Goal: Task Accomplishment & Management: Manage account settings

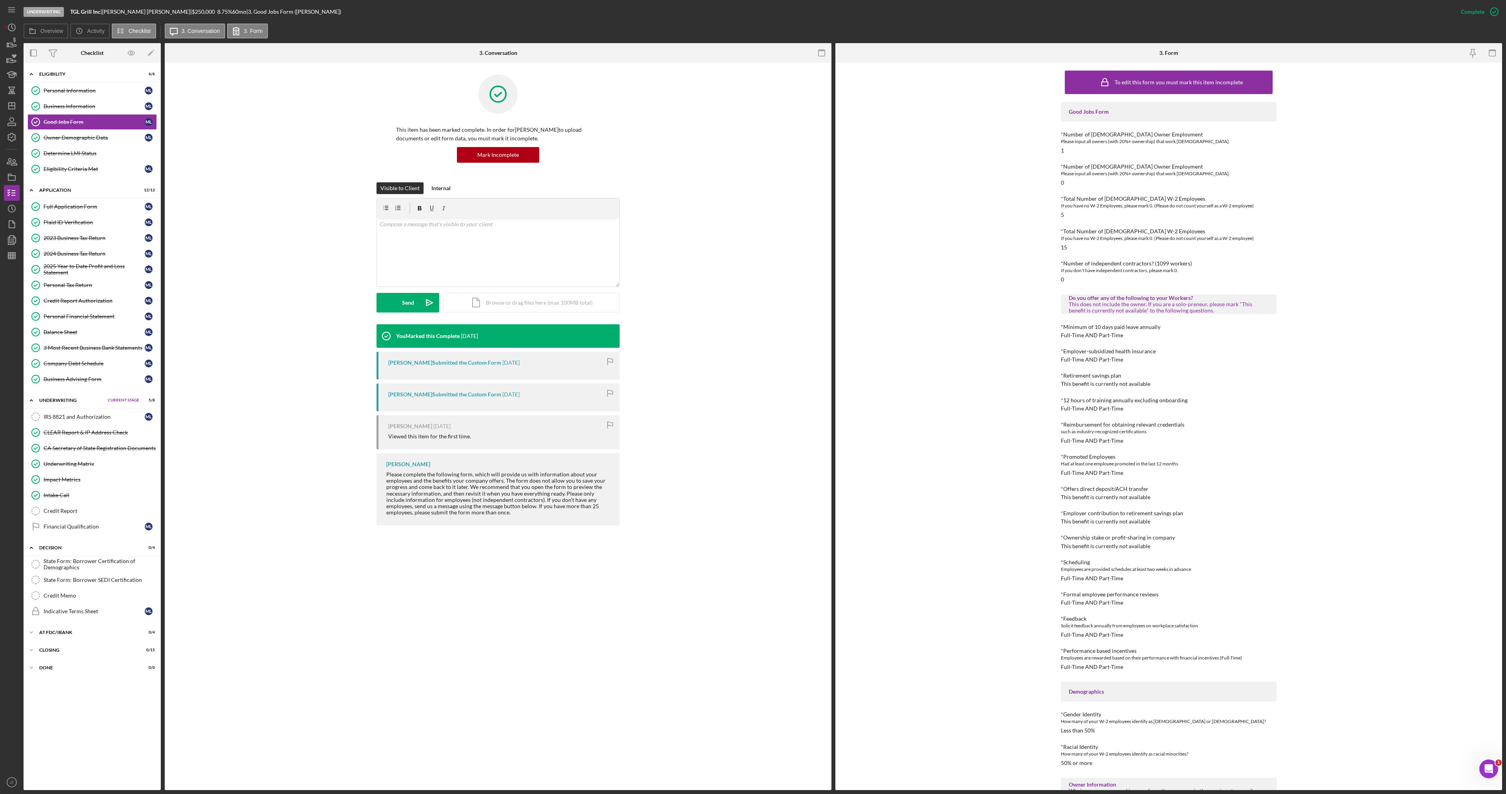
click at [308, 459] on div "You Marked this Complete 3 weeks ago Marcela Luna Submitted the Custom Form 3 w…" at bounding box center [498, 426] width 643 height 205
click at [225, 253] on div "Visible to Client Internal v Color teal Color pink Remove color Add row above A…" at bounding box center [498, 253] width 643 height 142
click at [112, 420] on div "IRS 8821 and Authorization" at bounding box center [94, 417] width 101 height 6
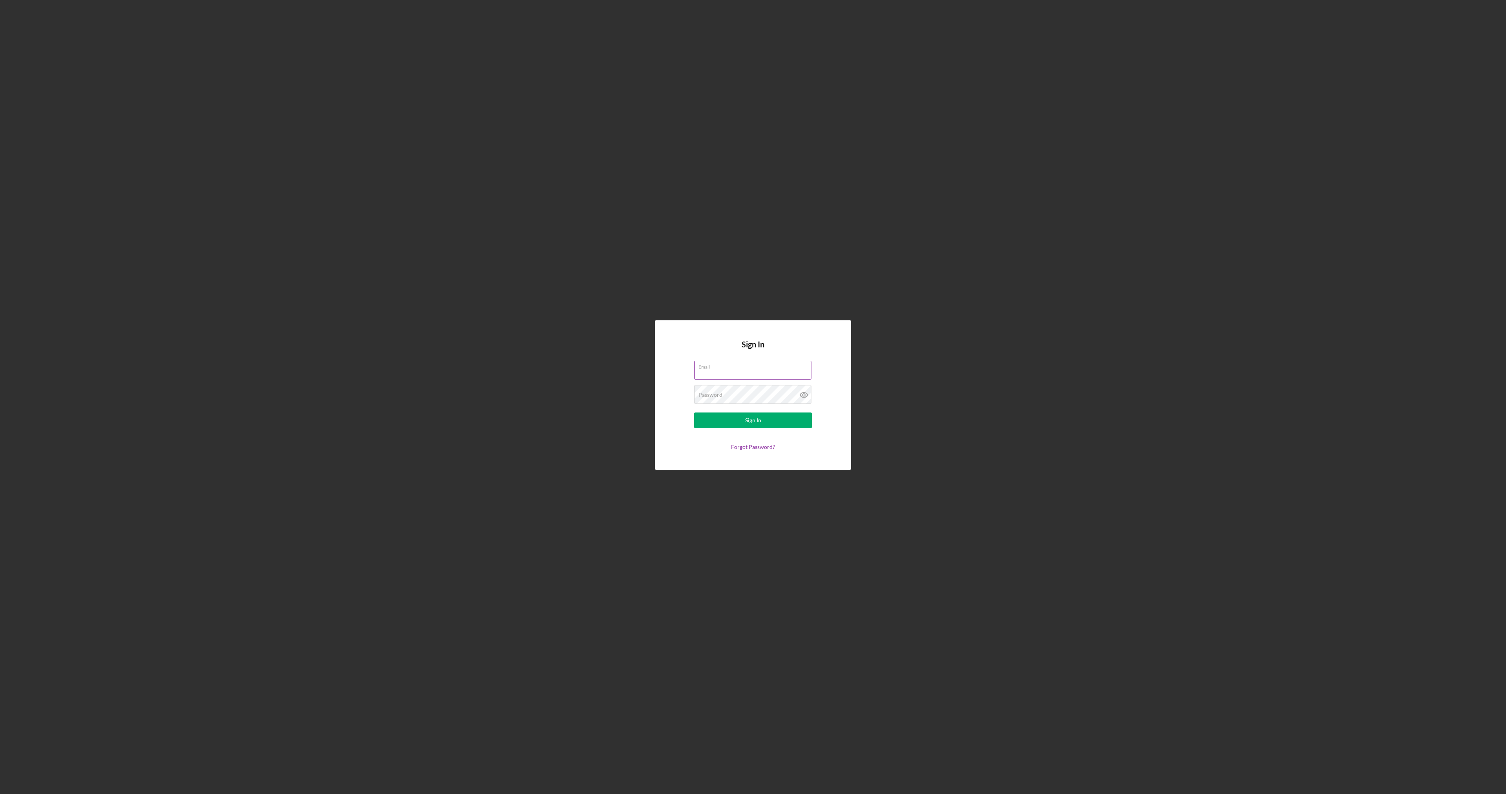
click at [753, 370] on input "Email" at bounding box center [752, 370] width 117 height 19
type input "[EMAIL_ADDRESS][DOMAIN_NAME]"
click at [752, 424] on div "Sign In" at bounding box center [753, 421] width 16 height 16
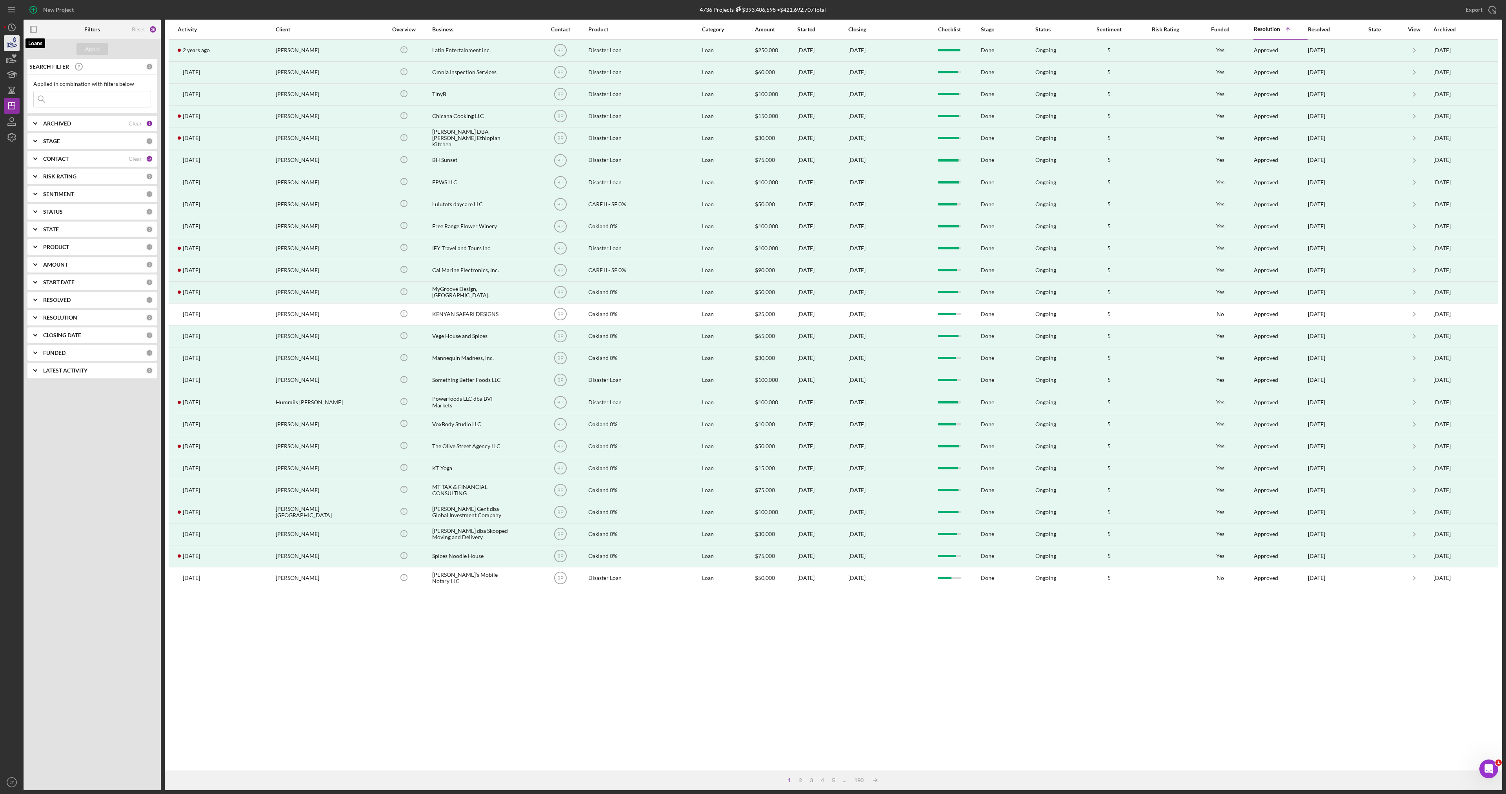
click at [17, 44] on icon "button" at bounding box center [12, 43] width 20 height 20
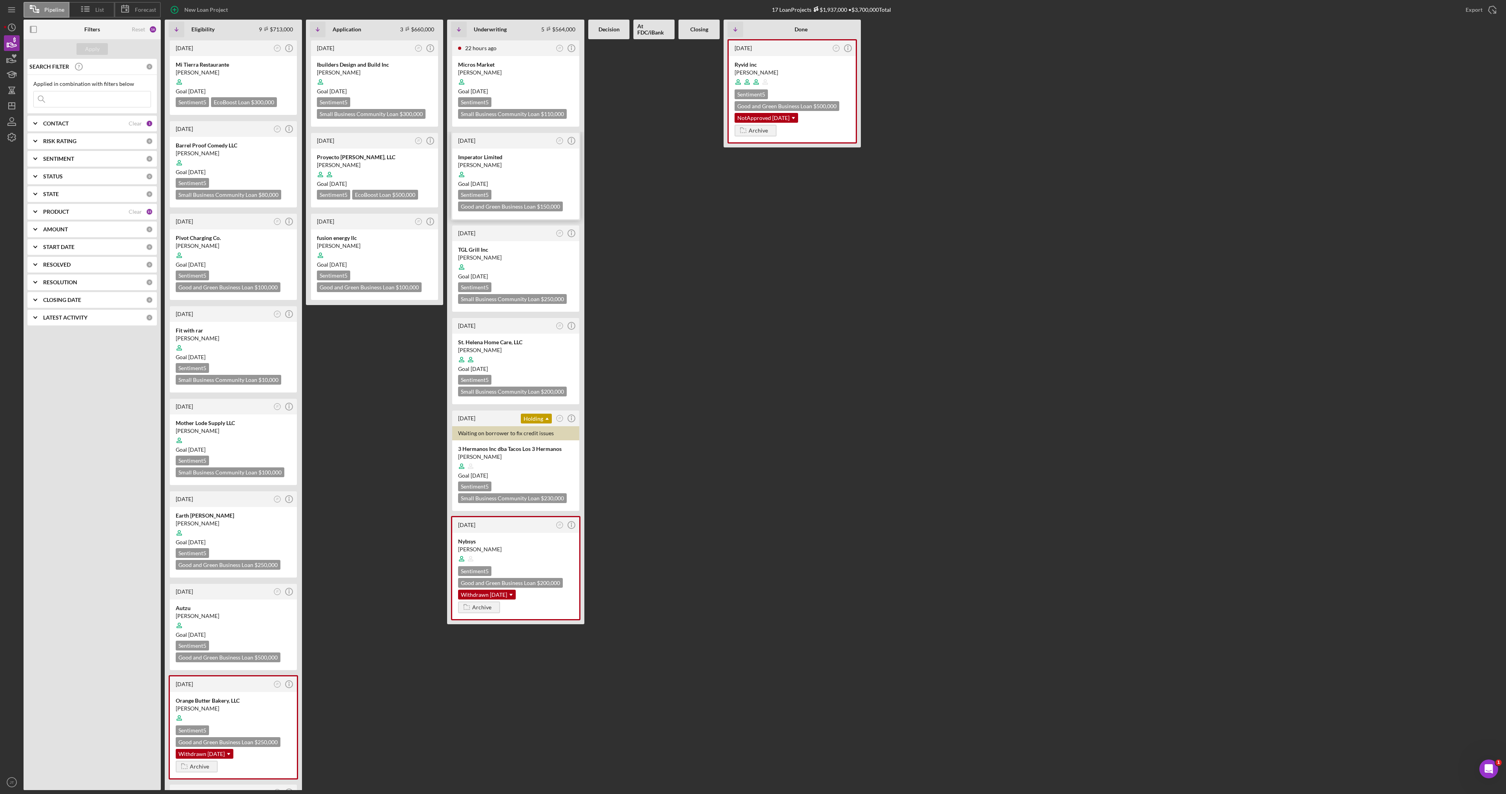
click at [535, 178] on div at bounding box center [515, 174] width 115 height 15
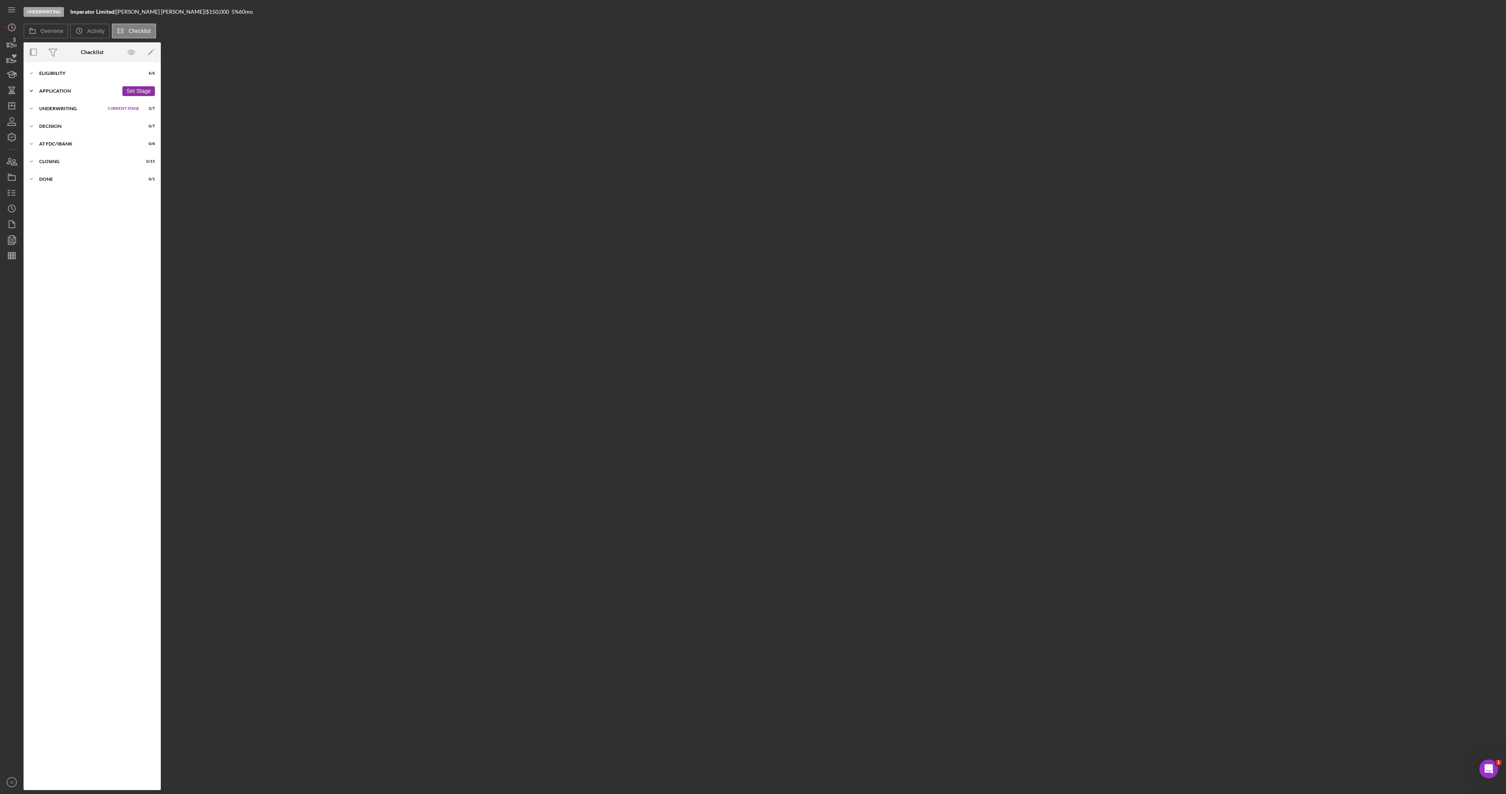
click at [75, 91] on div "Application" at bounding box center [78, 91] width 79 height 5
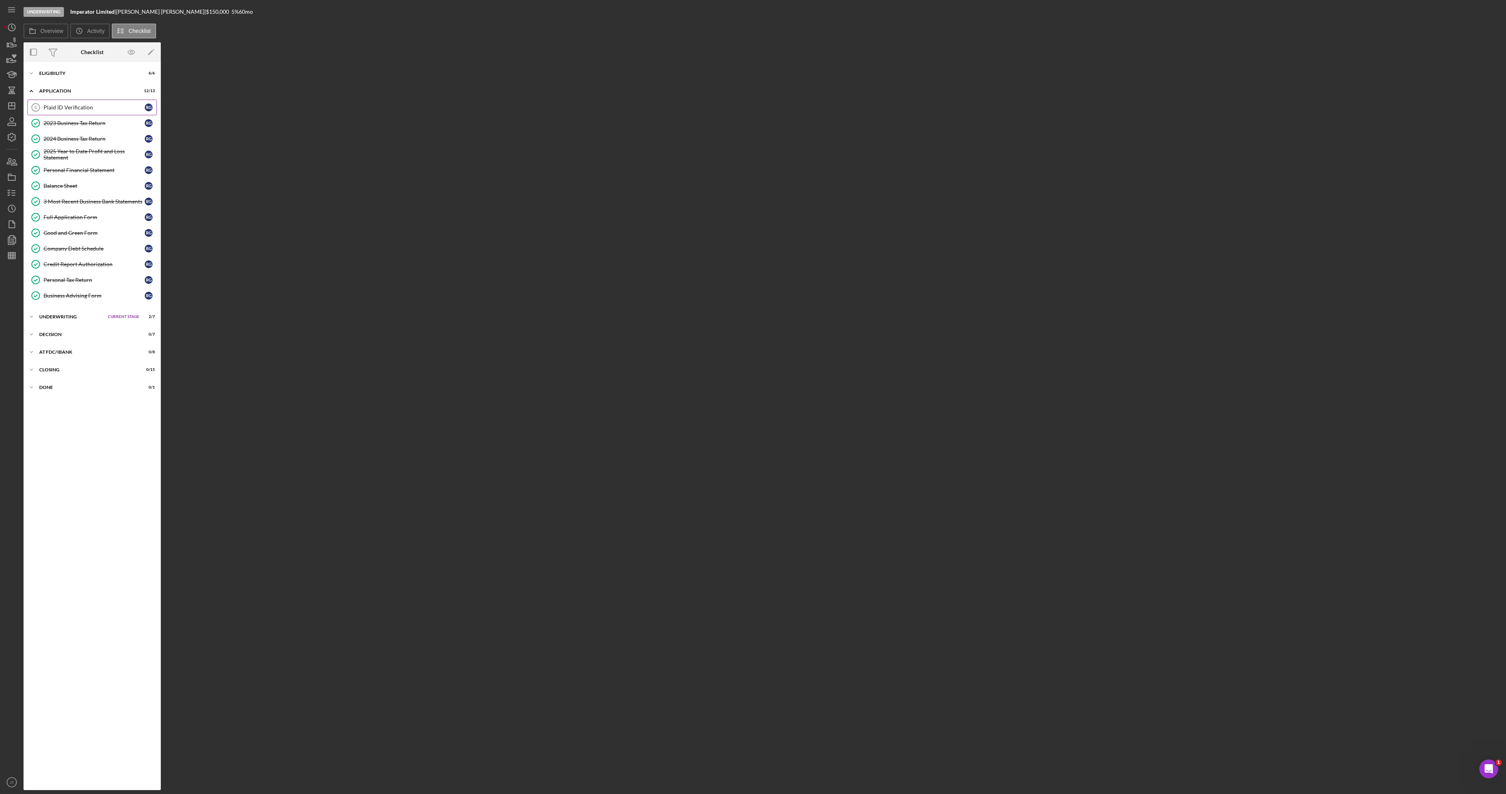
click at [74, 107] on div "Plaid ID Verification" at bounding box center [94, 107] width 101 height 6
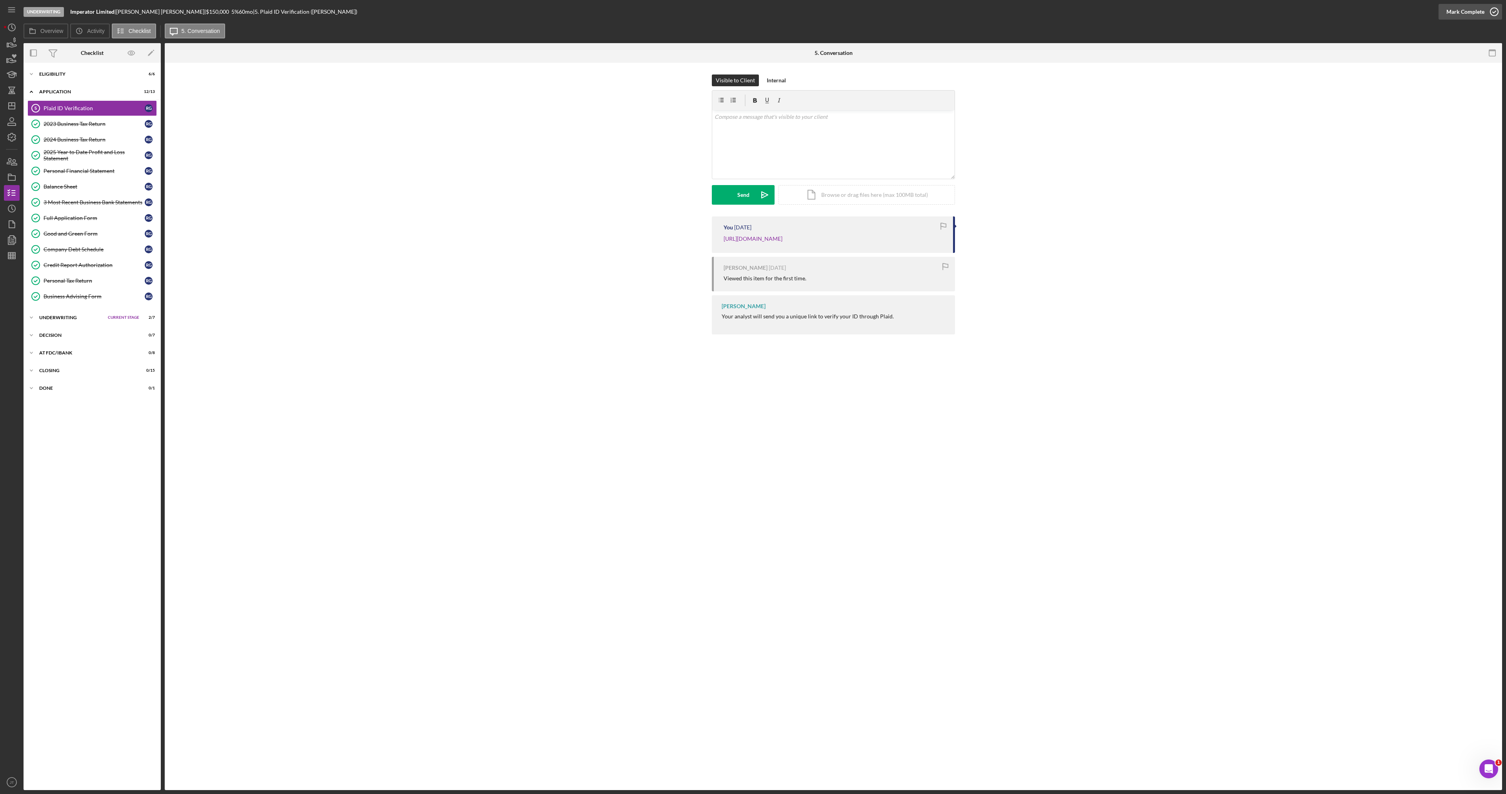
click at [1452, 14] on div "Mark Complete" at bounding box center [1466, 12] width 38 height 16
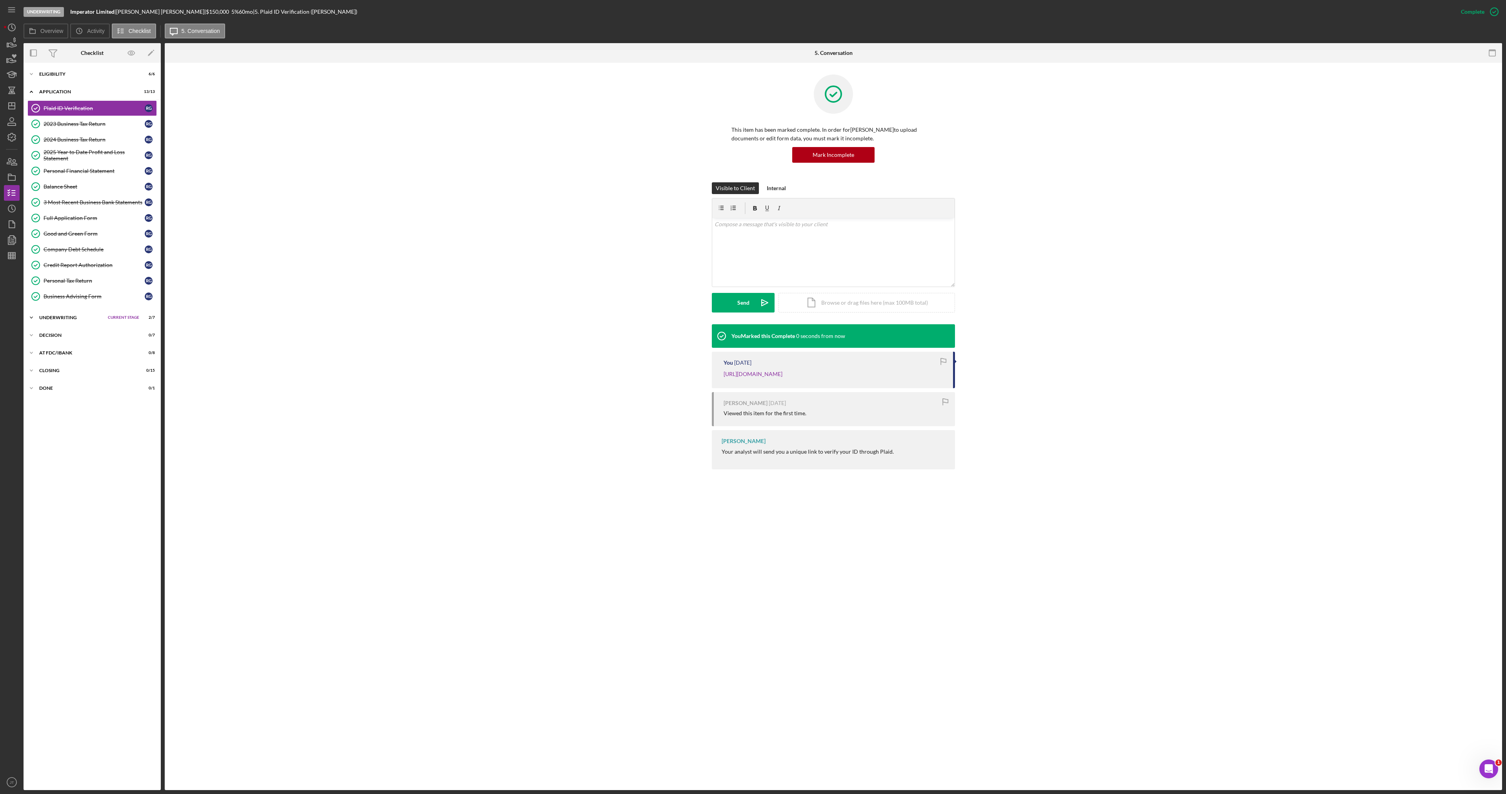
click at [74, 321] on div "Icon/Expander Underwriting Current Stage 2 / 7 Set Stage" at bounding box center [92, 318] width 137 height 16
click at [70, 347] on div "IRS 8821 and Authorization" at bounding box center [100, 350] width 113 height 6
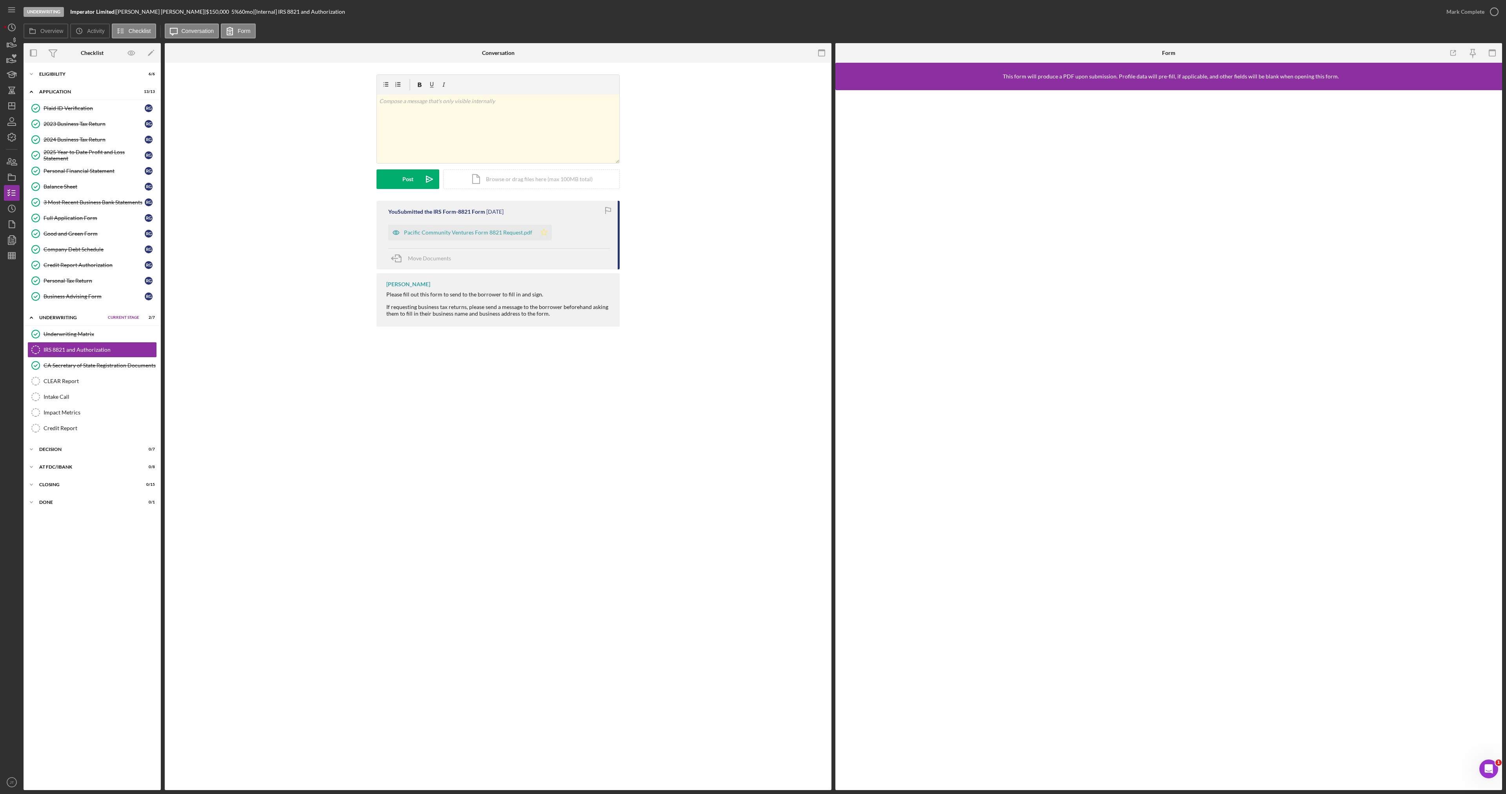
click at [537, 234] on icon "Icon/Star" at bounding box center [544, 233] width 16 height 16
click at [498, 235] on div "Pacific Community Ventures Form 8821 Request.pdf" at bounding box center [468, 232] width 128 height 6
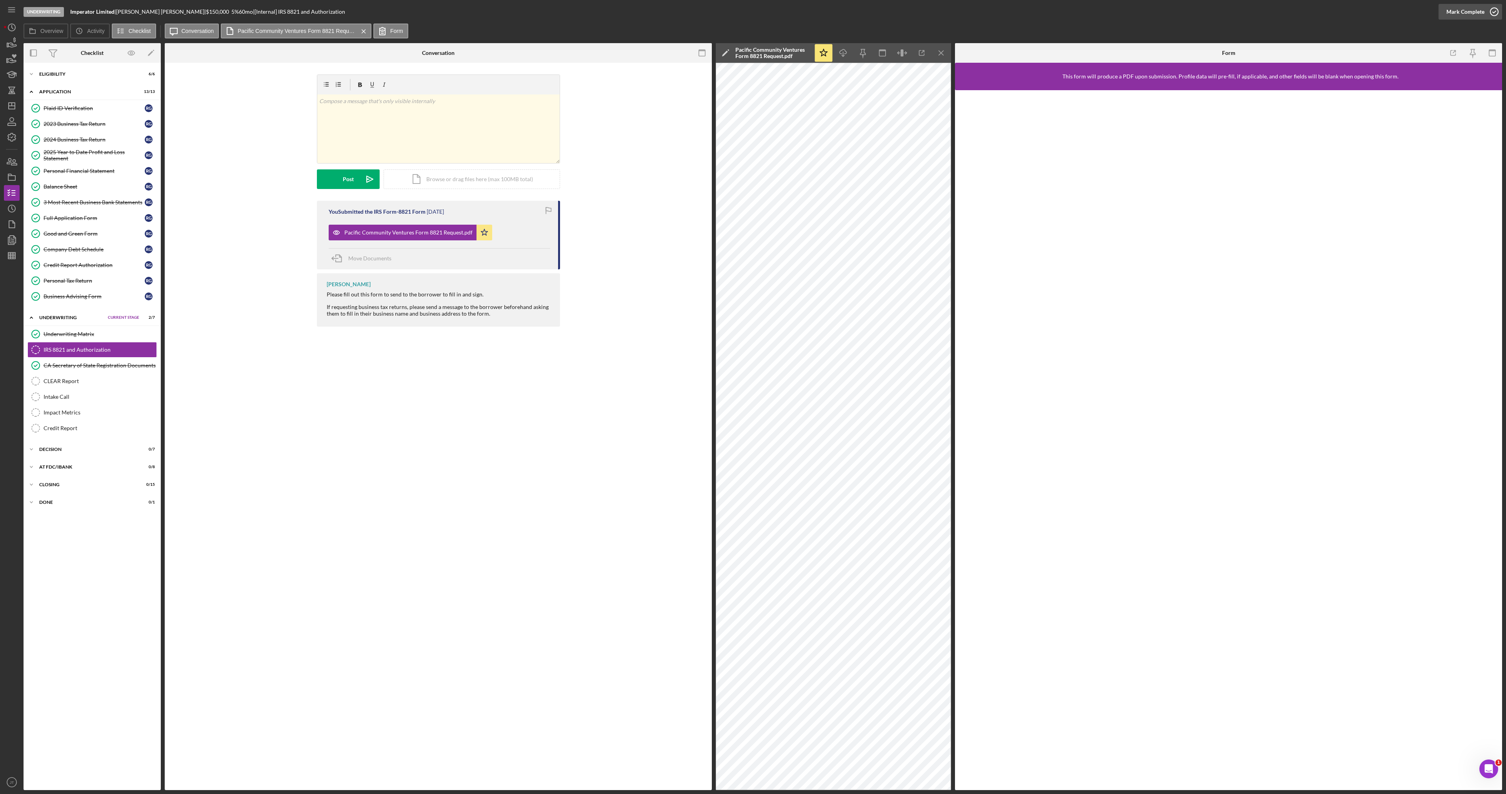
click at [1463, 9] on div "Mark Complete" at bounding box center [1466, 12] width 38 height 16
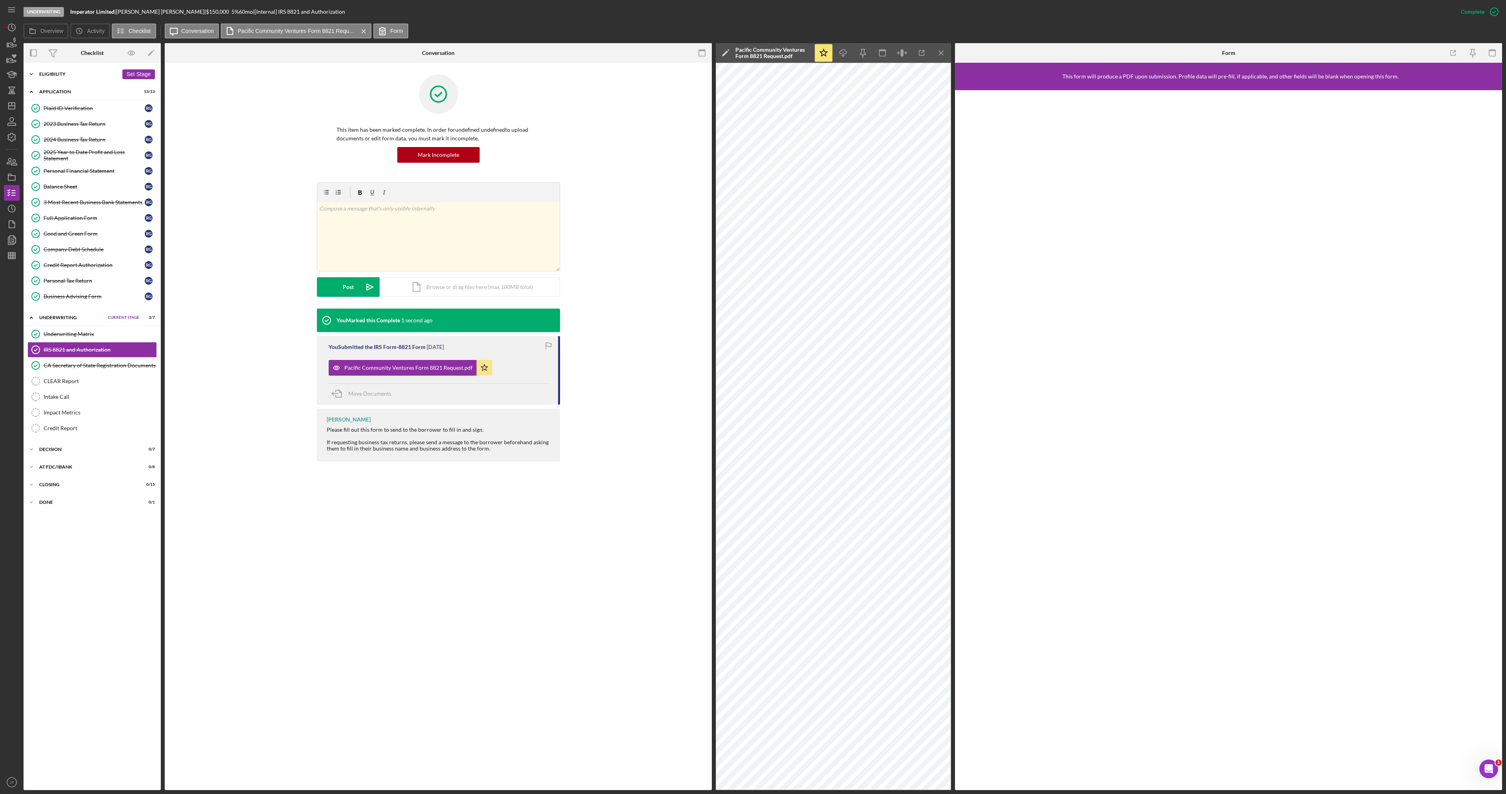
click at [67, 78] on div "Icon/Expander Eligibility 6 / 6 Set Stage" at bounding box center [92, 74] width 137 height 16
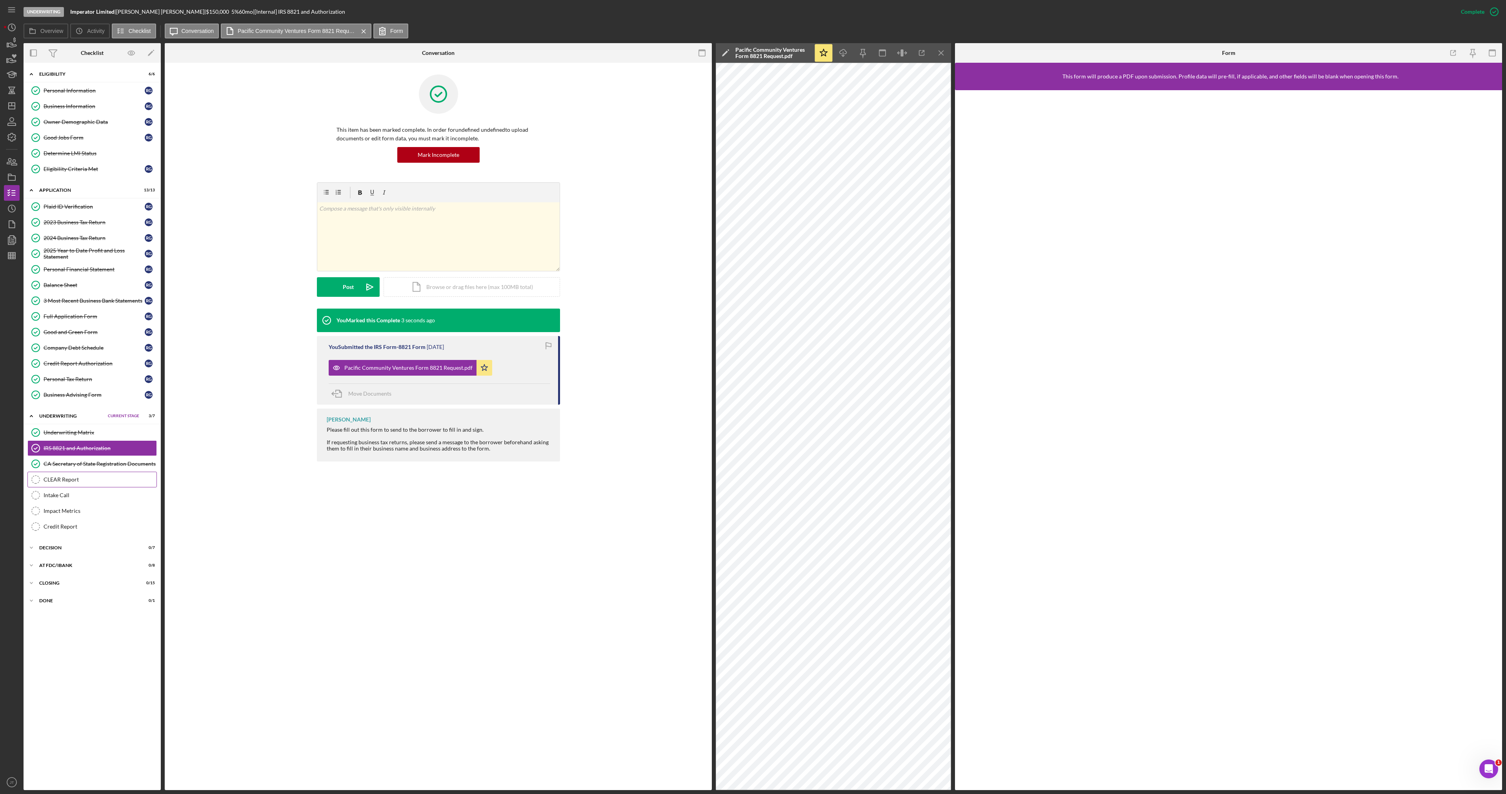
click at [67, 477] on div "CLEAR Report" at bounding box center [100, 480] width 113 height 6
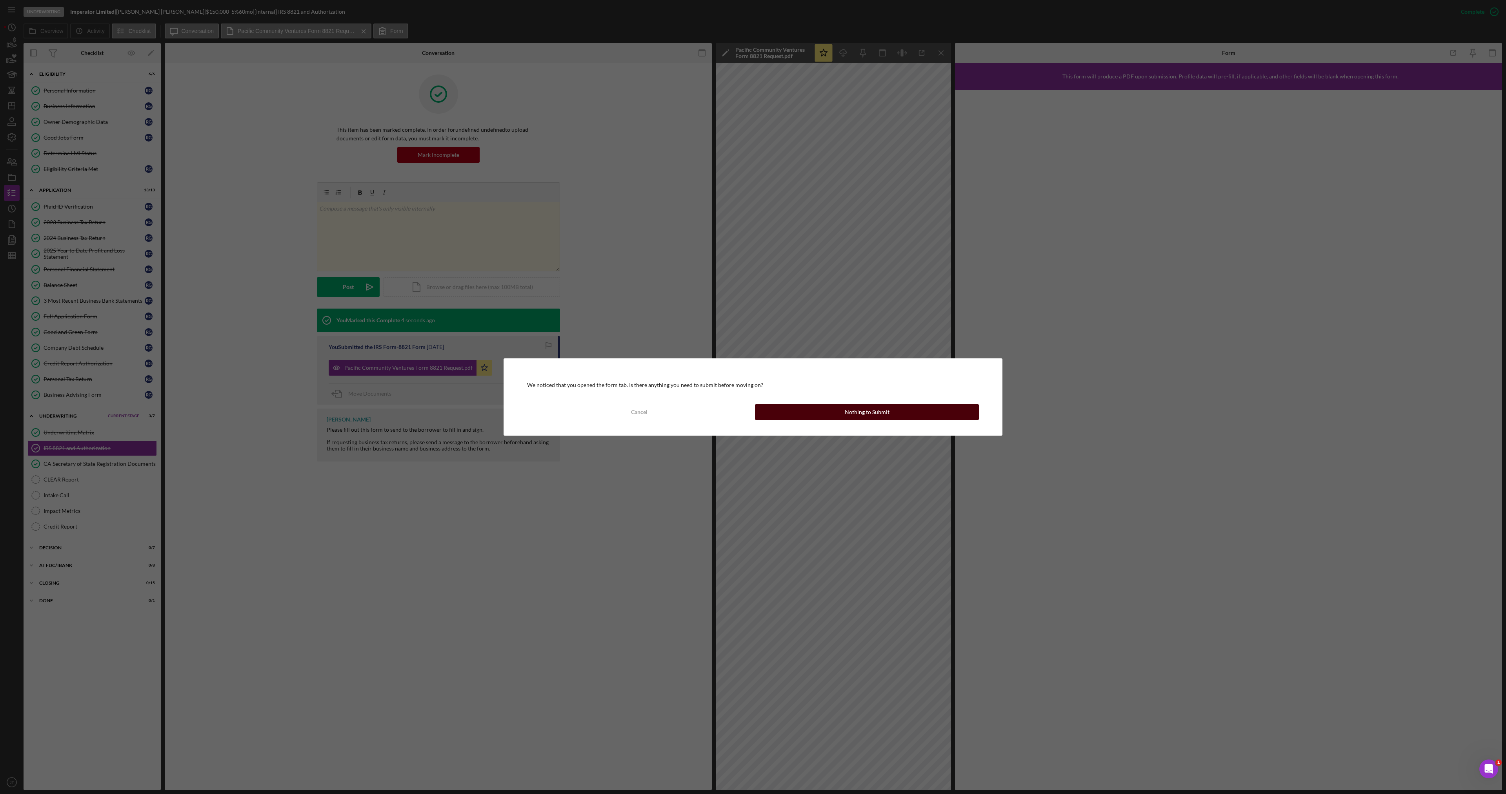
click at [817, 412] on button "Nothing to Submit" at bounding box center [867, 412] width 224 height 16
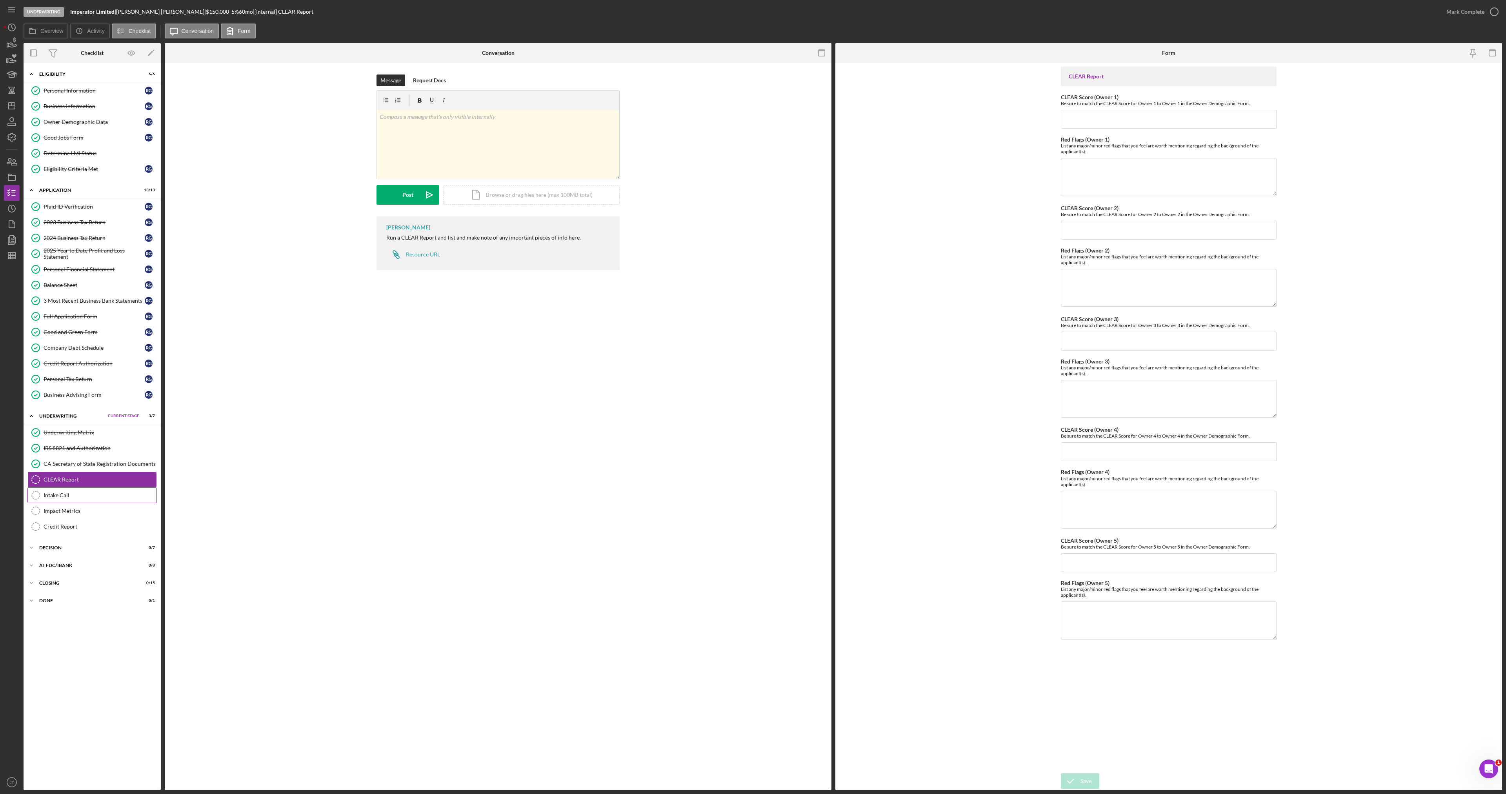
click at [67, 495] on div "Intake Call" at bounding box center [100, 495] width 113 height 6
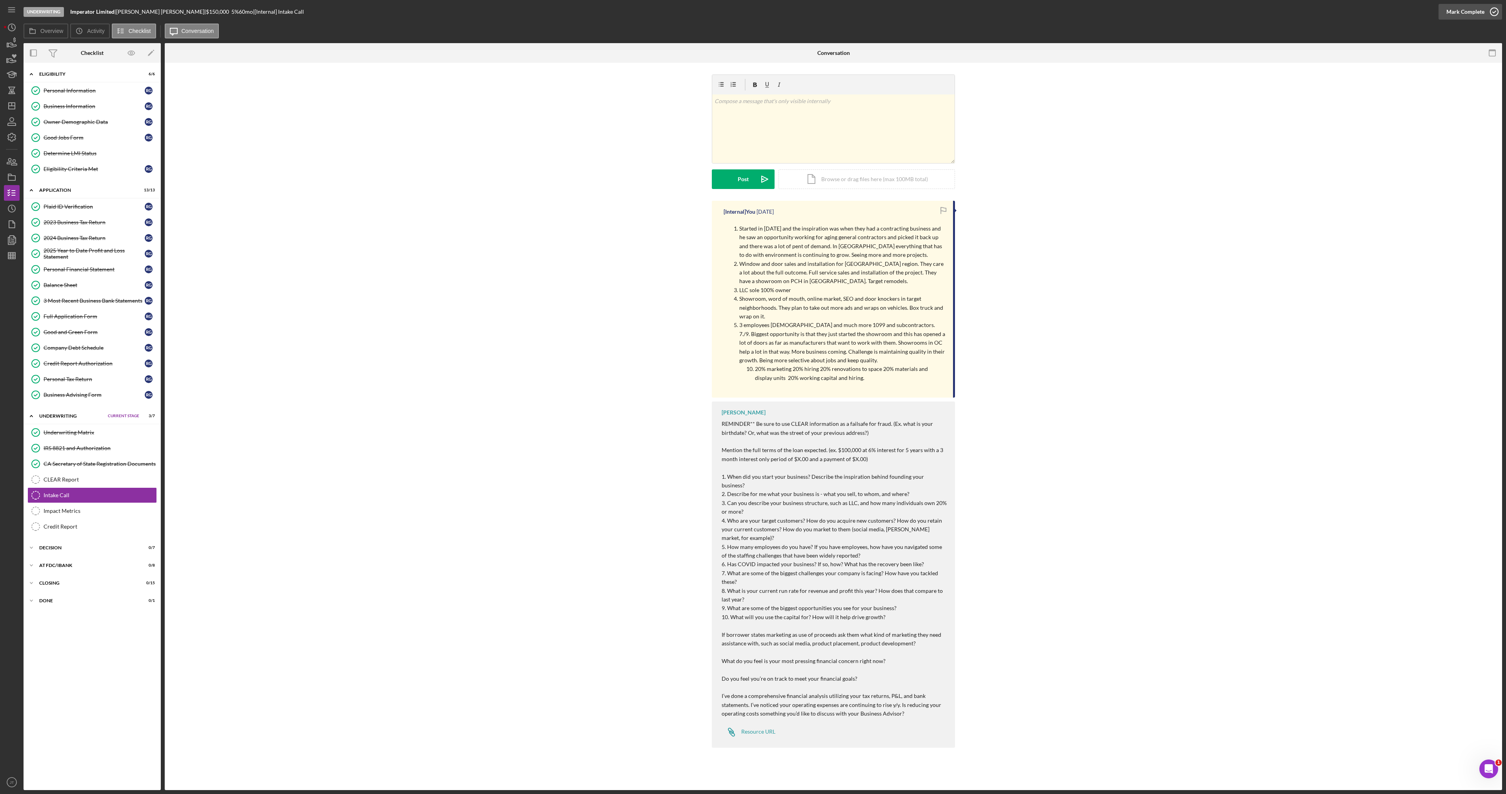
click at [1459, 12] on div "Mark Complete" at bounding box center [1466, 12] width 38 height 16
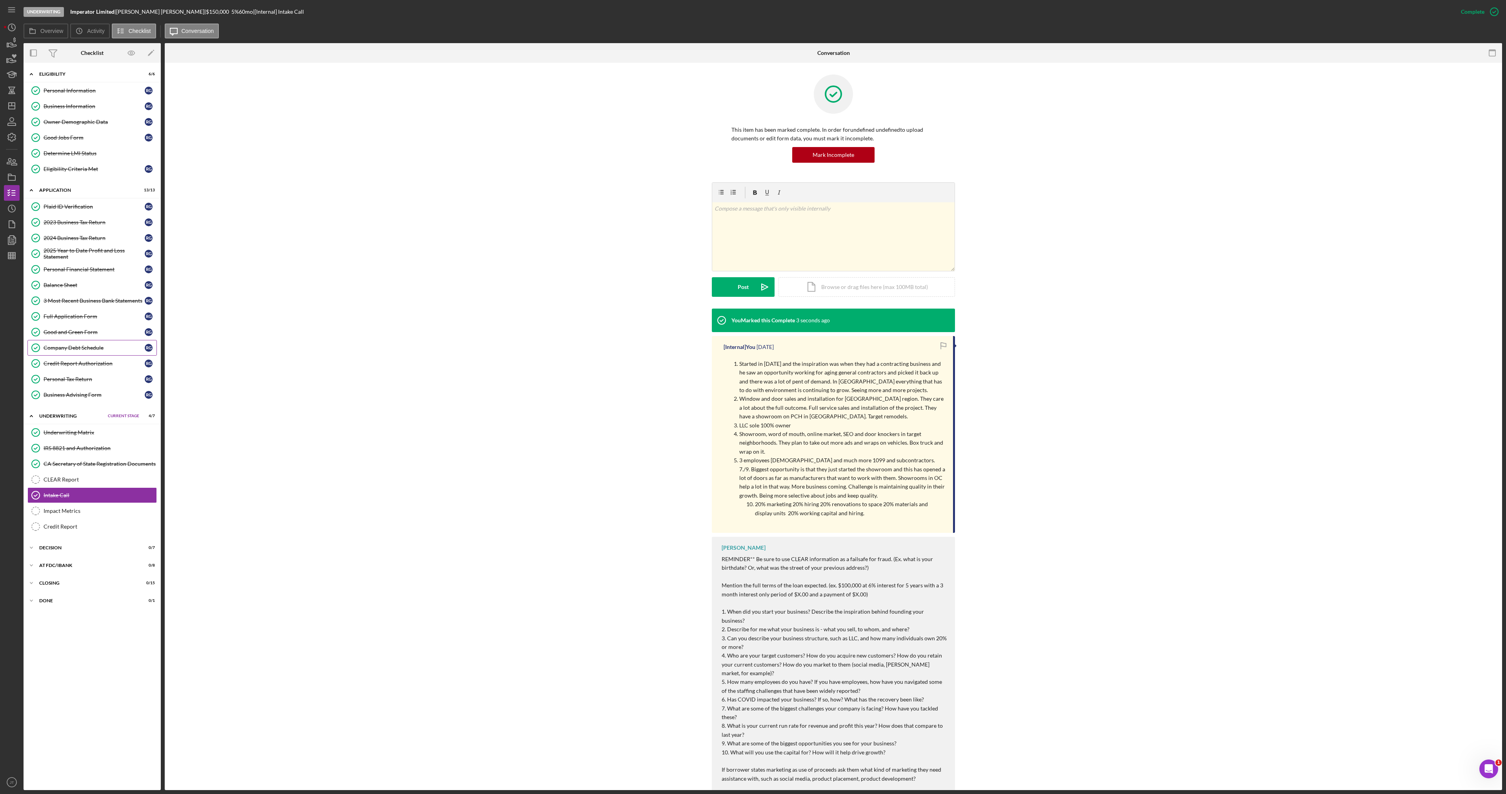
click at [83, 344] on link "Company Debt Schedule Company Debt Schedule R G" at bounding box center [91, 348] width 129 height 16
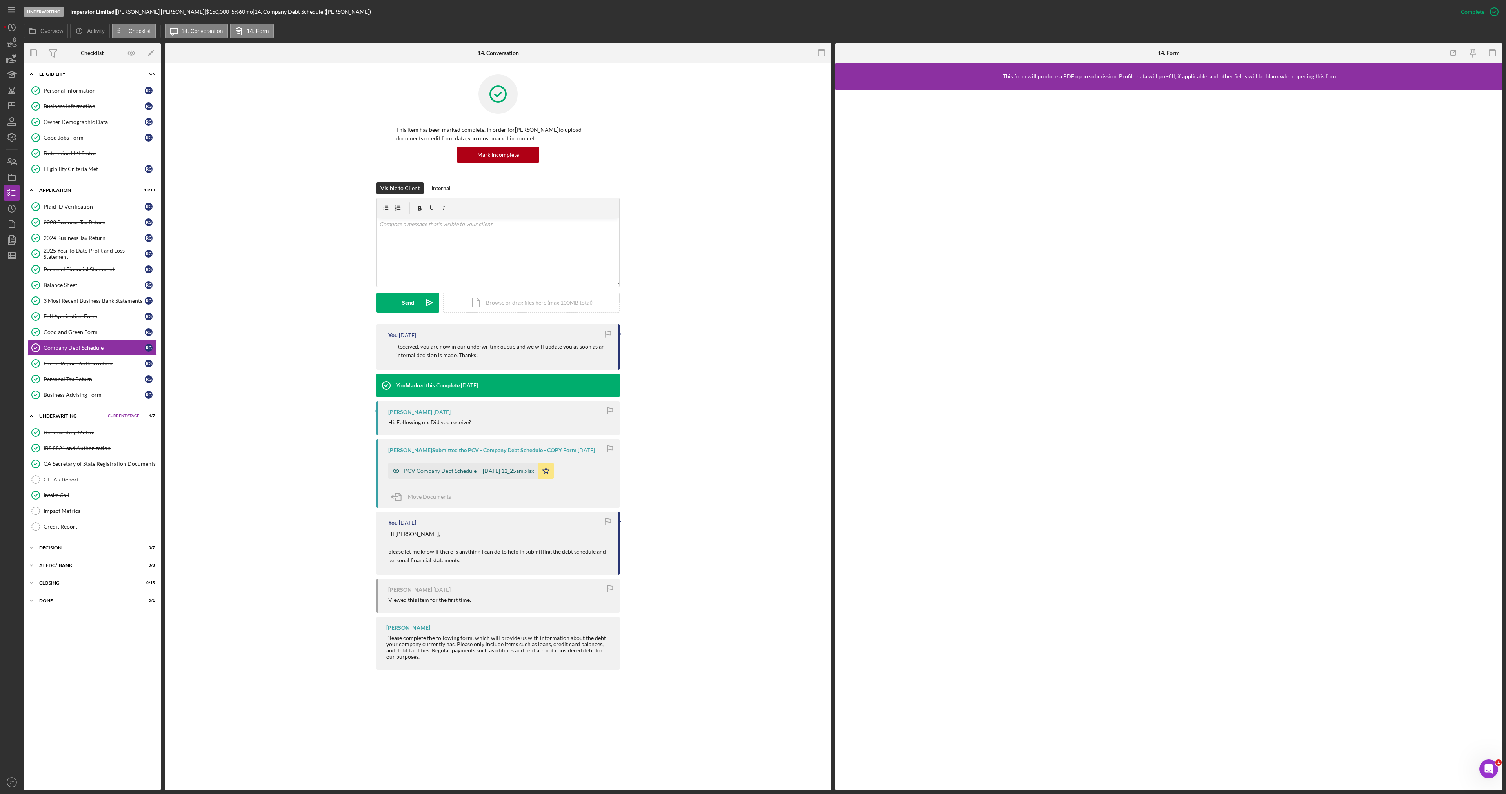
click at [454, 467] on div "PCV Company Debt Schedule -- [DATE] 12_25am.xlsx" at bounding box center [463, 471] width 150 height 16
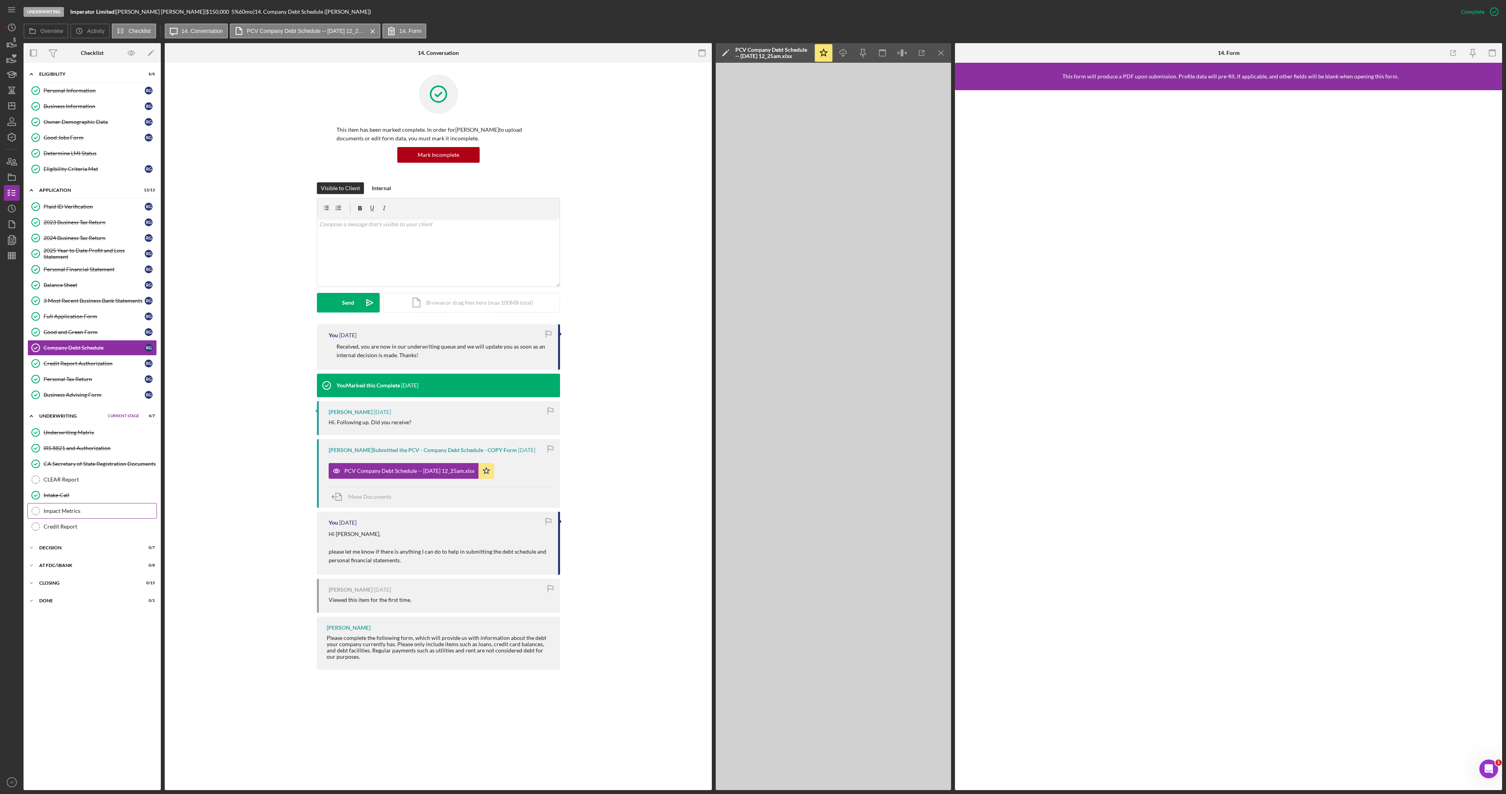
click at [43, 504] on icon "Impact Metrics" at bounding box center [36, 511] width 20 height 20
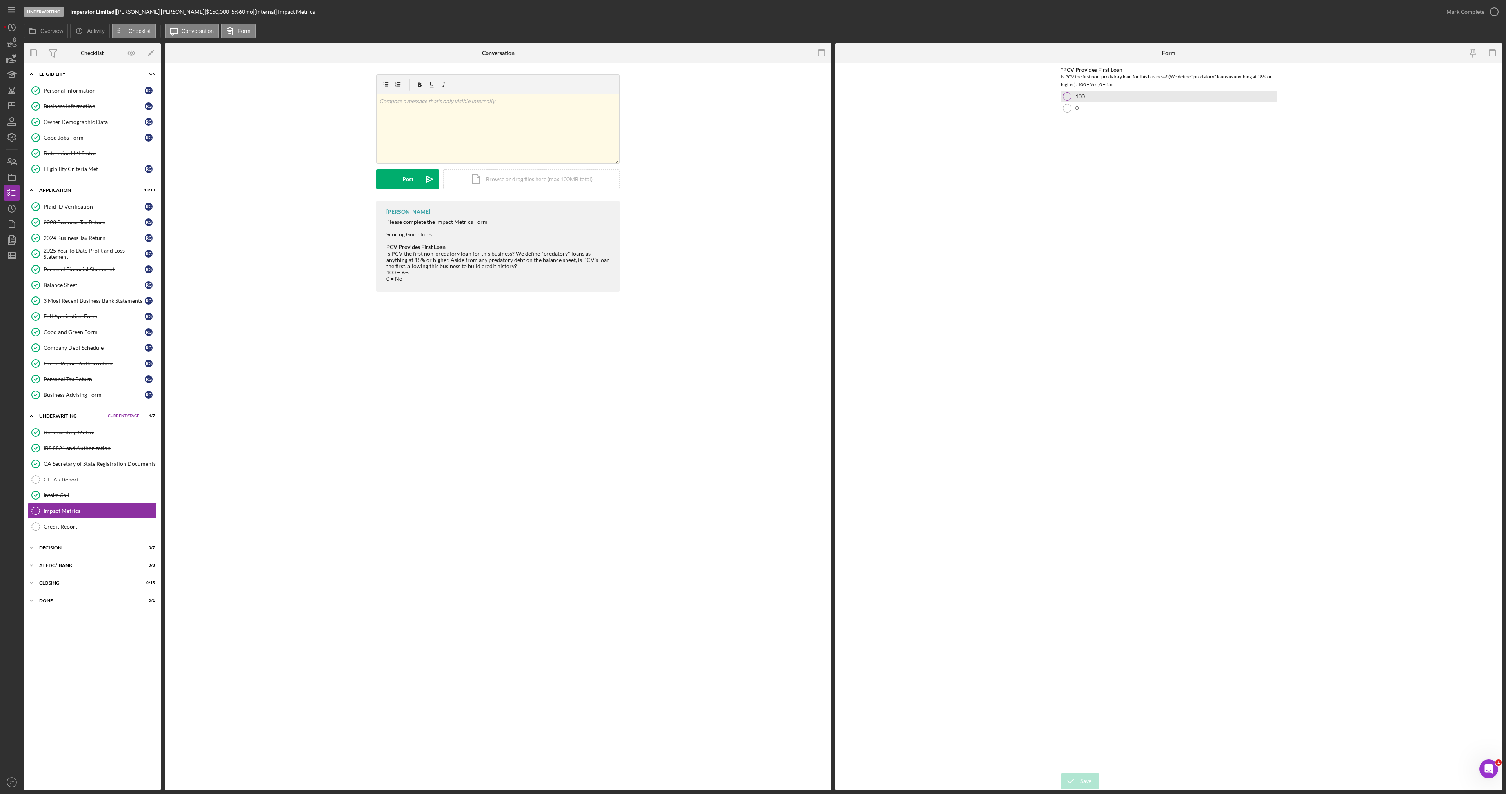
click at [1104, 94] on div "100" at bounding box center [1169, 97] width 216 height 12
click at [1074, 781] on icon "submit" at bounding box center [1071, 782] width 20 height 20
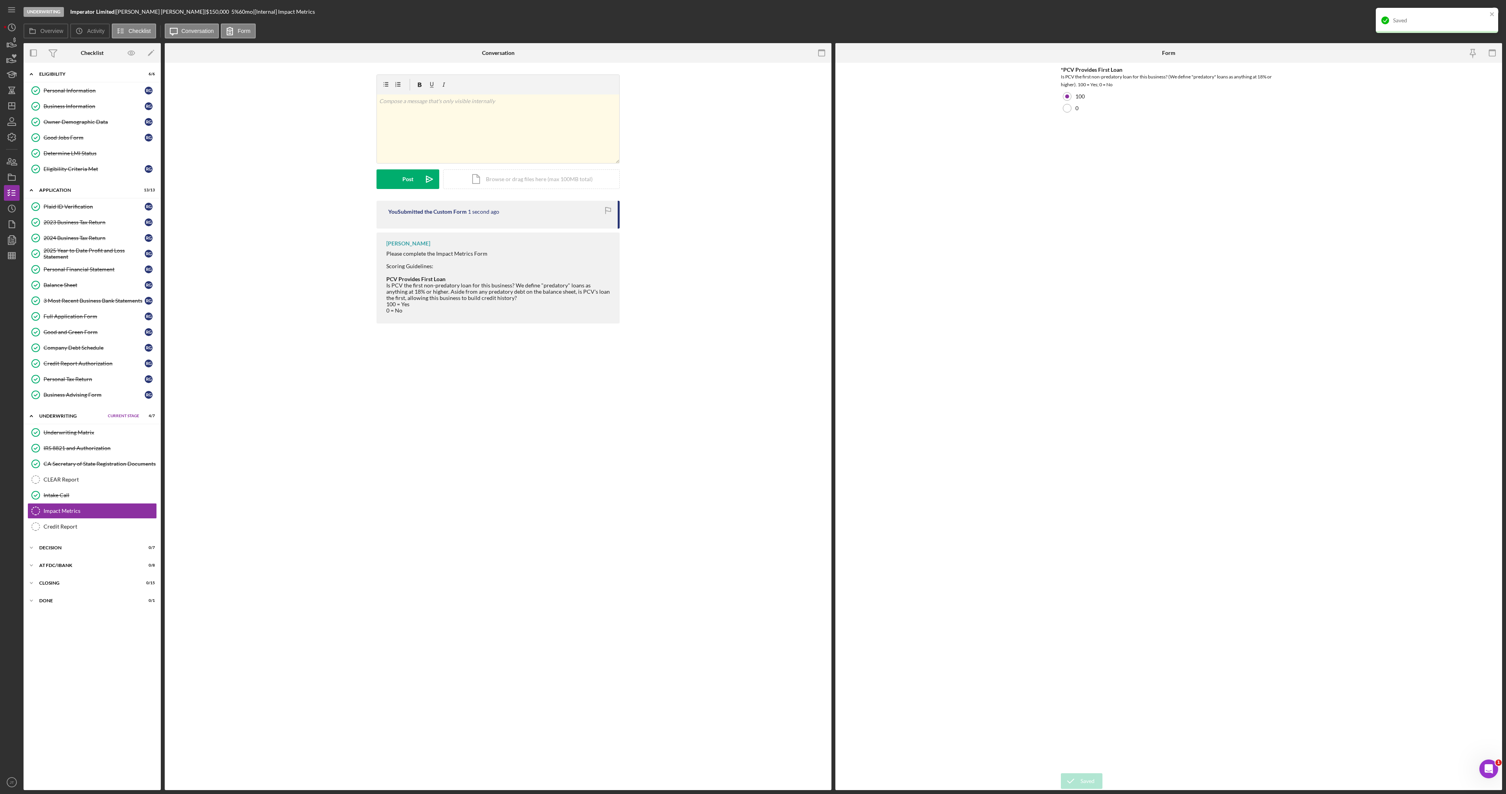
click at [1488, 13] on div "Saved" at bounding box center [1437, 20] width 122 height 25
click at [1487, 14] on icon "button" at bounding box center [1495, 12] width 20 height 20
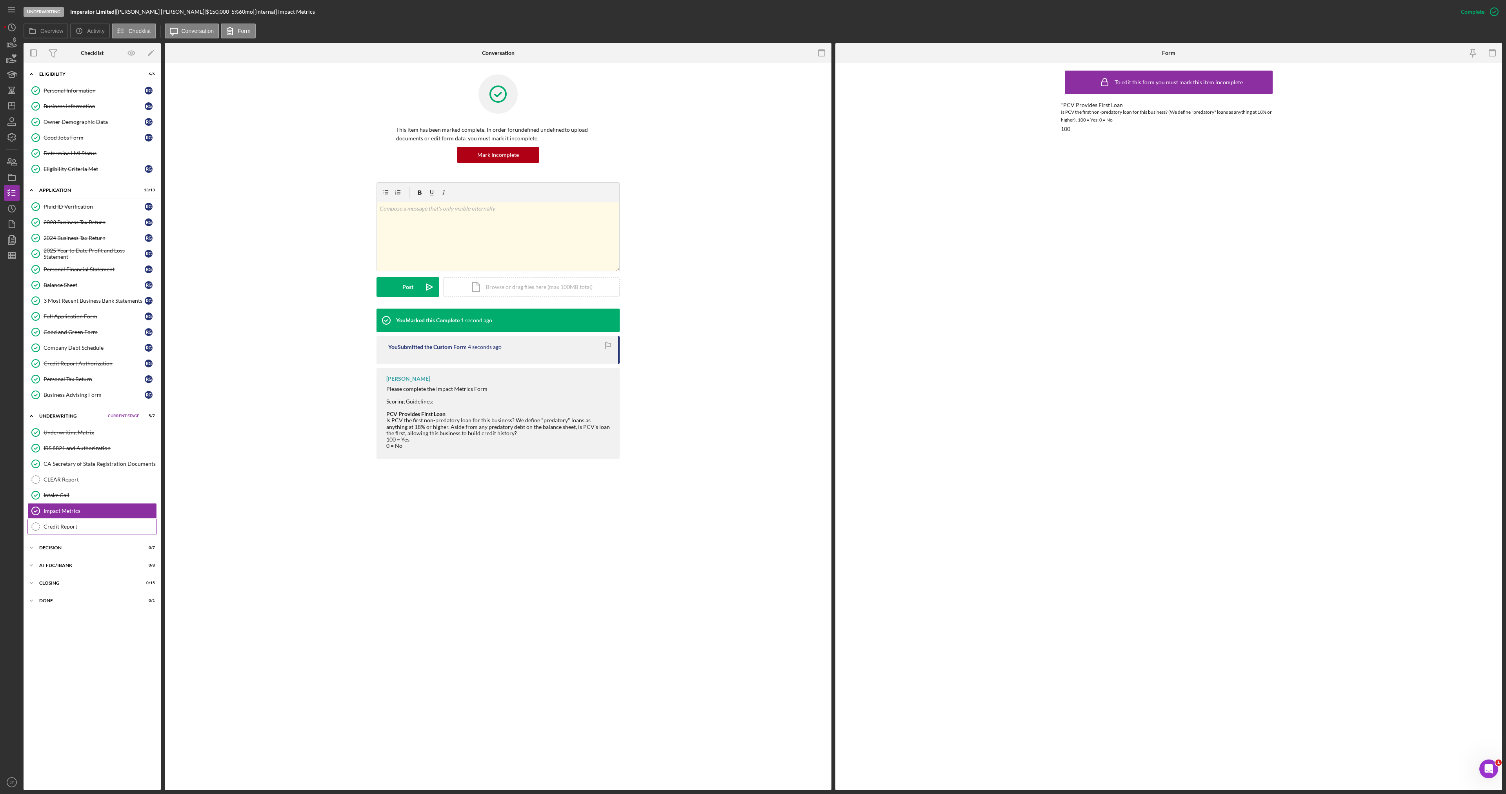
click at [71, 533] on link "Credit Report Credit Report" at bounding box center [91, 527] width 129 height 16
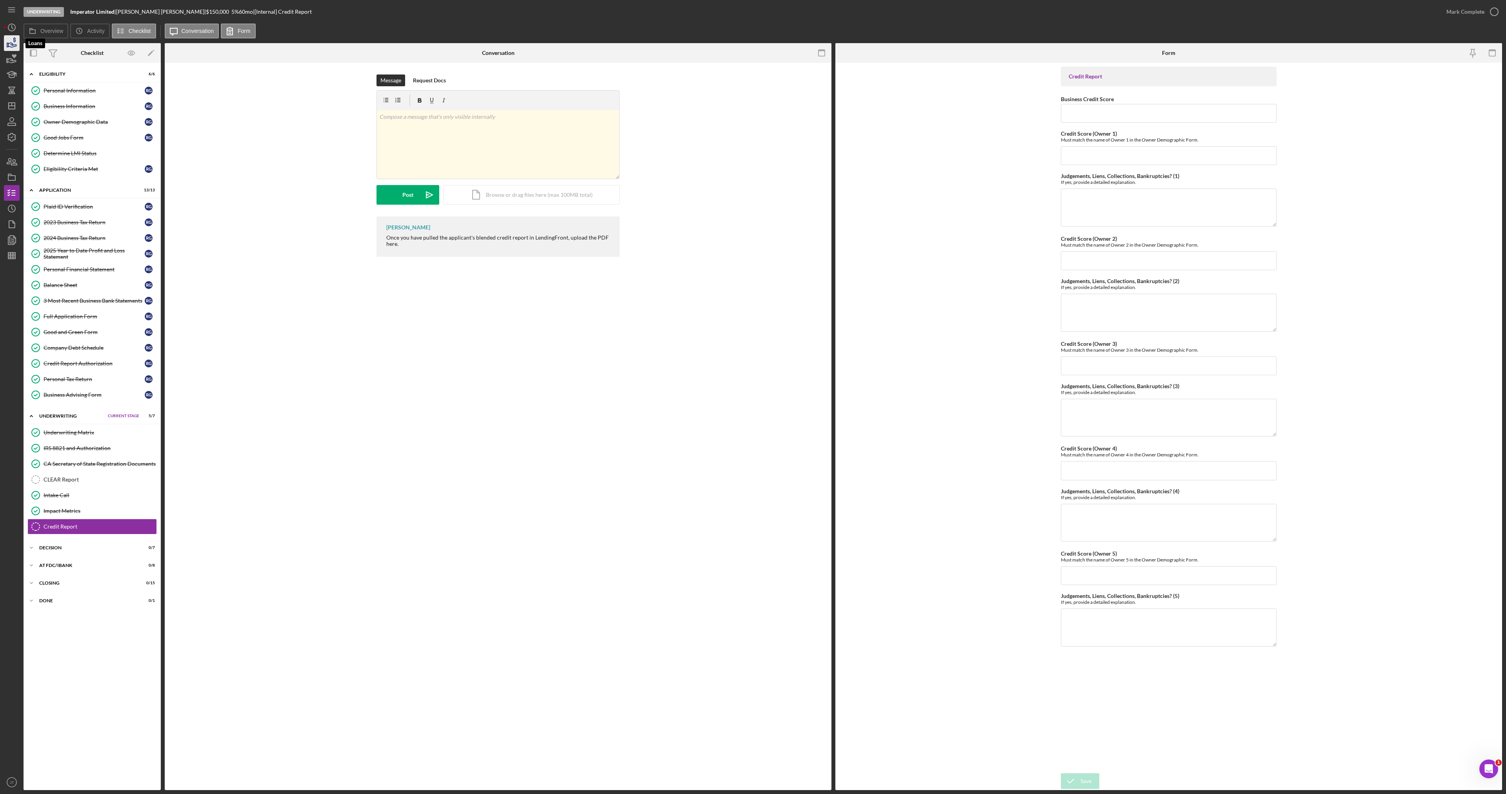
click at [11, 43] on icon "button" at bounding box center [12, 45] width 8 height 4
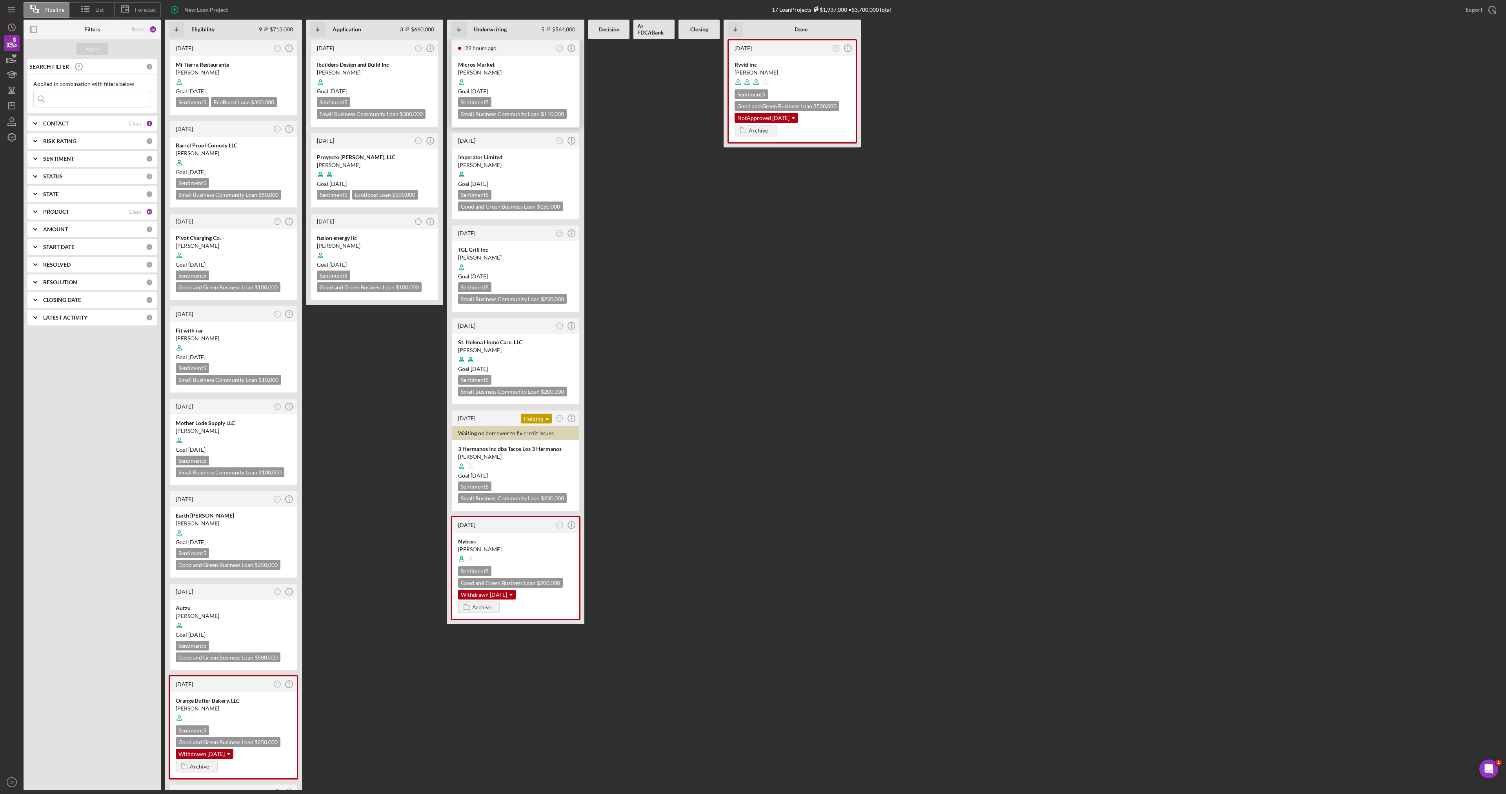
click at [519, 78] on div at bounding box center [515, 82] width 115 height 15
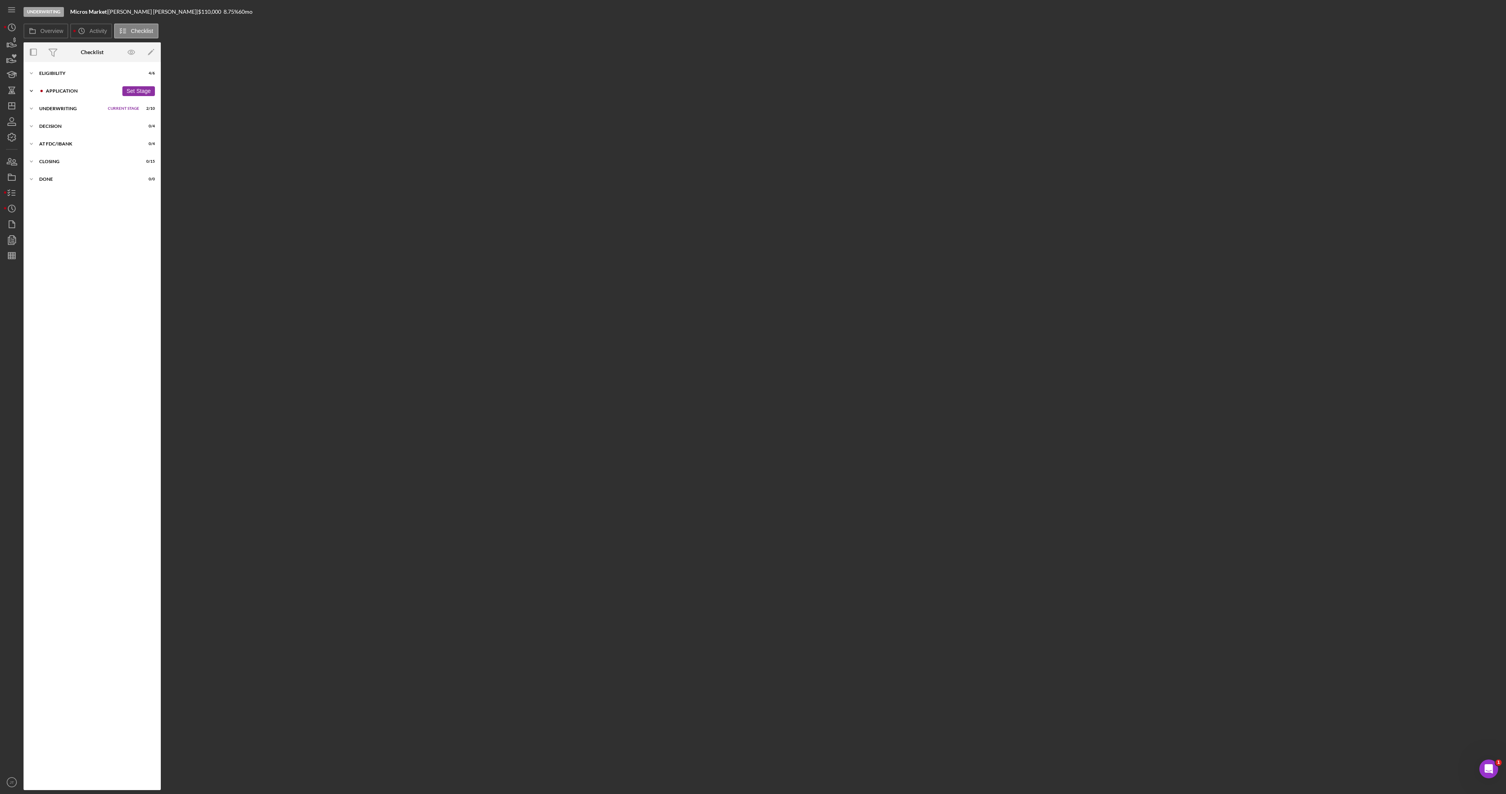
click at [79, 93] on div "Application" at bounding box center [82, 91] width 73 height 5
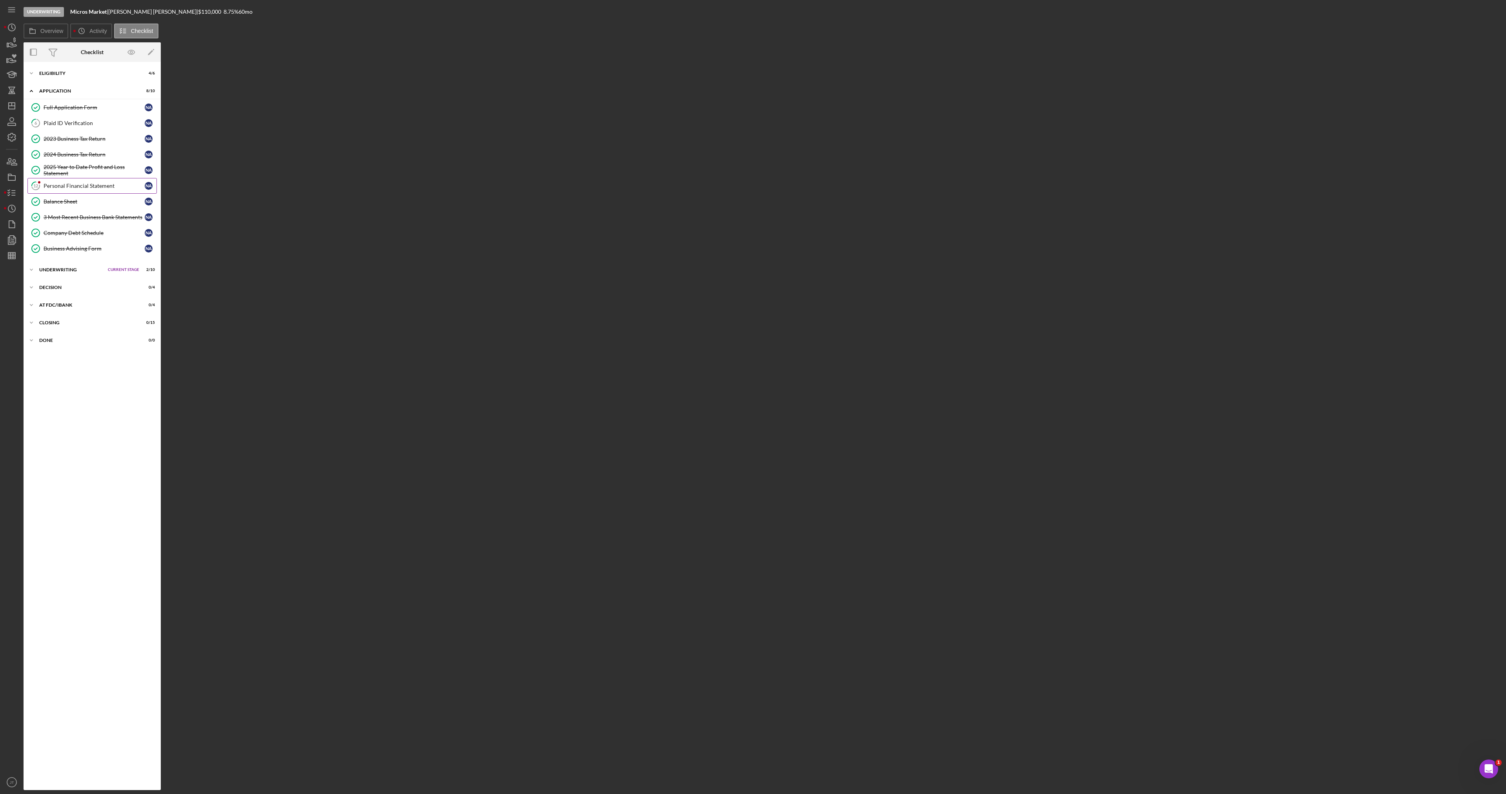
click at [74, 182] on link "12 Personal Financial Statement N A" at bounding box center [91, 186] width 129 height 16
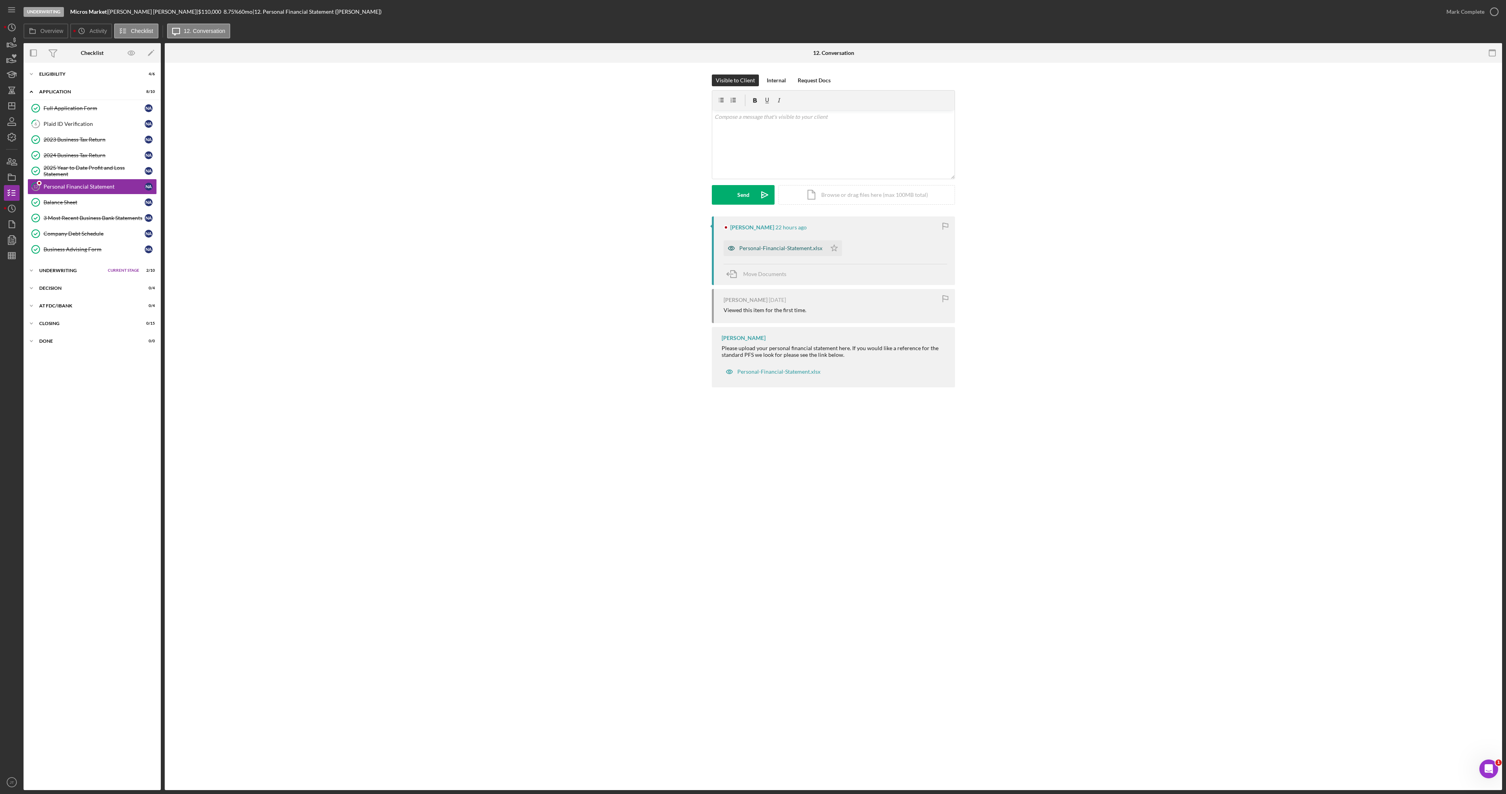
click at [792, 250] on div "Personal-Financial-Statement.xlsx" at bounding box center [780, 248] width 83 height 6
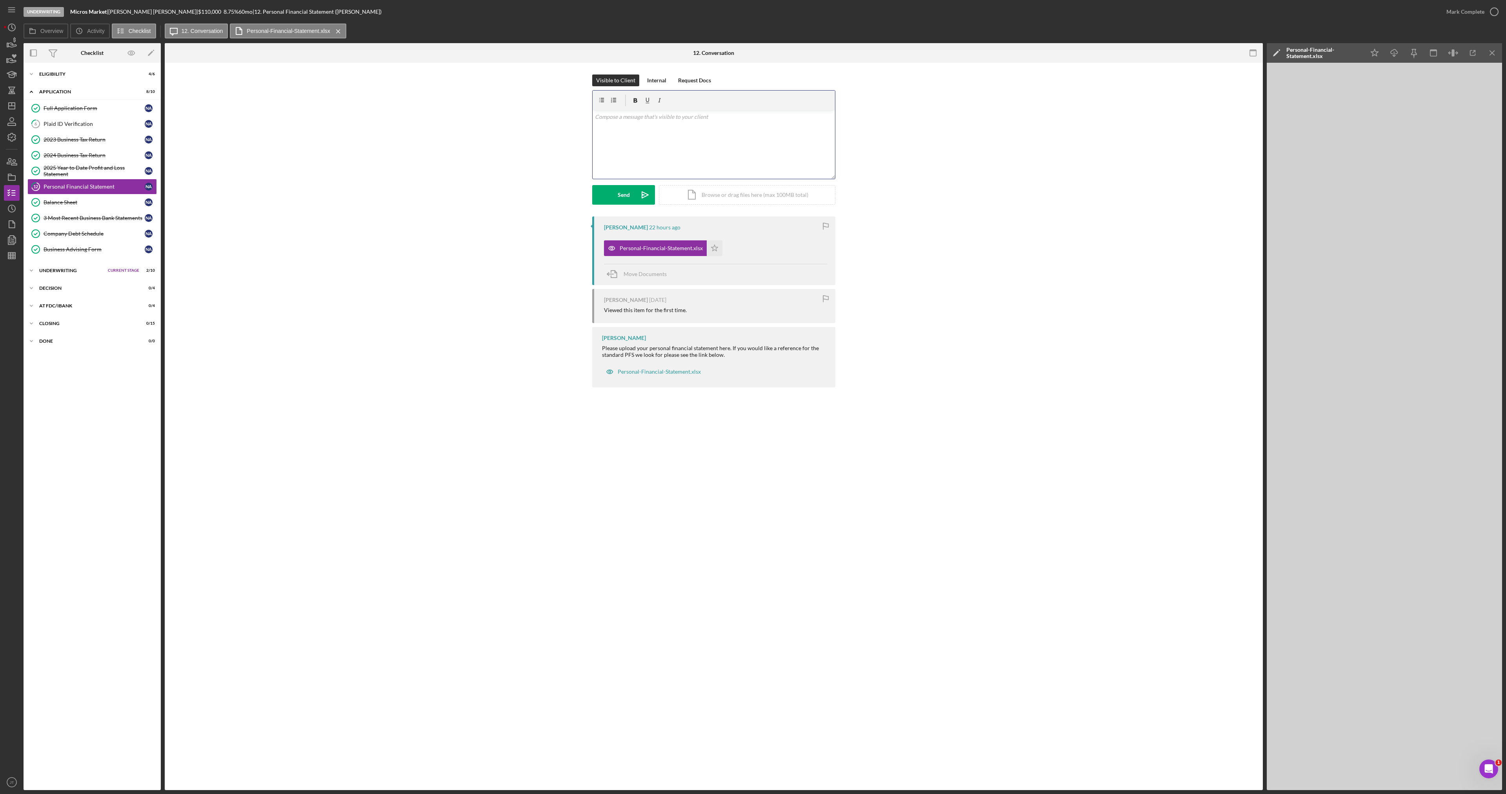
click at [680, 140] on div "v Color teal Color pink Remove color Add row above Add row below Add column bef…" at bounding box center [714, 144] width 242 height 69
click at [641, 200] on icon "Icon/icon-invite-send" at bounding box center [646, 195] width 20 height 20
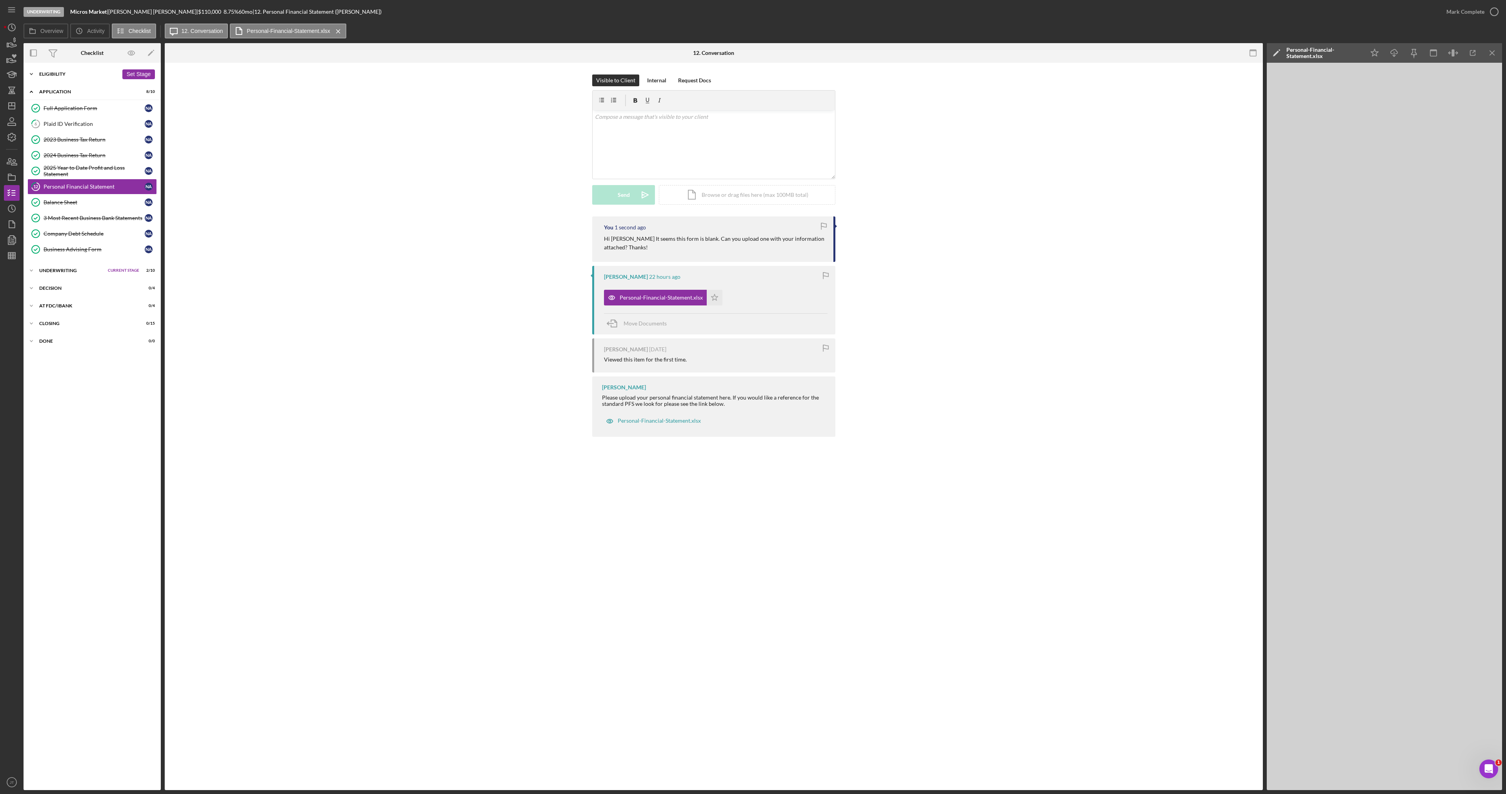
click at [65, 79] on div "Icon/Expander Eligibility 4 / 6 Set Stage" at bounding box center [92, 74] width 137 height 16
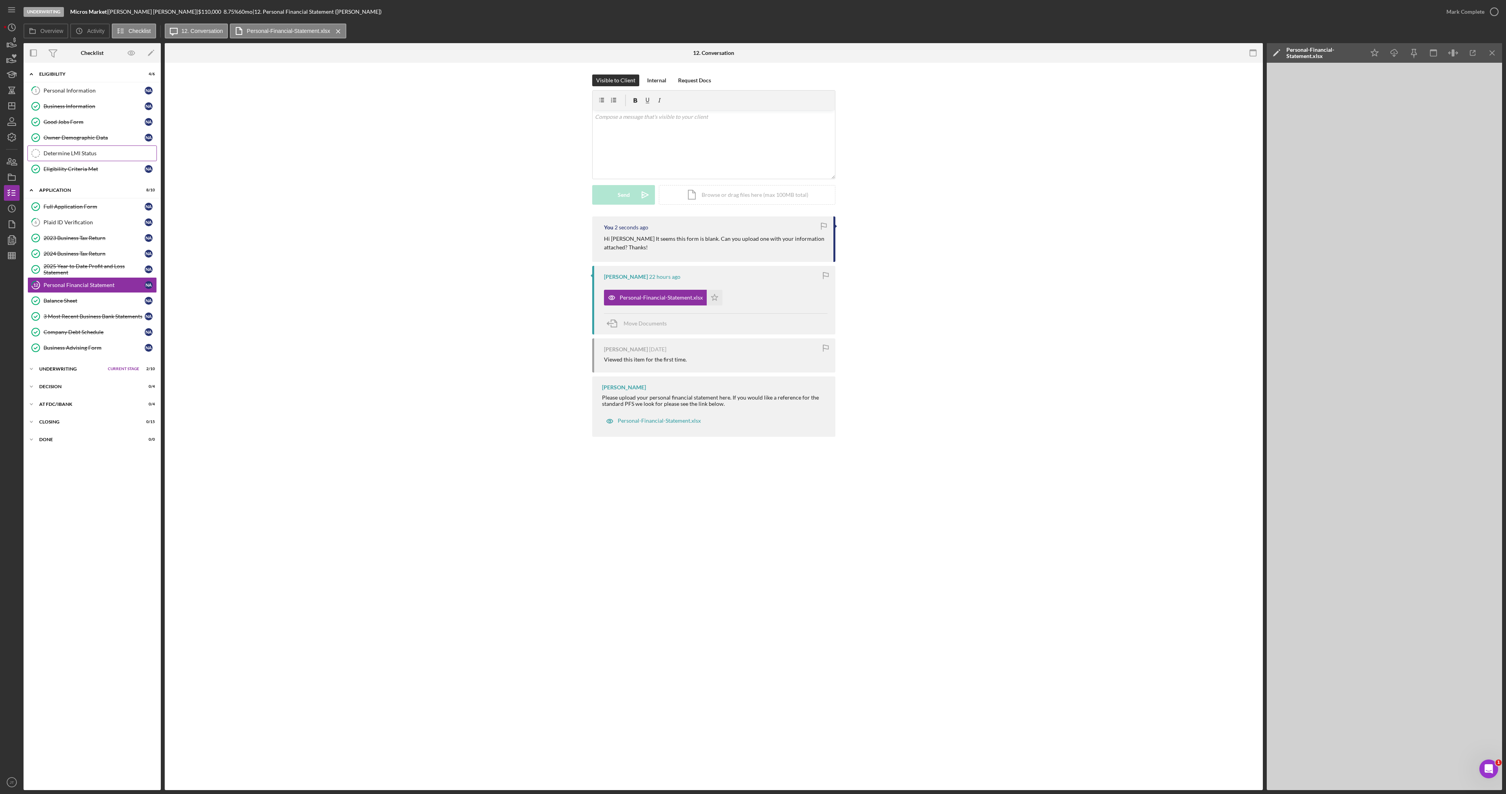
click at [86, 160] on link "Determine LMI Status Determine LMI Status" at bounding box center [91, 154] width 129 height 16
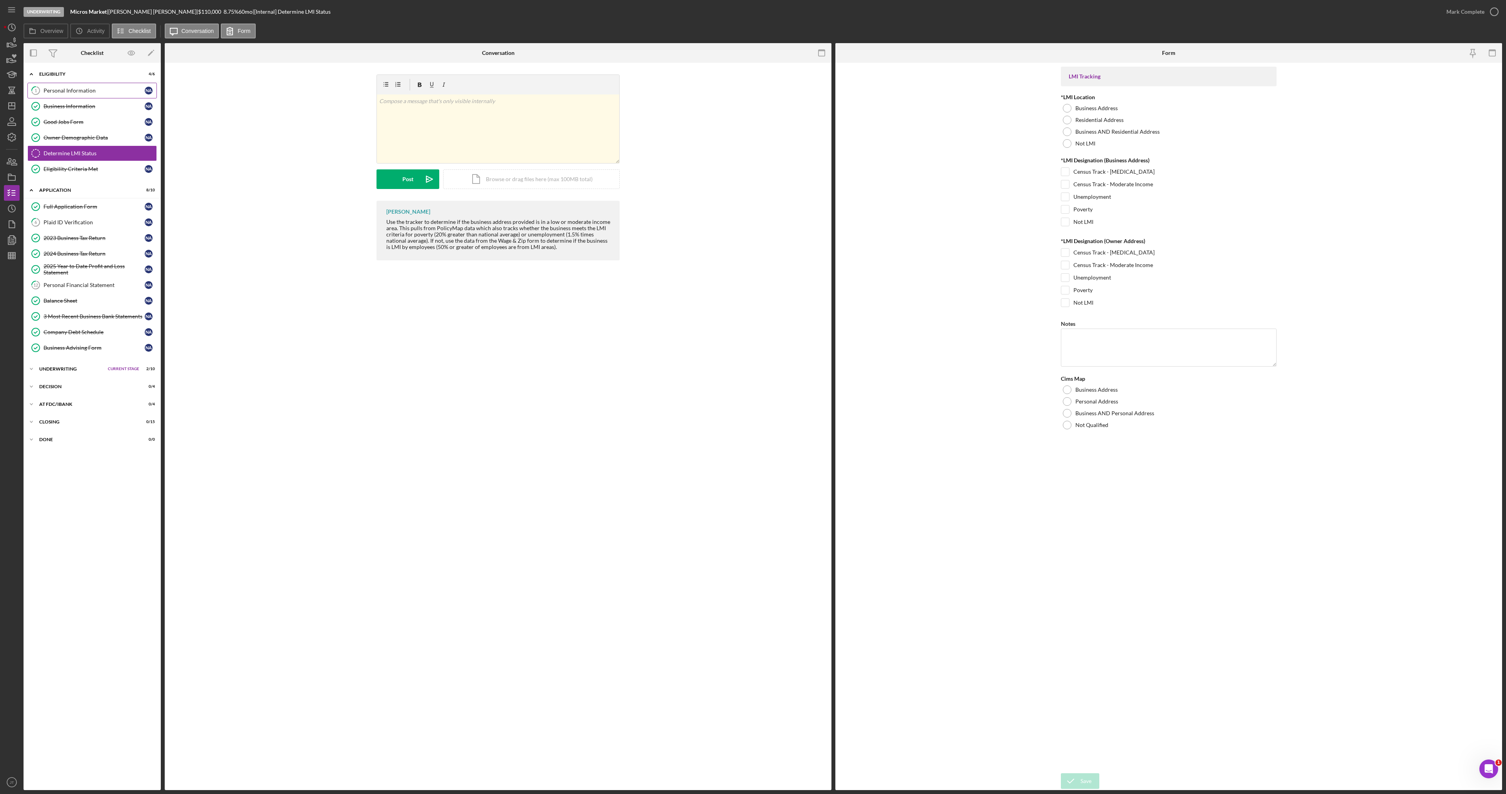
click at [65, 93] on div "Personal Information" at bounding box center [94, 90] width 101 height 6
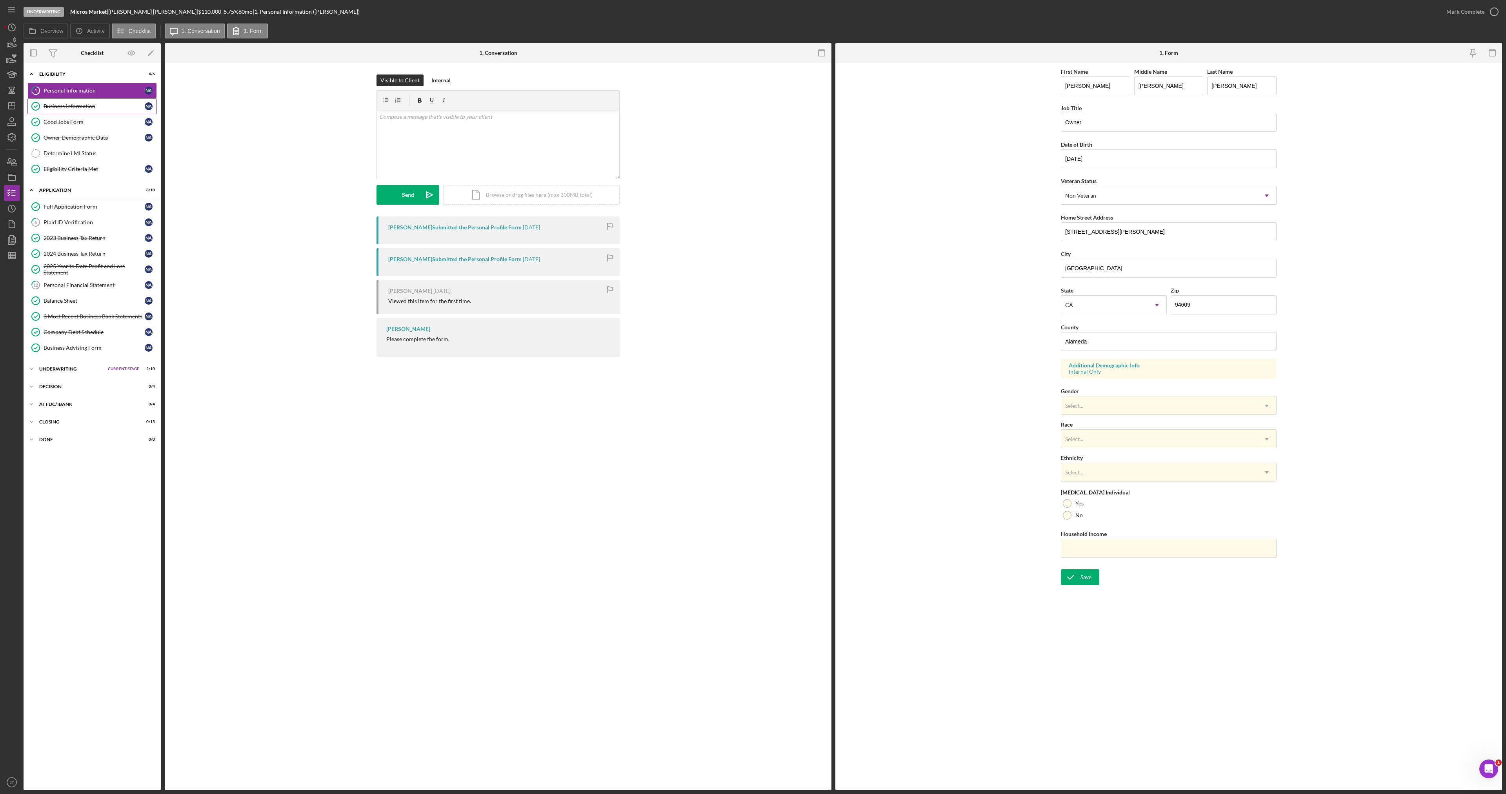
click at [86, 111] on link "Business Information Business Information N A" at bounding box center [91, 106] width 129 height 16
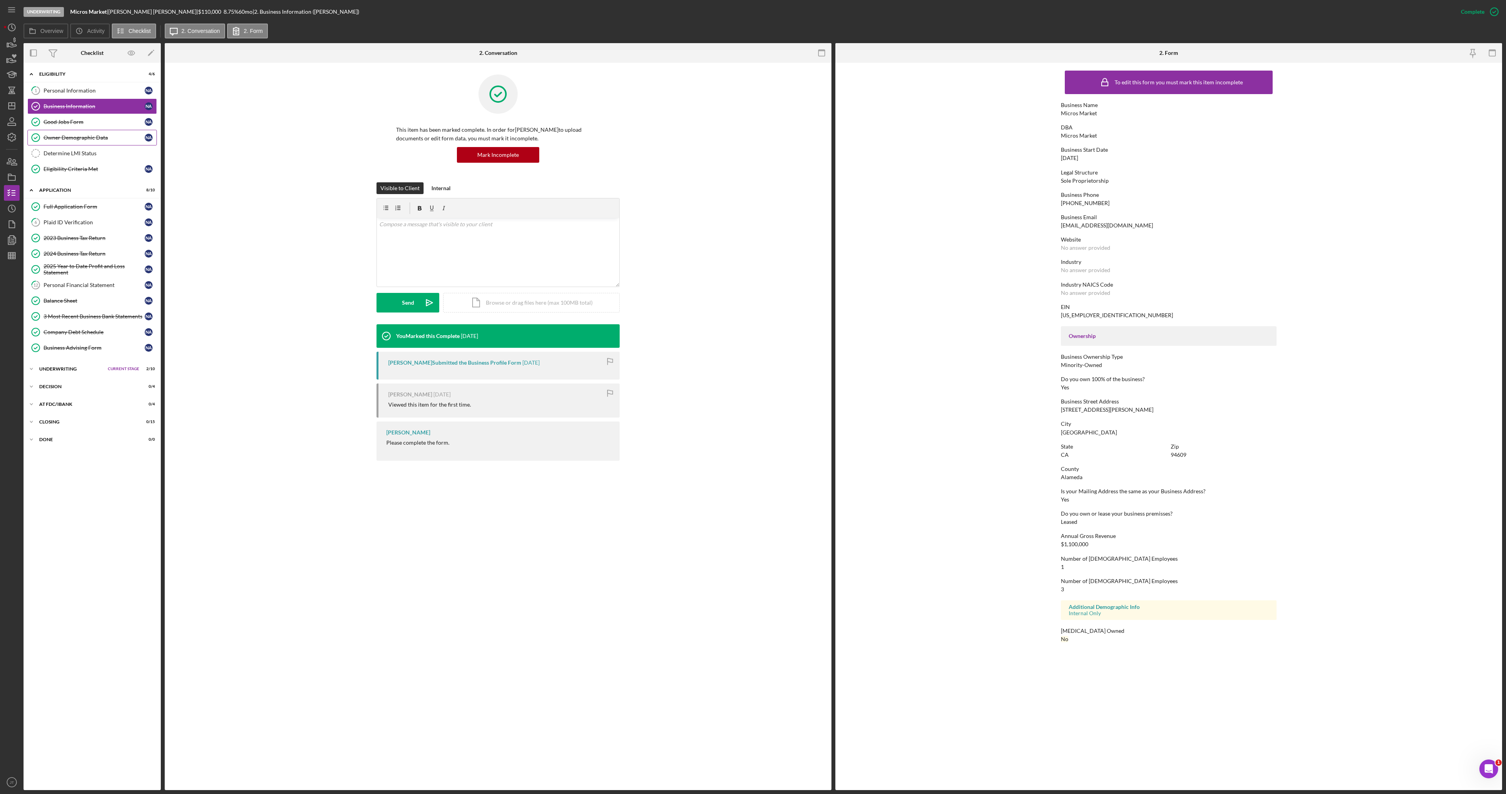
click at [64, 139] on div "Owner Demographic Data" at bounding box center [94, 138] width 101 height 6
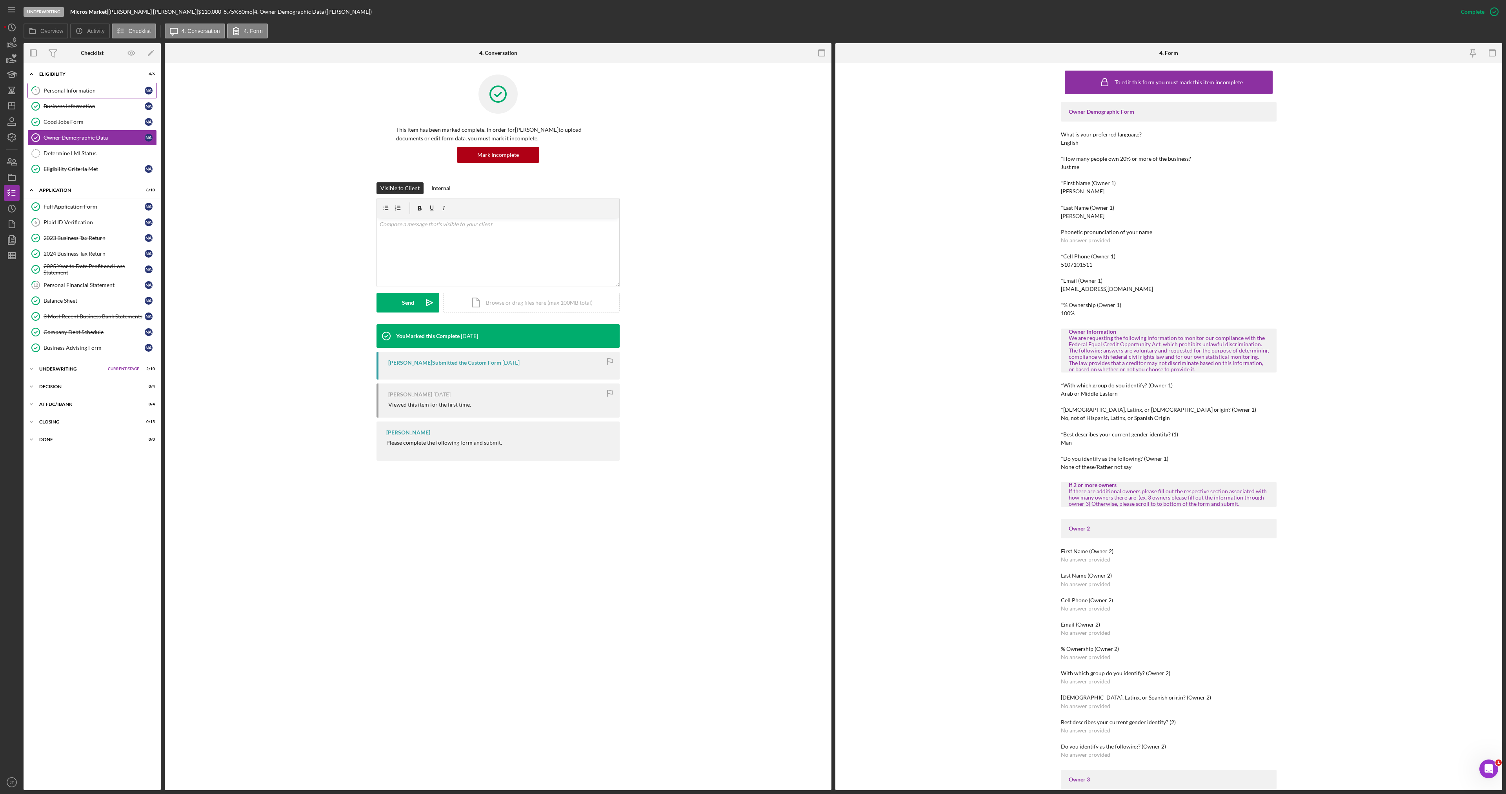
drag, startPoint x: 99, startPoint y: 89, endPoint x: 104, endPoint y: 89, distance: 4.3
click at [103, 89] on div "Personal Information" at bounding box center [94, 90] width 101 height 6
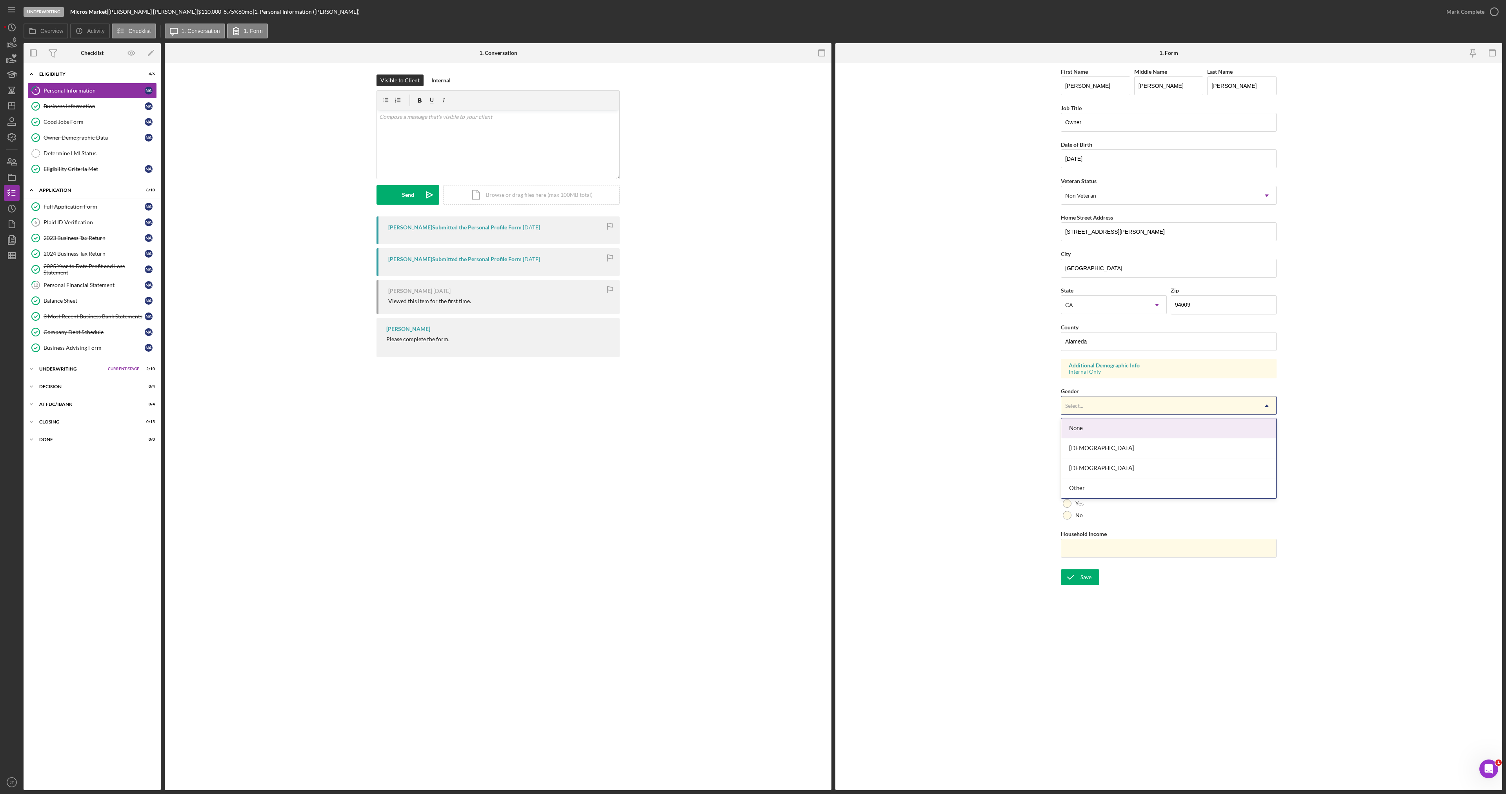
click at [1122, 404] on div "Select..." at bounding box center [1160, 406] width 196 height 18
click at [1081, 465] on div "Male" at bounding box center [1169, 469] width 215 height 20
click at [1106, 432] on div "Select..." at bounding box center [1160, 439] width 196 height 18
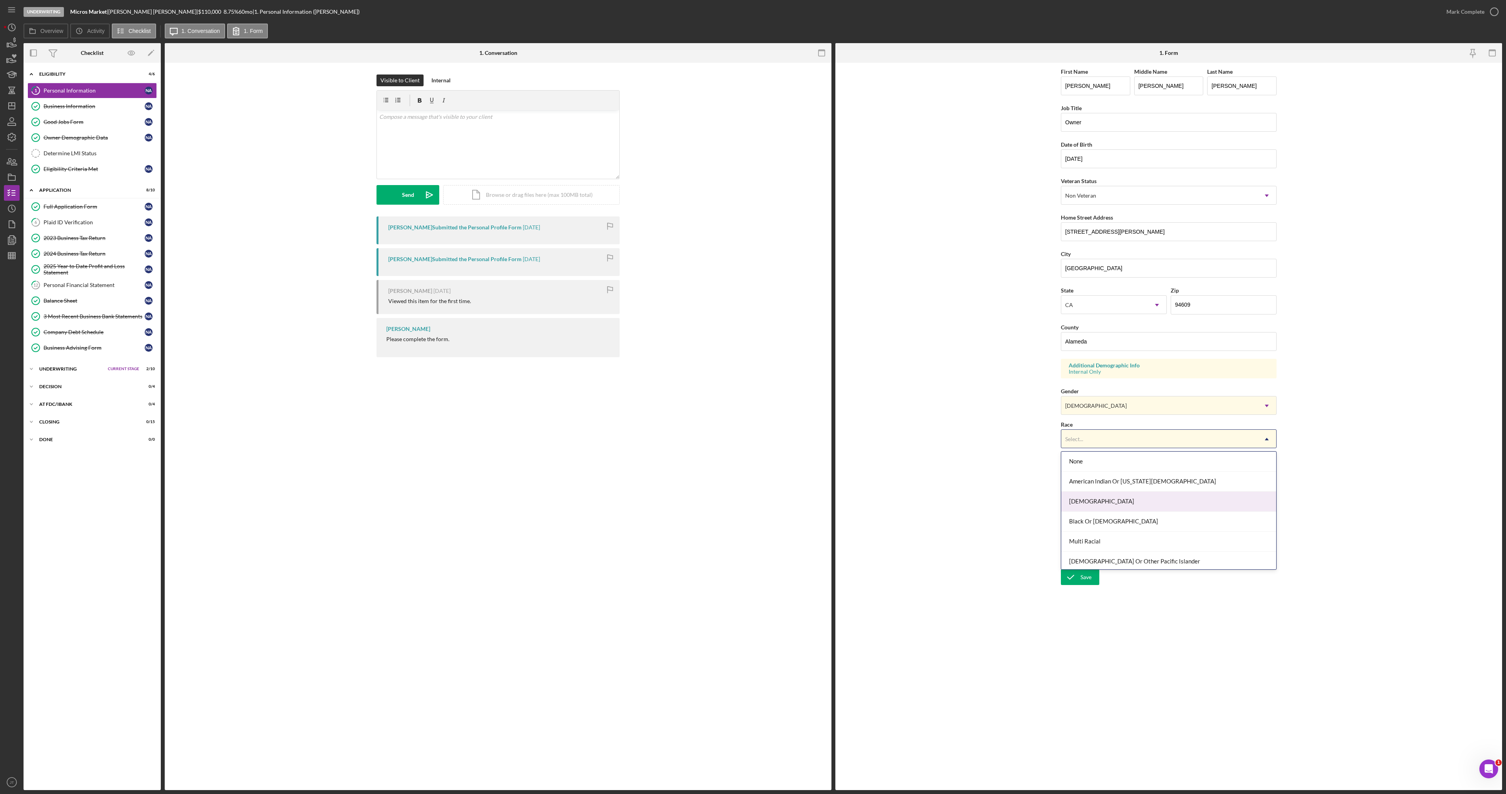
scroll to position [39, 0]
click at [1105, 546] on div "Other" at bounding box center [1169, 543] width 215 height 20
click at [1109, 479] on div "Select..." at bounding box center [1160, 473] width 196 height 18
click at [1104, 557] on div "Not Hispanic Or Latino" at bounding box center [1169, 555] width 215 height 20
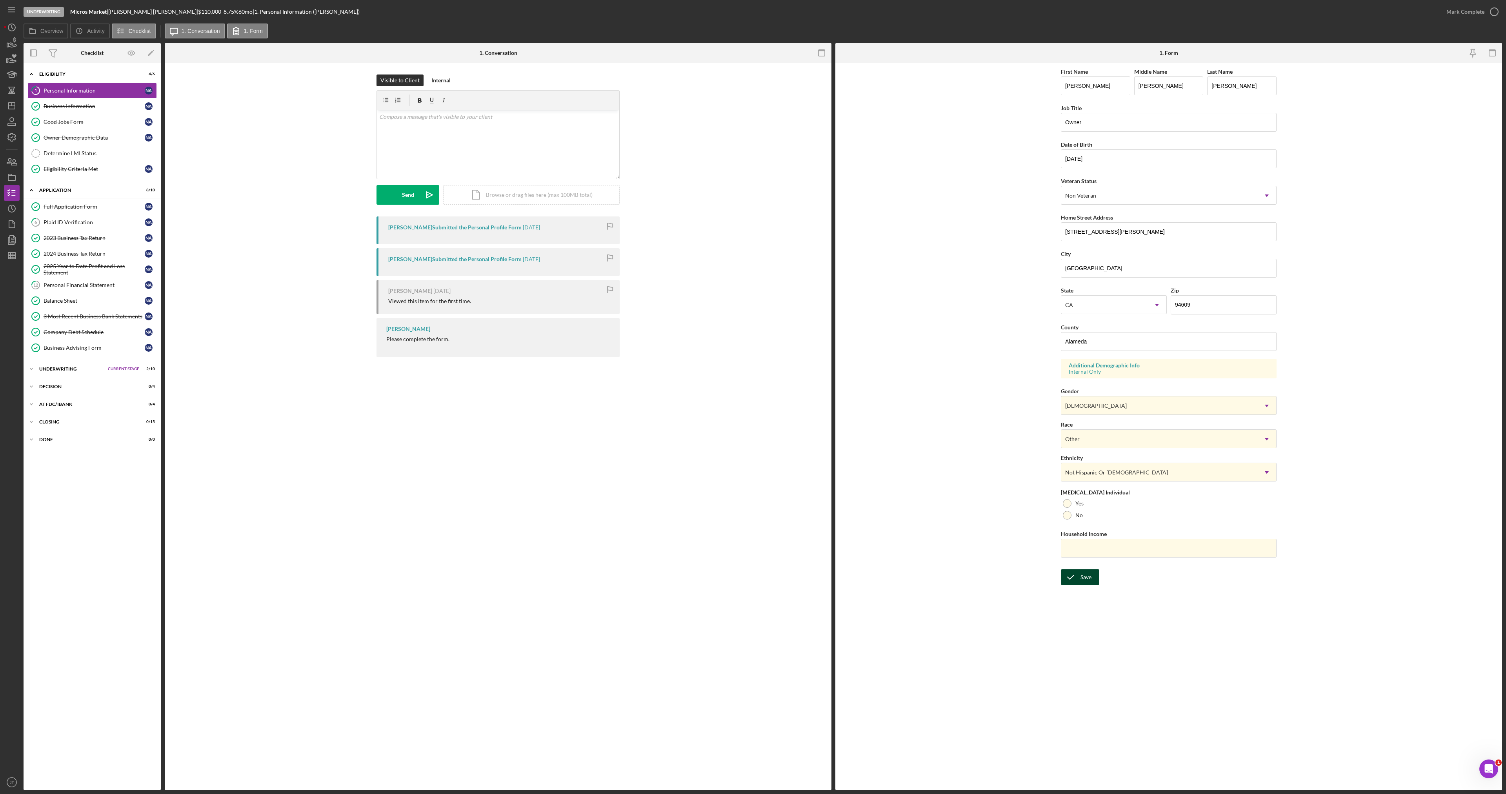
click at [1077, 577] on icon "submit" at bounding box center [1071, 578] width 20 height 20
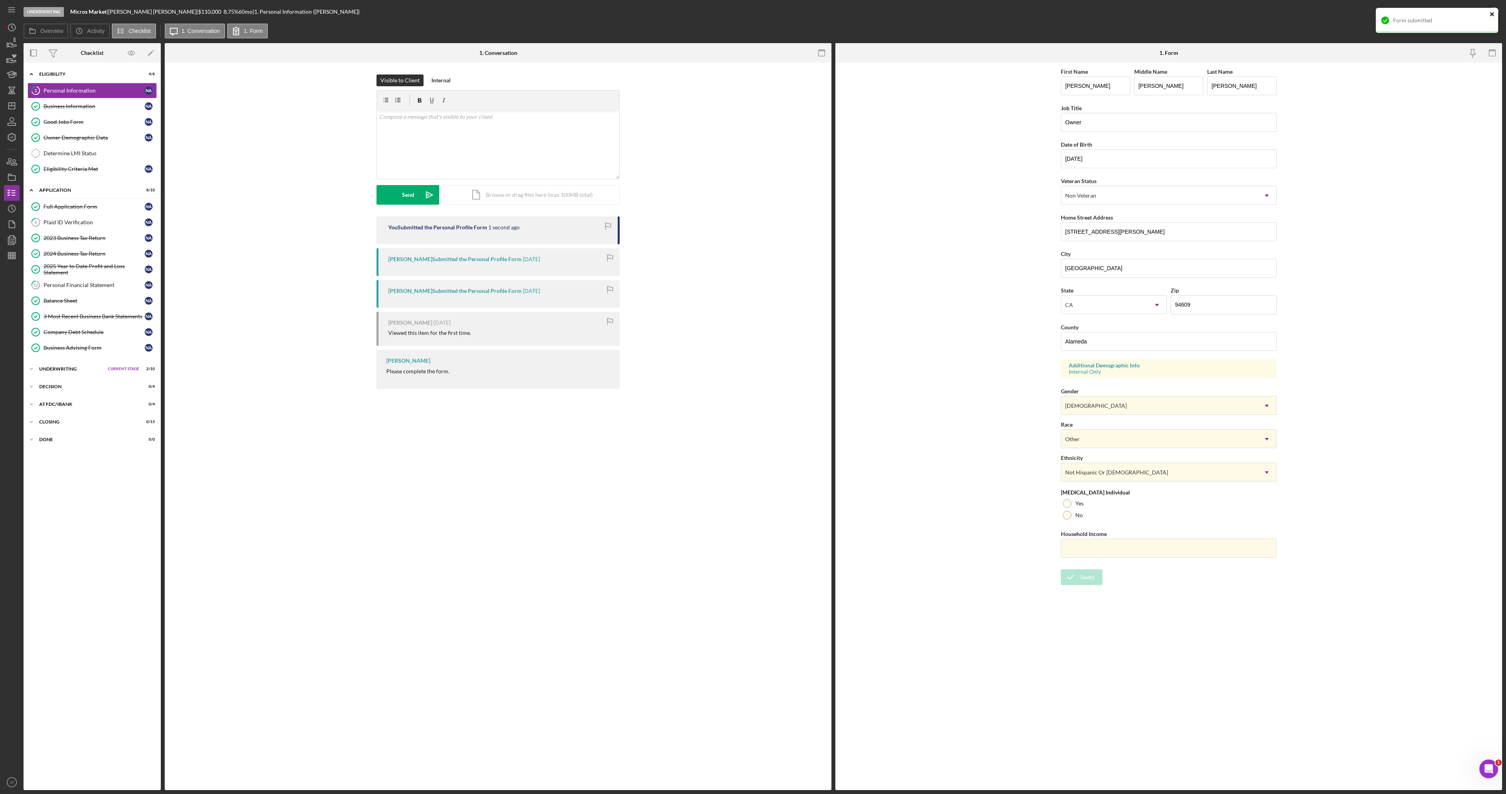
click at [1490, 13] on div "Form submitted" at bounding box center [1437, 20] width 122 height 25
click at [1463, 15] on div "Mark Complete" at bounding box center [1466, 12] width 38 height 16
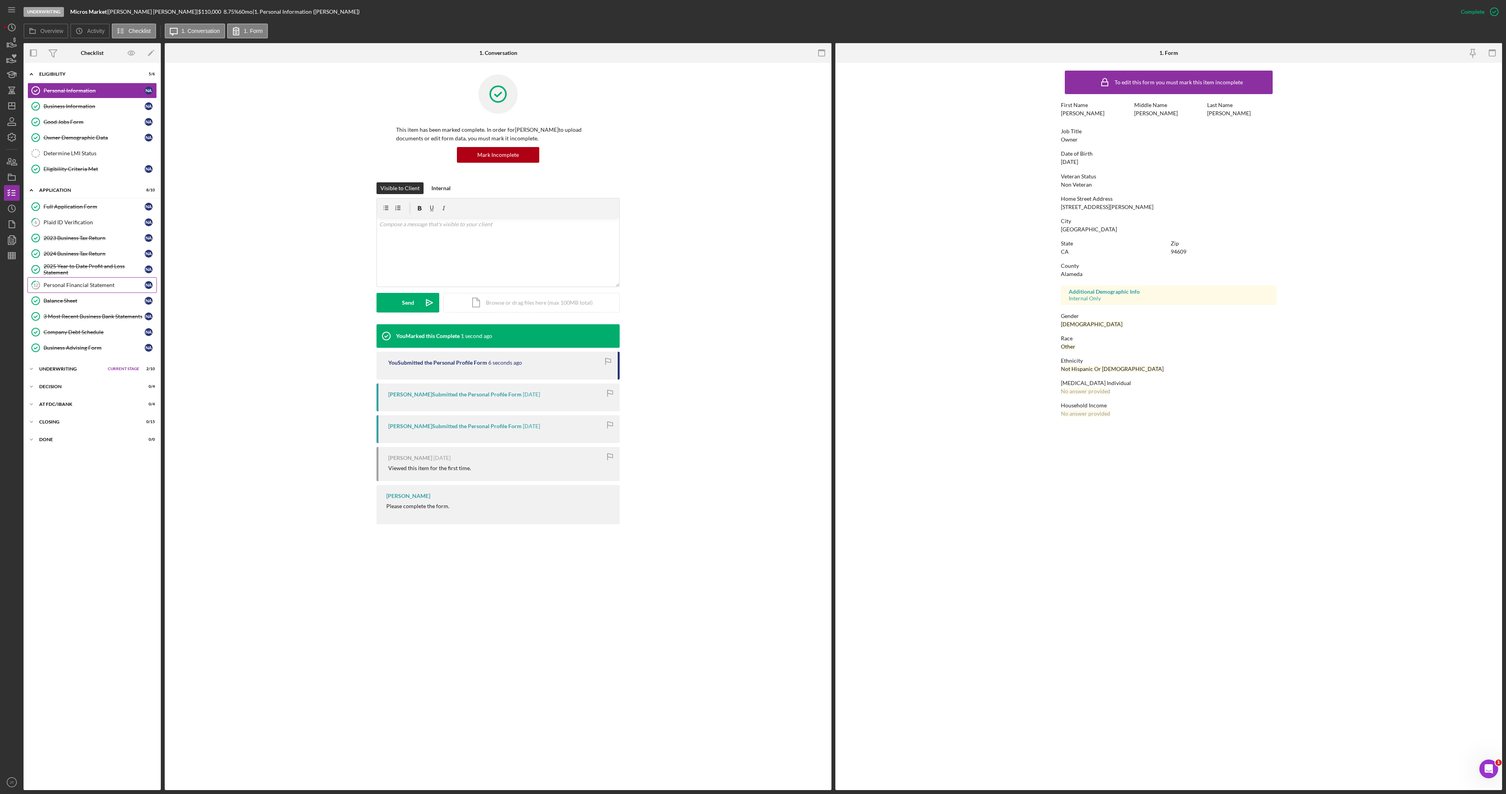
click at [77, 293] on link "12 Personal Financial Statement N A" at bounding box center [91, 285] width 129 height 16
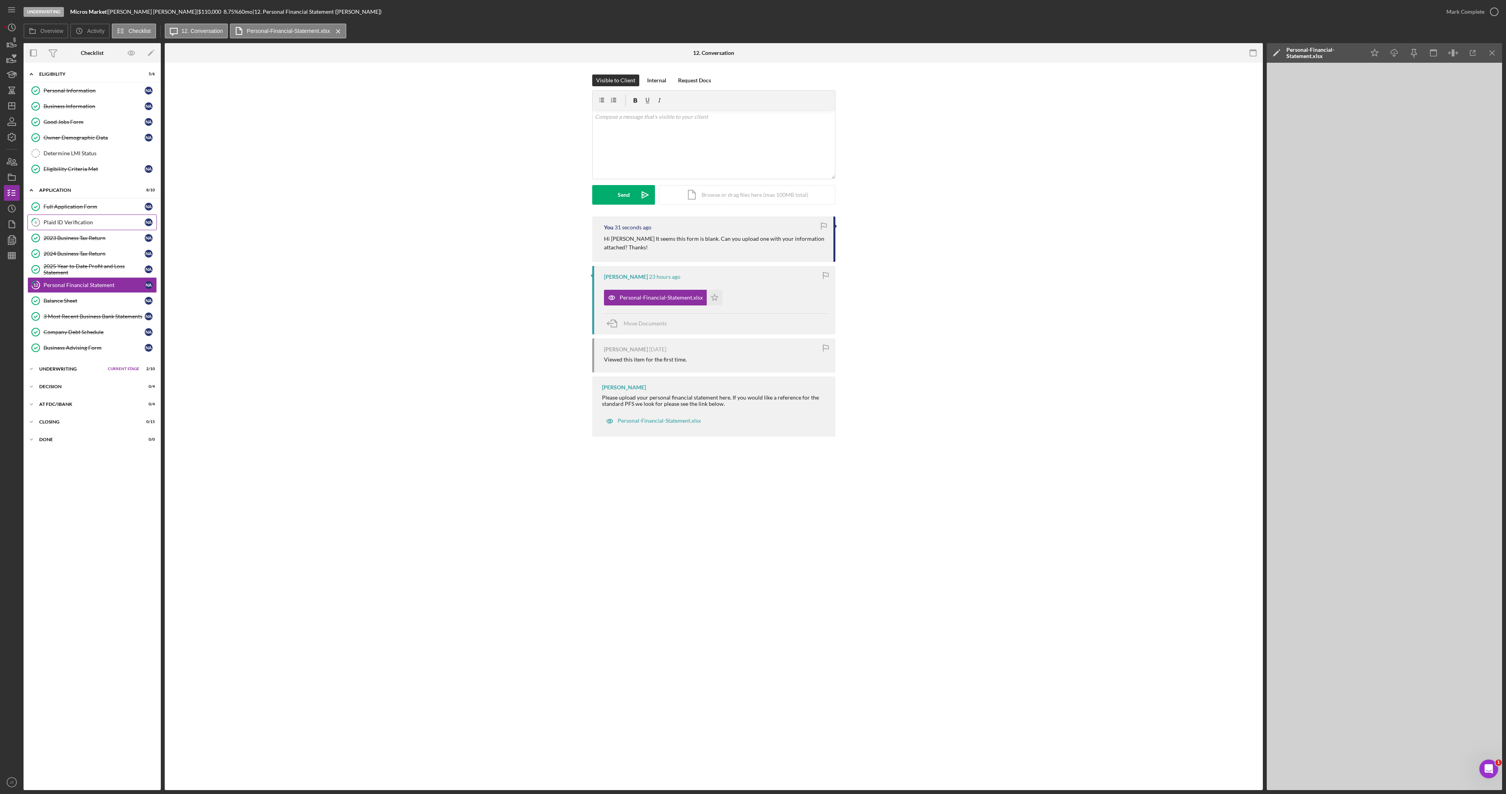
click at [78, 227] on link "6 Plaid ID Verification N A" at bounding box center [91, 223] width 129 height 16
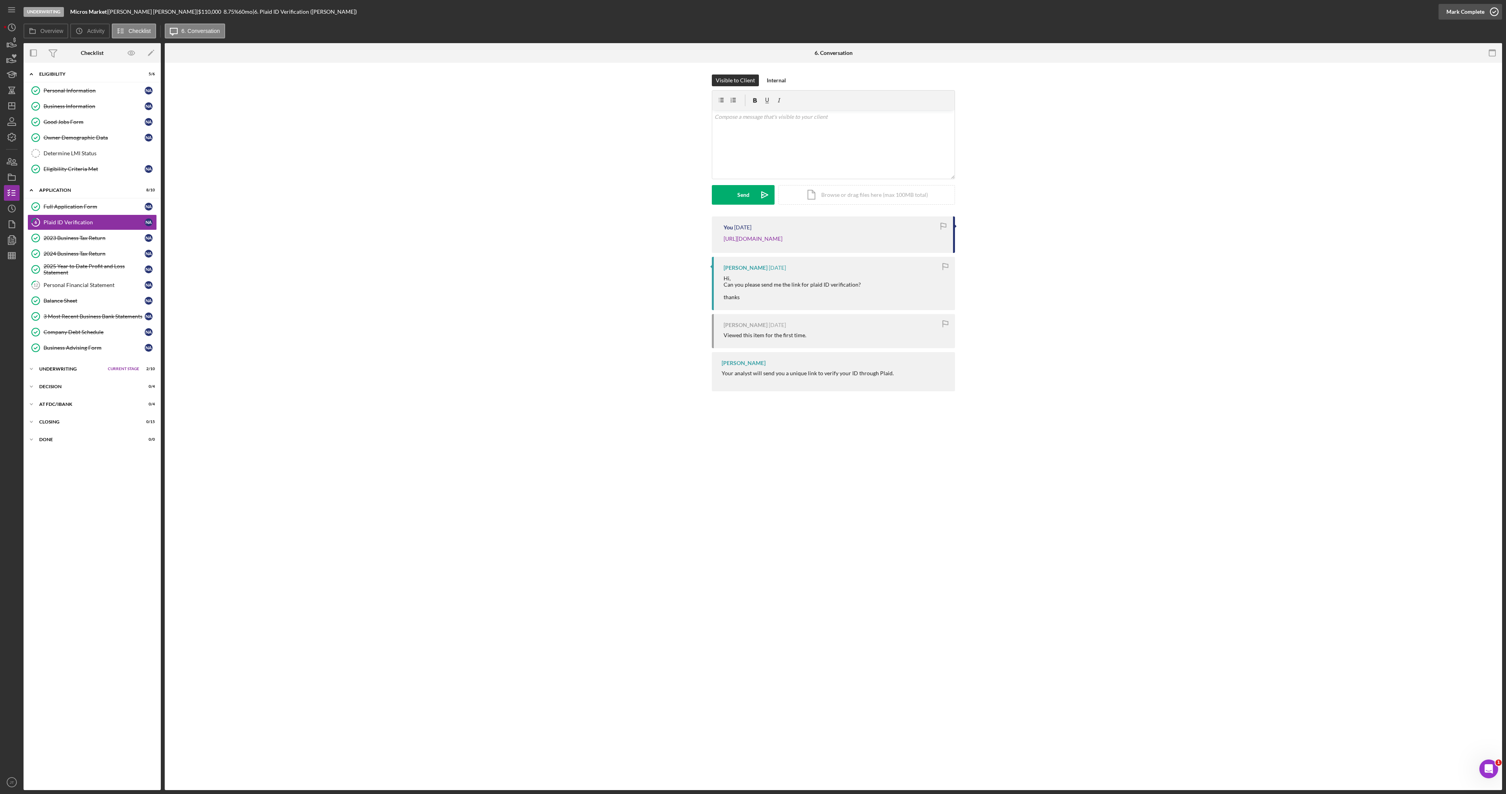
click at [1490, 16] on icon "button" at bounding box center [1495, 12] width 20 height 20
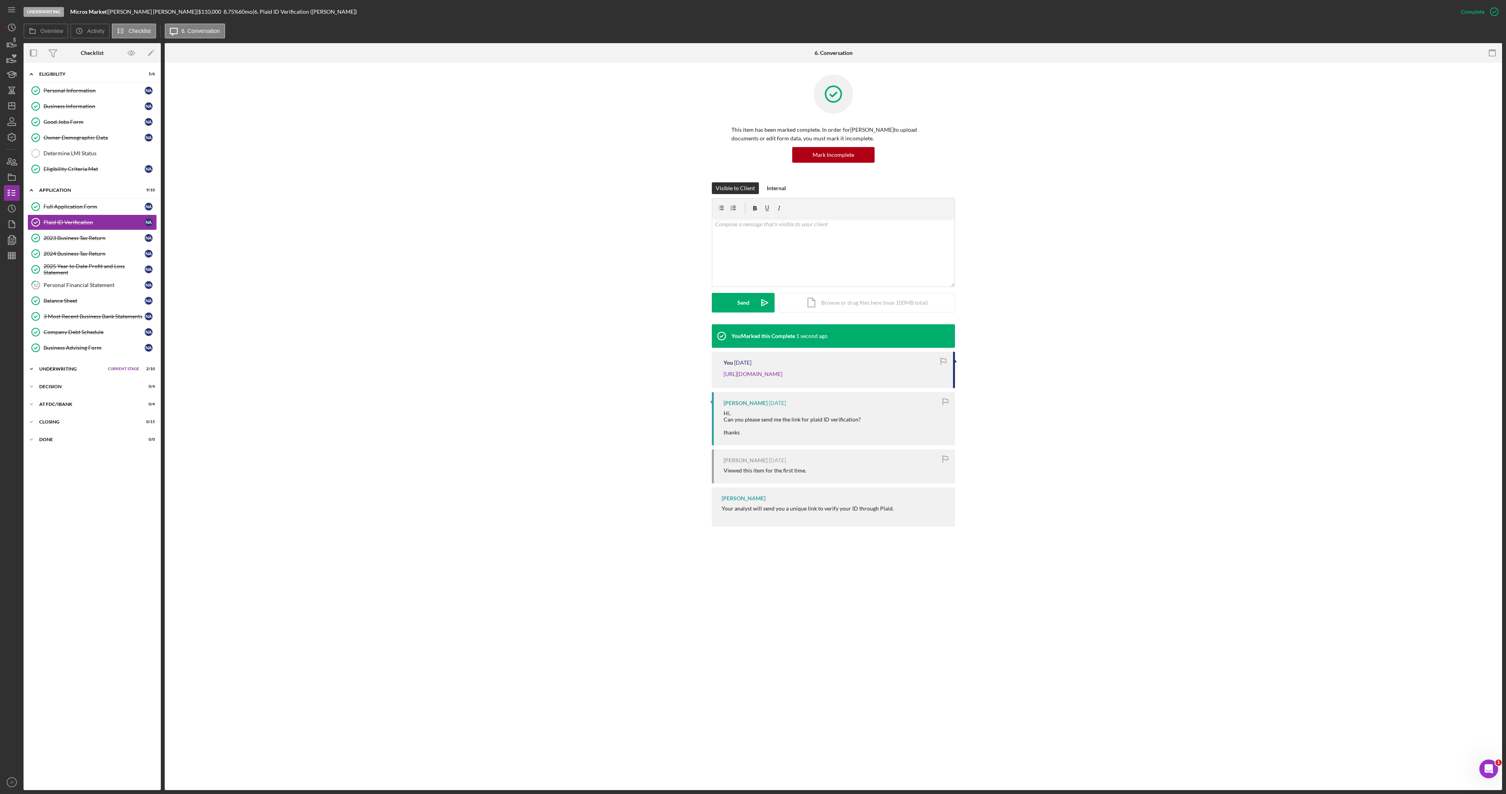
click at [74, 367] on div "Underwriting" at bounding box center [71, 369] width 65 height 5
click at [79, 423] on link "IRS 8821 and Authorization IRS 8821 and Authorization N A" at bounding box center [91, 417] width 129 height 16
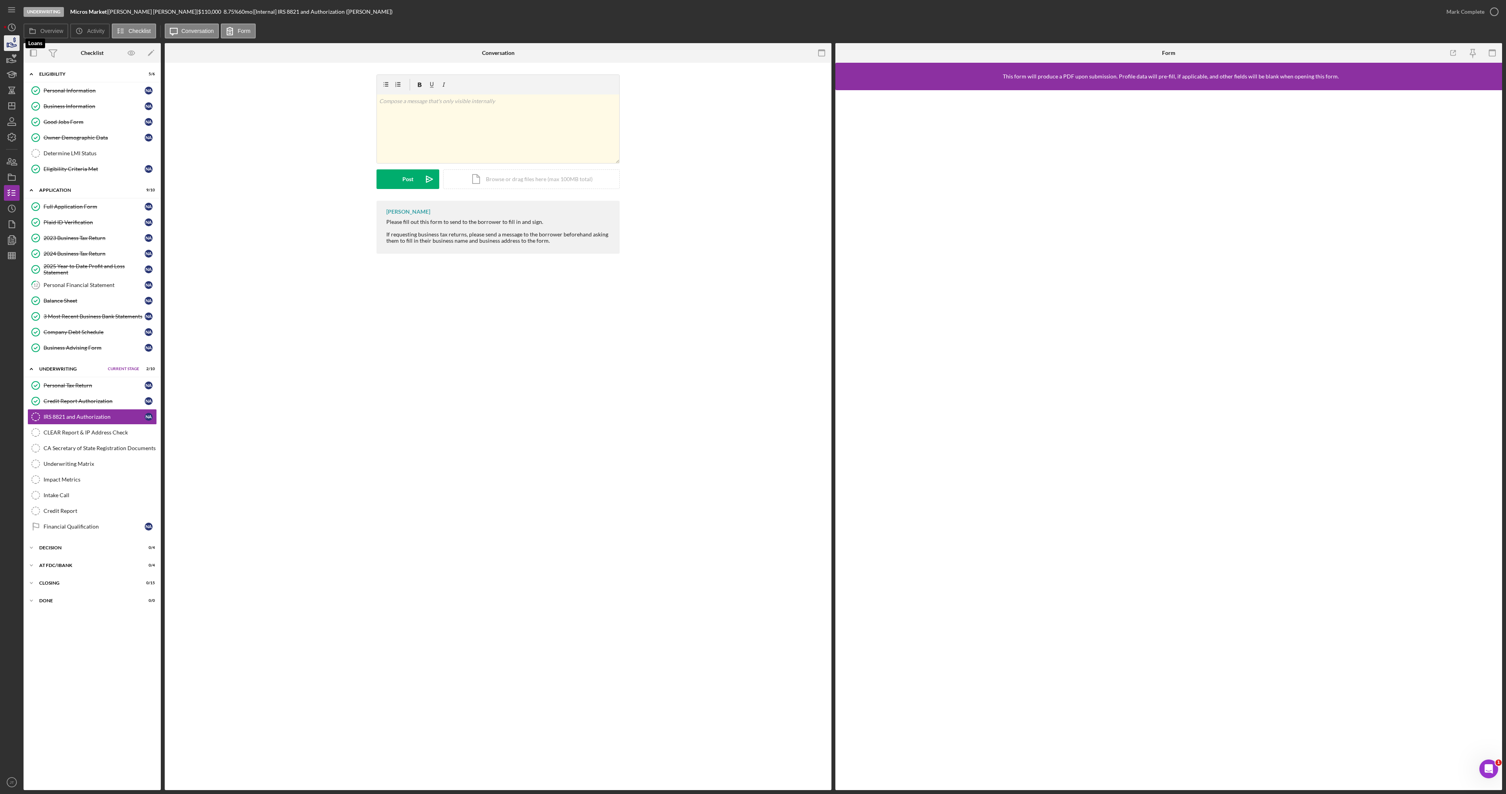
click at [9, 44] on icon "button" at bounding box center [12, 43] width 20 height 20
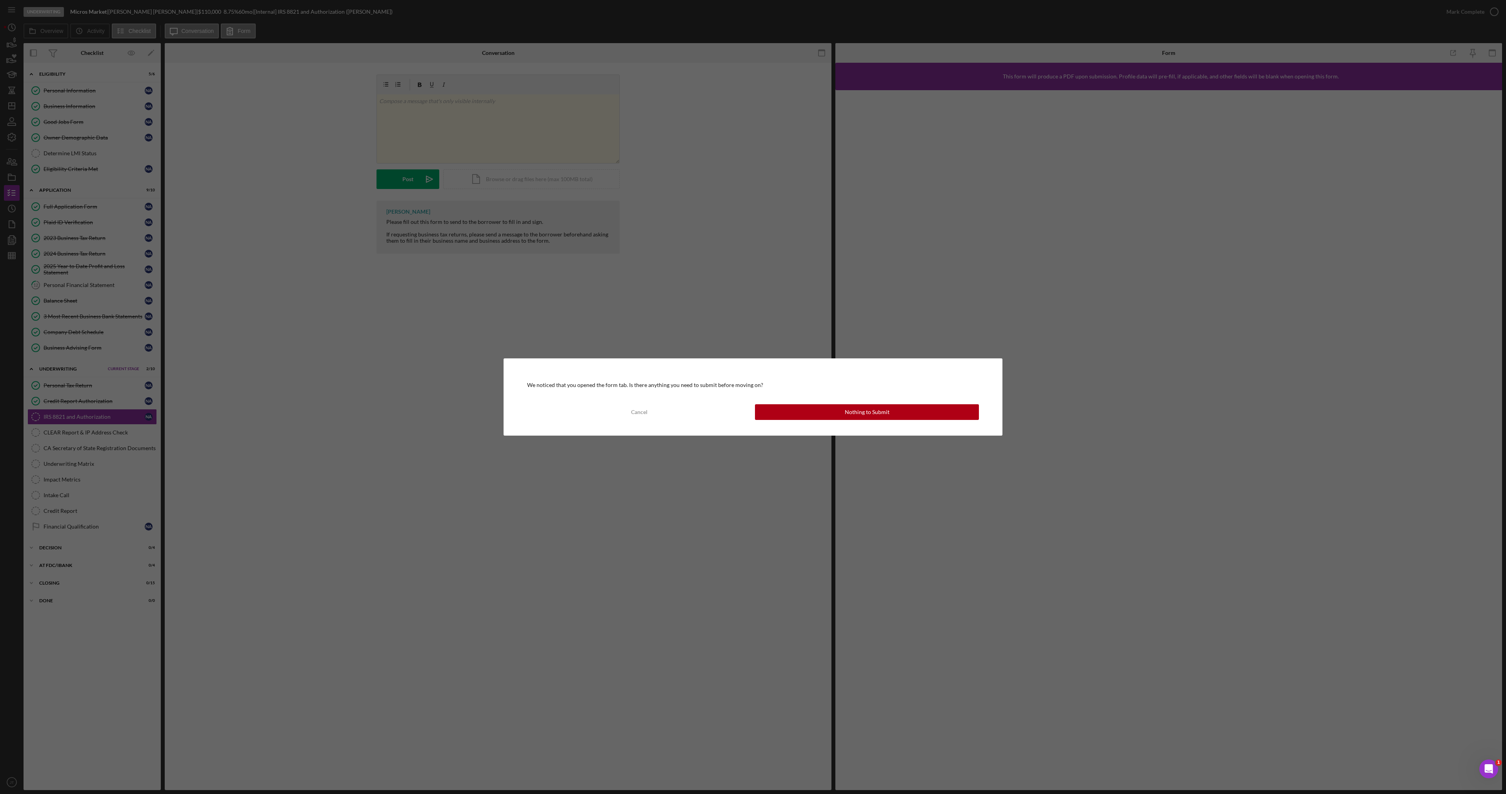
click at [841, 415] on button "Nothing to Submit" at bounding box center [867, 412] width 224 height 16
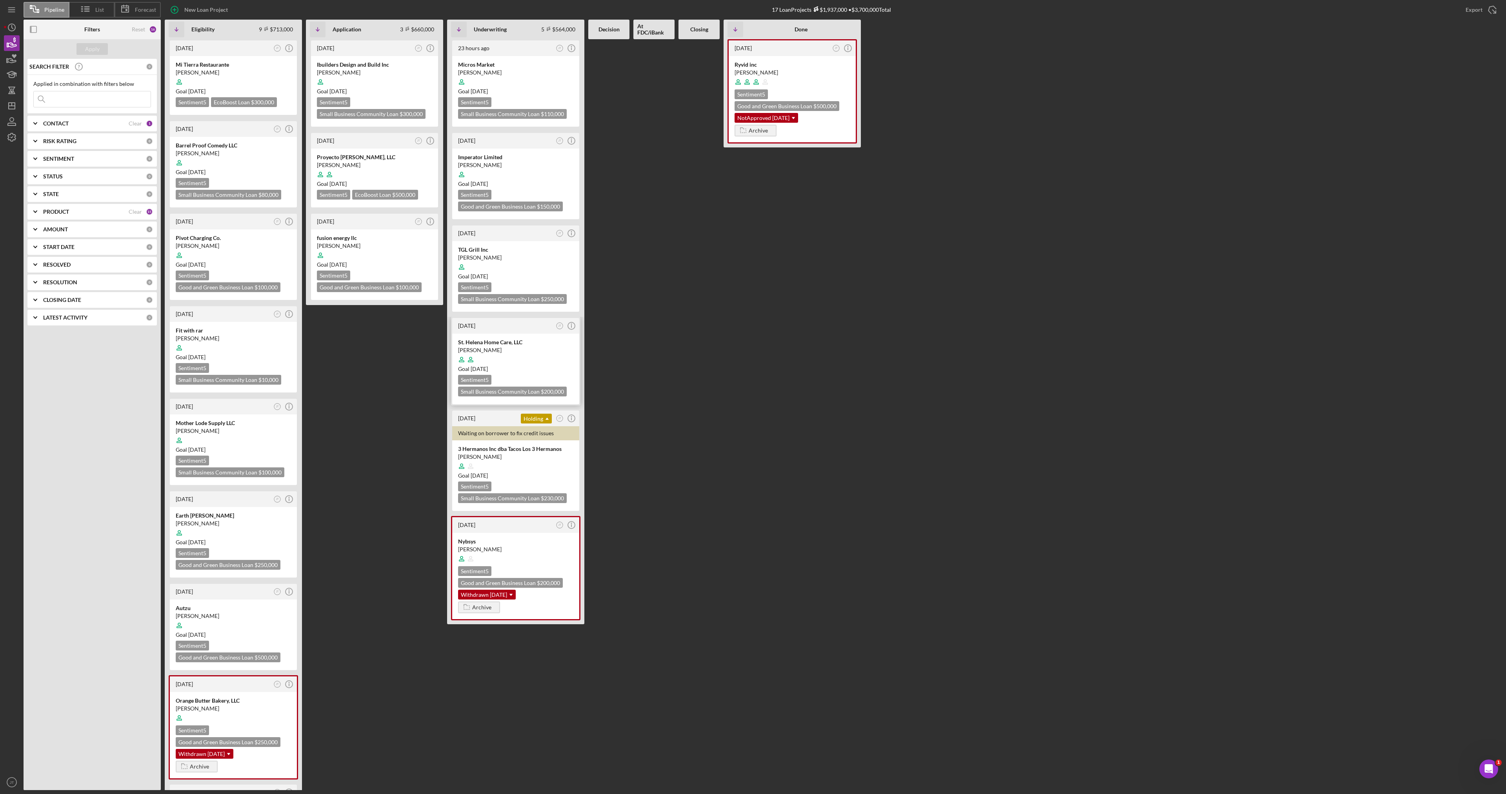
click at [530, 344] on div "St. Helena Home Care, LLC" at bounding box center [515, 343] width 115 height 8
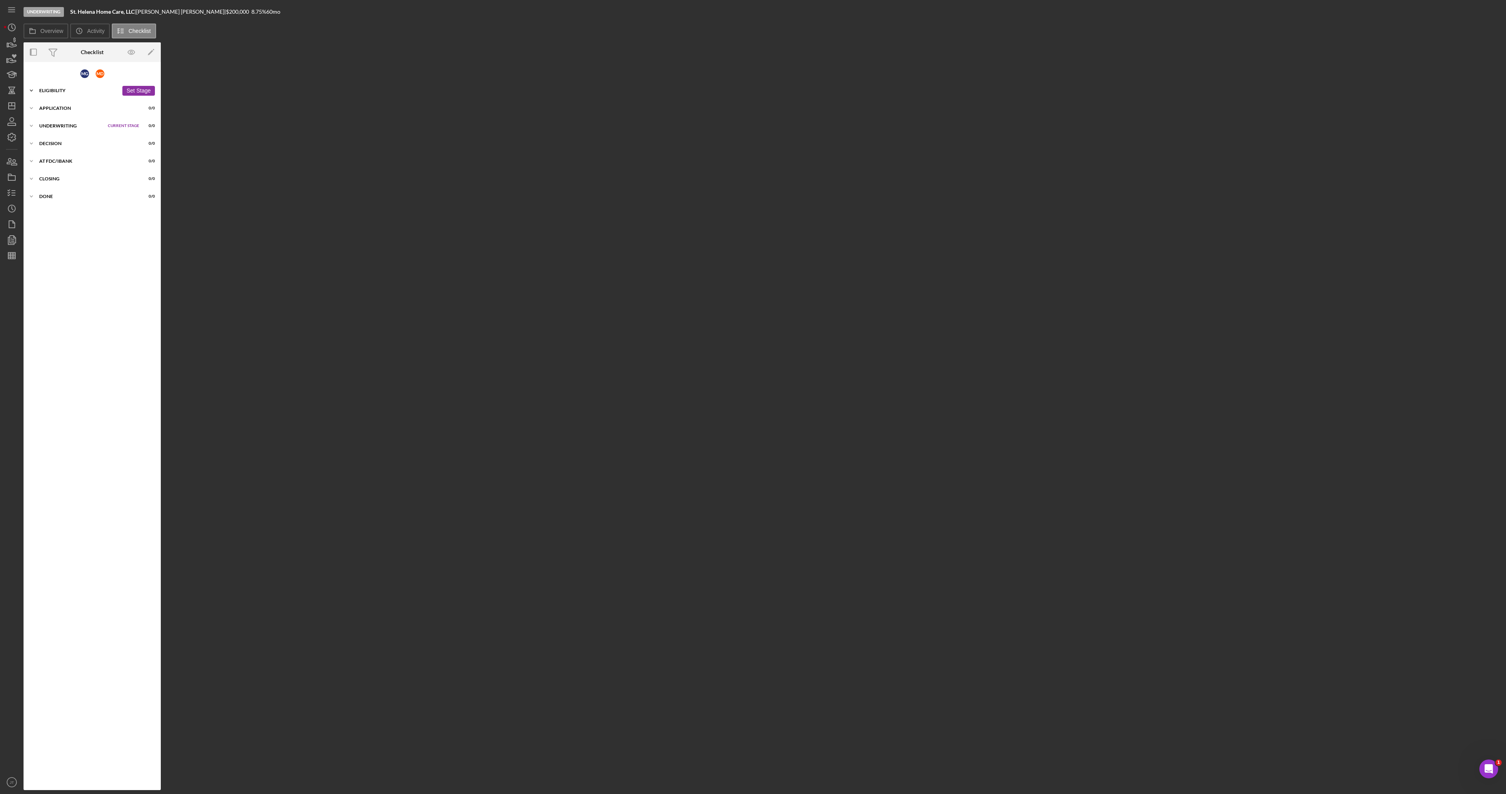
click at [72, 94] on div "Icon/Expander Eligibility 26 / 53 Set Stage" at bounding box center [92, 91] width 137 height 16
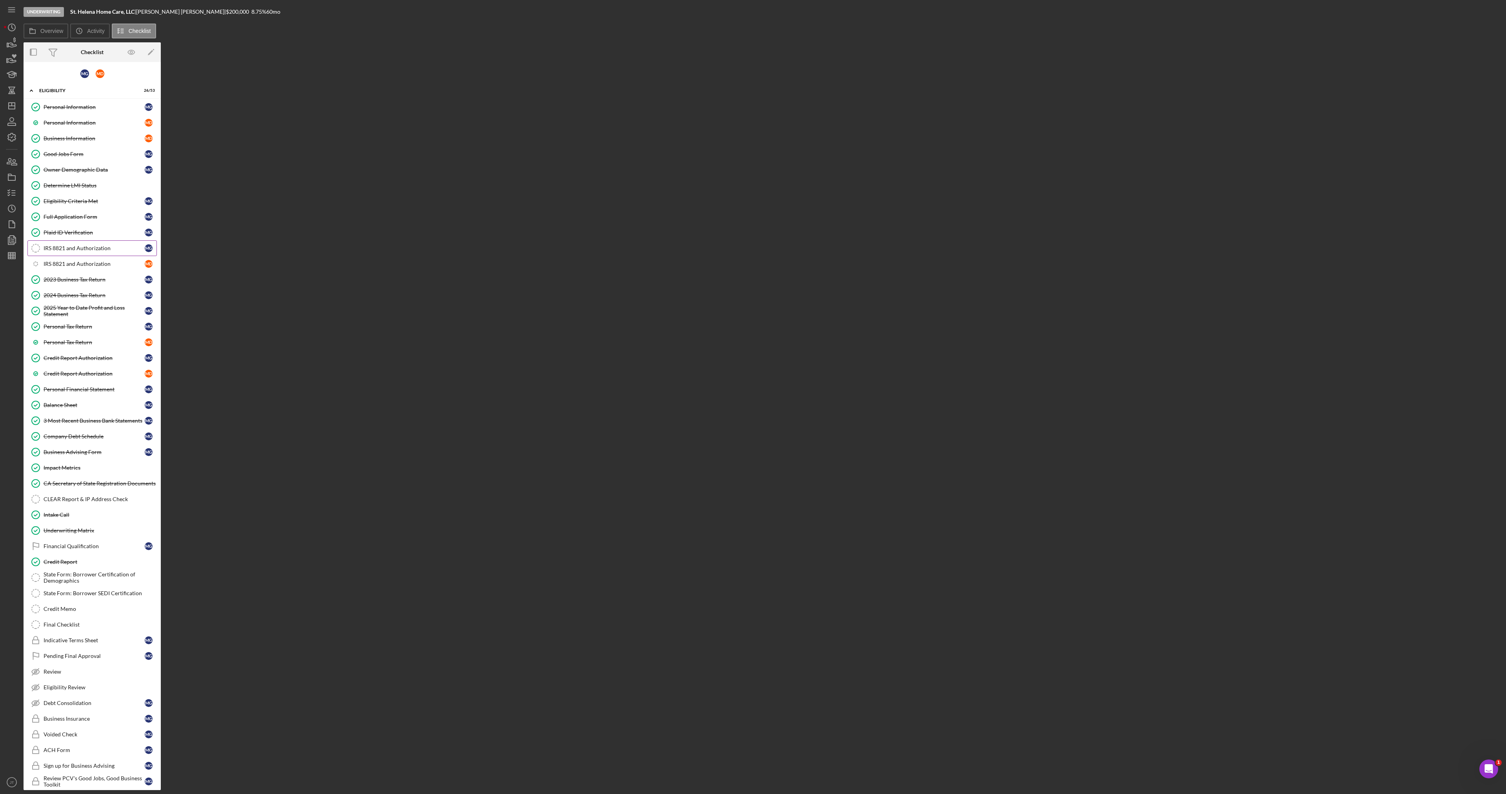
click at [118, 246] on div "IRS 8821 and Authorization" at bounding box center [94, 248] width 101 height 6
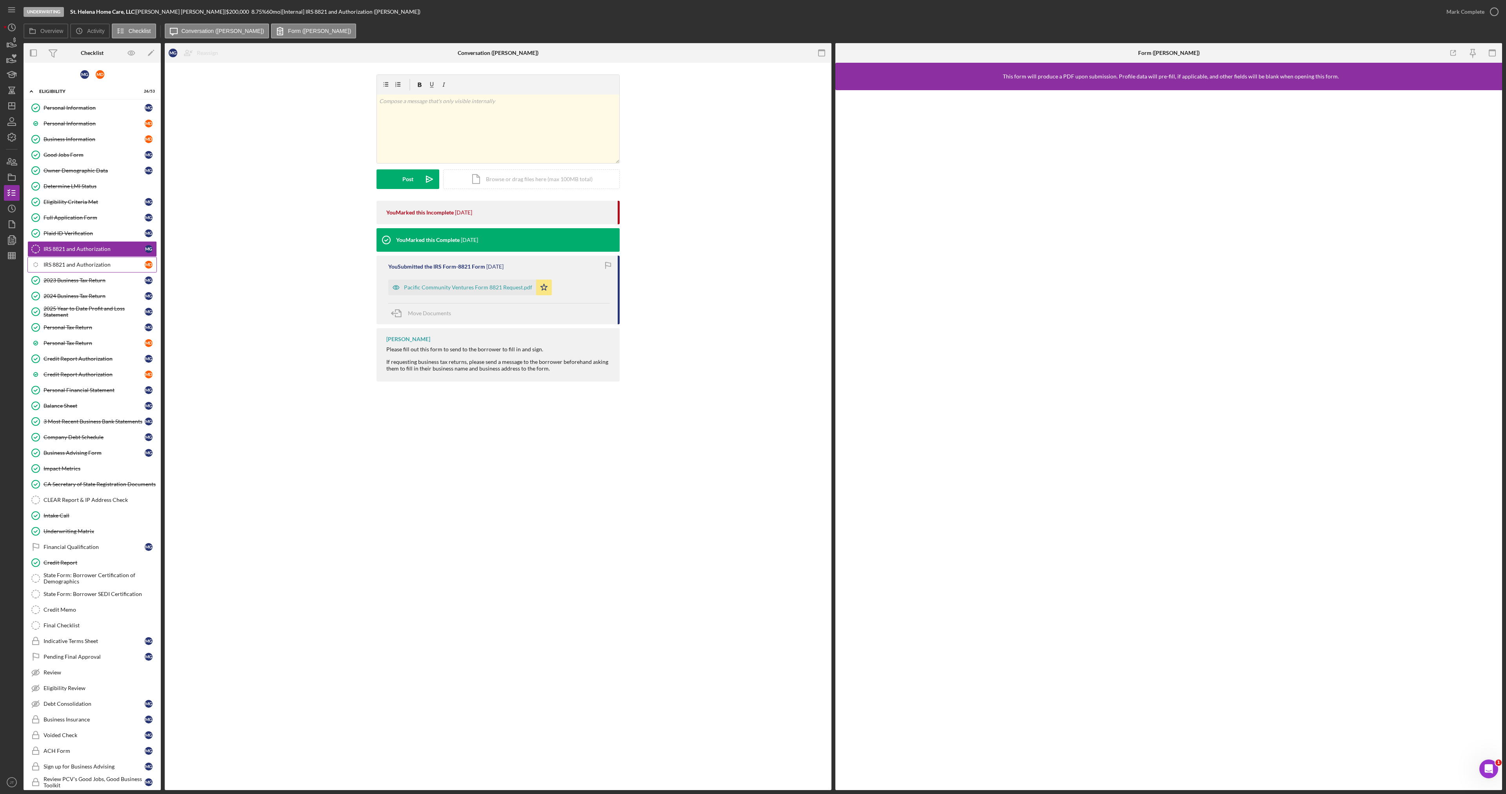
click at [66, 273] on link "2023 Business Tax Return 2023 Business Tax Return M G" at bounding box center [91, 281] width 129 height 16
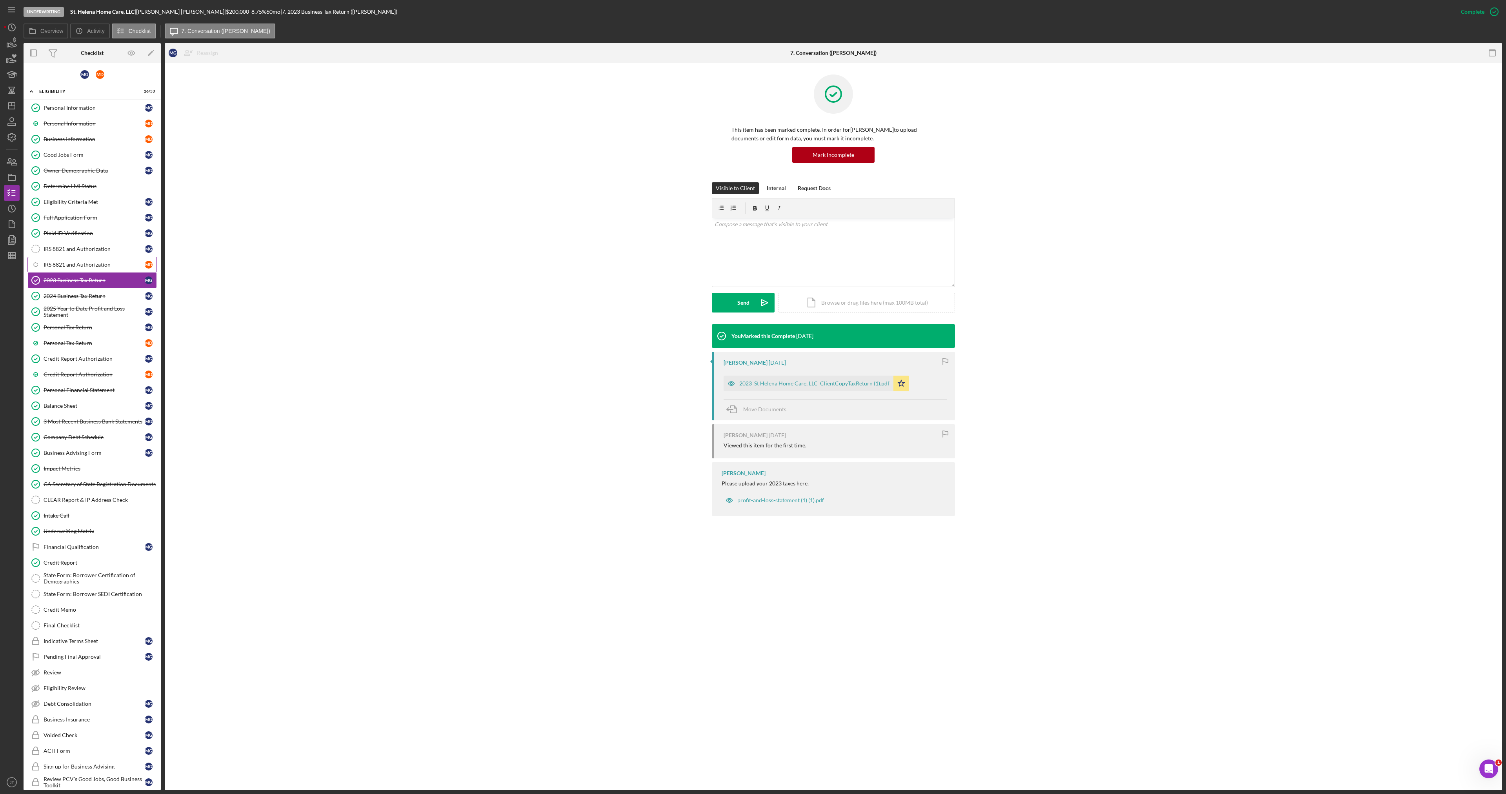
click at [71, 269] on link "Icon/Checklist Item Sub Internal IRS 8821 and Authorization M D" at bounding box center [91, 265] width 129 height 16
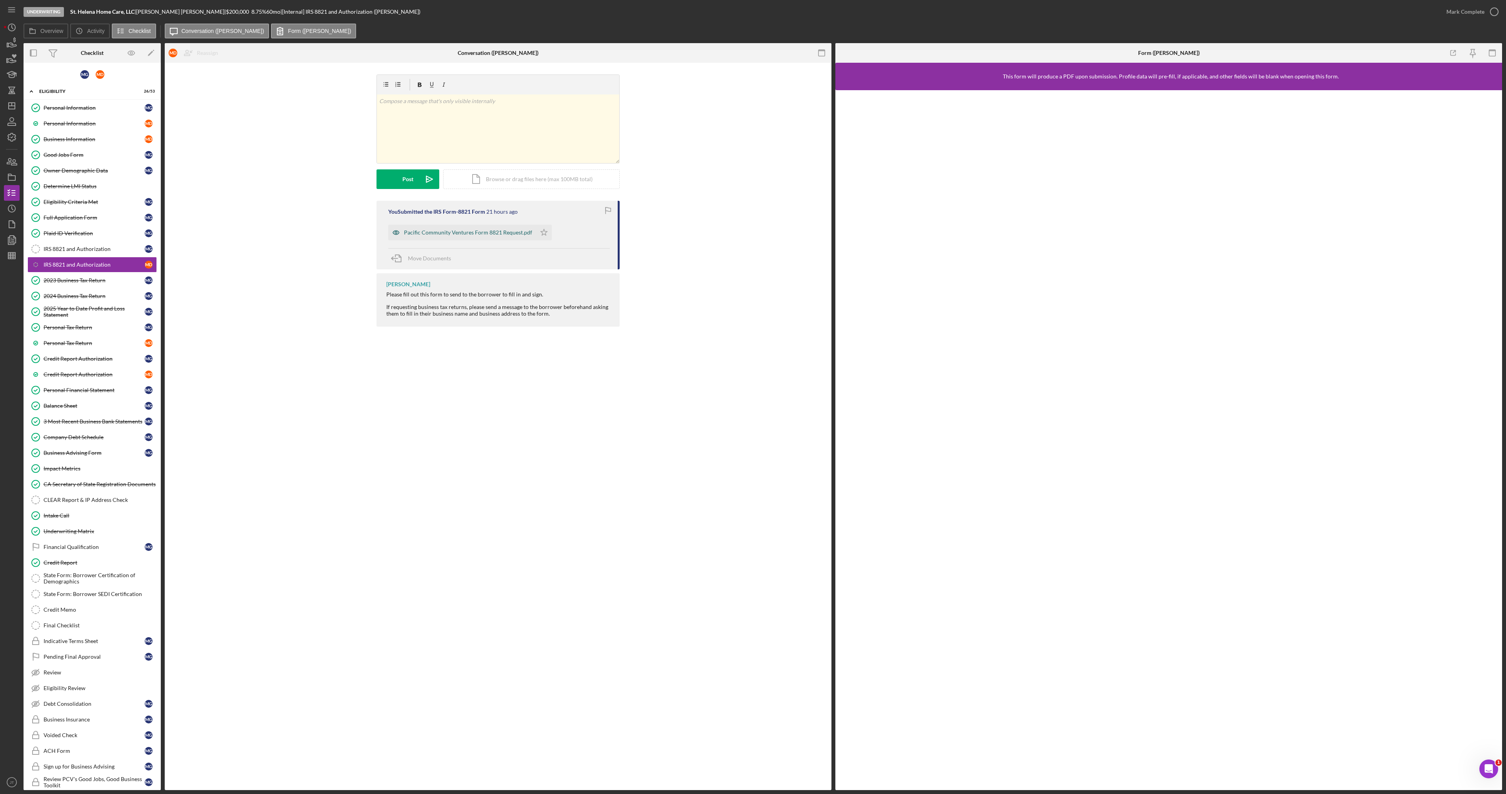
click at [507, 237] on div "Pacific Community Ventures Form 8821 Request.pdf" at bounding box center [462, 233] width 148 height 16
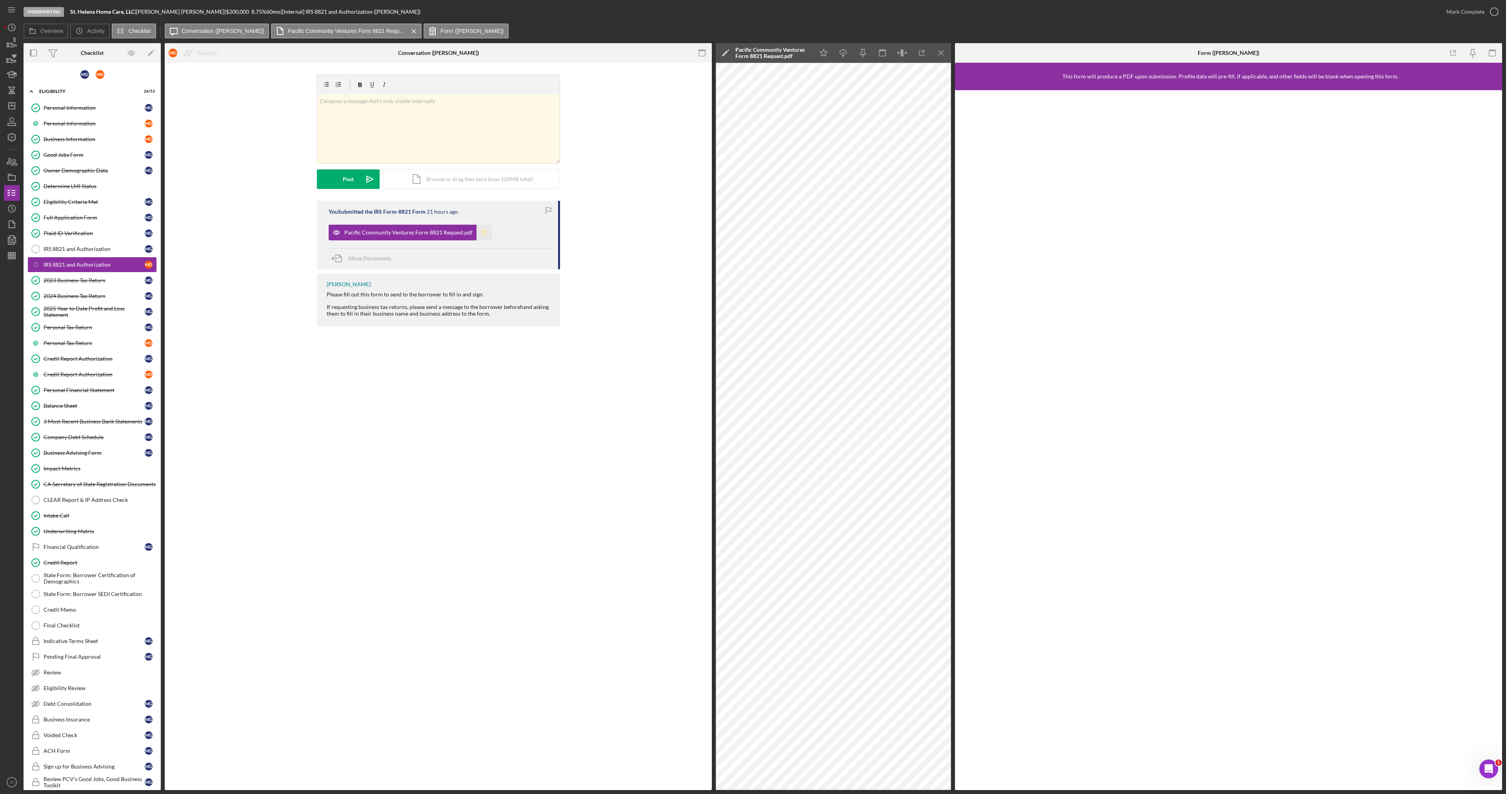
click at [479, 228] on icon "Icon/Star" at bounding box center [485, 233] width 16 height 16
click at [1473, 11] on div "Mark Complete" at bounding box center [1466, 12] width 38 height 16
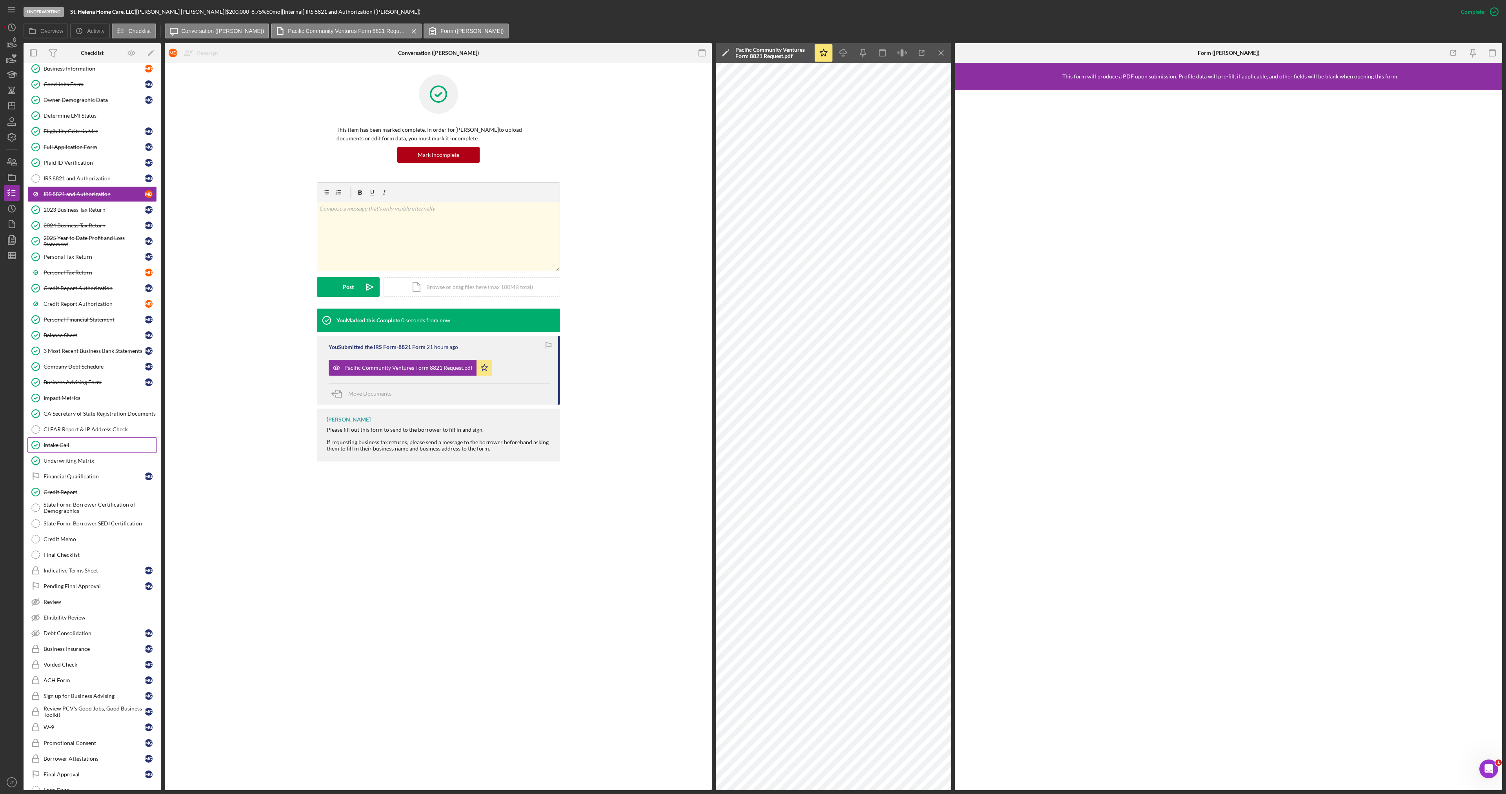
scroll to position [78, 0]
click at [98, 420] on div "CLEAR Report & IP Address Check" at bounding box center [100, 422] width 113 height 6
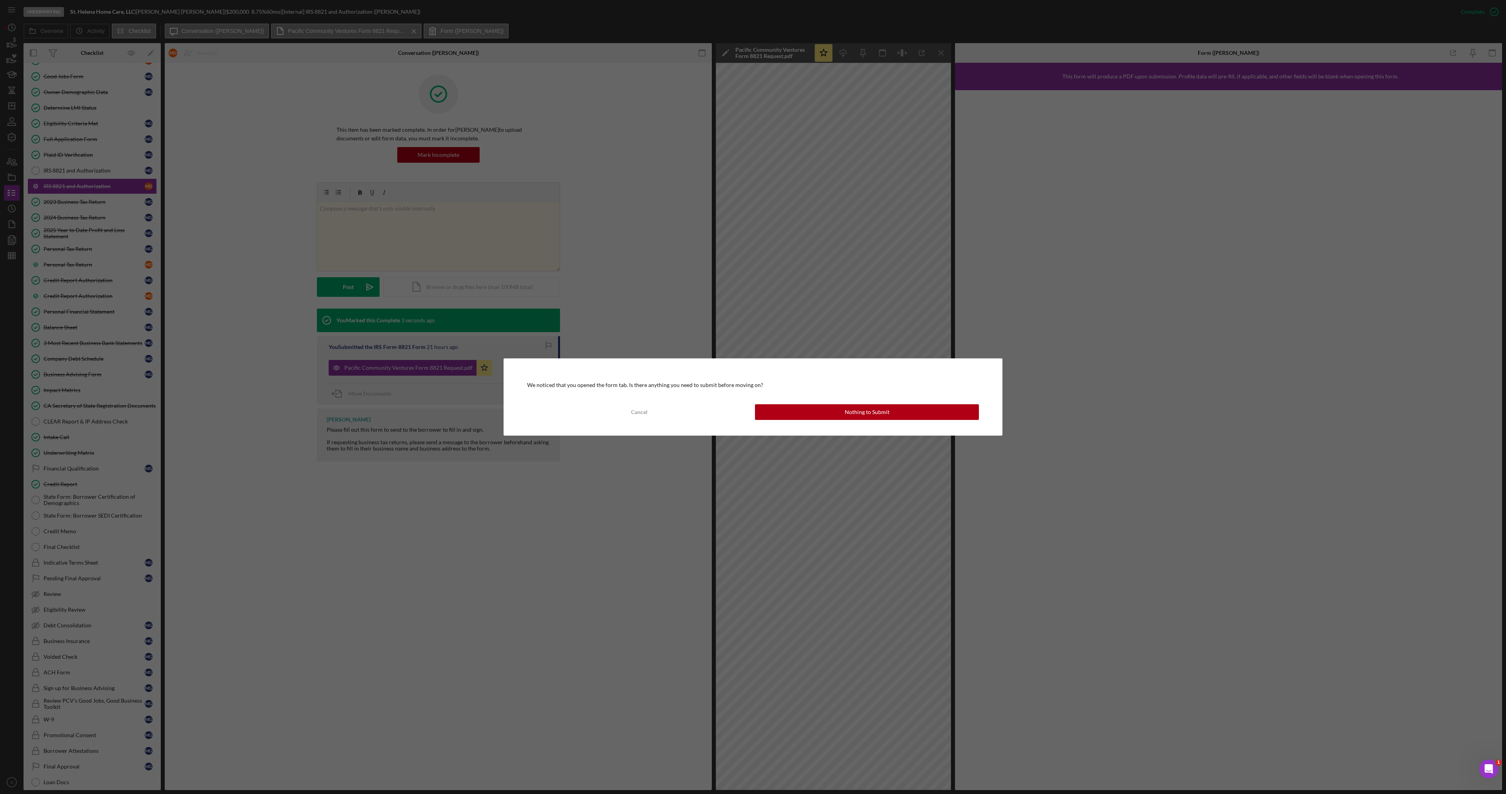
click at [618, 421] on div "We noticed that you opened the form tab. Is there anything you need to submit b…" at bounding box center [753, 397] width 499 height 77
click at [622, 415] on button "Cancel" at bounding box center [639, 412] width 224 height 16
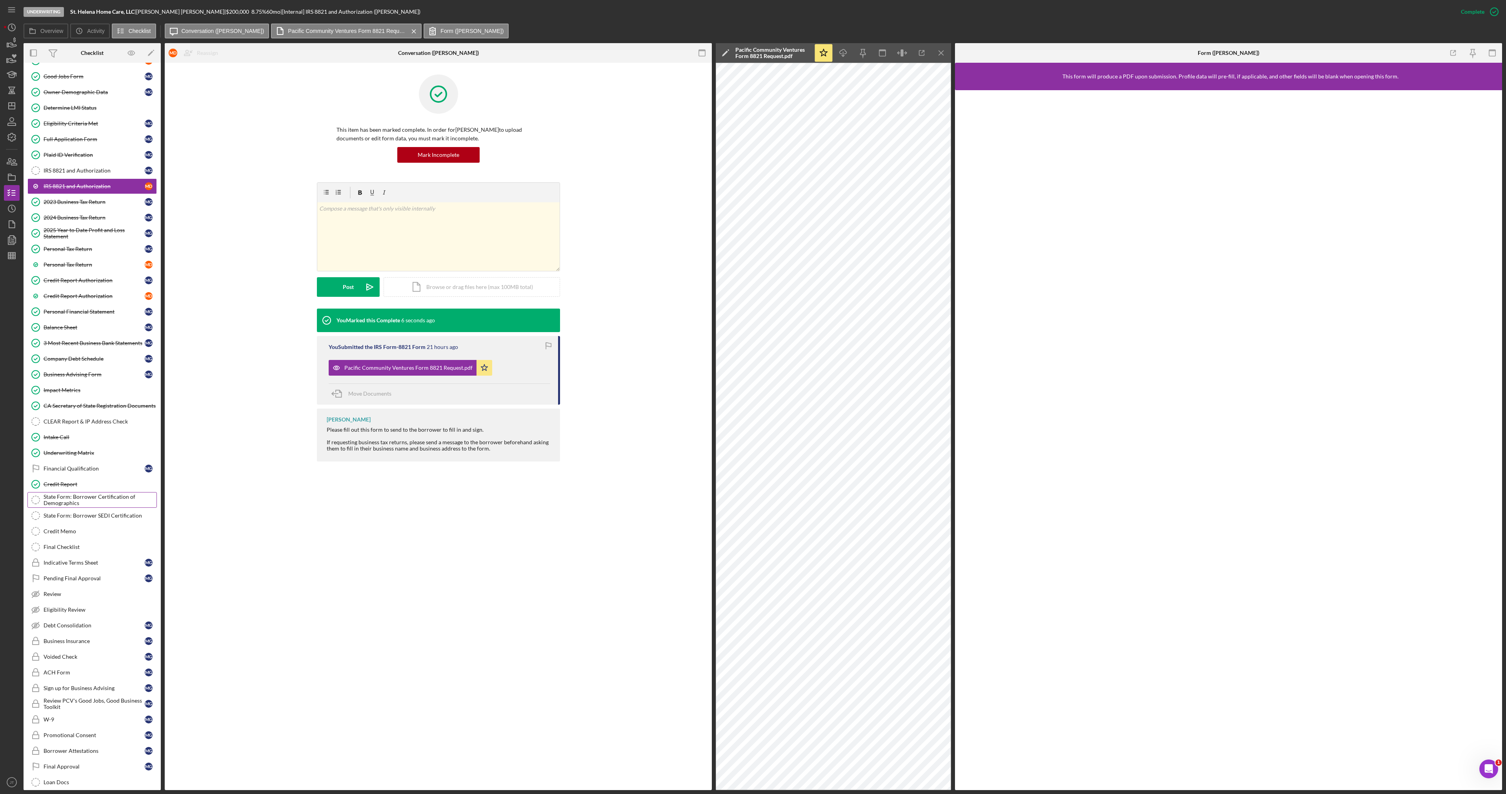
click at [78, 503] on div "State Form: Borrower Certification of Demographics" at bounding box center [100, 500] width 113 height 13
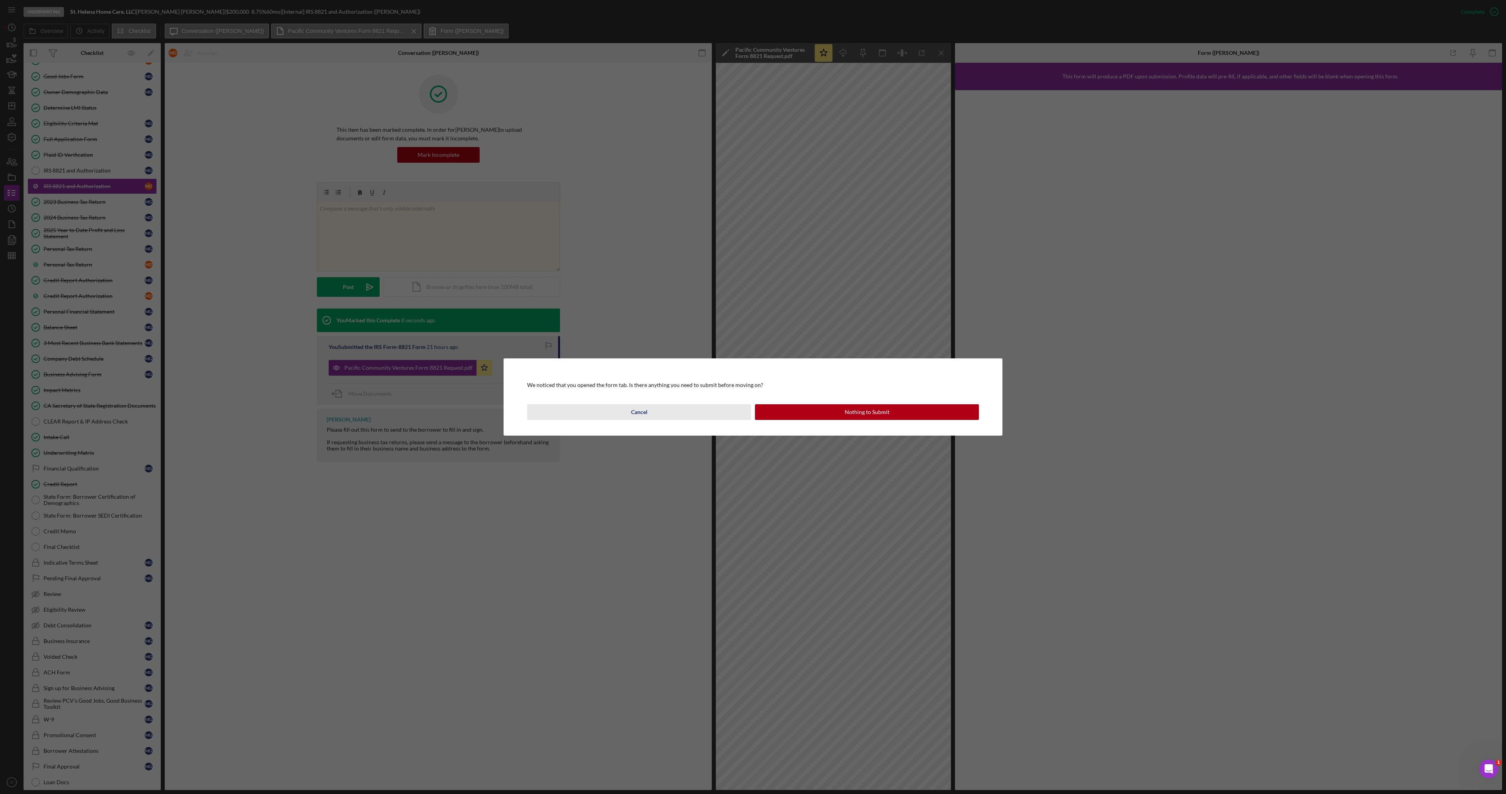
click at [631, 411] on button "Cancel" at bounding box center [639, 412] width 224 height 16
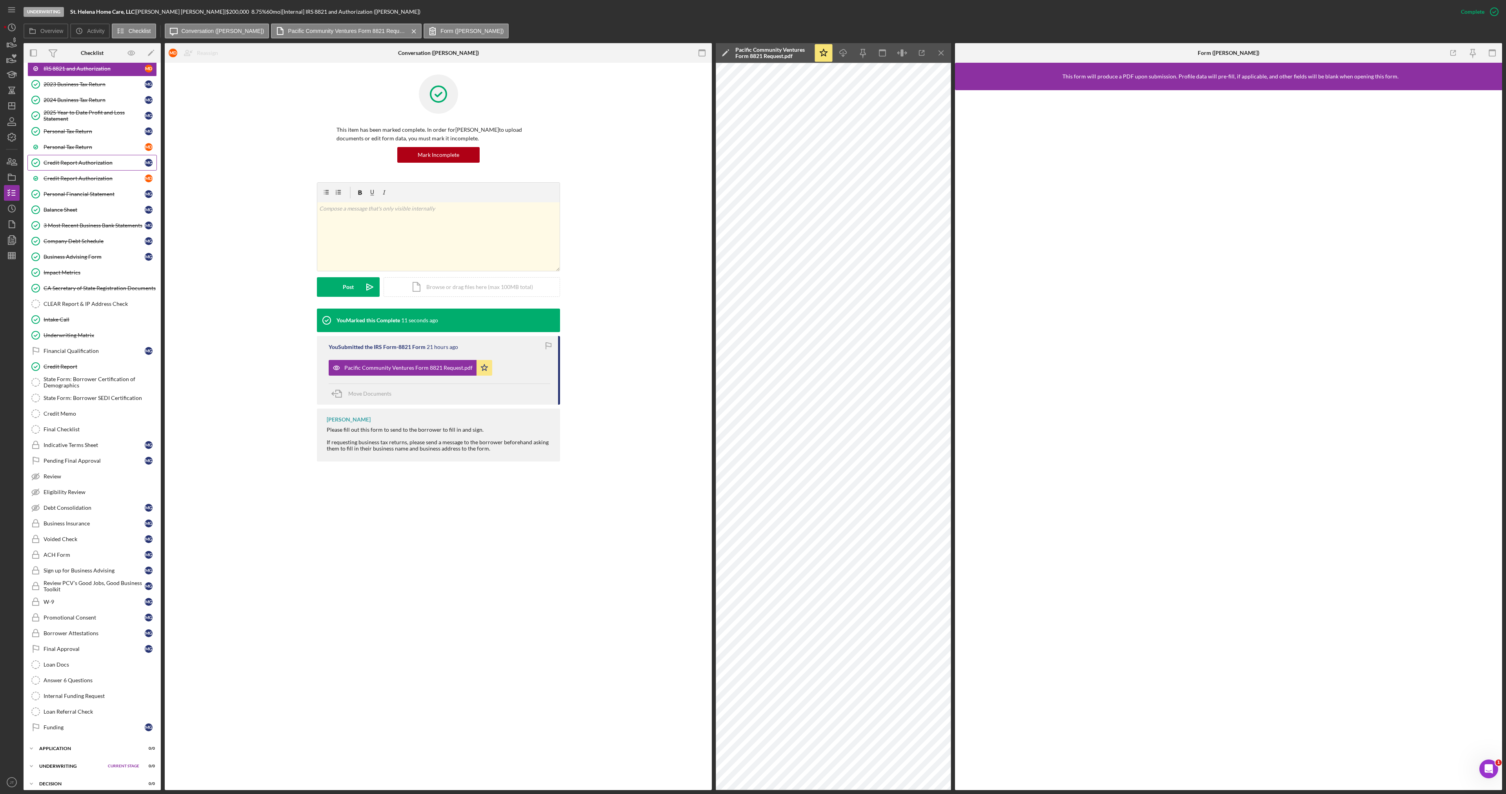
scroll to position [255, 0]
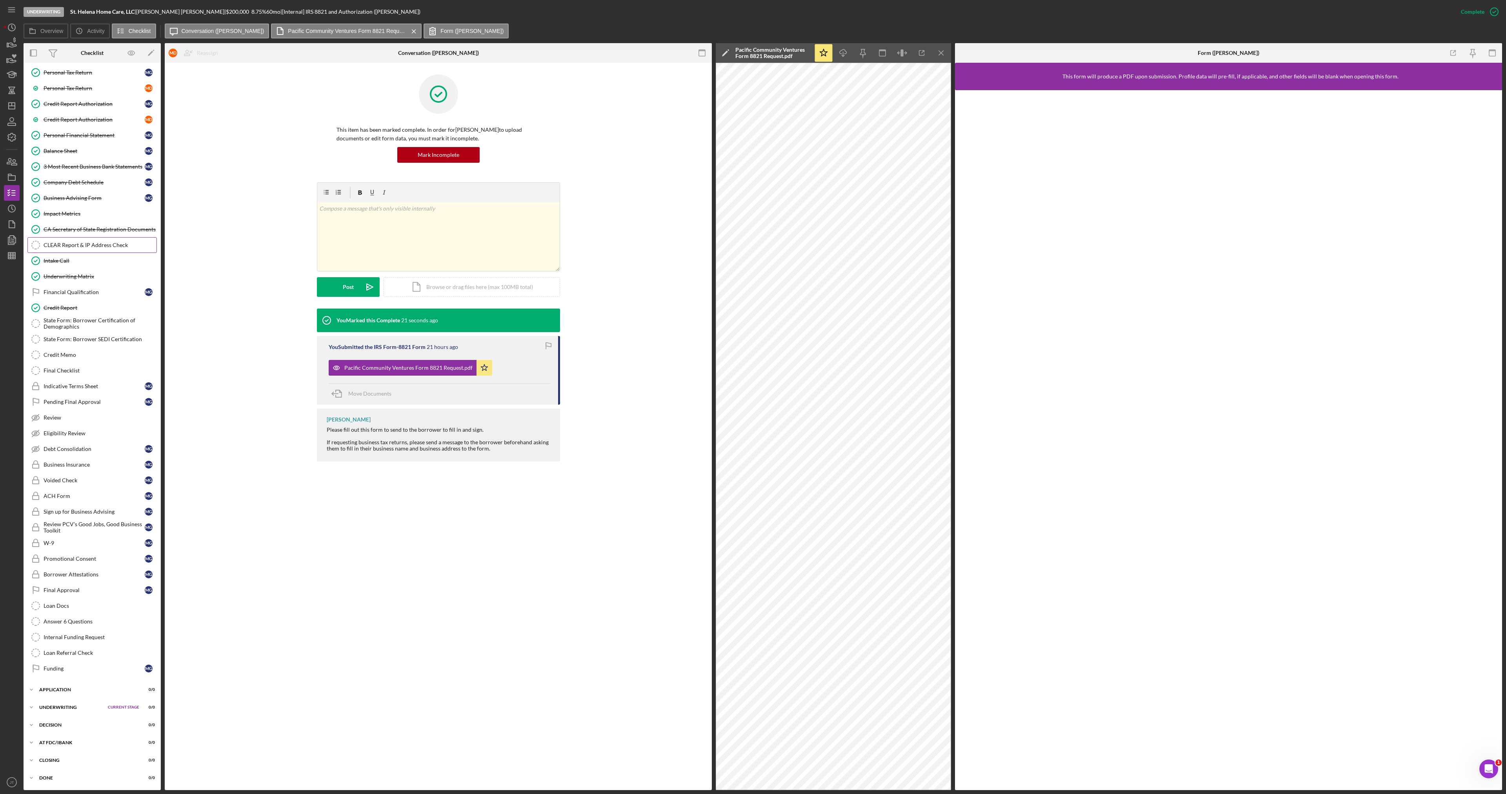
click at [97, 250] on link "CLEAR Report & IP Address Check CLEAR Report & IP Address Check" at bounding box center [91, 245] width 129 height 16
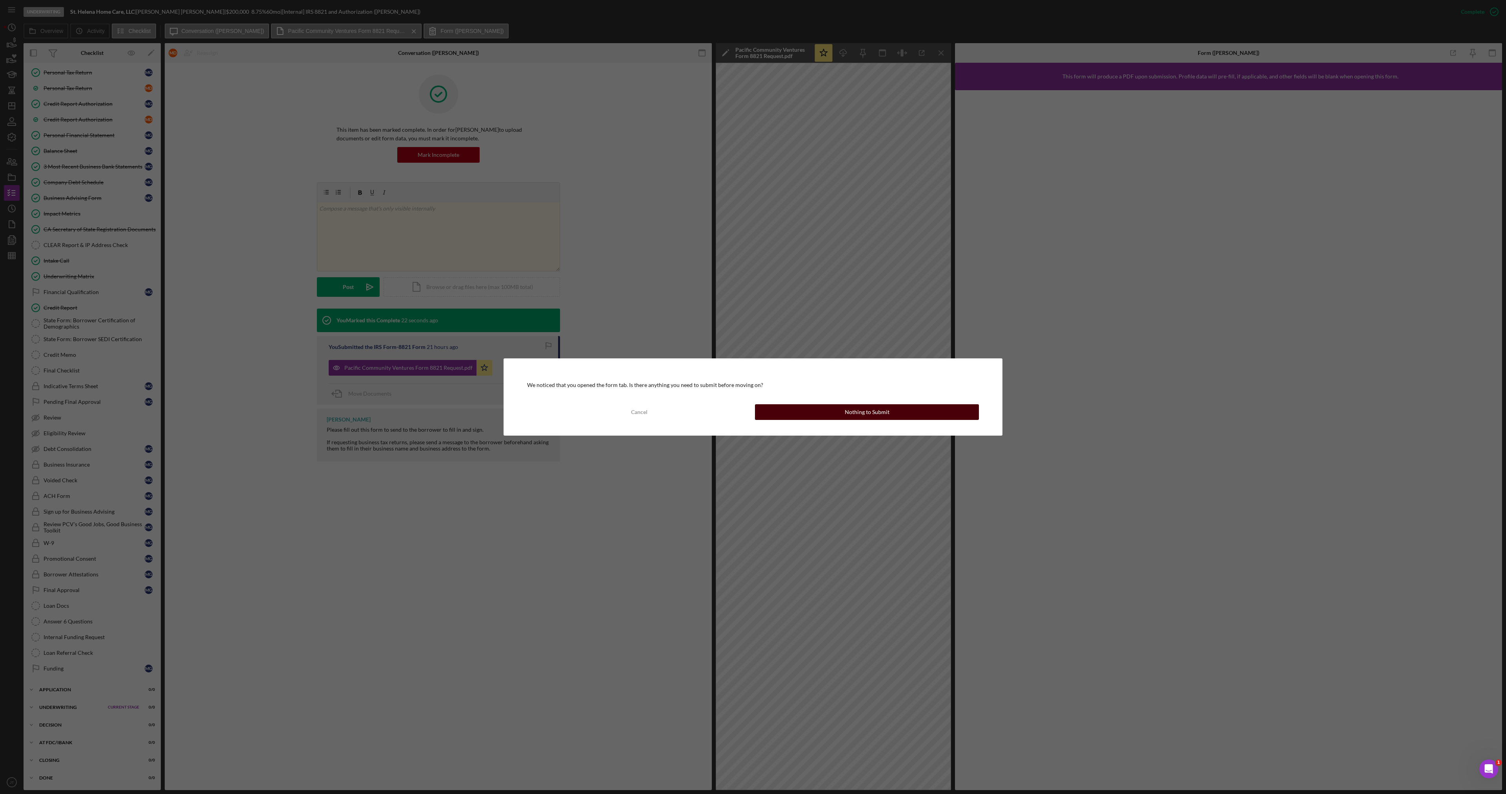
click at [854, 411] on div "Nothing to Submit" at bounding box center [867, 412] width 45 height 16
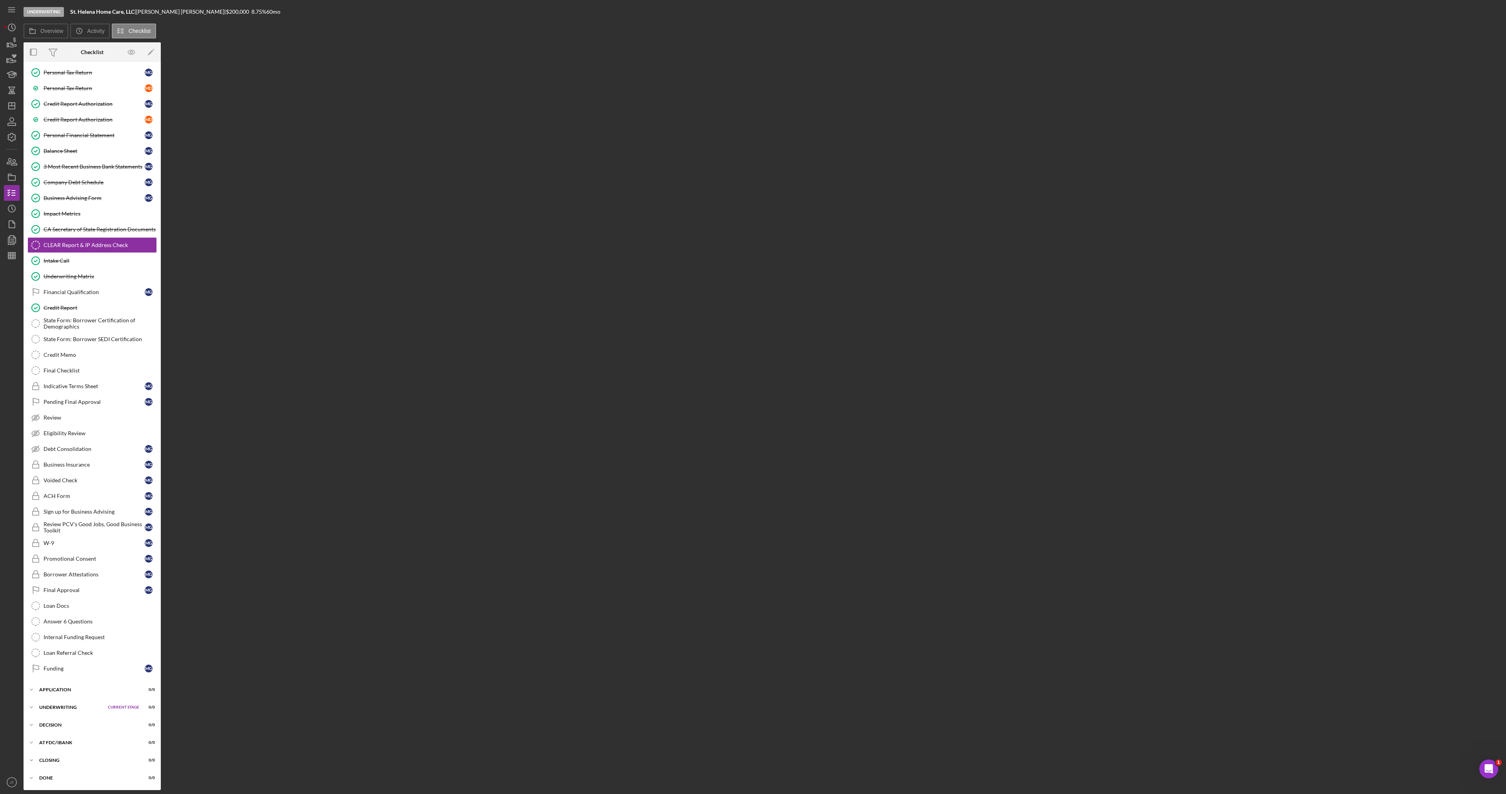
scroll to position [255, 0]
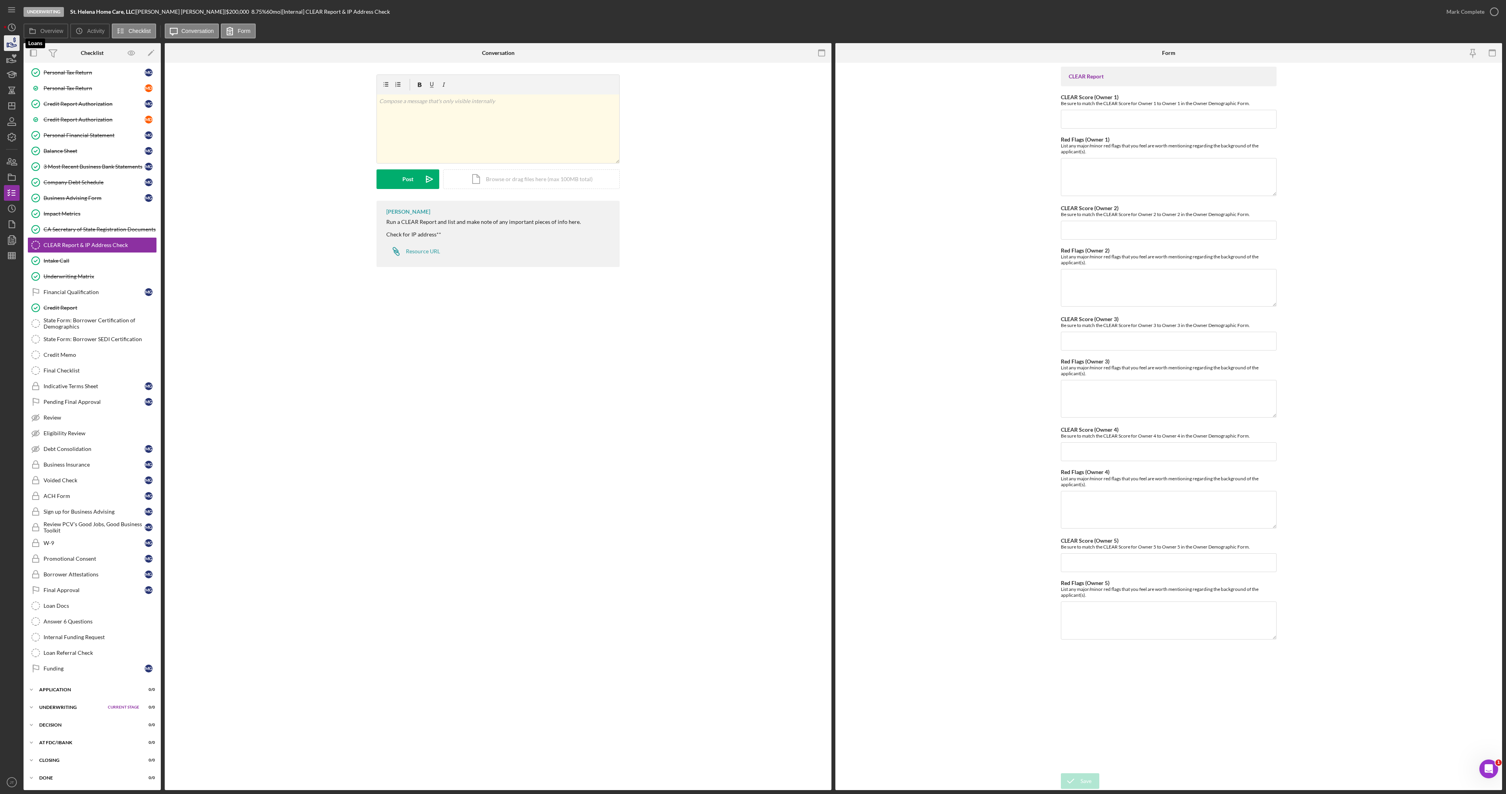
click at [9, 46] on icon "button" at bounding box center [12, 45] width 8 height 4
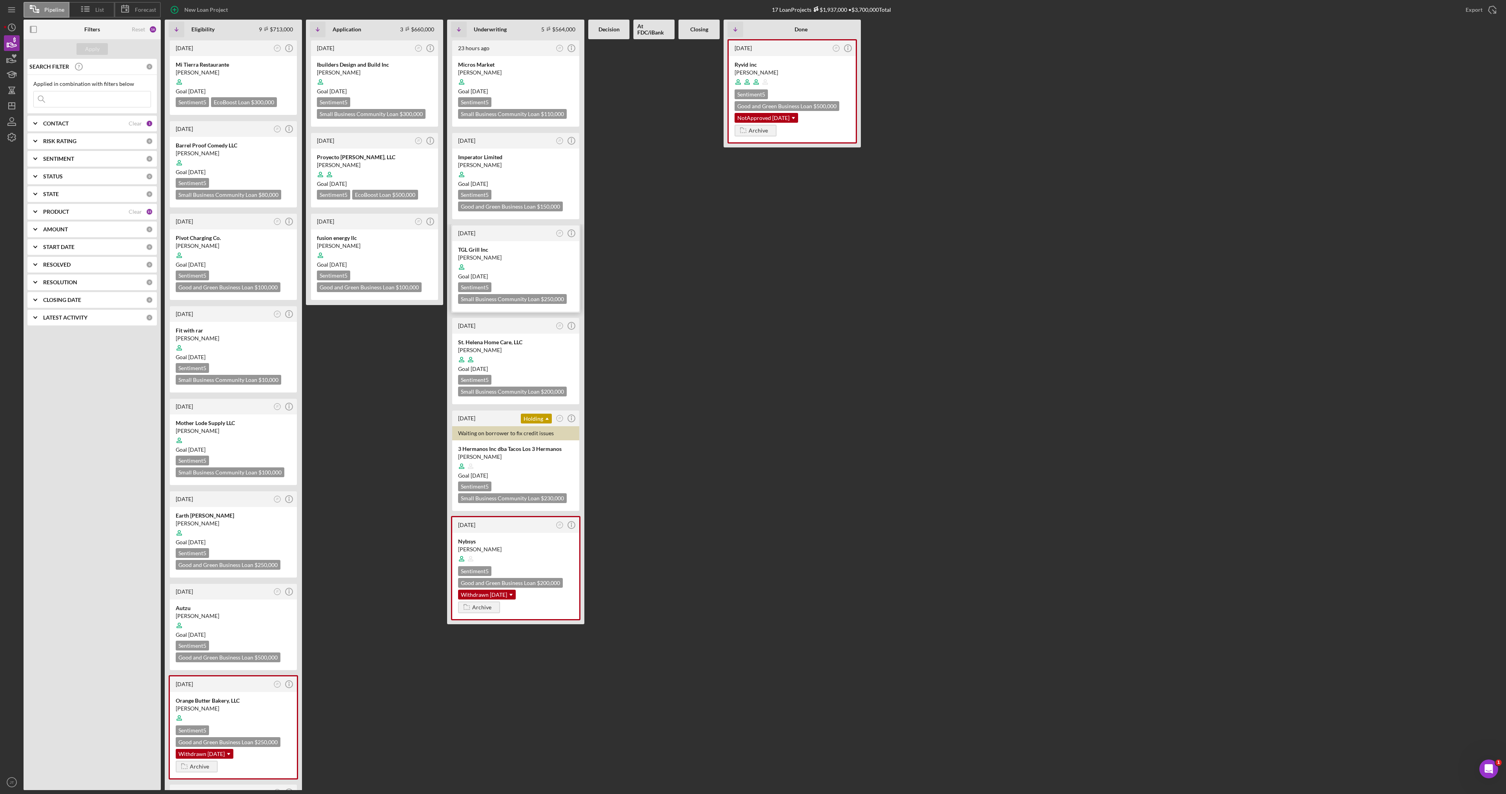
click at [520, 270] on div at bounding box center [515, 267] width 115 height 15
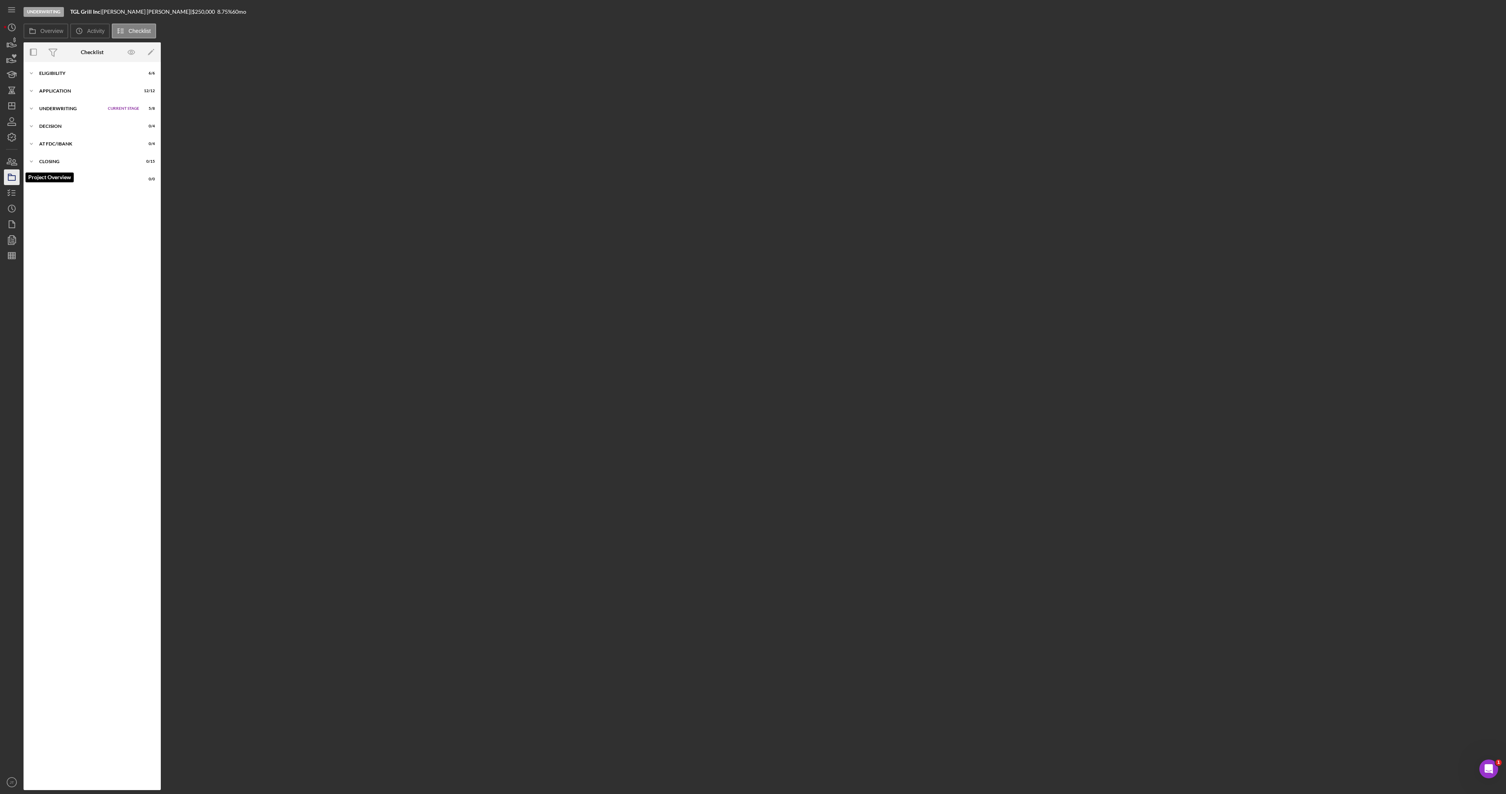
click at [10, 176] on polygon "button" at bounding box center [10, 175] width 4 height 2
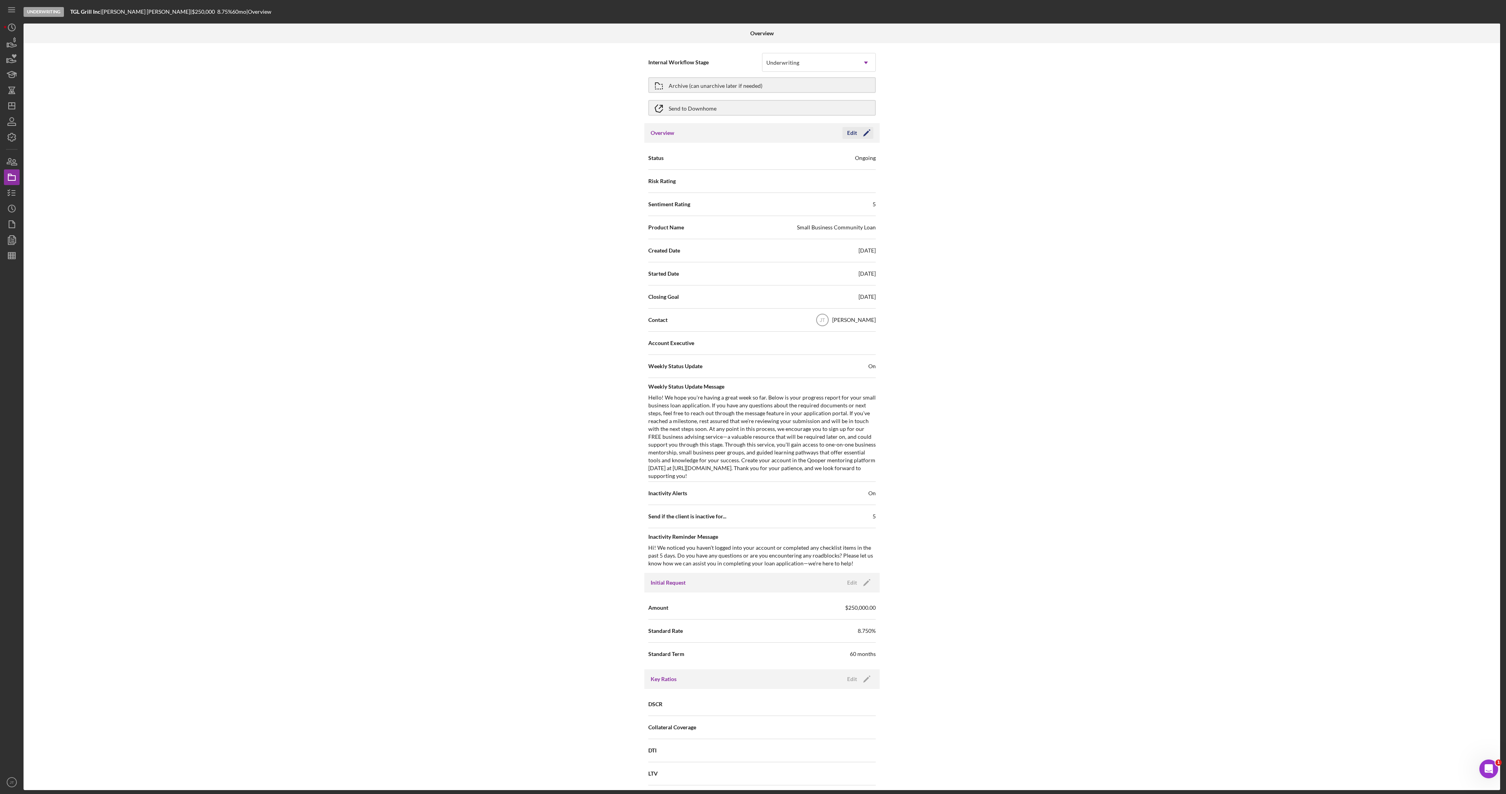
click at [852, 137] on div "Edit" at bounding box center [852, 133] width 10 height 12
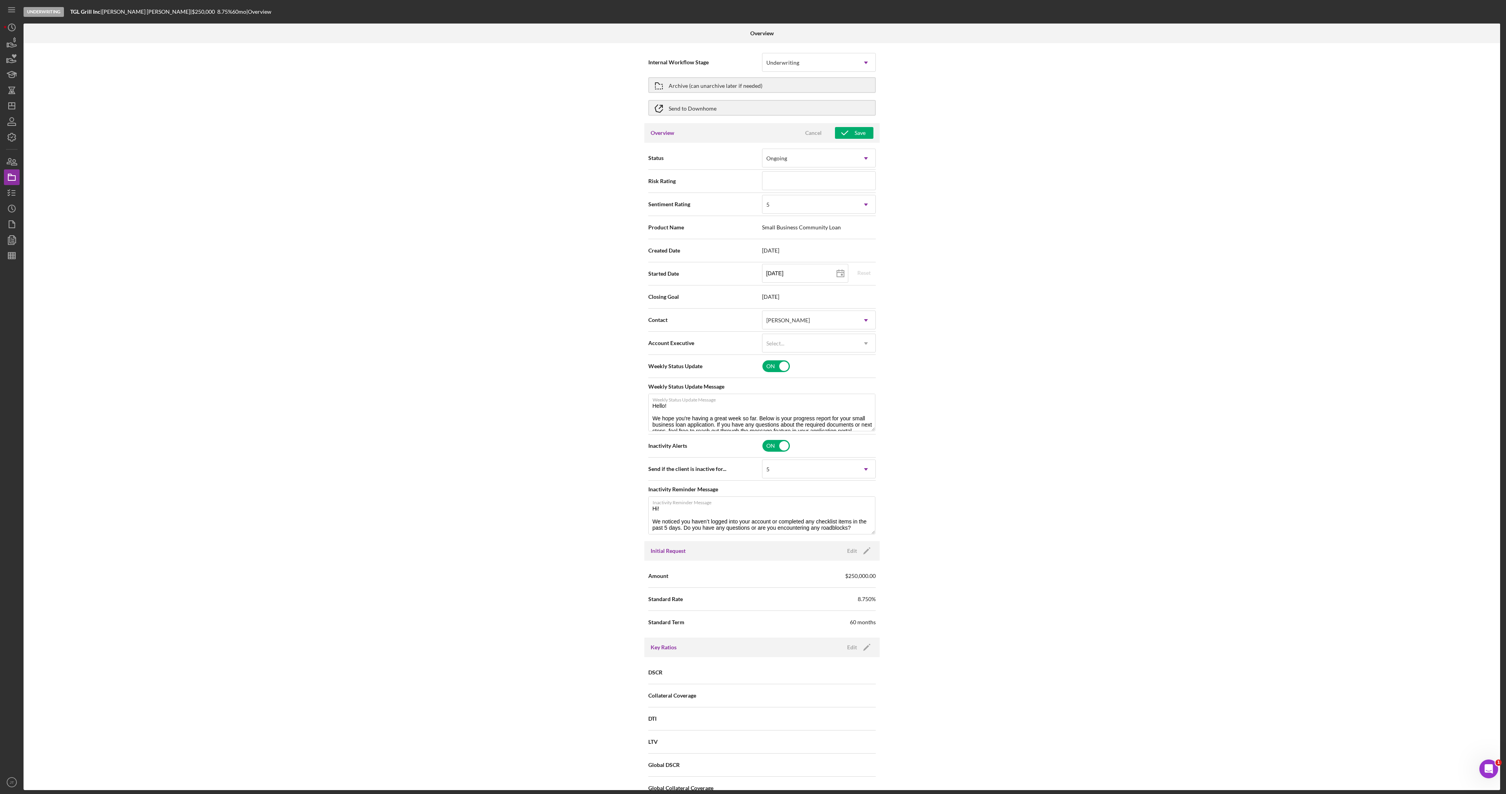
click at [446, 244] on div "Internal Workflow Stage Underwriting Icon/Dropdown Arrow Archive (can unarchive…" at bounding box center [762, 416] width 1477 height 747
click at [851, 128] on icon "button" at bounding box center [845, 133] width 20 height 20
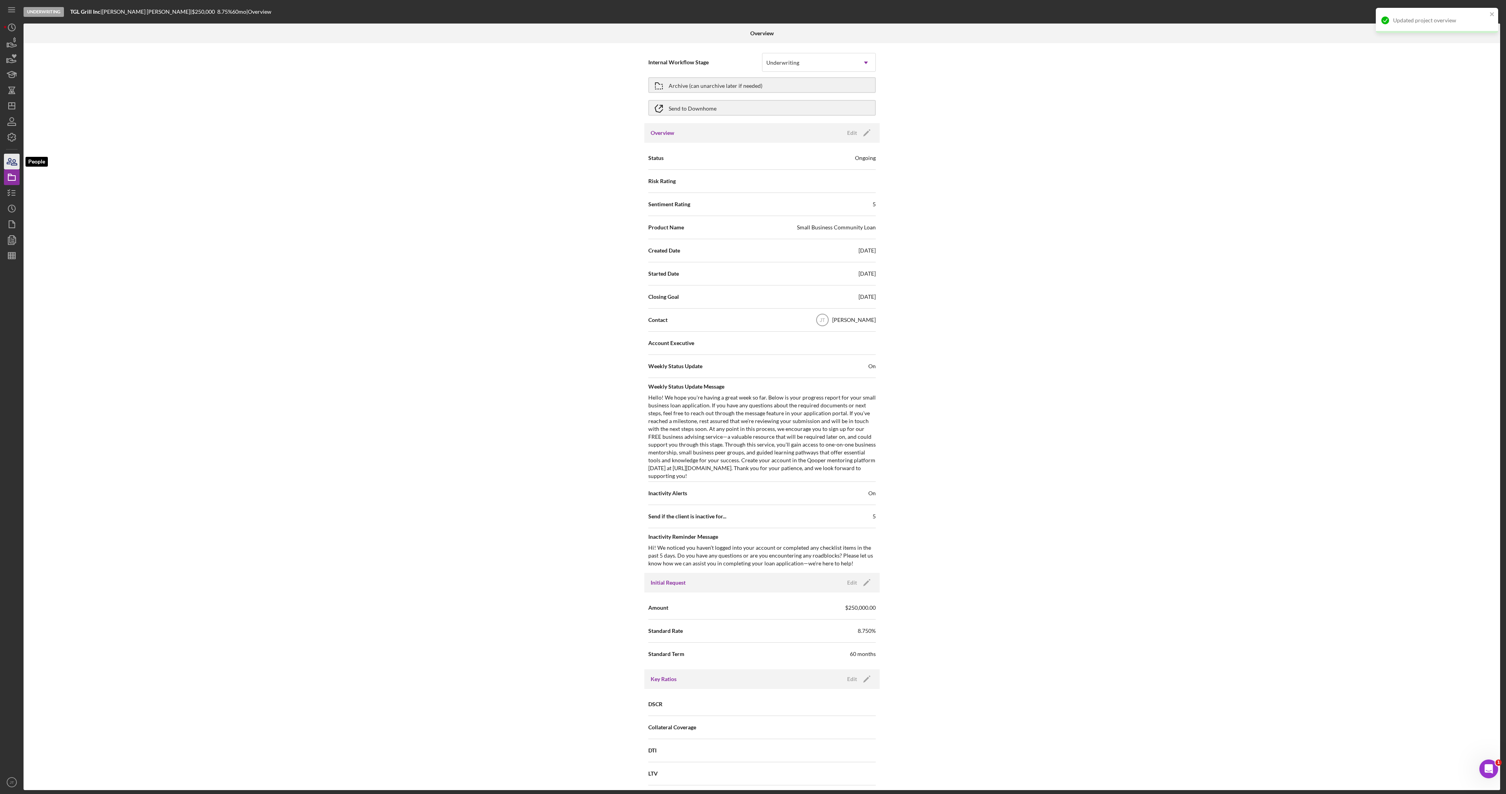
click at [8, 166] on icon "button" at bounding box center [12, 162] width 20 height 20
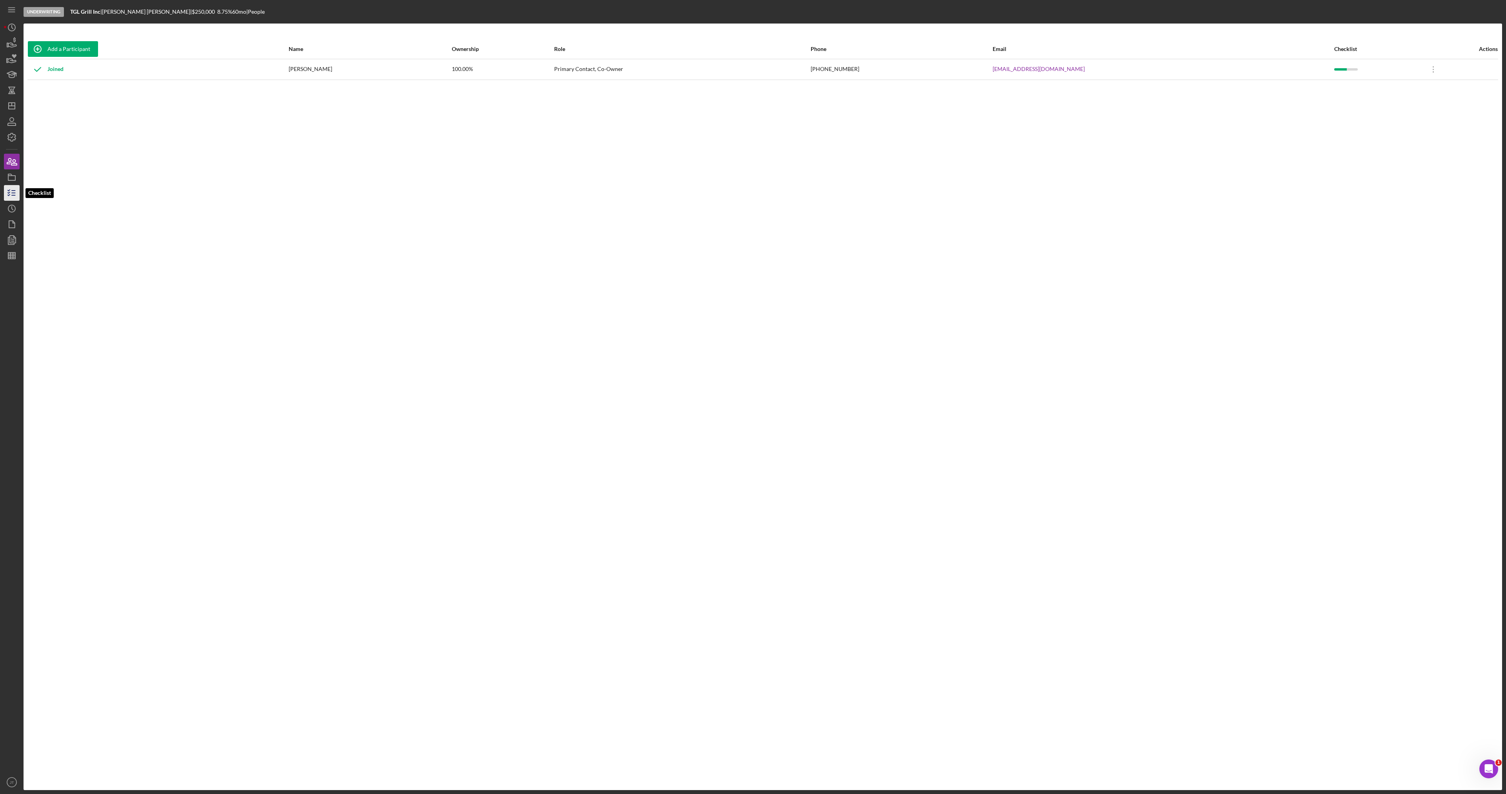
click at [14, 191] on line "button" at bounding box center [14, 191] width 4 height 0
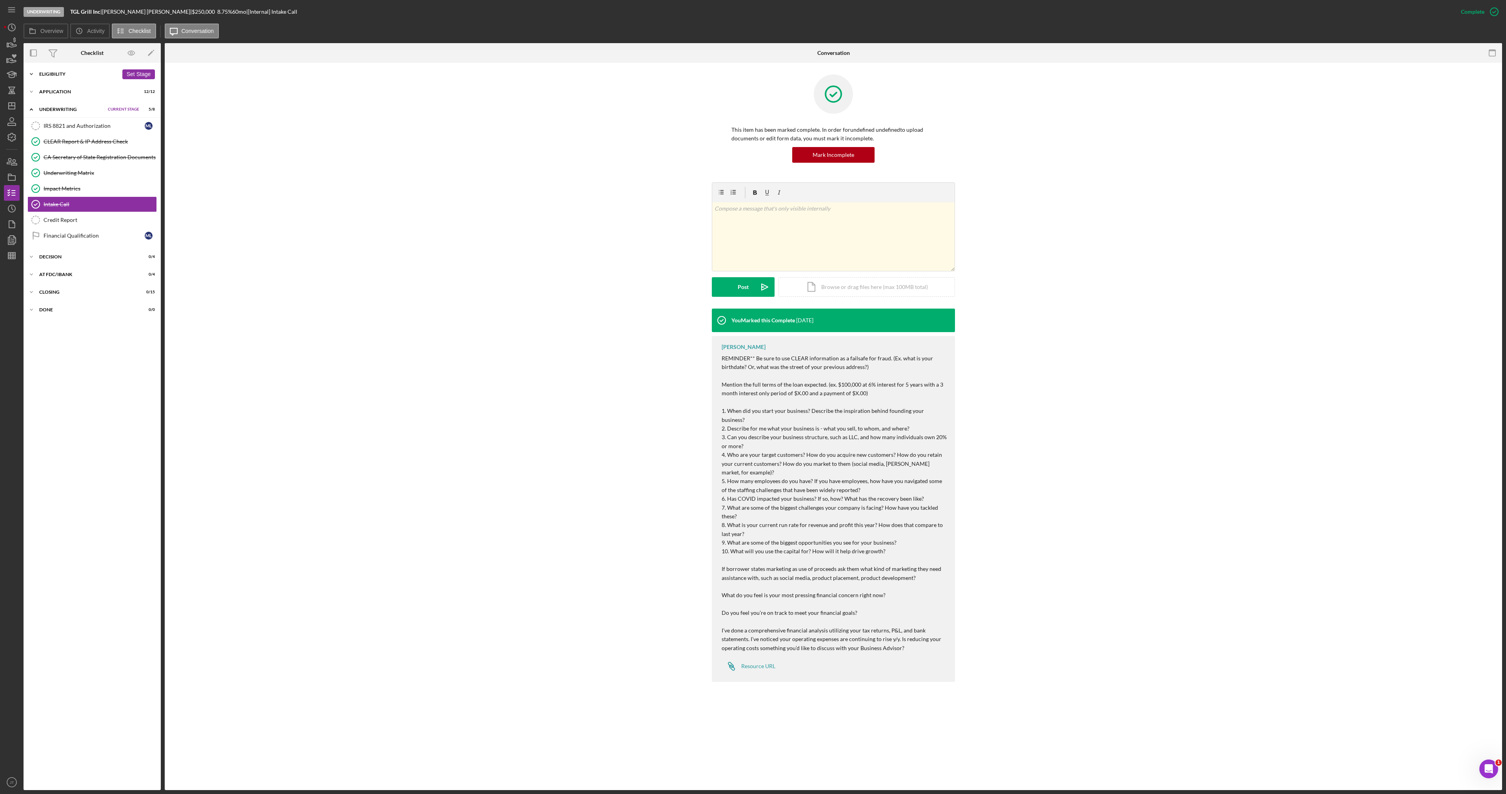
click at [62, 73] on div "Eligibility" at bounding box center [78, 74] width 79 height 5
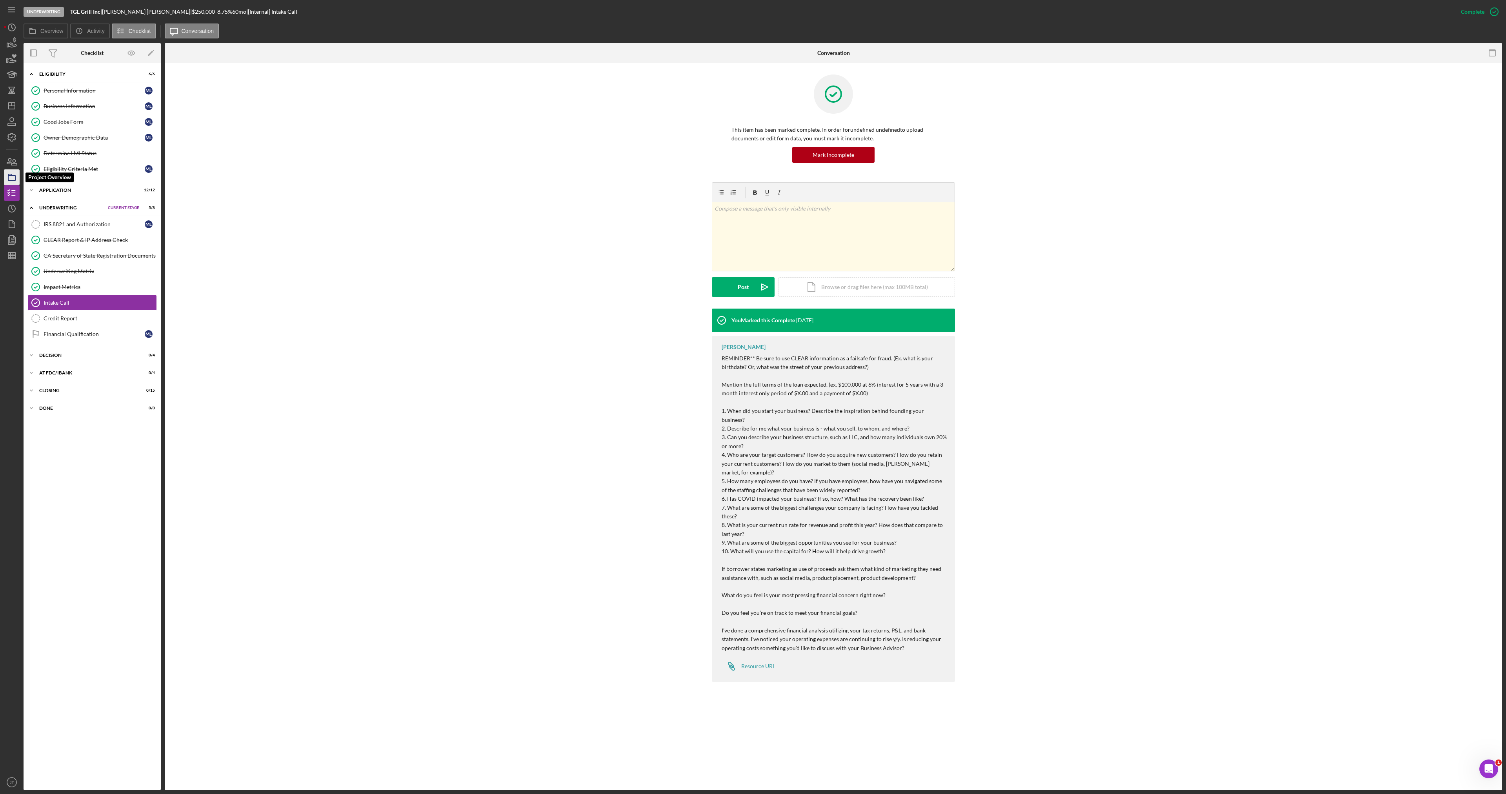
click at [11, 175] on polygon "button" at bounding box center [10, 175] width 4 height 2
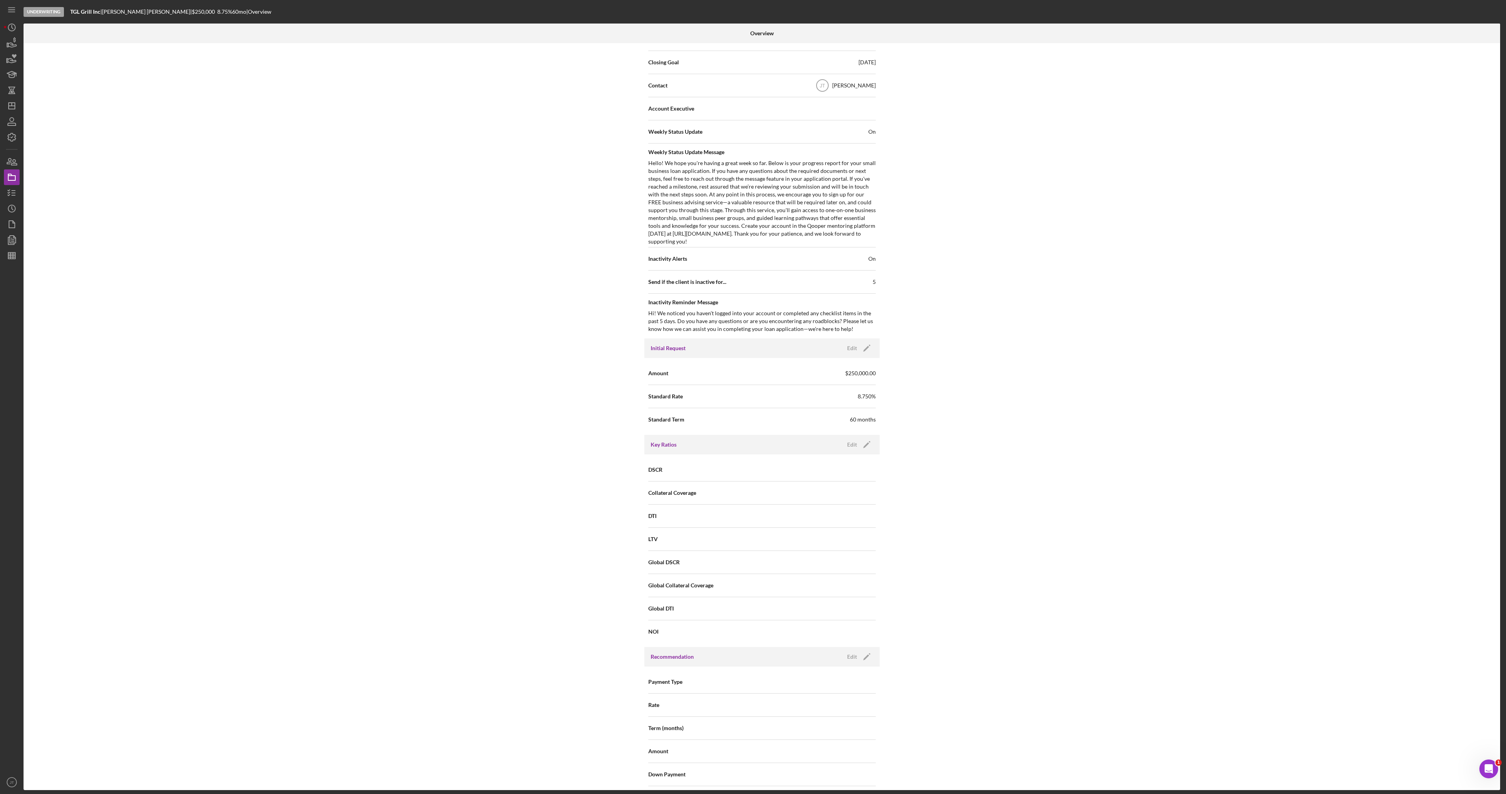
scroll to position [235, 0]
click at [848, 348] on div "Edit" at bounding box center [852, 348] width 10 height 12
drag, startPoint x: 795, startPoint y: 372, endPoint x: 764, endPoint y: 375, distance: 31.2
click at [764, 375] on input "$250,000" at bounding box center [819, 372] width 114 height 19
type input "$170,000"
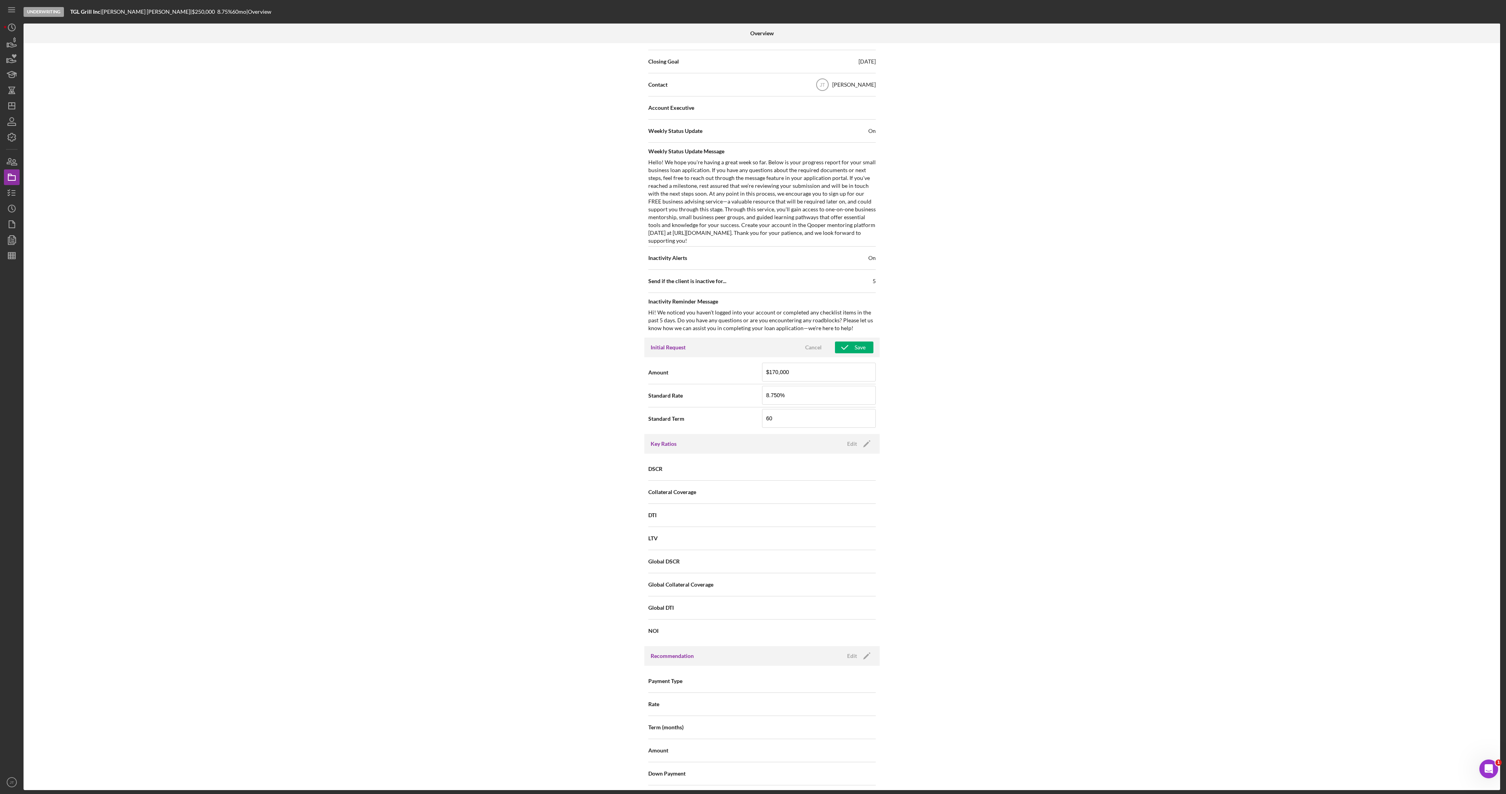
click at [860, 353] on div "Initial Request Cancel Save" at bounding box center [762, 348] width 235 height 20
click at [861, 352] on div "Save" at bounding box center [860, 348] width 11 height 12
click at [538, 287] on div "Internal Workflow Stage Underwriting Icon/Dropdown Arrow Archive (can unarchive…" at bounding box center [762, 416] width 1477 height 747
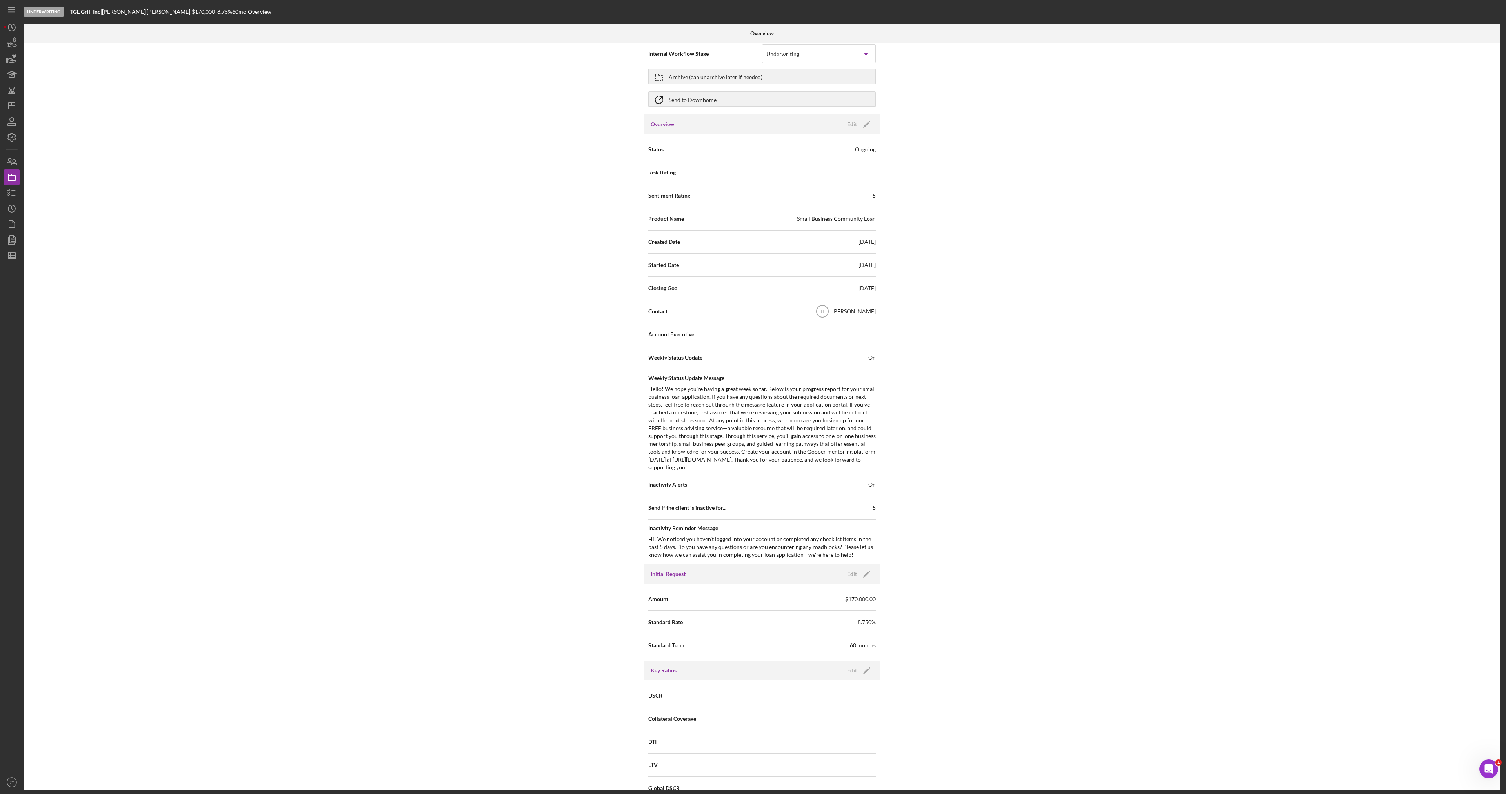
scroll to position [0, 0]
click at [13, 198] on icon "button" at bounding box center [12, 193] width 20 height 20
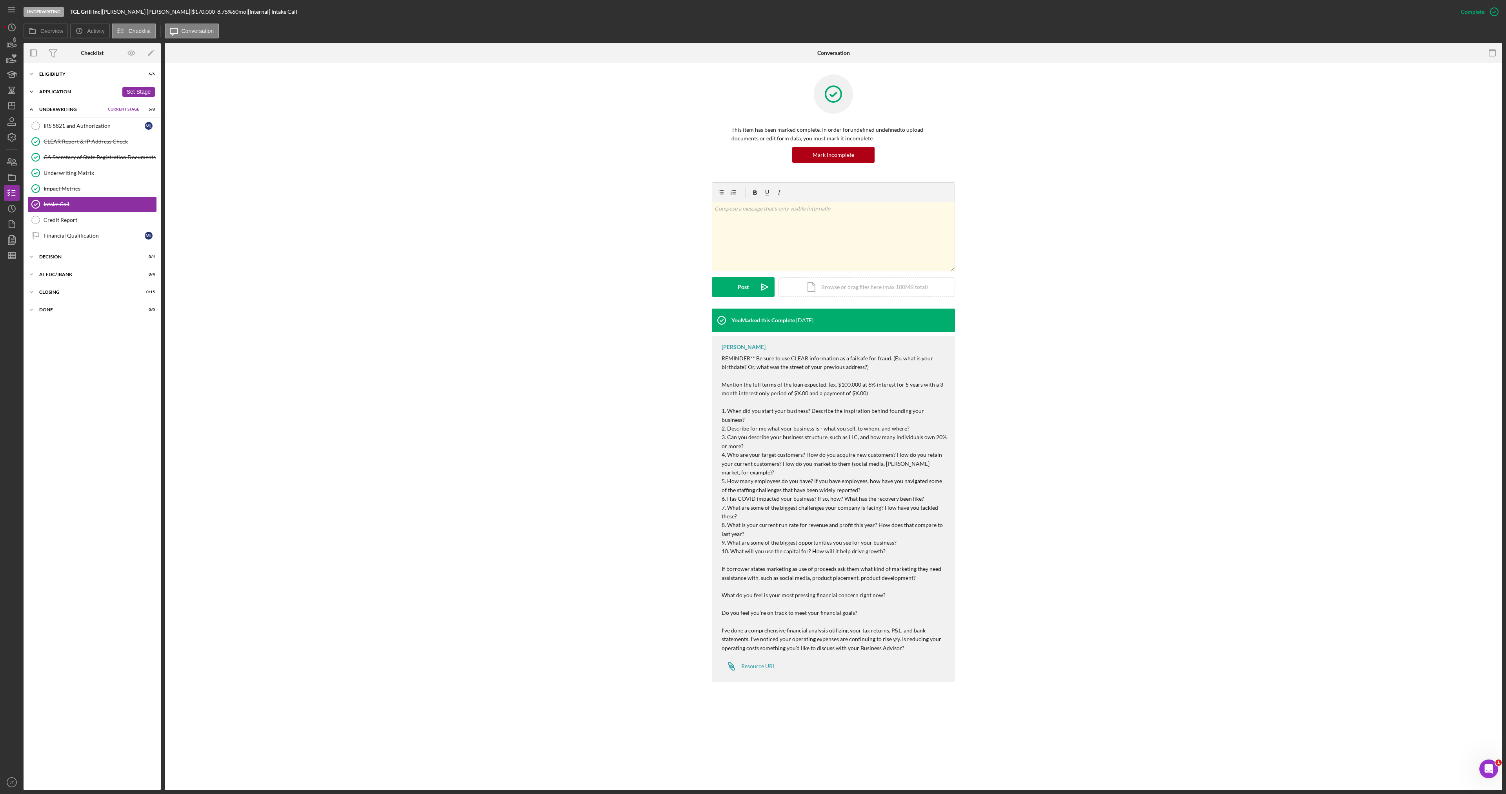
click at [56, 89] on div "Icon/Expander Application 12 / 12 Set Stage" at bounding box center [92, 92] width 137 height 16
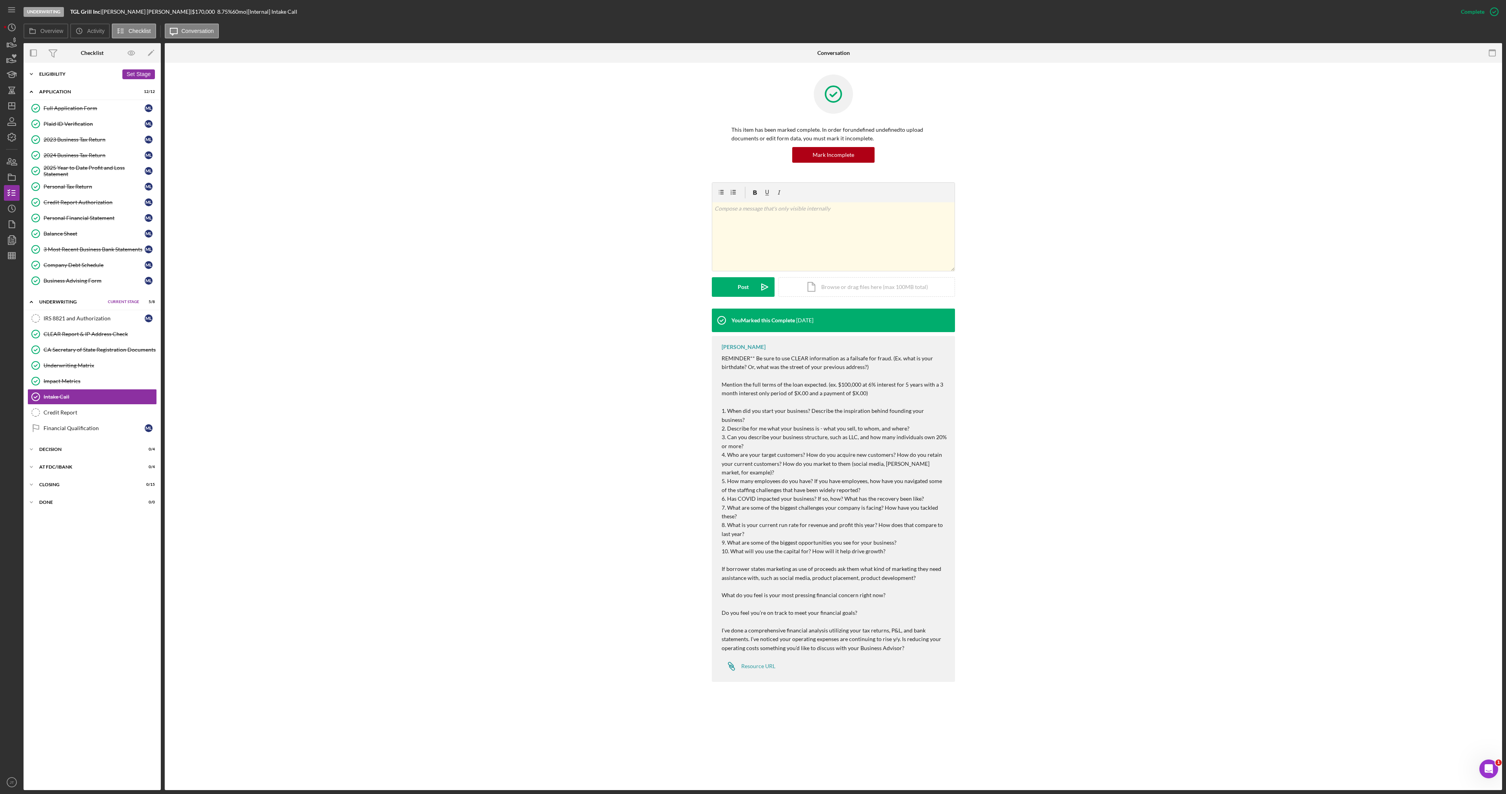
click at [64, 71] on div "Icon/Expander Eligibility 6 / 6 Set Stage" at bounding box center [92, 74] width 137 height 16
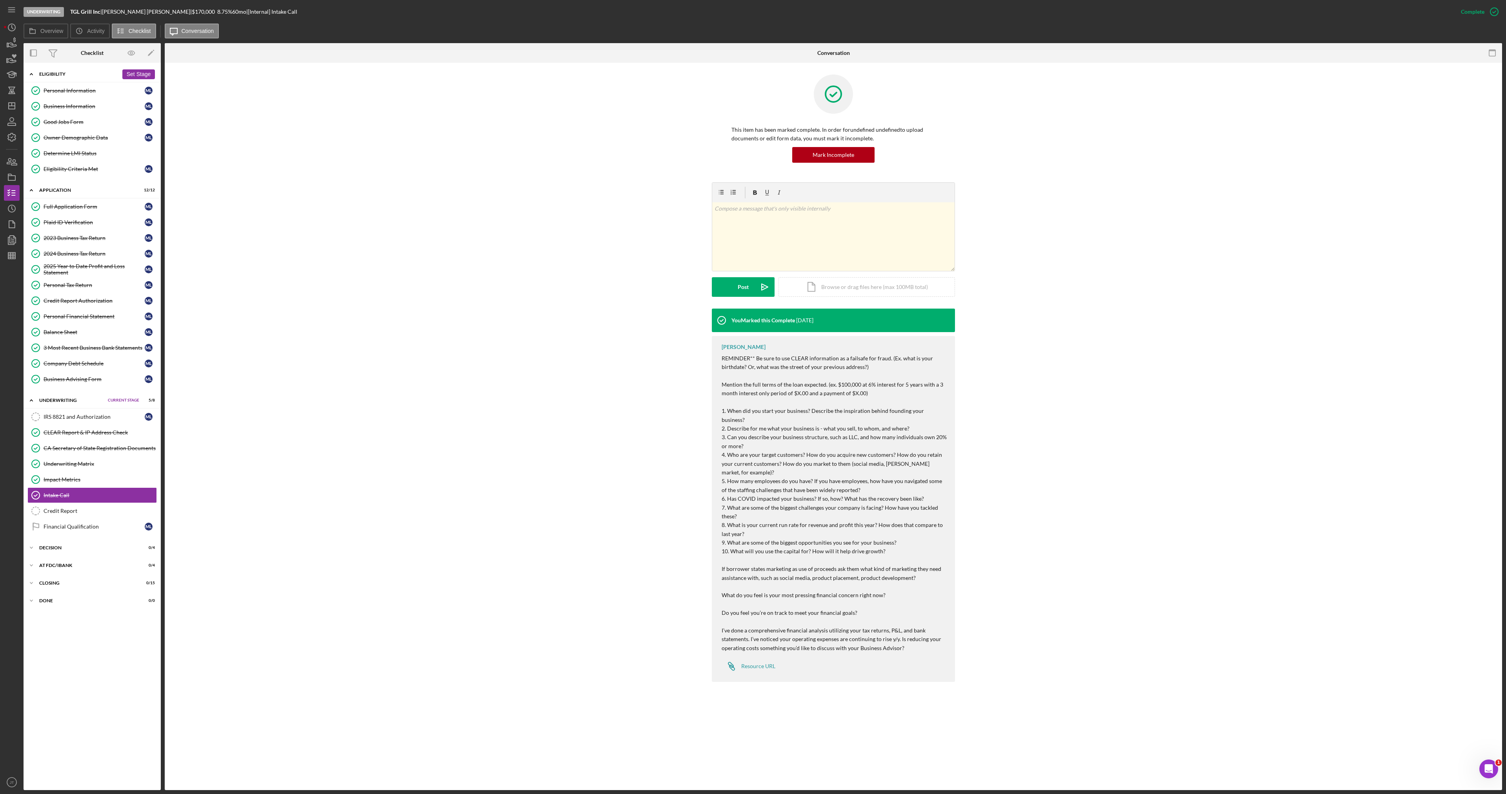
click at [44, 72] on div "Eligibility" at bounding box center [78, 74] width 79 height 5
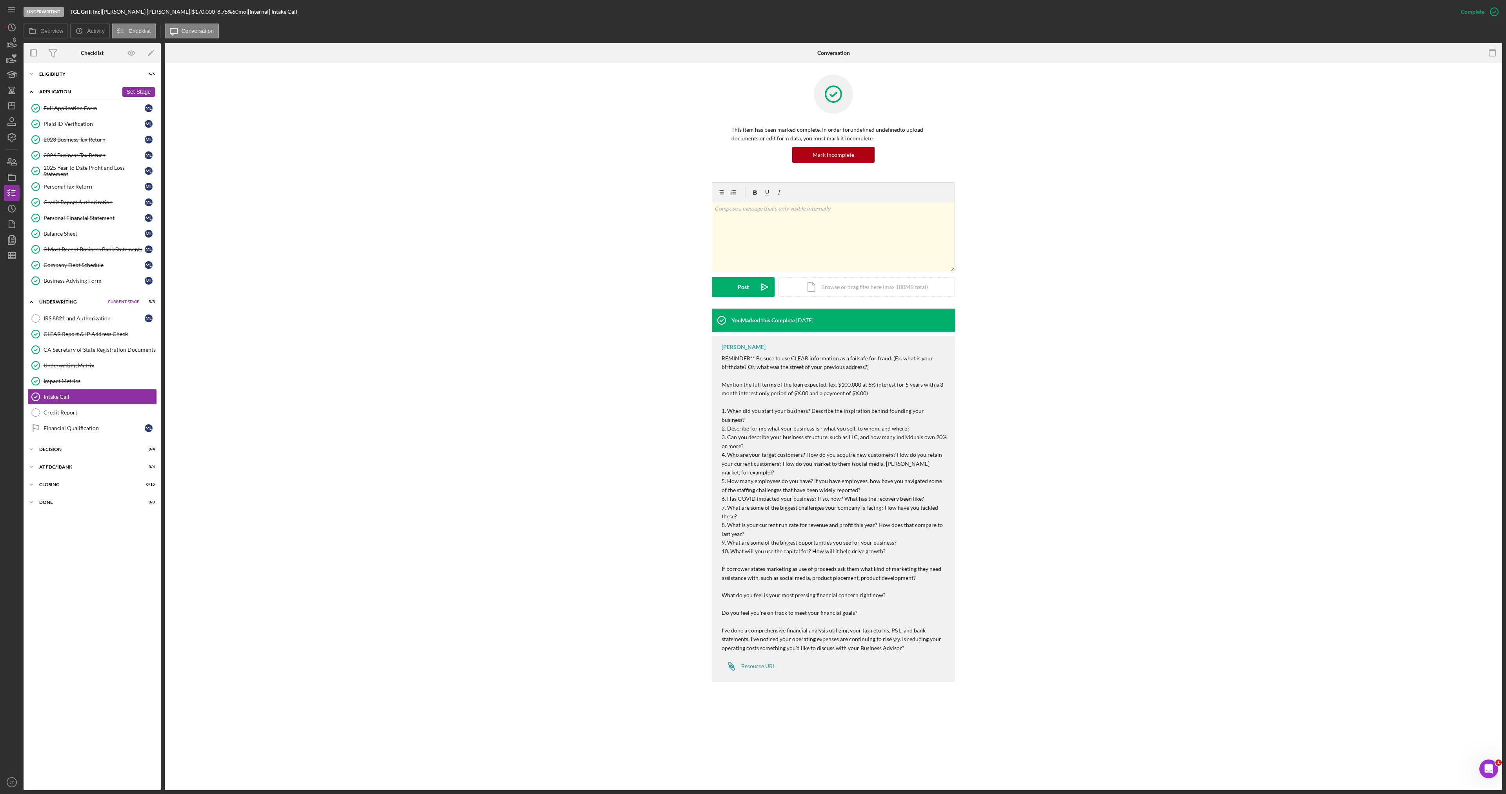
click at [53, 91] on div "Application" at bounding box center [78, 91] width 79 height 5
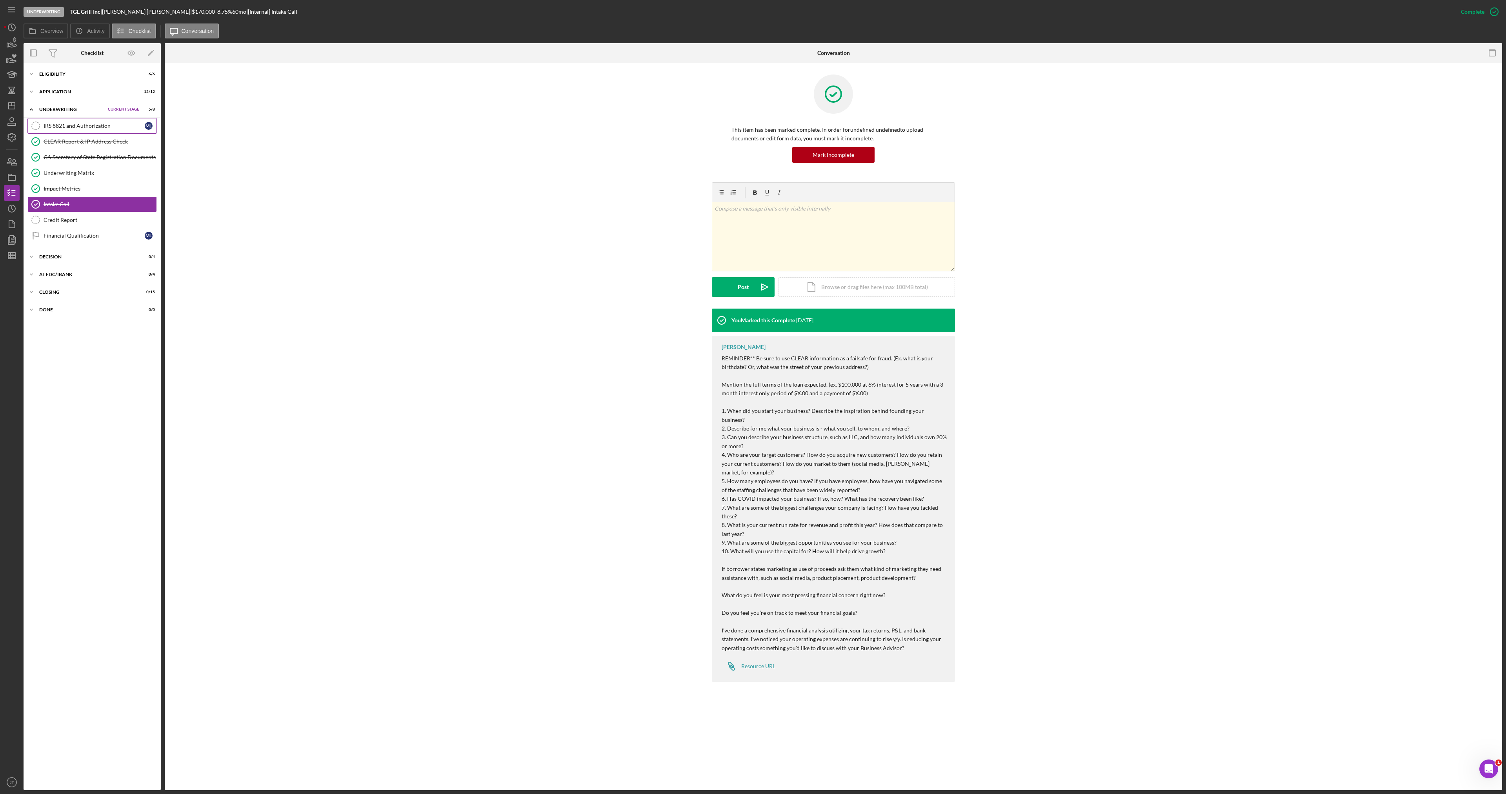
click at [86, 126] on div "IRS 8821 and Authorization" at bounding box center [94, 126] width 101 height 6
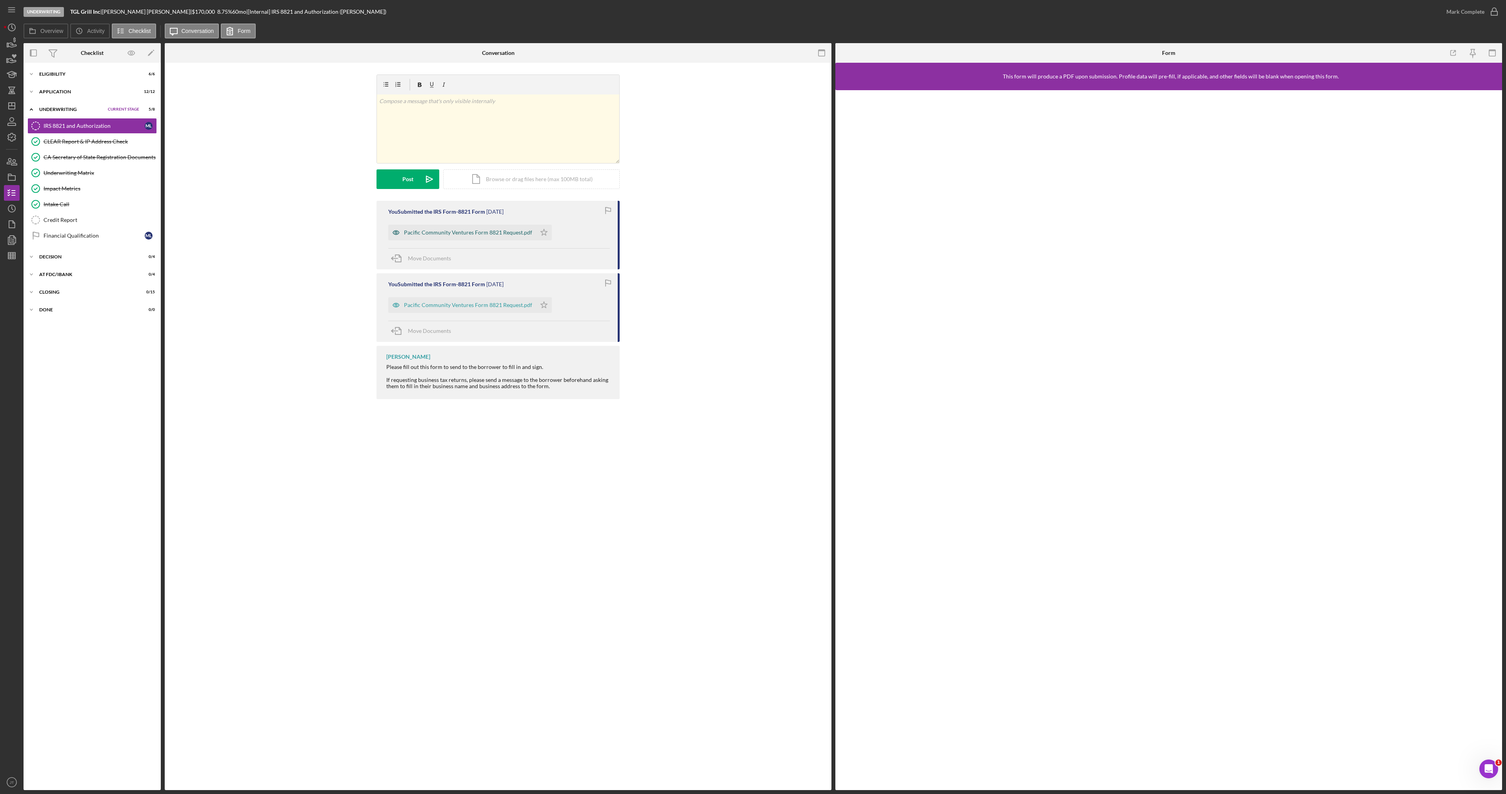
click at [501, 233] on div "Pacific Community Ventures Form 8821 Request.pdf" at bounding box center [468, 232] width 128 height 6
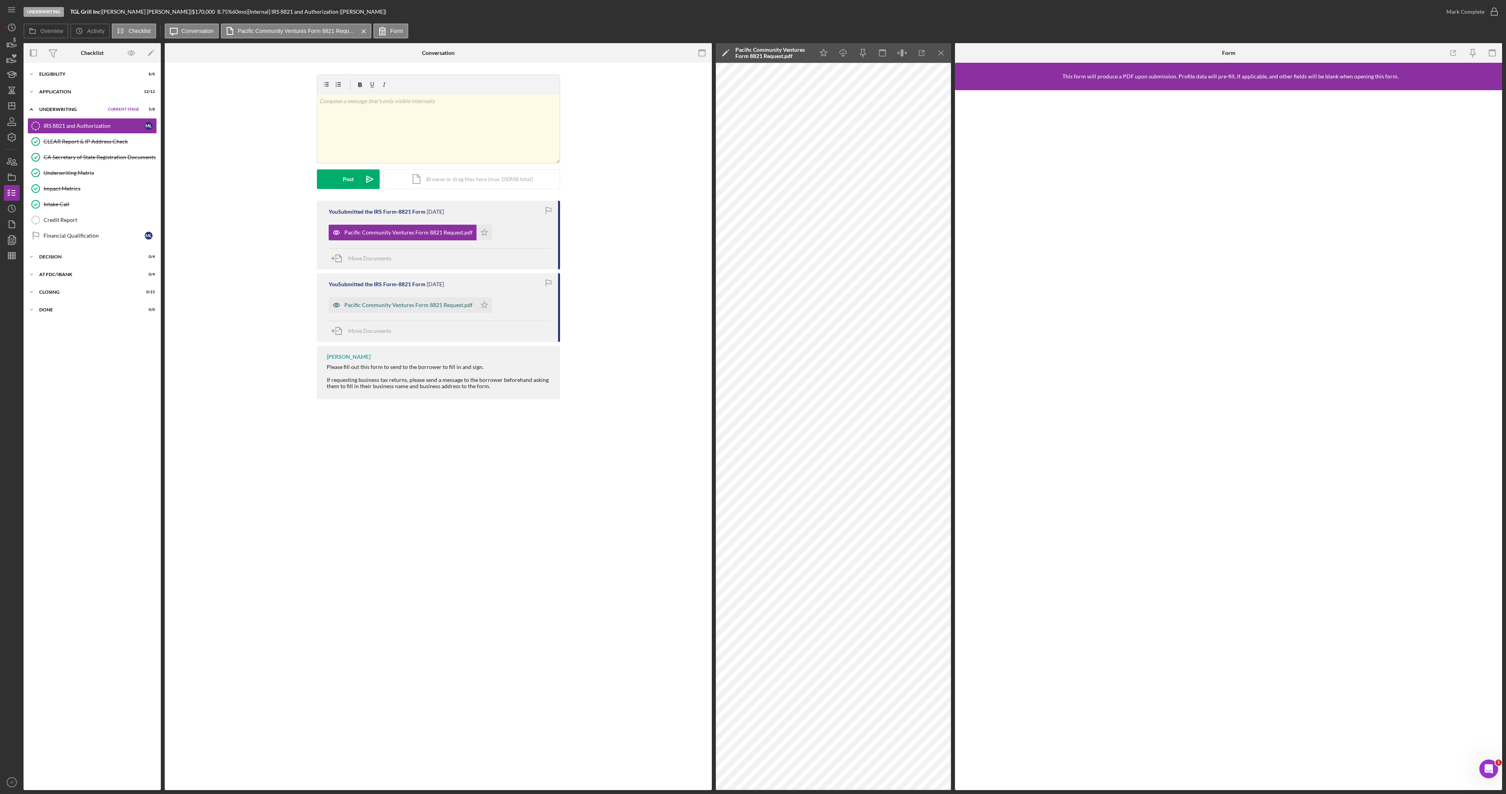
click at [423, 304] on div "Pacific Community Ventures Form 8821 Request.pdf" at bounding box center [408, 305] width 128 height 6
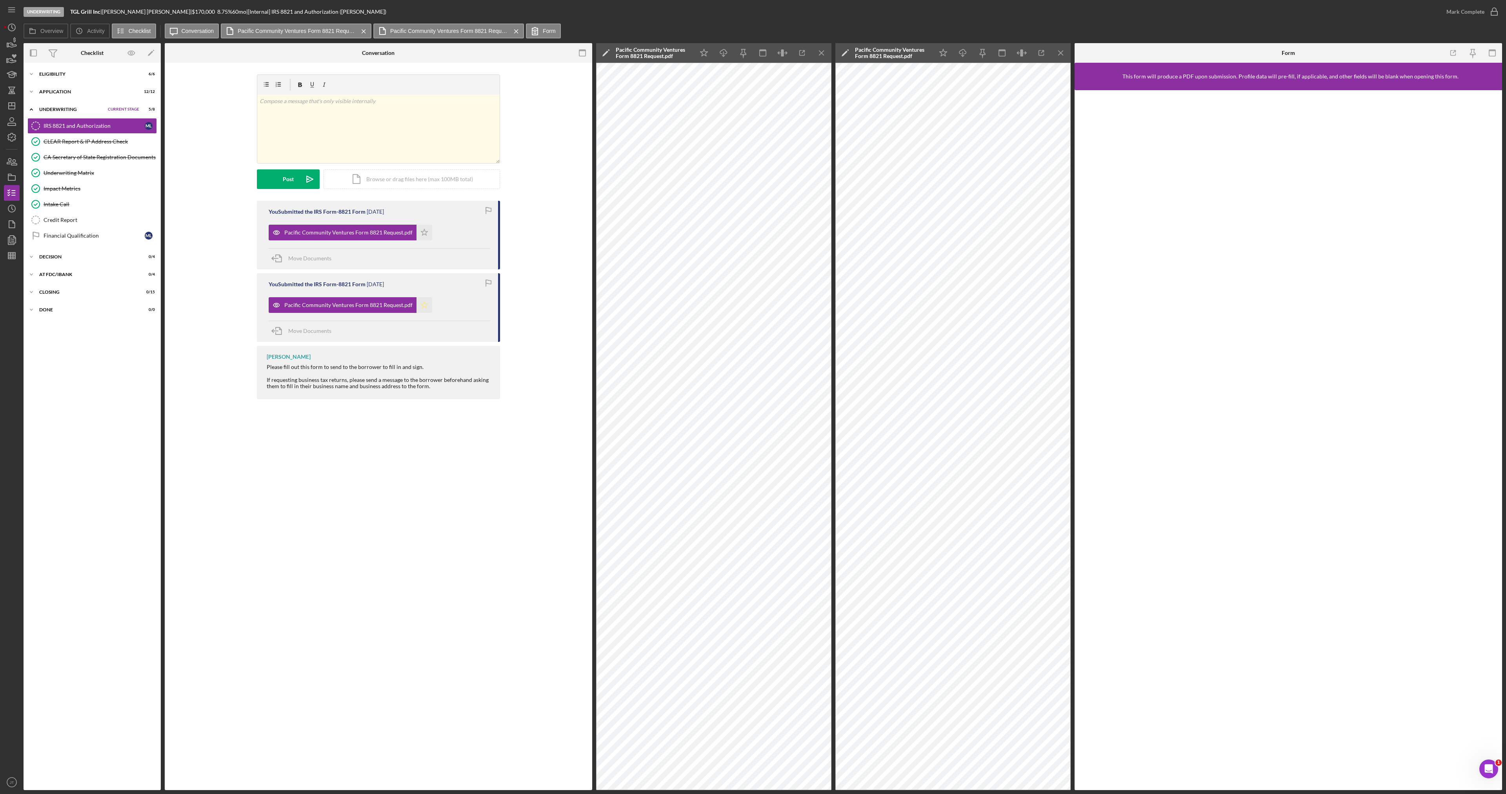
click at [424, 307] on icon "Icon/Star" at bounding box center [425, 305] width 16 height 16
click at [425, 232] on icon "Icon/Star" at bounding box center [425, 233] width 16 height 16
click at [1467, 11] on div "Mark Complete" at bounding box center [1466, 12] width 38 height 16
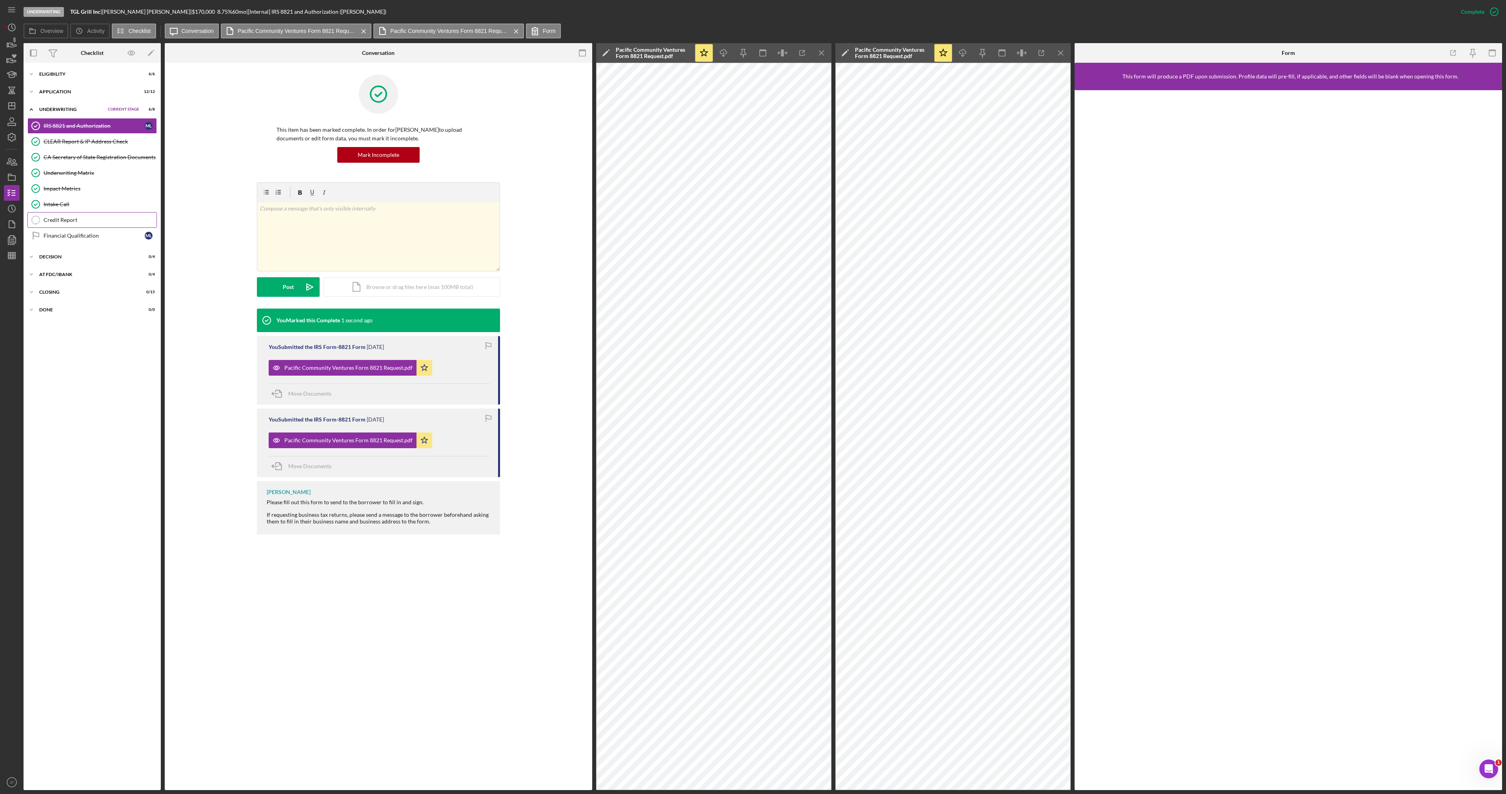
click at [87, 221] on div "Credit Report" at bounding box center [100, 220] width 113 height 6
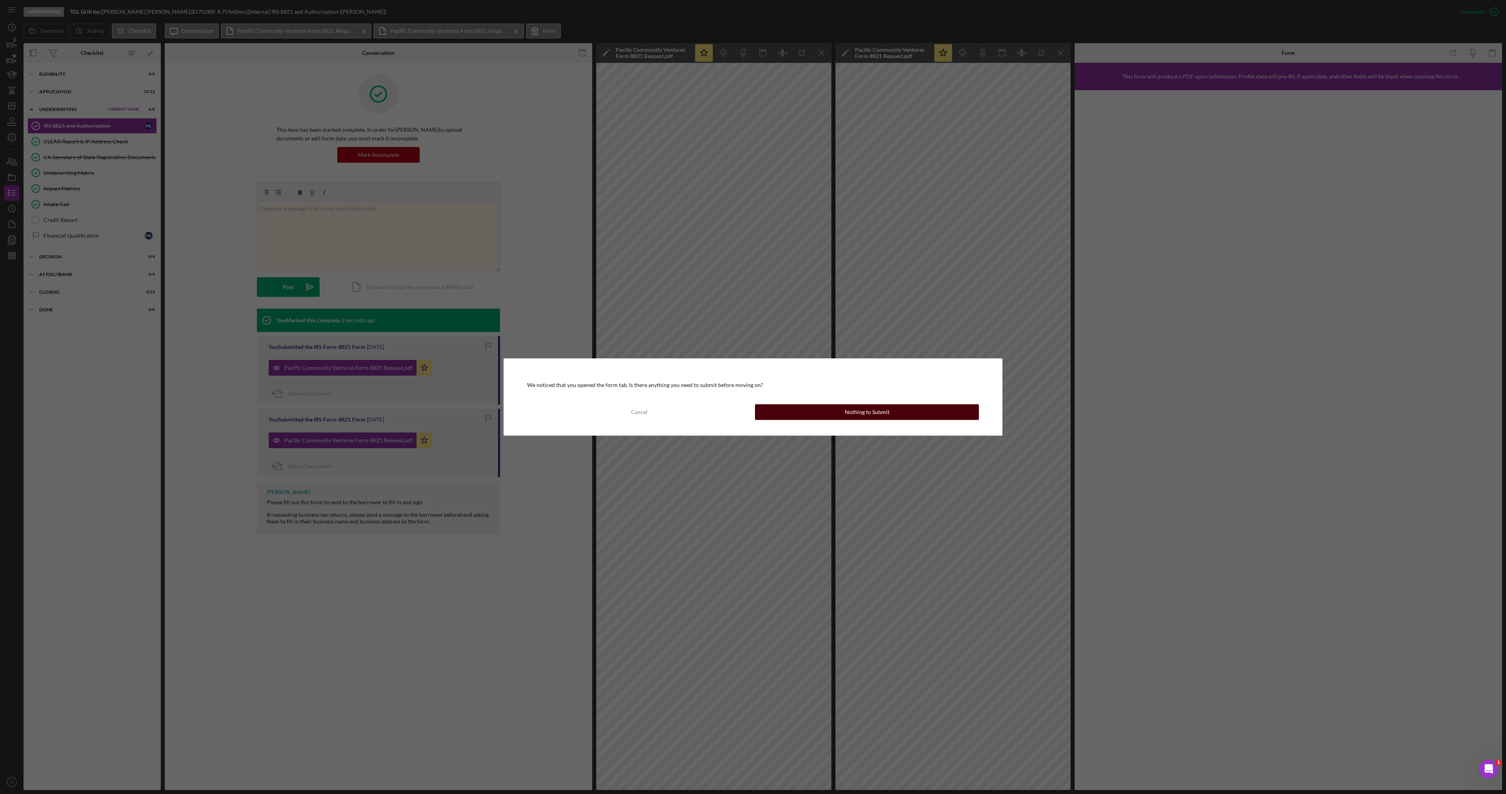
click at [836, 415] on button "Nothing to Submit" at bounding box center [867, 412] width 224 height 16
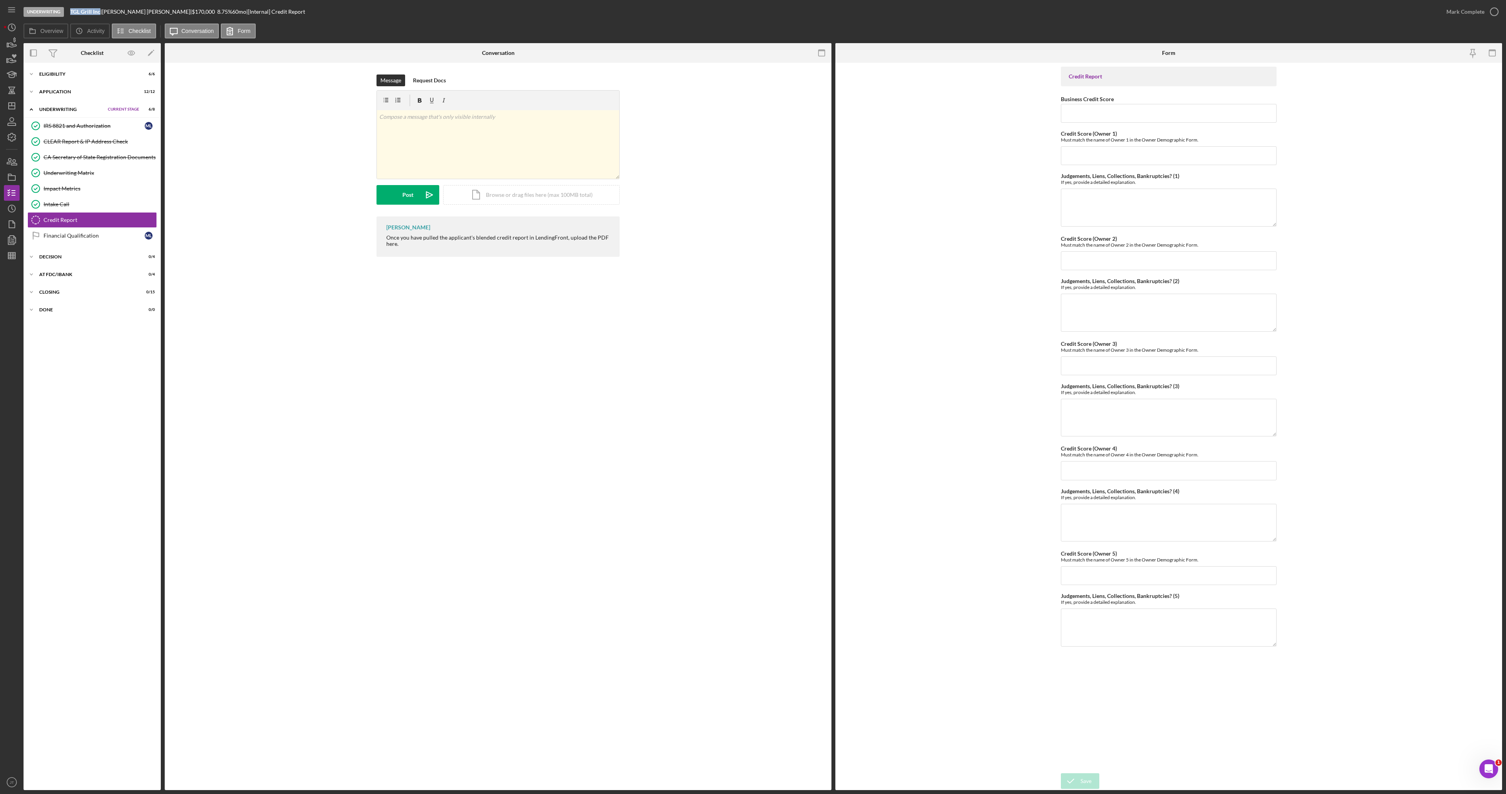
drag, startPoint x: 72, startPoint y: 12, endPoint x: 100, endPoint y: 18, distance: 28.8
click at [100, 18] on div "Underwriting TGL Grill Inc | Marcela Luna | $170,000 $102,000 8.75 % 60 mo | [I…" at bounding box center [731, 12] width 1415 height 24
copy b "TGL Grill Inc"
click at [226, 221] on div "Jaron Thexton Once you have pulled the applicant's blended credit report in Len…" at bounding box center [498, 239] width 643 height 44
click at [78, 95] on div "Icon/Expander Application 12 / 12 Set Stage" at bounding box center [92, 92] width 137 height 16
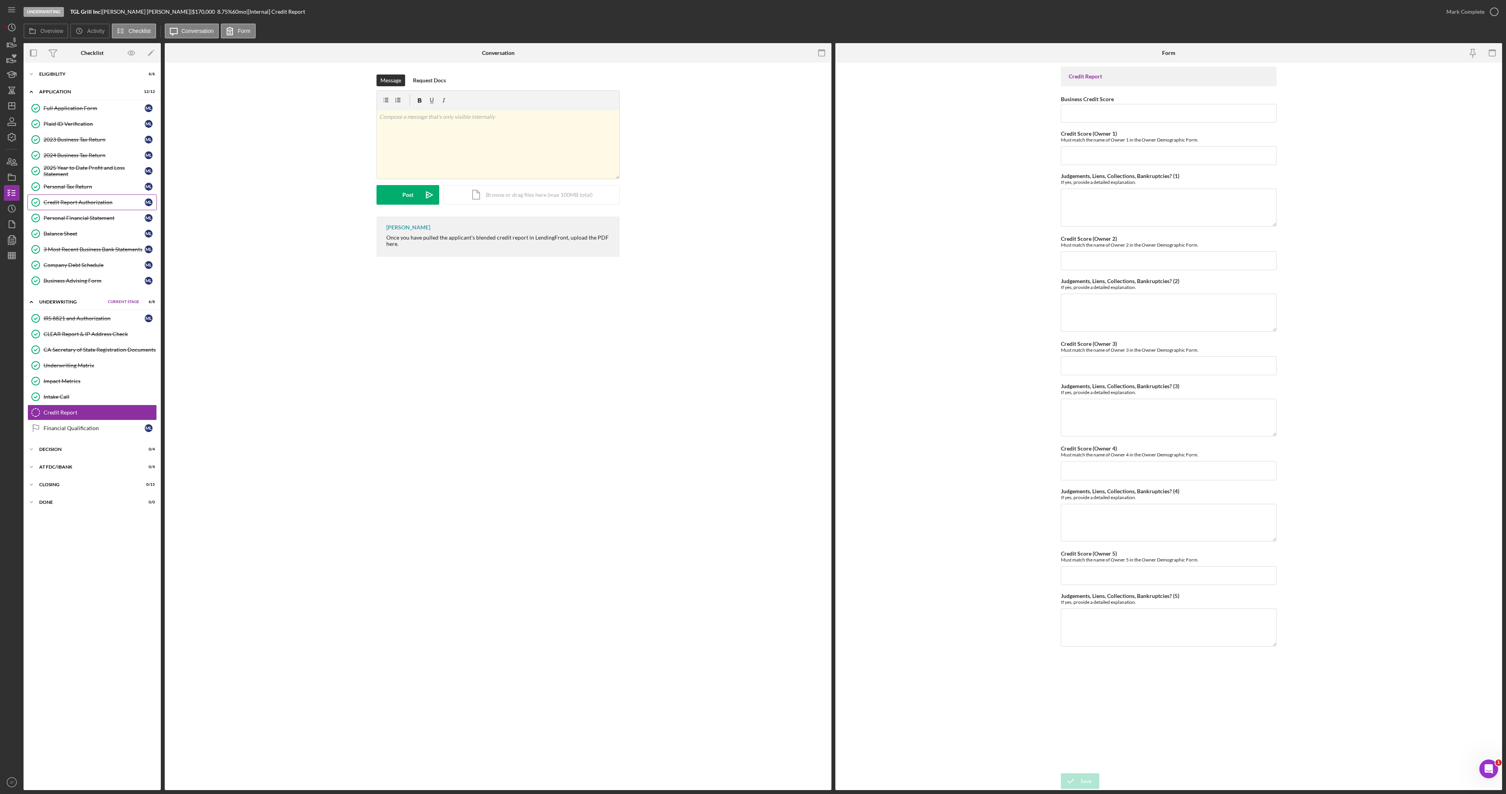
click at [85, 204] on div "Credit Report Authorization" at bounding box center [94, 202] width 101 height 6
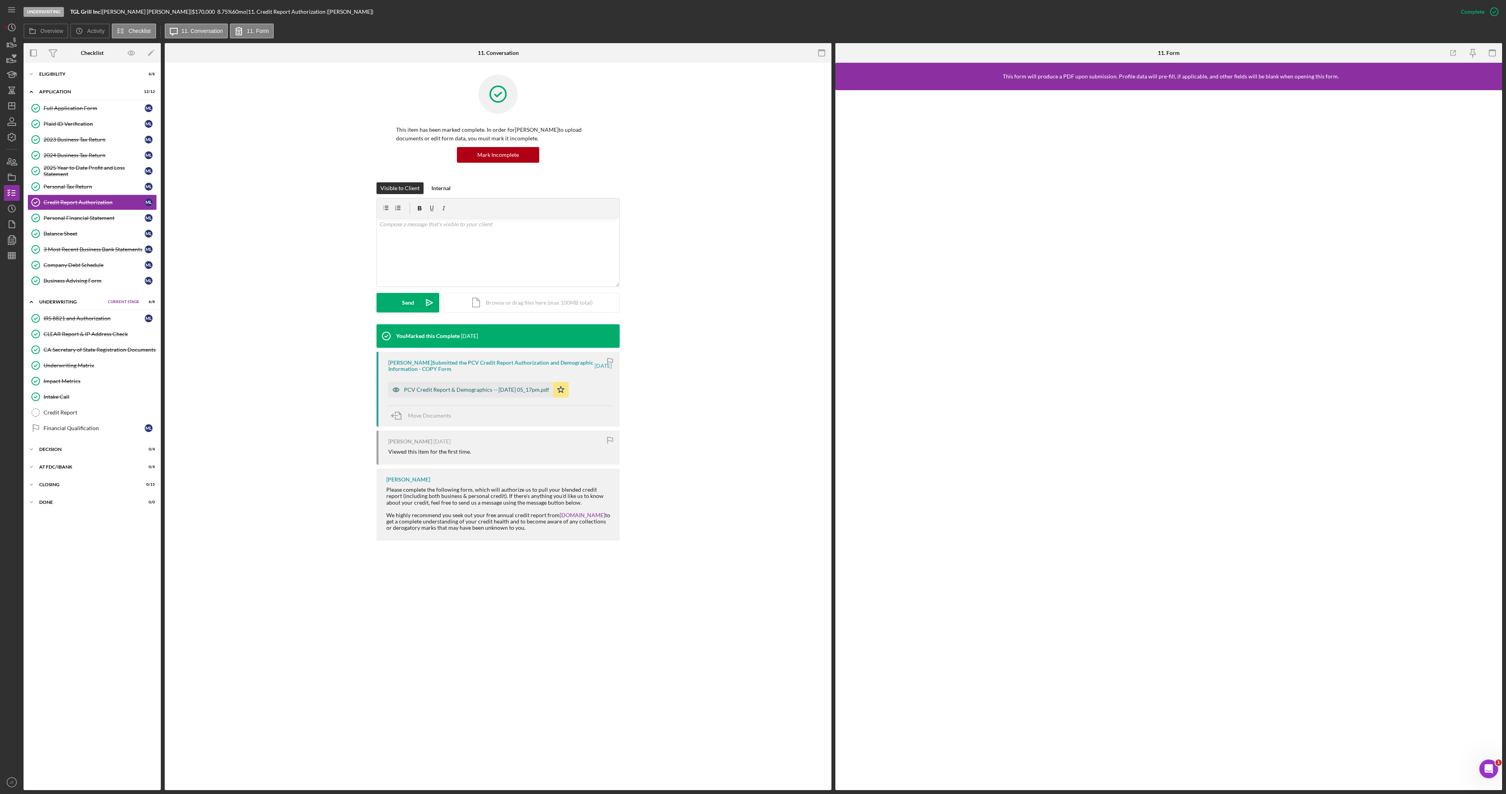
click at [512, 390] on div "PCV Credit Report & Demographics -- [DATE] 05_17pm.pdf" at bounding box center [476, 390] width 145 height 6
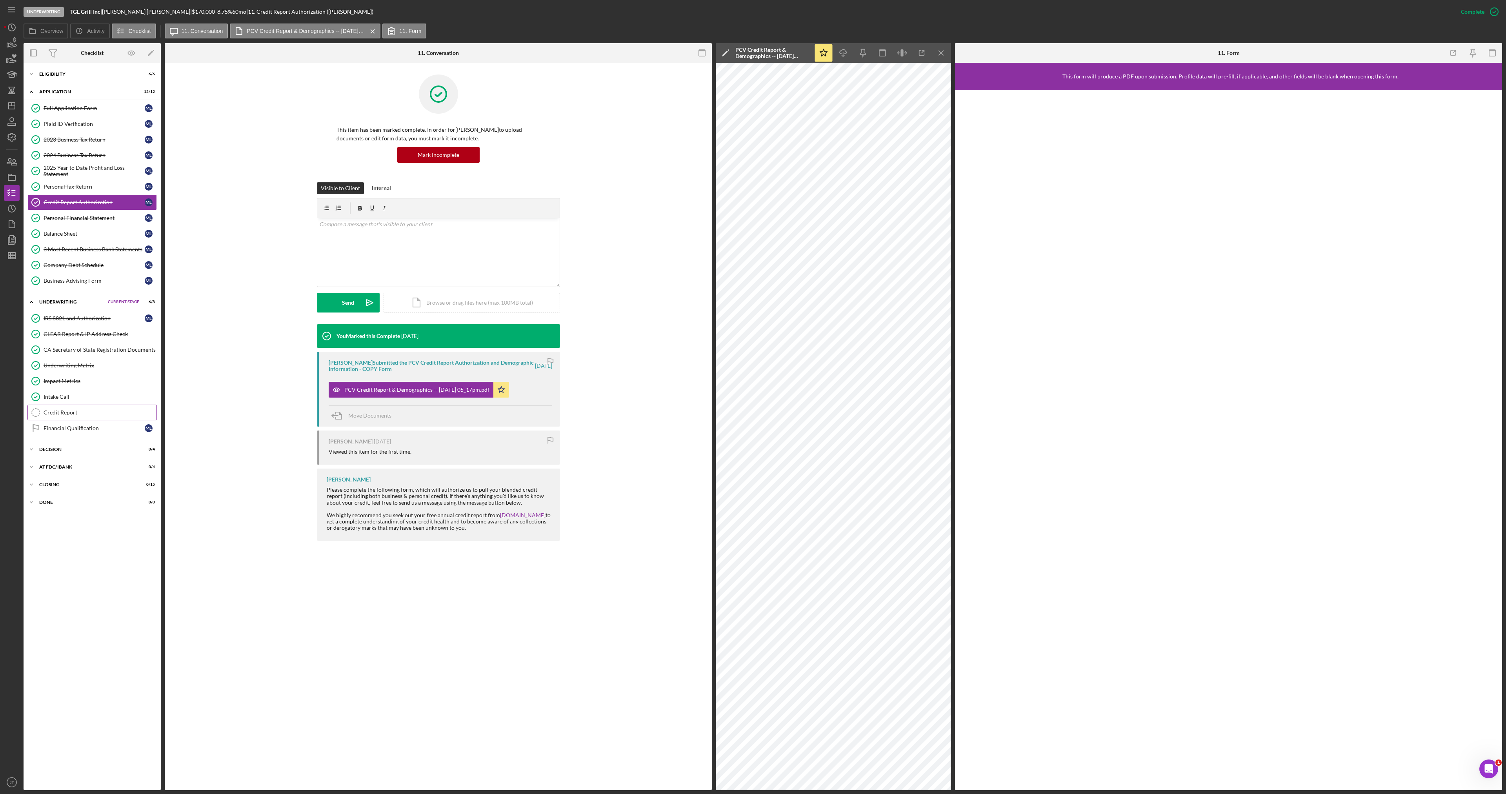
click at [71, 414] on div "Credit Report" at bounding box center [100, 413] width 113 height 6
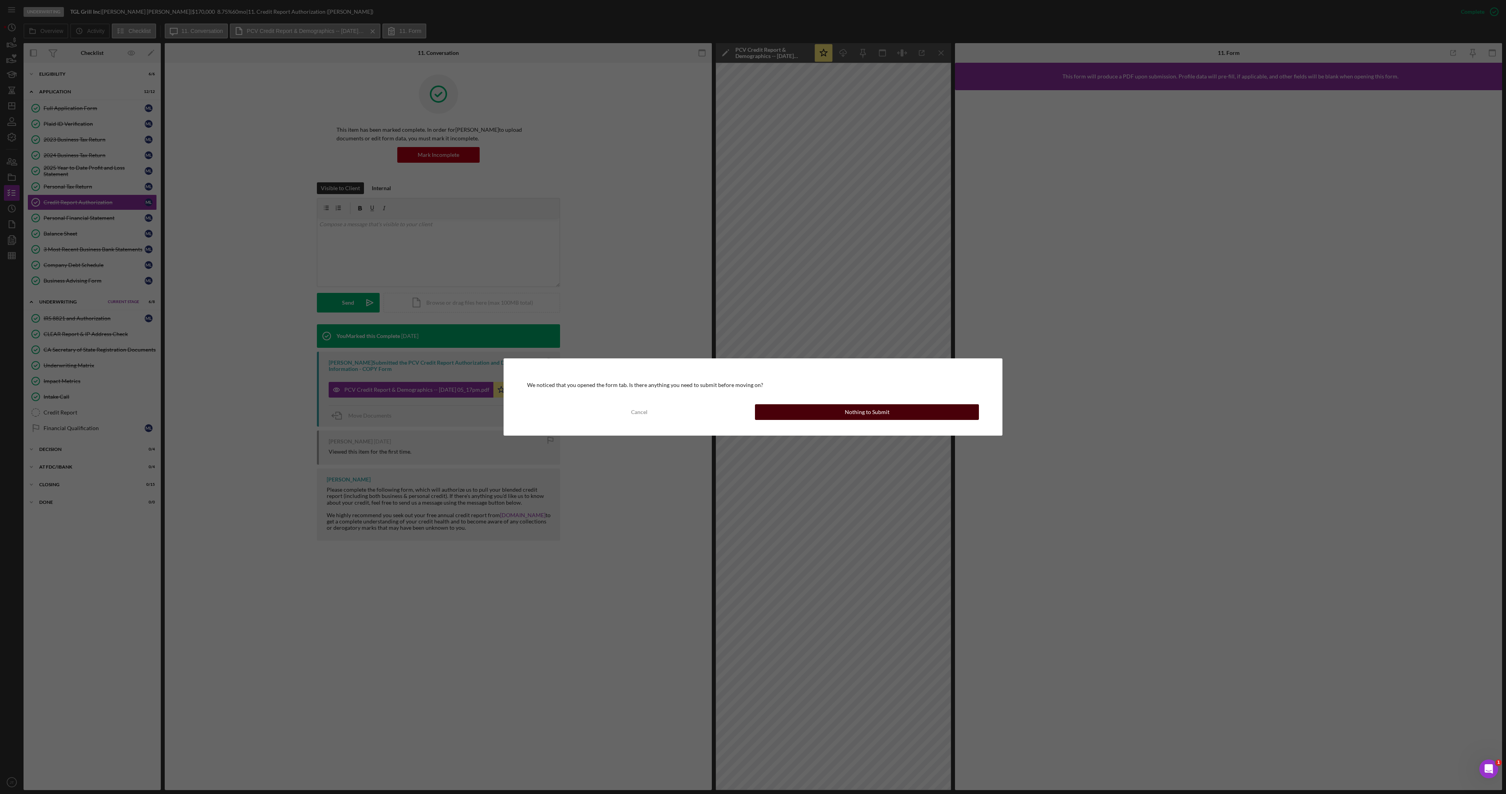
click at [829, 418] on button "Nothing to Submit" at bounding box center [867, 412] width 224 height 16
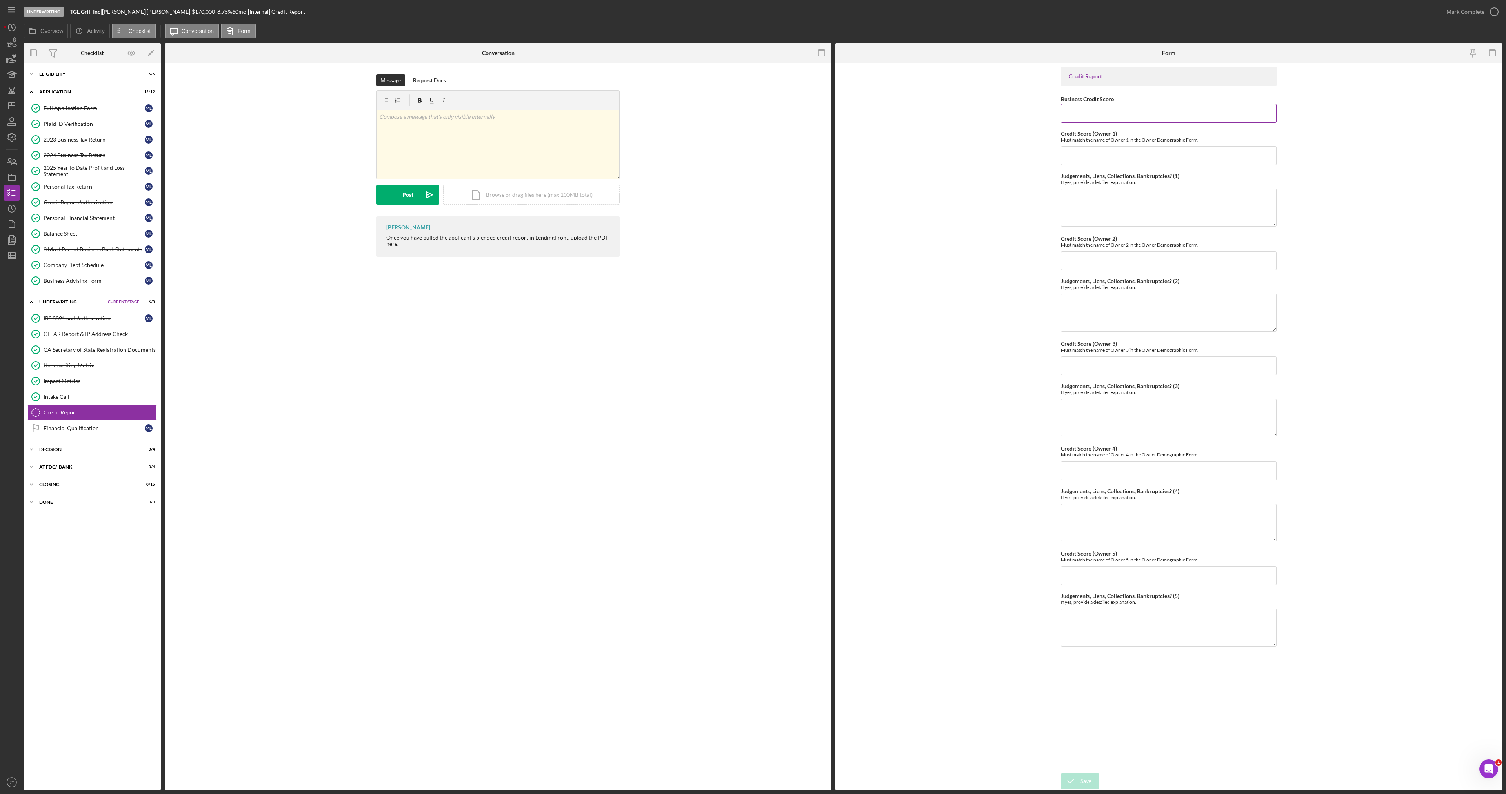
click at [1104, 104] on div "Business Credit Score" at bounding box center [1169, 99] width 216 height 10
click at [1104, 106] on input "Business Credit Score" at bounding box center [1169, 113] width 216 height 19
type input "31"
click at [1113, 160] on input "Credit Score (Owner 1)" at bounding box center [1169, 155] width 216 height 19
type input "4"
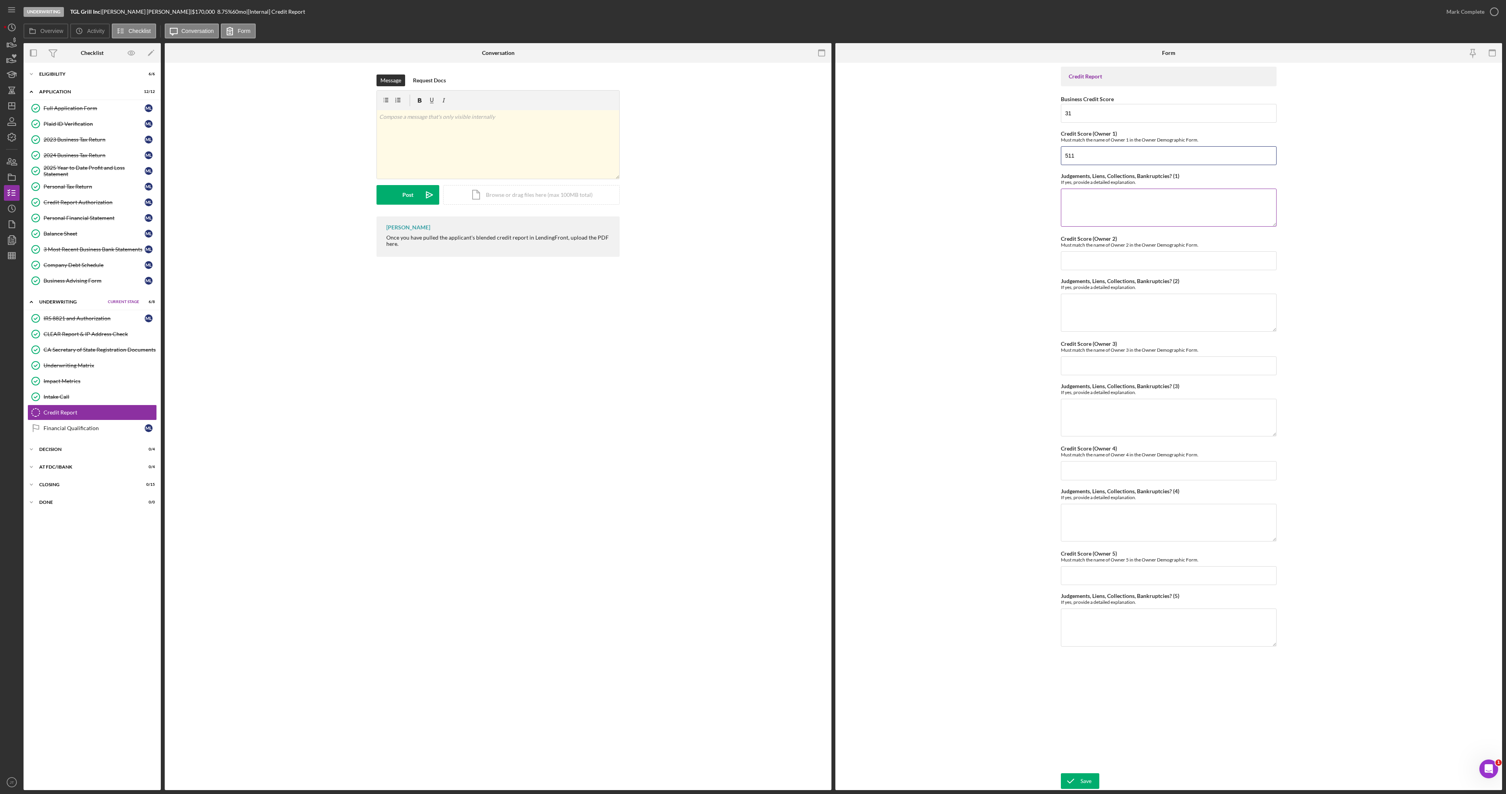
type input "511"
click at [1104, 193] on textarea "Judgements, Liens, Collections, Bankruptcies? (1)" at bounding box center [1169, 208] width 216 height 38
type textarea "Multiple recent credit pulls"
click at [1012, 233] on form "Credit Report Business Credit Score 31 Credit Score (Owner 1) Must match the na…" at bounding box center [1169, 427] width 667 height 728
click at [1081, 782] on div "Save" at bounding box center [1086, 782] width 11 height 16
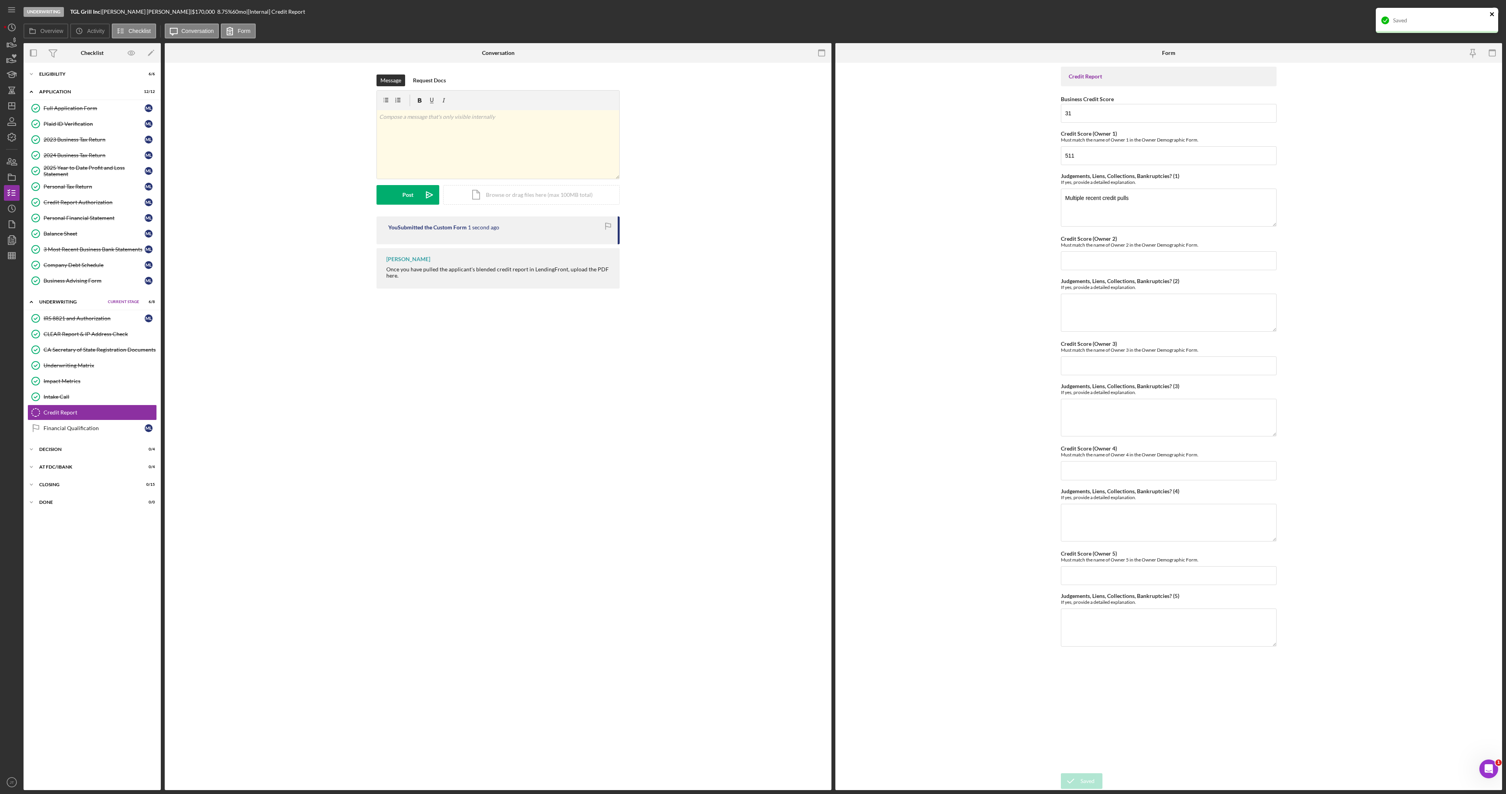
click at [1491, 14] on icon "close" at bounding box center [1492, 14] width 5 height 6
click at [1478, 12] on div "Mark Complete" at bounding box center [1466, 12] width 38 height 16
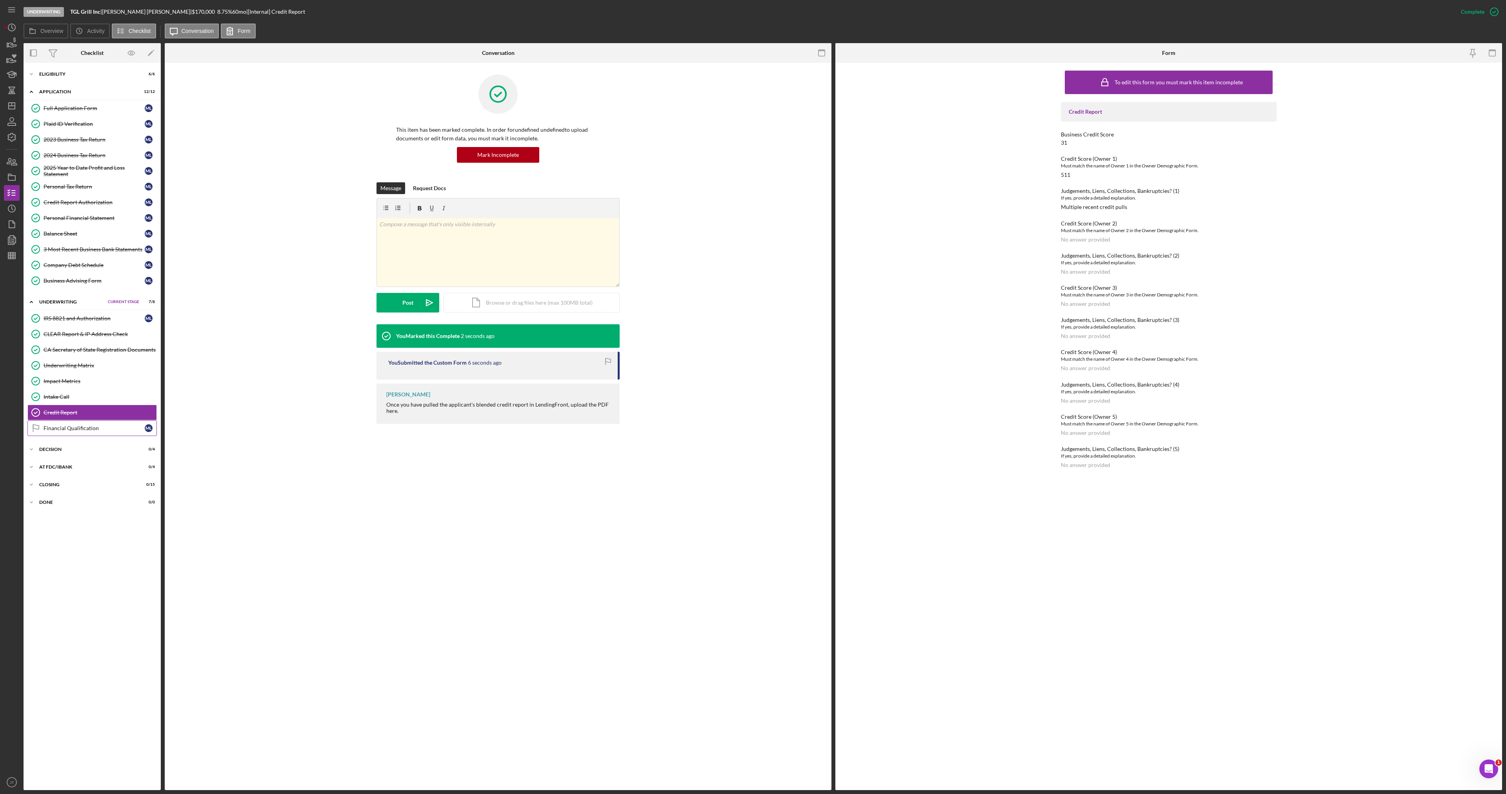
click at [71, 430] on div "Financial Qualification" at bounding box center [94, 428] width 101 height 6
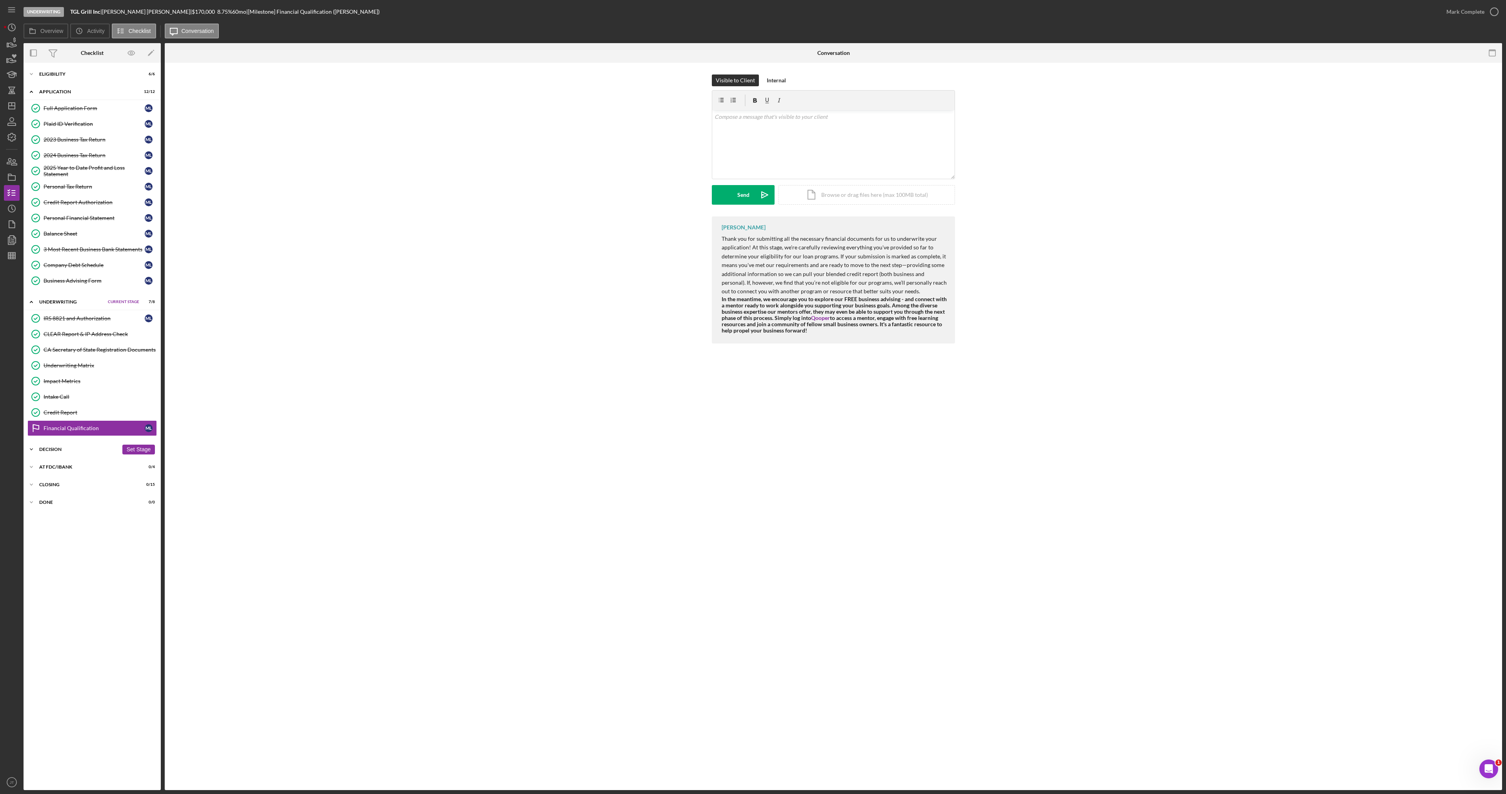
click at [62, 446] on div "Icon/Expander Decision 0 / 4 Set Stage" at bounding box center [92, 450] width 137 height 16
click at [11, 239] on icon "button" at bounding box center [12, 240] width 3 height 3
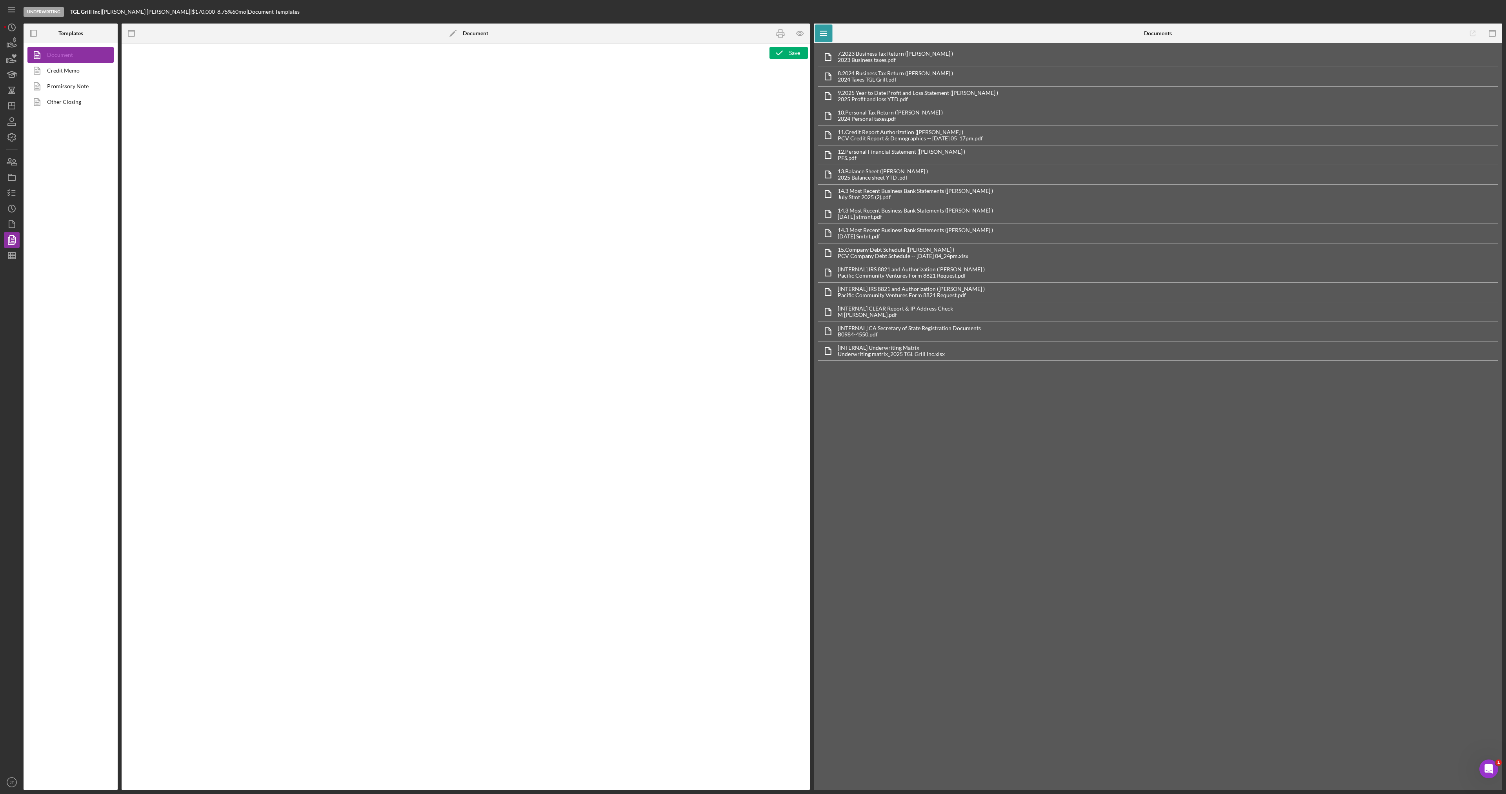
type textarea "<h1 style="text-align: center;">Full Application Form</h1> <h2 style="text-alig…"
click at [70, 75] on link "Credit Memo" at bounding box center [68, 71] width 82 height 16
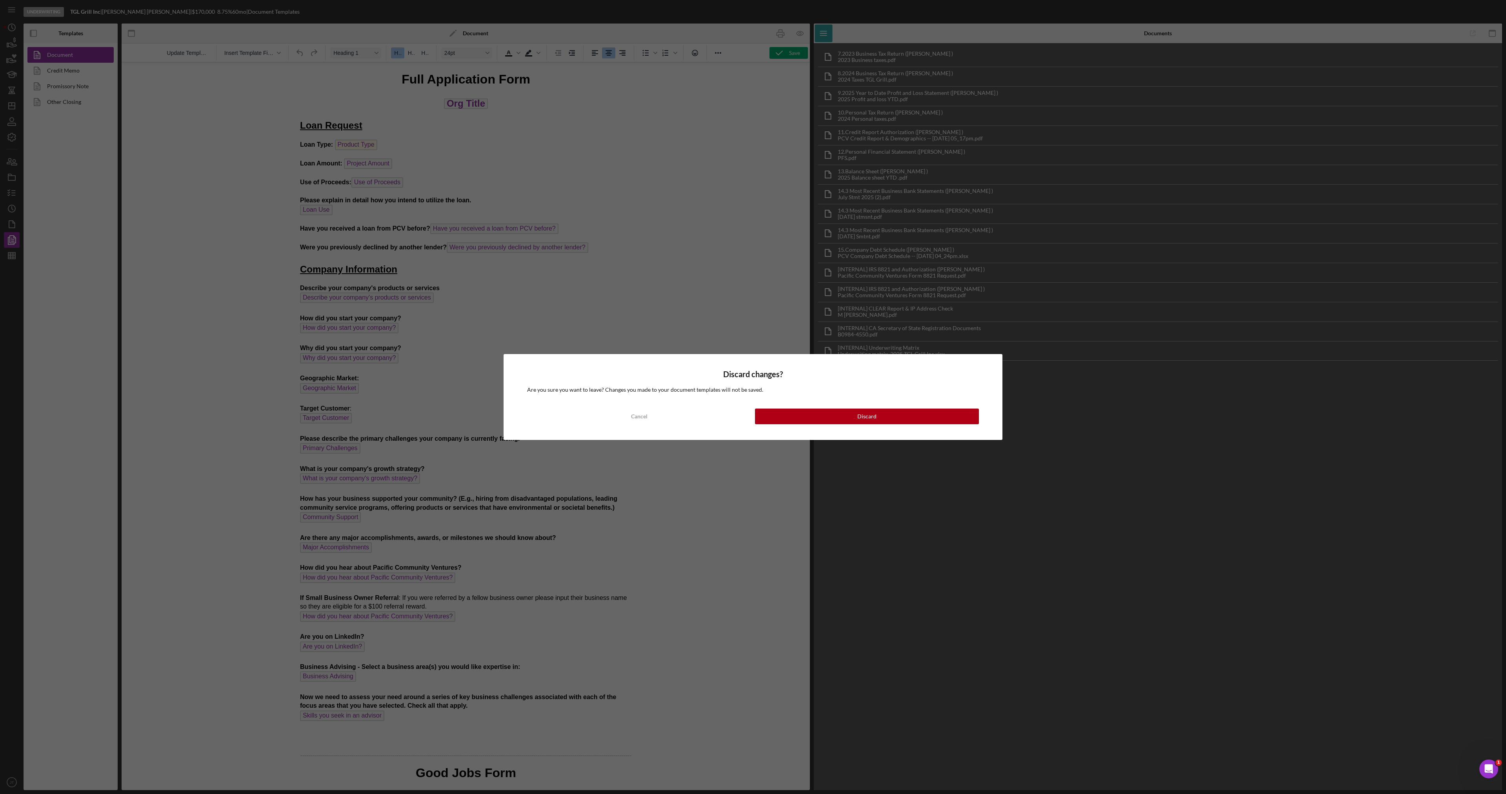
drag, startPoint x: 886, startPoint y: 418, endPoint x: 830, endPoint y: 391, distance: 62.6
click at [886, 418] on button "Discard" at bounding box center [867, 417] width 224 height 16
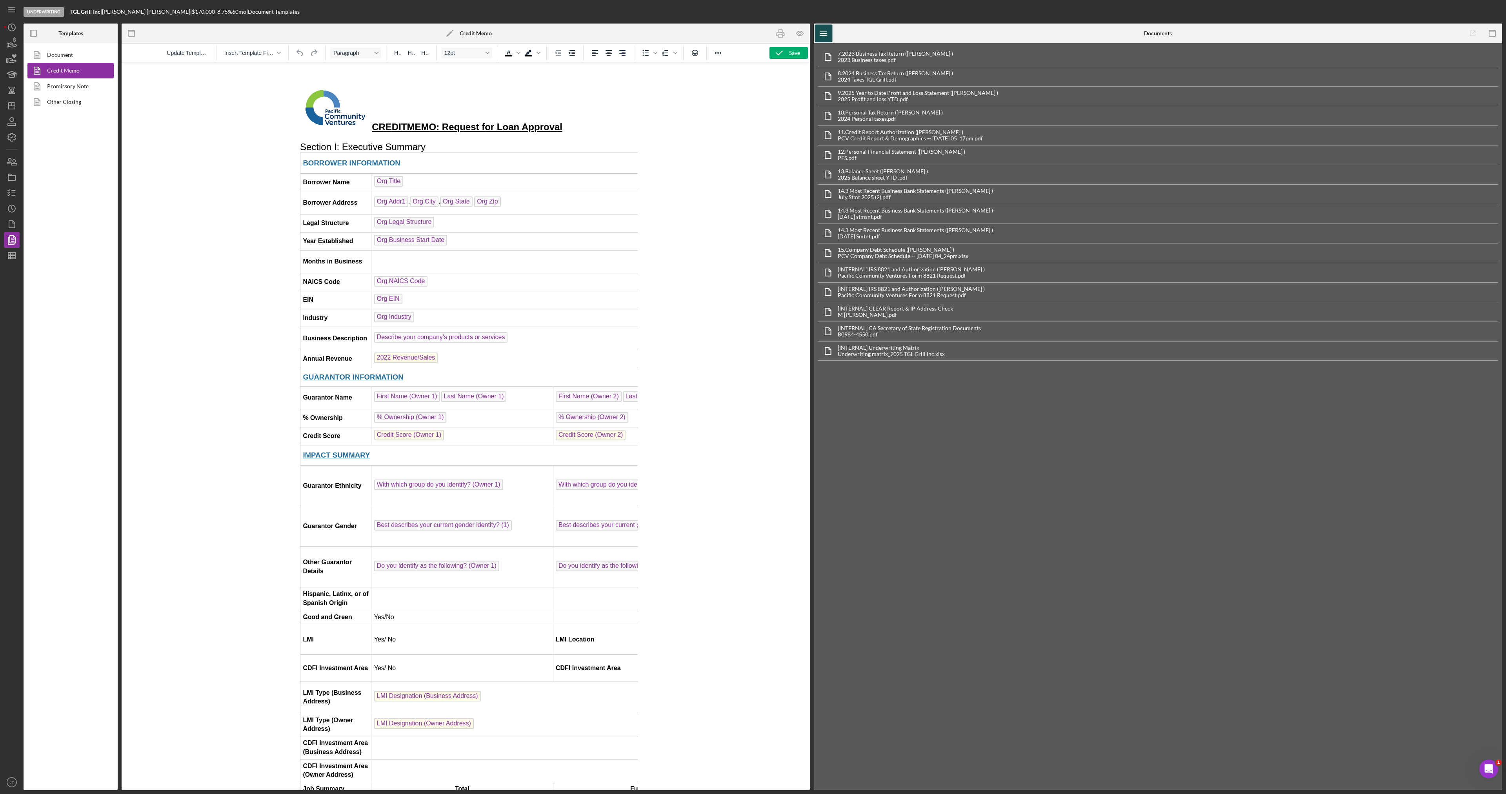
click at [821, 35] on icon "Icon/Menu" at bounding box center [824, 34] width 18 height 18
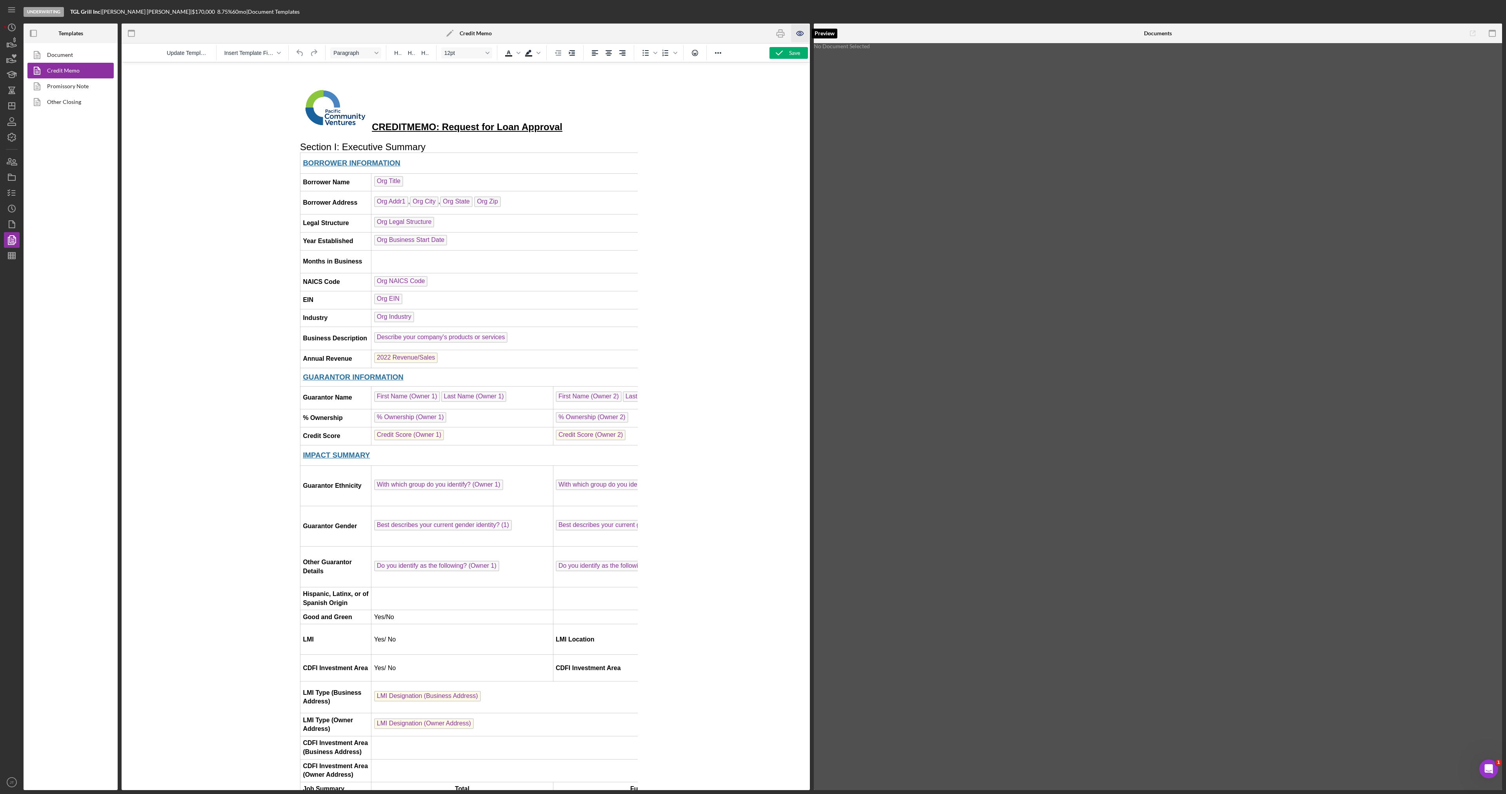
click at [796, 33] on icon "button" at bounding box center [801, 34] width 18 height 18
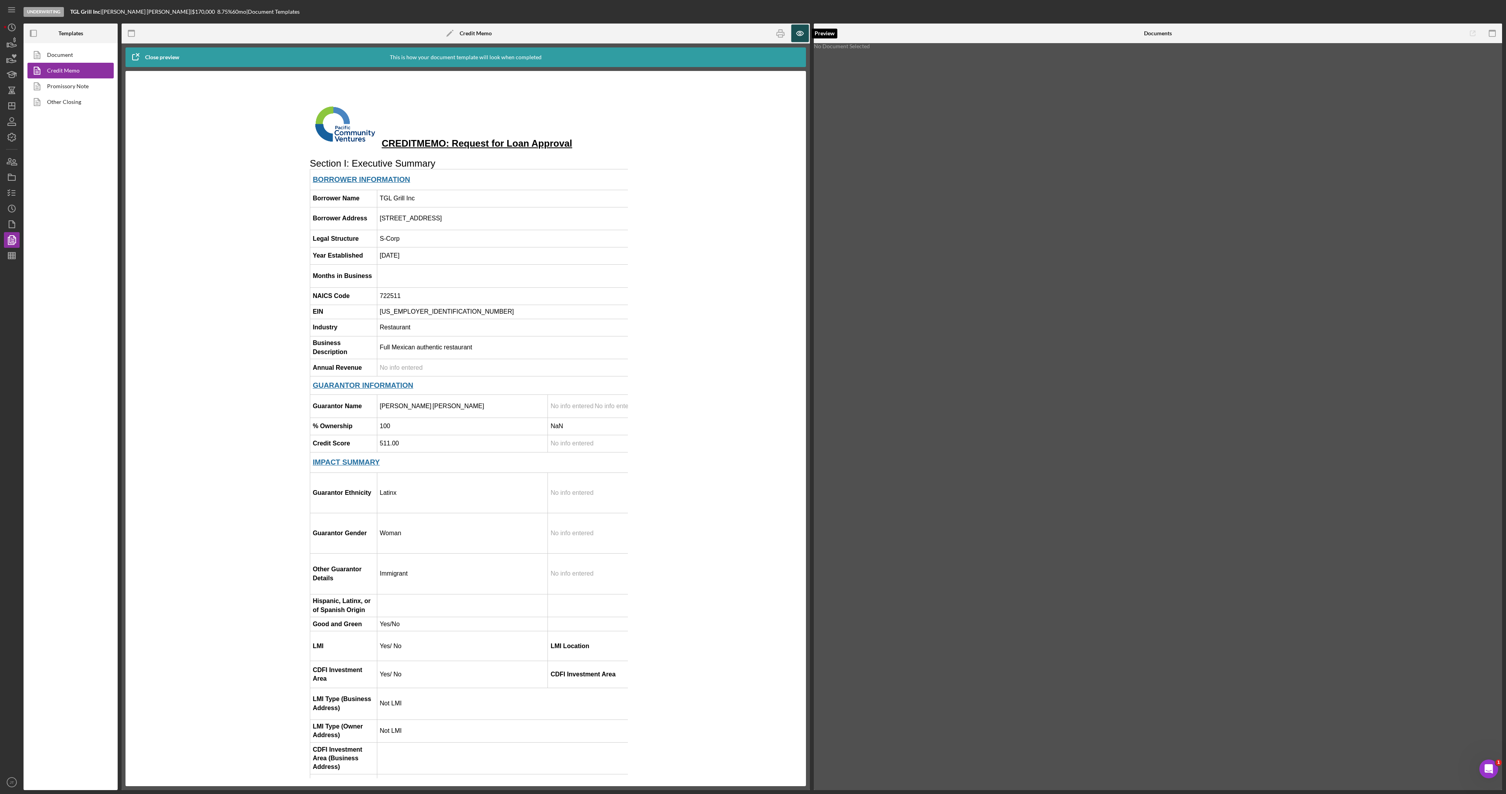
click at [807, 31] on icon "button" at bounding box center [801, 34] width 18 height 18
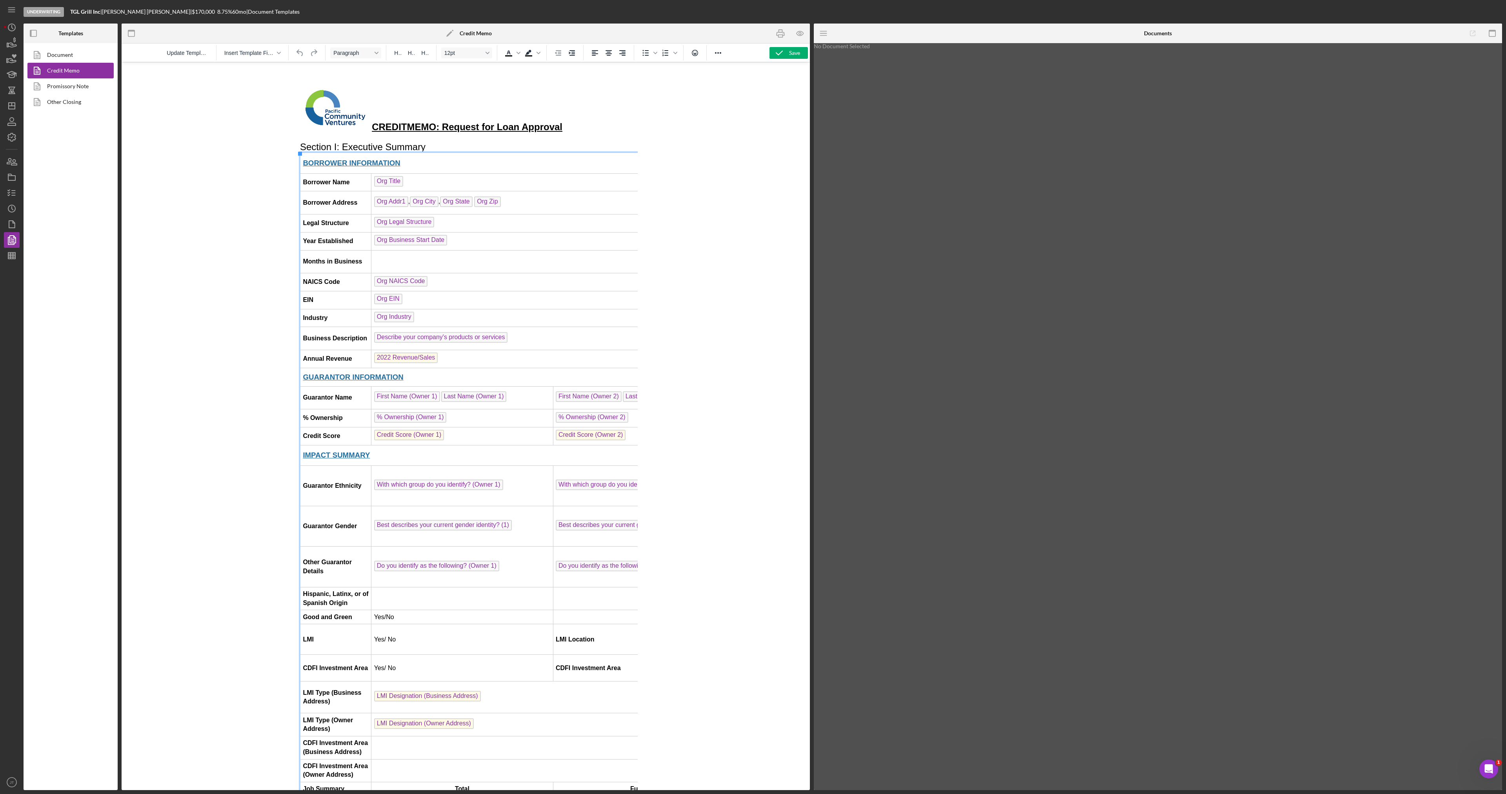
click at [406, 266] on td "Rich Text Area. Press ALT-0 for help." at bounding box center [734, 261] width 727 height 23
click at [682, 140] on div at bounding box center [466, 426] width 688 height 729
click at [803, 32] on icon "button" at bounding box center [801, 34] width 18 height 18
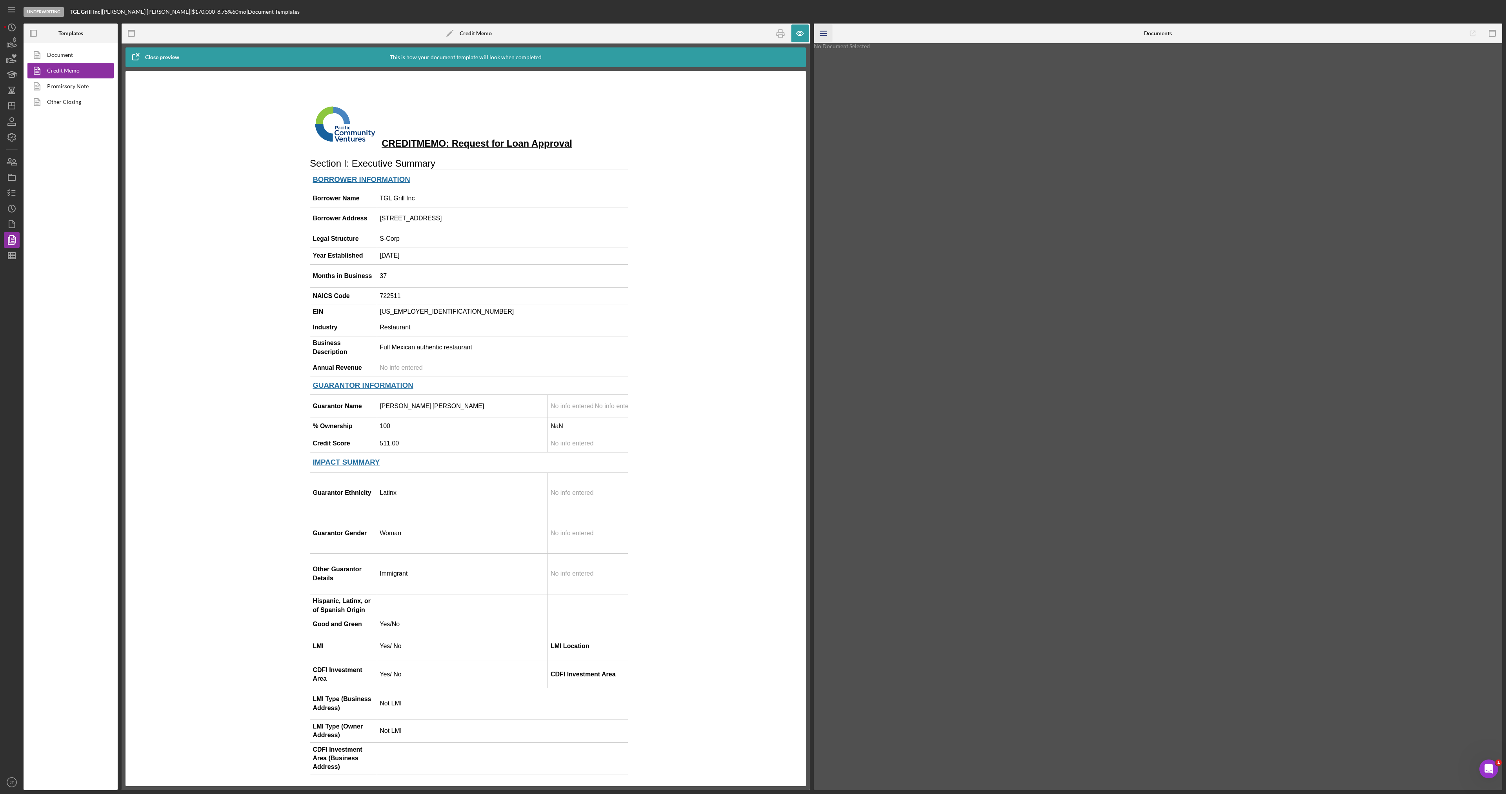
click at [818, 29] on icon "Icon/Menu" at bounding box center [824, 34] width 18 height 18
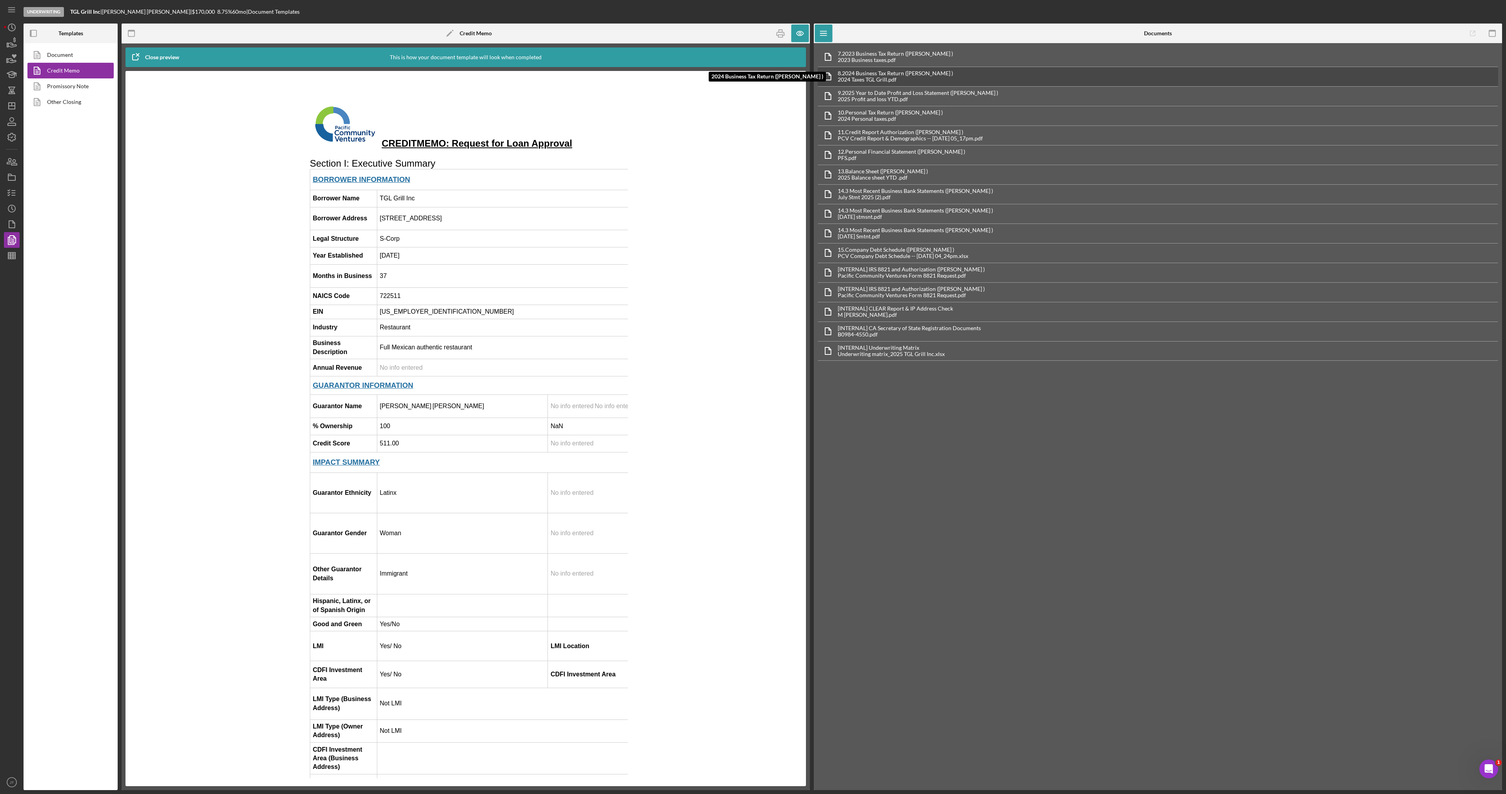
click at [921, 76] on div "8. 2024 Business Tax Return (Marcela Luna )" at bounding box center [895, 73] width 115 height 6
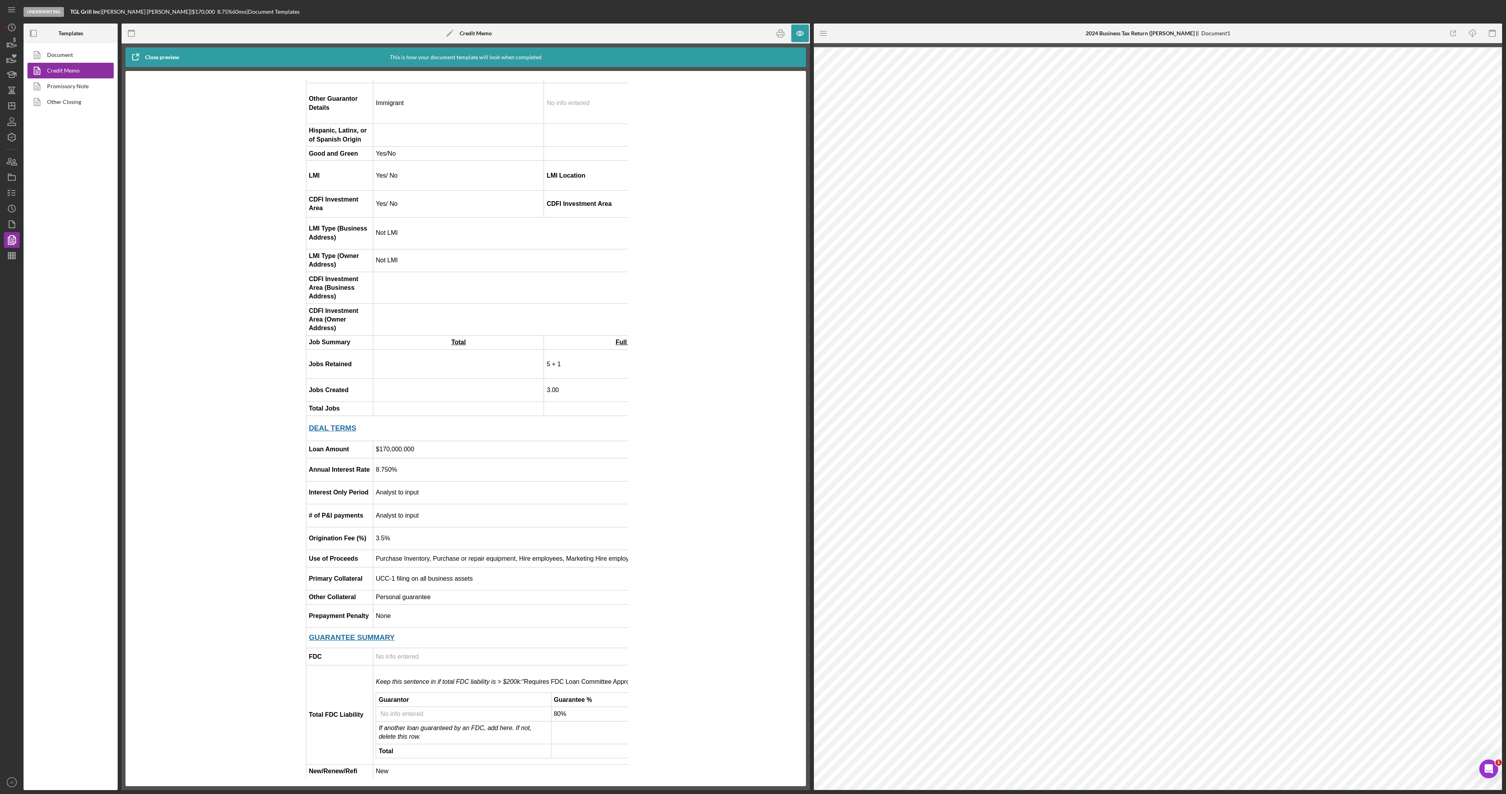
scroll to position [471, 0]
click at [803, 33] on icon "button" at bounding box center [801, 34] width 18 height 18
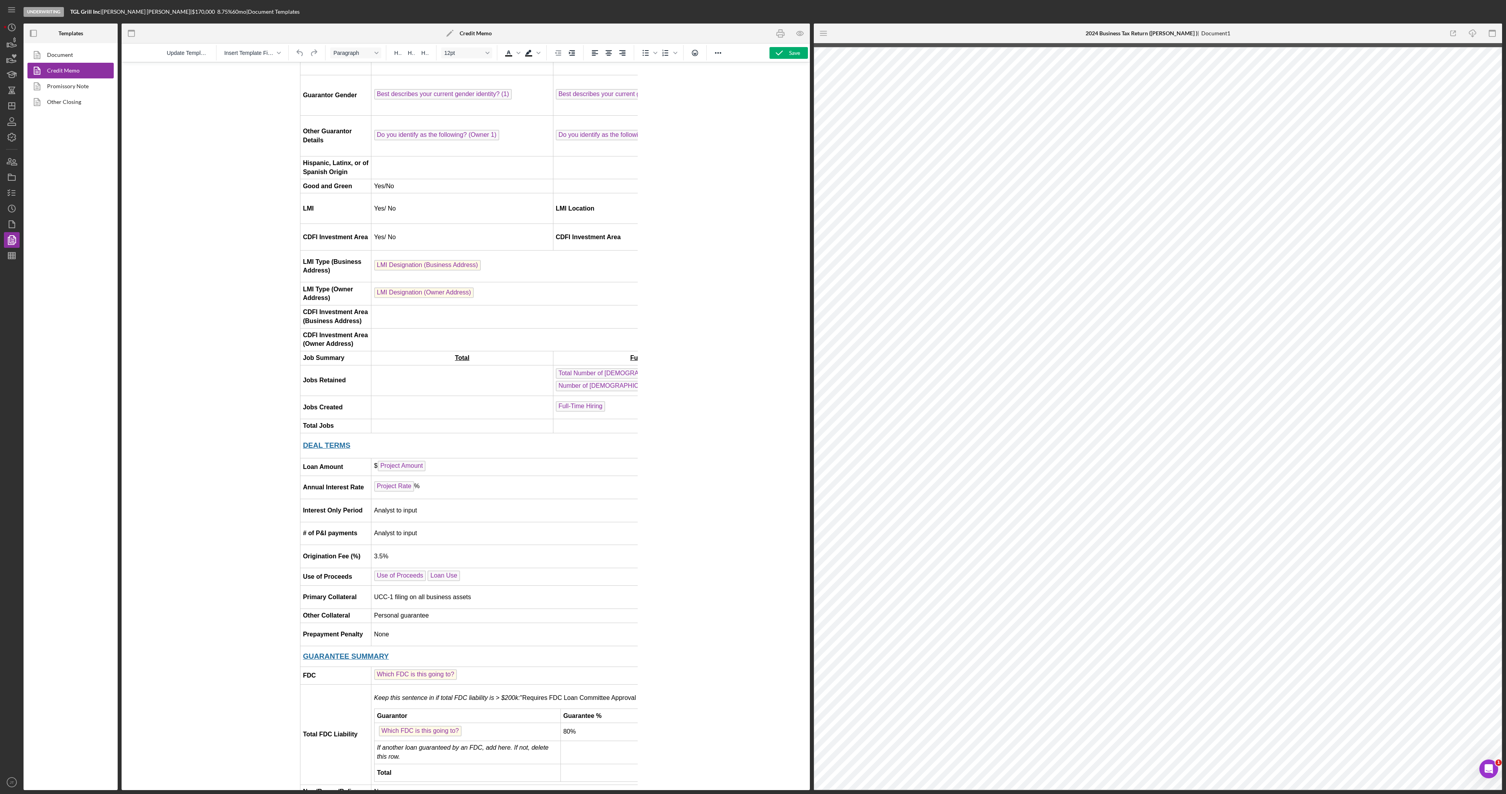
scroll to position [432, 0]
click at [428, 387] on td "Rich Text Area. Press ALT-0 for help." at bounding box center [462, 380] width 182 height 31
click at [421, 419] on td "Rich Text Area. Press ALT-0 for help." at bounding box center [462, 407] width 182 height 23
click at [406, 433] on td "Rich Text Area. Press ALT-0 for help." at bounding box center [462, 426] width 182 height 14
click at [553, 433] on td "Rich Text Area. Press ALT-0 for help." at bounding box center [644, 426] width 182 height 14
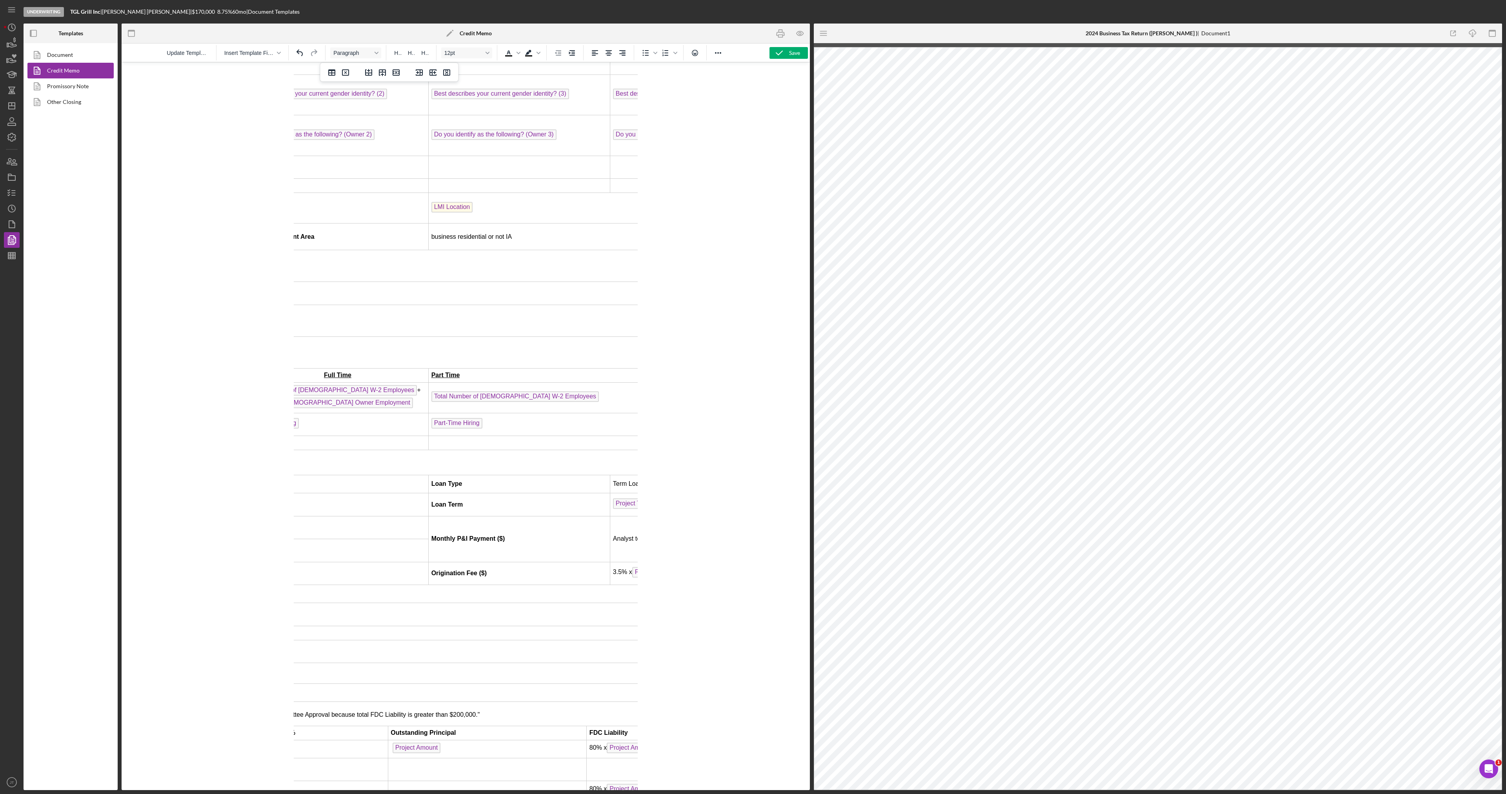
scroll to position [432, 307]
click at [506, 446] on td "Rich Text Area. Press ALT-0 for help." at bounding box center [609, 443] width 363 height 14
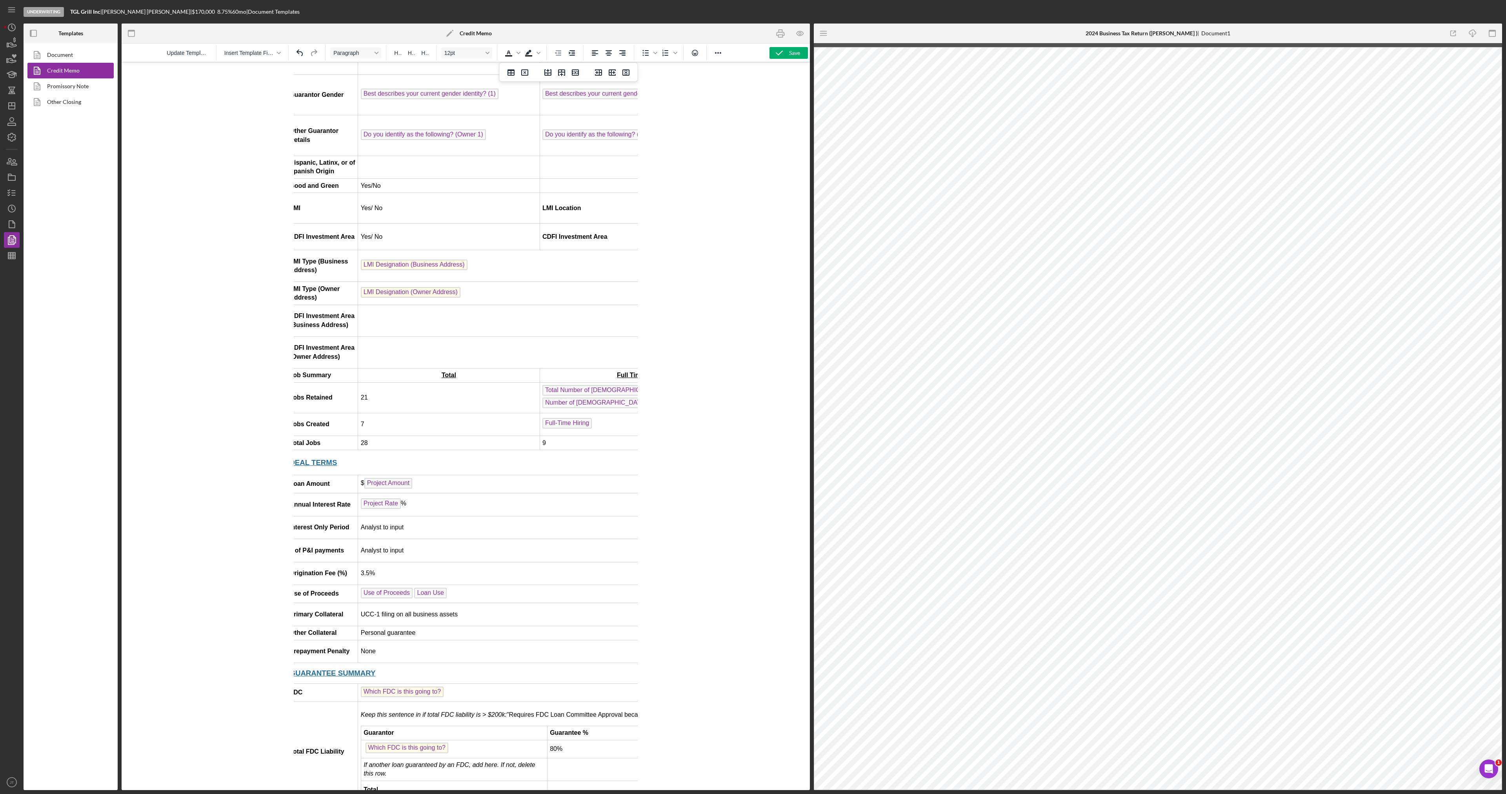
scroll to position [432, 0]
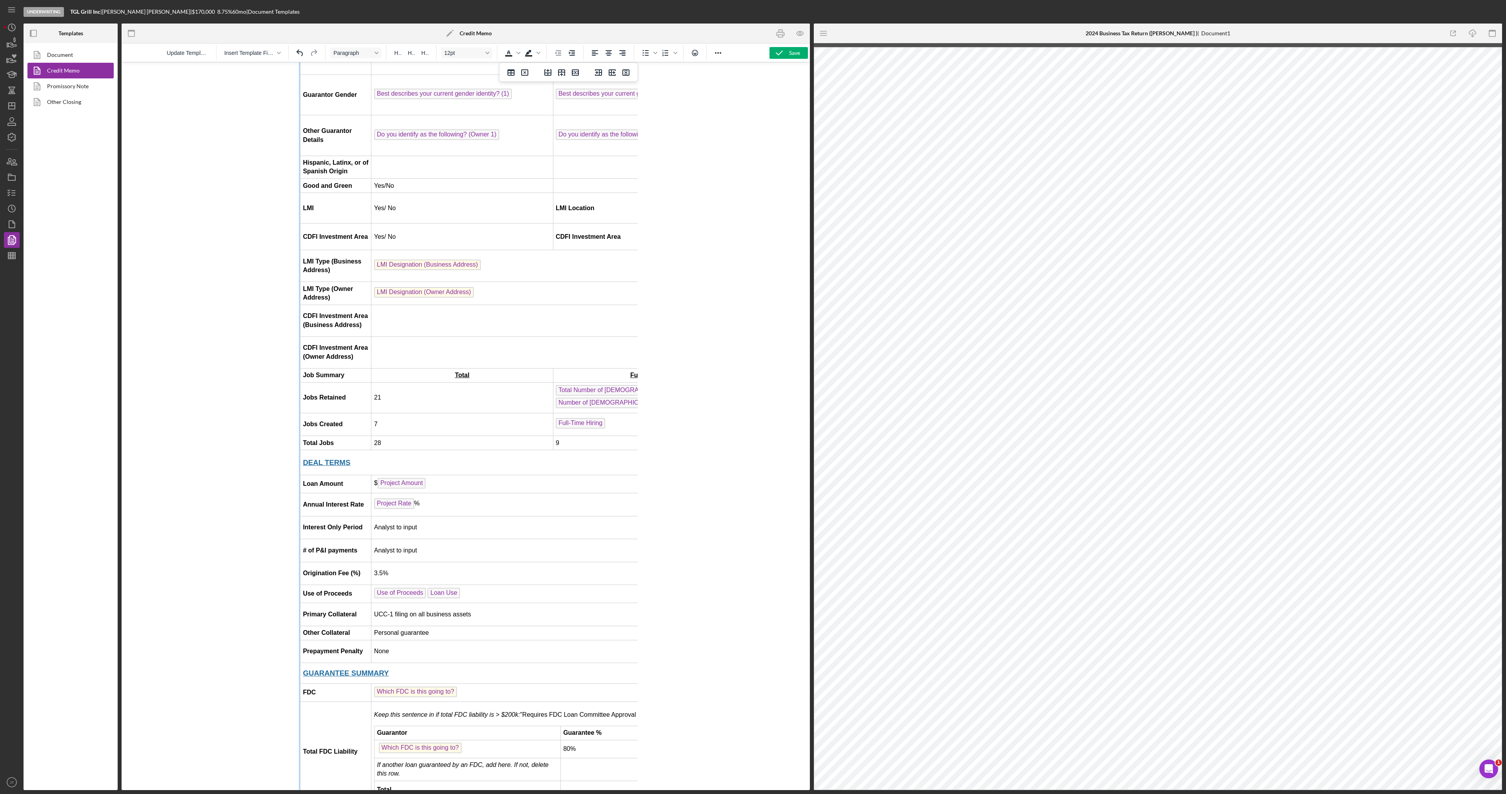
click at [437, 417] on td "7" at bounding box center [462, 424] width 182 height 23
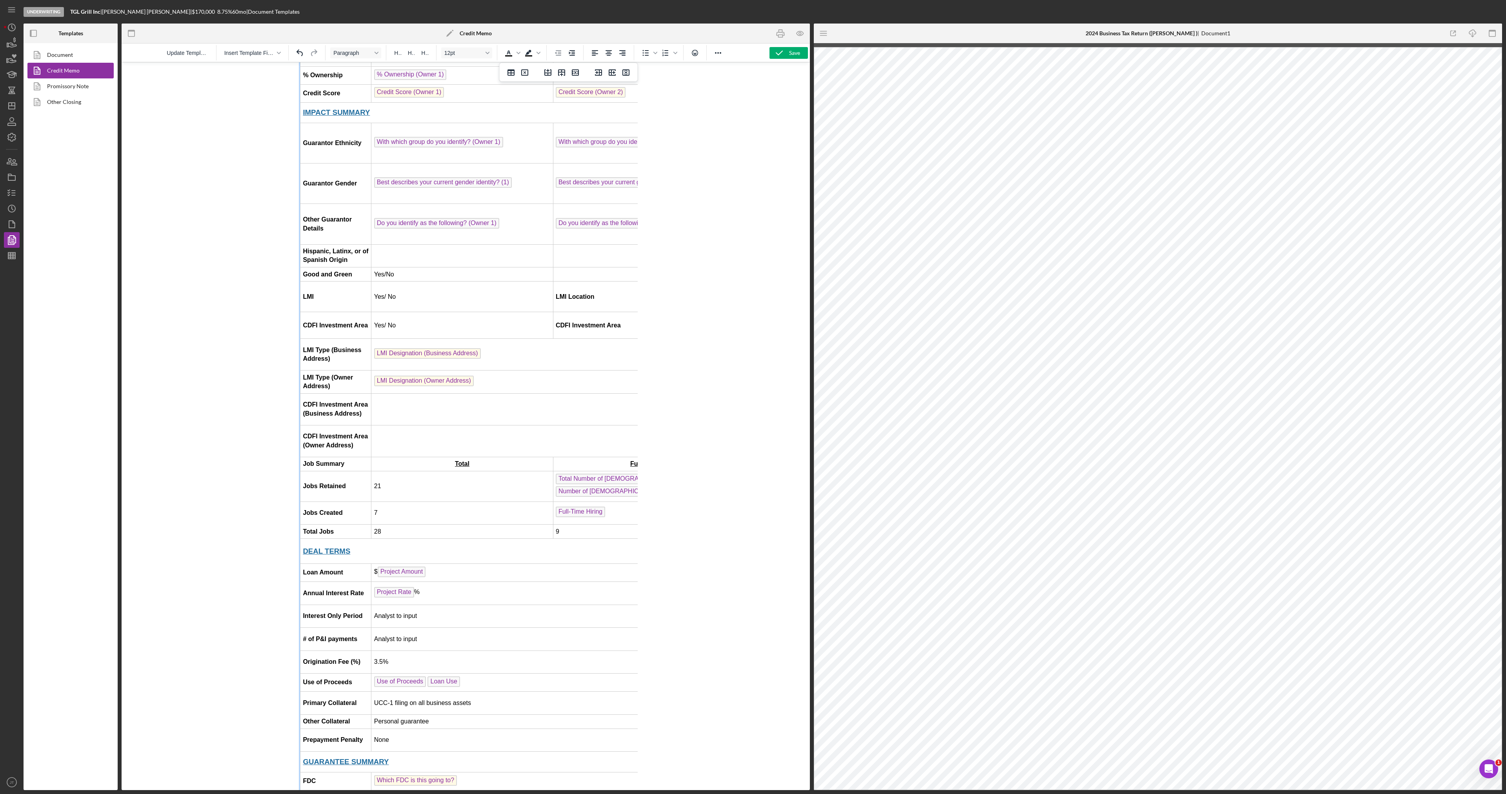
scroll to position [314, 0]
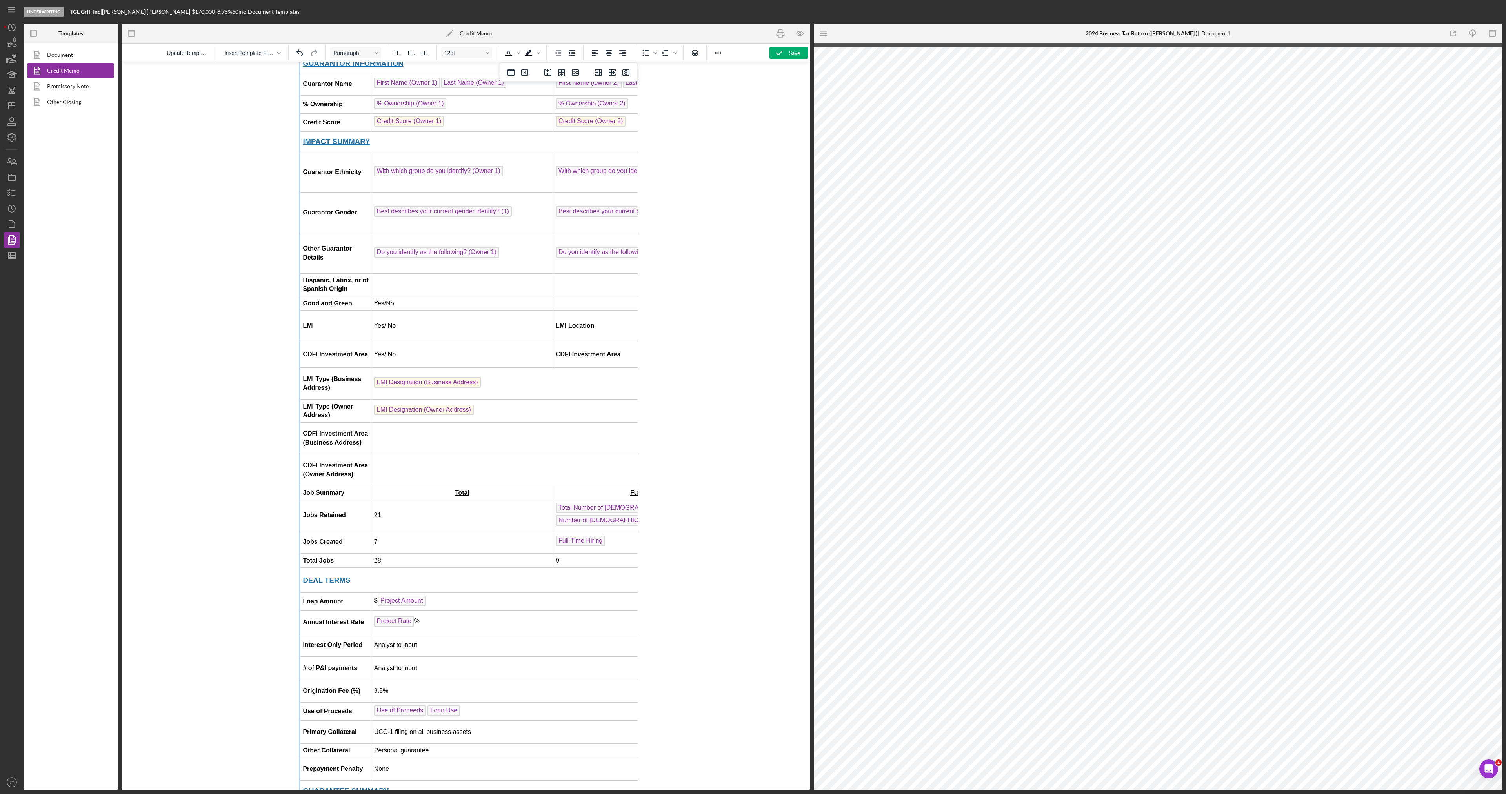
click at [390, 291] on td "Rich Text Area. Press ALT-0 for help." at bounding box center [462, 284] width 182 height 23
drag, startPoint x: 386, startPoint y: 307, endPoint x: 373, endPoint y: 307, distance: 13.0
click at [373, 307] on td "Yes/No" at bounding box center [462, 304] width 182 height 14
drag, startPoint x: 387, startPoint y: 328, endPoint x: 374, endPoint y: 329, distance: 13.4
click at [374, 329] on td "Yes/ No" at bounding box center [462, 326] width 182 height 31
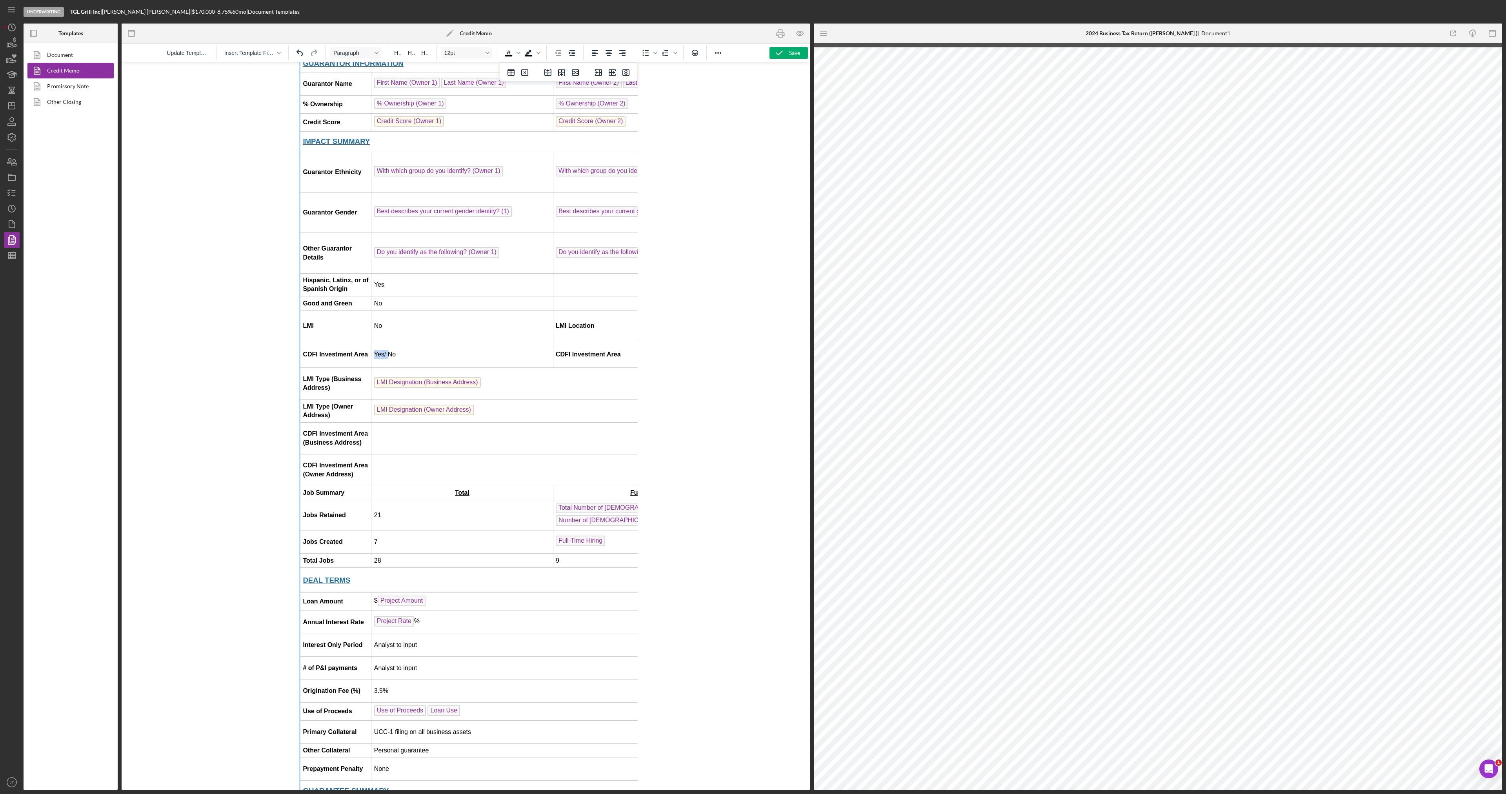
drag, startPoint x: 386, startPoint y: 358, endPoint x: 373, endPoint y: 359, distance: 12.6
click at [373, 359] on td "Yes/ No" at bounding box center [462, 354] width 182 height 27
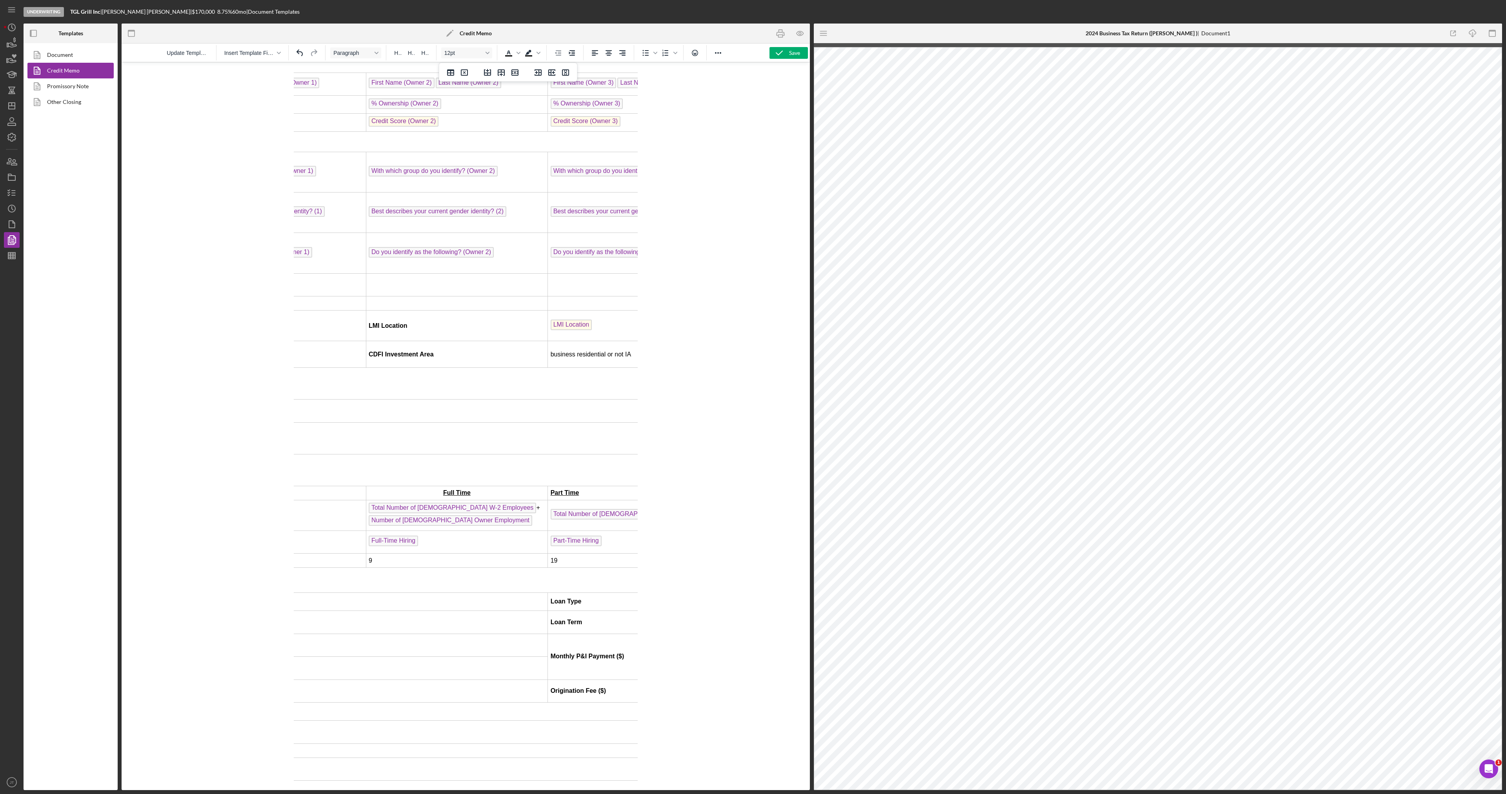
scroll to position [314, 188]
drag, startPoint x: 610, startPoint y: 359, endPoint x: 542, endPoint y: 360, distance: 67.5
click at [547, 360] on td "business residential or not IA" at bounding box center [728, 354] width 363 height 27
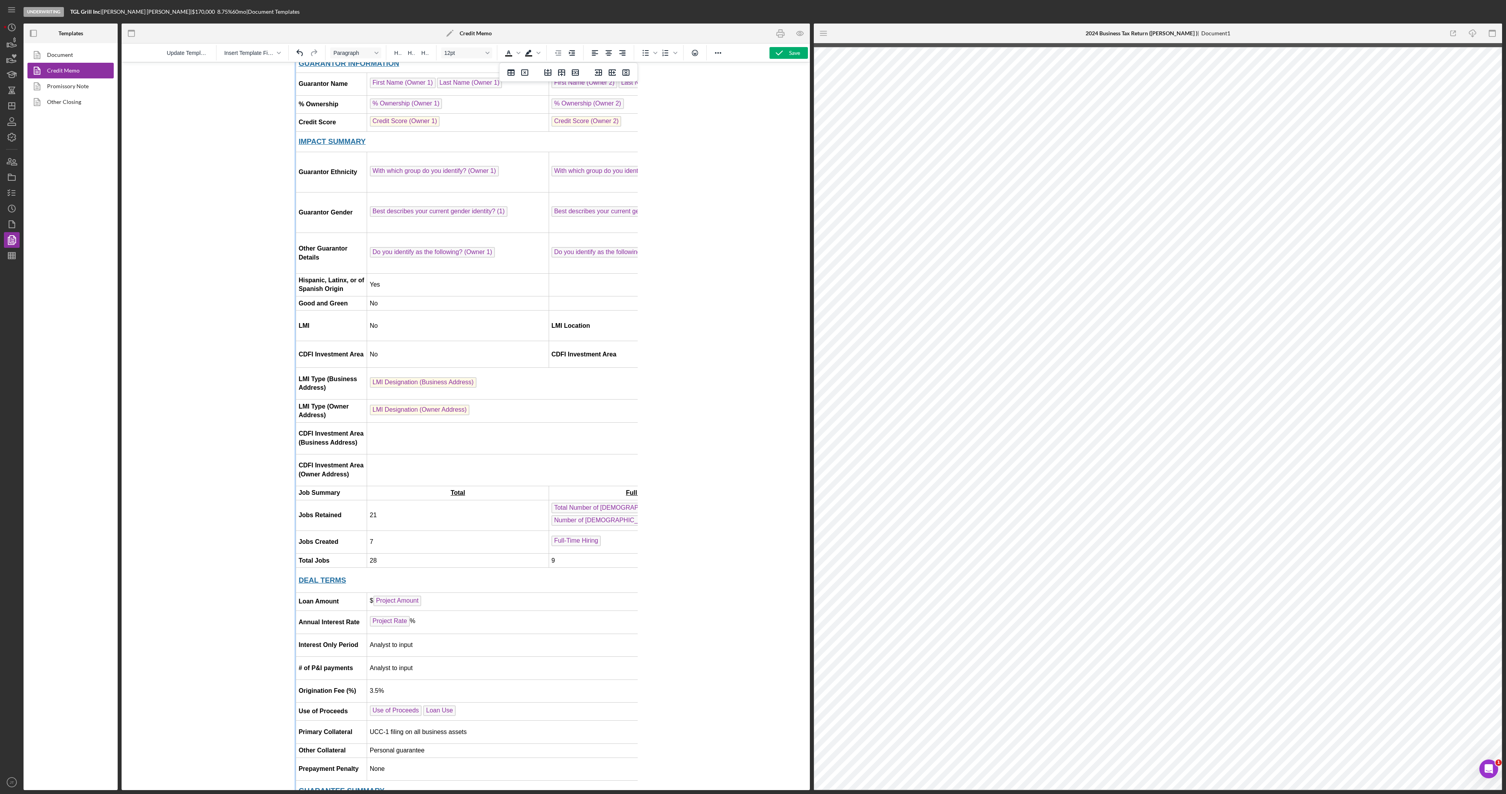
scroll to position [314, 0]
click at [802, 32] on icon "button" at bounding box center [801, 34] width 18 height 18
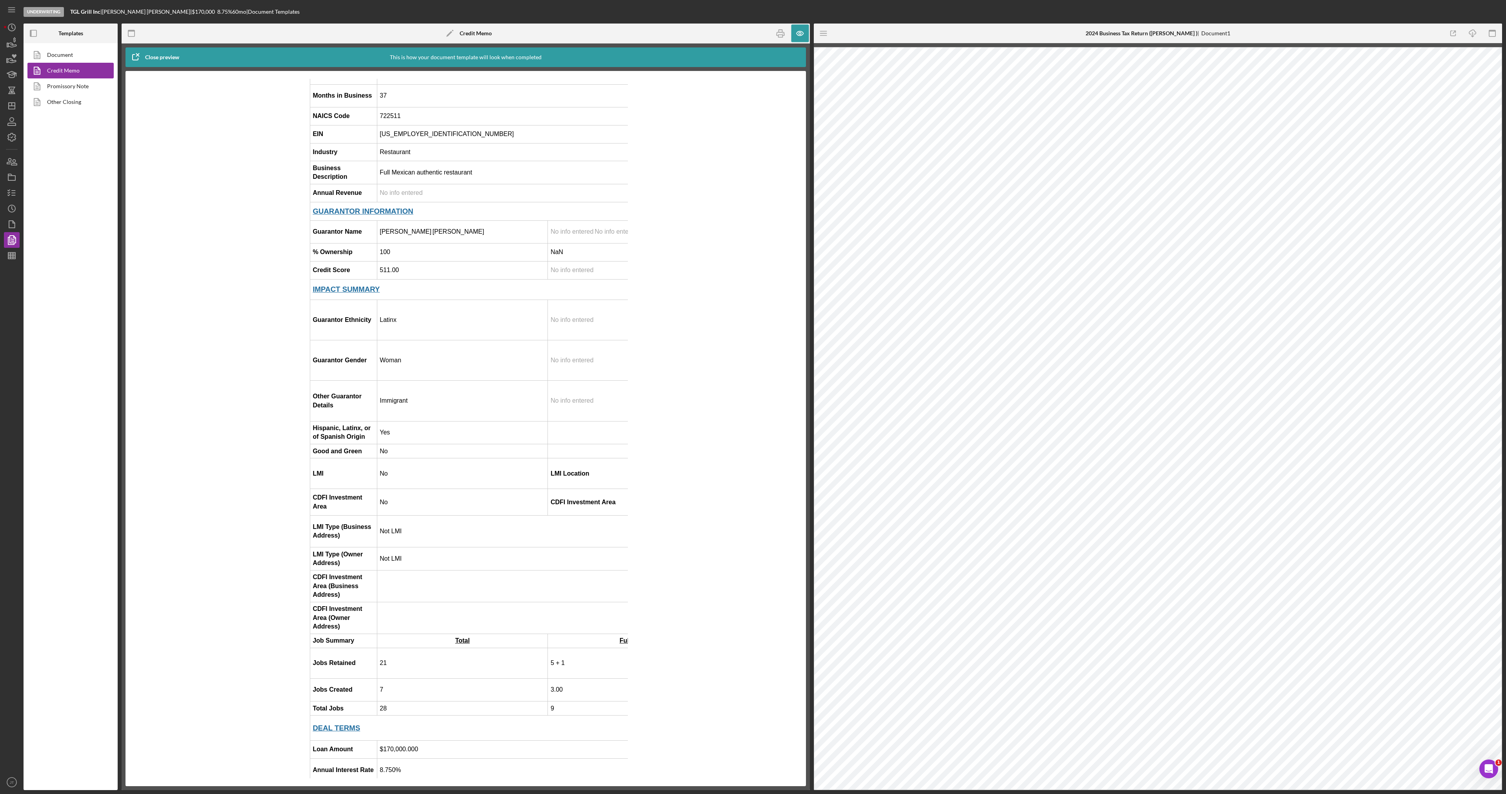
scroll to position [196, 0]
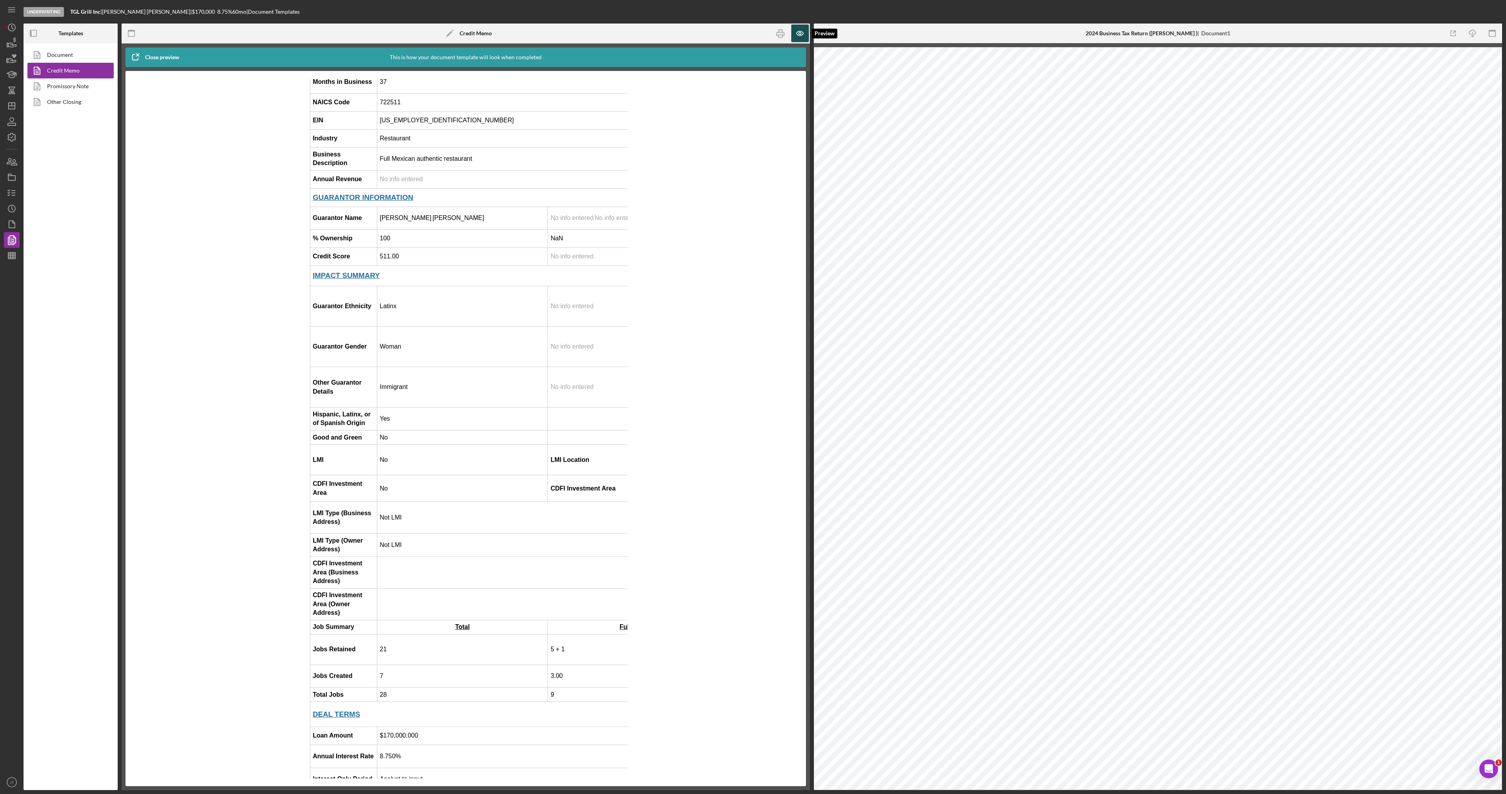
click at [801, 38] on icon "button" at bounding box center [801, 34] width 18 height 18
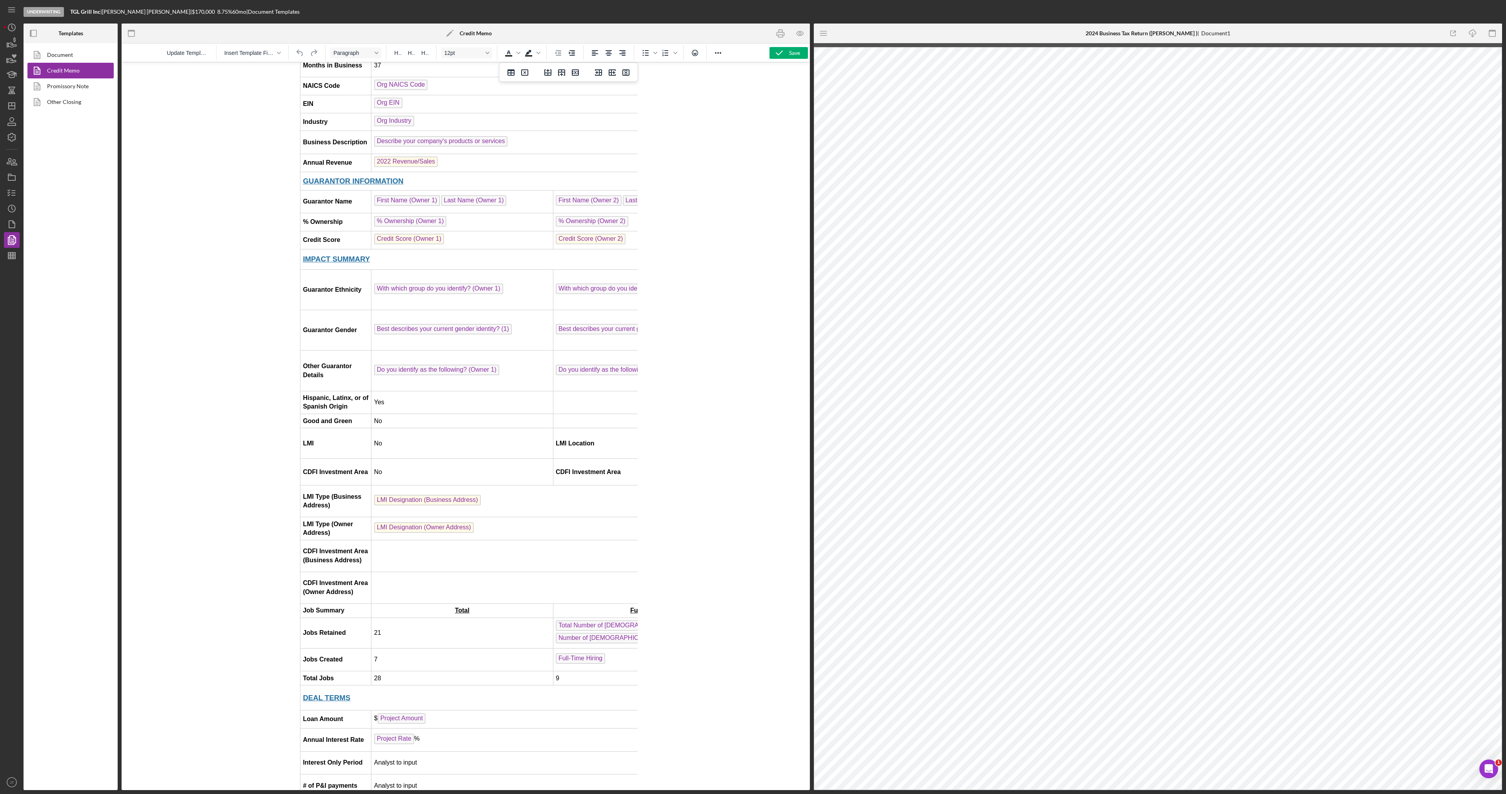
click at [391, 547] on td "Rich Text Area. Press ALT-0 for help." at bounding box center [734, 556] width 727 height 32
click at [393, 581] on td "Rich Text Area. Press ALT-0 for help." at bounding box center [734, 588] width 727 height 32
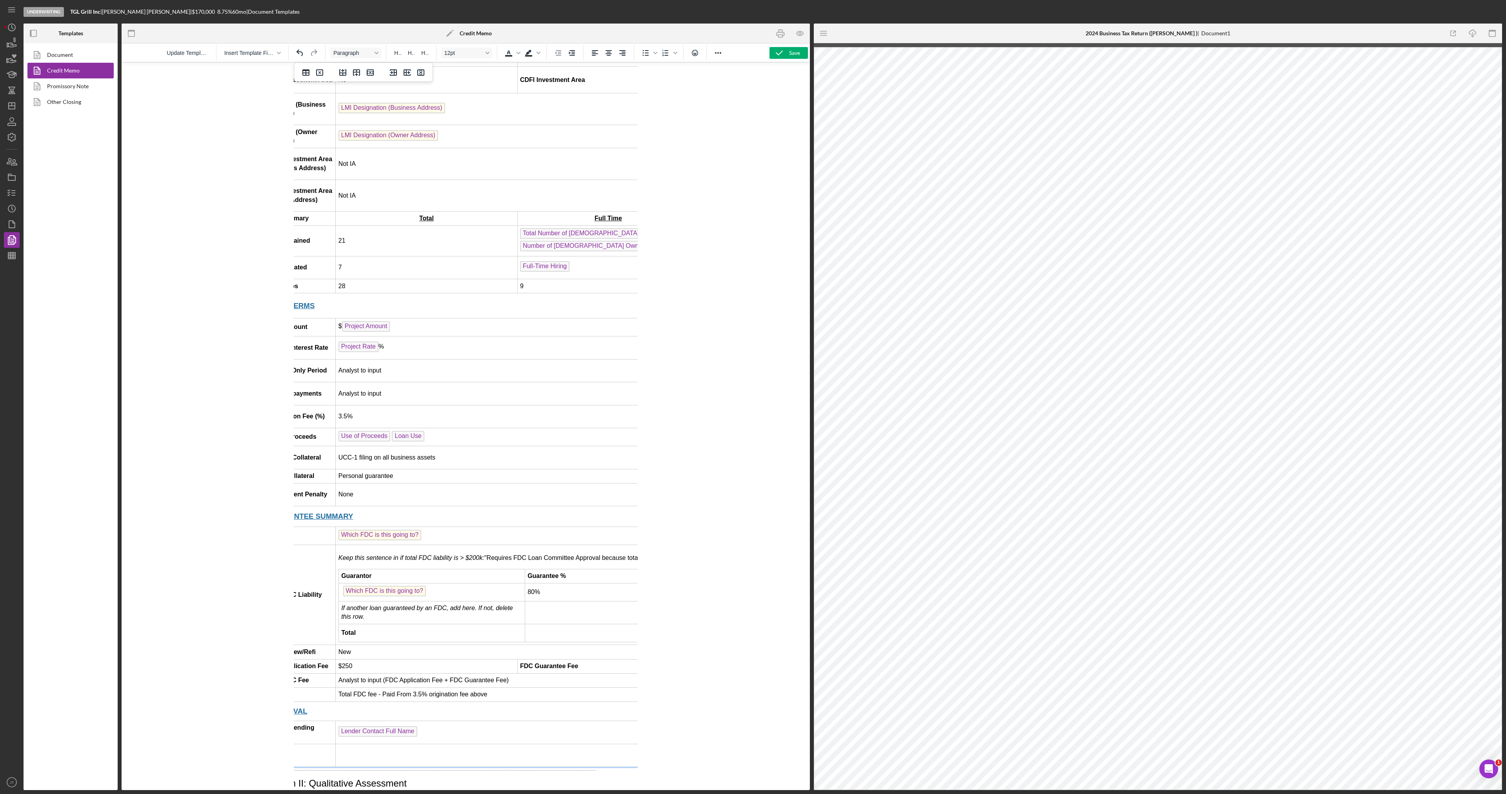
scroll to position [588, 0]
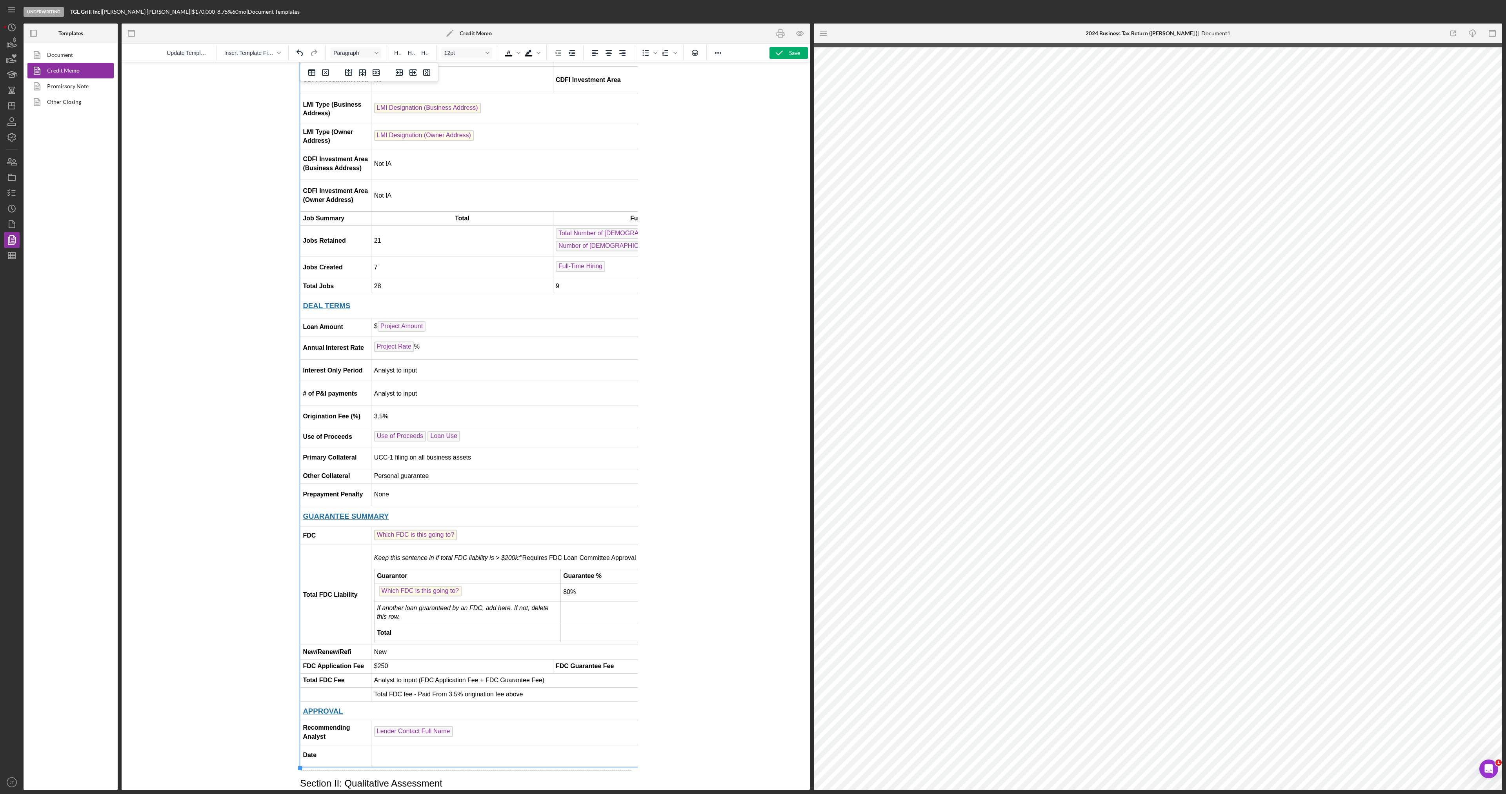
click at [435, 373] on td "Analyst to input" at bounding box center [553, 370] width 364 height 23
drag, startPoint x: 428, startPoint y: 373, endPoint x: 373, endPoint y: 378, distance: 54.8
click at [373, 378] on td "Analyst to input" at bounding box center [553, 370] width 364 height 23
drag, startPoint x: 423, startPoint y: 395, endPoint x: 374, endPoint y: 403, distance: 49.2
click at [374, 403] on td "Analyst to input" at bounding box center [553, 393] width 364 height 23
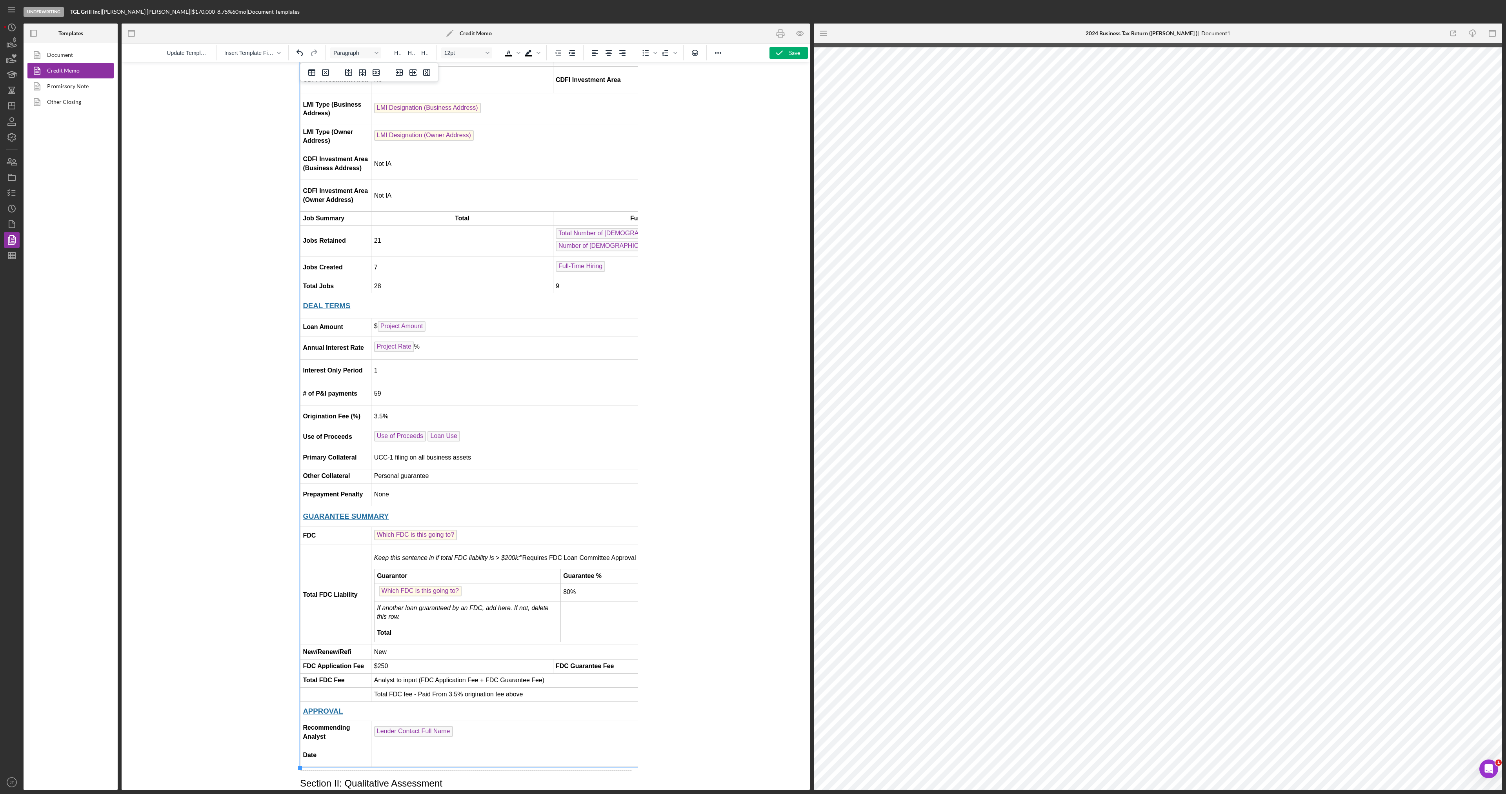
click at [408, 418] on td "3.5%" at bounding box center [553, 416] width 364 height 23
click at [484, 437] on td "Use of Proceeds Loan Use" at bounding box center [734, 437] width 727 height 18
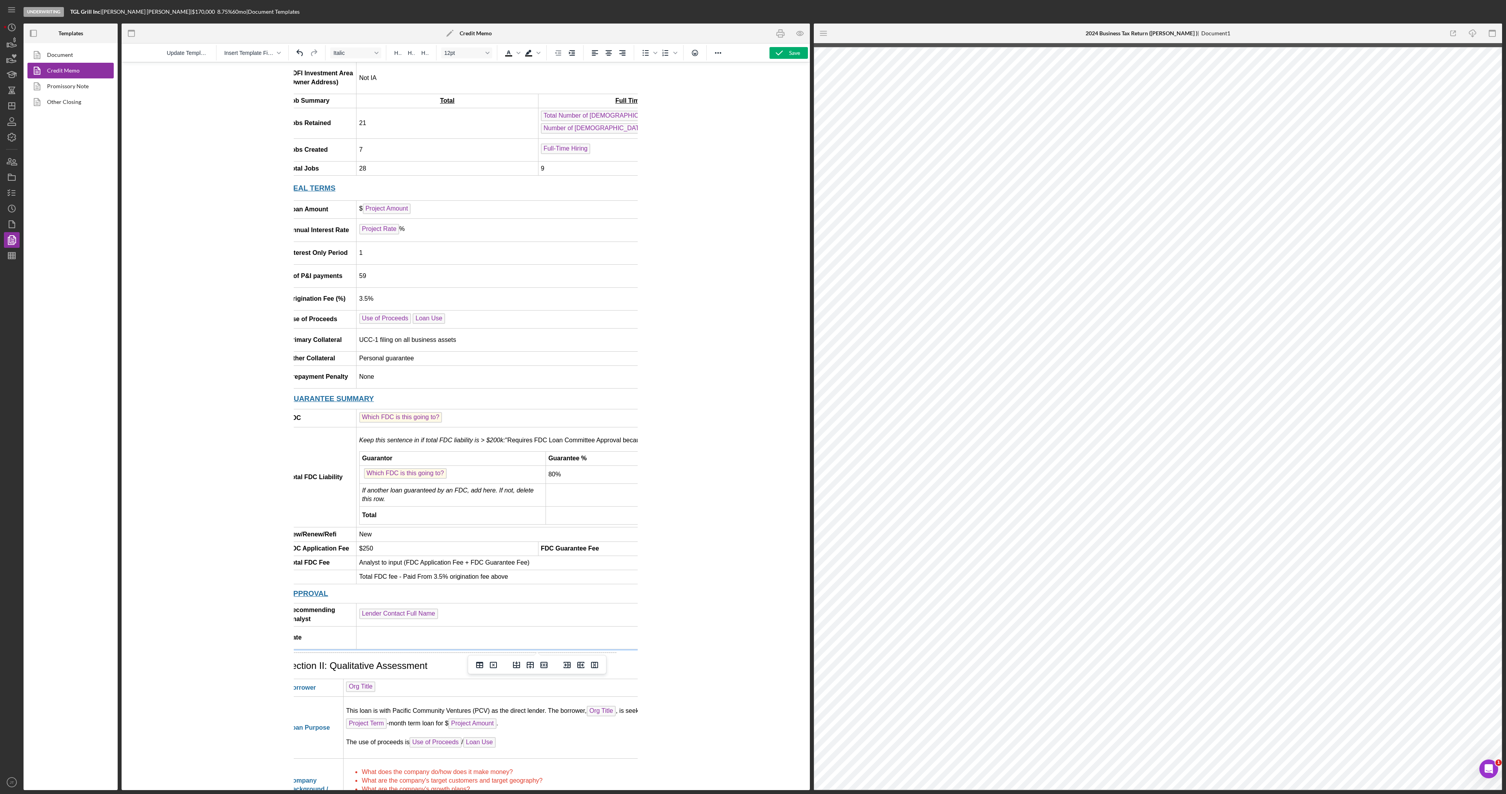
scroll to position [706, 0]
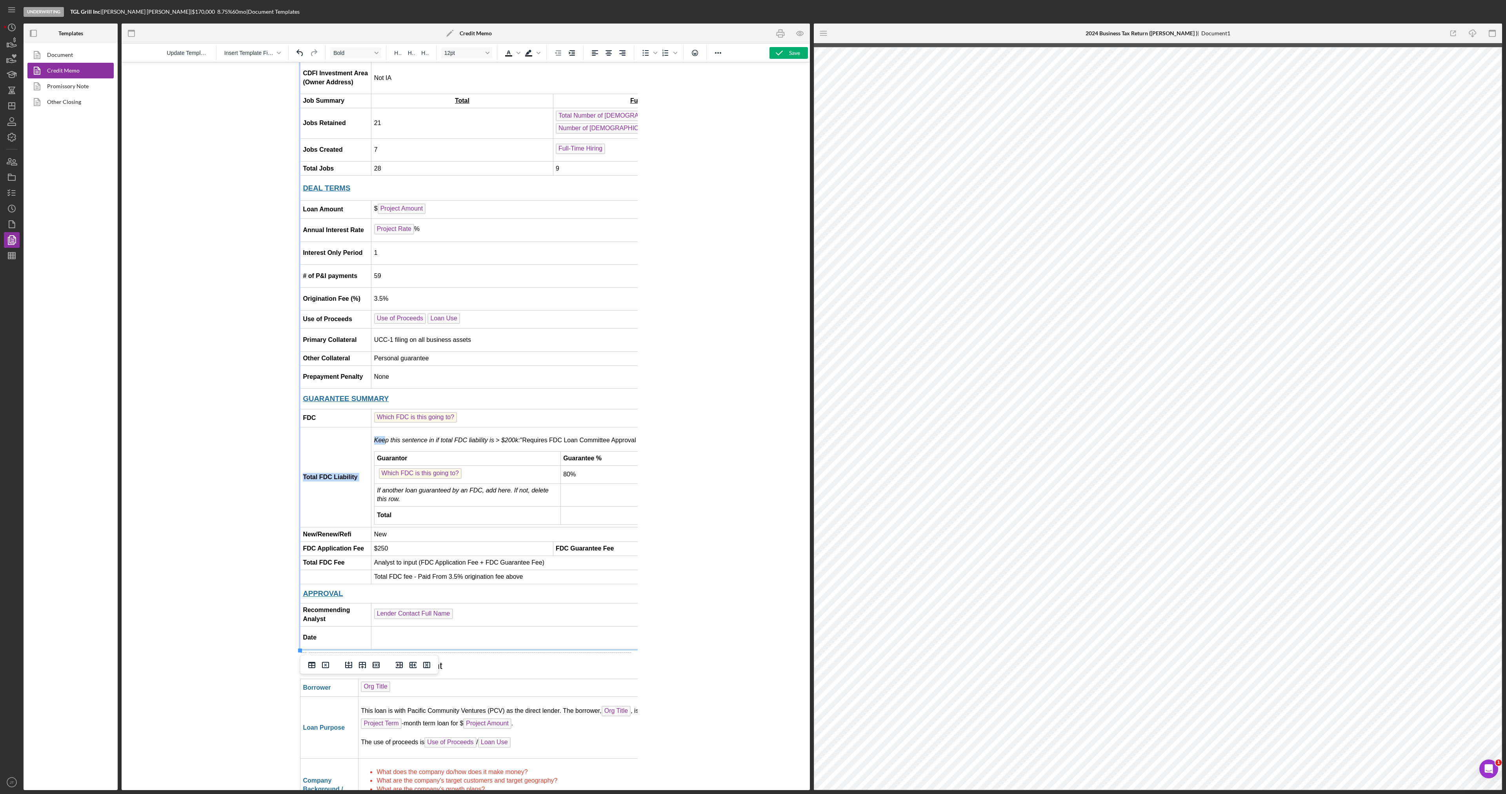
drag, startPoint x: 619, startPoint y: 441, endPoint x: 382, endPoint y: 443, distance: 236.2
click at [382, 443] on p "Keep this sentence in if total FDC liability is > $200k: "Requires FDC Loan Com…" at bounding box center [734, 440] width 721 height 9
click at [380, 444] on em "Keep this sentence in if total FDC liability is > $200k:" at bounding box center [447, 440] width 146 height 7
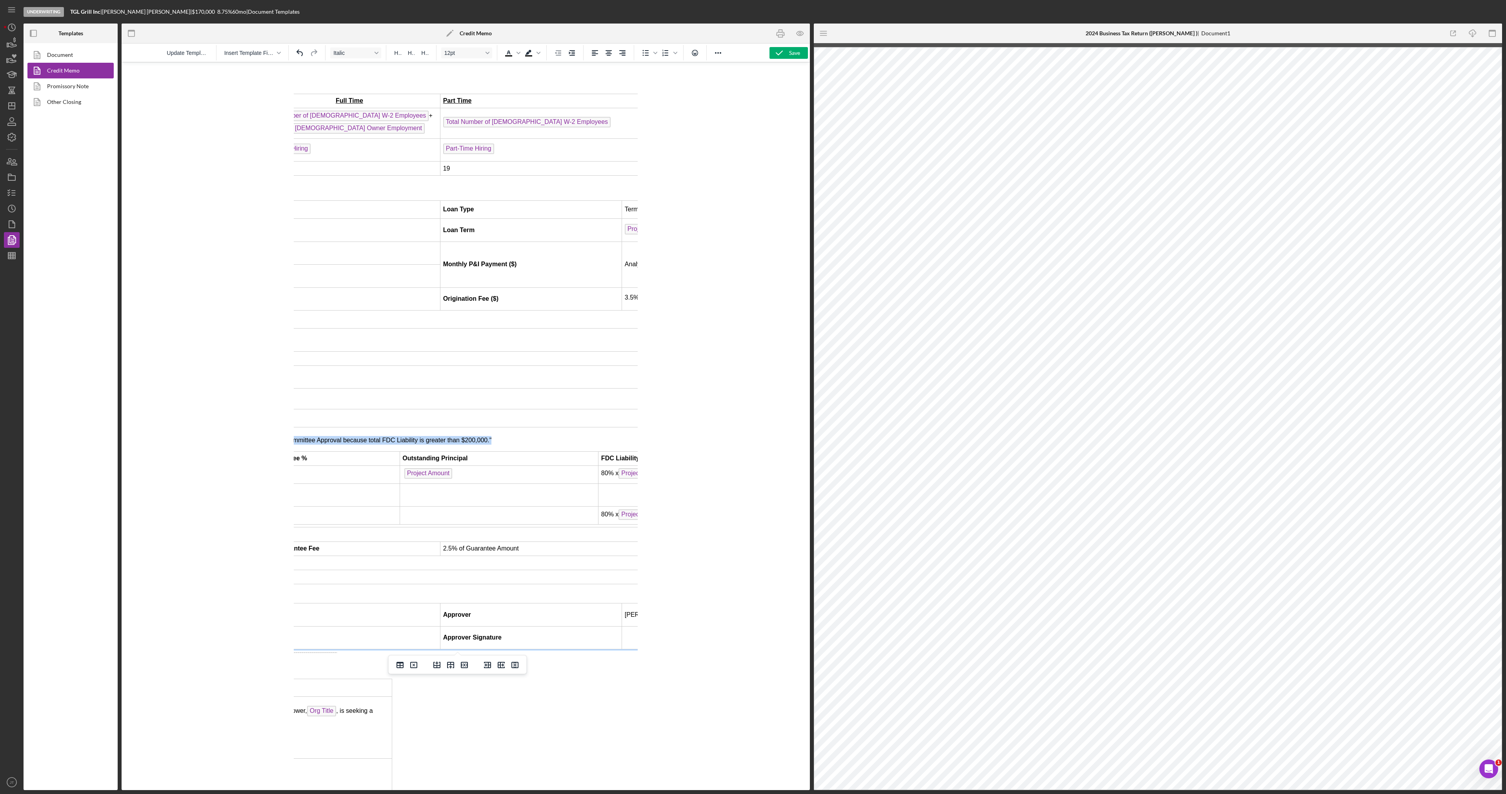
scroll to position [706, 426]
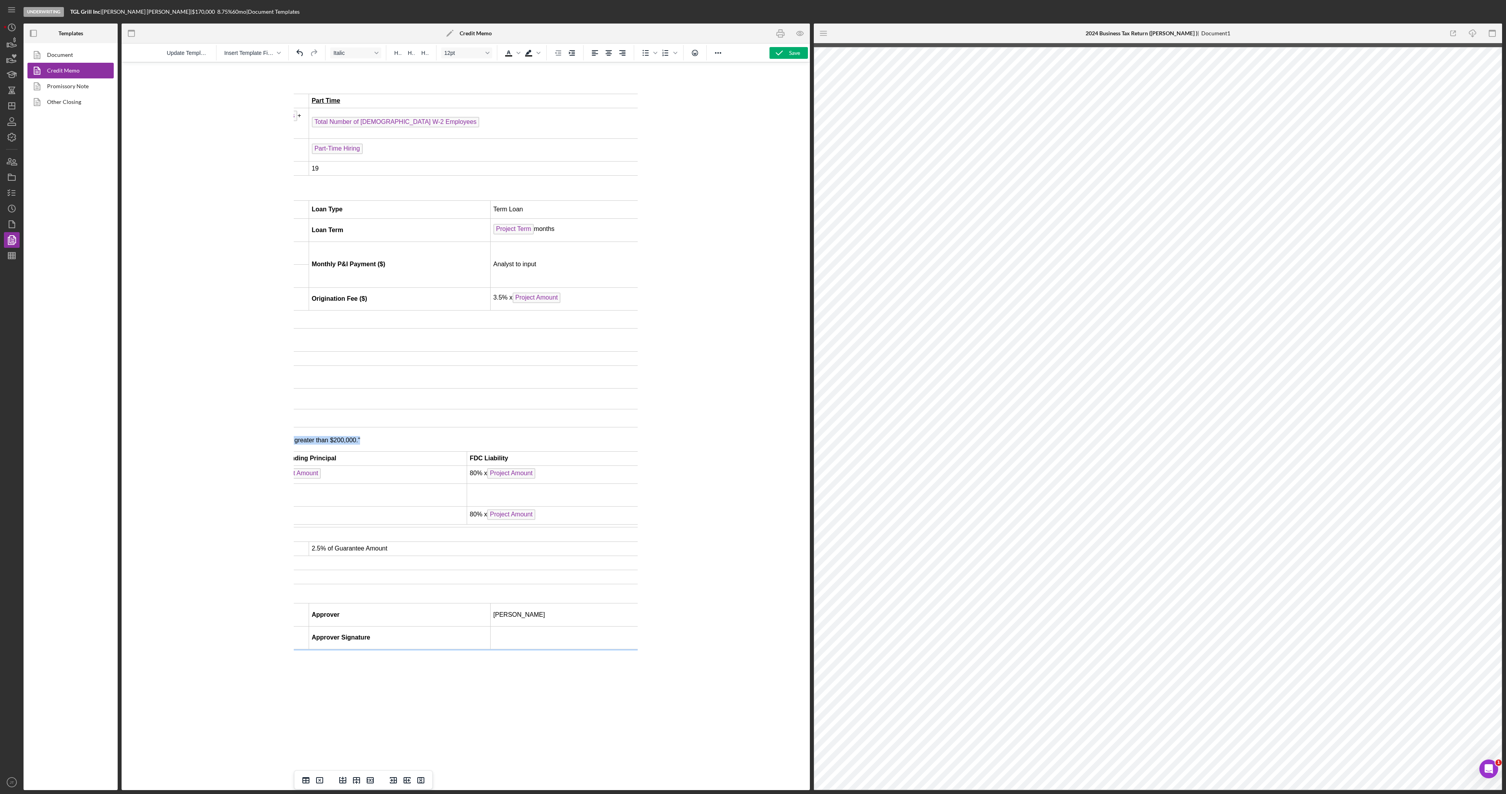
drag, startPoint x: 373, startPoint y: 443, endPoint x: 351, endPoint y: 437, distance: 23.0
click at [351, 437] on td "Keep this sentence in if total FDC liability is > $200k: "Requires FDC Loan Com…" at bounding box center [308, 477] width 727 height 100
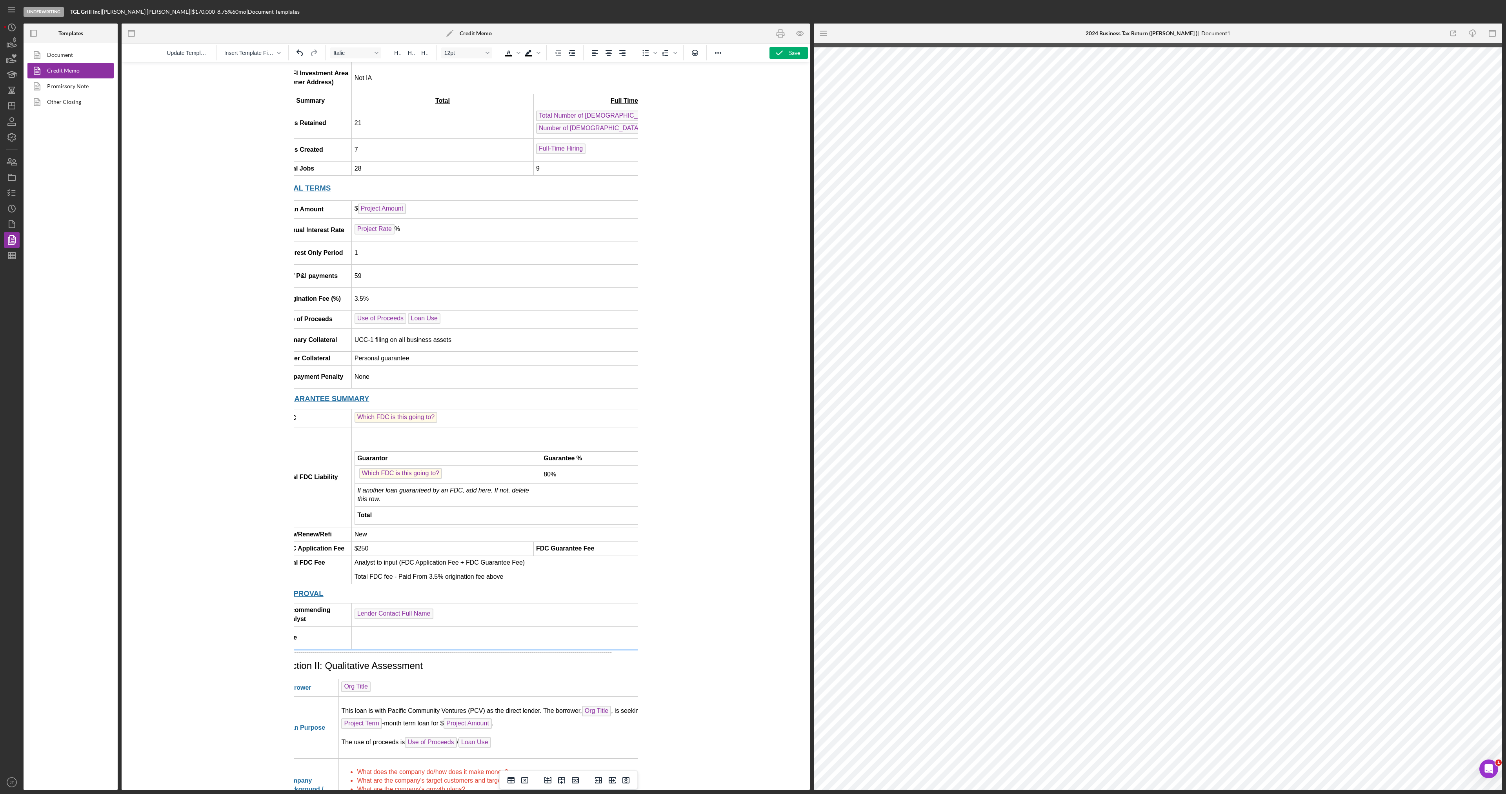
scroll to position [706, 0]
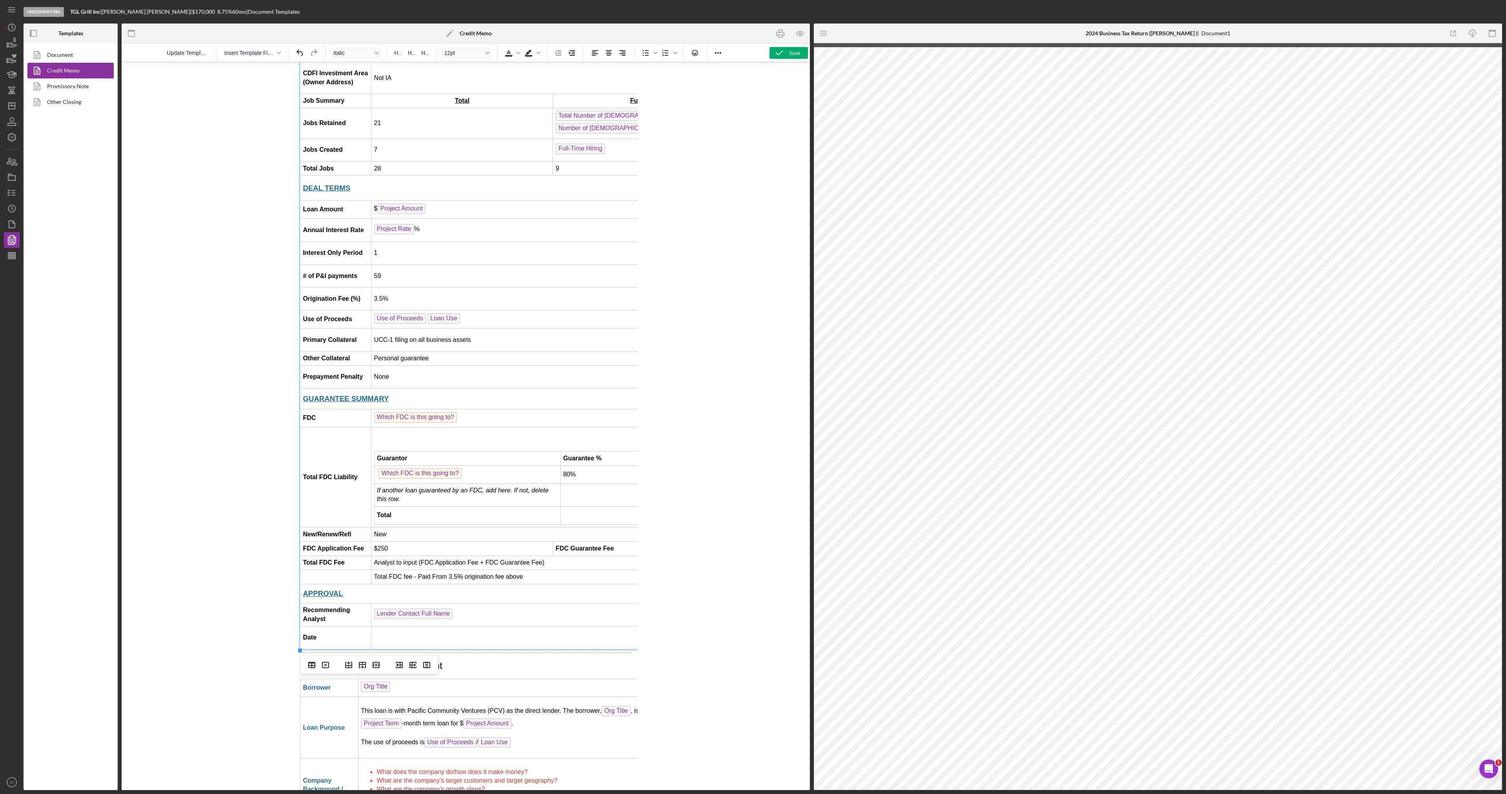
click at [372, 459] on td "﻿ Guarantor Guarantee % Outstanding Principal FDC Liability Which FDC is this g…" at bounding box center [734, 477] width 727 height 100
drag, startPoint x: 416, startPoint y: 528, endPoint x: 413, endPoint y: 503, distance: 25.3
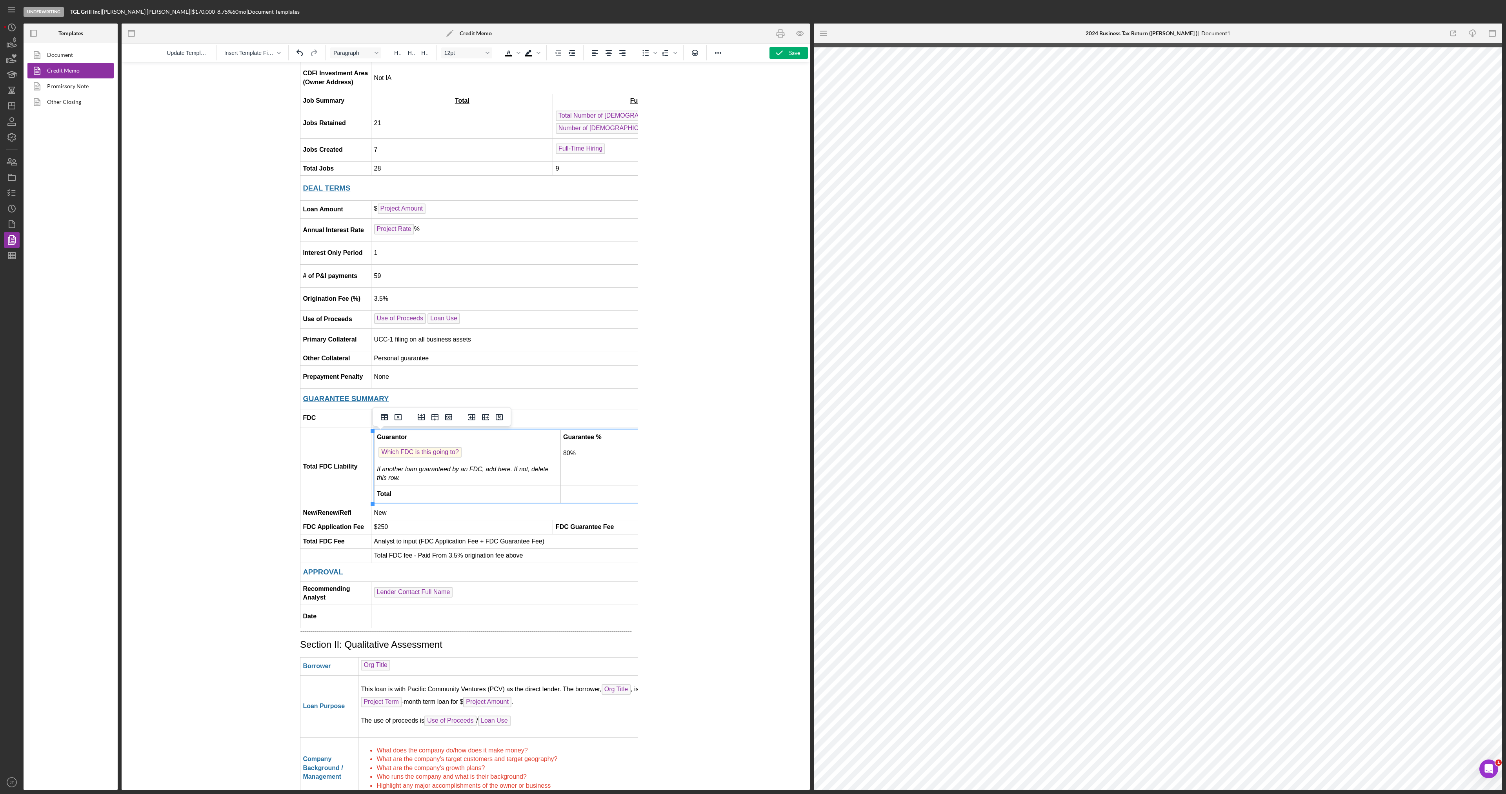
drag, startPoint x: 418, startPoint y: 477, endPoint x: 577, endPoint y: 484, distance: 159.4
click at [578, 484] on tr "If another loan guaranteed by an FDC, add here. If not, delete this row." at bounding box center [735, 474] width 723 height 23
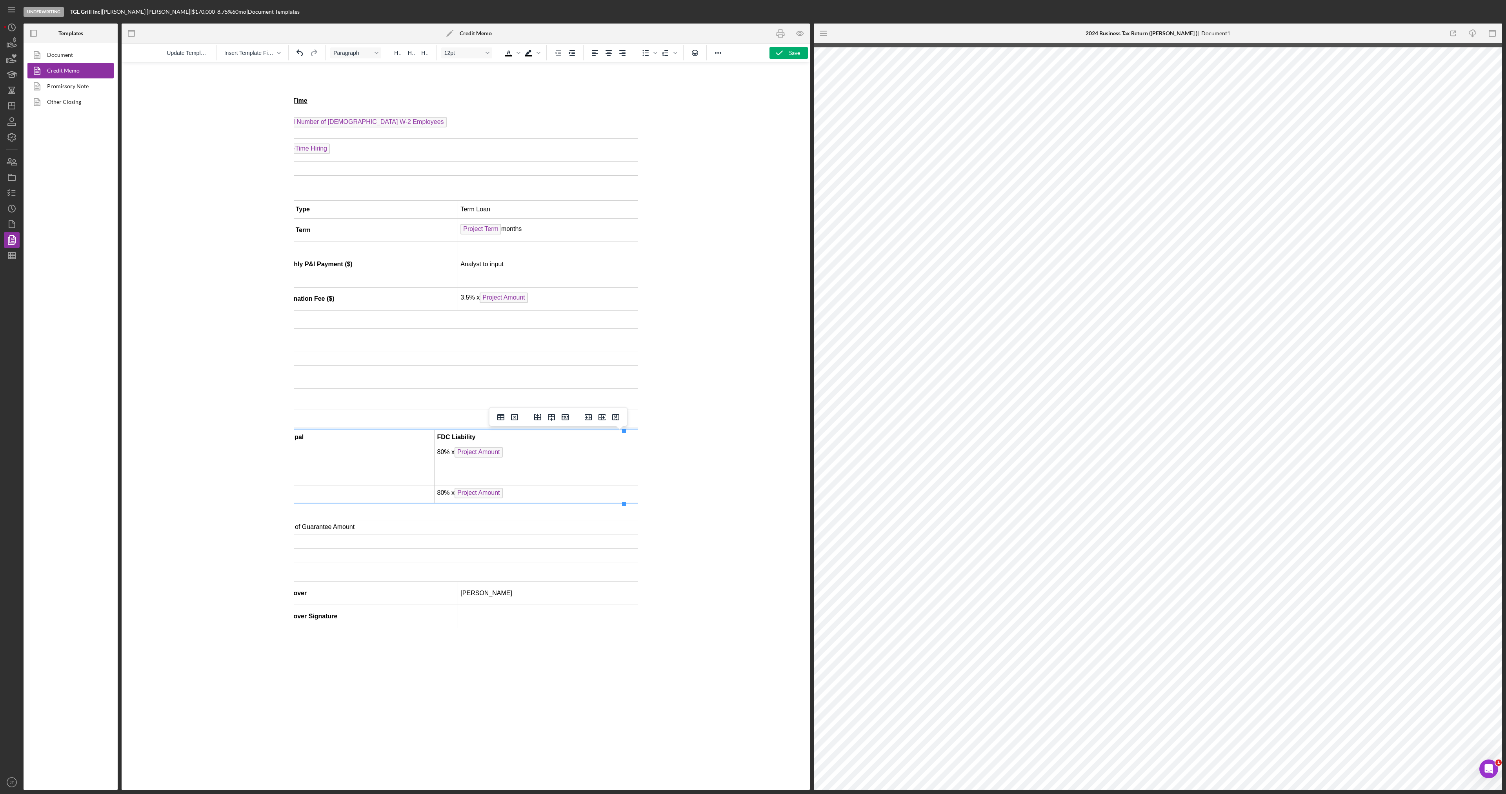
scroll to position [706, 459]
drag, startPoint x: 537, startPoint y: 478, endPoint x: 468, endPoint y: 478, distance: 68.3
click at [468, 478] on td "Rich Text Area. Press ALT-0 for help." at bounding box center [535, 474] width 204 height 23
click at [526, 456] on td "80% x Project Amount ﻿" at bounding box center [535, 453] width 204 height 18
click at [599, 514] on td "New" at bounding box center [275, 513] width 727 height 14
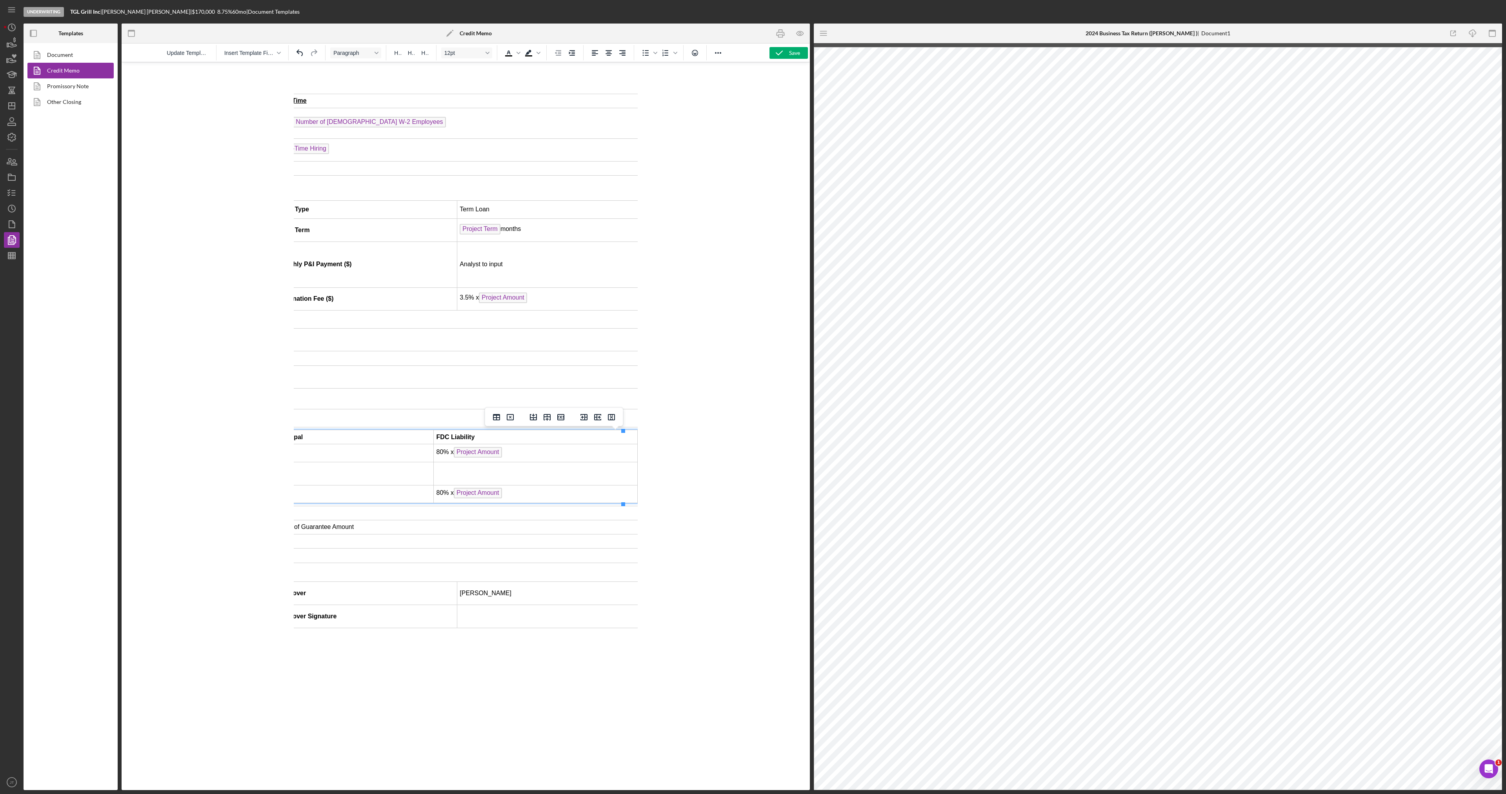
scroll to position [706, 0]
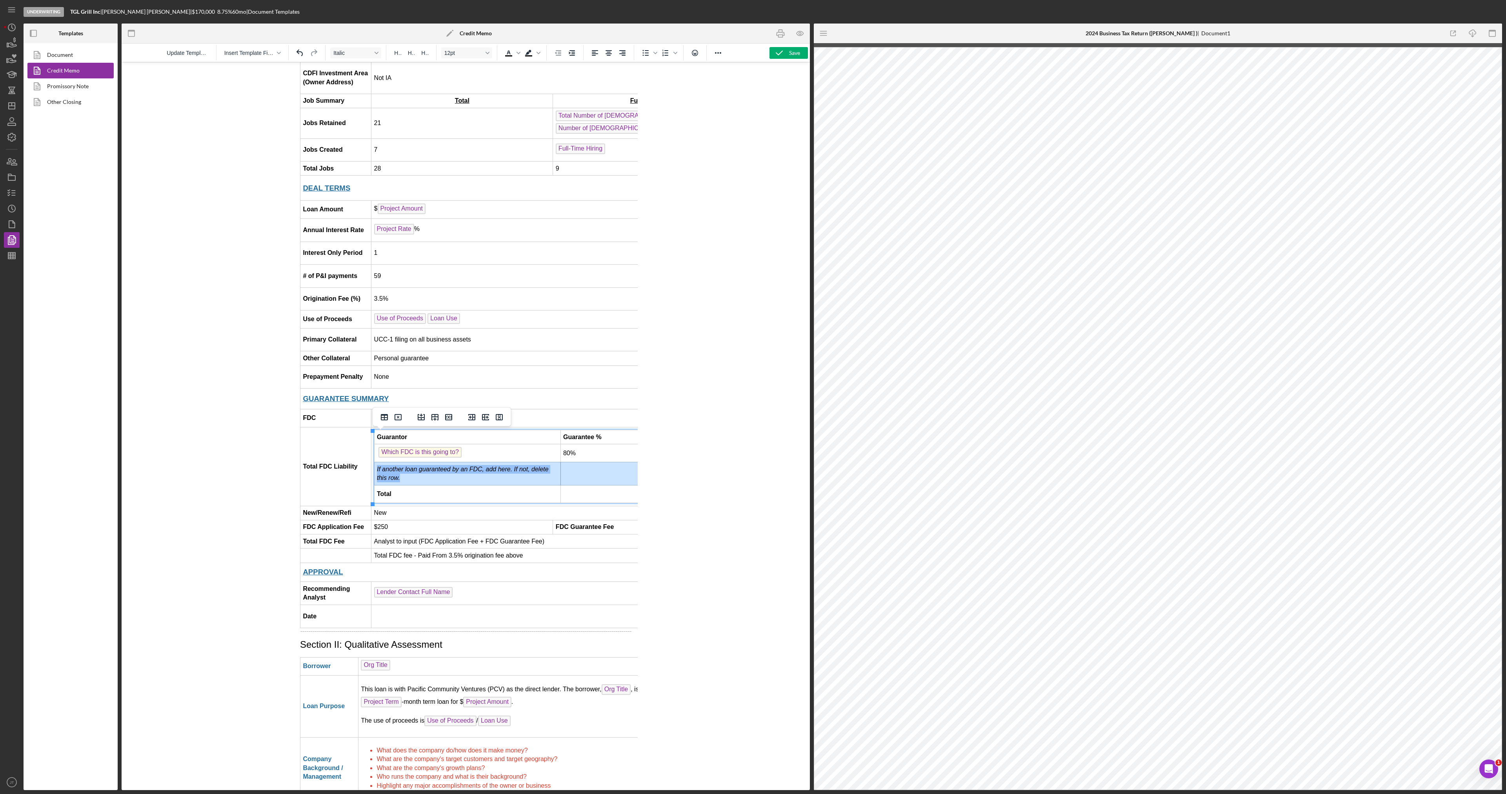
drag, startPoint x: 585, startPoint y: 481, endPoint x: 447, endPoint y: 472, distance: 137.6
click at [447, 472] on tr "If another loan guaranteed by an FDC, add here. If not, delete this row." at bounding box center [735, 474] width 723 height 23
drag, startPoint x: 153, startPoint y: 411, endPoint x: 447, endPoint y: 418, distance: 294.3
click at [447, 418] on icon "Delete row" at bounding box center [448, 417] width 9 height 9
click at [474, 463] on td "Which FDC is this going to?" at bounding box center [467, 464] width 186 height 18
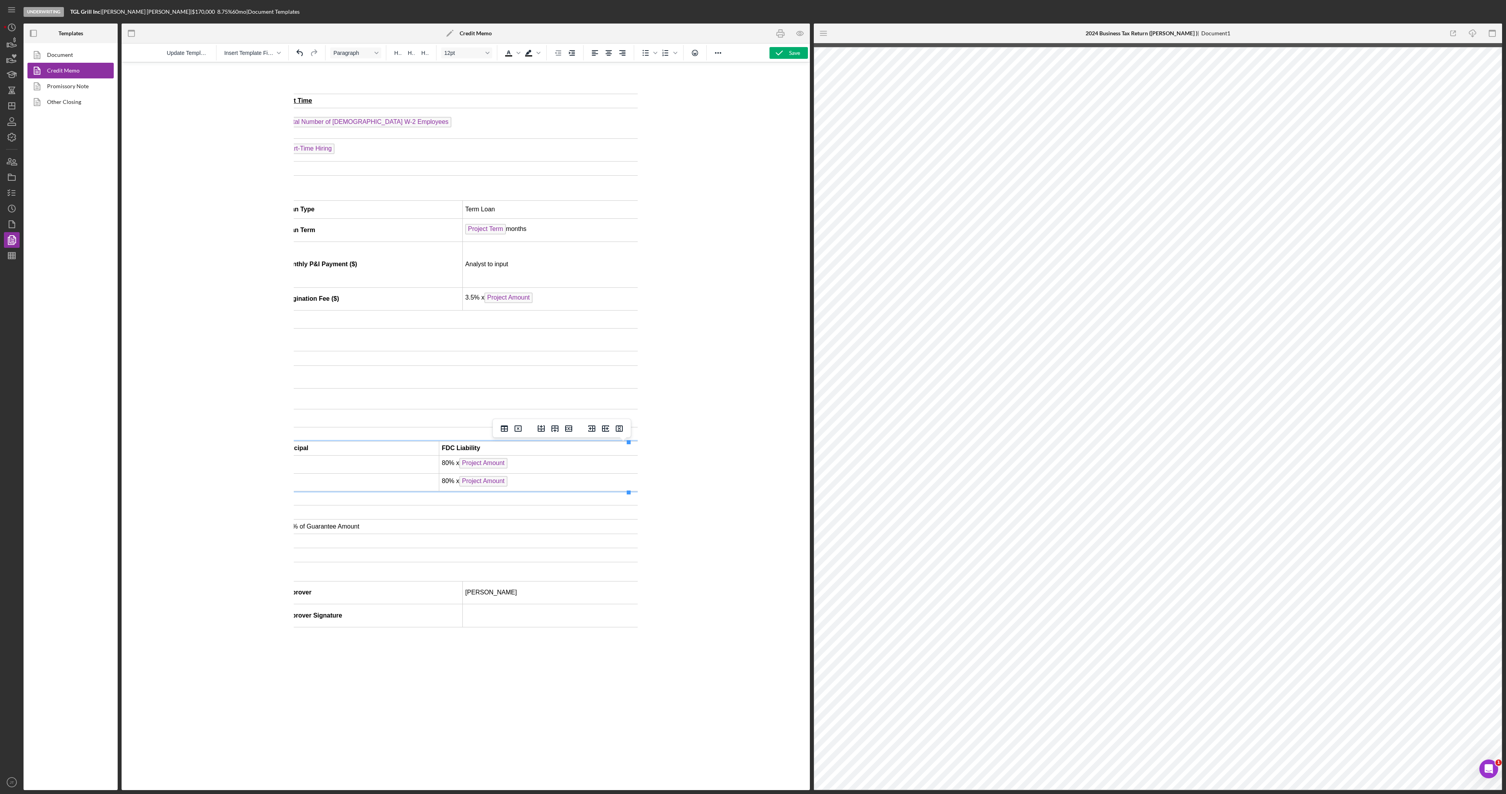
scroll to position [706, 459]
click at [515, 471] on td "80% x Project Amount" at bounding box center [535, 464] width 204 height 18
click at [503, 485] on td "80% x Project Amount" at bounding box center [535, 483] width 204 height 18
click at [433, 470] on td "#136,000" at bounding box center [535, 466] width 204 height 18
click at [462, 481] on td "$136,000" at bounding box center [535, 482] width 204 height 14
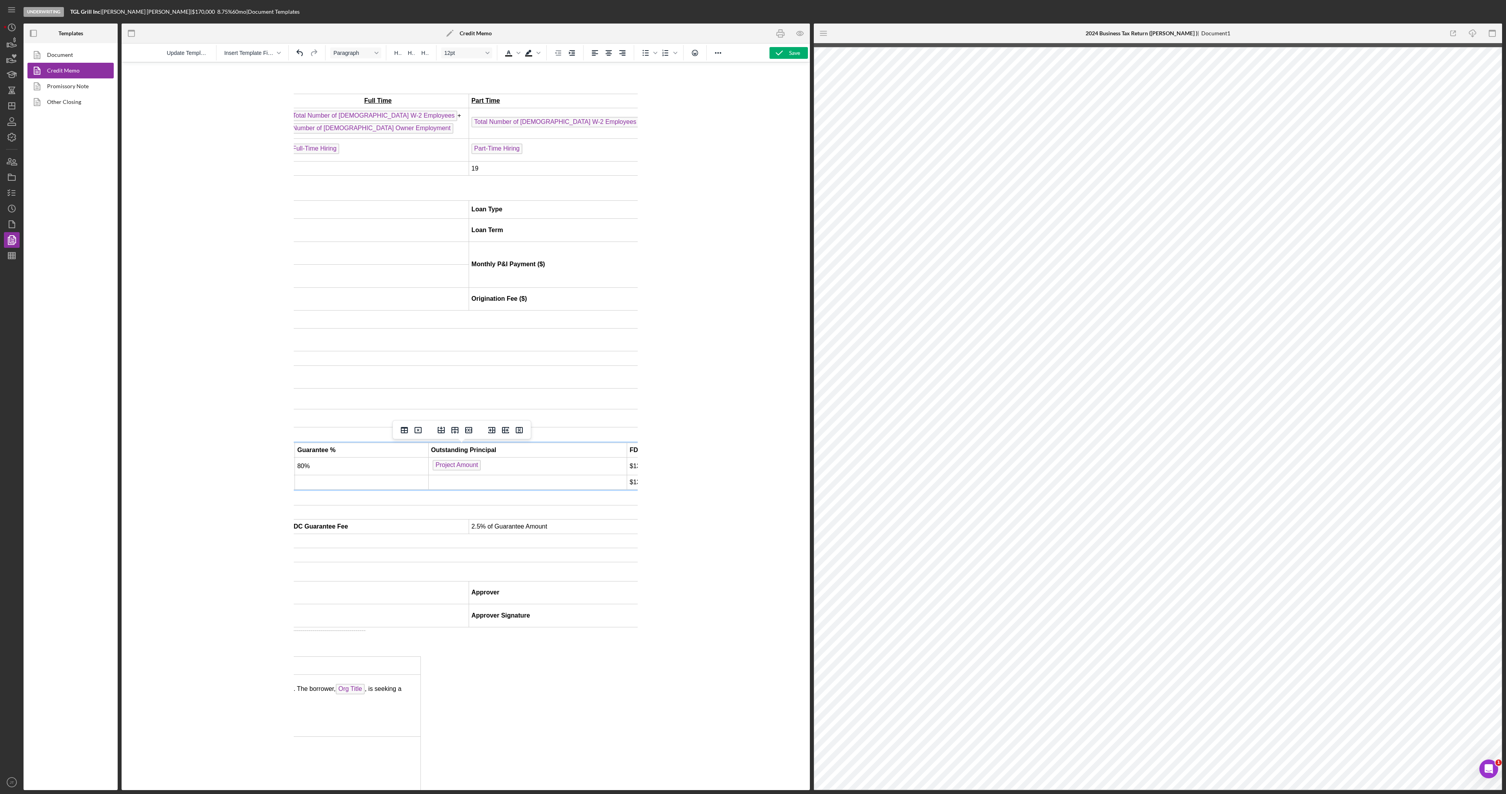
click at [473, 486] on td "Rich Text Area. Press ALT-0 for help." at bounding box center [527, 482] width 199 height 14
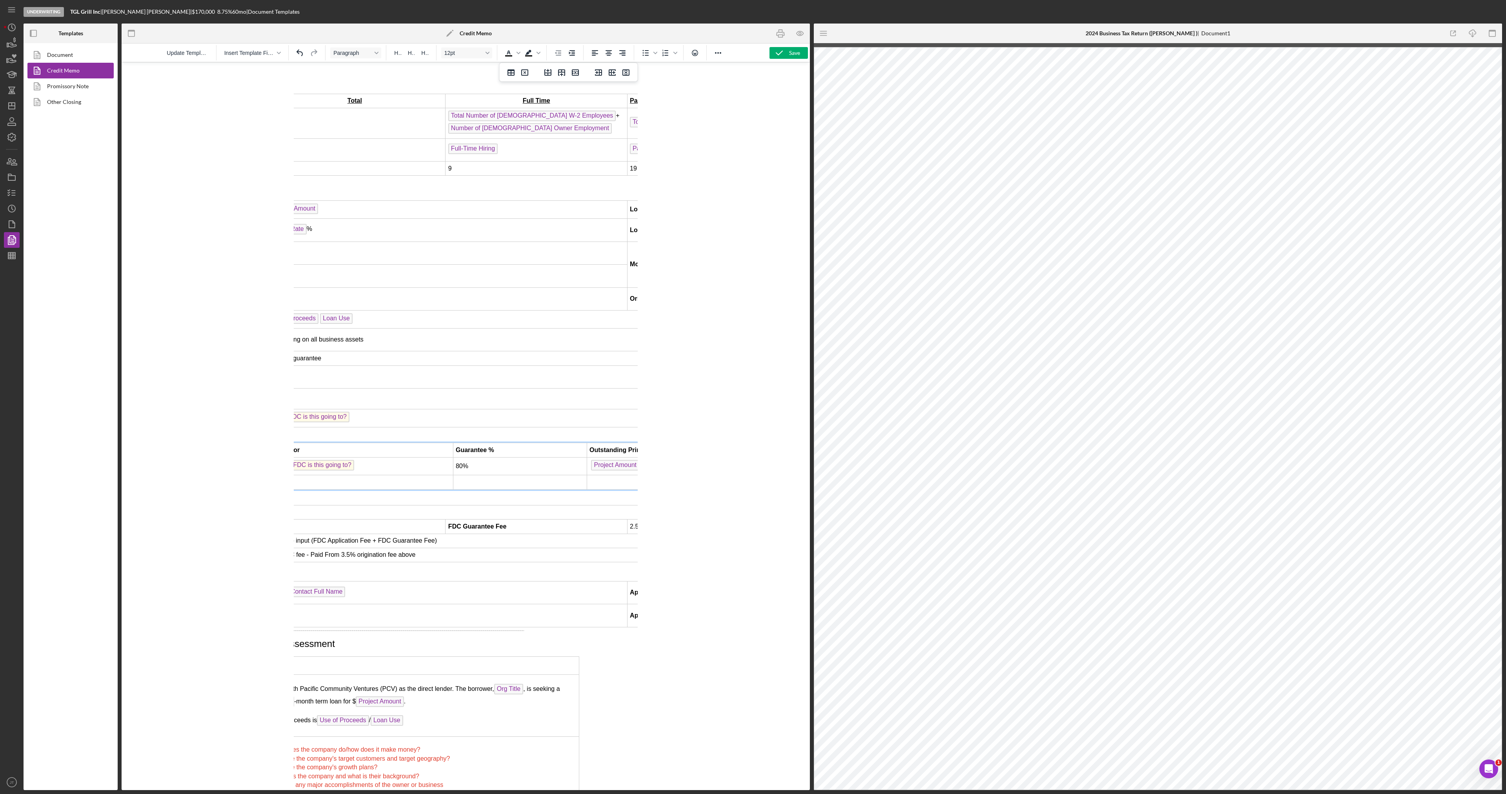
scroll to position [706, 107]
click at [474, 485] on td "Rich Text Area. Press ALT-0 for help." at bounding box center [520, 482] width 134 height 14
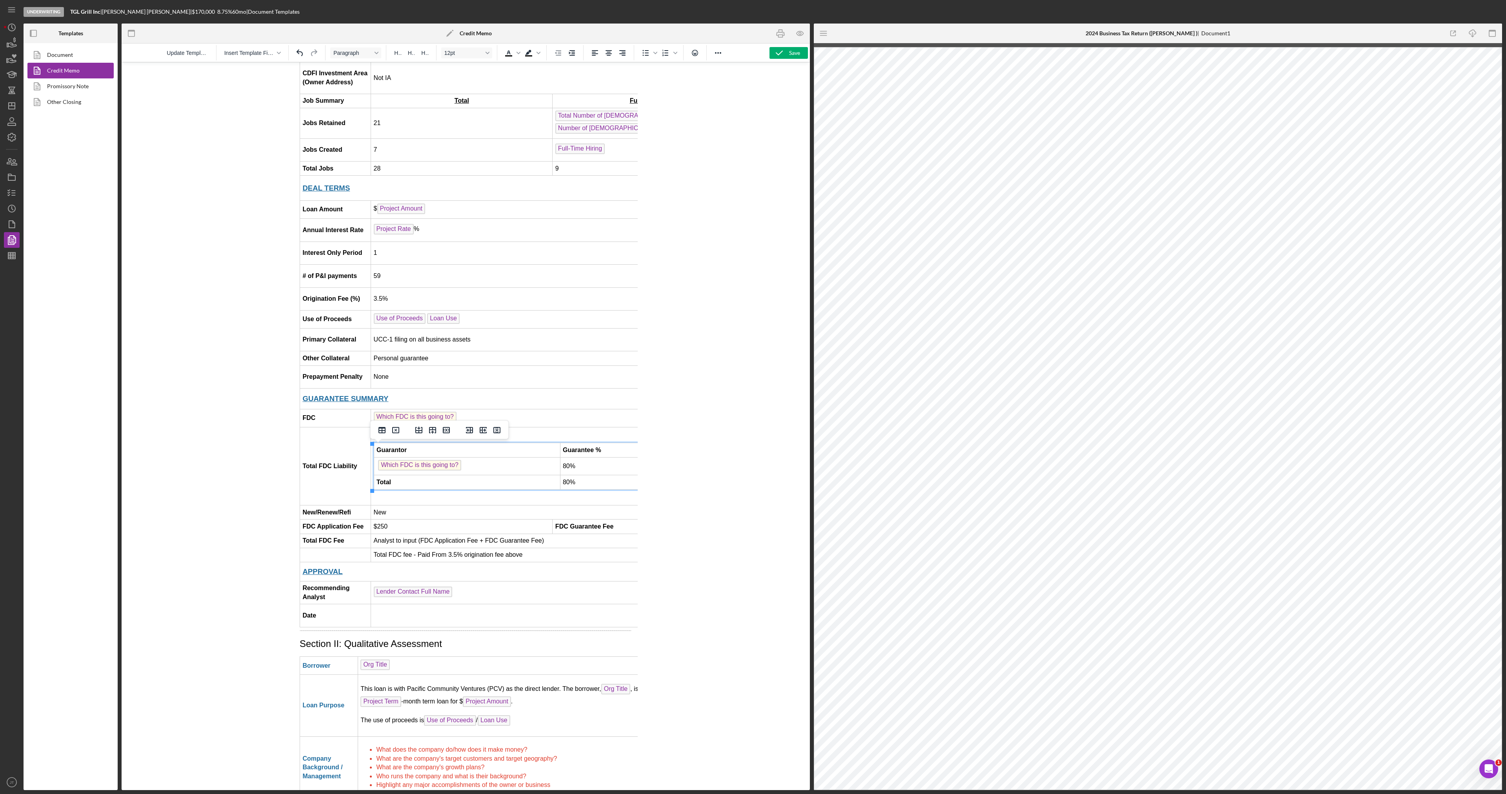
scroll to position [706, 0]
click at [440, 417] on span "Which FDC is this going to?" at bounding box center [415, 417] width 83 height 11
click at [422, 470] on span "Which FDC is this going to?" at bounding box center [419, 465] width 83 height 11
click at [426, 502] on td "Guarantor Guarantee % Outstanding Principal FDC Liability CalSouthern FDC 80% P…" at bounding box center [734, 466] width 727 height 78
drag, startPoint x: 426, startPoint y: 507, endPoint x: 438, endPoint y: 449, distance: 59.4
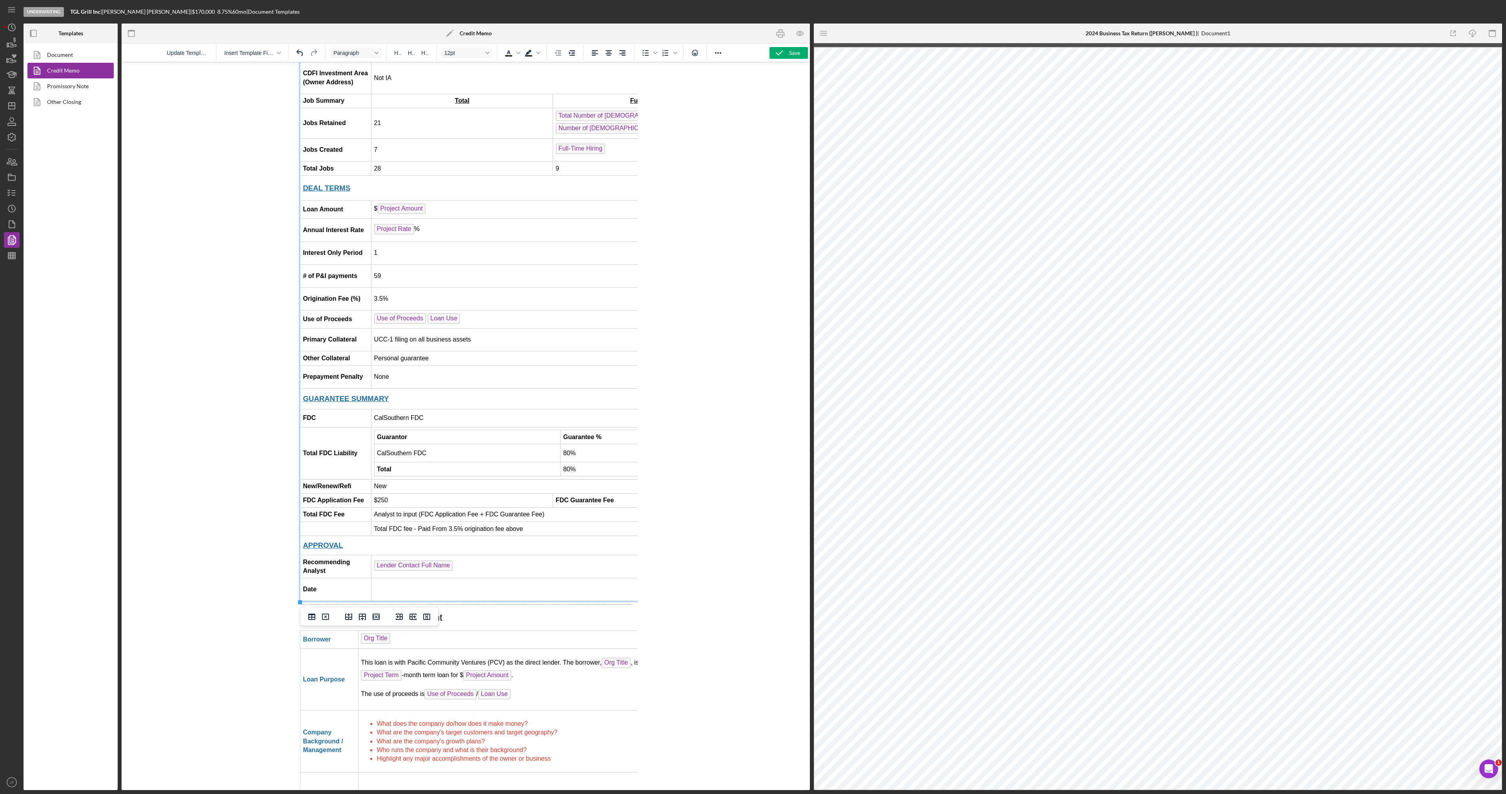
click at [410, 488] on td "New" at bounding box center [734, 486] width 727 height 14
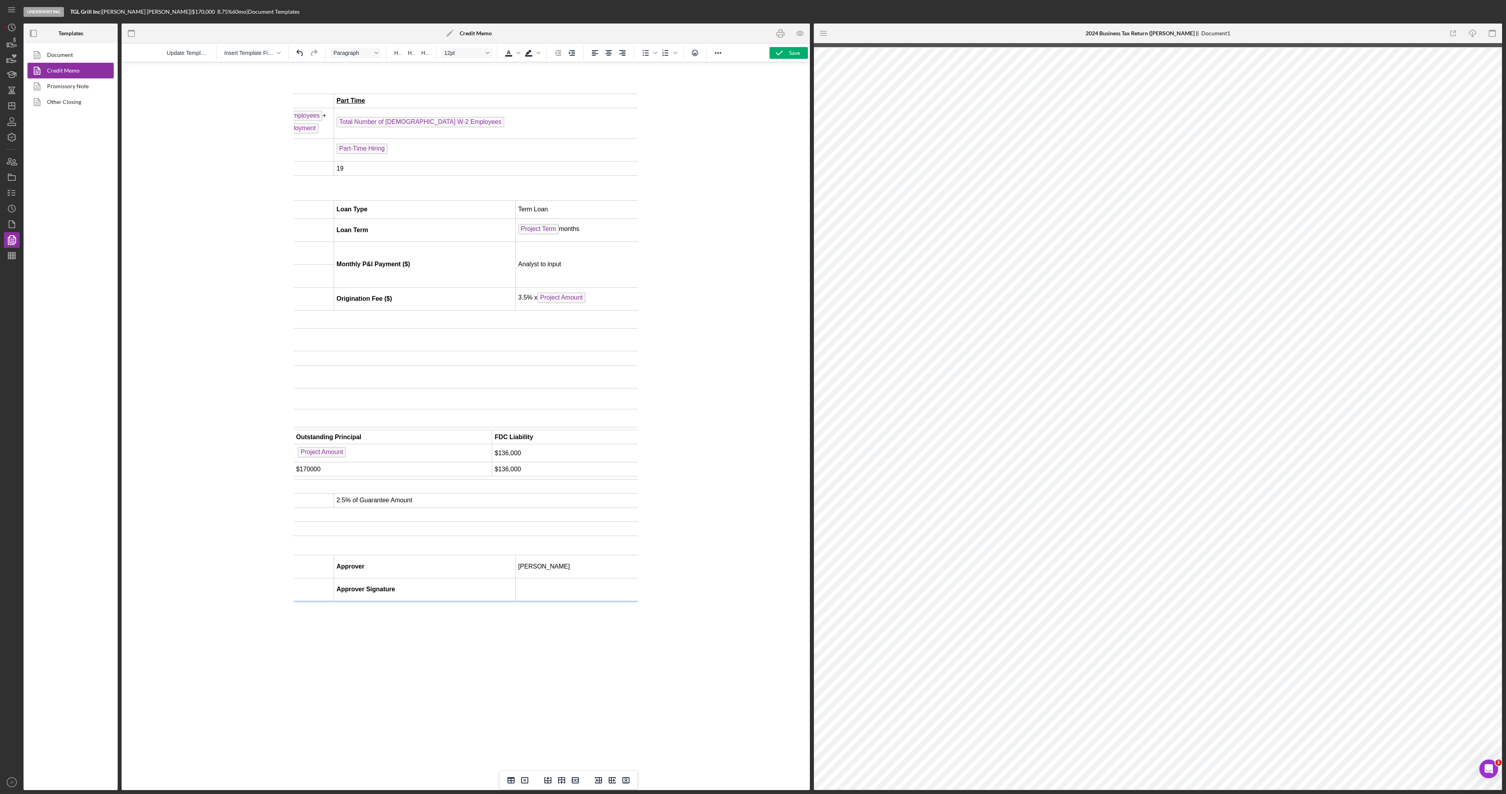
scroll to position [706, 401]
click at [417, 502] on td "2.5% of Guarantee Amount" at bounding box center [516, 501] width 364 height 14
drag, startPoint x: 419, startPoint y: 499, endPoint x: 329, endPoint y: 500, distance: 90.2
click at [334, 500] on td "2.5% of Guarantee Amount" at bounding box center [516, 501] width 364 height 14
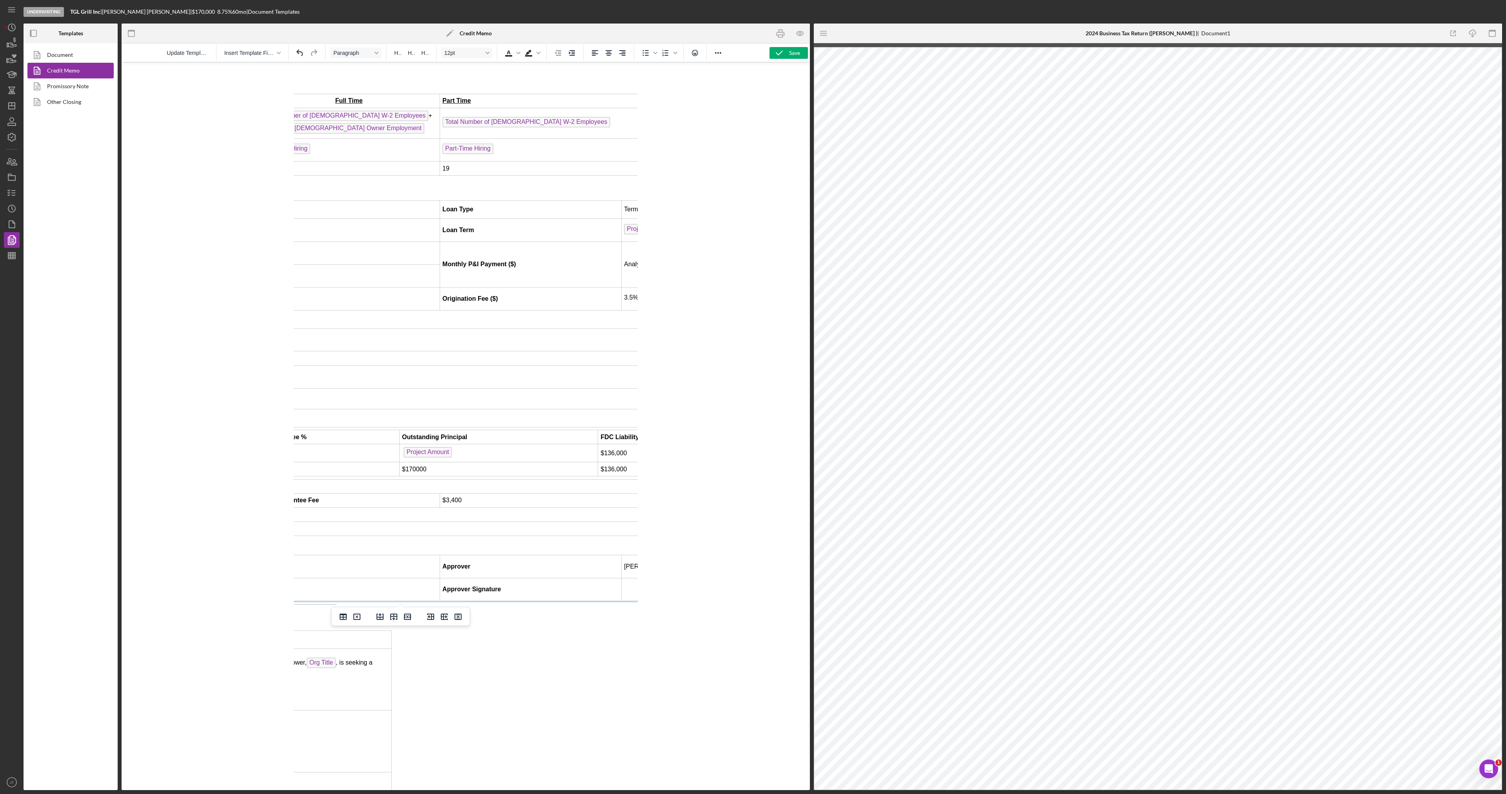
scroll to position [706, 295]
click at [410, 474] on td "$170000" at bounding box center [498, 470] width 199 height 14
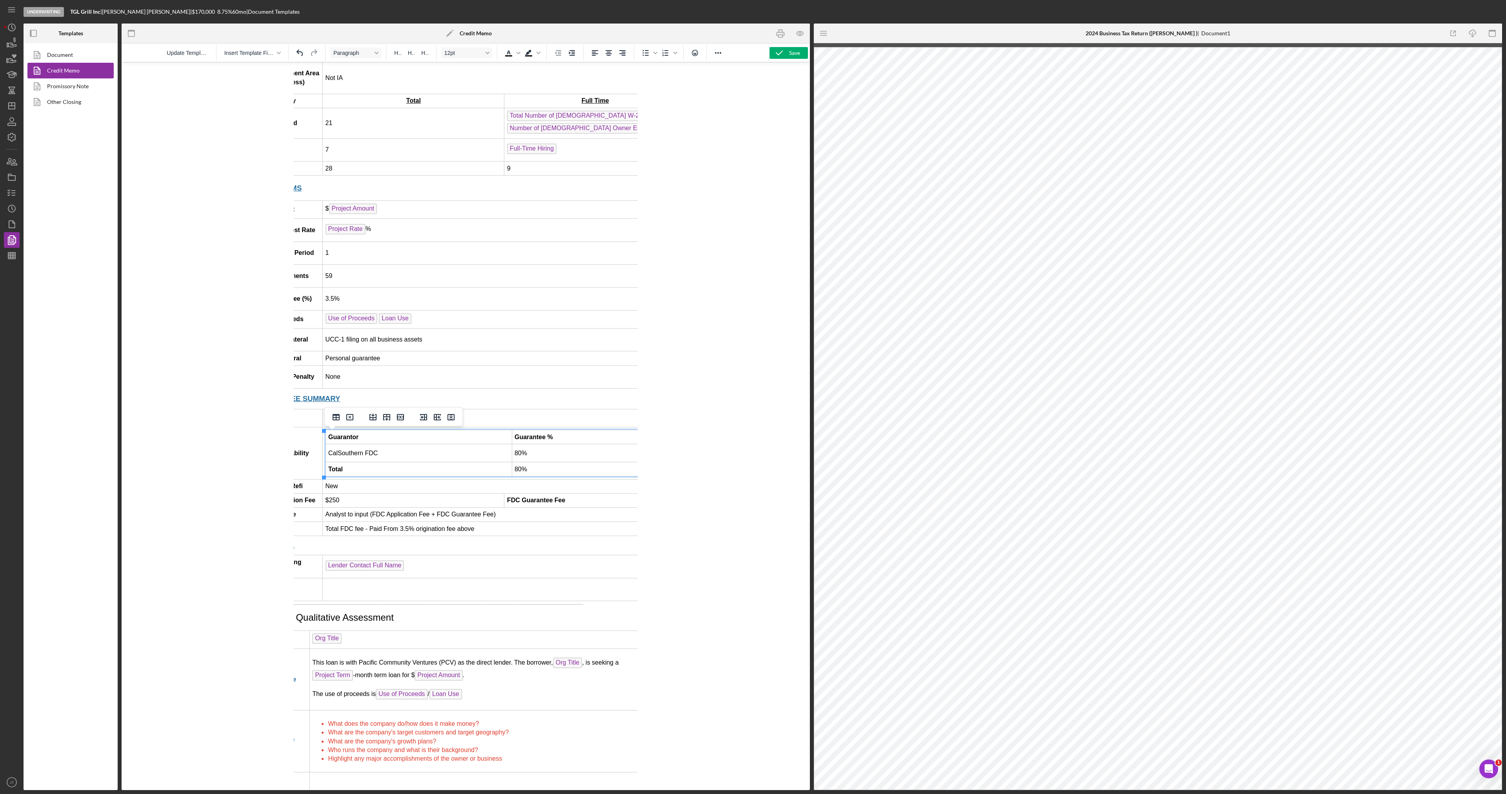
scroll to position [706, 48]
click at [511, 520] on td "Analyst to input (FDC Application Fee + FDC Guarantee Fee)" at bounding box center [686, 515] width 727 height 14
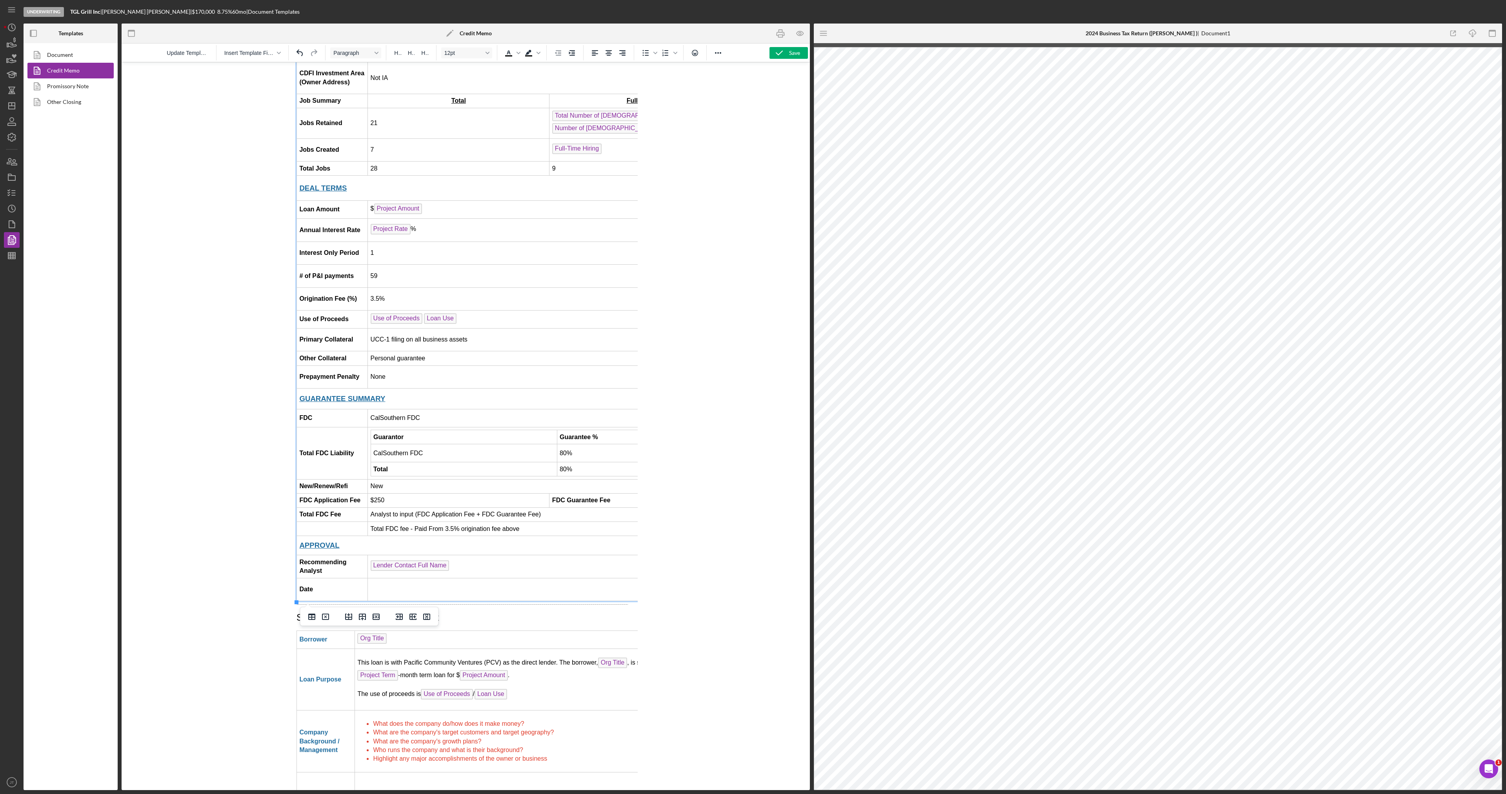
scroll to position [706, 0]
drag, startPoint x: 541, startPoint y: 515, endPoint x: 374, endPoint y: 518, distance: 166.4
click at [374, 518] on td "Analyst to input (FDC Application Fee + FDC Guarantee Fee)" at bounding box center [734, 515] width 727 height 14
click at [451, 506] on td "$250" at bounding box center [462, 501] width 182 height 14
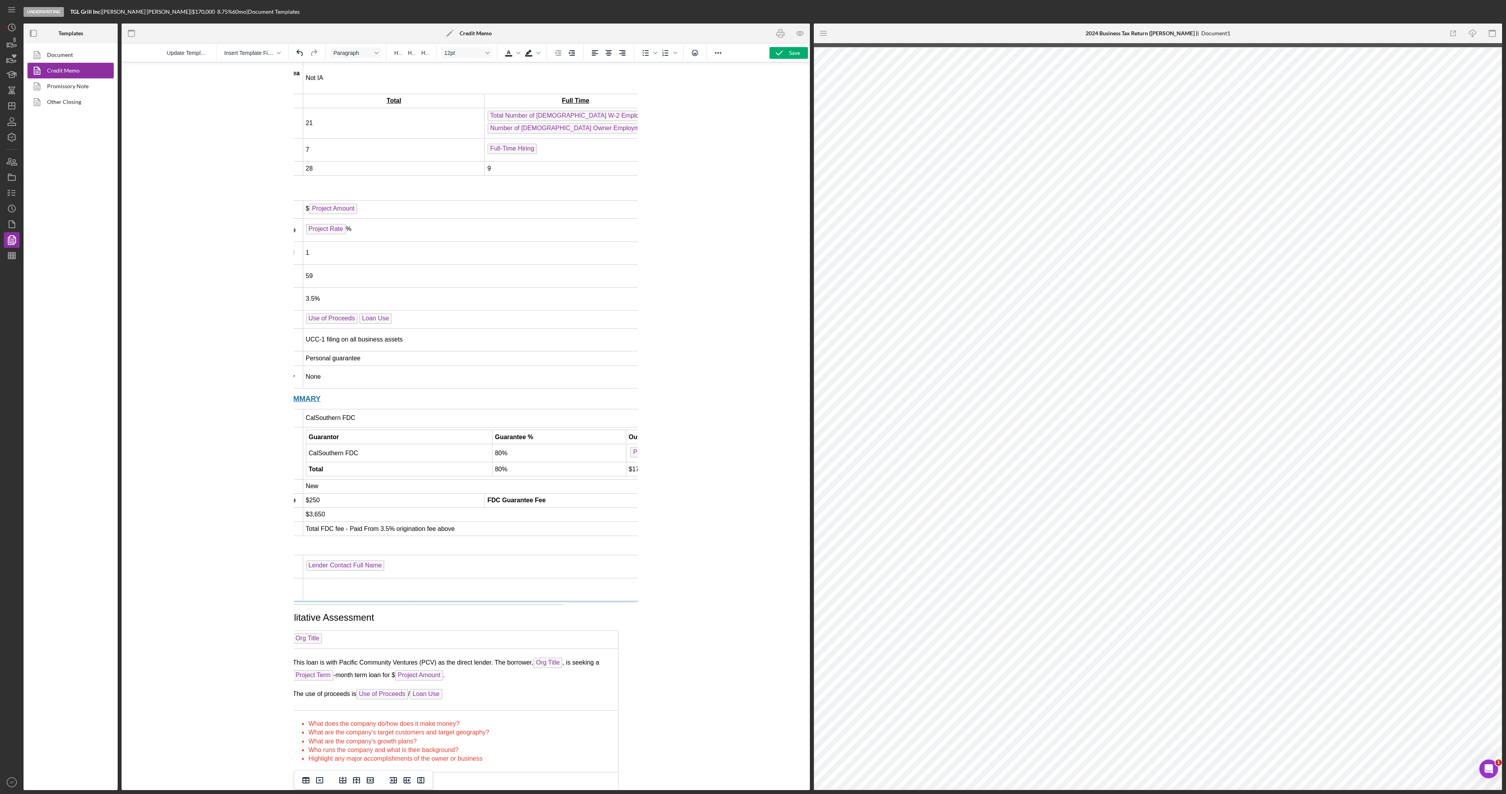
scroll to position [706, 67]
click at [794, 37] on icon "button" at bounding box center [801, 34] width 18 height 18
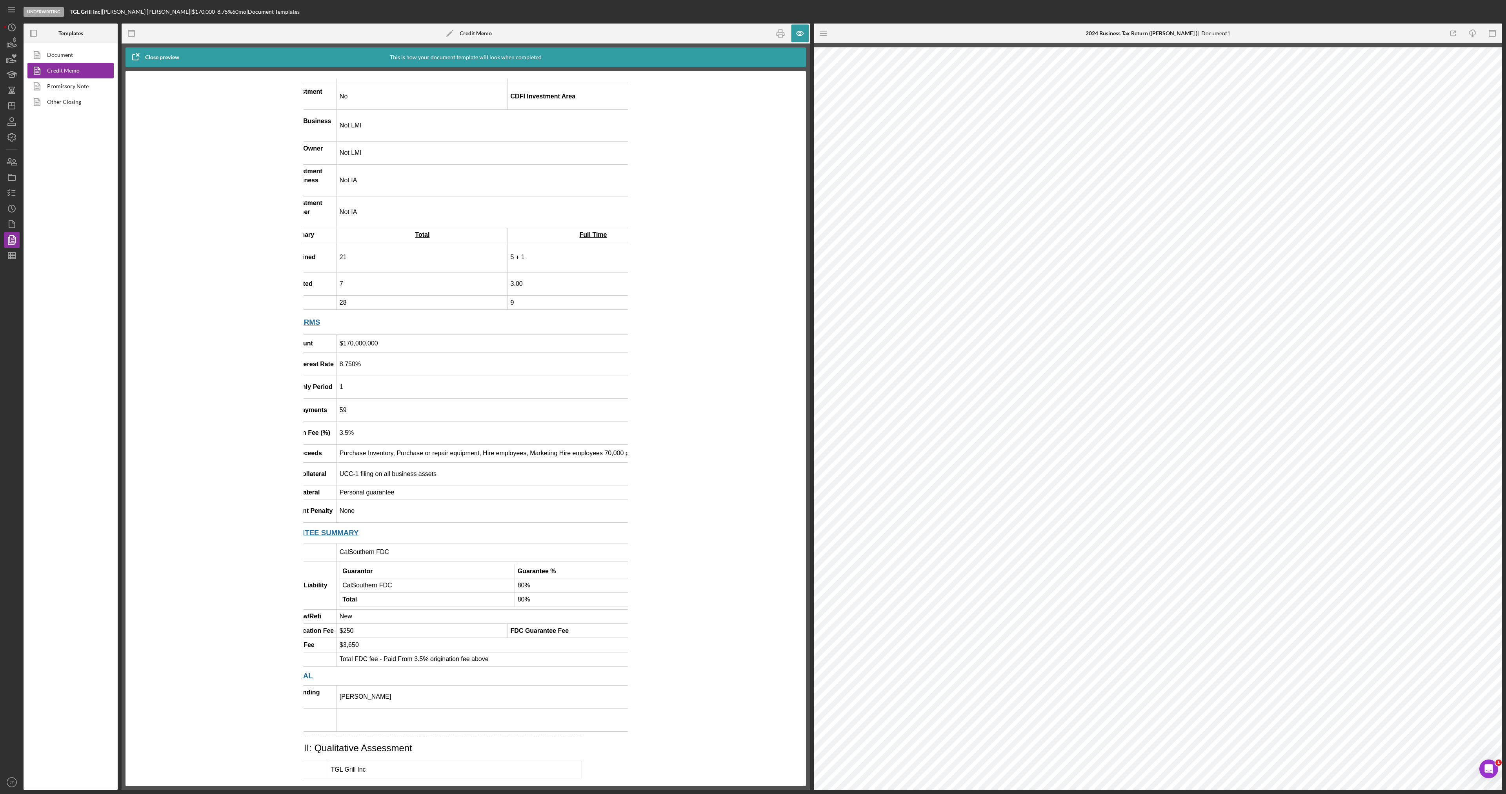
scroll to position [588, 40]
click at [795, 30] on icon "button" at bounding box center [801, 34] width 18 height 18
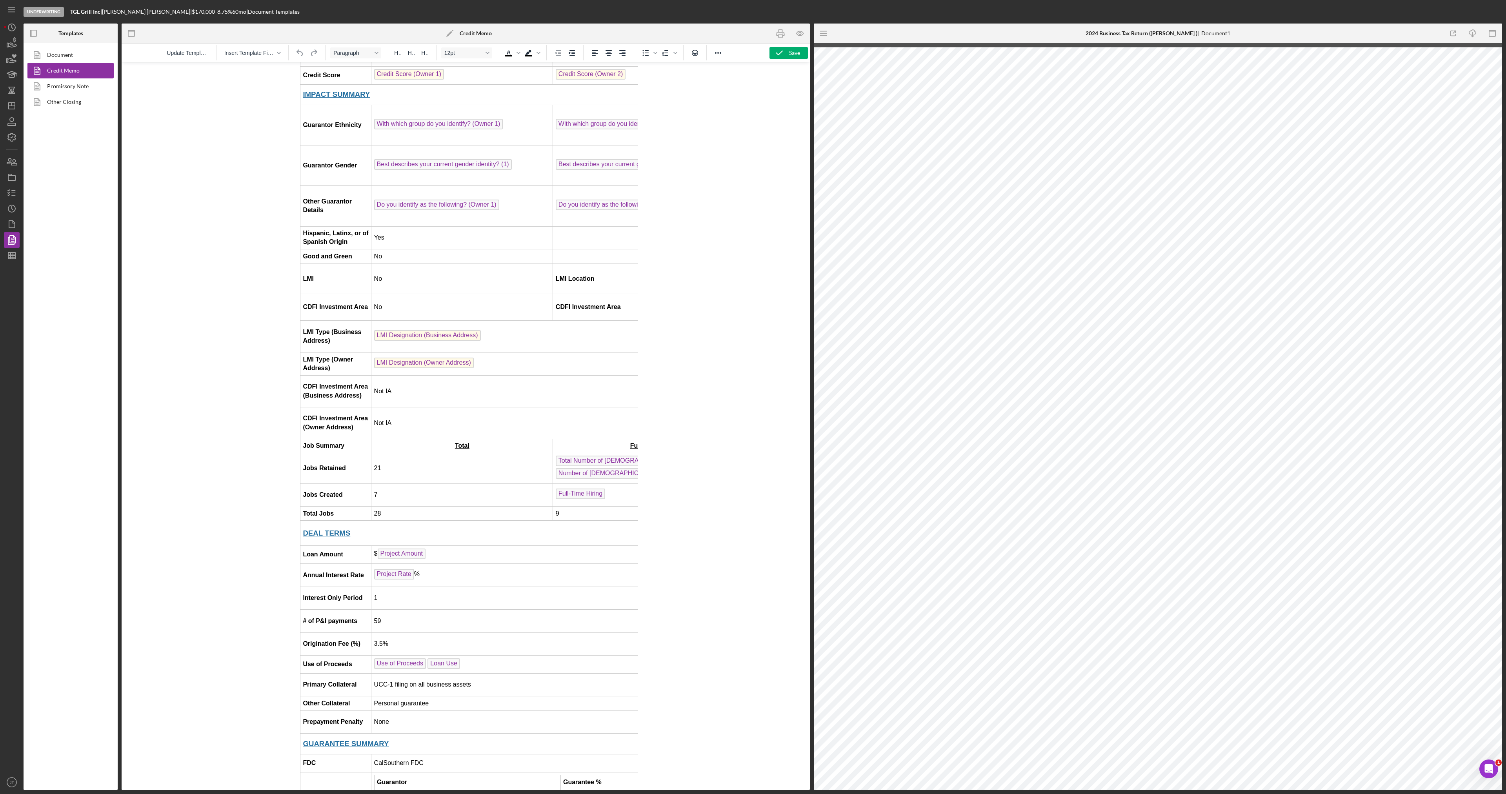
scroll to position [471, 0]
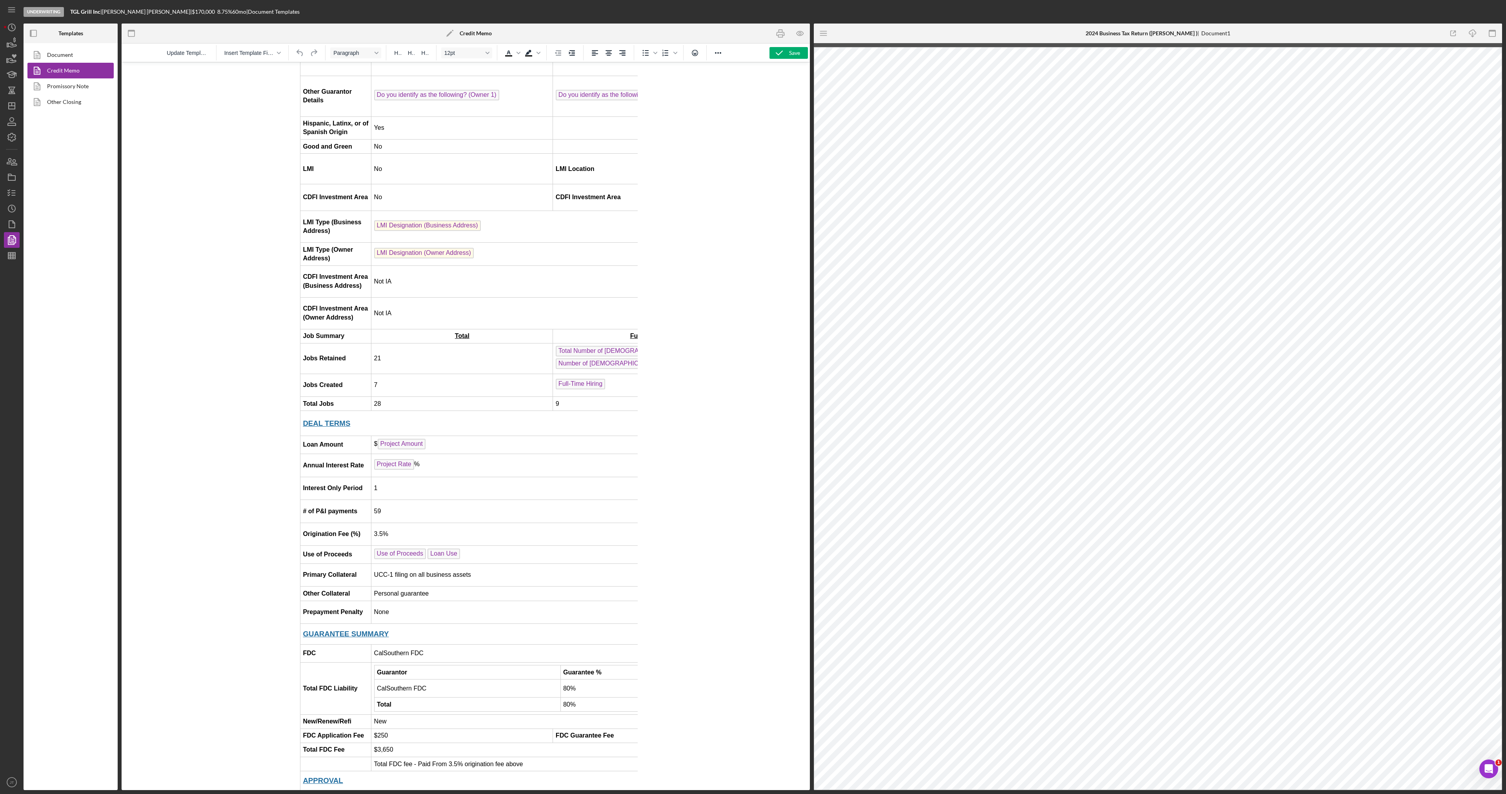
click at [452, 557] on span "Loan Use" at bounding box center [443, 554] width 33 height 11
click at [796, 27] on icon "button" at bounding box center [801, 34] width 18 height 18
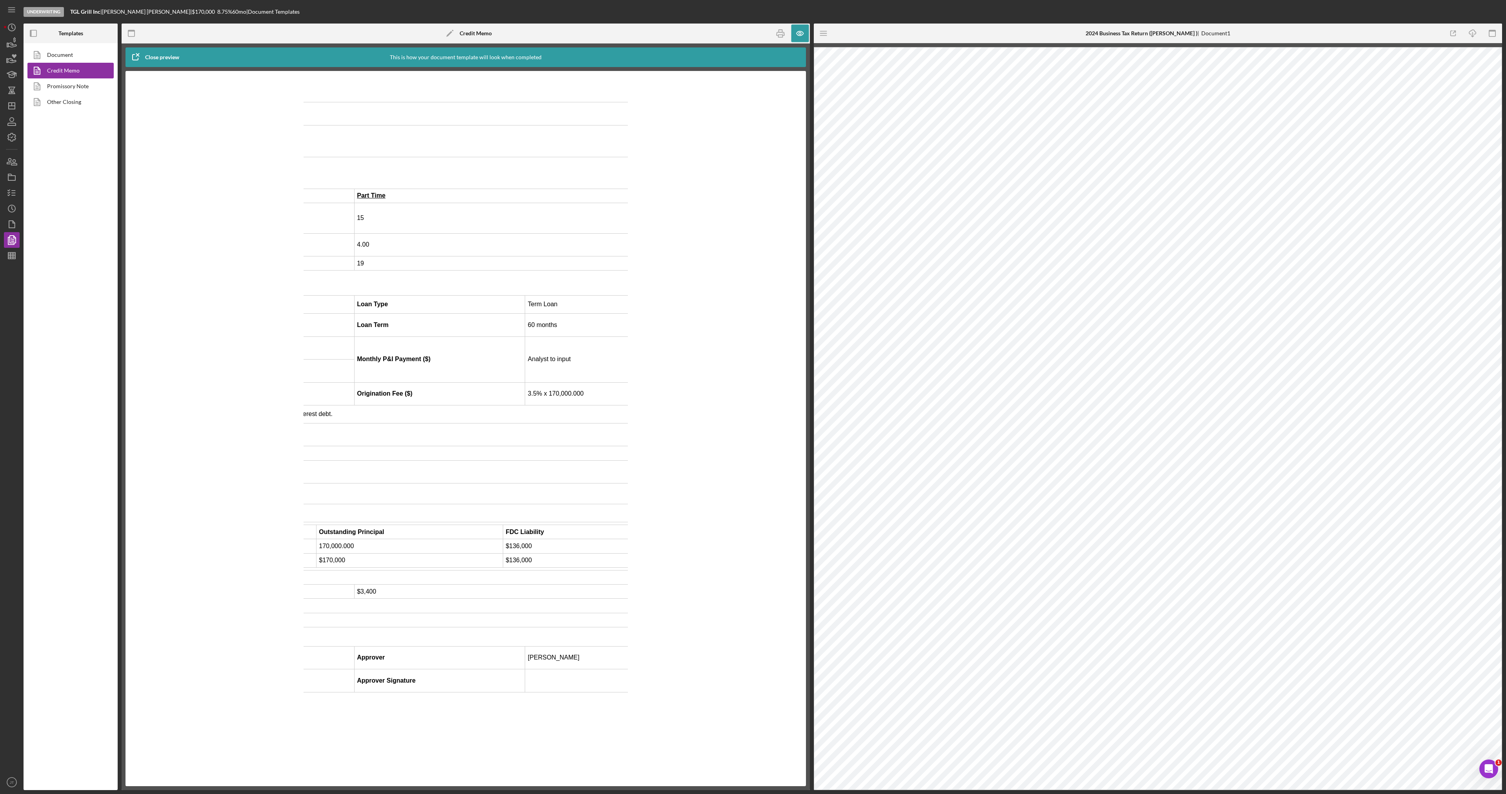
scroll to position [628, 364]
click at [566, 397] on td "3.5% x 170,000.000" at bounding box center [610, 393] width 171 height 23
click at [796, 33] on icon "button" at bounding box center [801, 34] width 18 height 18
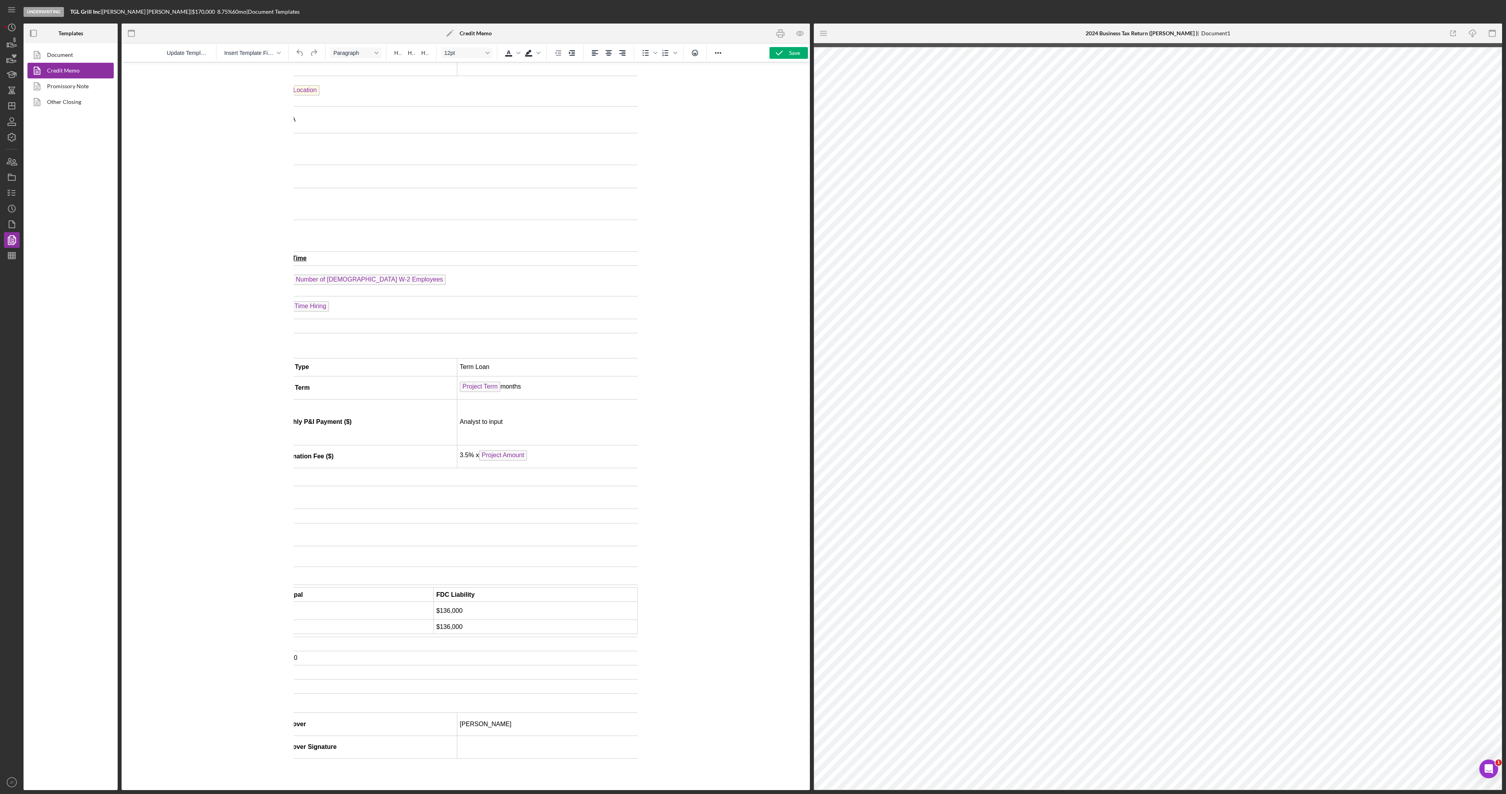
scroll to position [549, 459]
click at [529, 455] on td "3.5% x Project Amount" at bounding box center [548, 455] width 182 height 23
drag, startPoint x: 515, startPoint y: 423, endPoint x: 507, endPoint y: 423, distance: 8.2
drag, startPoint x: 497, startPoint y: 424, endPoint x: 464, endPoint y: 423, distance: 33.0
click at [495, 427] on td "Analyst to input" at bounding box center [548, 421] width 182 height 45
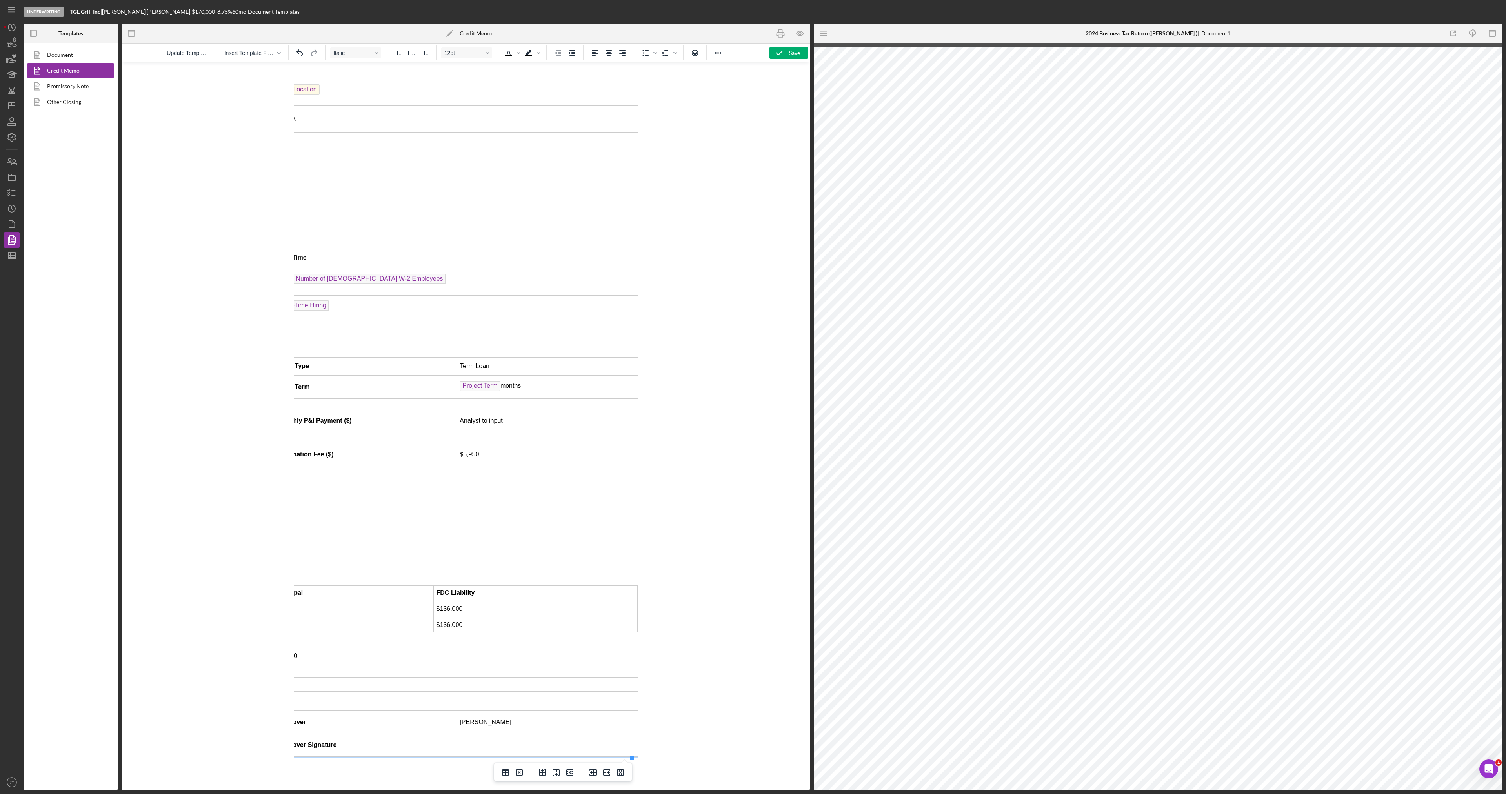
click at [495, 427] on td "Analyst to input" at bounding box center [548, 421] width 182 height 45
click at [503, 424] on em "Rich Text Area. Press ALT-0 for help." at bounding box center [504, 420] width 2 height 7
click at [819, 37] on icon "Icon/Menu" at bounding box center [824, 34] width 18 height 18
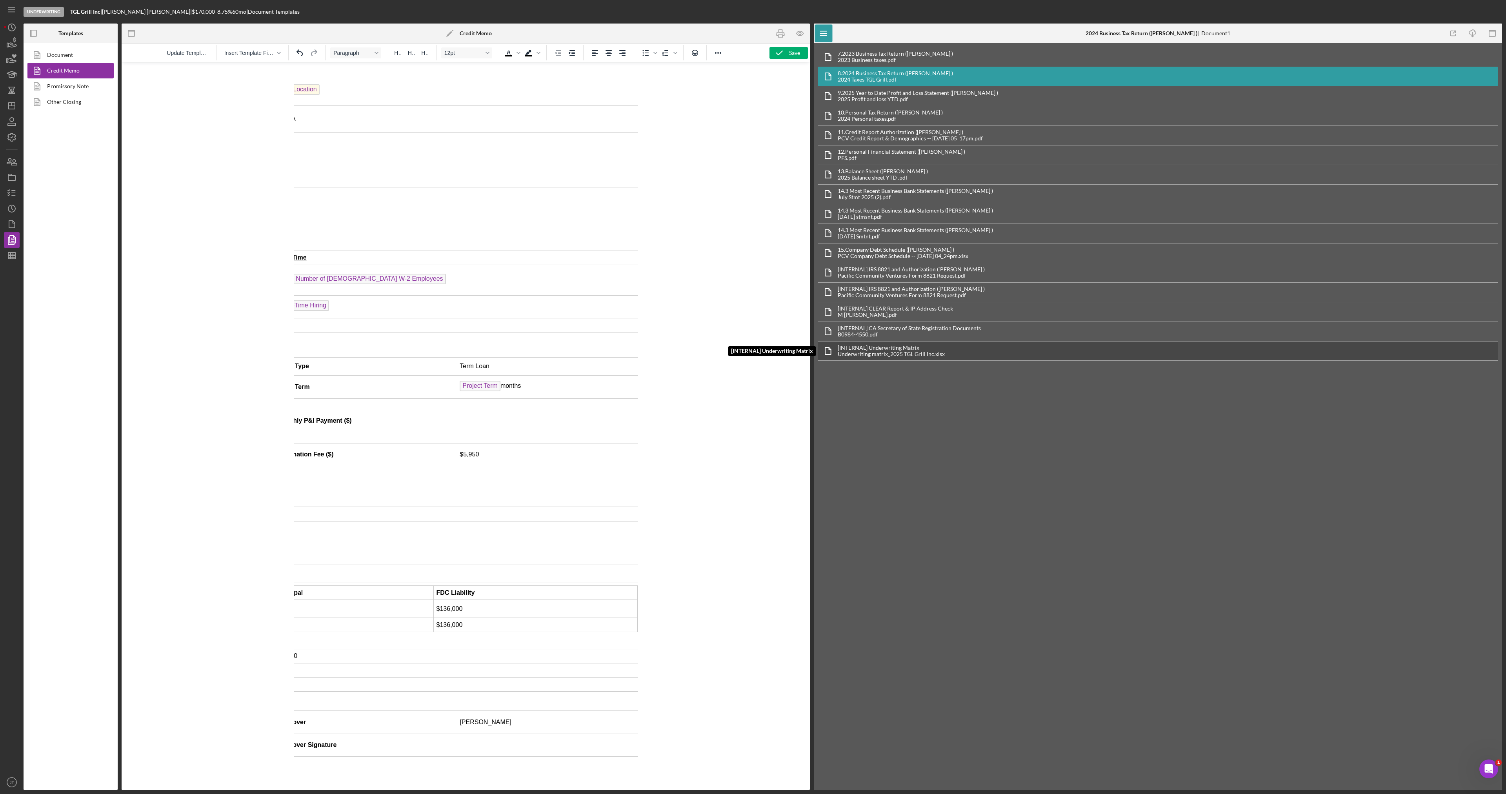
click at [911, 353] on div "Underwriting matrix_2025 TGL Grill Inc.xlsx" at bounding box center [891, 354] width 107 height 6
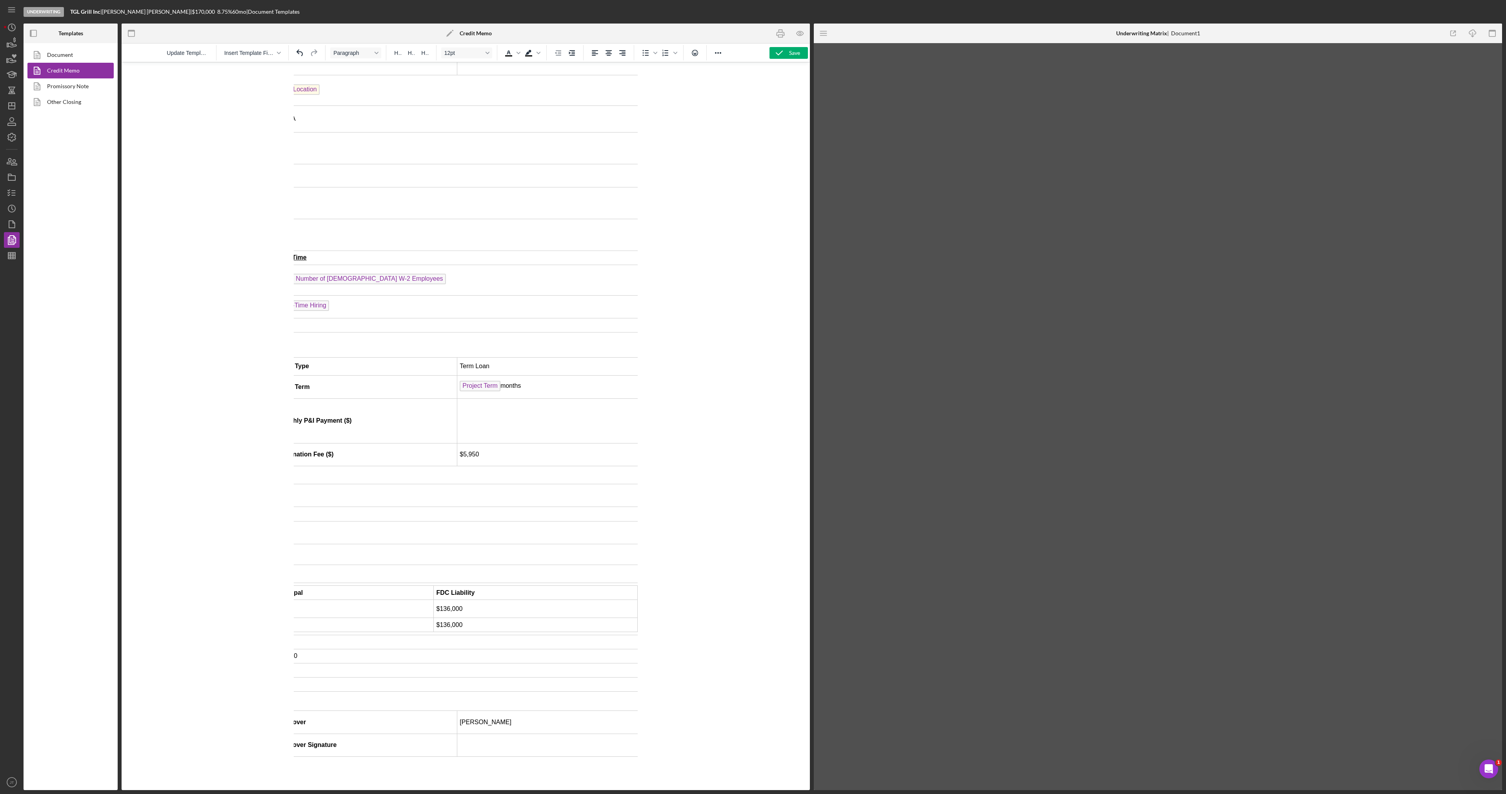
click at [489, 433] on td "Rich Text Area. Press ALT-0 for help." at bounding box center [548, 421] width 182 height 45
click at [483, 426] on td "Rich Text Area. Press ALT-0 for help." at bounding box center [548, 421] width 182 height 45
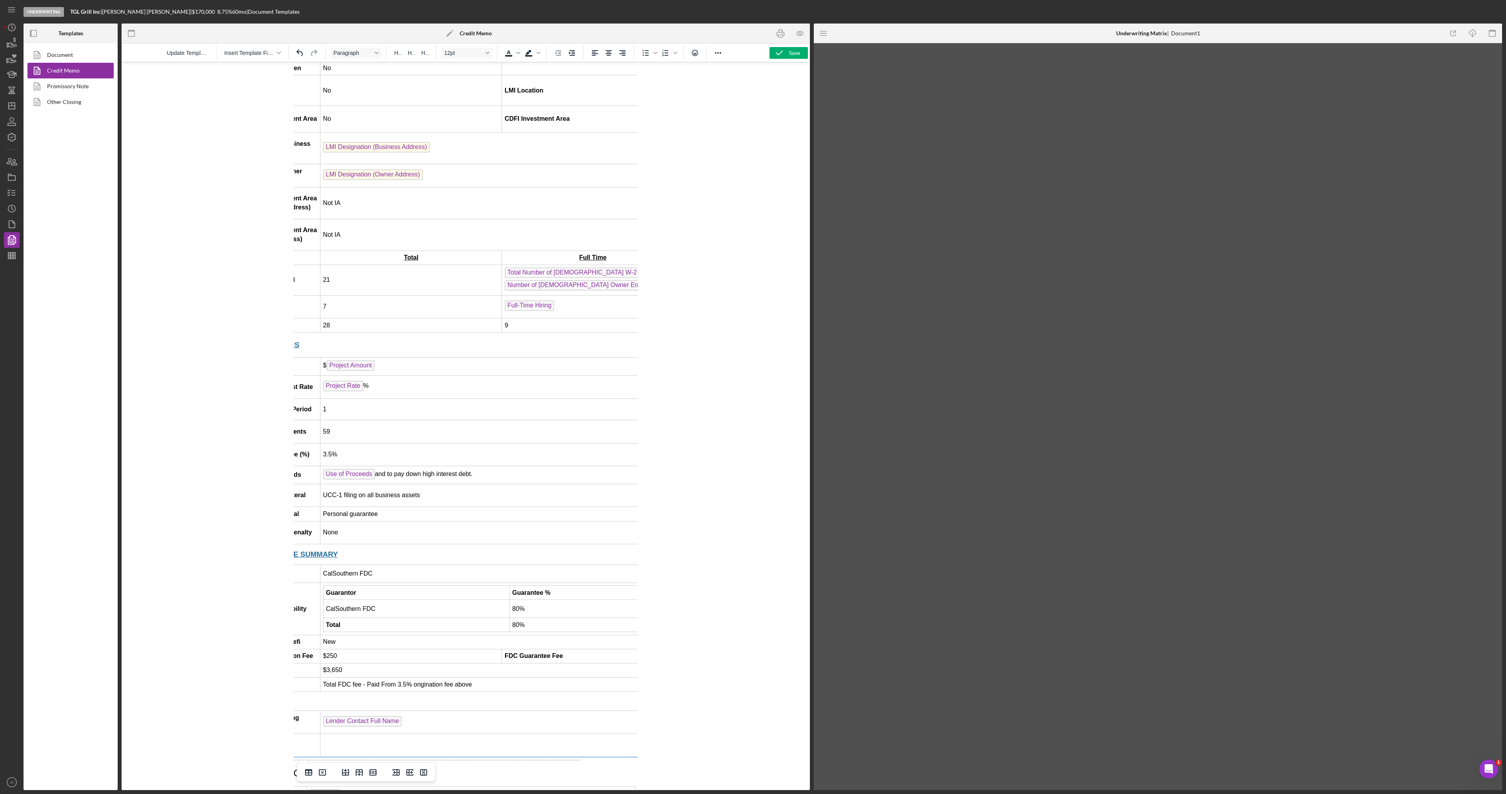
scroll to position [549, 0]
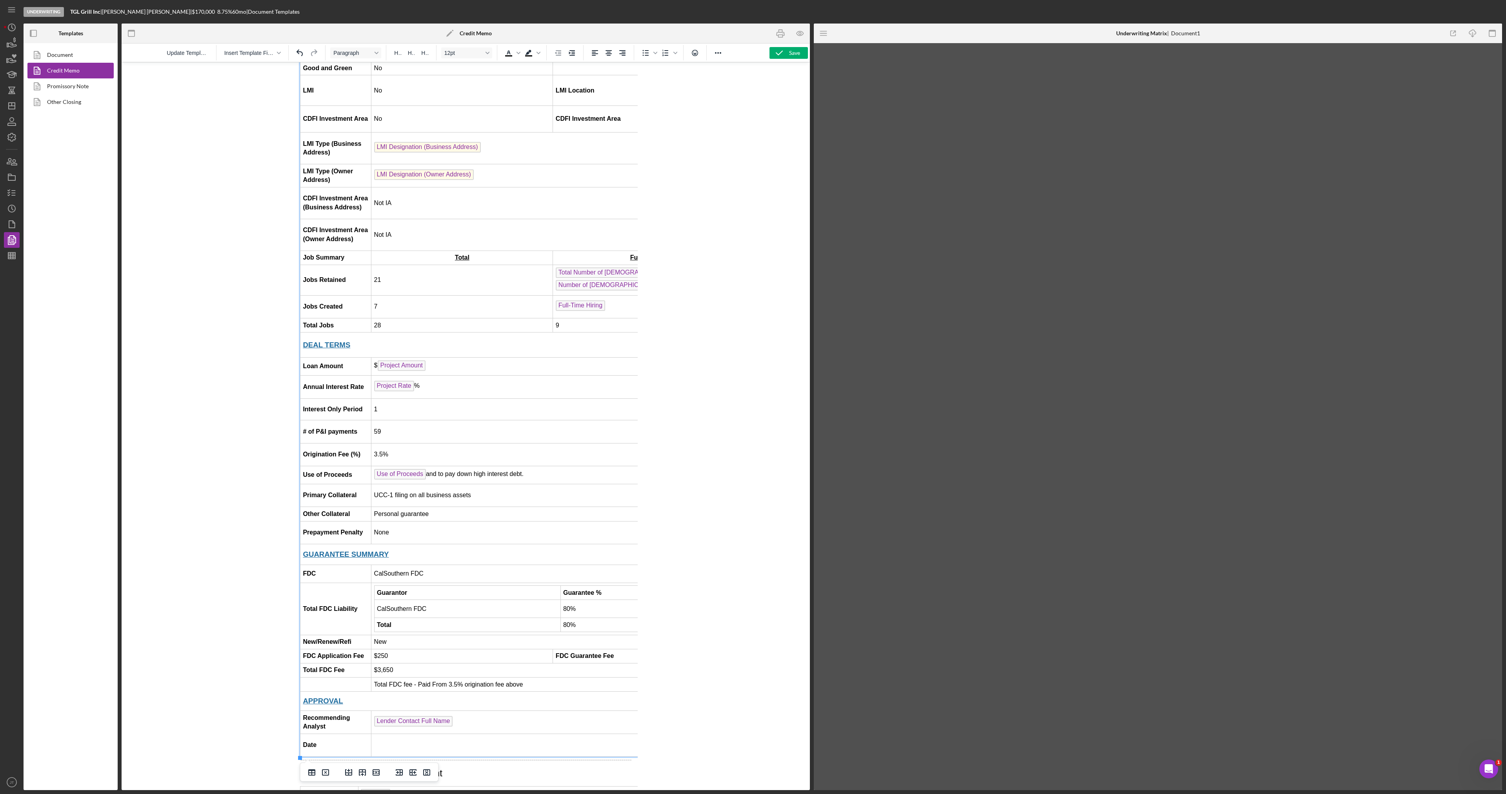
click at [464, 417] on td "1" at bounding box center [553, 410] width 364 height 22
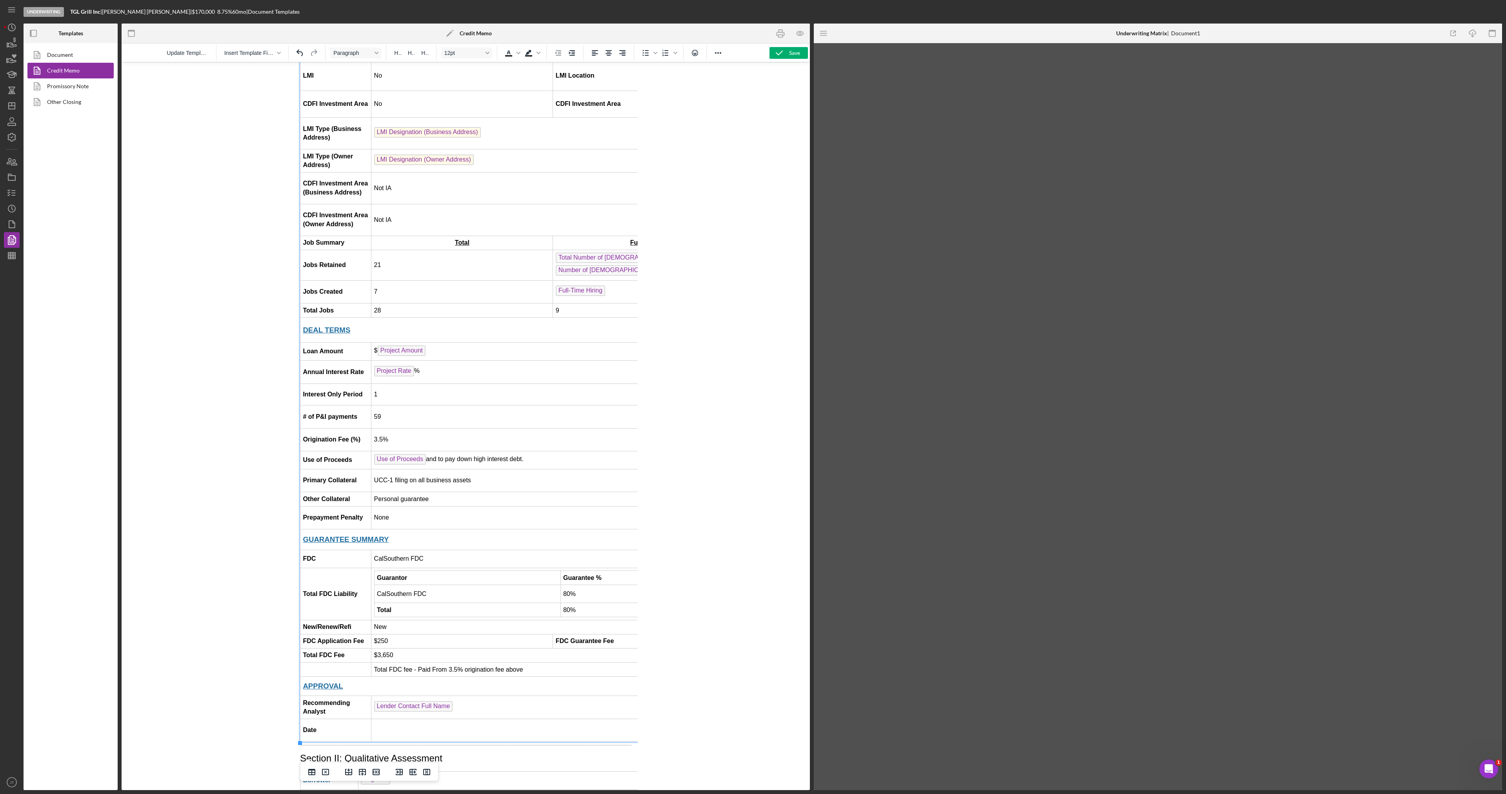
scroll to position [588, 0]
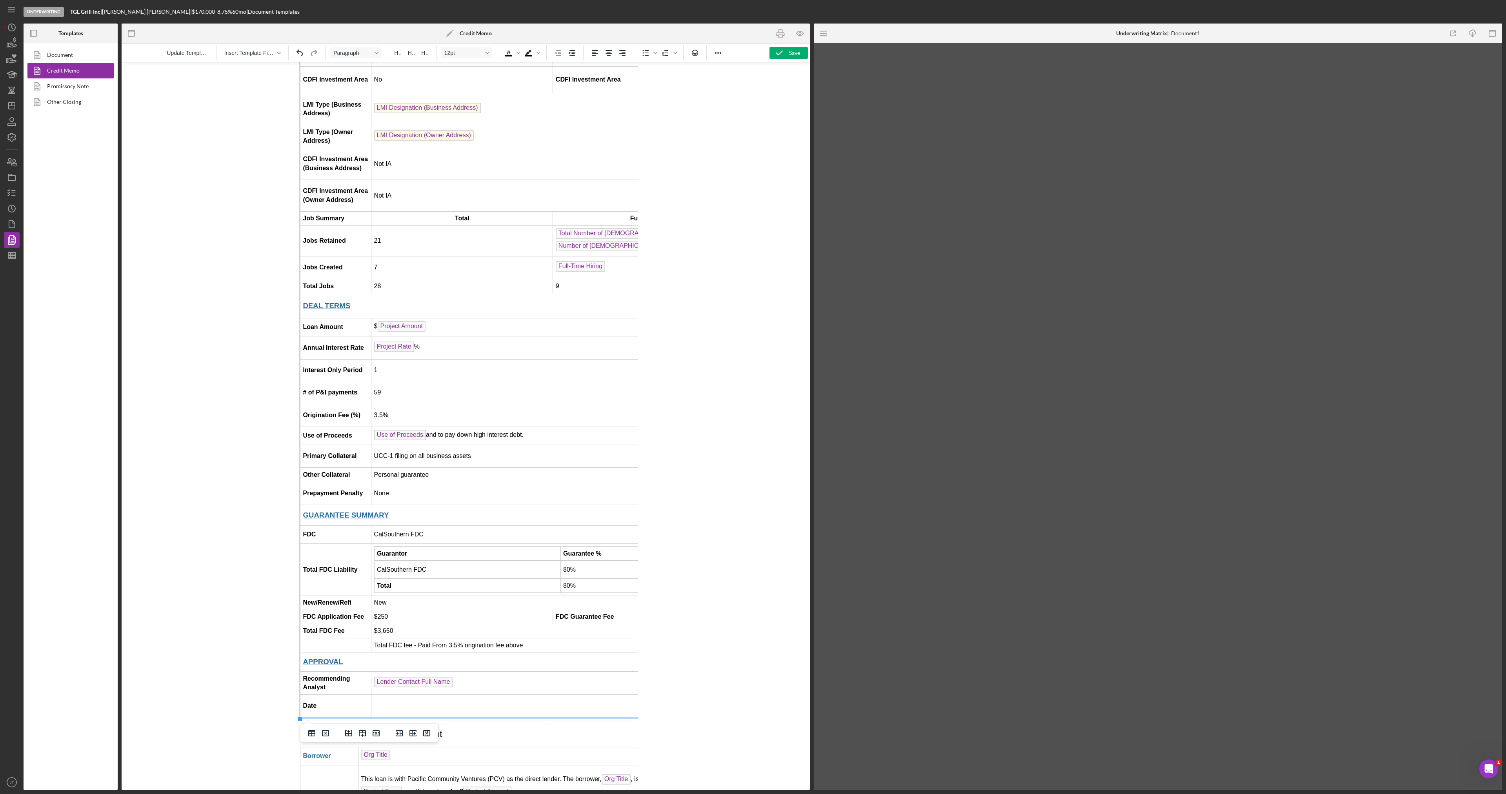
click at [470, 407] on td "3.5%" at bounding box center [553, 415] width 364 height 23
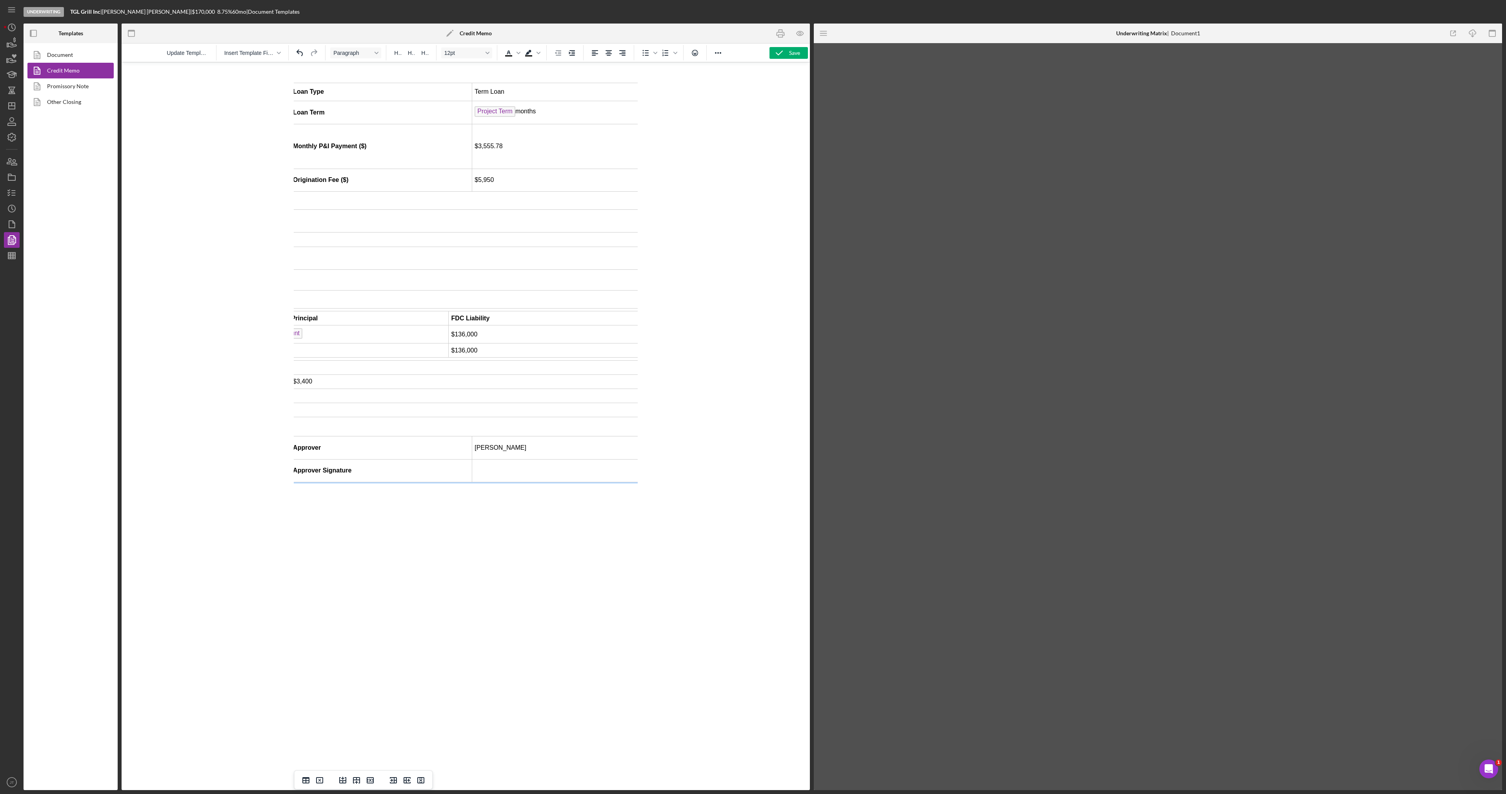
scroll to position [824, 461]
click at [486, 448] on td "Robyn Rogin" at bounding box center [546, 448] width 182 height 23
drag, startPoint x: 486, startPoint y: 450, endPoint x: 457, endPoint y: 454, distance: 28.8
click at [457, 454] on td "Robyn Rogin" at bounding box center [546, 448] width 182 height 23
click at [483, 465] on td "Rich Text Area. Press ALT-0 for help." at bounding box center [546, 470] width 182 height 23
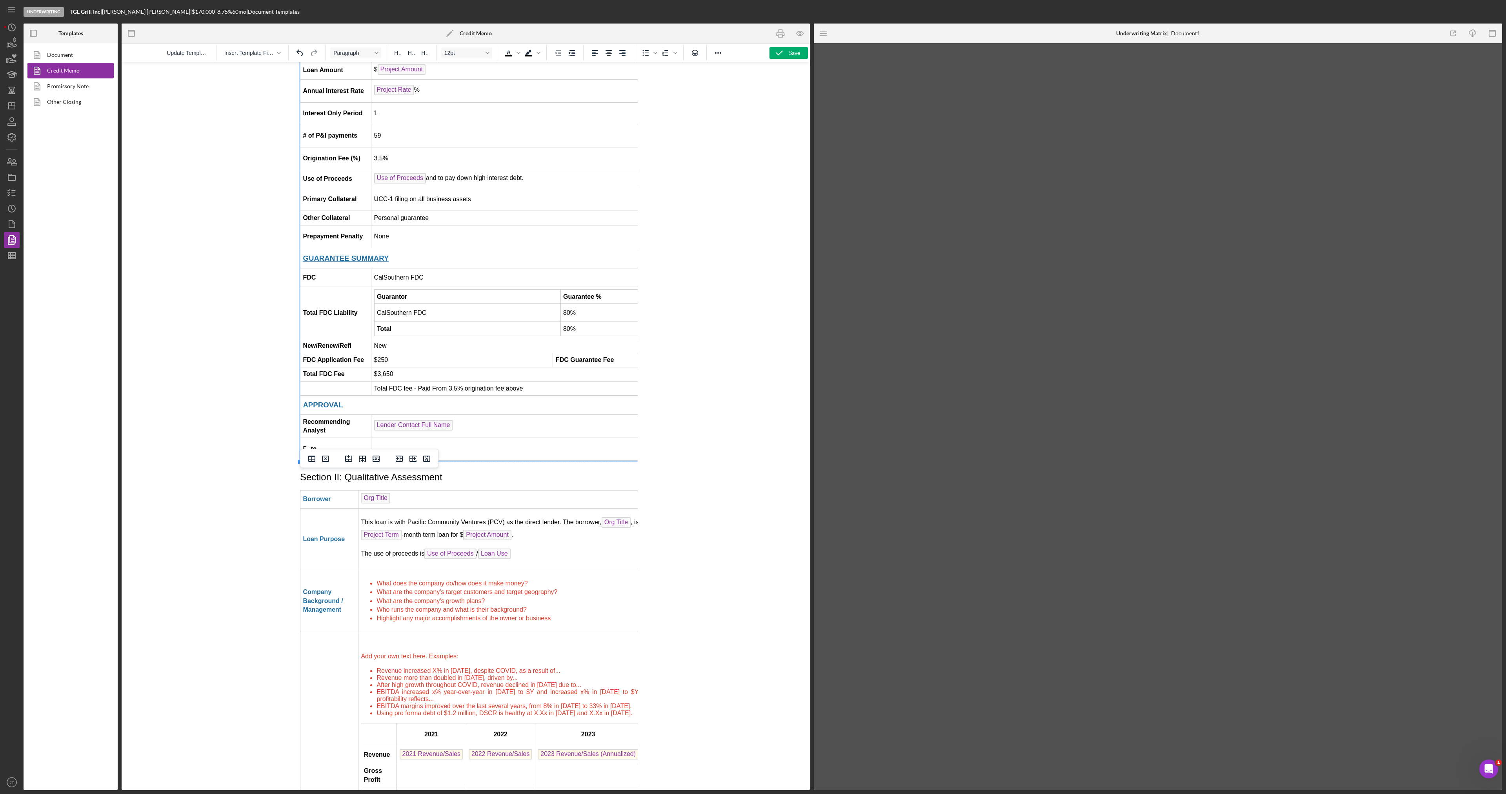
scroll to position [863, 0]
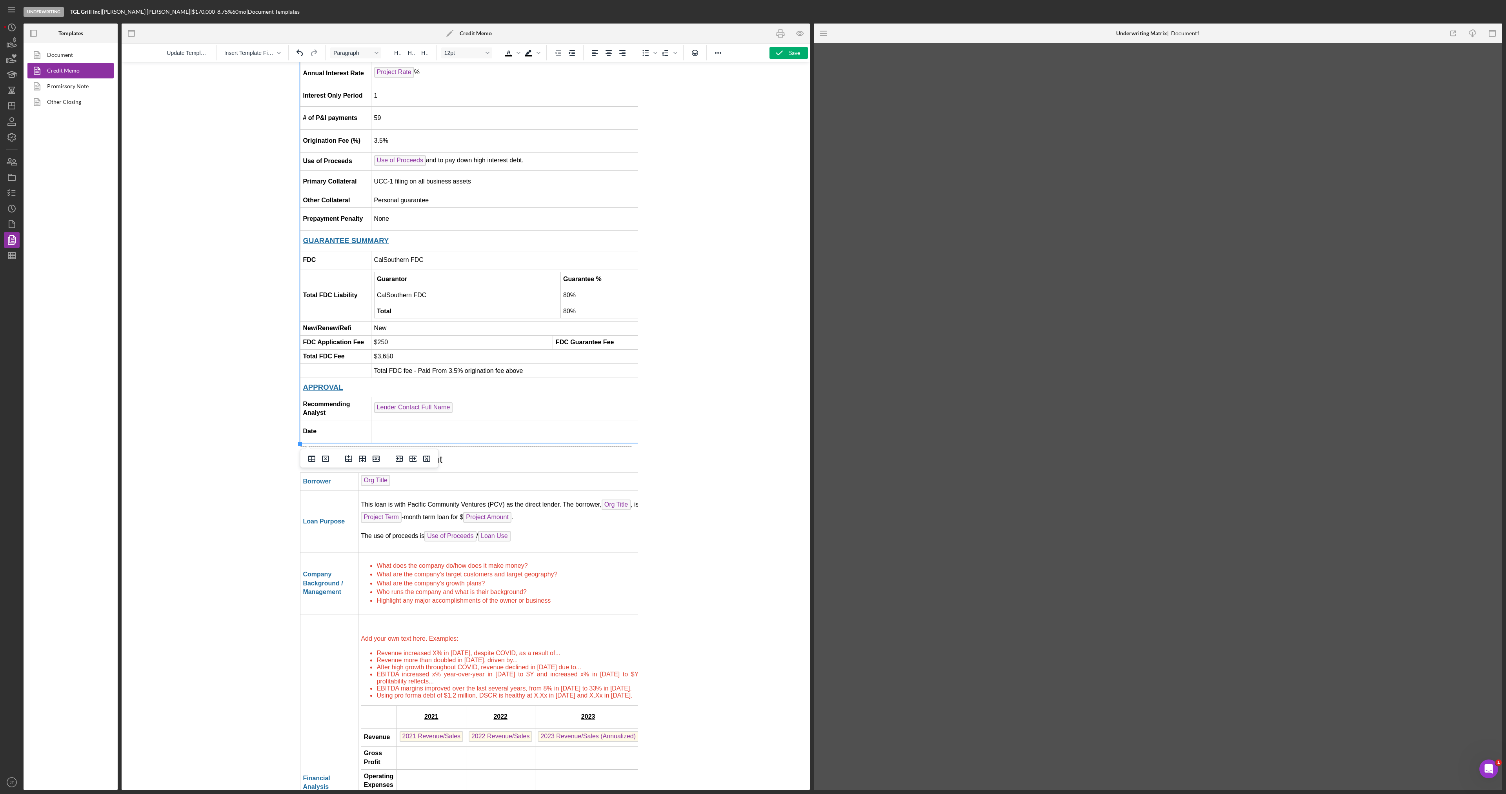
click at [513, 539] on p "The use of proceeds is Use of Proceeds / Loan Use" at bounding box center [522, 537] width 323 height 13
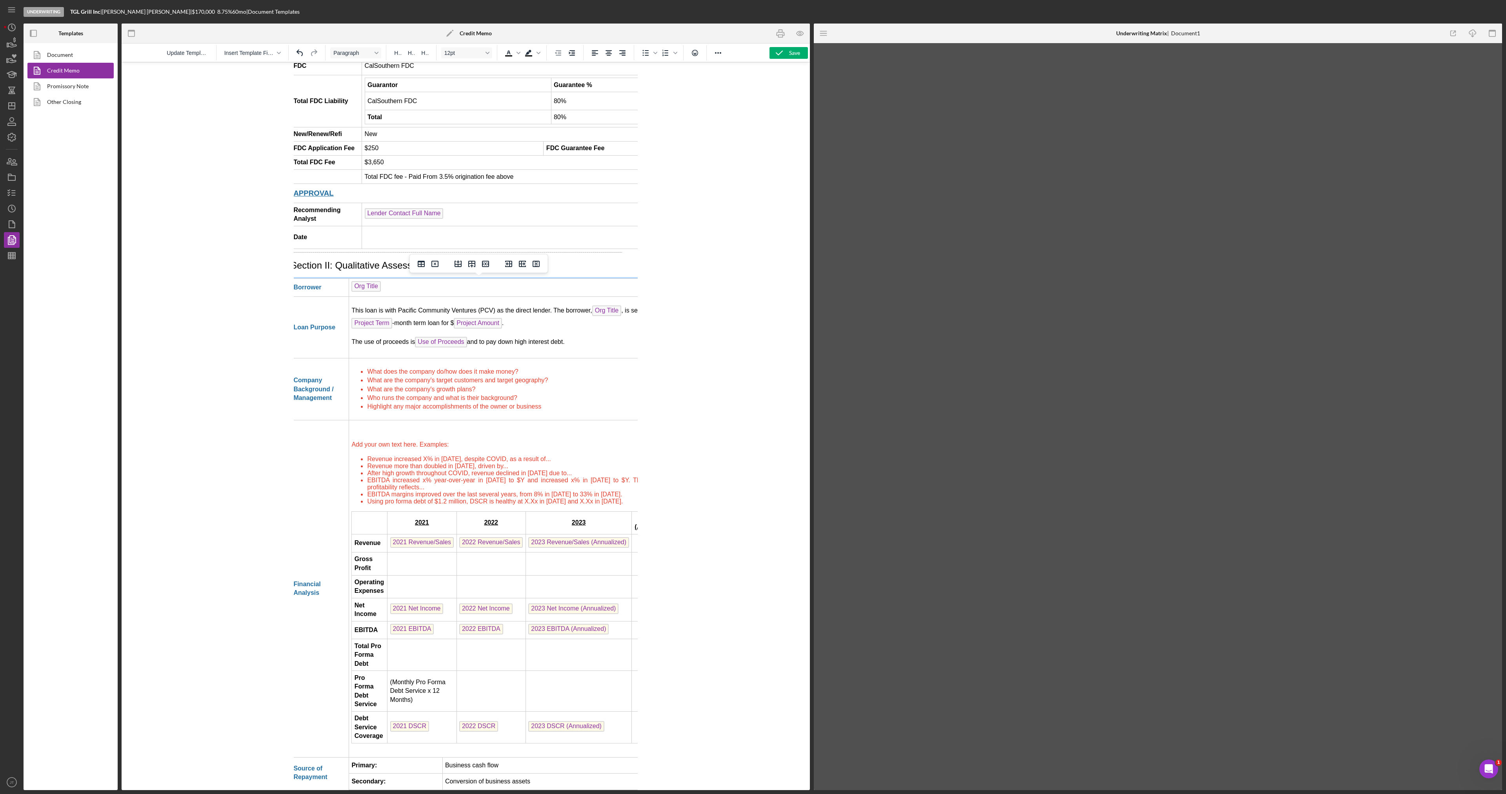
scroll to position [1059, 9]
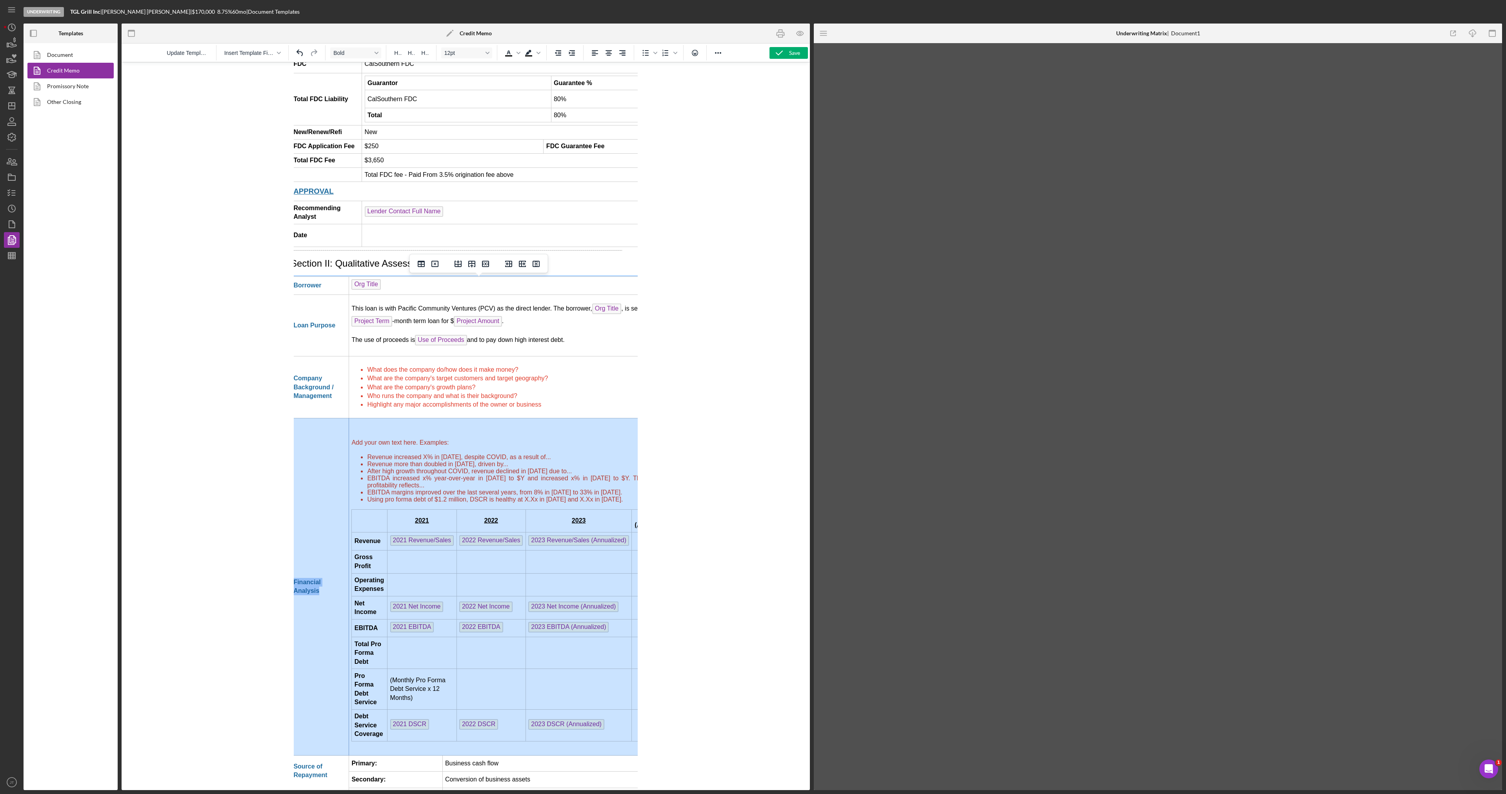
drag, startPoint x: 608, startPoint y: 504, endPoint x: 349, endPoint y: 441, distance: 266.4
click at [349, 441] on html "CREDIT ME MO: Request for Loan Approval Section I: Executive Summary BORROWER I…" at bounding box center [456, 187] width 344 height 2368
click at [358, 442] on td "Add your own text here. Examples: Revenue increased X% in 2020, despite COVID, …" at bounding box center [513, 587] width 328 height 337
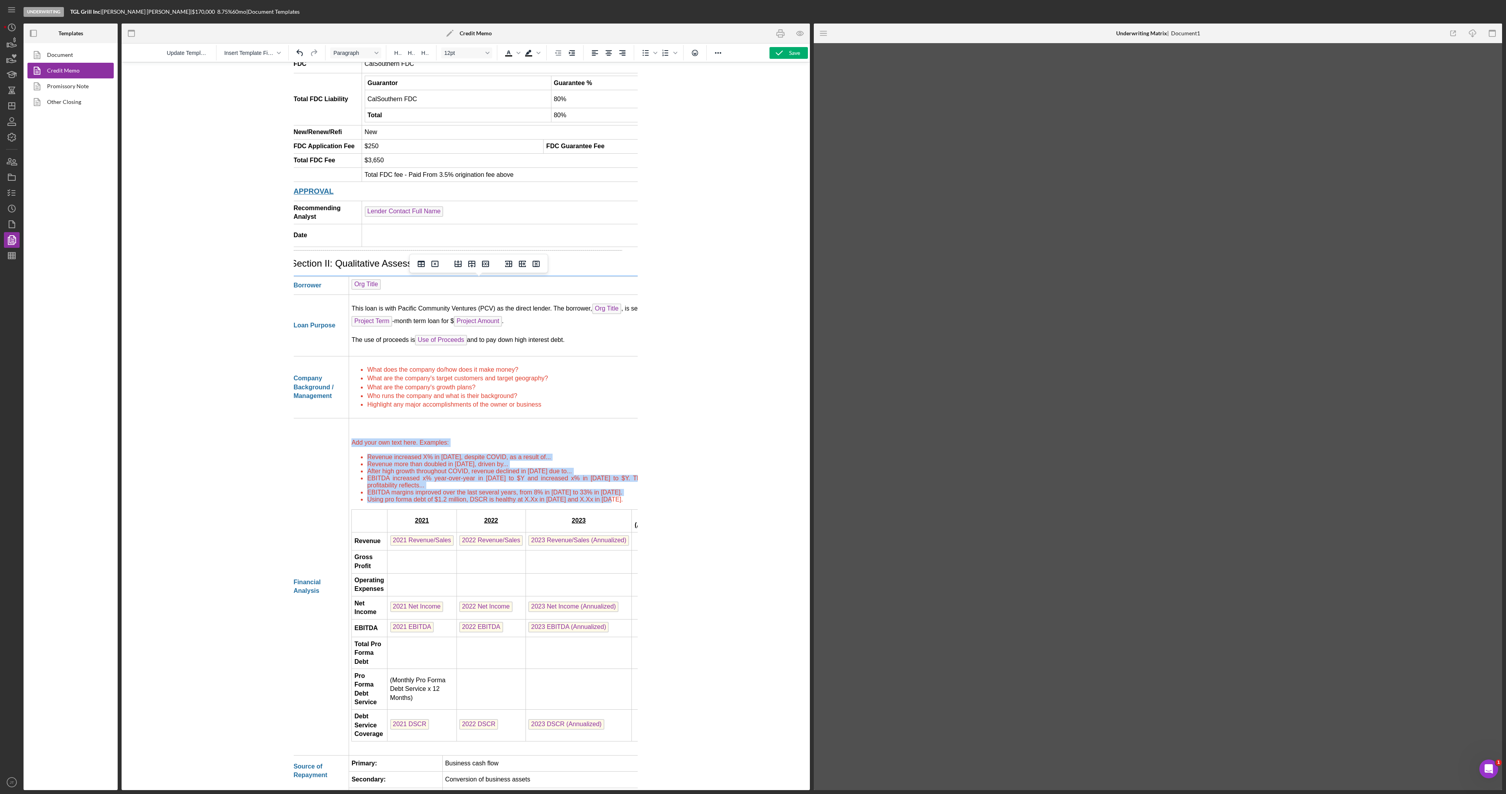
drag, startPoint x: 352, startPoint y: 442, endPoint x: 605, endPoint y: 505, distance: 261.3
click at [605, 505] on td "Add your own text here. Examples: Revenue increased X% in 2020, despite COVID, …" at bounding box center [513, 587] width 328 height 337
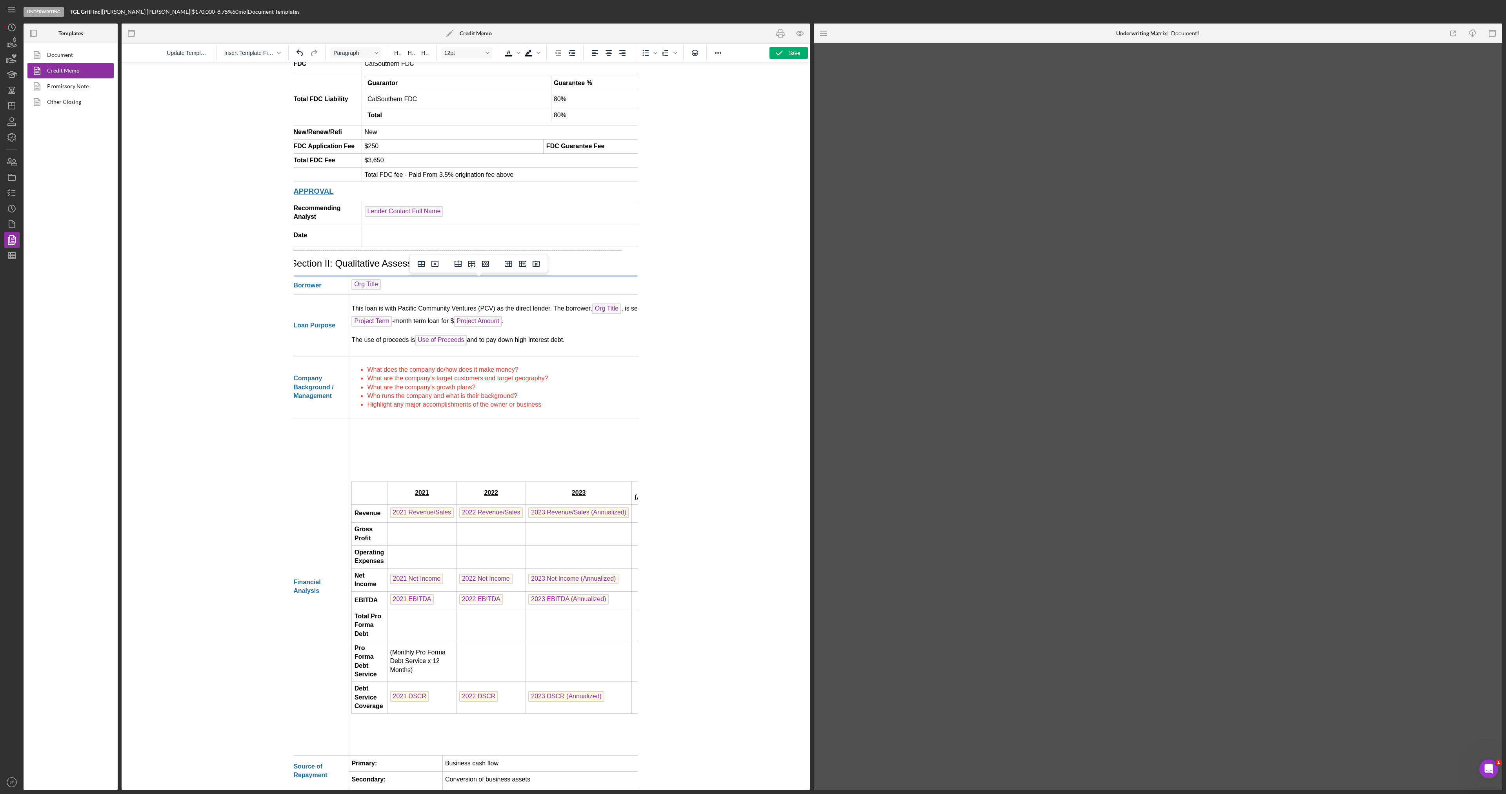
click at [350, 497] on td "2021 2022 2023 2024 (Annualized) Revenue 2021 Revenue/Sales 2022 Revenue/Sales …" at bounding box center [513, 587] width 328 height 337
click at [359, 472] on p "﻿" at bounding box center [512, 470] width 323 height 9
click at [352, 497] on td "Rich Text Area. Press ALT-0 for help." at bounding box center [370, 493] width 36 height 23
click at [352, 500] on td "Rich Text Area. Press ALT-0 for help." at bounding box center [370, 493] width 36 height 23
click at [350, 499] on td "2021 2022 2023 2024 (Annualized) Revenue 2021 Revenue/Sales 2022 Revenue/Sales …" at bounding box center [513, 587] width 328 height 337
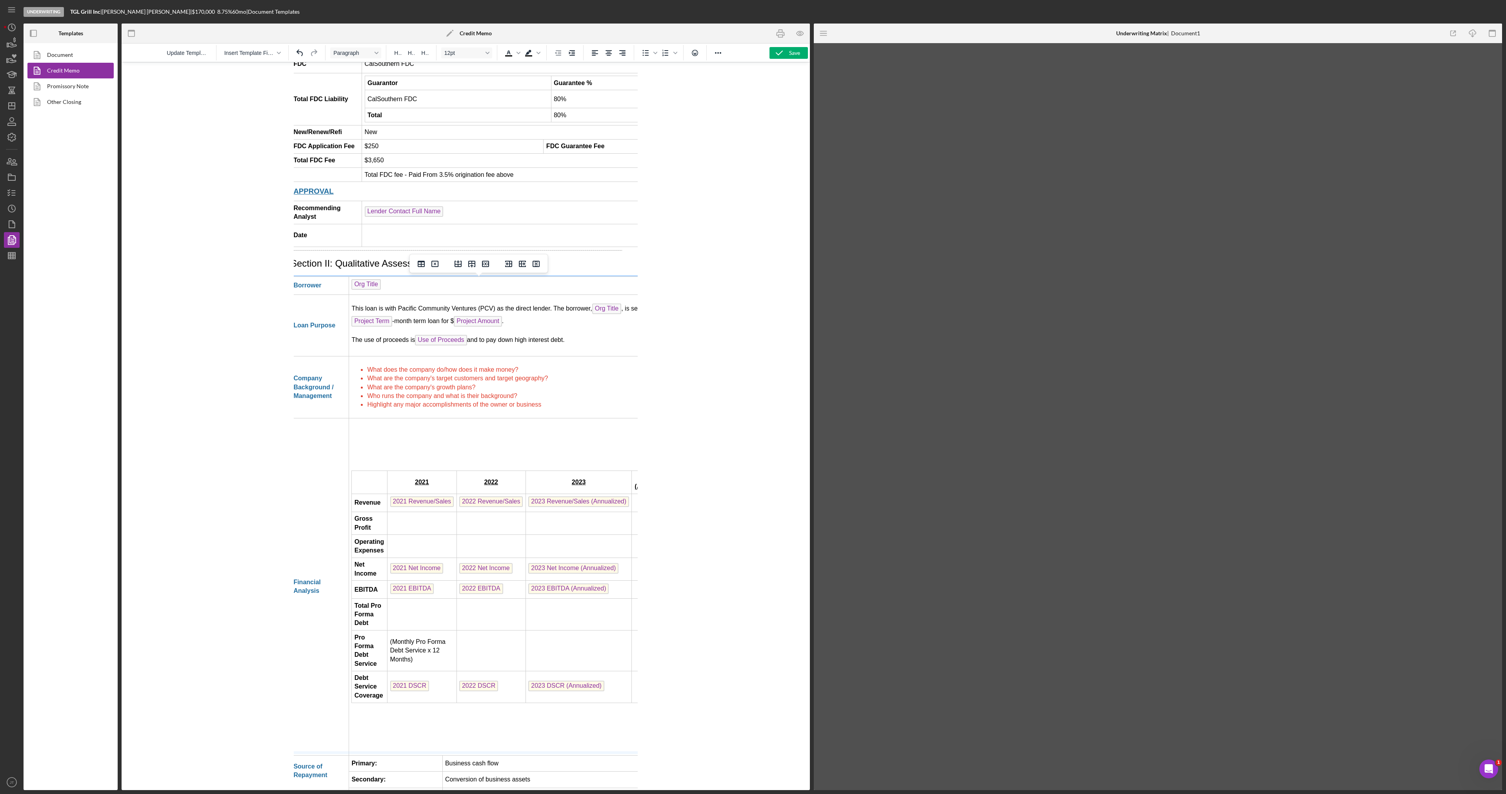
drag, startPoint x: 420, startPoint y: 757, endPoint x: 429, endPoint y: 528, distance: 228.9
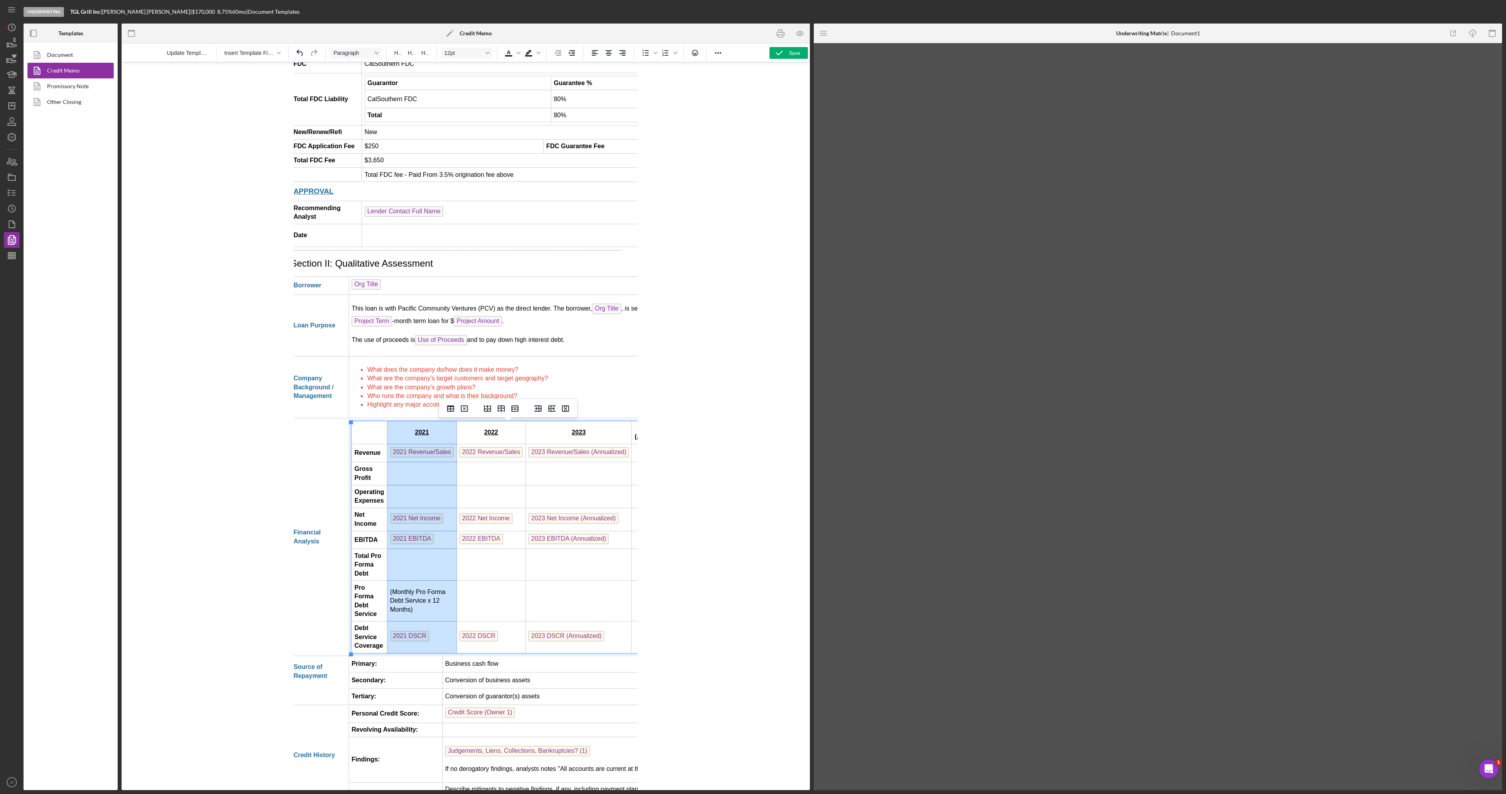
drag, startPoint x: 430, startPoint y: 437, endPoint x: 424, endPoint y: 651, distance: 214.3
click at [424, 651] on tbody "2021 2022 2023 2024 (Annualized) Revenue 2021 Revenue/Sales 2022 Revenue/Sales …" at bounding box center [514, 537] width 324 height 232
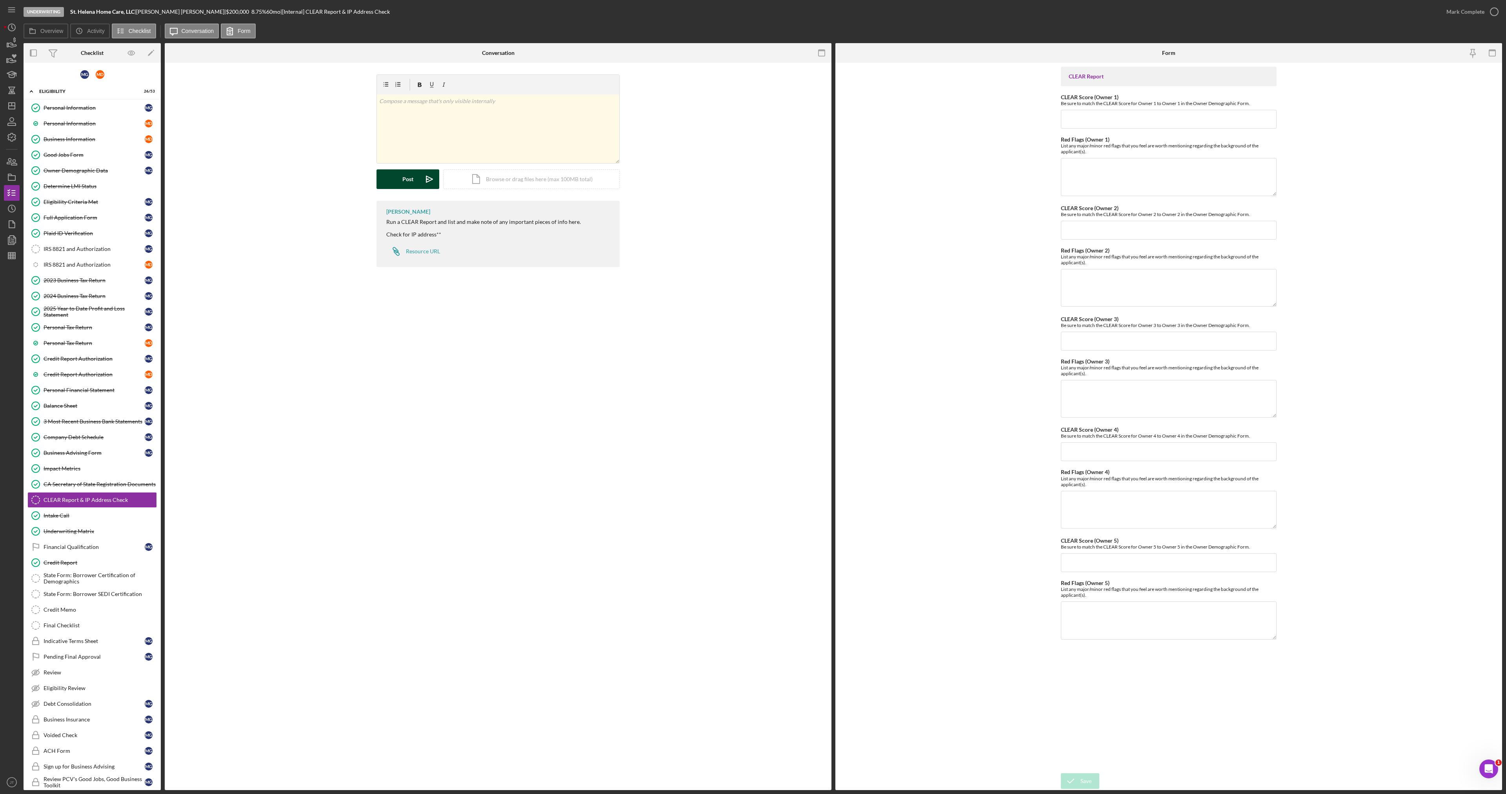
scroll to position [177, 0]
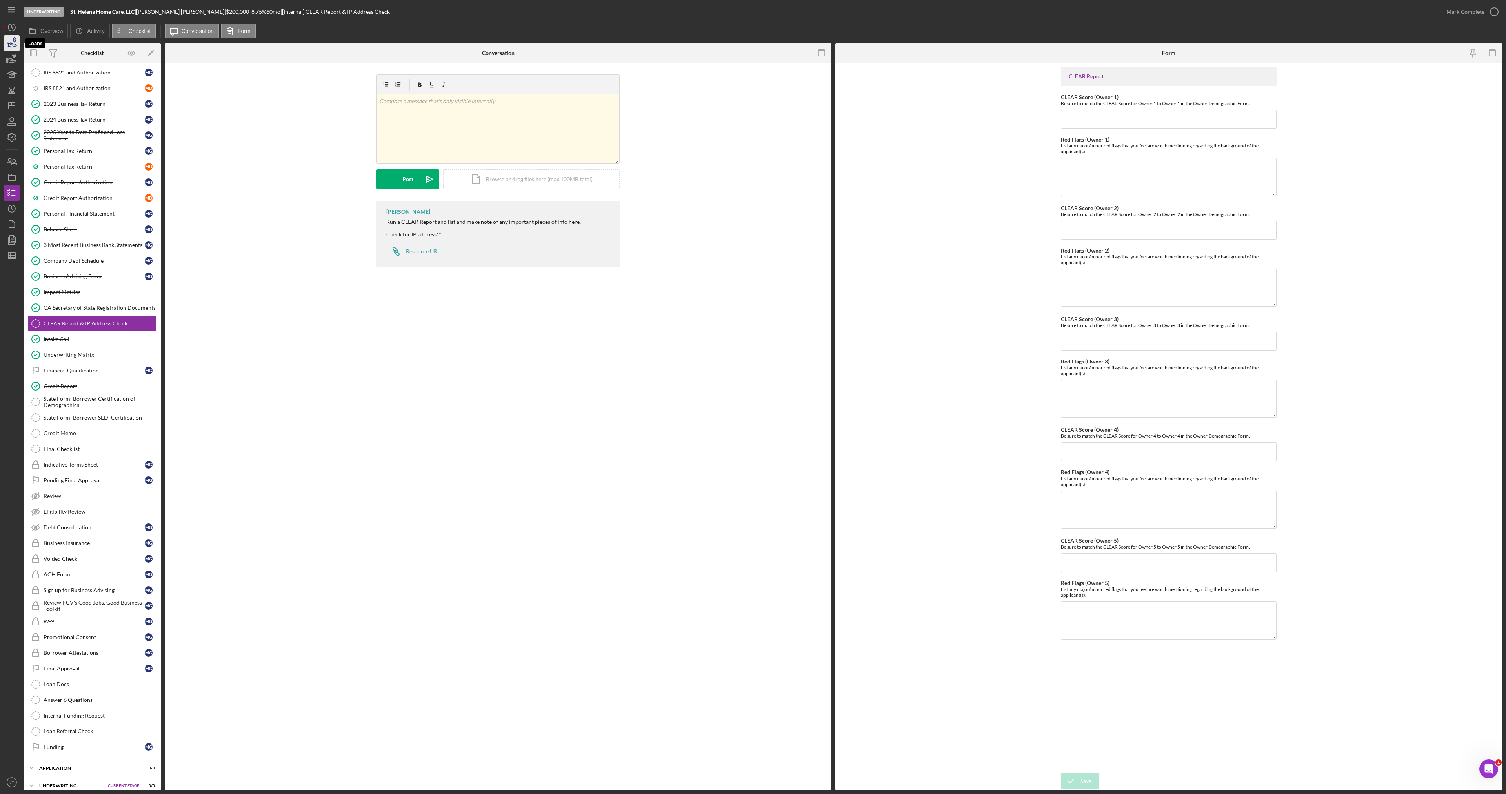
click at [10, 43] on icon "button" at bounding box center [12, 45] width 8 height 4
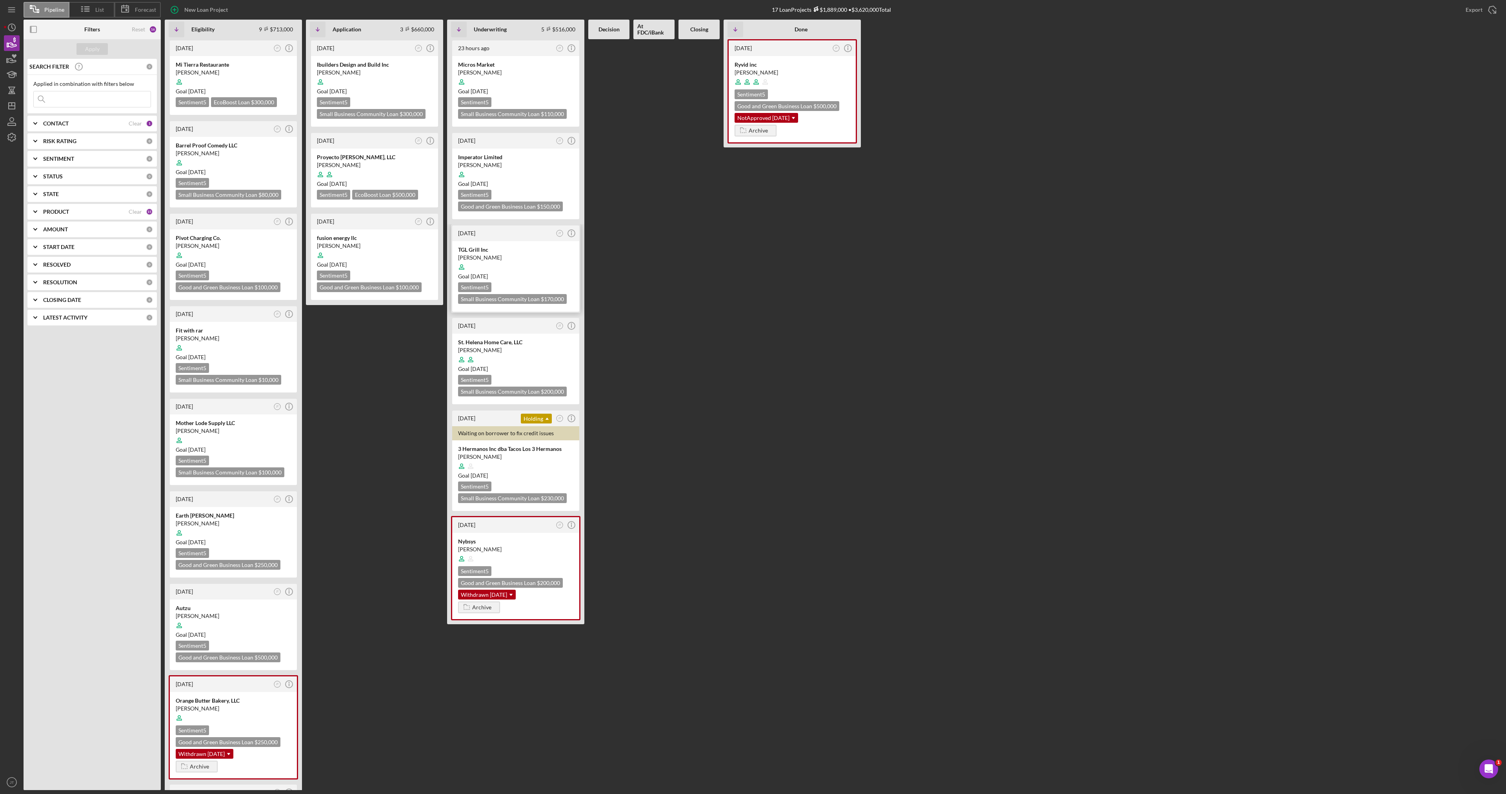
click at [521, 273] on div "Goal 2 weeks from now" at bounding box center [515, 277] width 115 height 8
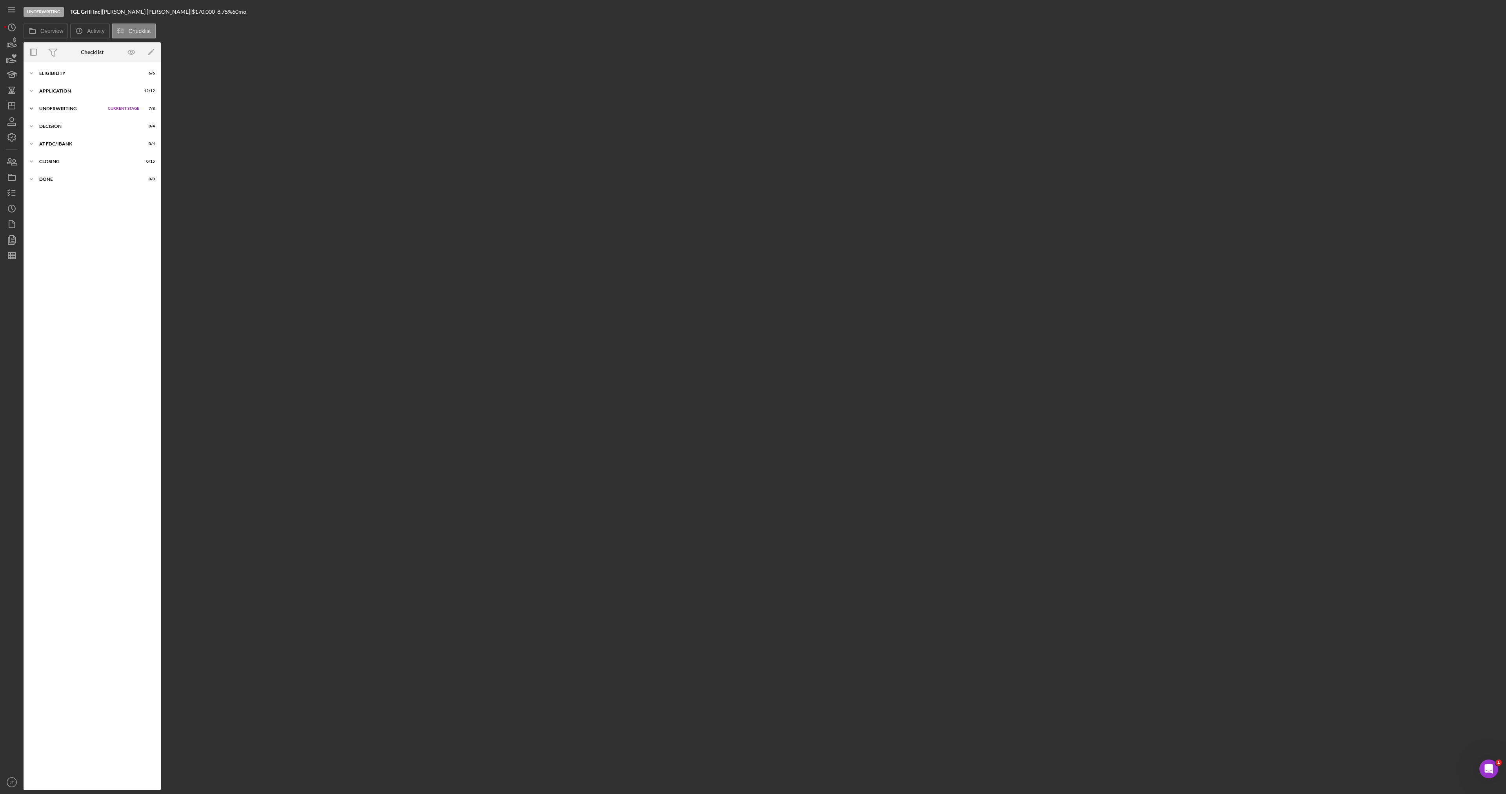
click at [65, 110] on div "Underwriting" at bounding box center [71, 108] width 65 height 5
click at [69, 255] on div "Decision" at bounding box center [78, 256] width 79 height 5
click at [85, 175] on div "Underwriting Matrix" at bounding box center [100, 172] width 113 height 6
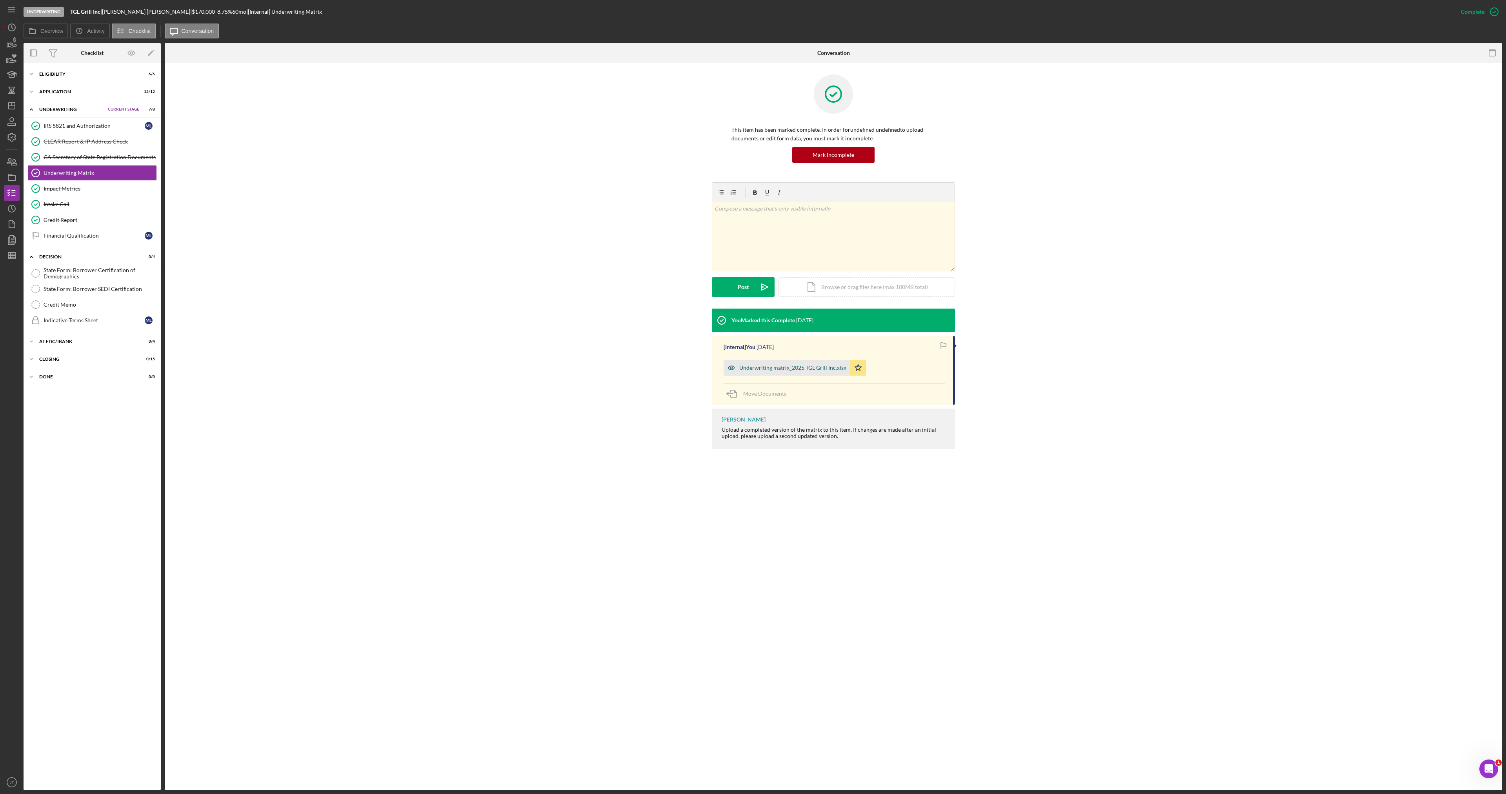
click at [793, 365] on div "Underwriting matrix_2025 TGL Grill Inc.xlsx" at bounding box center [792, 368] width 107 height 6
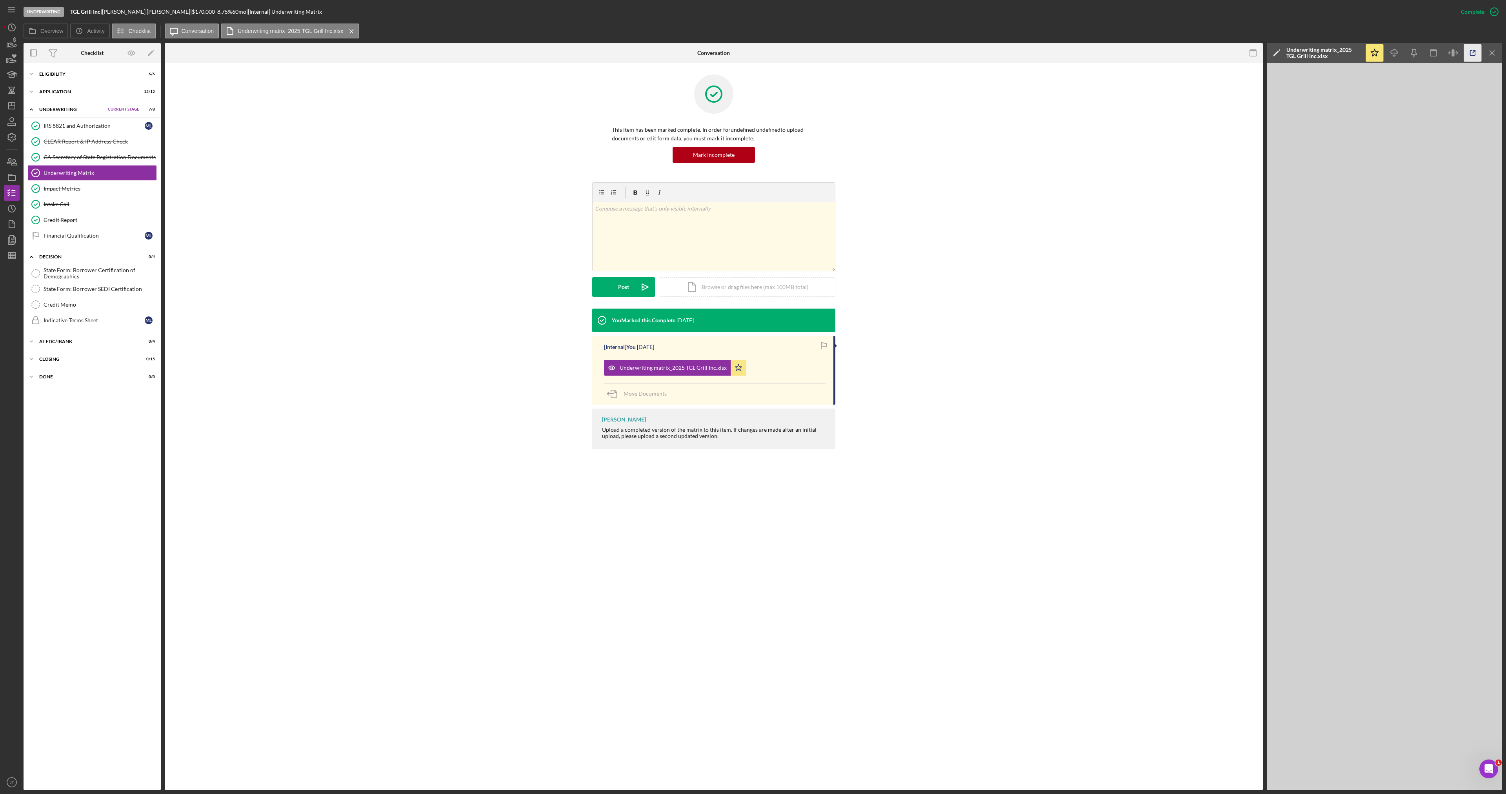
click at [1468, 55] on icon "button" at bounding box center [1473, 53] width 18 height 18
click at [1399, 53] on icon "Icon/Download" at bounding box center [1395, 53] width 18 height 18
click at [680, 286] on div "Icon/Document Browse or drag files here (max 100MB total) Tap to choose files o…" at bounding box center [747, 287] width 177 height 20
click at [648, 288] on icon "Icon/Upload" at bounding box center [646, 287] width 20 height 20
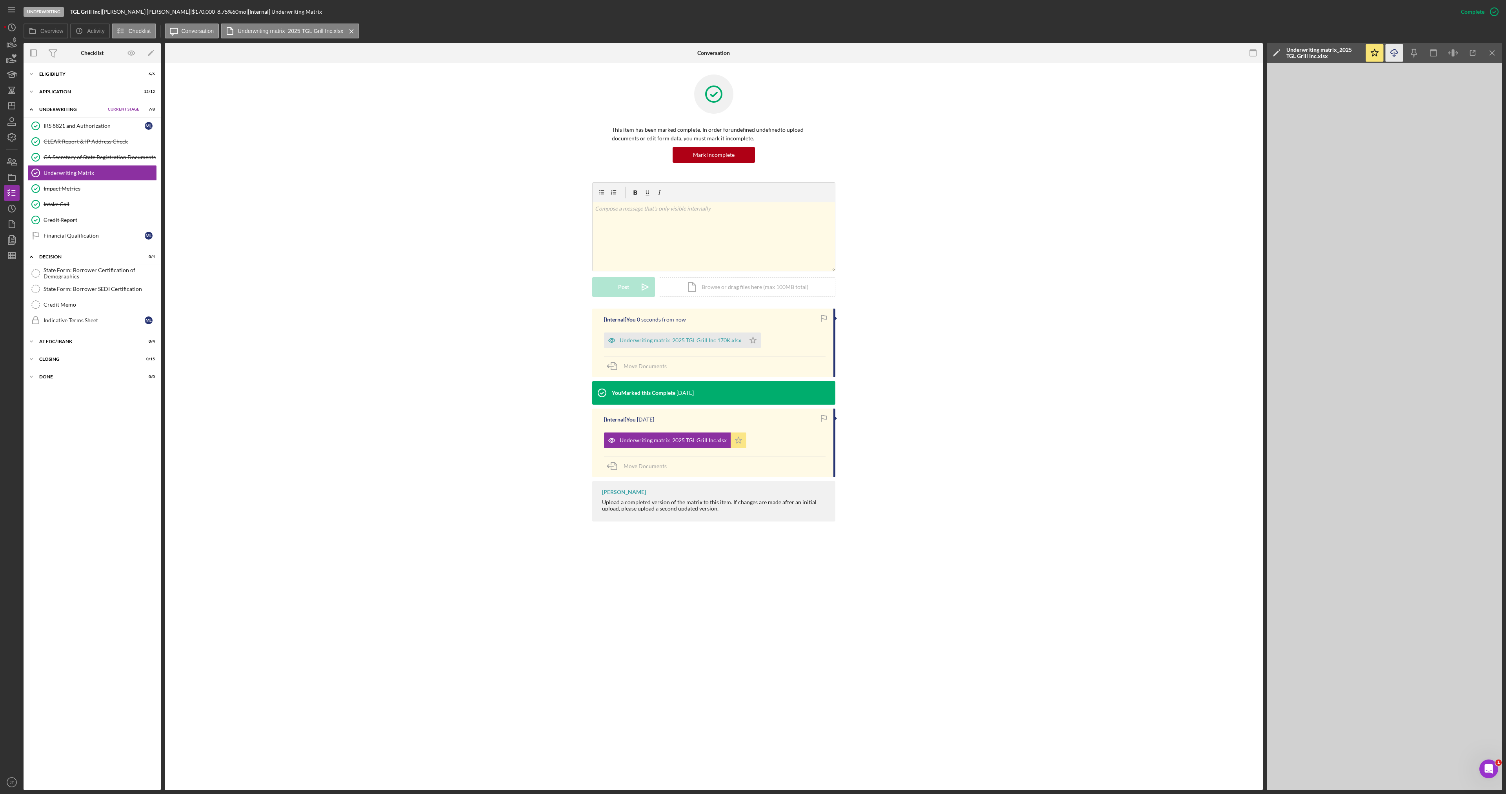
click at [736, 440] on polygon "button" at bounding box center [739, 440] width 7 height 6
click at [745, 337] on icon "Icon/Star" at bounding box center [753, 341] width 16 height 16
click at [78, 219] on div "Credit Report" at bounding box center [100, 220] width 113 height 6
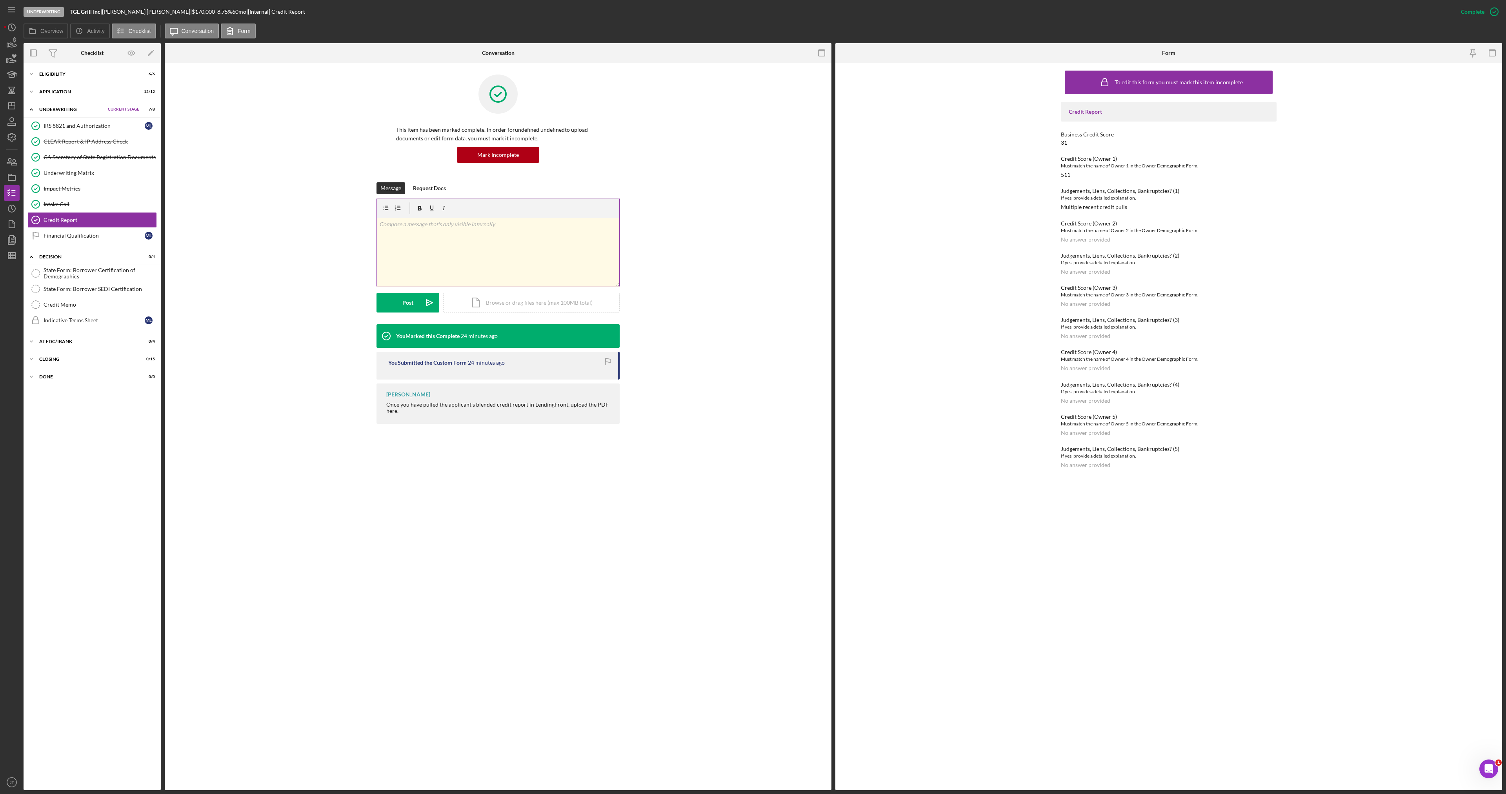
click at [507, 266] on div "v Color teal Color pink Remove color Add row above Add row below Add column bef…" at bounding box center [498, 252] width 242 height 69
click at [525, 303] on div "Icon/Document Browse or drag files here (max 100MB total) Tap to choose files o…" at bounding box center [531, 303] width 177 height 20
click at [403, 306] on div "Upload" at bounding box center [408, 303] width 18 height 20
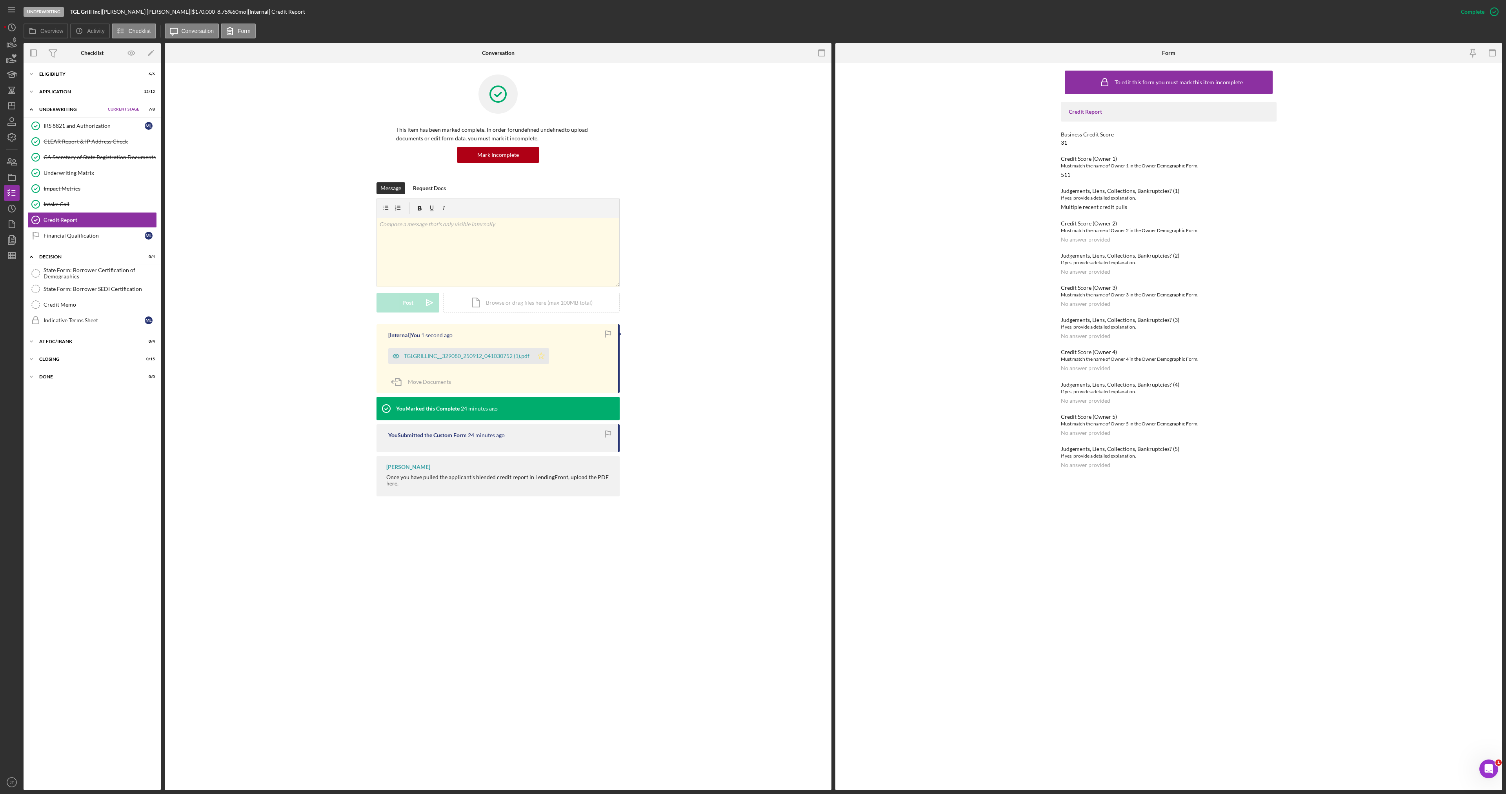
click at [546, 348] on icon "Icon/Star" at bounding box center [542, 356] width 16 height 16
click at [129, 278] on div "State Form: Borrower Certification of Demographics" at bounding box center [100, 273] width 113 height 13
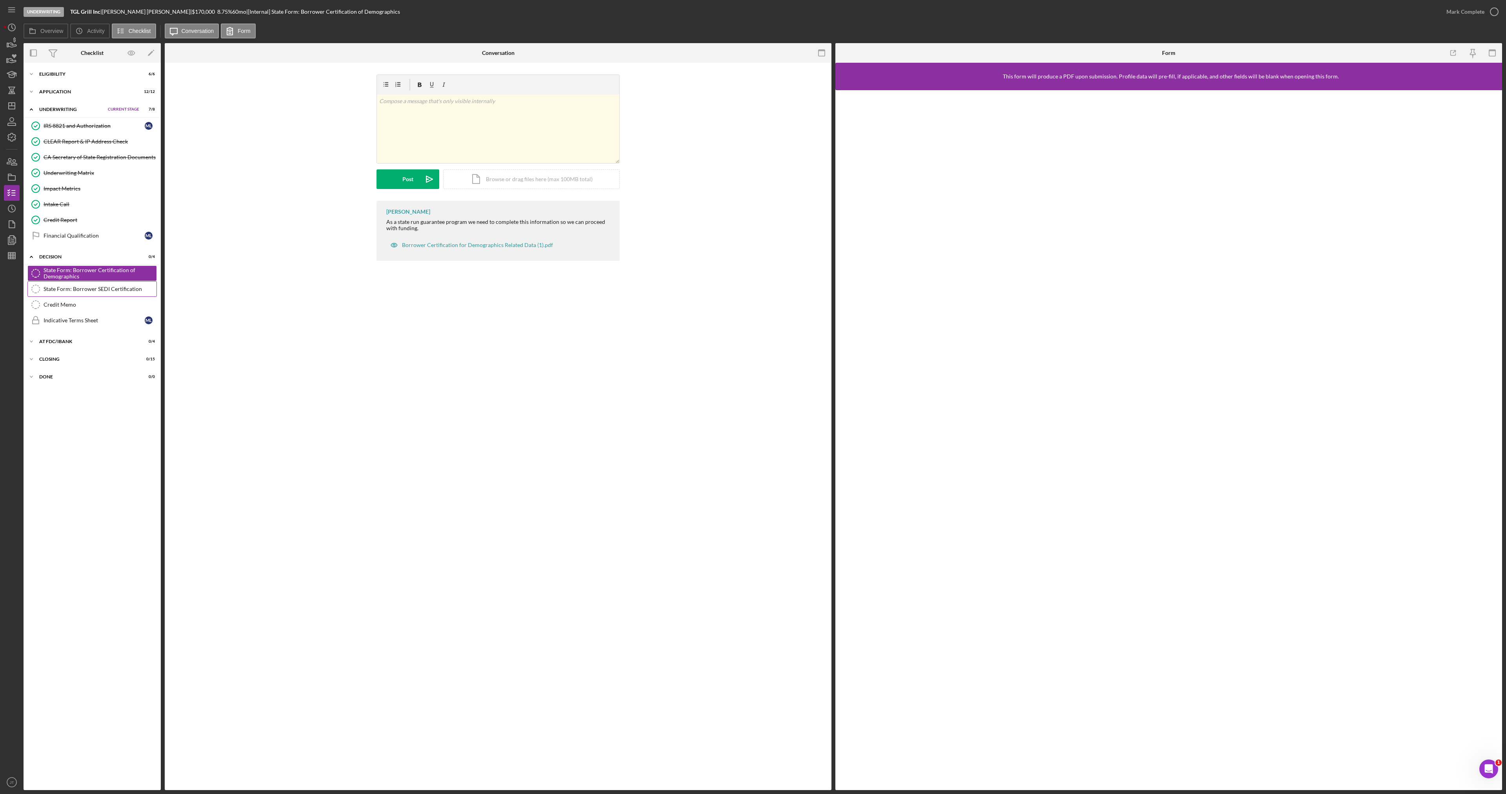
click at [105, 290] on div "State Form: Borrower SEDI Certification" at bounding box center [100, 289] width 113 height 6
click at [89, 278] on div "State Form: Borrower Certification of Demographics" at bounding box center [100, 273] width 113 height 13
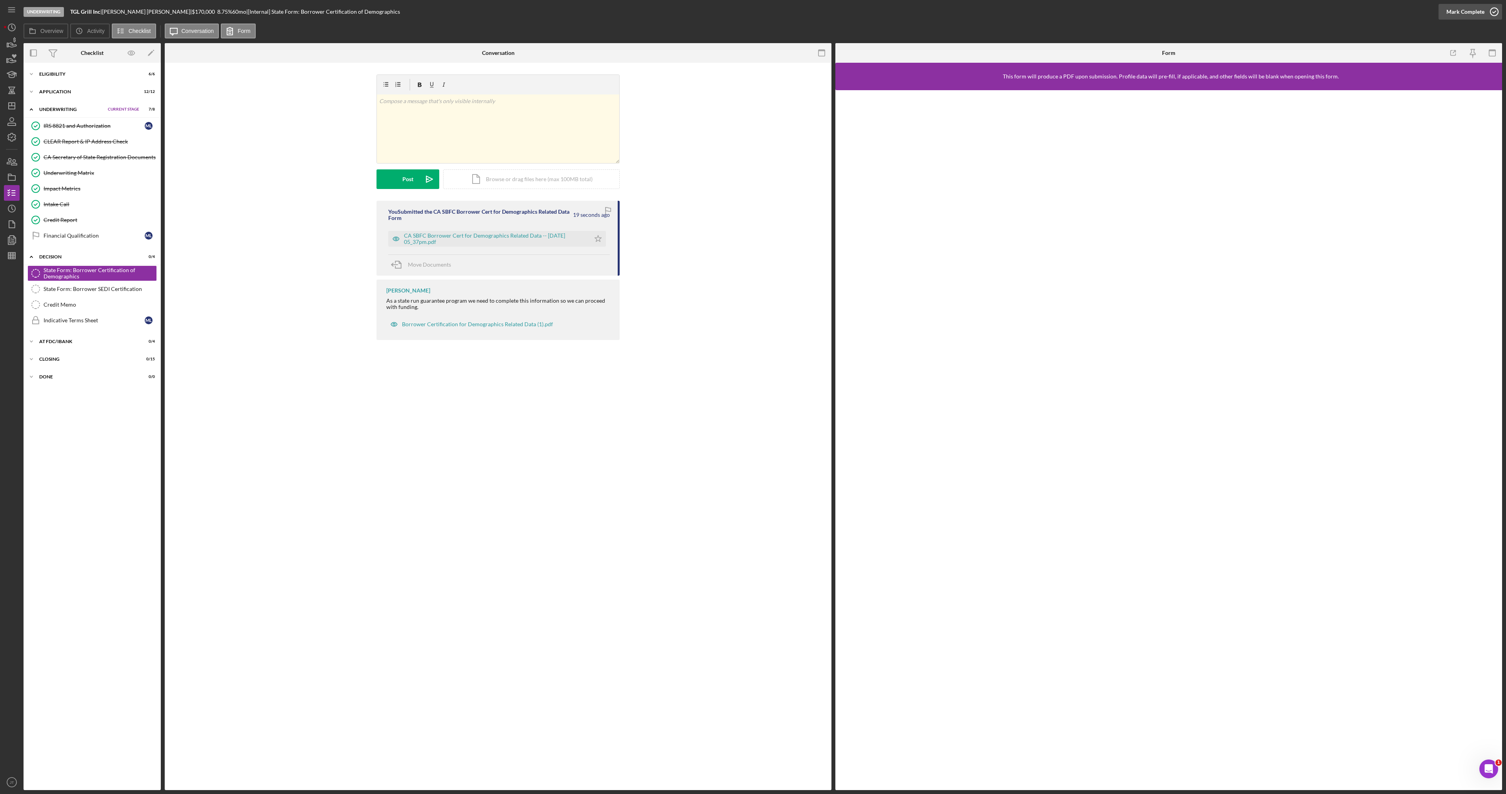
click at [1473, 11] on div "Mark Complete" at bounding box center [1466, 12] width 38 height 16
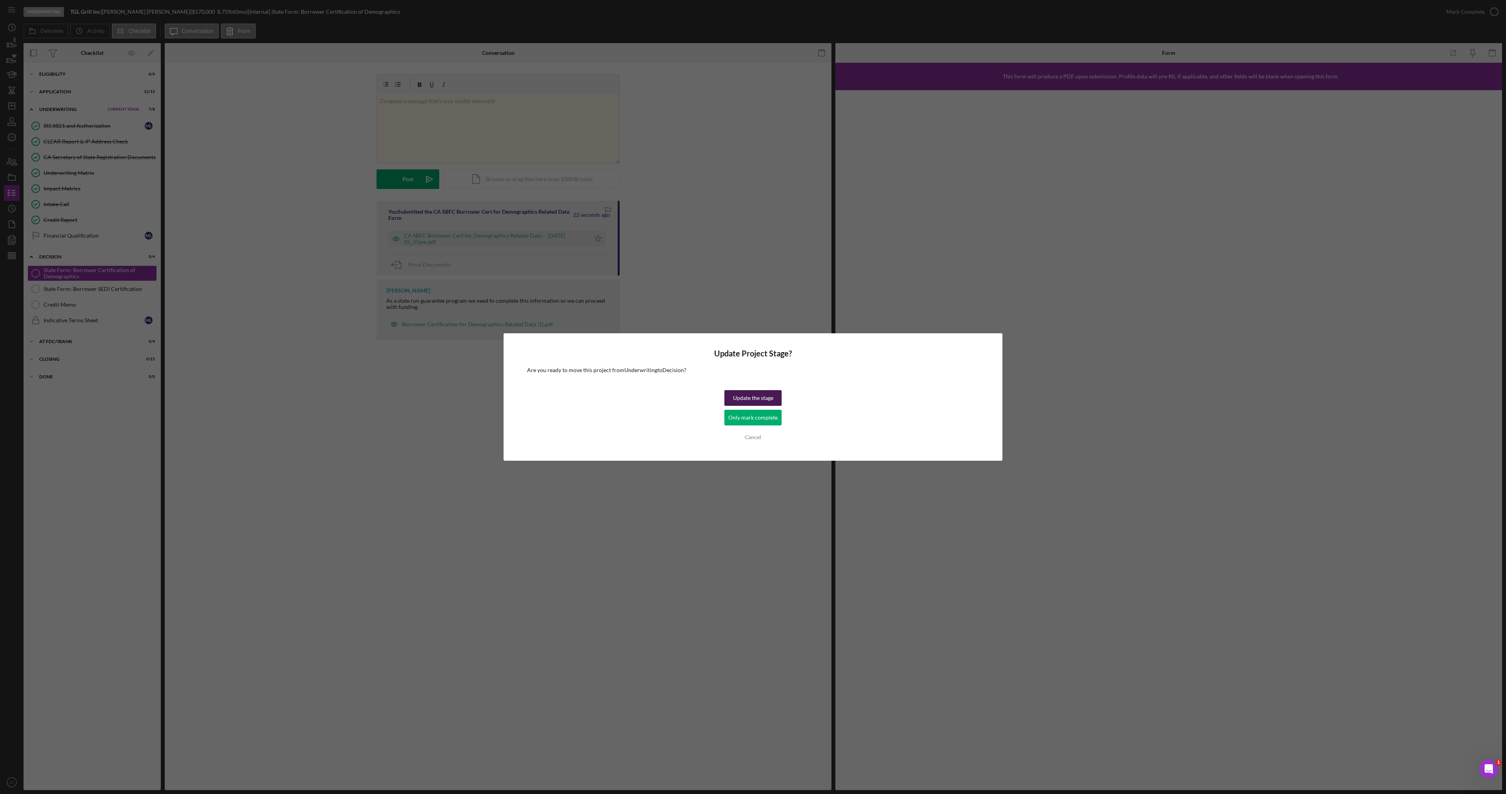
click at [747, 398] on div "Update the stage" at bounding box center [753, 398] width 40 height 16
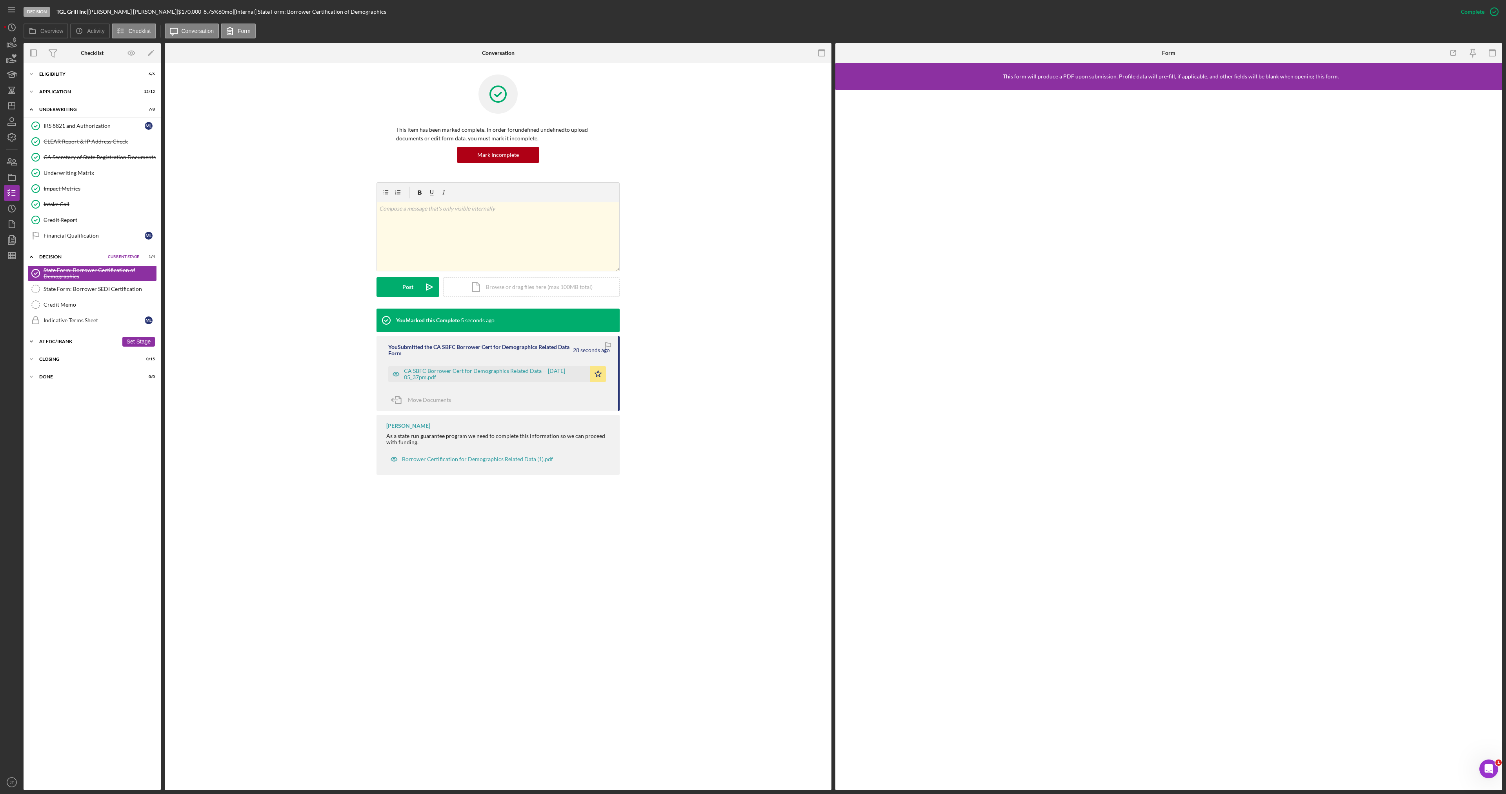
click at [64, 341] on div "At FDC/iBank" at bounding box center [78, 341] width 79 height 5
click at [80, 288] on div "State Form: Borrower SEDI Certification" at bounding box center [100, 289] width 113 height 6
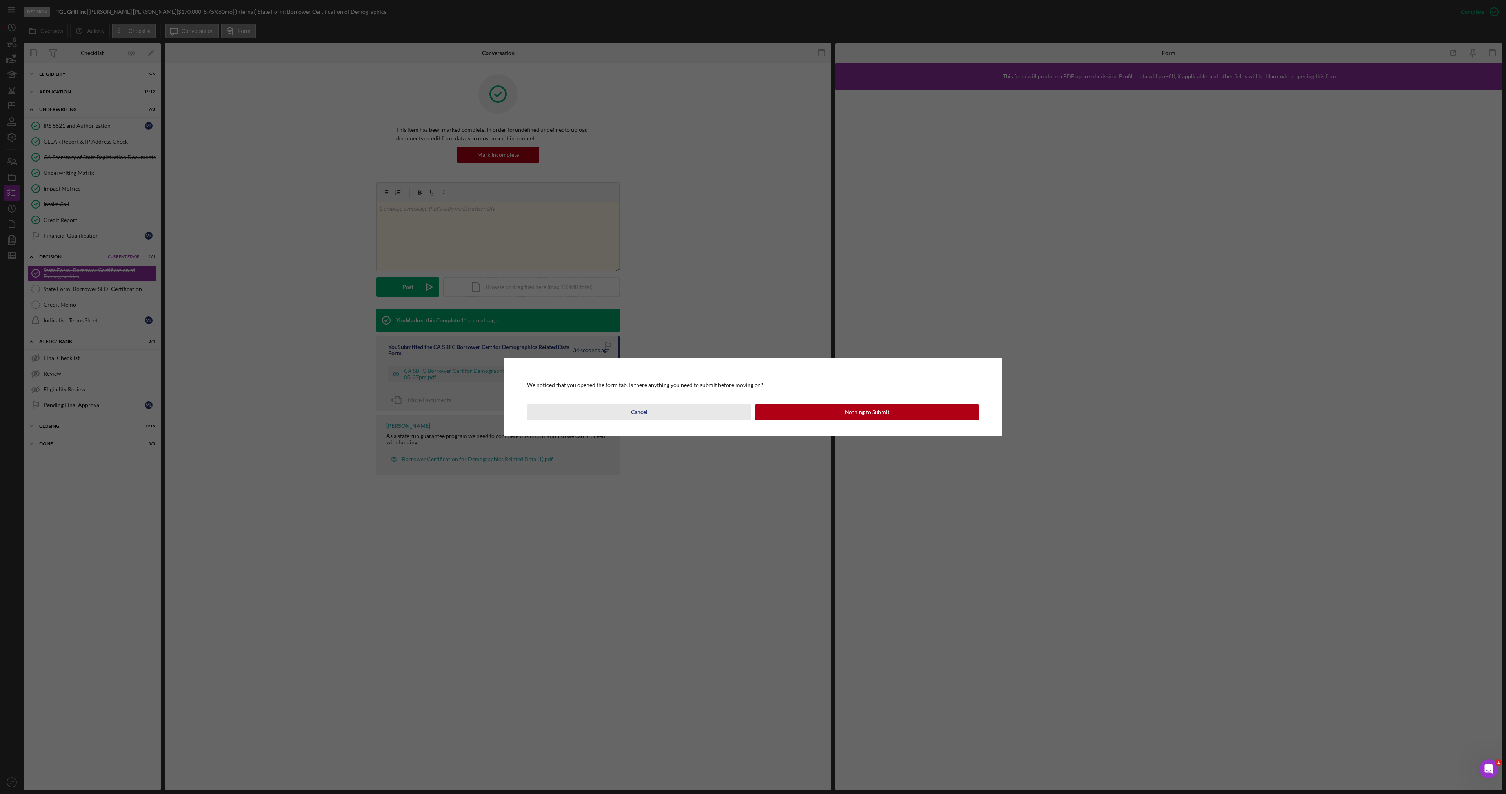
click at [659, 417] on button "Cancel" at bounding box center [639, 412] width 224 height 16
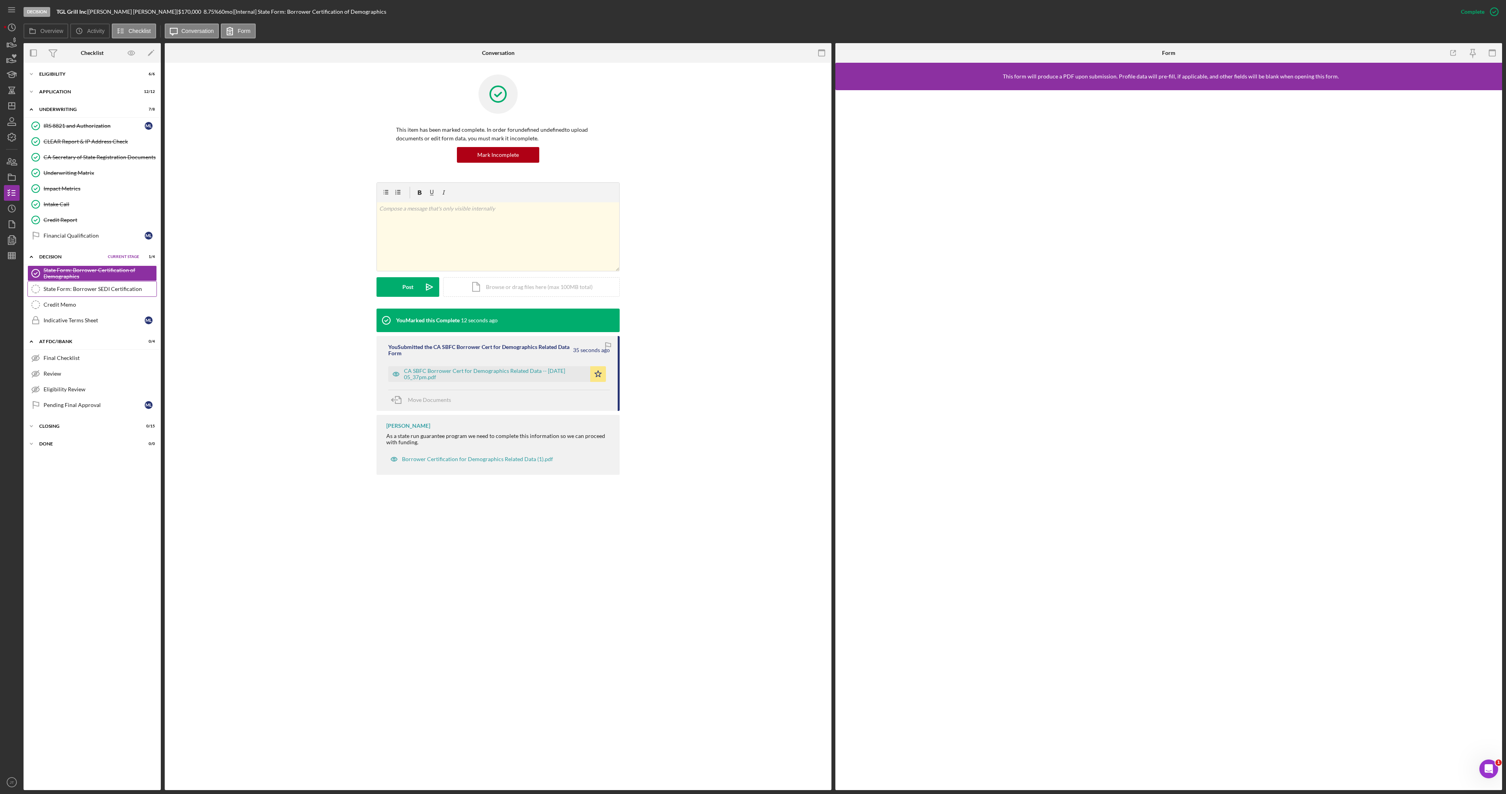
click at [91, 294] on link "State Form: Borrower SEDI Certification State Form: Borrower SEDI Certification" at bounding box center [91, 289] width 129 height 16
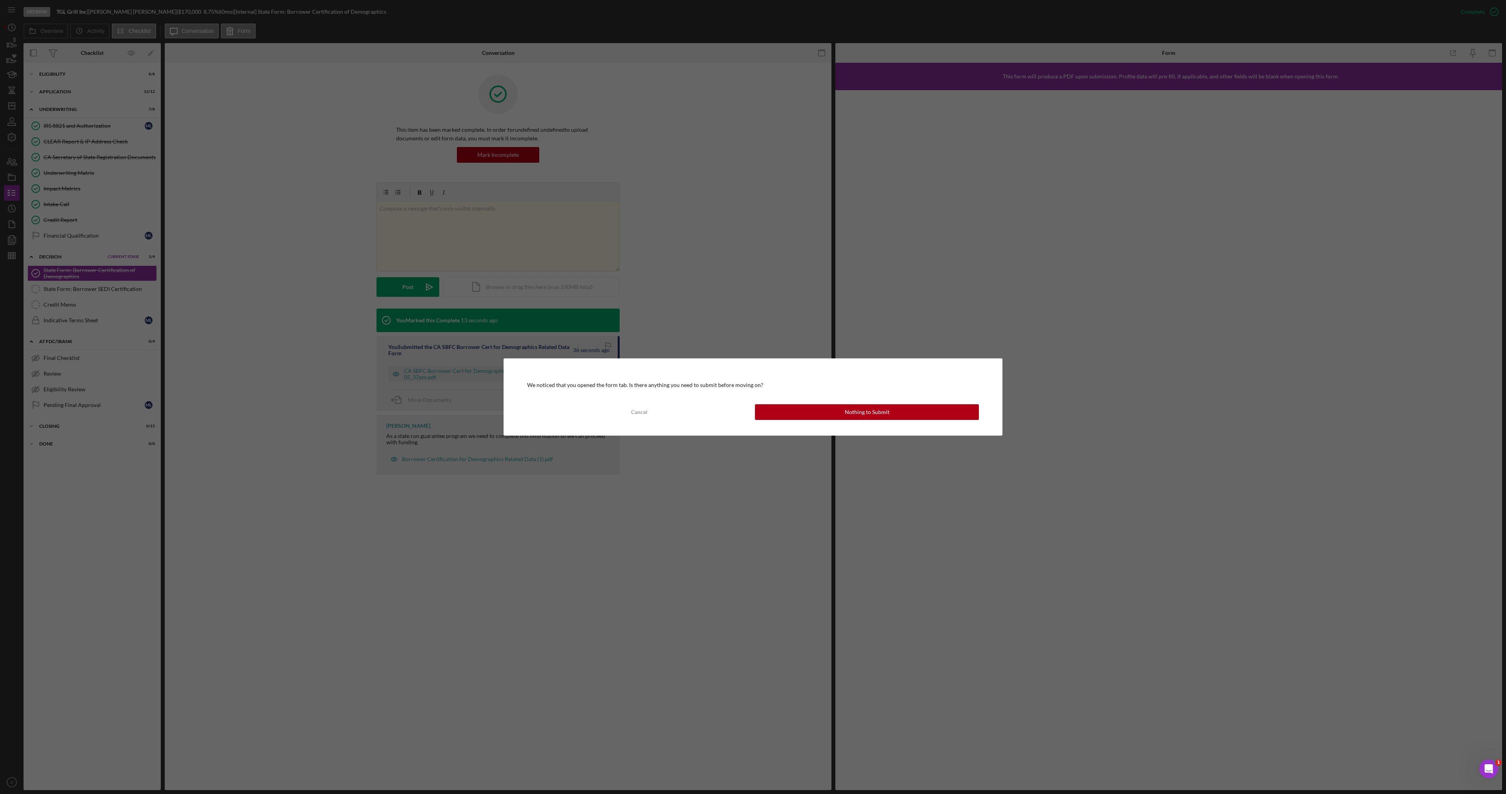
click at [798, 416] on button "Nothing to Submit" at bounding box center [867, 412] width 224 height 16
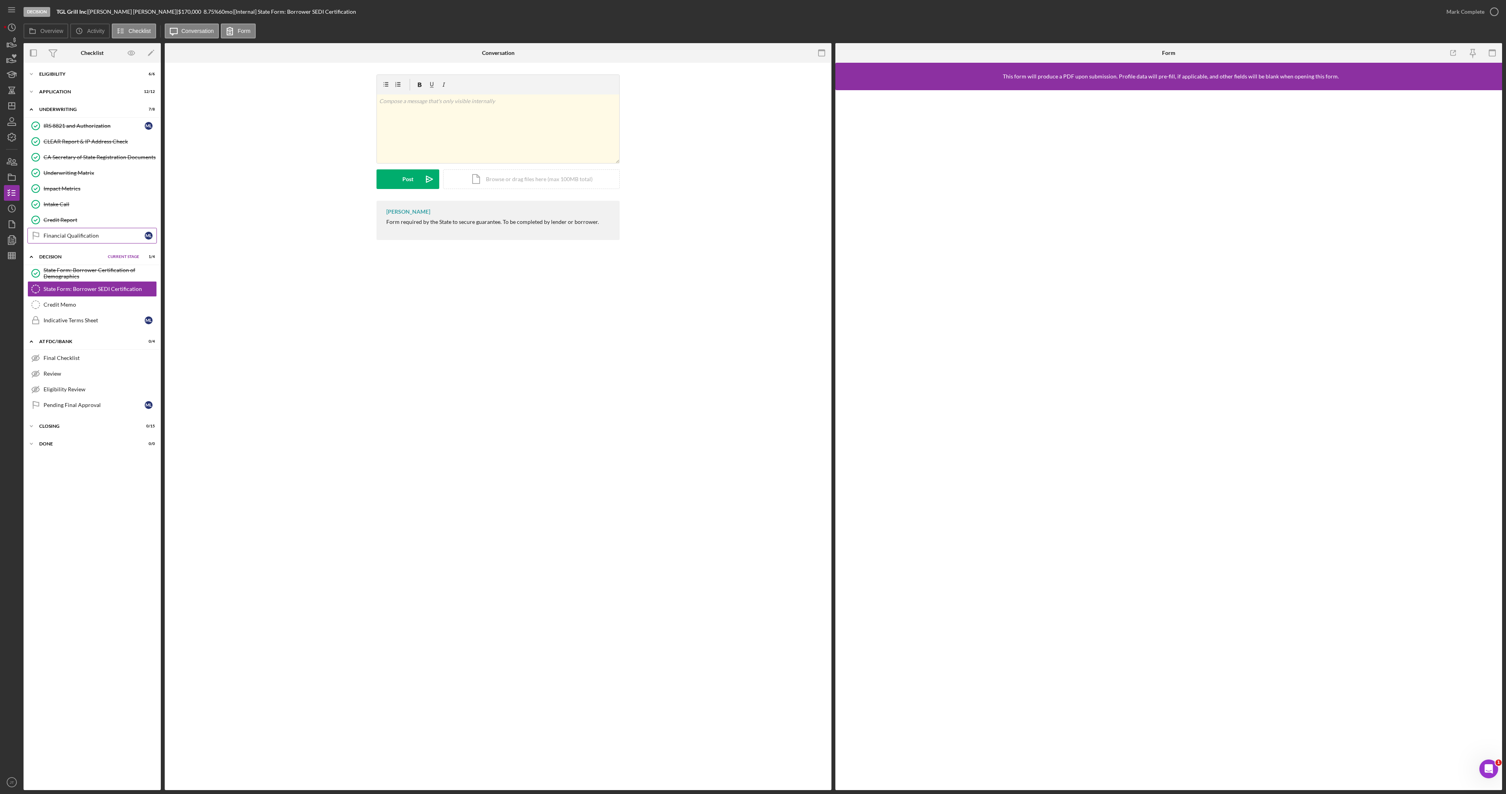
click at [84, 233] on div "Financial Qualification" at bounding box center [94, 236] width 101 height 6
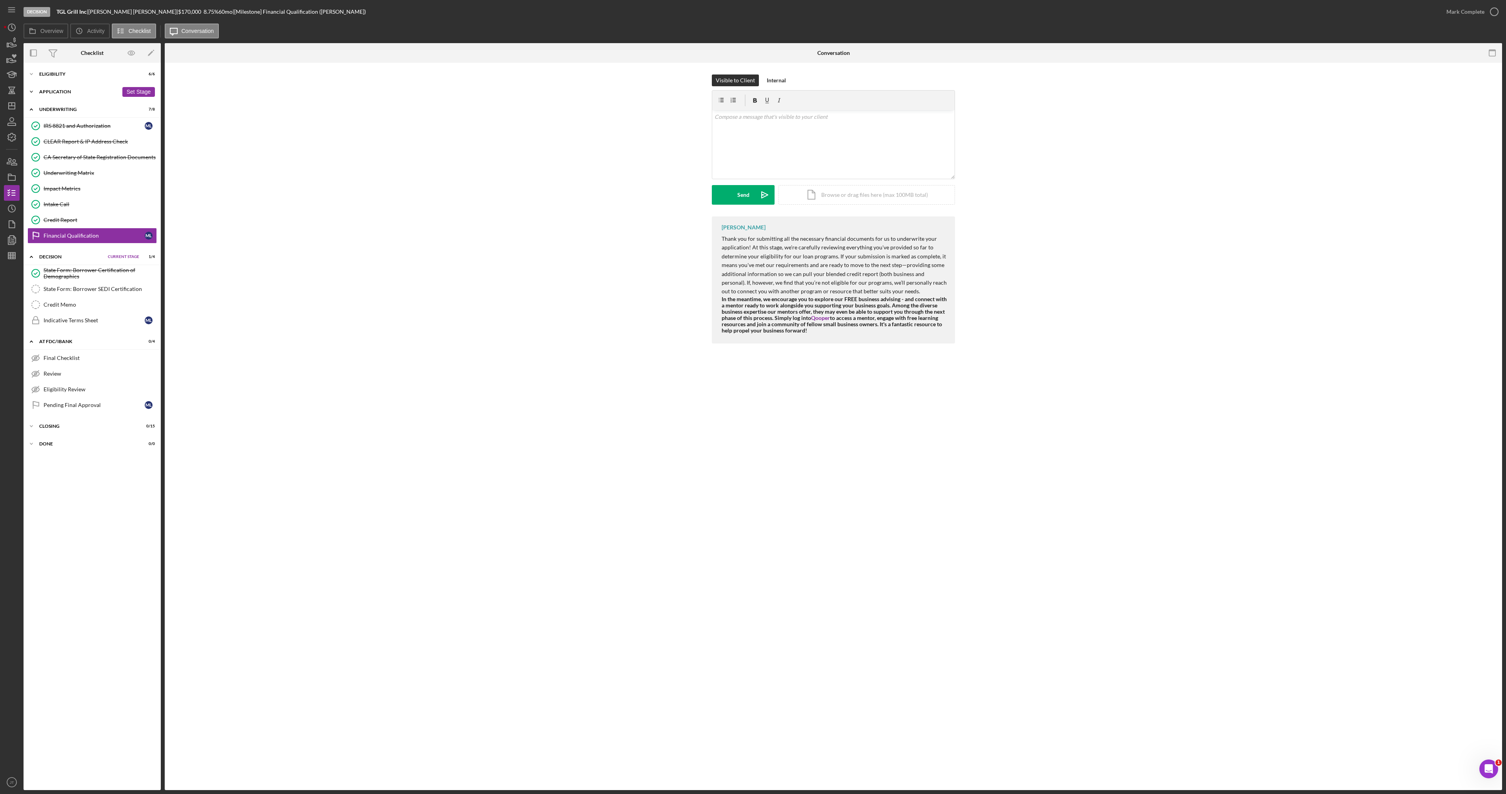
click at [62, 92] on div "Application" at bounding box center [78, 91] width 79 height 5
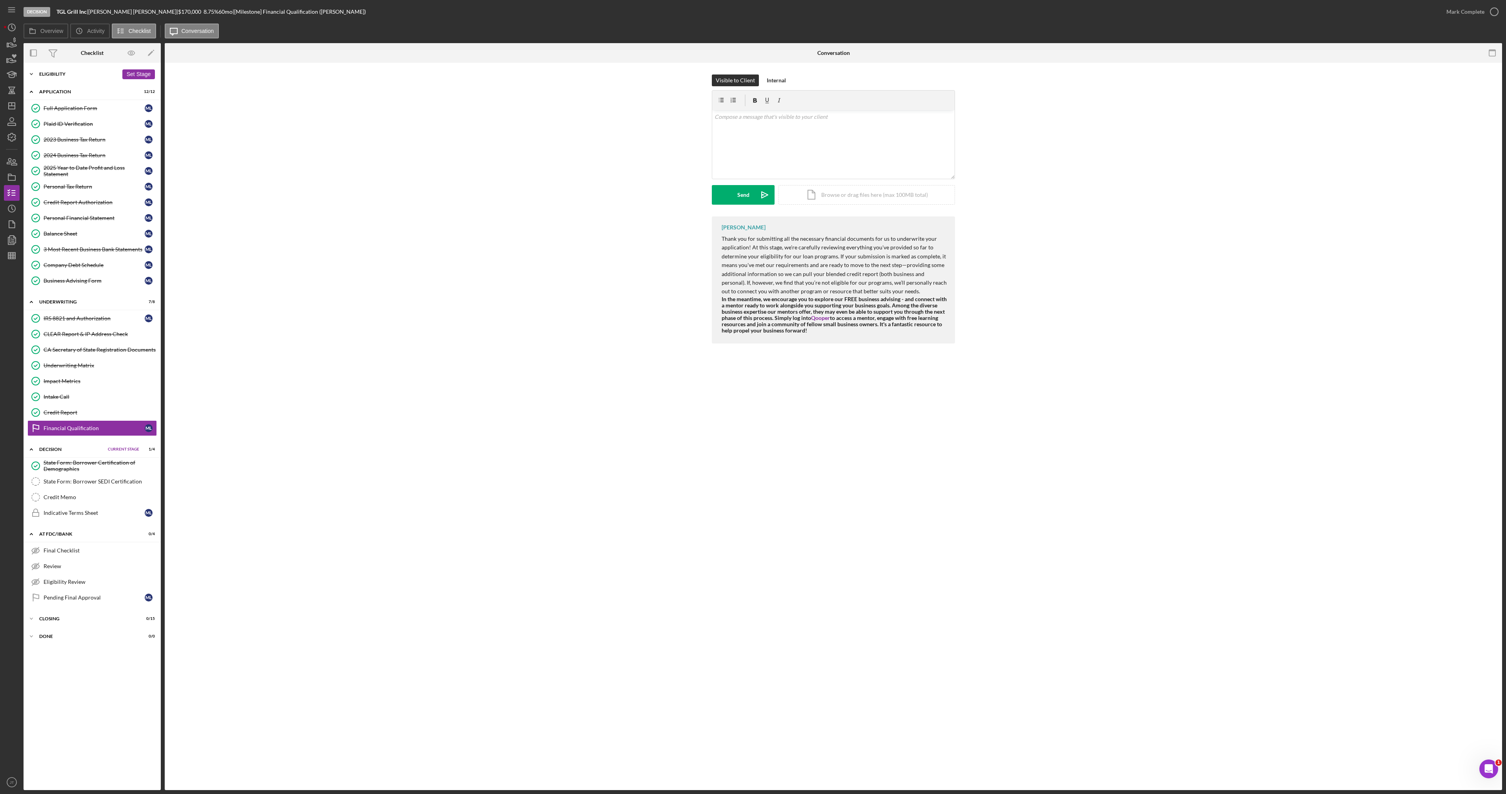
click at [76, 73] on div "Eligibility" at bounding box center [78, 74] width 79 height 5
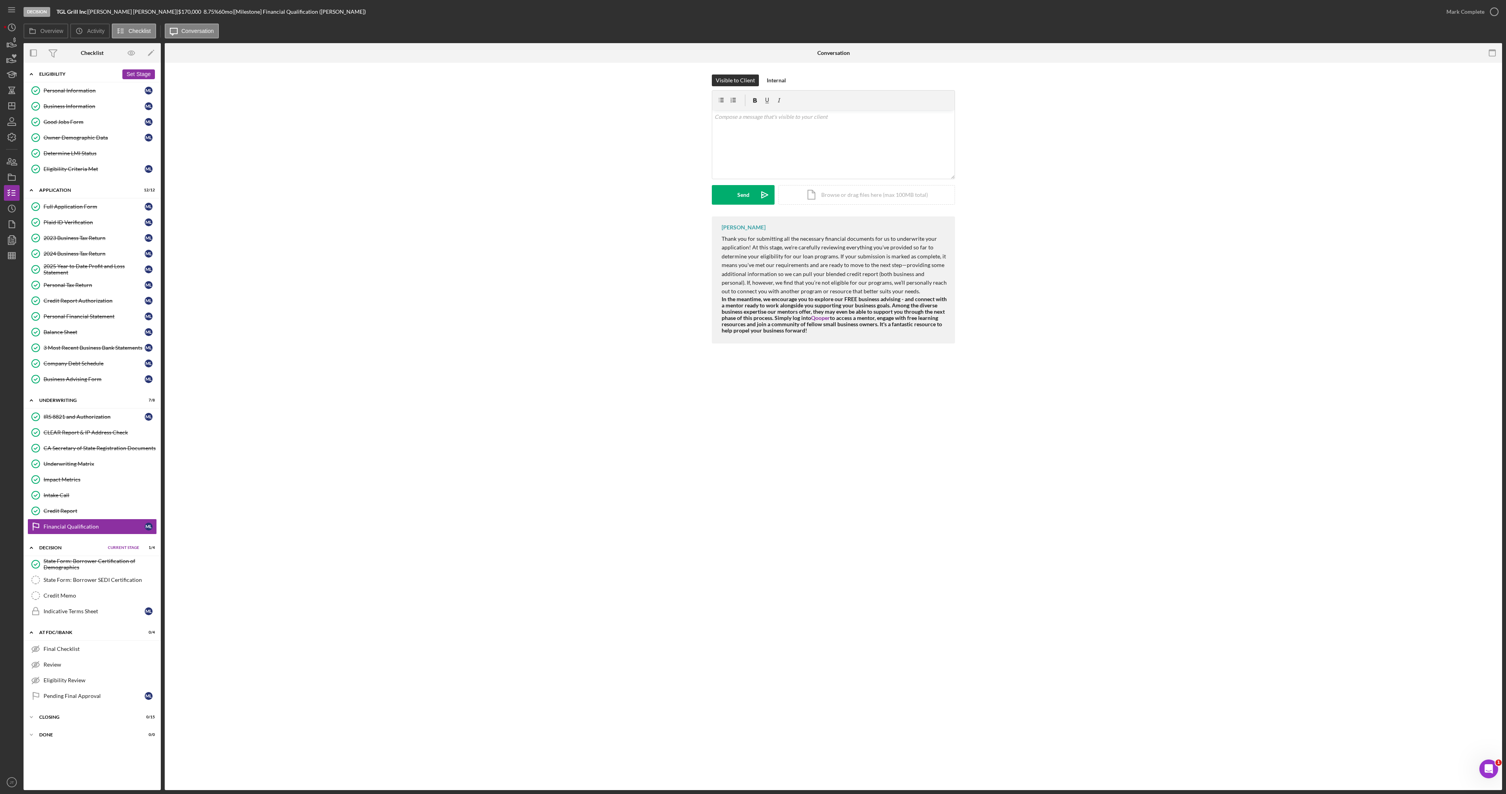
click at [69, 71] on div "Icon/Expander Eligibility 6 / 6 Set Stage" at bounding box center [92, 74] width 137 height 16
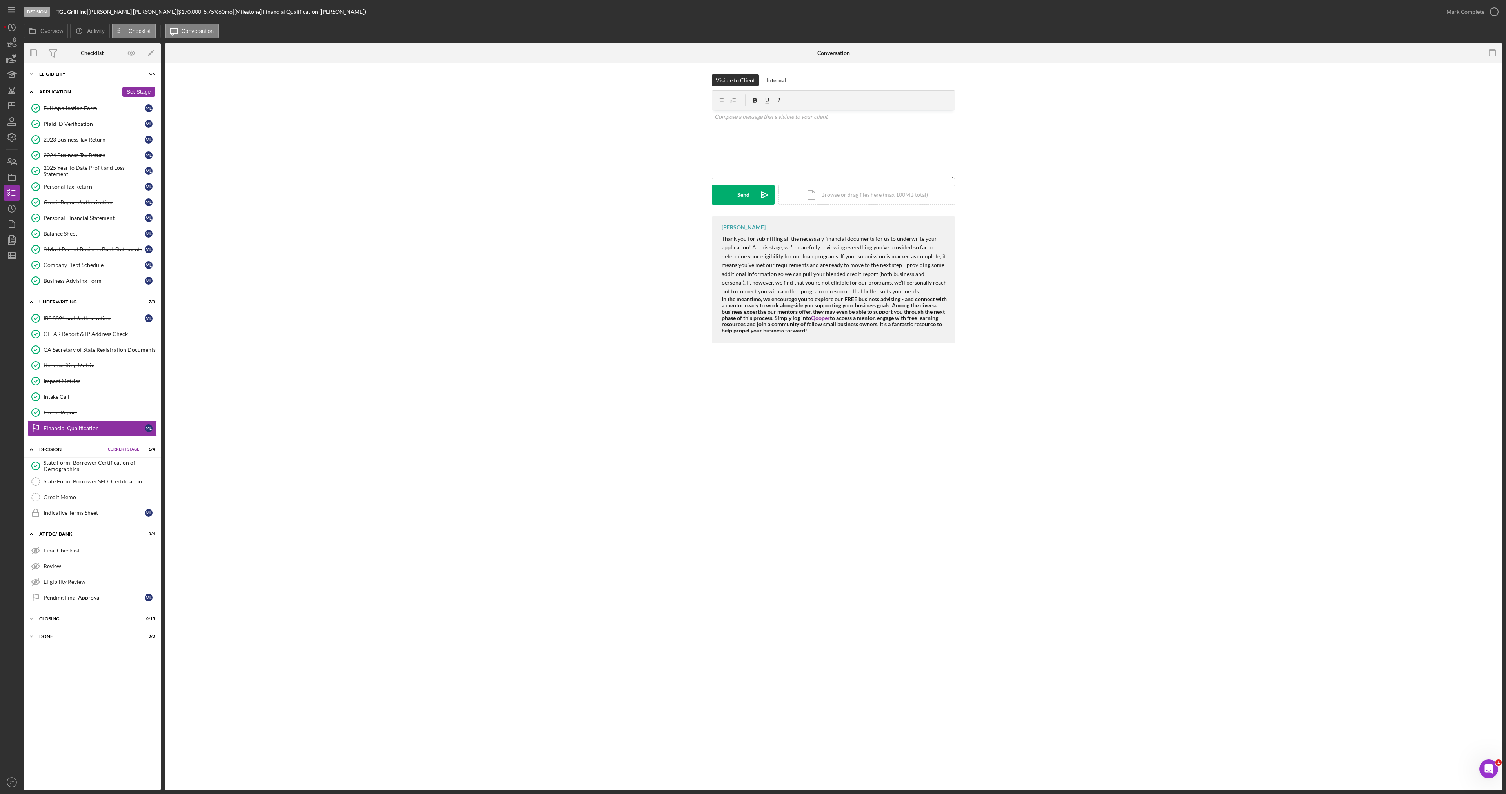
click at [71, 89] on div "Application" at bounding box center [78, 91] width 79 height 5
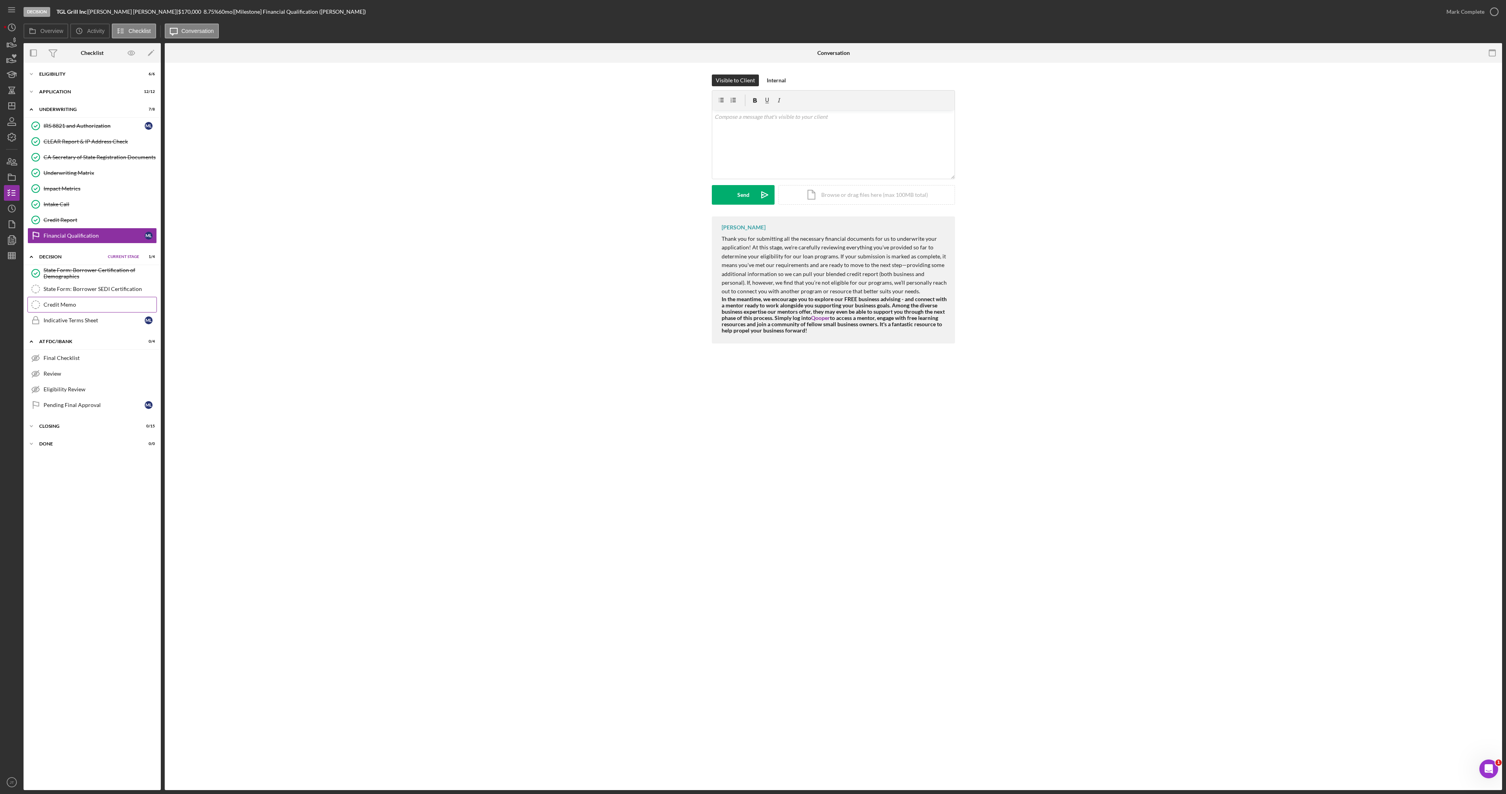
click at [70, 312] on link "Credit Memo Credit Memo" at bounding box center [91, 305] width 129 height 16
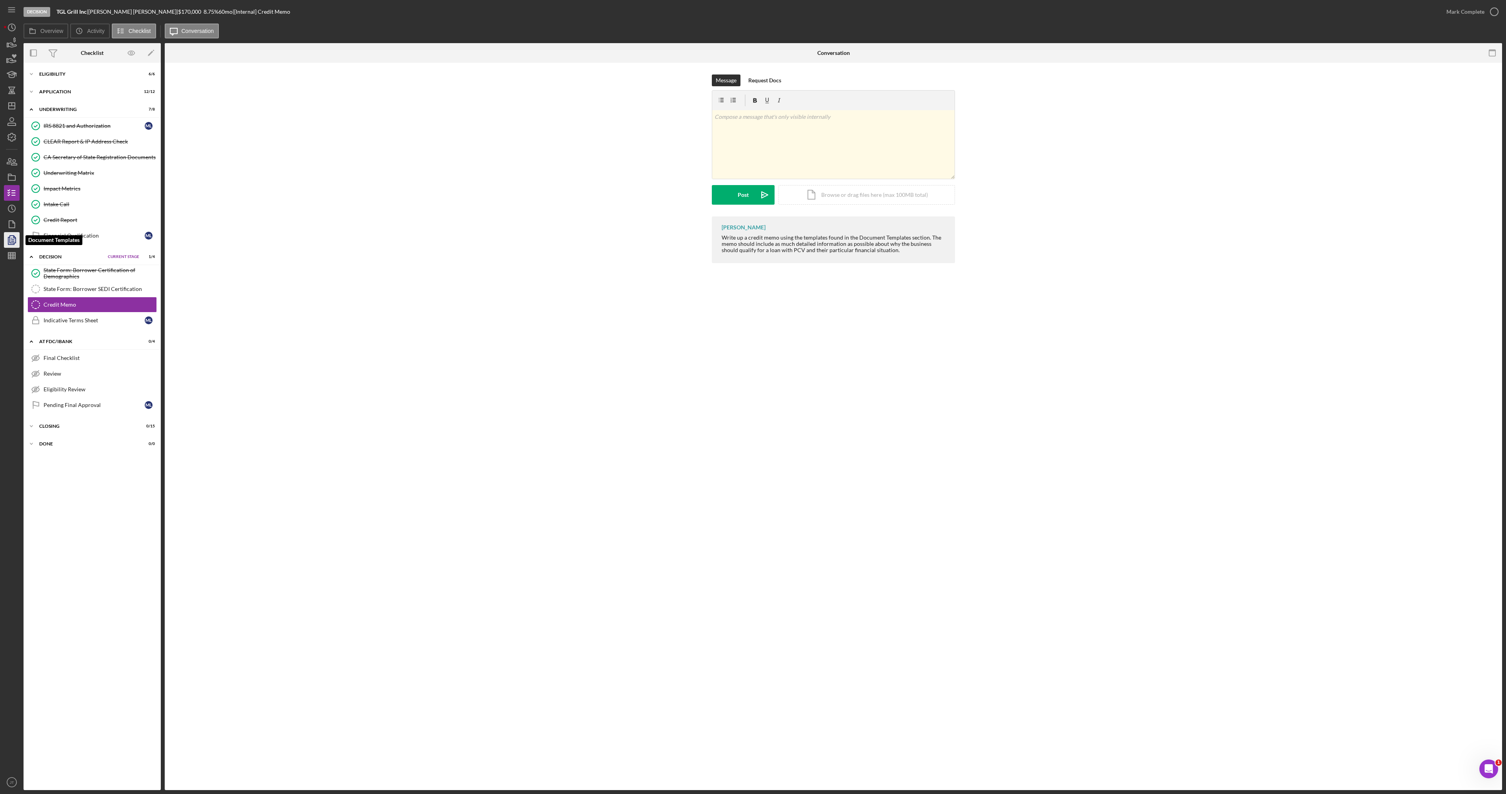
click at [13, 238] on icon "button" at bounding box center [12, 240] width 20 height 20
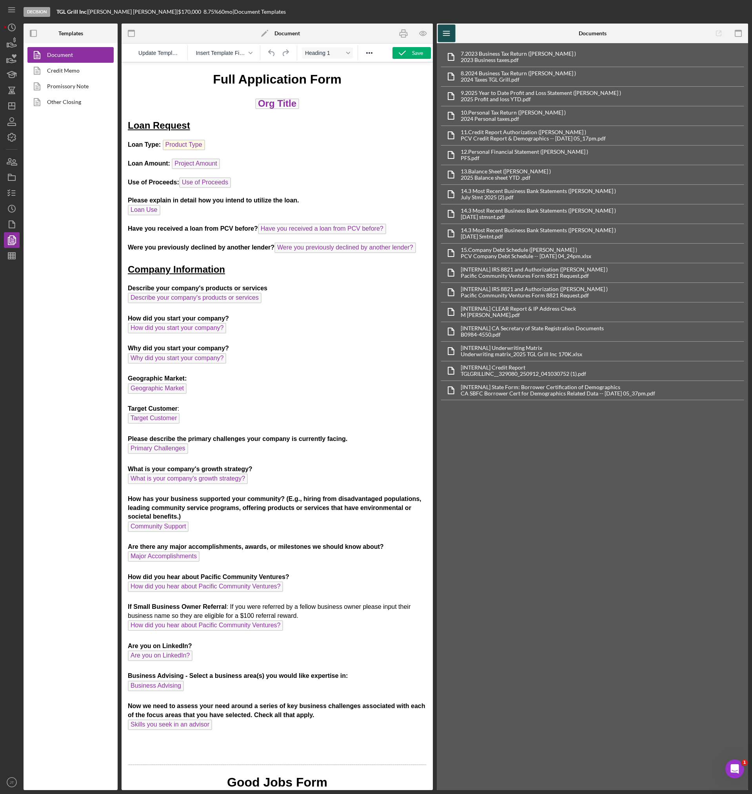
click at [449, 30] on icon "Icon/Menu" at bounding box center [447, 34] width 18 height 18
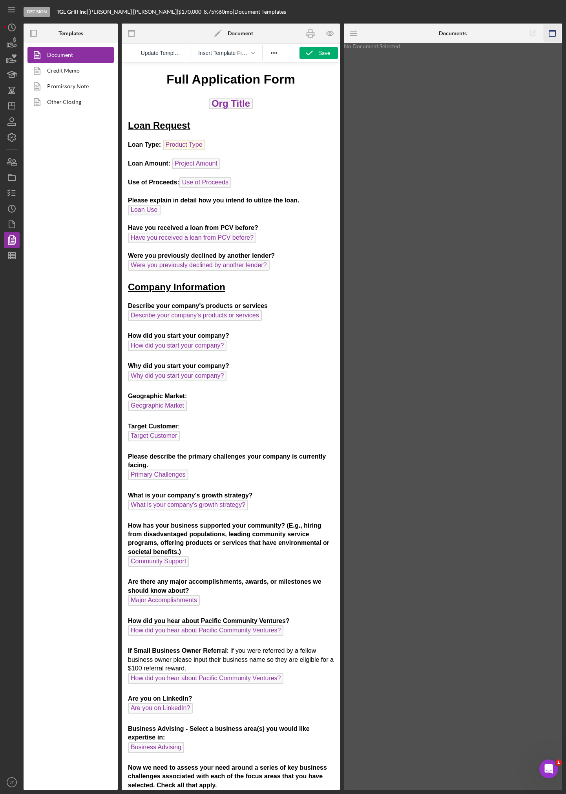
click at [553, 35] on icon "button" at bounding box center [552, 34] width 18 height 18
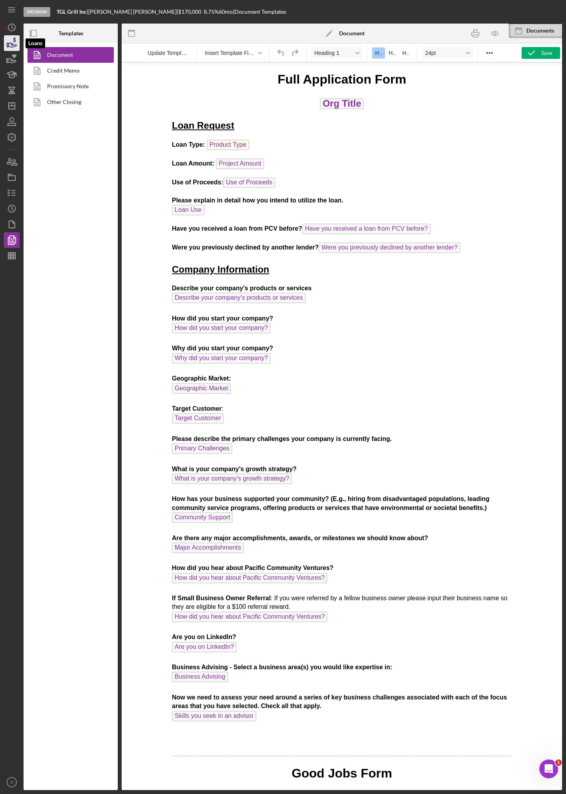
click at [18, 48] on icon "button" at bounding box center [12, 43] width 20 height 20
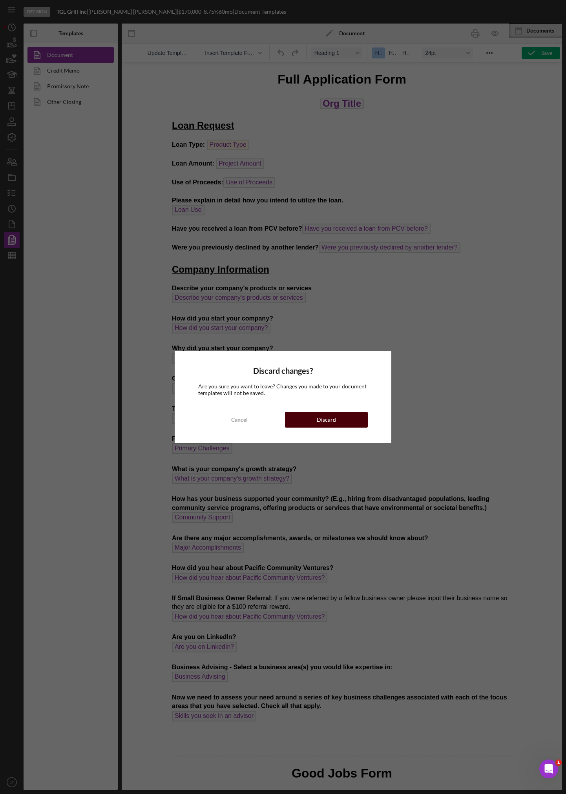
click at [329, 423] on div "Discard" at bounding box center [326, 420] width 19 height 16
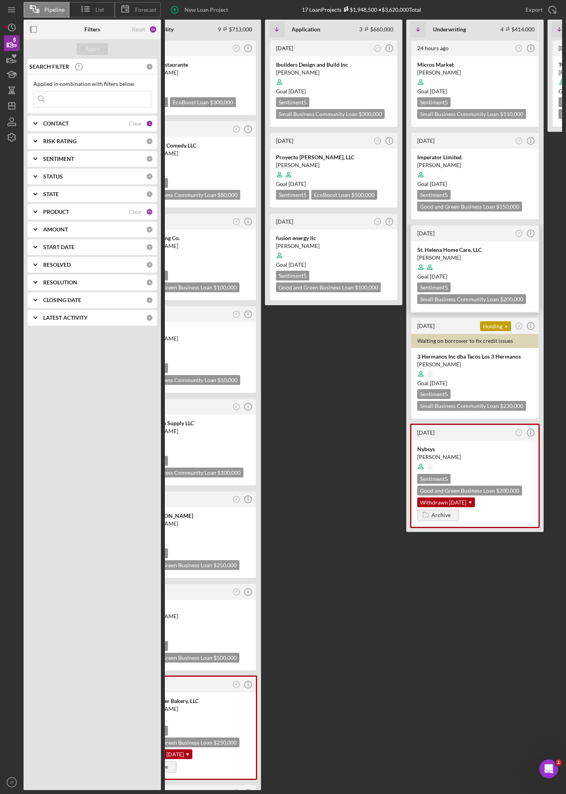
click at [417, 267] on div at bounding box center [474, 267] width 115 height 15
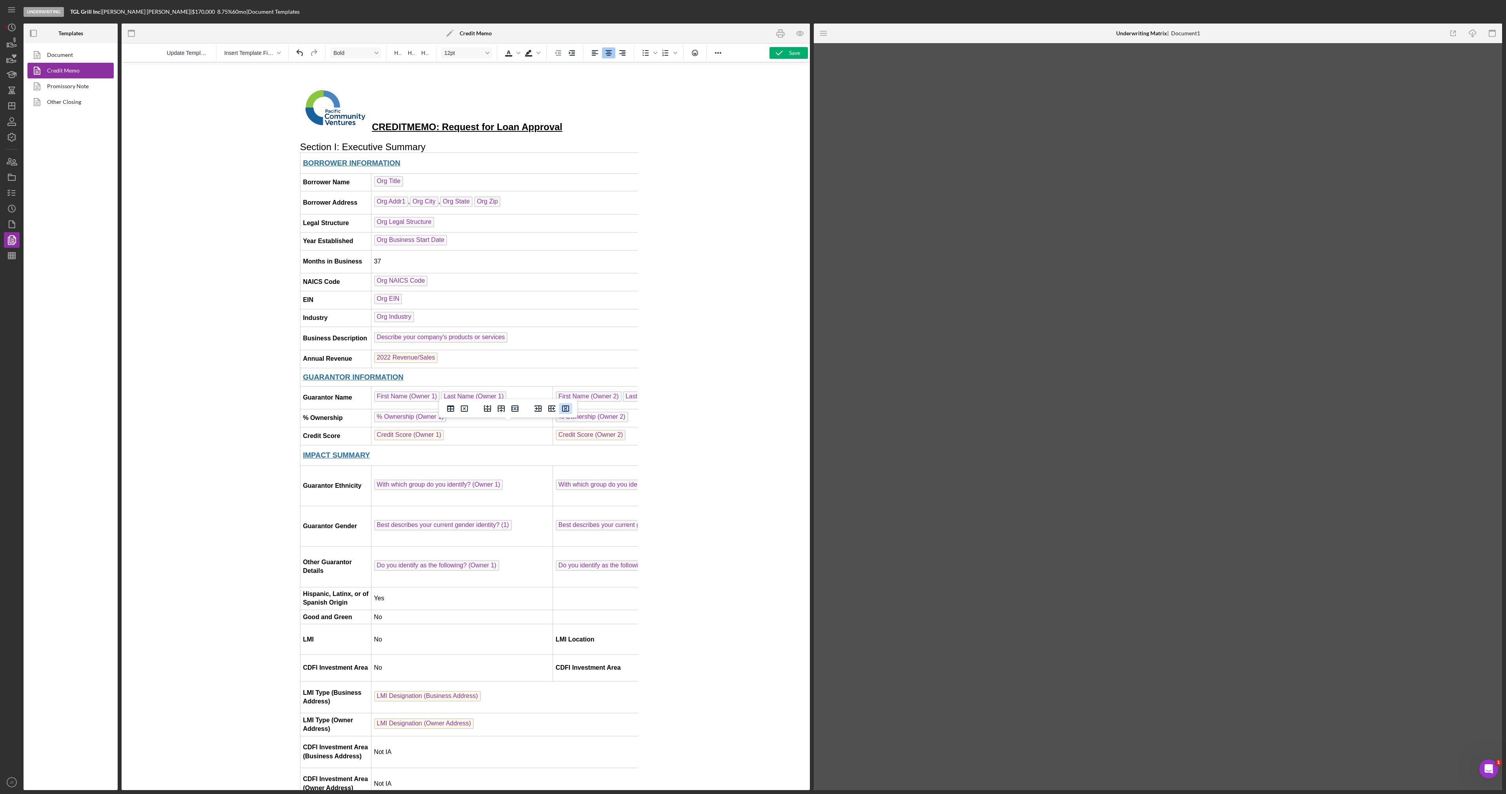
scroll to position [1059, 9]
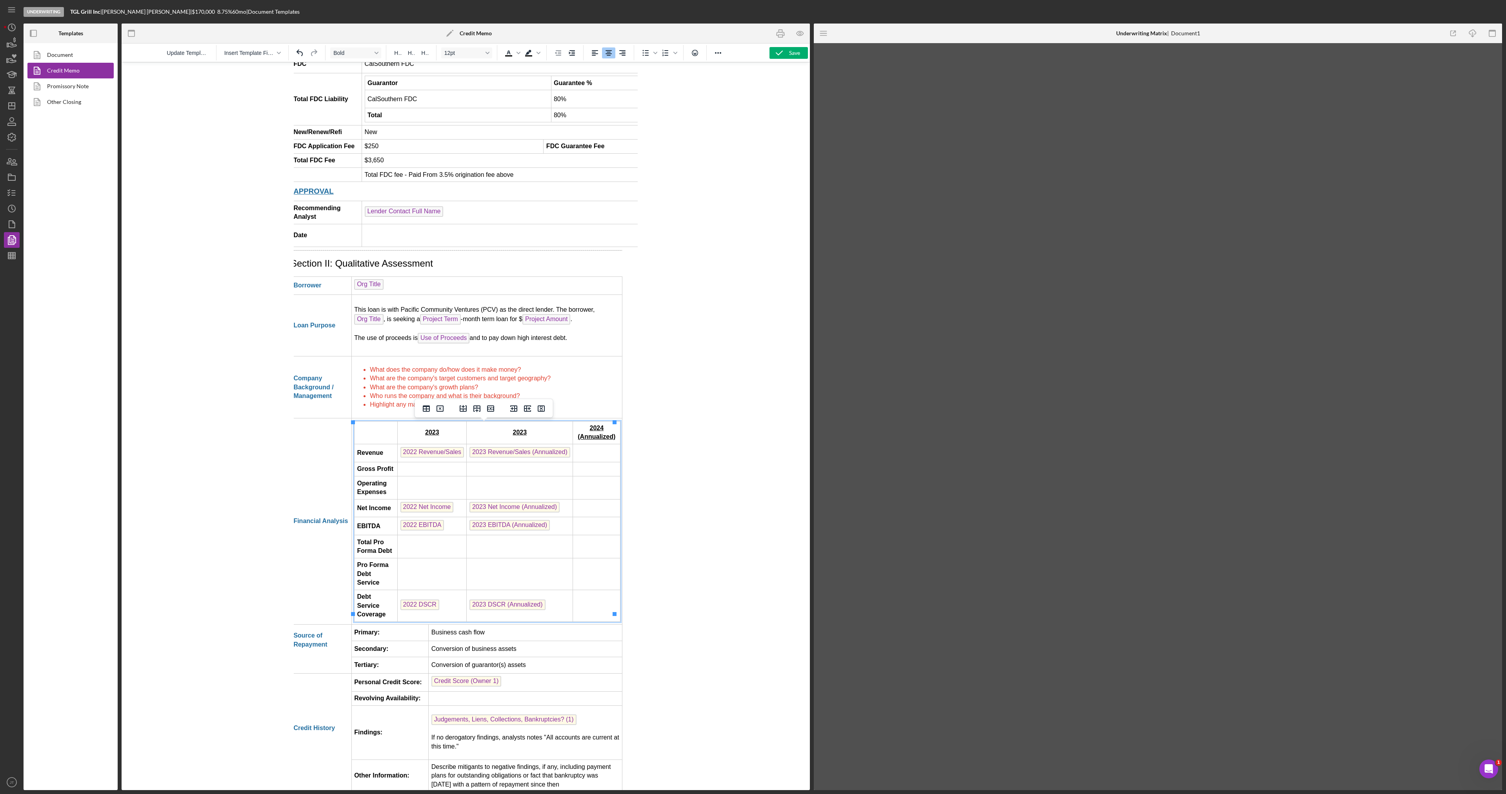
click at [520, 435] on strong "2023" at bounding box center [519, 432] width 14 height 7
click at [597, 431] on strong "2024 (Annualized)" at bounding box center [596, 432] width 38 height 15
click at [527, 457] on span "2023 Revenue/Sales (Annualized)" at bounding box center [519, 452] width 101 height 11
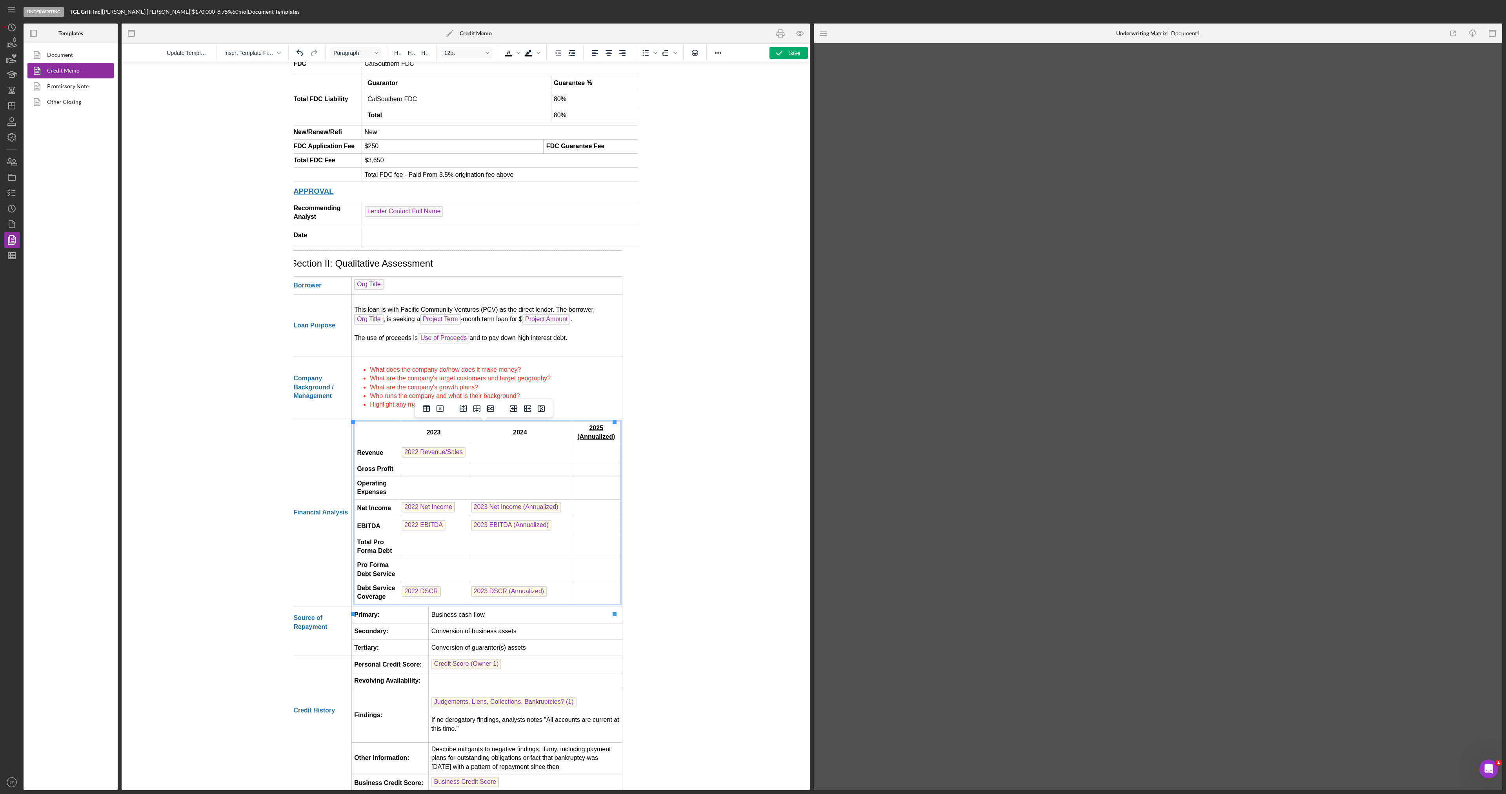
click at [439, 451] on span "2022 Revenue/Sales" at bounding box center [433, 452] width 64 height 11
click at [430, 503] on span "2022 Net Income" at bounding box center [428, 503] width 53 height 11
click at [496, 511] on td "2023 Net Income (Annualized)" at bounding box center [519, 505] width 104 height 18
click at [496, 506] on span "2023 Net Income (Annualized)" at bounding box center [515, 503] width 90 height 11
click at [498, 521] on span "2023 EBITDA (Annualized)" at bounding box center [510, 521] width 80 height 11
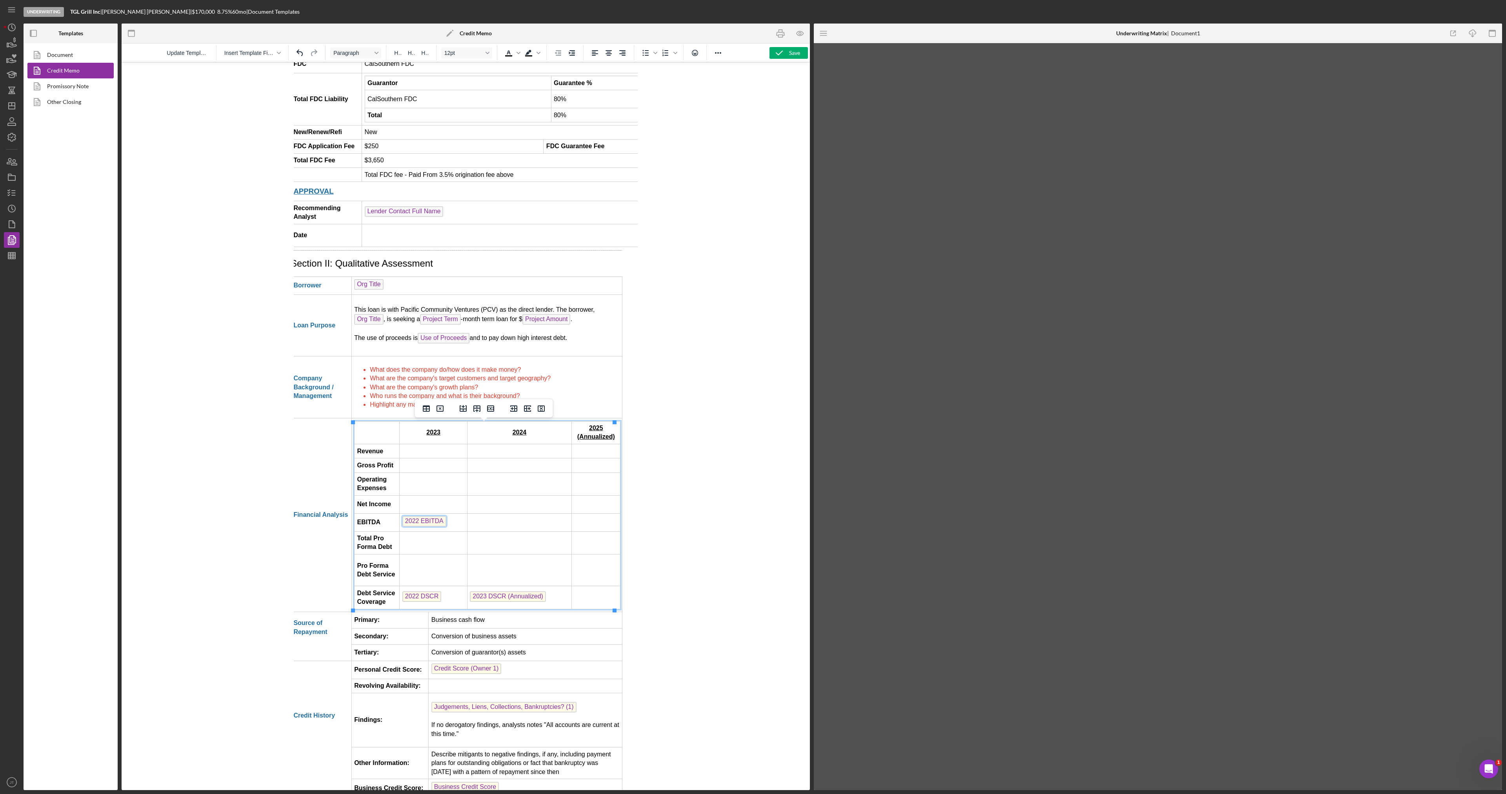
click at [428, 525] on span "2022 EBITDA" at bounding box center [424, 521] width 44 height 11
click at [420, 598] on span "2022 DSCR" at bounding box center [421, 597] width 39 height 11
click at [490, 596] on span "2023 DSCR (Annualized)" at bounding box center [508, 597] width 76 height 11
click at [431, 458] on td "Rich Text Area. Press ALT-0 for help." at bounding box center [432, 451] width 67 height 14
click at [449, 454] on td "Rich Text Area. Press ALT-0 for help." at bounding box center [432, 451] width 67 height 14
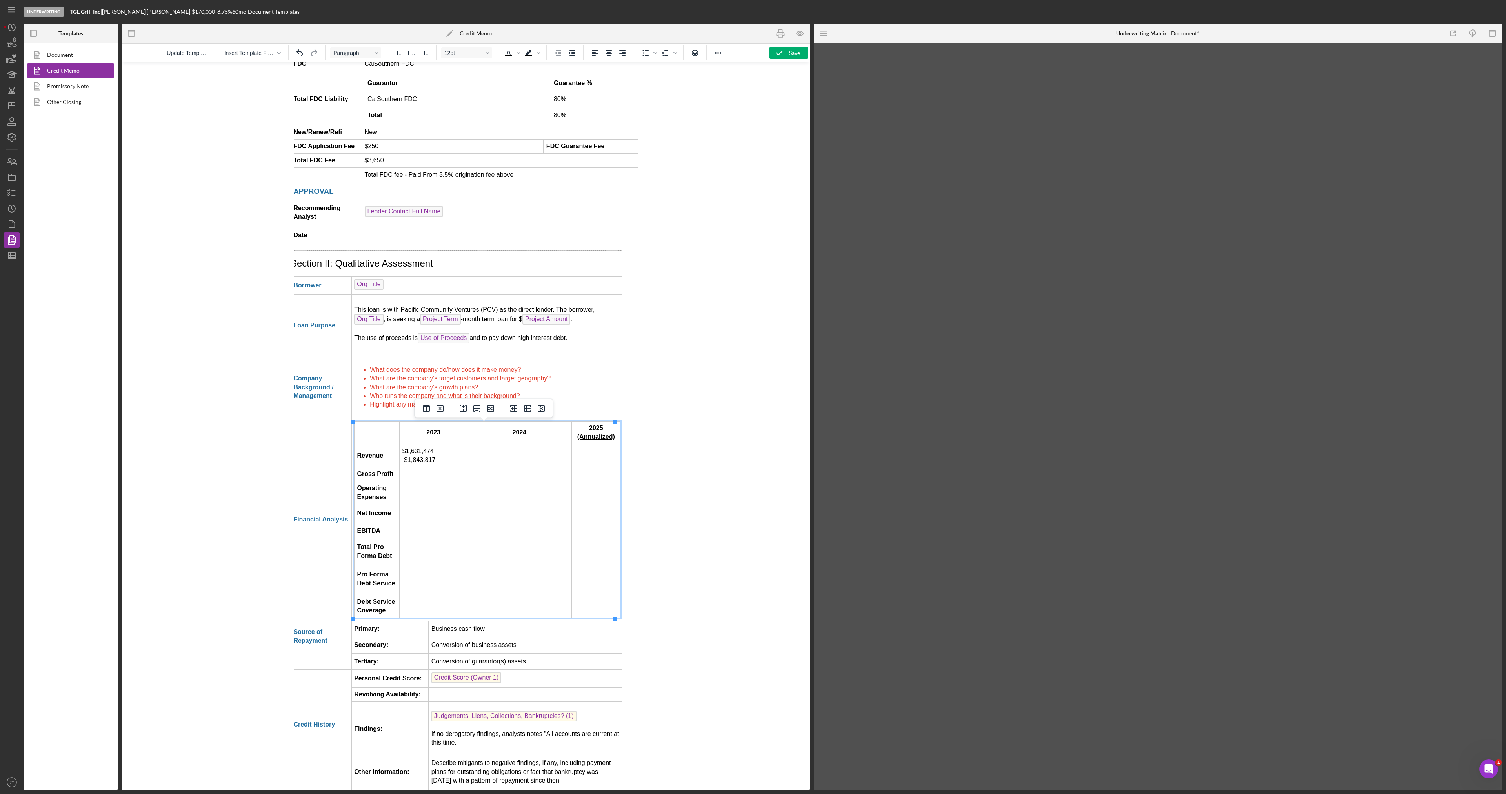
drag, startPoint x: 437, startPoint y: 459, endPoint x: 403, endPoint y: 466, distance: 35.2
click at [403, 466] on td "$1,631,474 $1,843,817" at bounding box center [432, 455] width 67 height 23
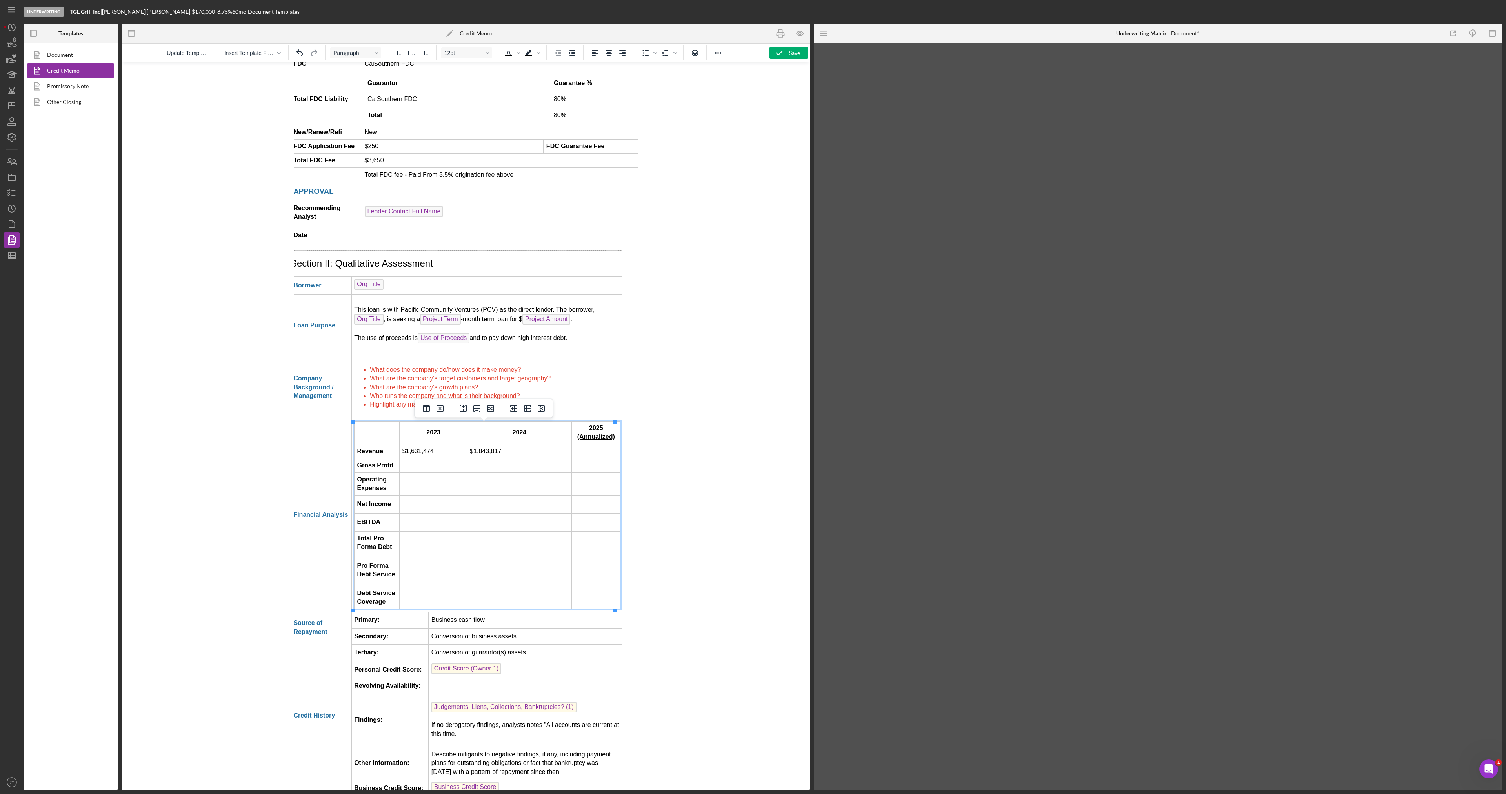
click at [431, 470] on td "Rich Text Area. Press ALT-0 for help." at bounding box center [432, 466] width 67 height 14
click at [412, 469] on td "Rich Text Area. Press ALT-0 for help." at bounding box center [432, 466] width 67 height 14
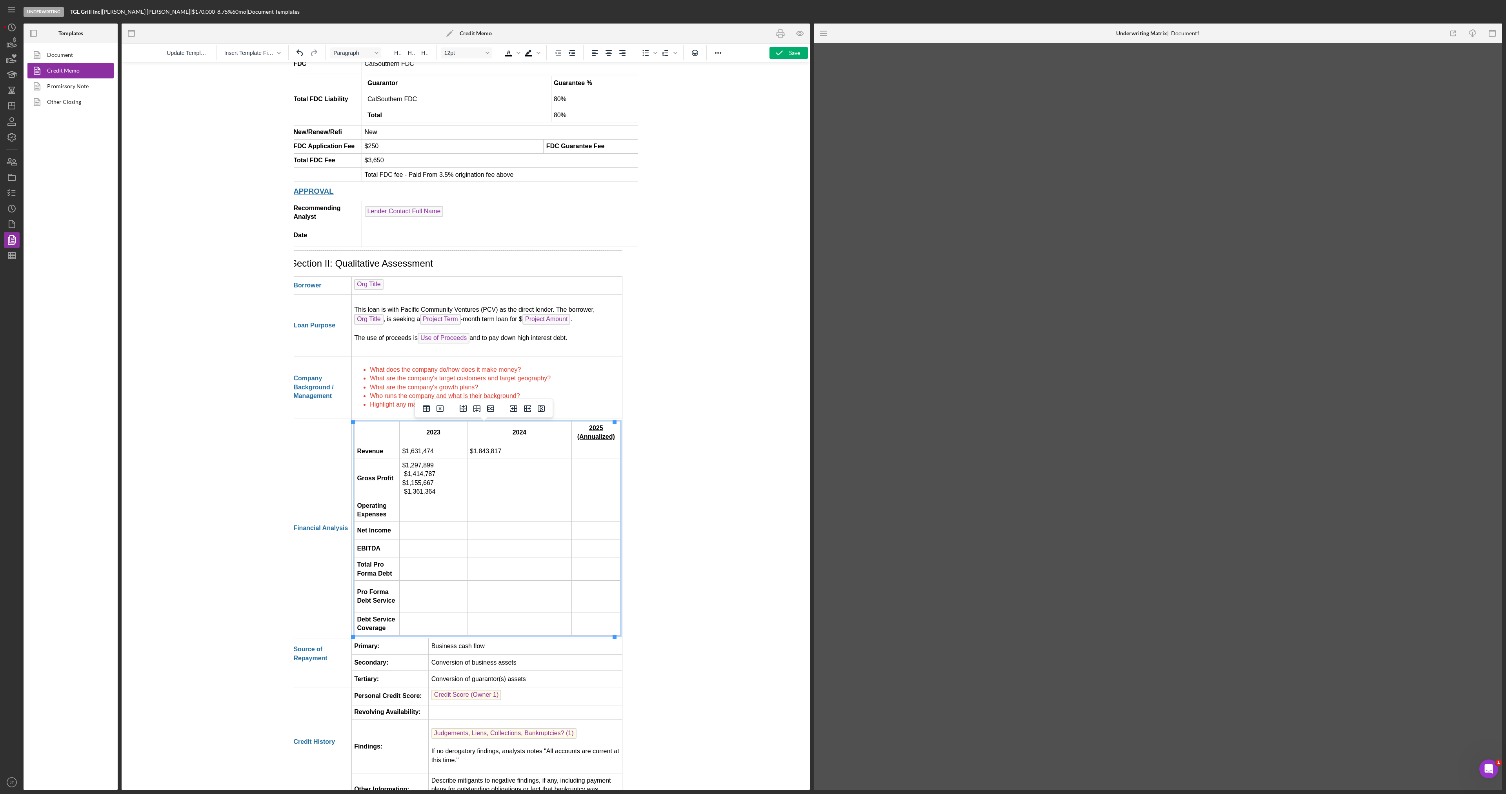
drag, startPoint x: 403, startPoint y: 477, endPoint x: 431, endPoint y: 477, distance: 28.6
click at [431, 477] on td "$1,297,899 $1,414,787 $1,155,667 $1,361,364" at bounding box center [432, 479] width 67 height 40
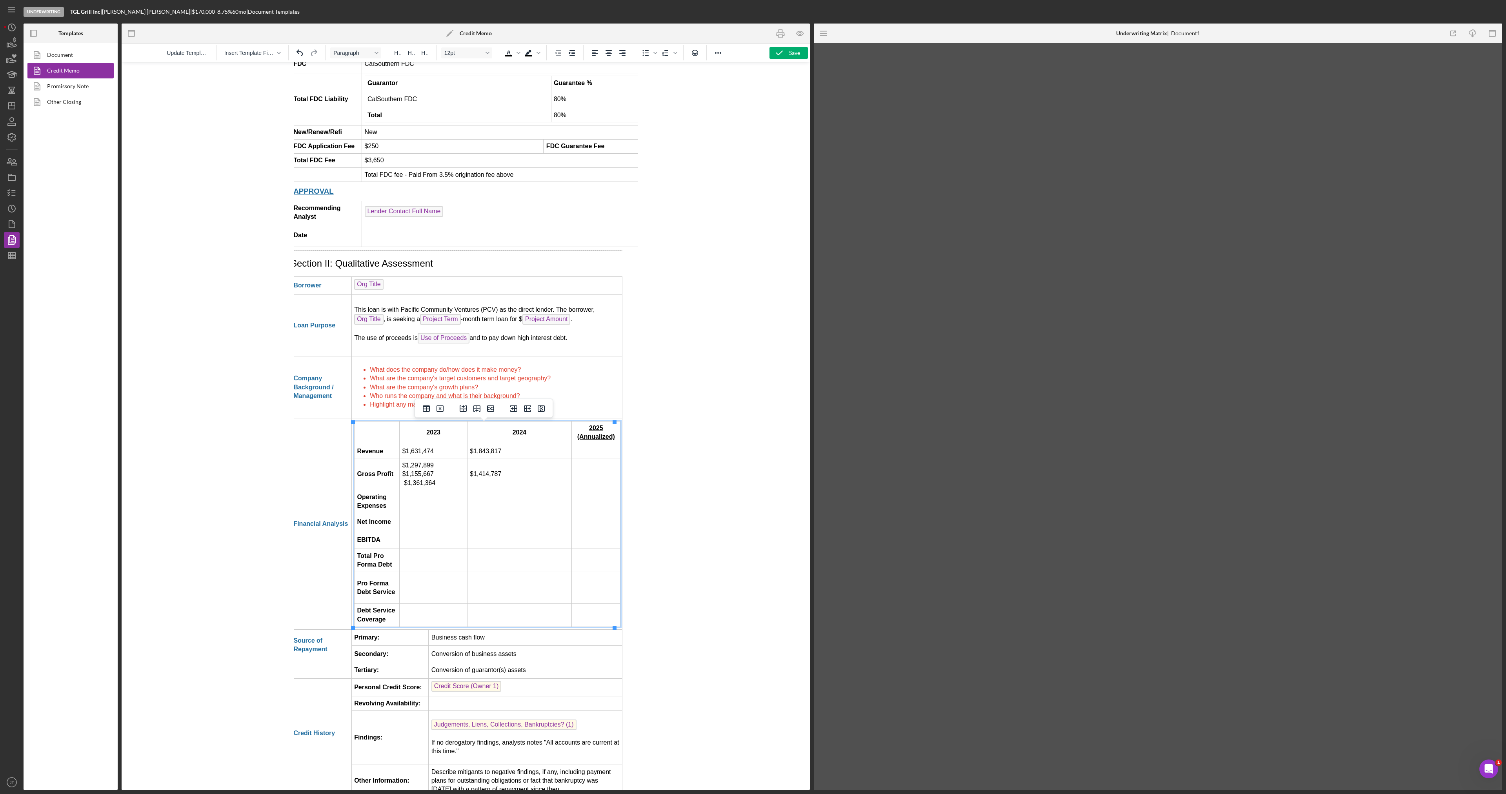
drag, startPoint x: 402, startPoint y: 477, endPoint x: 433, endPoint y: 486, distance: 32.8
click at [433, 486] on td "$1,297,899 $1,155,667 $1,361,364" at bounding box center [432, 475] width 67 height 32
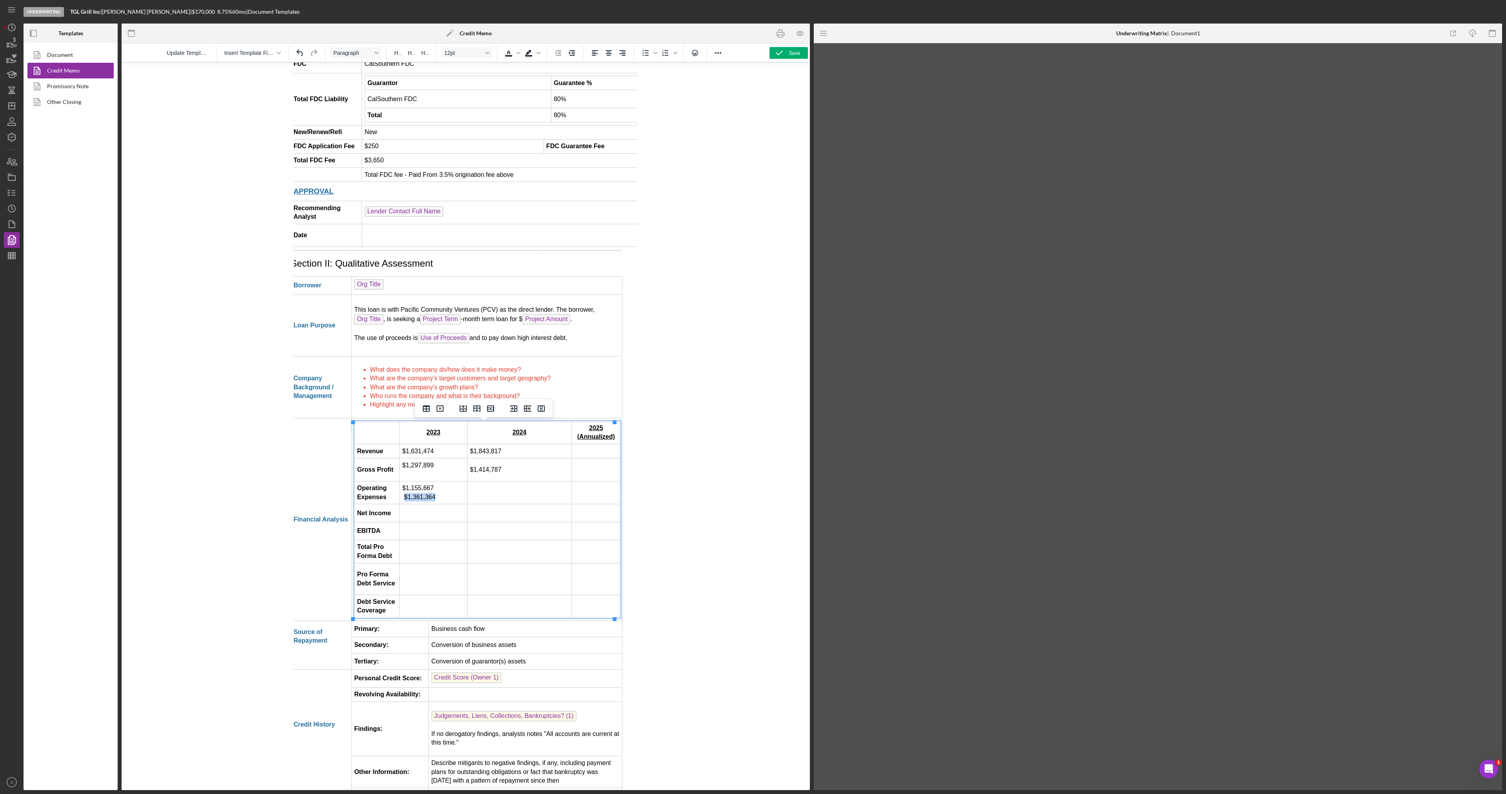
drag, startPoint x: 402, startPoint y: 500, endPoint x: 432, endPoint y: 501, distance: 30.2
click at [432, 501] on td "$1,155,667 $1,361,364" at bounding box center [432, 492] width 67 height 23
click at [417, 517] on td "Rich Text Area. Press ALT-0 for help." at bounding box center [432, 514] width 67 height 18
click at [416, 516] on td "Rich Text Area. Press ALT-0 for help." at bounding box center [432, 514] width 67 height 18
drag, startPoint x: 436, startPoint y: 516, endPoint x: 459, endPoint y: 519, distance: 22.9
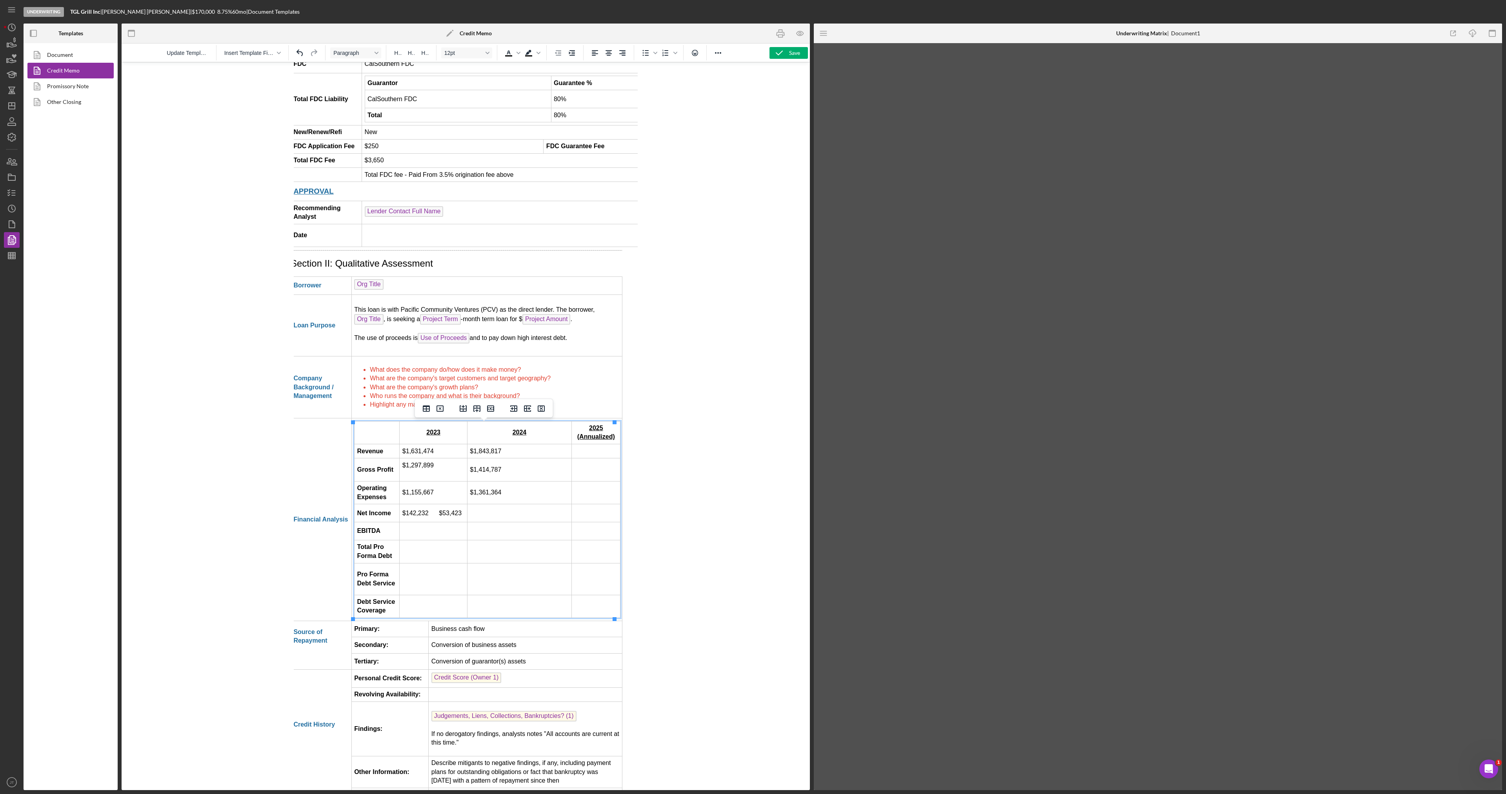
click at [459, 519] on td "$142,232 $53,423" at bounding box center [432, 514] width 67 height 18
click at [411, 532] on td "Rich Text Area. Press ALT-0 for help." at bounding box center [432, 532] width 67 height 18
click at [440, 533] on td "Rich Text Area. Press ALT-0 for help." at bounding box center [432, 532] width 67 height 18
drag, startPoint x: 403, startPoint y: 540, endPoint x: 426, endPoint y: 541, distance: 23.2
click at [426, 541] on td "$181,023 $142,799" at bounding box center [432, 534] width 67 height 23
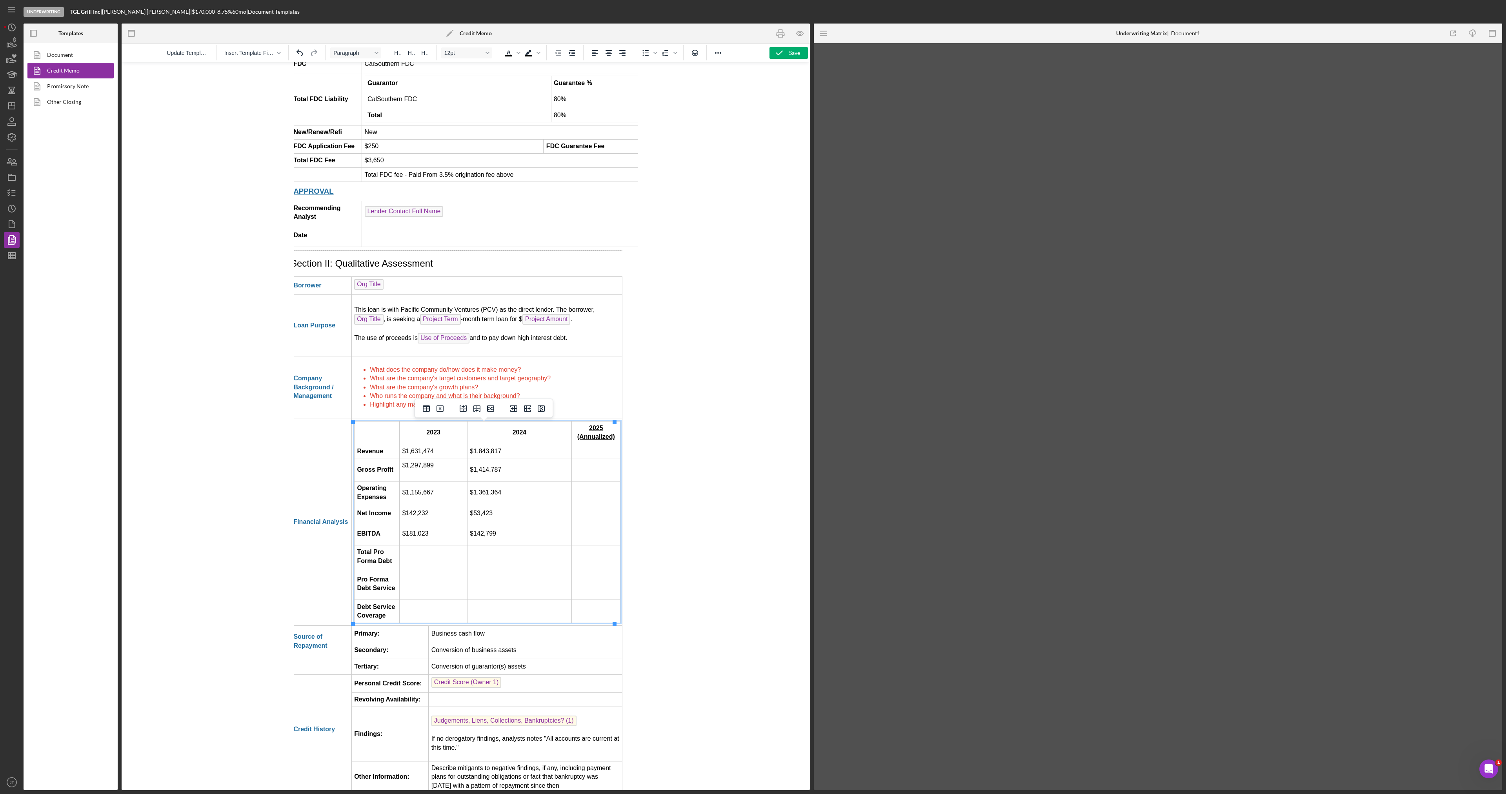
click at [415, 563] on td "Rich Text Area. Press ALT-0 for help." at bounding box center [432, 556] width 67 height 23
click at [819, 35] on icon "Icon/Menu" at bounding box center [824, 34] width 18 height 18
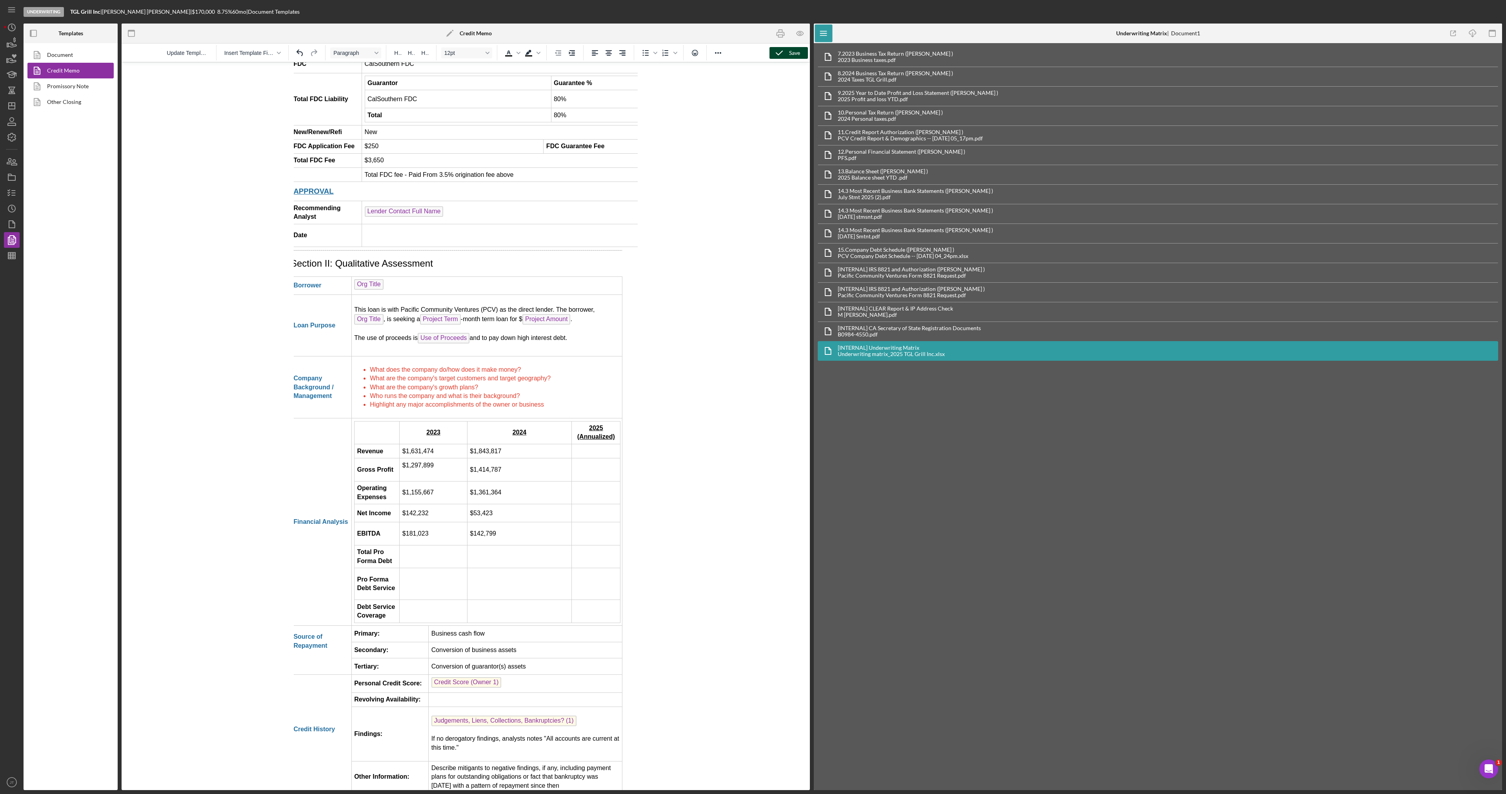
click at [784, 49] on icon "button" at bounding box center [780, 53] width 20 height 20
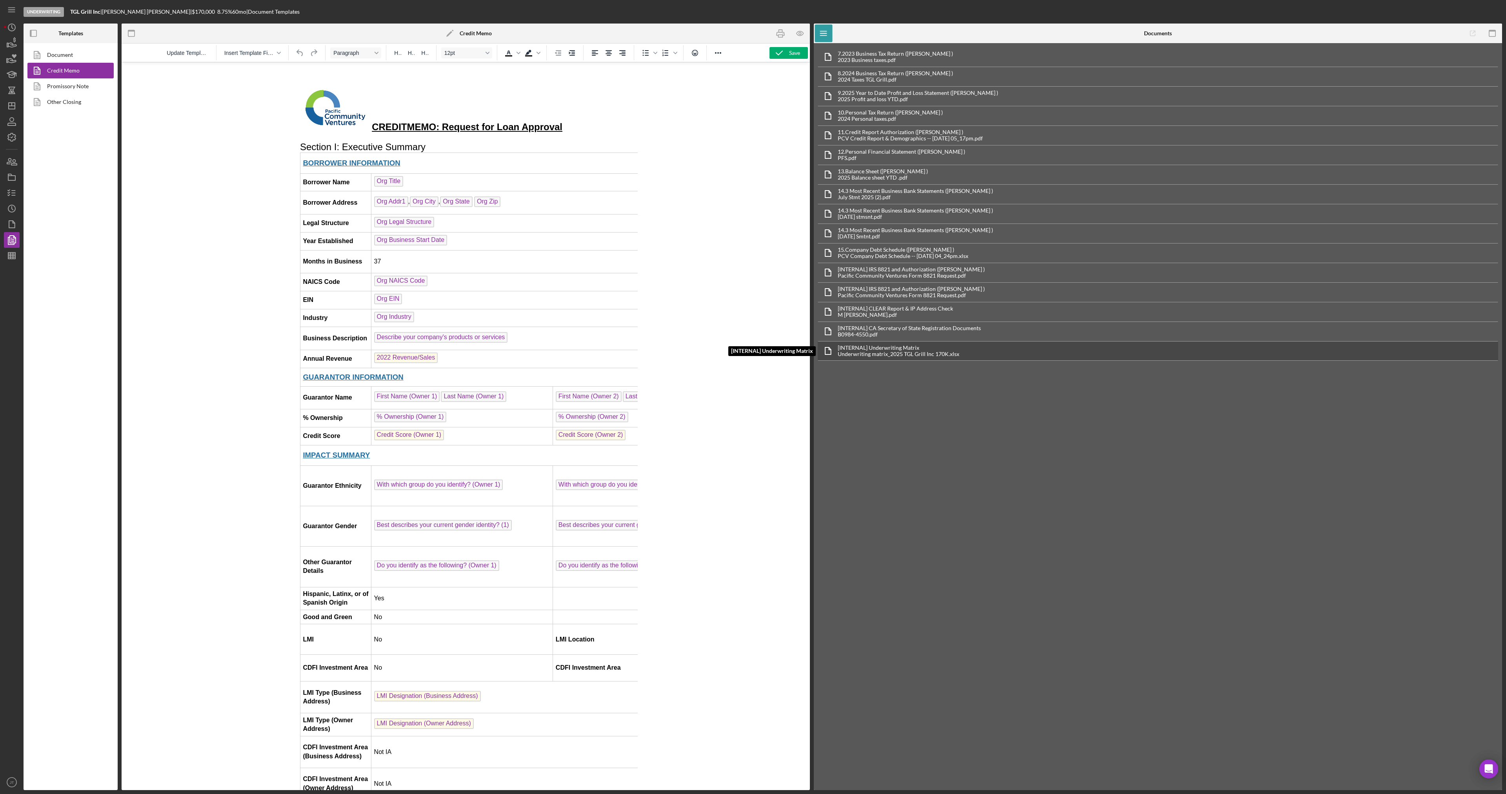
click at [918, 355] on div "Underwriting matrix_2025 TGL Grill Inc 170K.xlsx" at bounding box center [899, 354] width 122 height 6
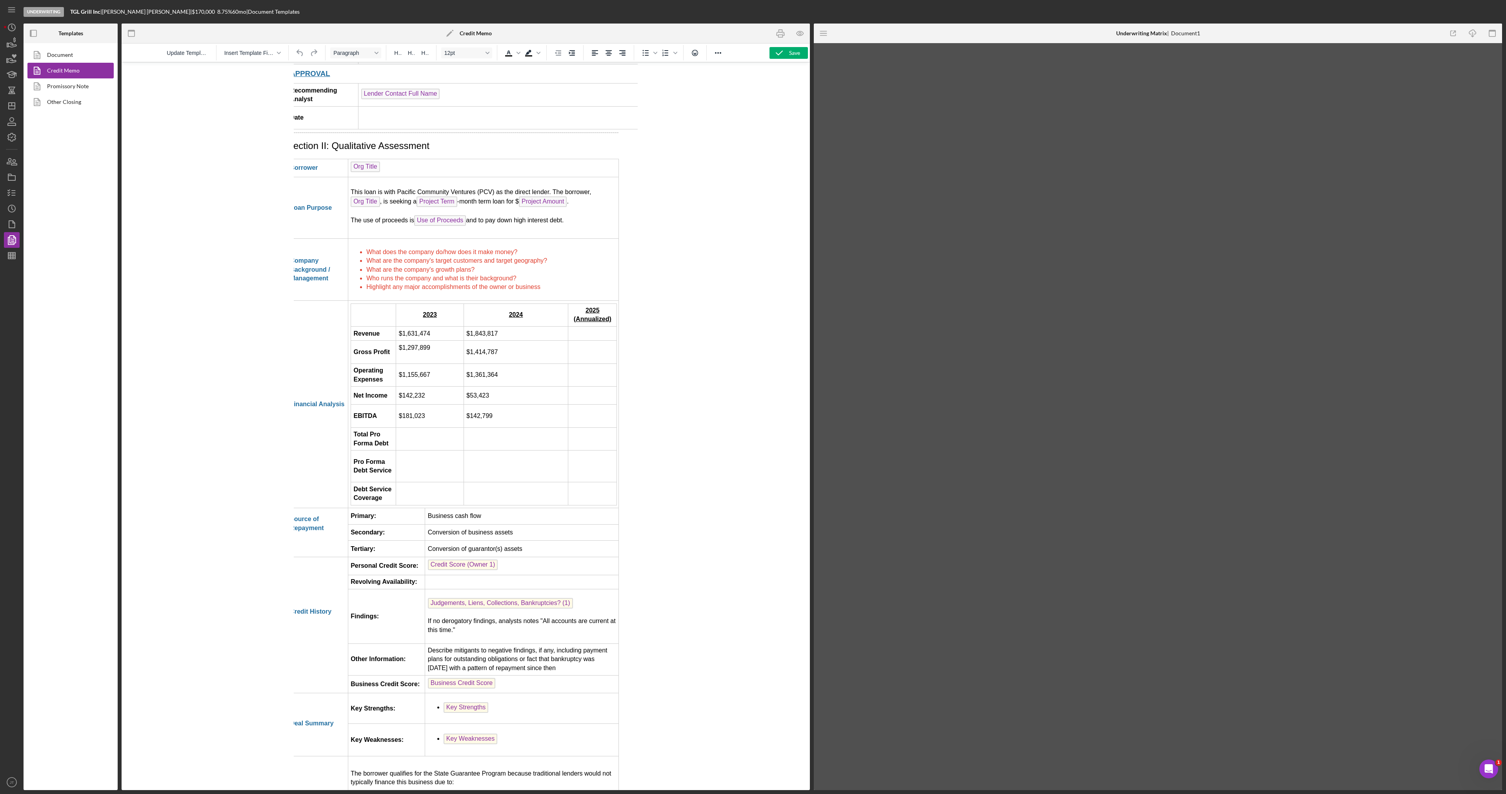
scroll to position [1177, 13]
click at [596, 337] on td "Rich Text Area. Press ALT-0 for help." at bounding box center [592, 334] width 49 height 14
click at [582, 336] on td "Rich Text Area. Press ALT-0 for help." at bounding box center [592, 334] width 49 height 14
click at [588, 350] on td "Rich Text Area. Press ALT-0 for help." at bounding box center [592, 352] width 49 height 23
click at [579, 354] on td "Rich Text Area. Press ALT-0 for help." at bounding box center [592, 352] width 49 height 23
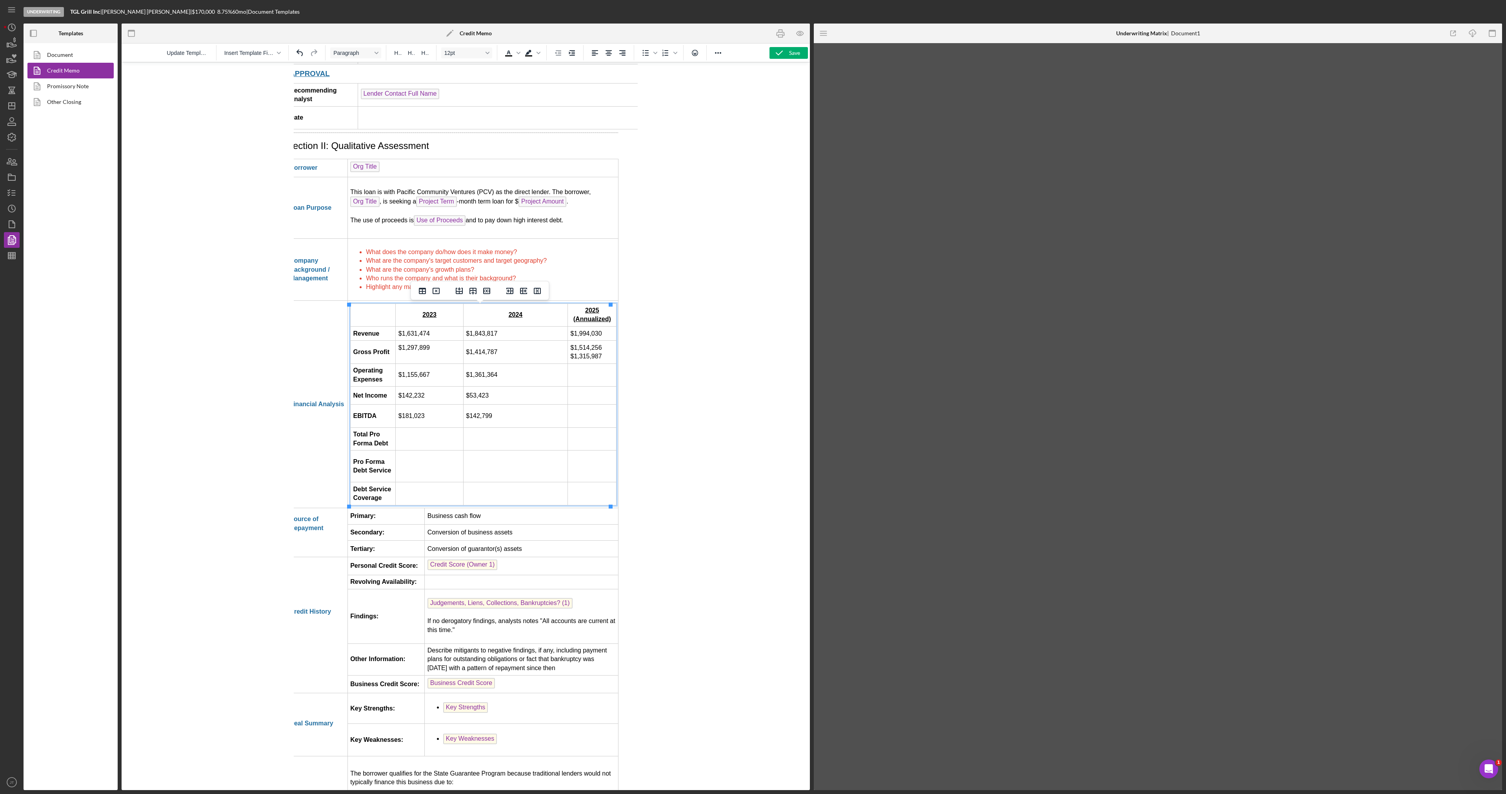
drag, startPoint x: 599, startPoint y: 359, endPoint x: 565, endPoint y: 364, distance: 34.4
click at [565, 364] on html "CREDIT ME MO: Request for Loan Approval Section I: Executive Summary BORROWER I…" at bounding box center [452, 9] width 344 height 2248
click at [586, 398] on td "Rich Text Area. Press ALT-0 for help." at bounding box center [592, 396] width 49 height 18
click at [581, 420] on td "Rich Text Area. Press ALT-0 for help." at bounding box center [592, 416] width 49 height 23
click at [582, 396] on td "Rich Text Area. Press ALT-0 for help." at bounding box center [592, 396] width 49 height 18
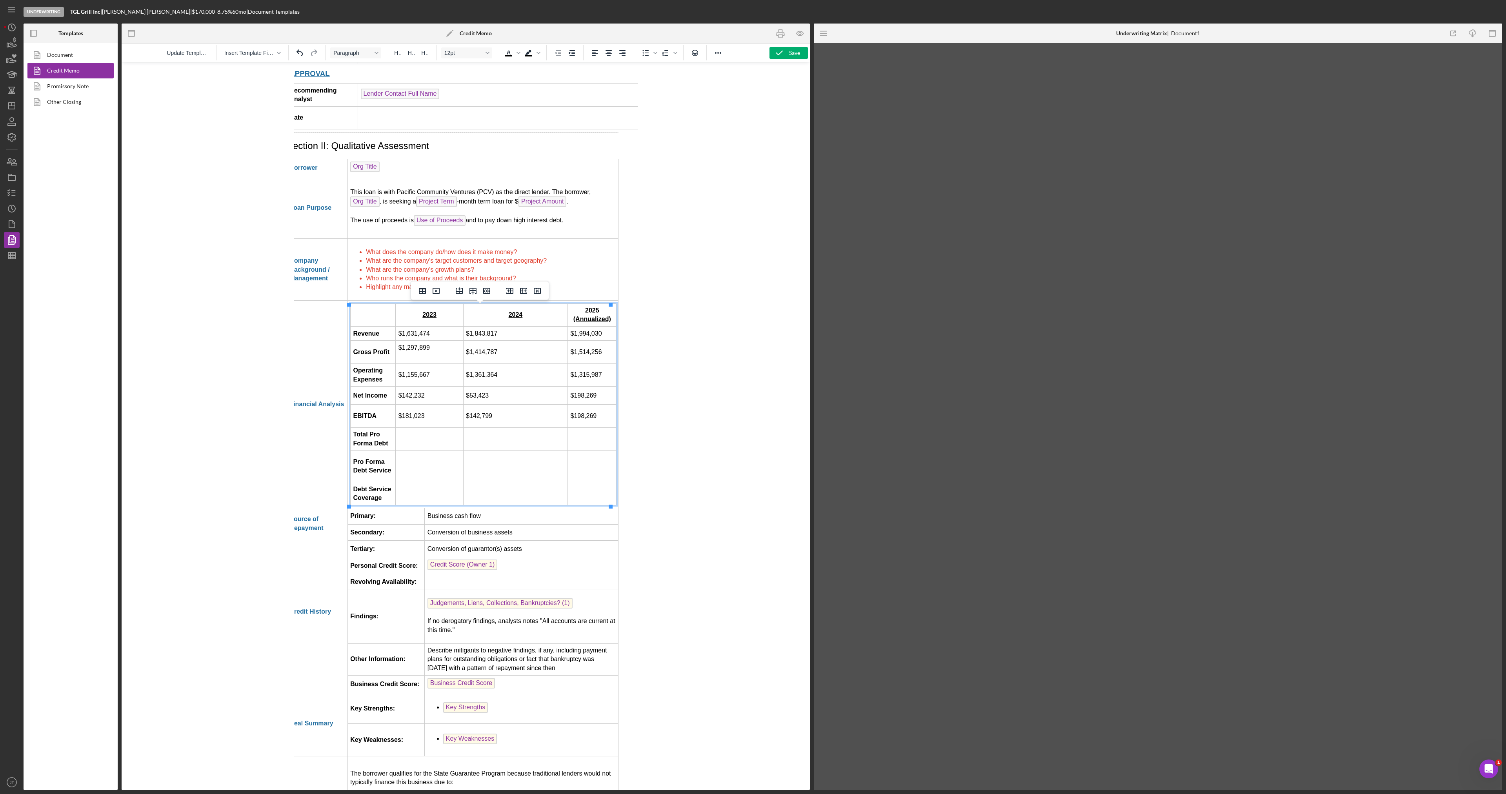
click at [410, 443] on td "Rich Text Area. Press ALT-0 for help." at bounding box center [428, 439] width 67 height 23
drag, startPoint x: 427, startPoint y: 440, endPoint x: 398, endPoint y: 443, distance: 29.6
click at [398, 443] on td "$466,668" at bounding box center [428, 439] width 67 height 23
copy td "$466,668"
click at [502, 440] on td "Rich Text Area. Press ALT-0 for help." at bounding box center [515, 439] width 104 height 23
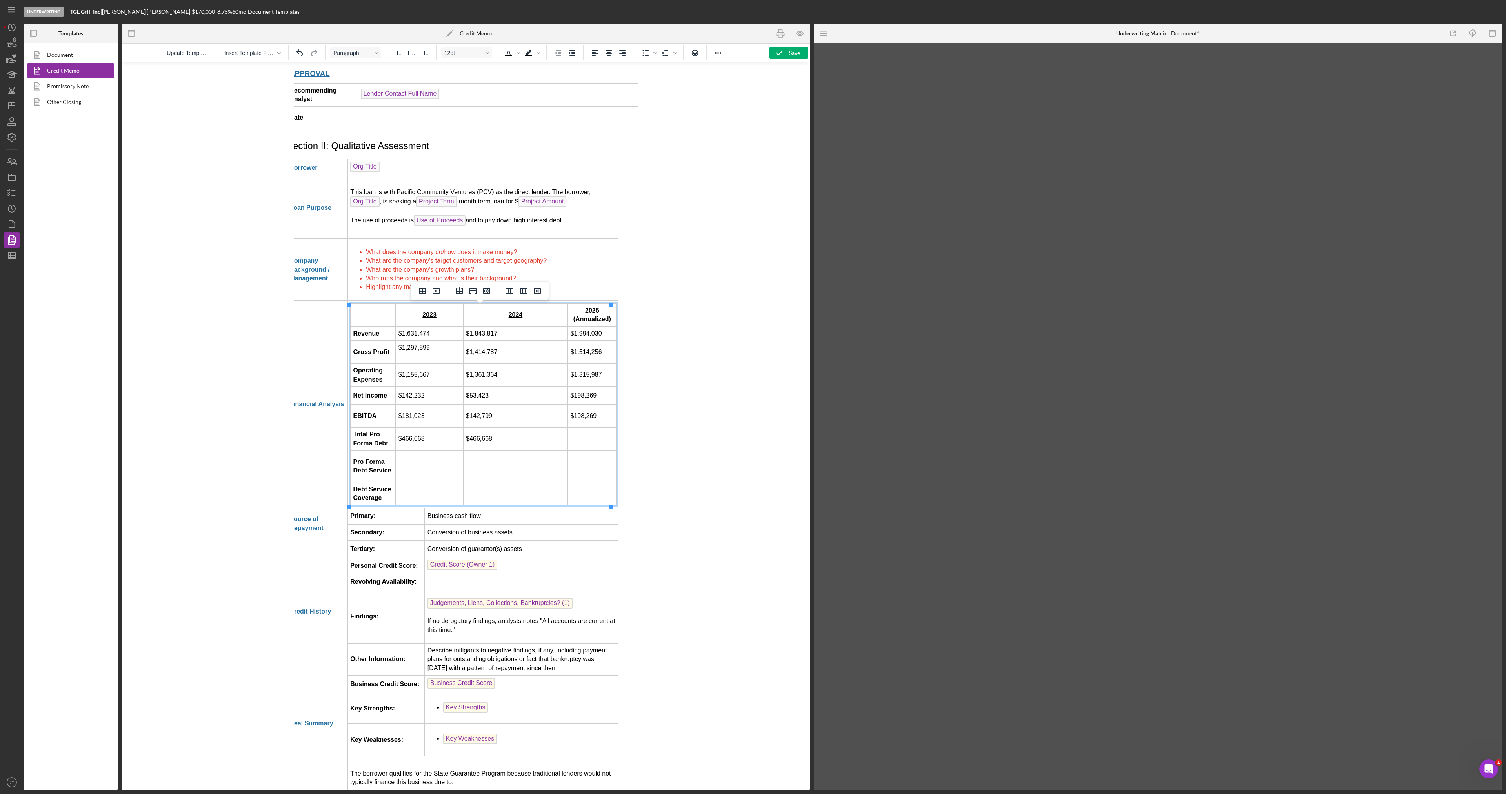
click at [583, 442] on td "Rich Text Area. Press ALT-0 for help." at bounding box center [592, 439] width 49 height 23
click at [426, 462] on td "Rich Text Area. Press ALT-0 for help." at bounding box center [428, 467] width 67 height 32
drag, startPoint x: 421, startPoint y: 468, endPoint x: 395, endPoint y: 473, distance: 26.0
click at [395, 473] on td "$57,072" at bounding box center [428, 467] width 67 height 32
copy td "$57,072"
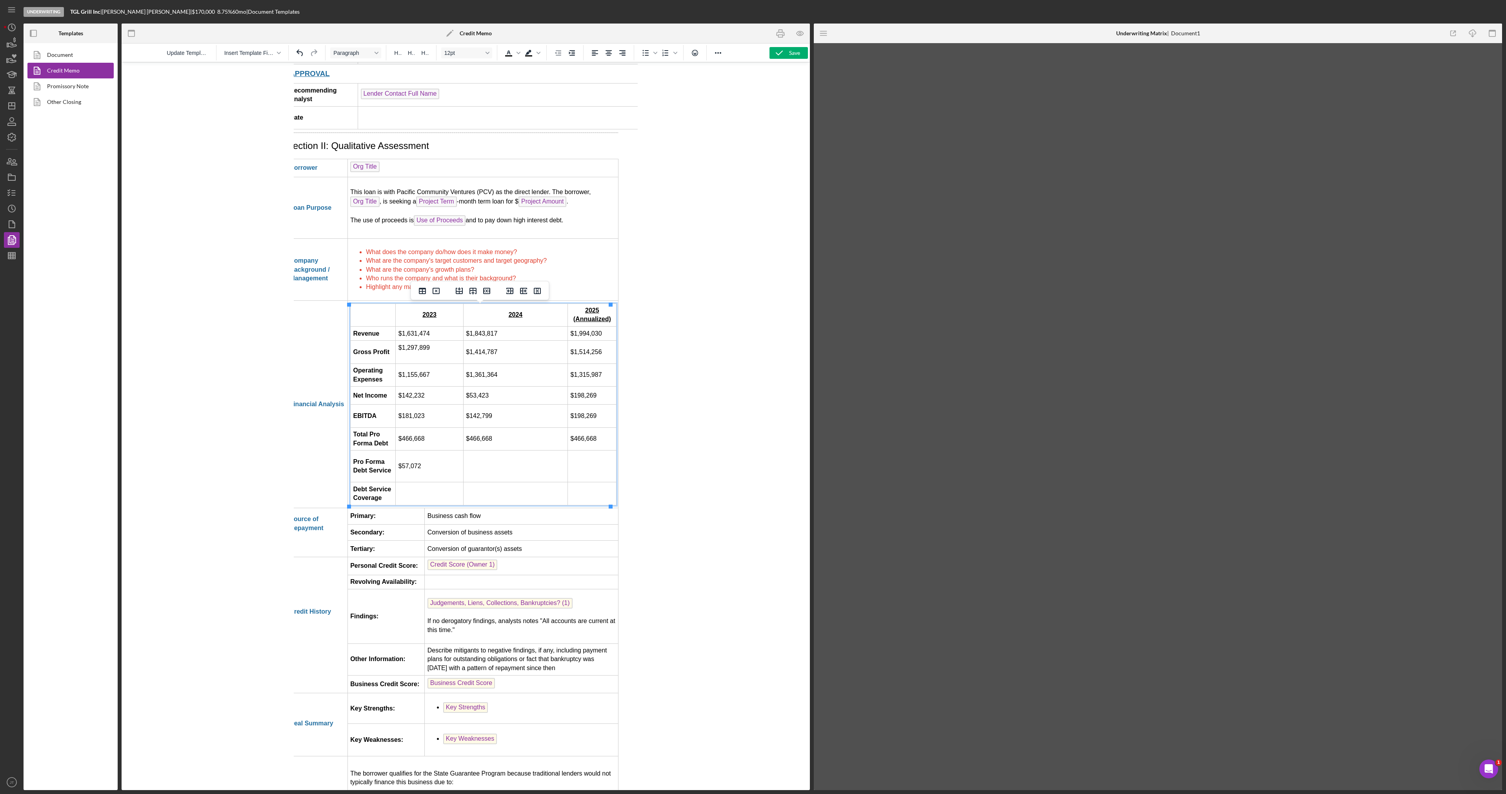
click at [497, 471] on td "Rich Text Area. Press ALT-0 for help." at bounding box center [515, 467] width 104 height 32
click at [580, 468] on td "Rich Text Area. Press ALT-0 for help." at bounding box center [592, 467] width 49 height 32
click at [422, 494] on td "Rich Text Area. Press ALT-0 for help." at bounding box center [428, 494] width 67 height 23
click at [499, 566] on td "Credit Score (Owner 1)" at bounding box center [520, 566] width 193 height 18
click at [497, 583] on td "Rich Text Area. Press ALT-0 for help." at bounding box center [520, 582] width 193 height 14
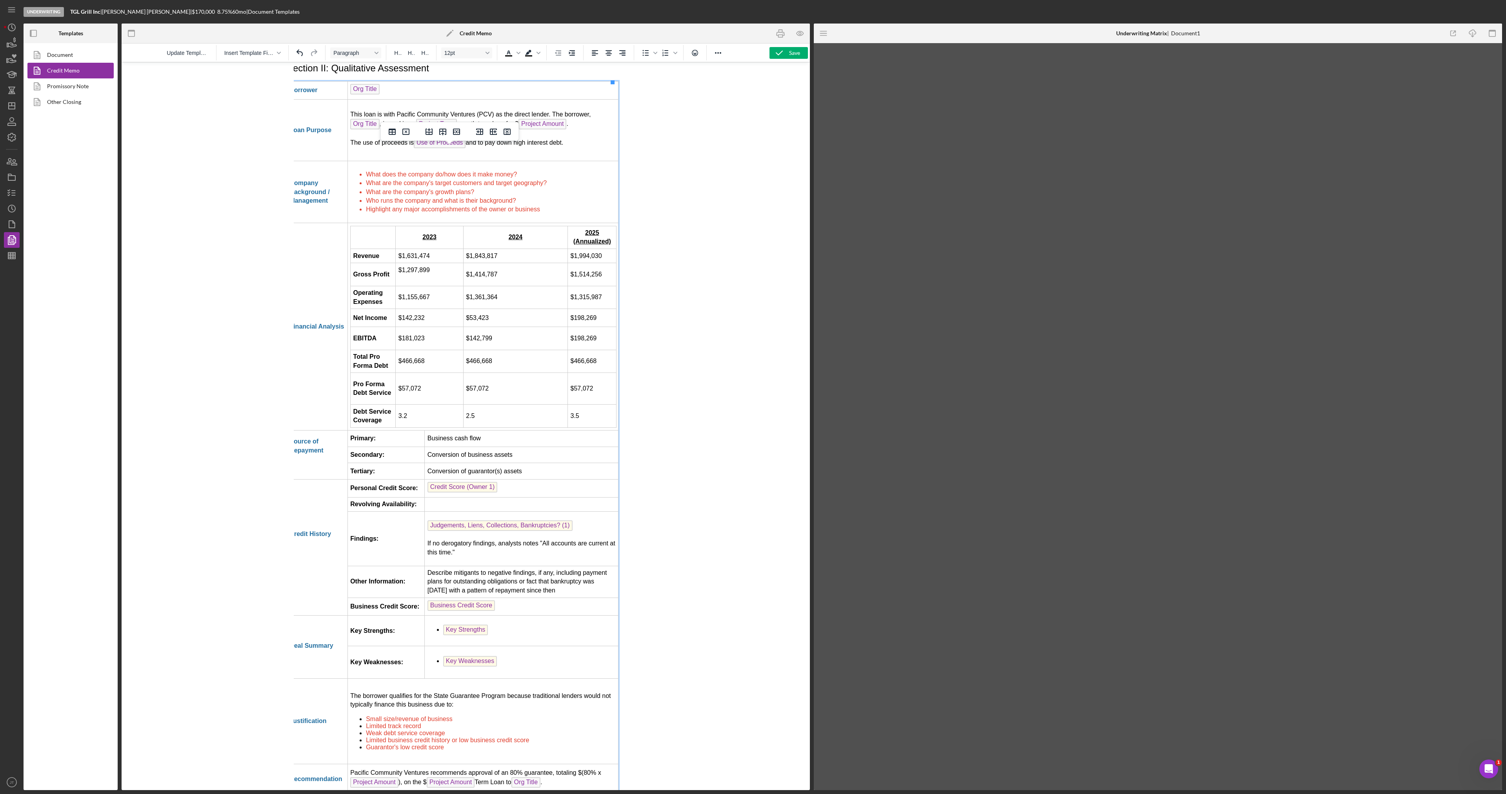
scroll to position [1255, 13]
drag, startPoint x: 542, startPoint y: 545, endPoint x: 424, endPoint y: 545, distance: 118.1
click at [424, 545] on td "Judgements, Liens, Collections, Bankruptcies? (1) If no derogatory findings, an…" at bounding box center [520, 538] width 193 height 55
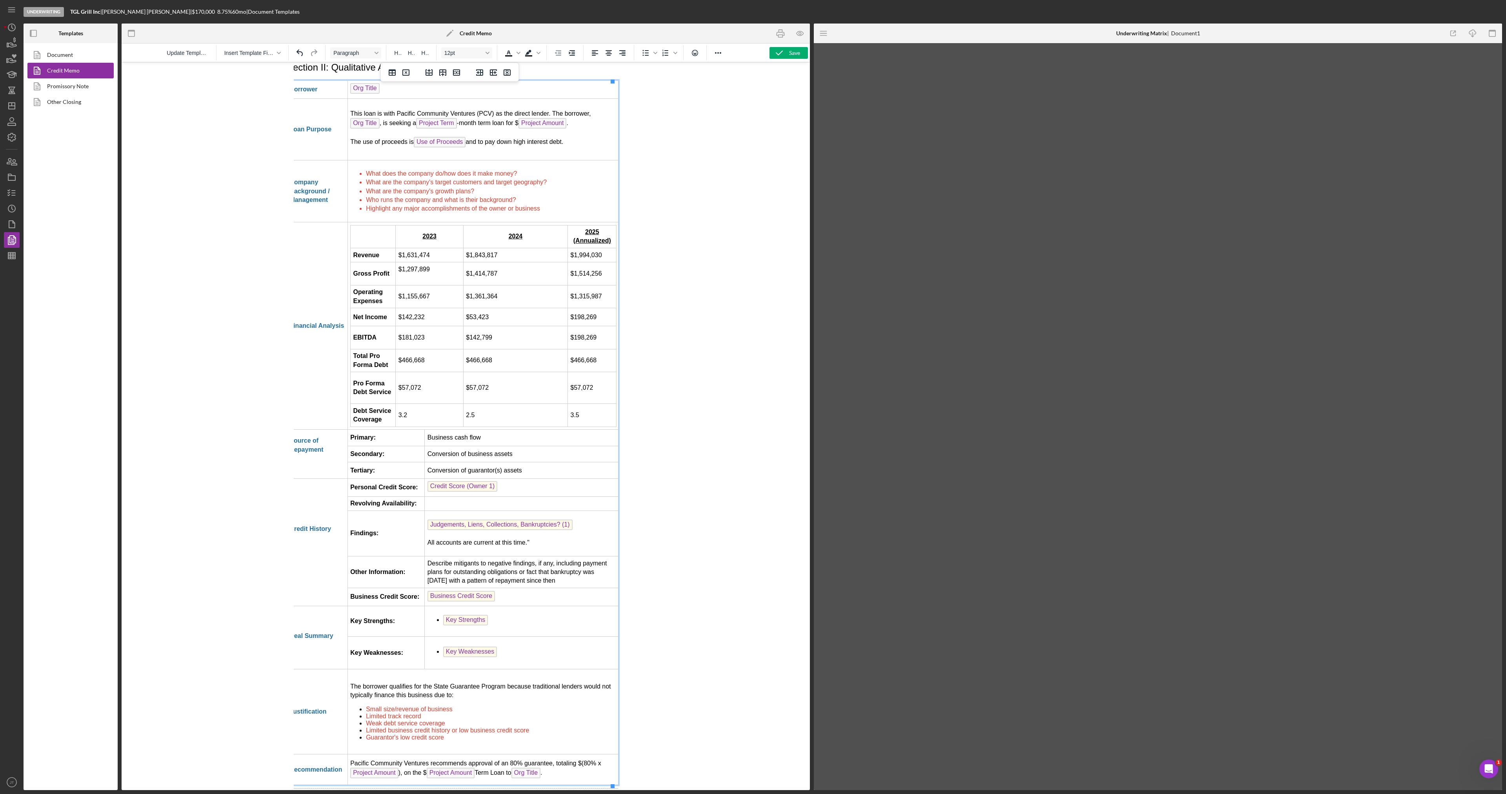
click at [529, 543] on p "All accounts are current at this time."" at bounding box center [521, 543] width 188 height 9
click at [804, 41] on icon "button" at bounding box center [801, 34] width 18 height 18
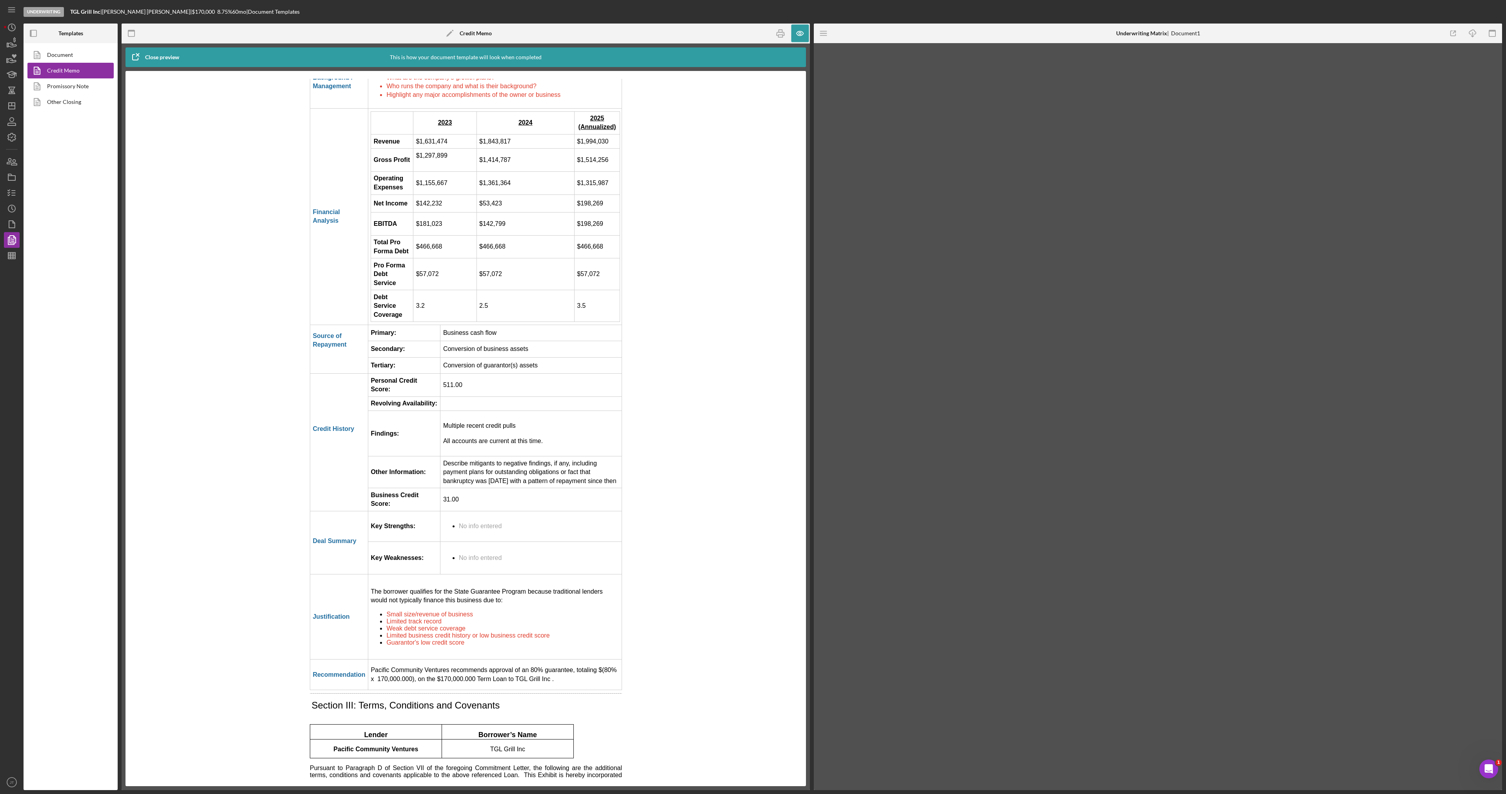
scroll to position [1412, 0]
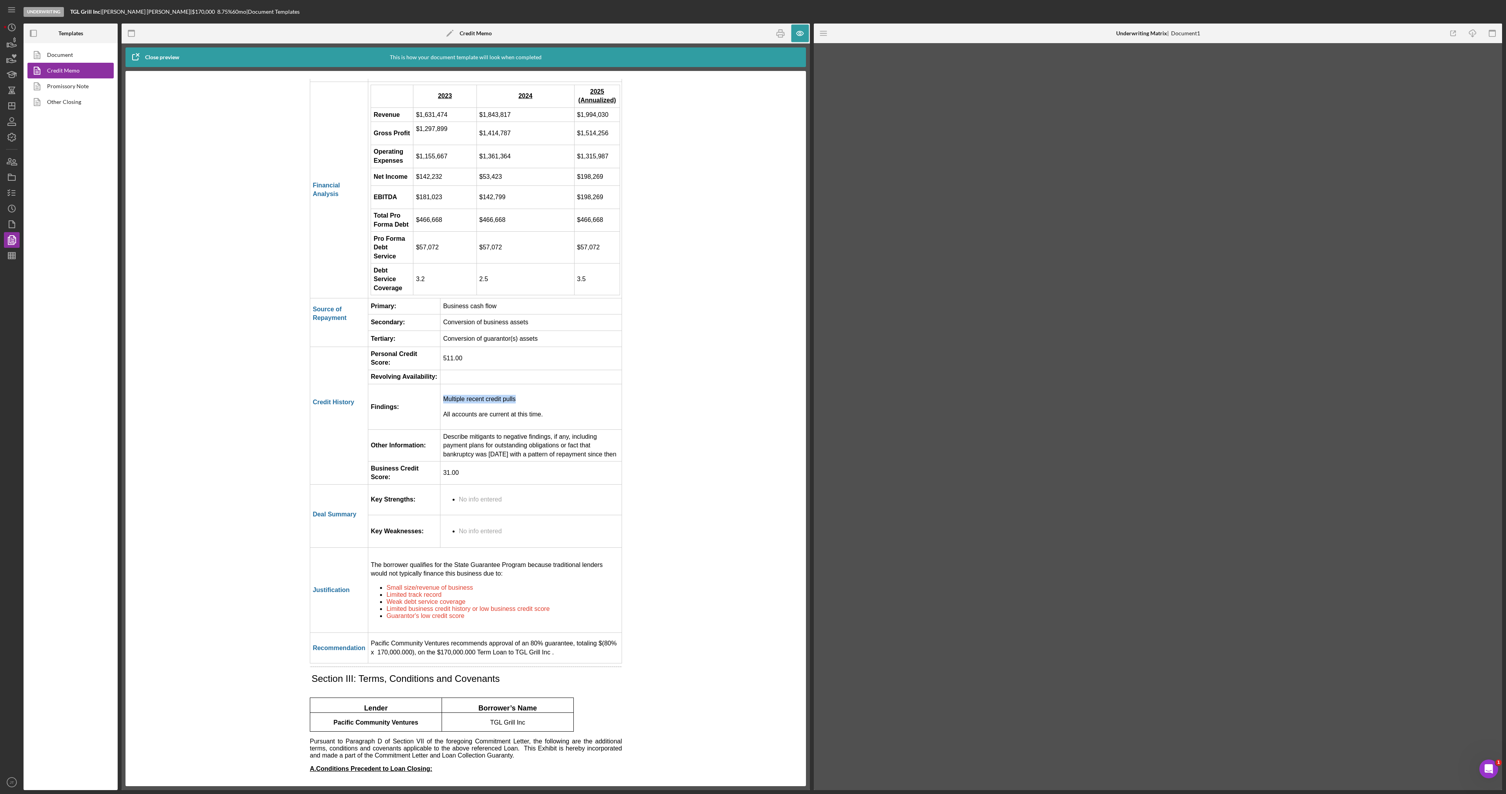
drag, startPoint x: 515, startPoint y: 414, endPoint x: 443, endPoint y: 417, distance: 73.0
click at [443, 404] on p "Multiple recent credit pulls" at bounding box center [531, 399] width 176 height 9
copy p "Multiple recent credit pulls"
click at [801, 31] on icon "button" at bounding box center [801, 34] width 18 height 18
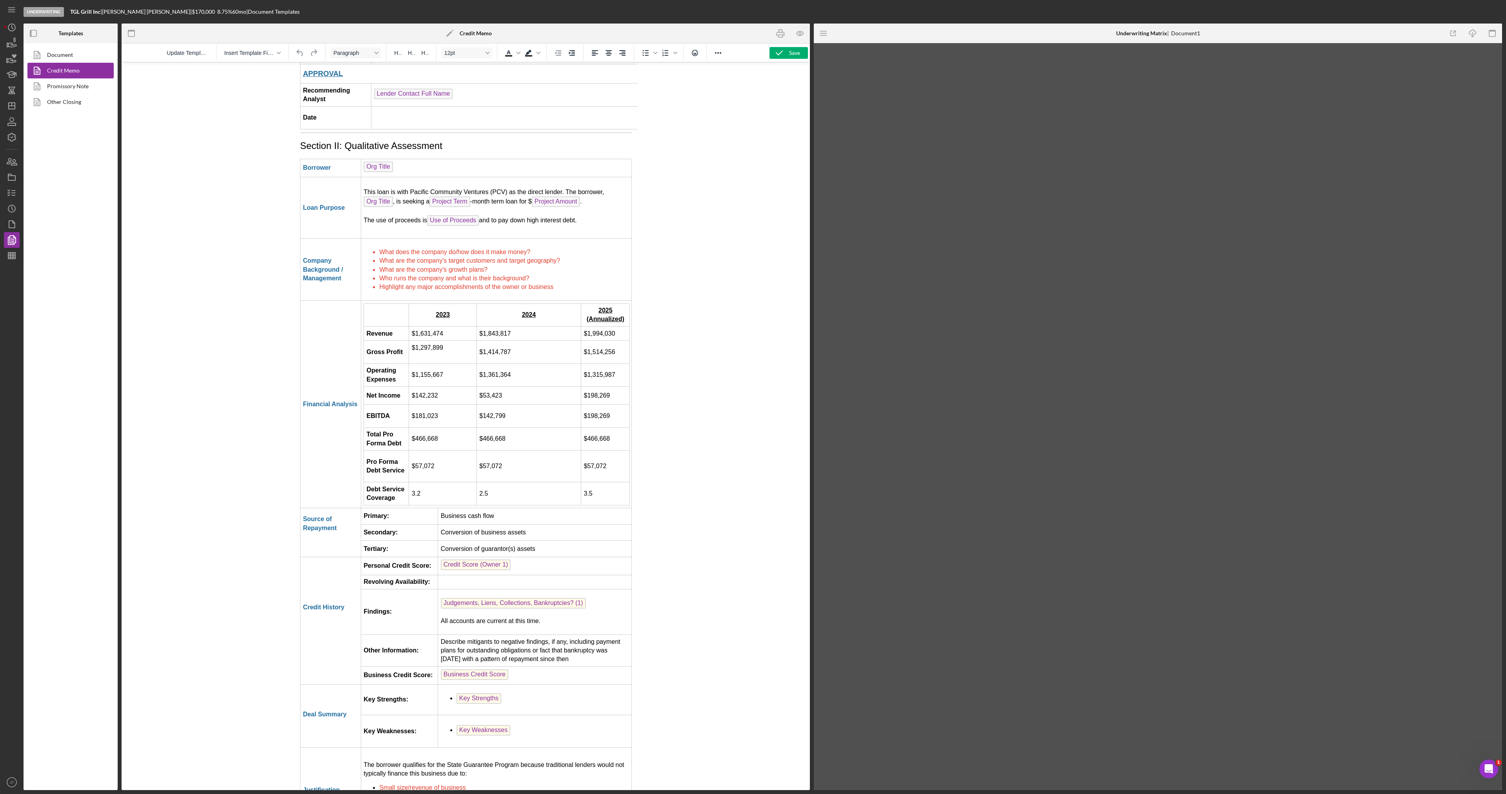
scroll to position [1373, 0]
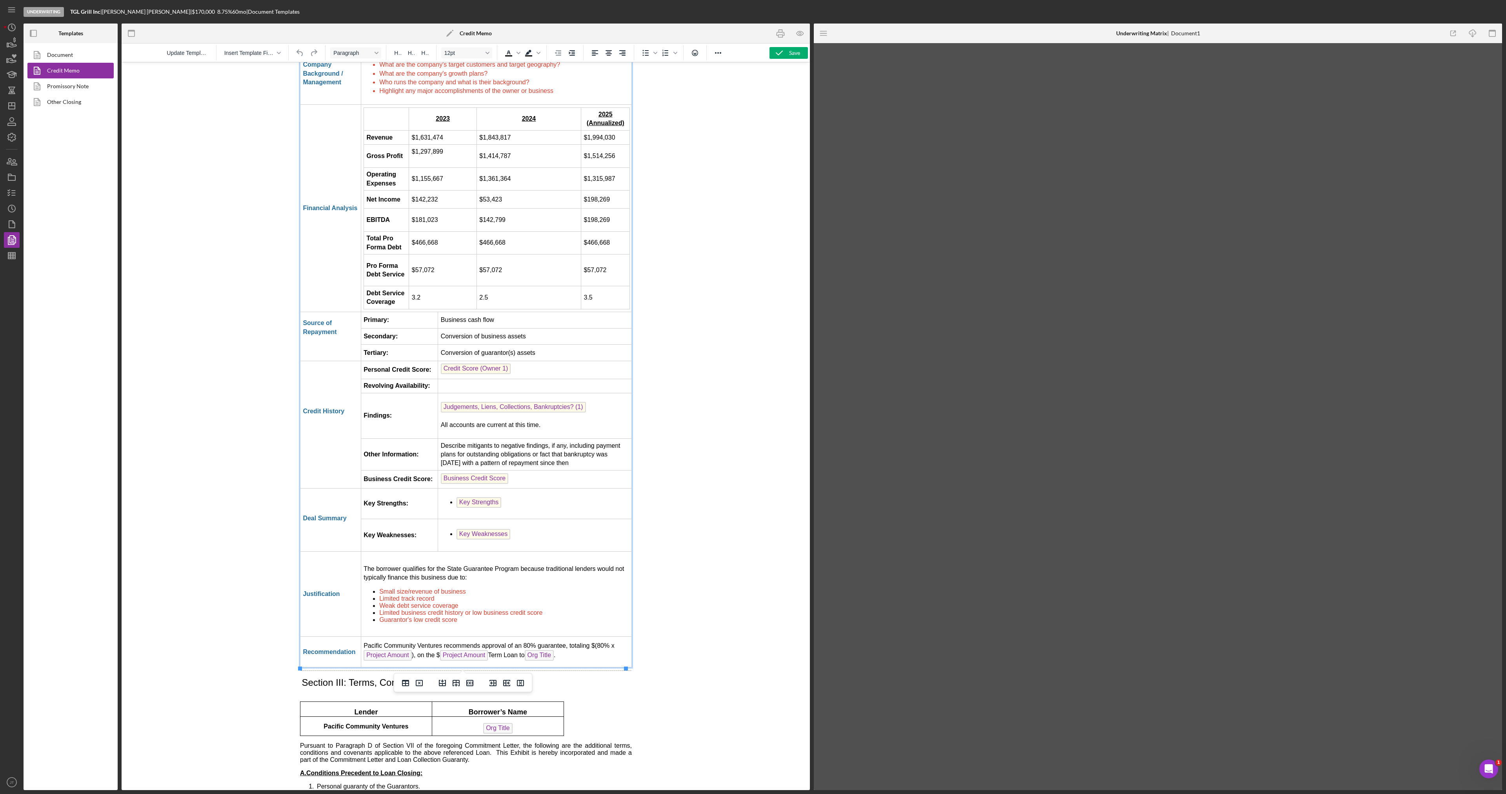
drag, startPoint x: 585, startPoint y: 467, endPoint x: 437, endPoint y: 451, distance: 148.0
click at [438, 451] on td "Describe mitigants to negative findings, if any, including payment plans for ou…" at bounding box center [534, 455] width 193 height 32
click at [574, 412] on span "Judgements, Liens, Collections, Bankruptcies? (1)" at bounding box center [513, 407] width 145 height 11
click at [438, 424] on td "All accounts are current at this time." at bounding box center [534, 416] width 193 height 46
drag, startPoint x: 478, startPoint y: 439, endPoint x: 488, endPoint y: 301, distance: 139.3
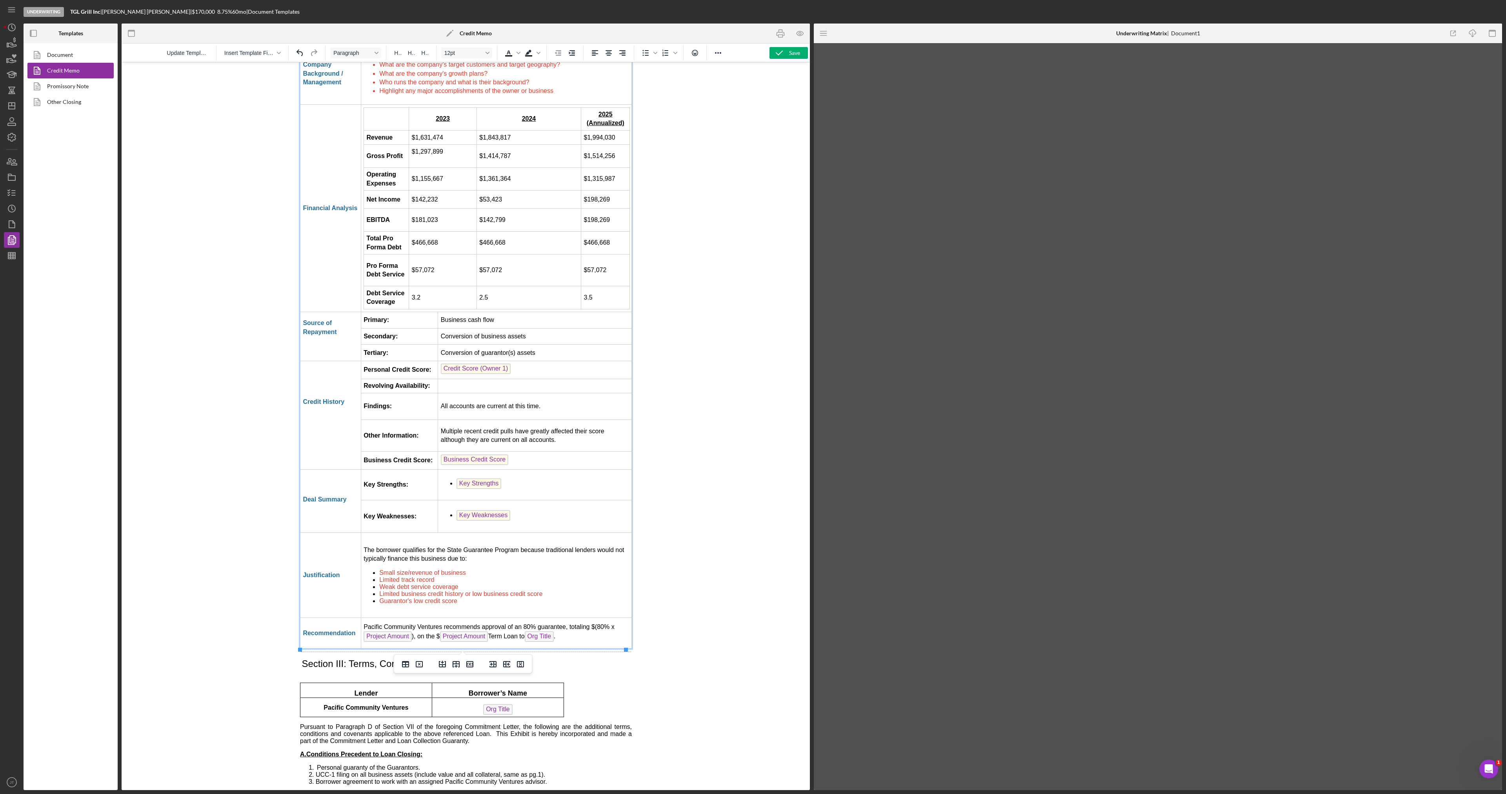
click at [468, 386] on td "Rich Text Area. Press ALT-0 for help." at bounding box center [534, 386] width 193 height 14
click at [814, 34] on div "Icon/Menu" at bounding box center [824, 34] width 20 height 20
click at [825, 33] on line "button" at bounding box center [823, 33] width 6 height 0
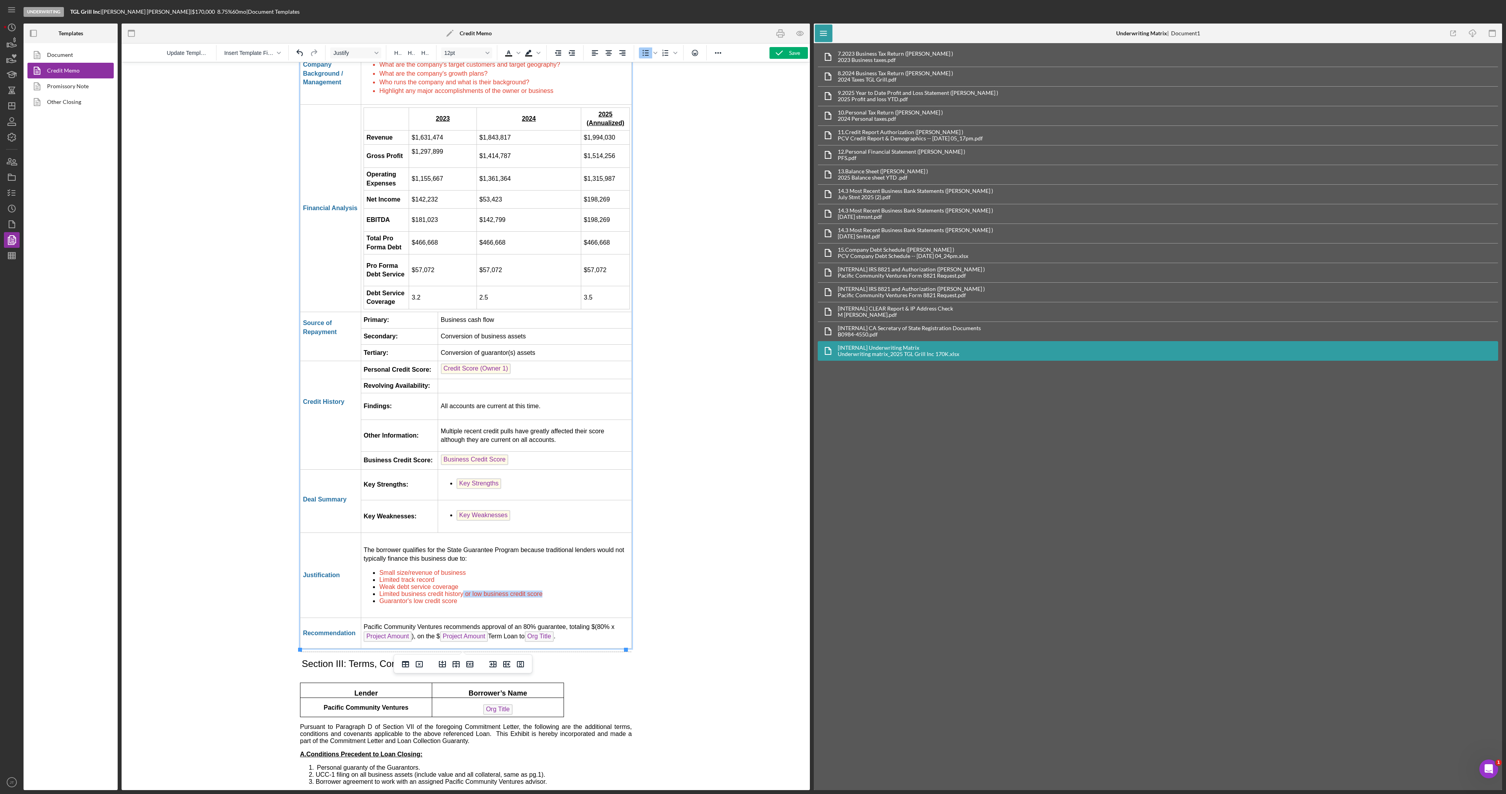
drag, startPoint x: 461, startPoint y: 599, endPoint x: 539, endPoint y: 600, distance: 78.1
click at [539, 597] on span "Limited business credit history or low business credit score" at bounding box center [460, 594] width 163 height 7
click at [460, 589] on li "Weak debt service coverage" at bounding box center [504, 587] width 250 height 7
drag, startPoint x: 459, startPoint y: 590, endPoint x: 376, endPoint y: 592, distance: 82.8
click at [376, 592] on ul "Small size/revenue of business Limited track record Weak debt service coverage …" at bounding box center [495, 587] width 265 height 35
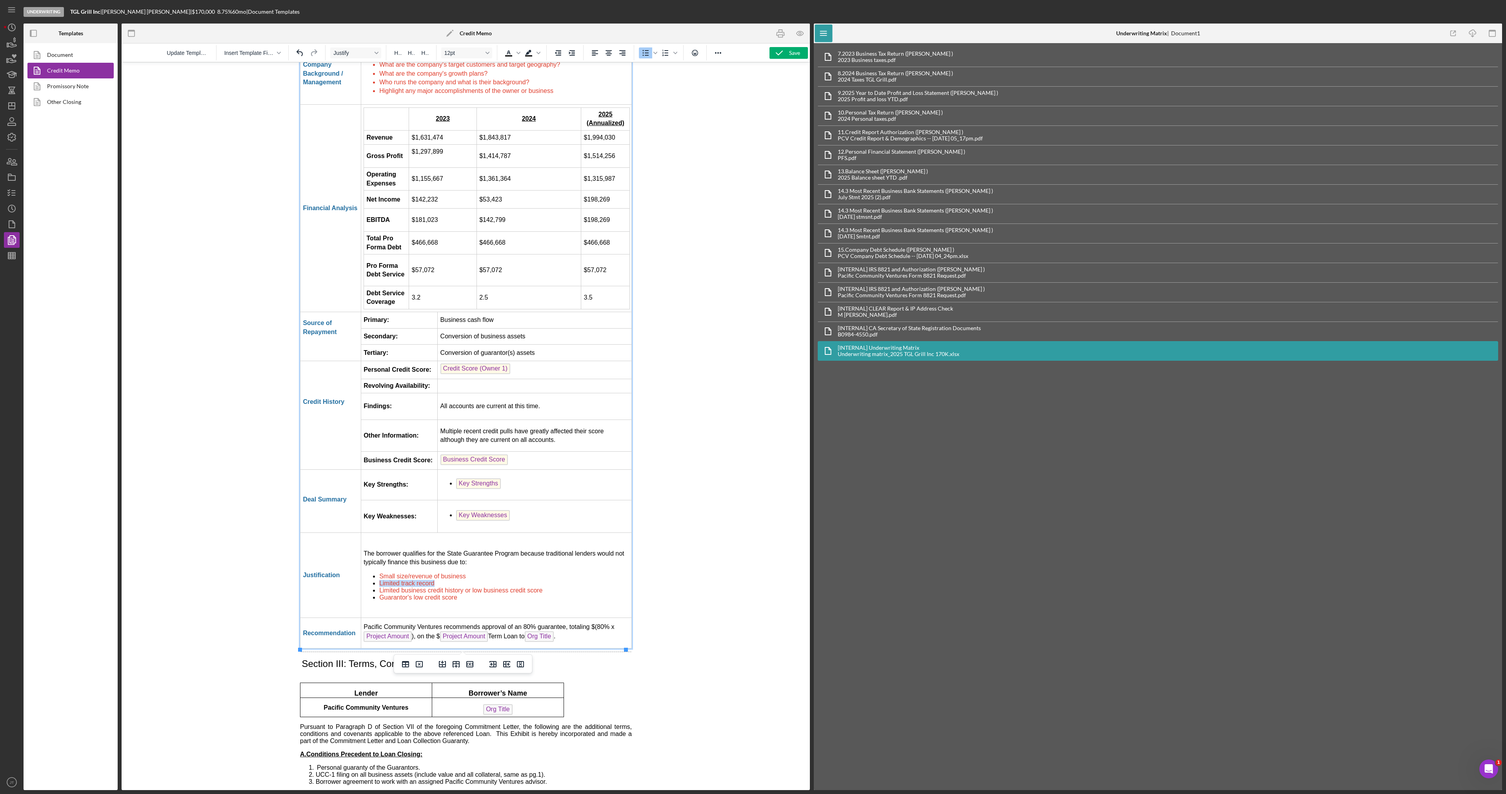
drag, startPoint x: 443, startPoint y: 586, endPoint x: 375, endPoint y: 581, distance: 68.4
click at [375, 581] on ul "Small size/revenue of business Limited track record Limited business credit his…" at bounding box center [495, 587] width 265 height 28
drag, startPoint x: 461, startPoint y: 581, endPoint x: 363, endPoint y: 583, distance: 98.5
click at [364, 583] on ul "Small size/revenue of busines Limited business credit history or low business c…" at bounding box center [495, 587] width 265 height 21
drag, startPoint x: 464, startPoint y: 597, endPoint x: 376, endPoint y: 584, distance: 88.8
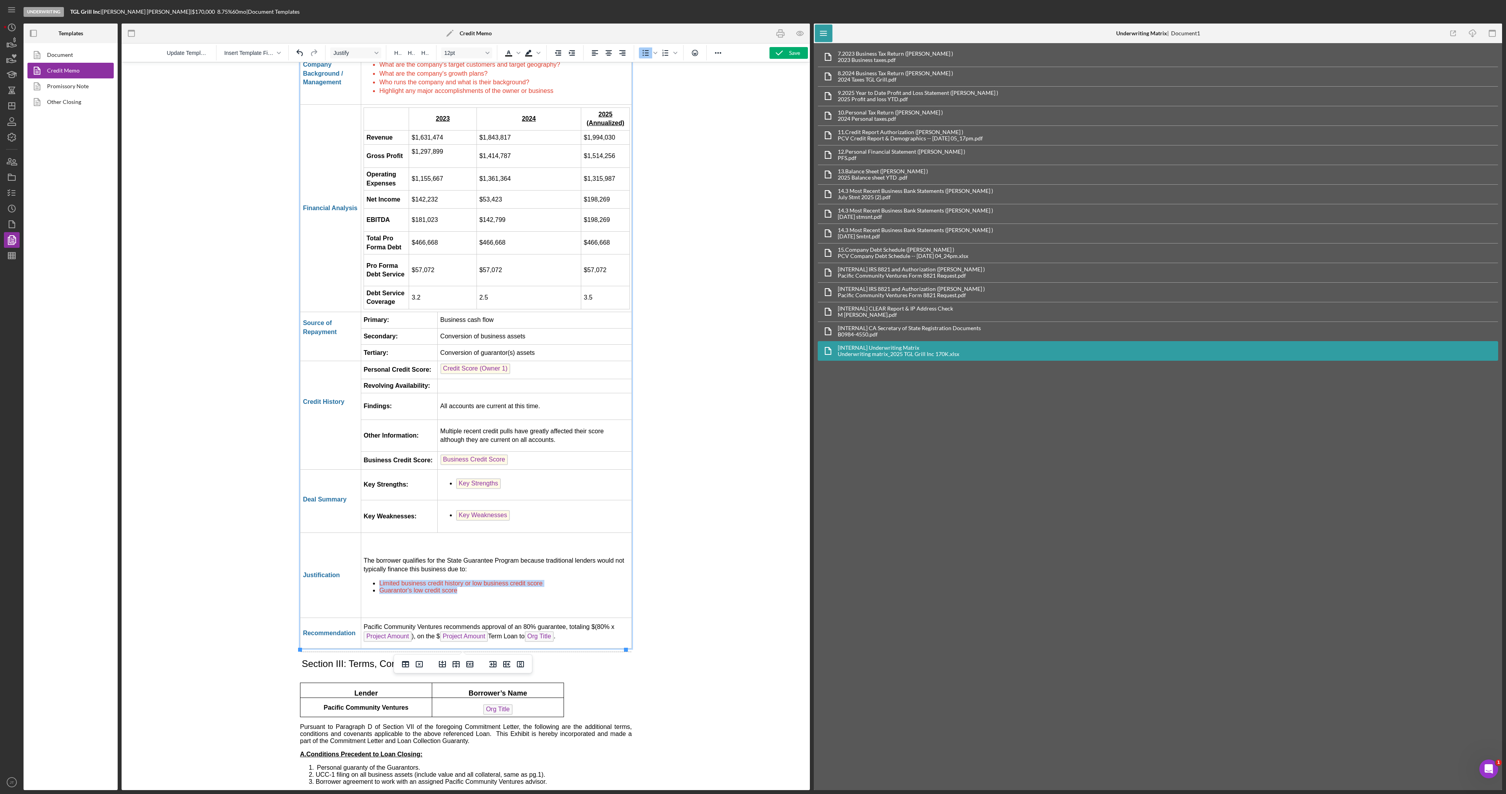
click at [376, 584] on td "The borrower qualifies for the State Guarantee Program because traditional lend…" at bounding box center [496, 576] width 271 height 86
click at [510, 53] on icon "Text color Black" at bounding box center [509, 53] width 4 height 4
click at [473, 590] on li "Guarantor's low credit score" at bounding box center [504, 590] width 250 height 7
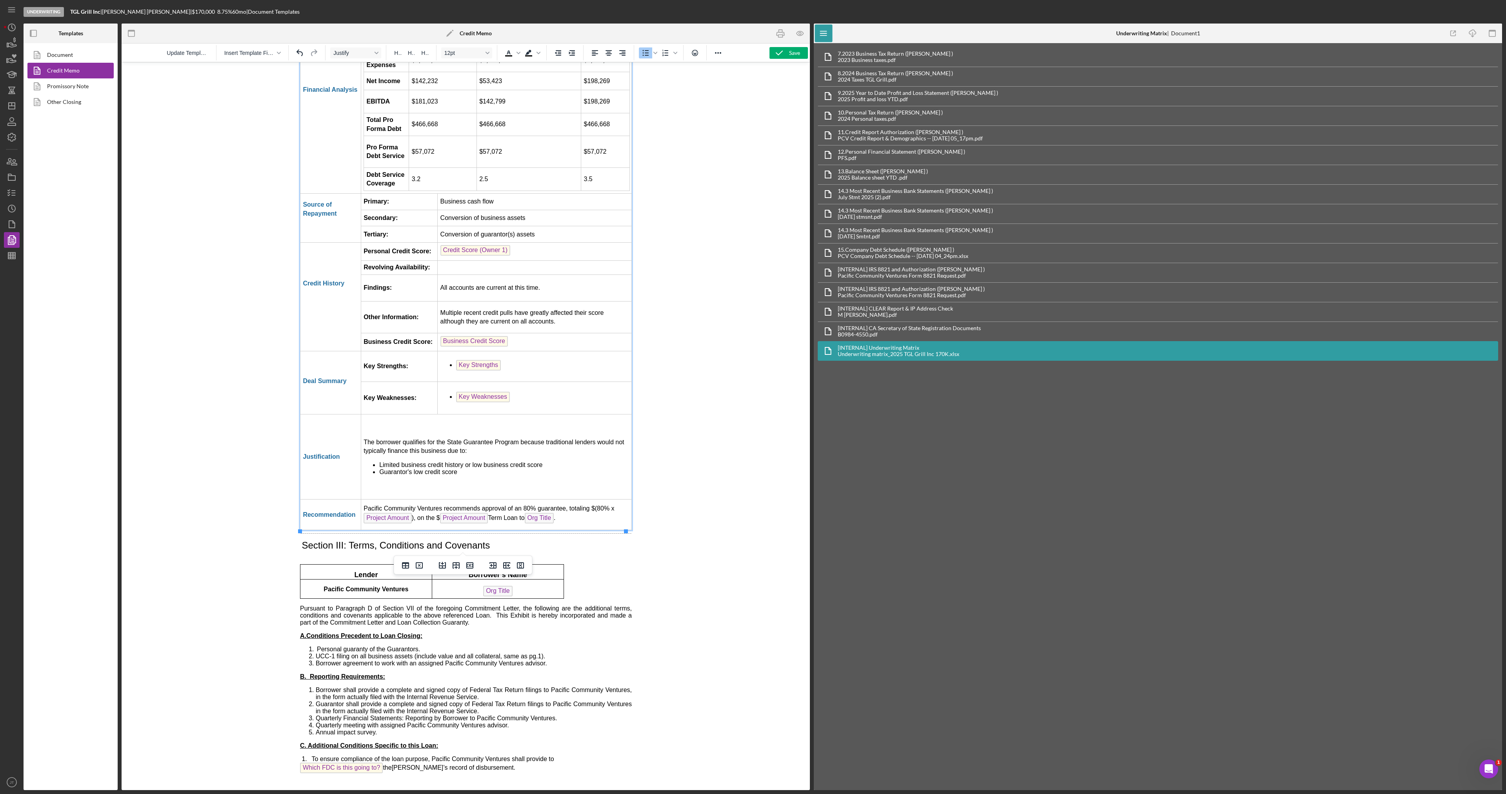
scroll to position [1520, 0]
drag, startPoint x: 592, startPoint y: 484, endPoint x: 413, endPoint y: 493, distance: 179.1
click at [413, 500] on td "Pacific Community Ventures recommends approval of an 80% guarantee, totaling $(…" at bounding box center [496, 515] width 271 height 31
click at [593, 500] on td "Pacific Community Ventures recommends approval of an 80% guarantee, totaling $$…" at bounding box center [496, 515] width 271 height 31
click at [365, 764] on span "Which FDC is this going to?" at bounding box center [341, 768] width 83 height 11
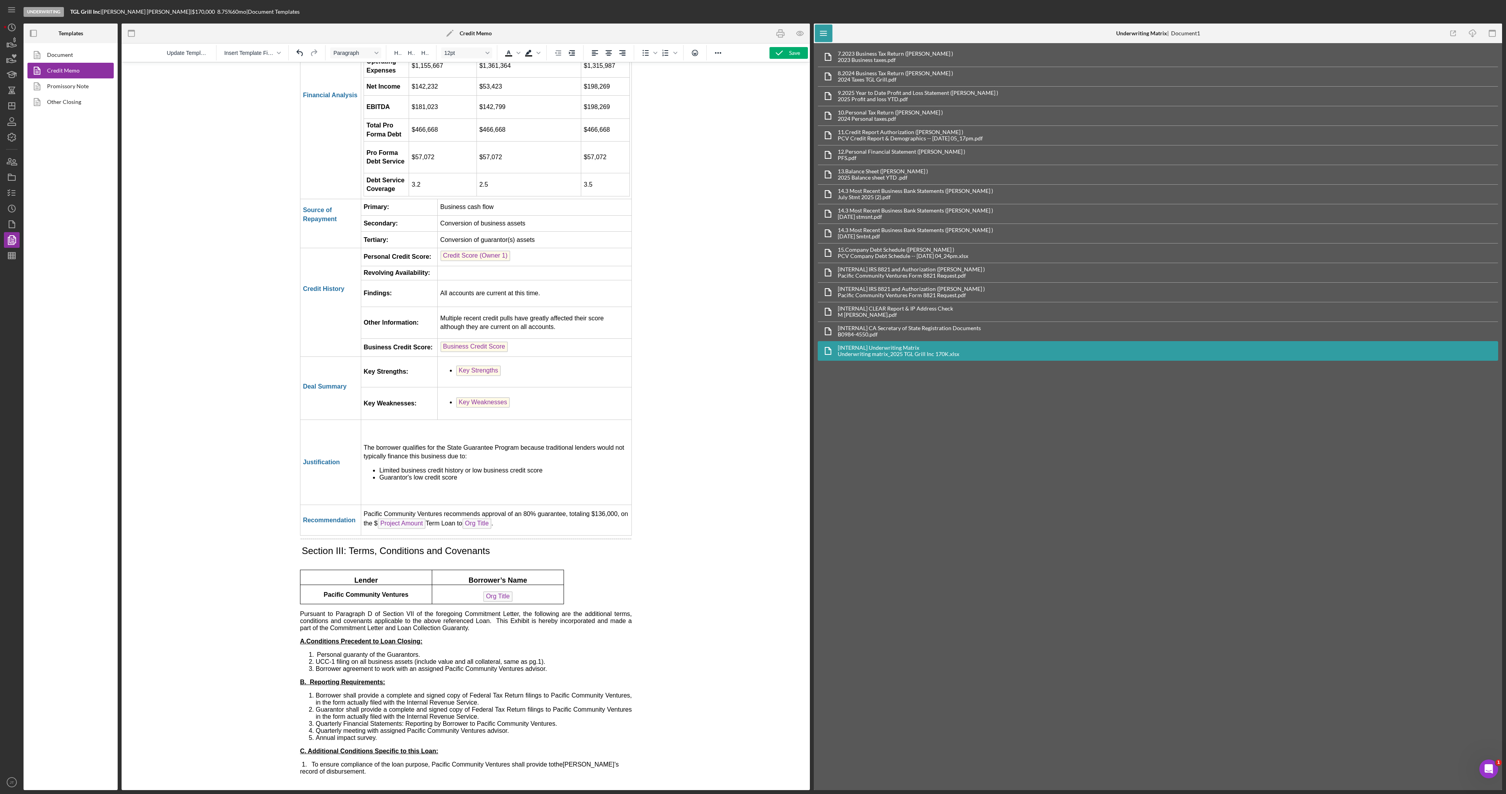
scroll to position [1516, 0]
click at [492, 666] on span "Borrower agreement to work with an assigned Pacific Community Ventures advisor." at bounding box center [430, 669] width 231 height 7
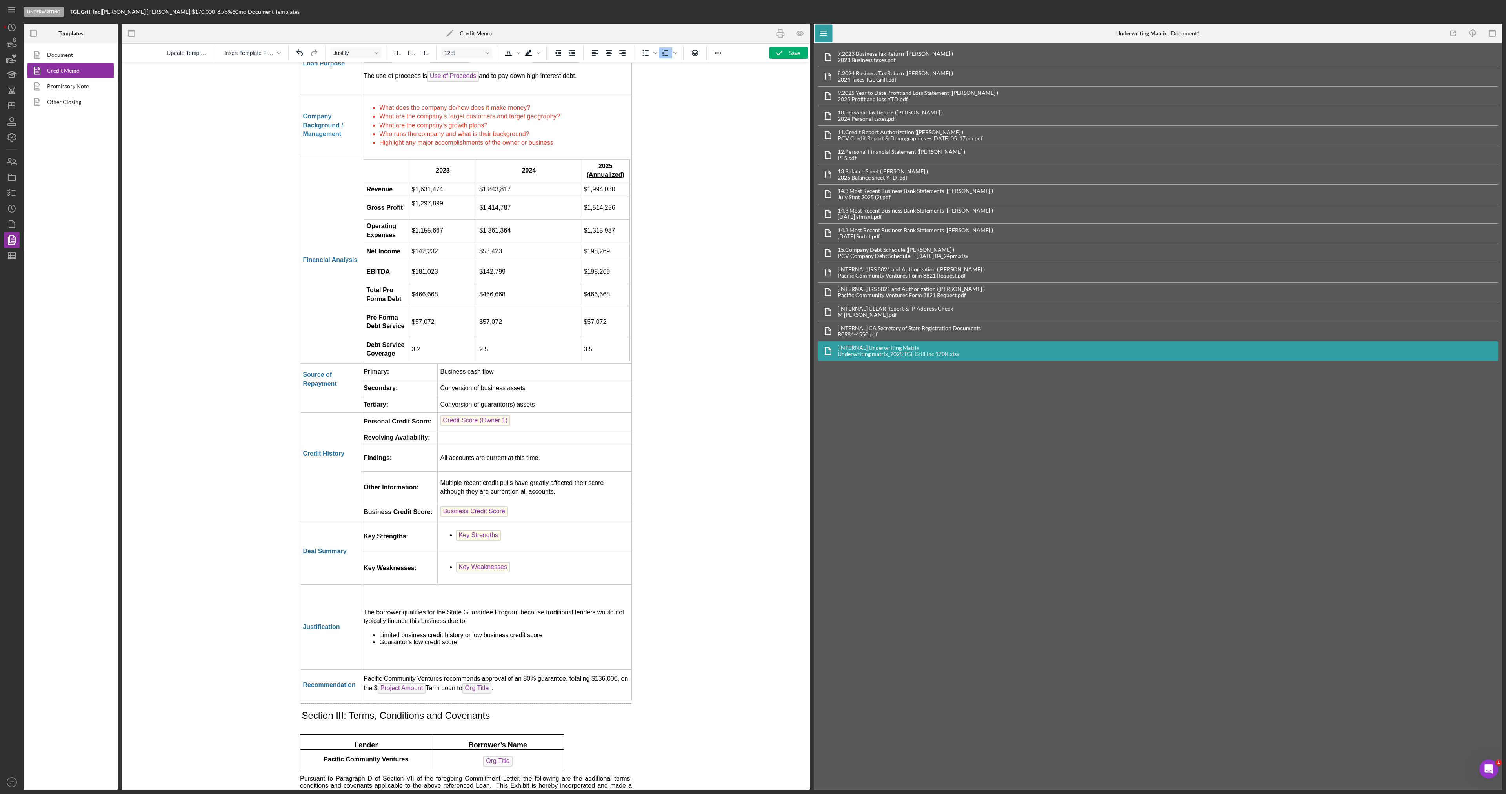
scroll to position [1320, 0]
click at [512, 575] on li "Key Weaknesses" at bounding box center [542, 570] width 173 height 13
click at [466, 570] on li "Low borrower score" at bounding box center [542, 567] width 173 height 9
click at [514, 568] on li "Low borrower score" at bounding box center [542, 567] width 173 height 9
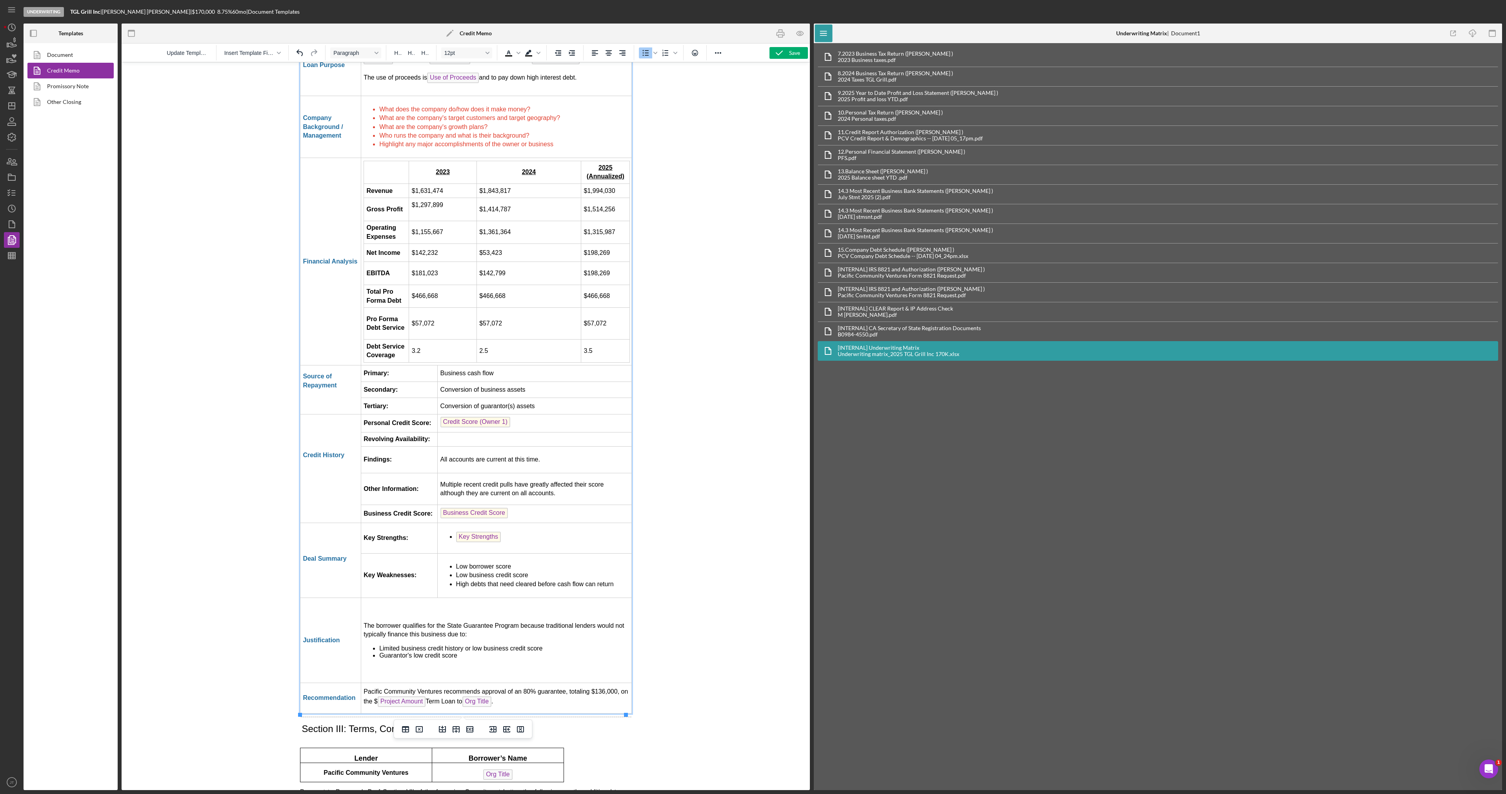
click at [505, 536] on li "Key Strengths ﻿" at bounding box center [542, 538] width 173 height 13
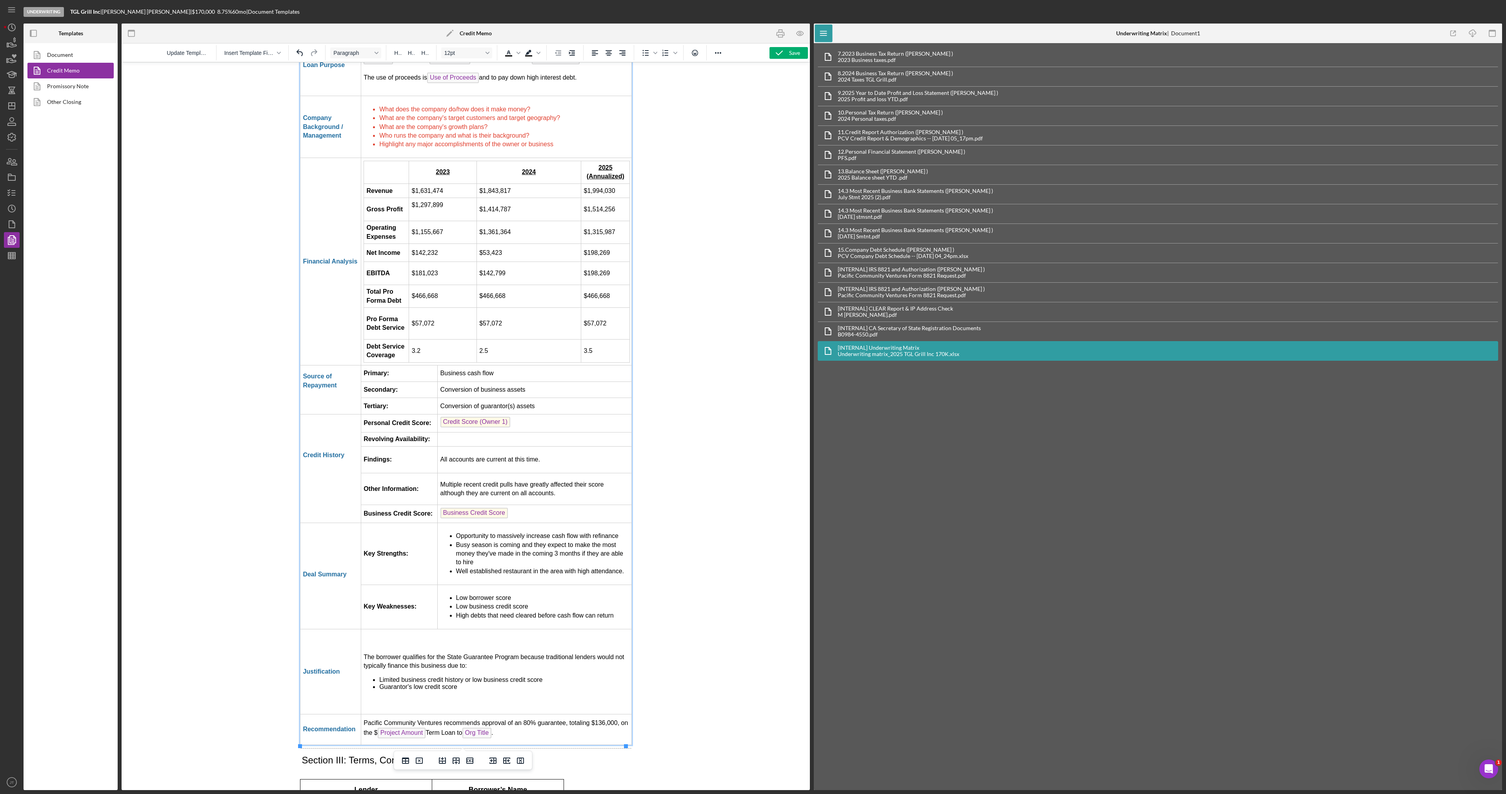
click at [506, 518] on td "Business Credit Score ﻿" at bounding box center [534, 514] width 194 height 18
click at [565, 464] on p "All accounts are current at this time." at bounding box center [534, 459] width 189 height 9
click at [525, 445] on td "Rich Text Area. Press ALT-0 for help." at bounding box center [534, 439] width 194 height 14
click at [829, 36] on icon "Icon/Menu" at bounding box center [824, 34] width 18 height 18
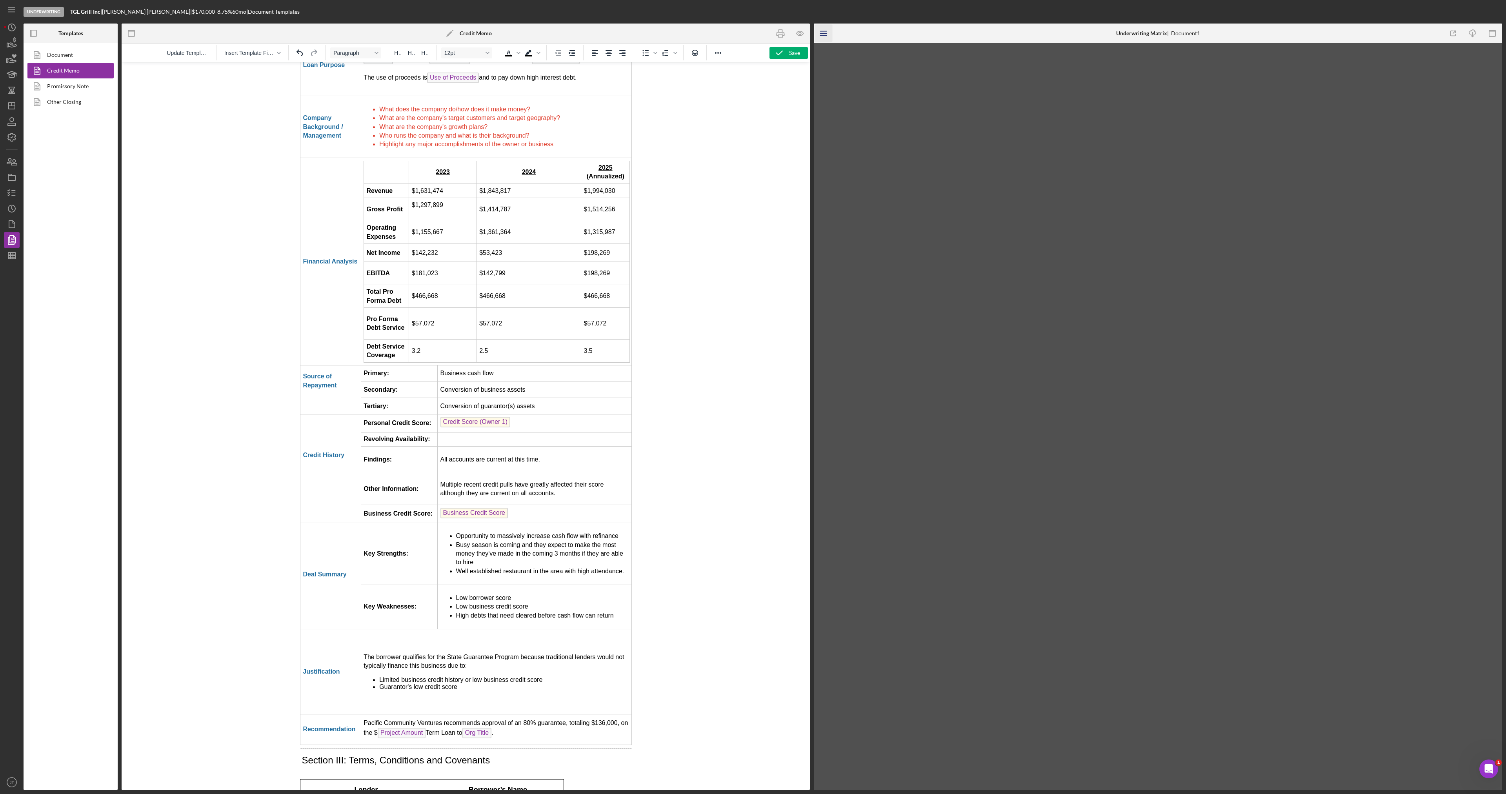
click at [825, 38] on icon "Icon/Menu" at bounding box center [824, 34] width 18 height 18
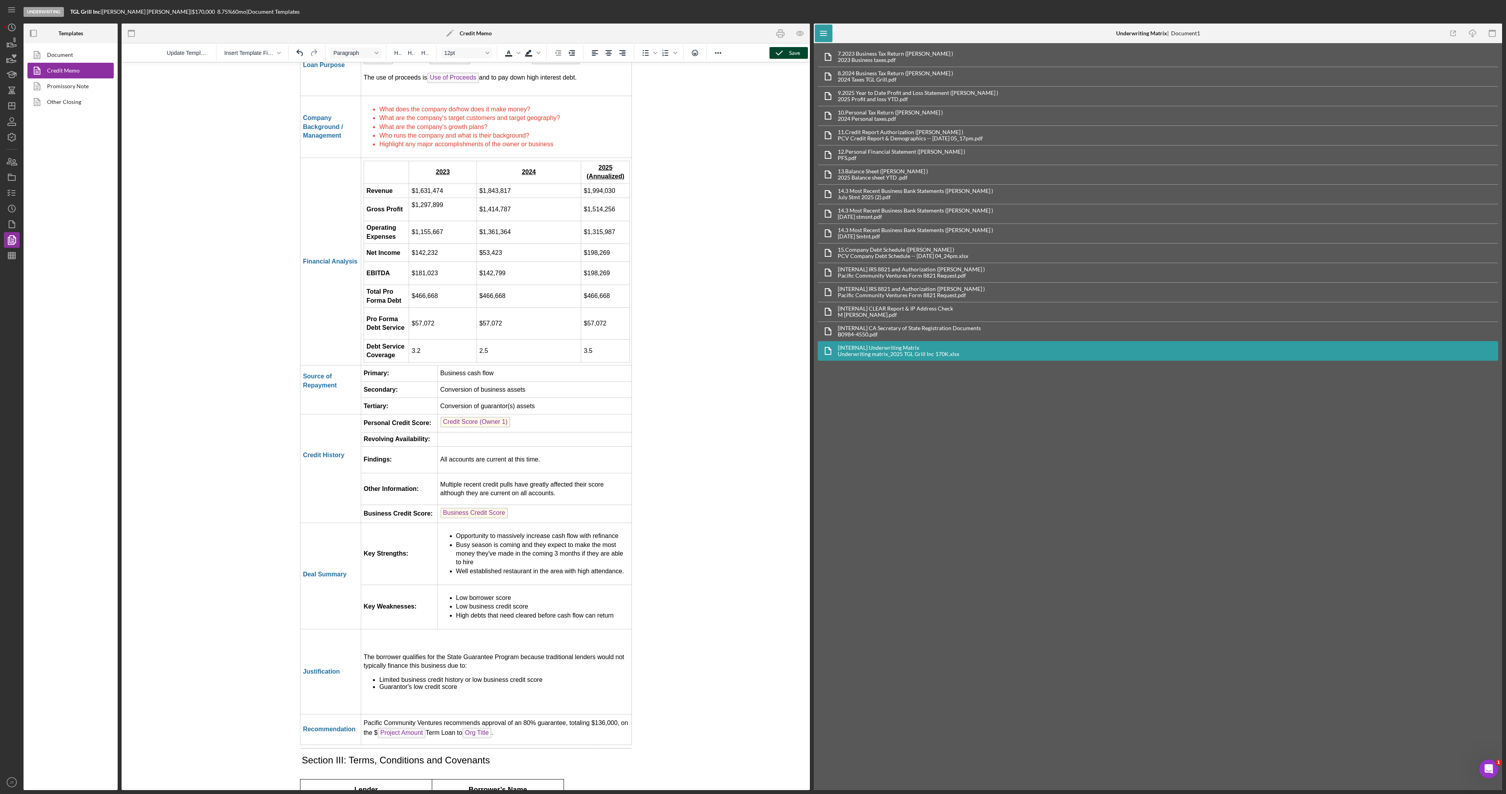
click at [783, 55] on icon "button" at bounding box center [780, 53] width 20 height 20
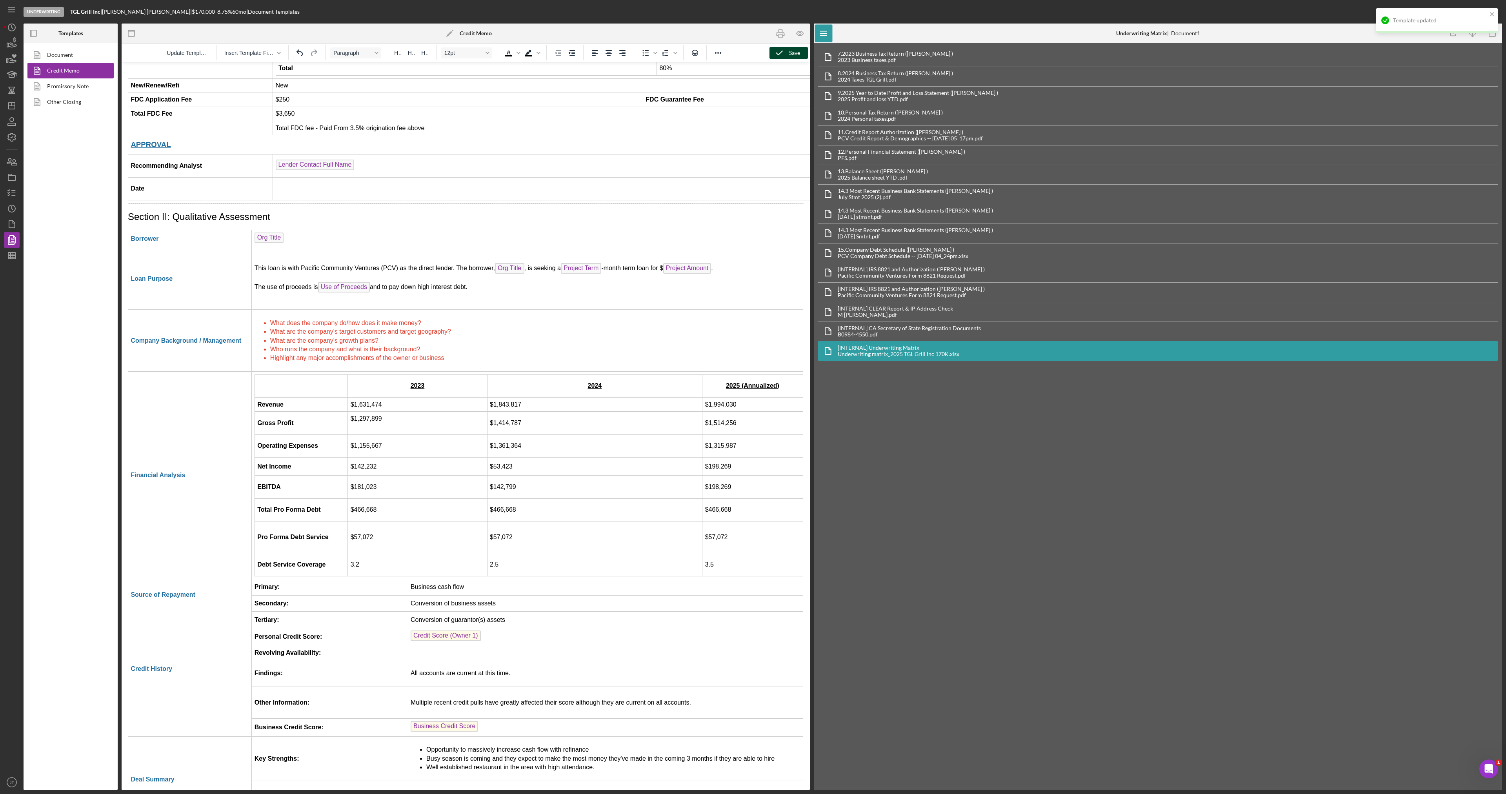
scroll to position [1045, 0]
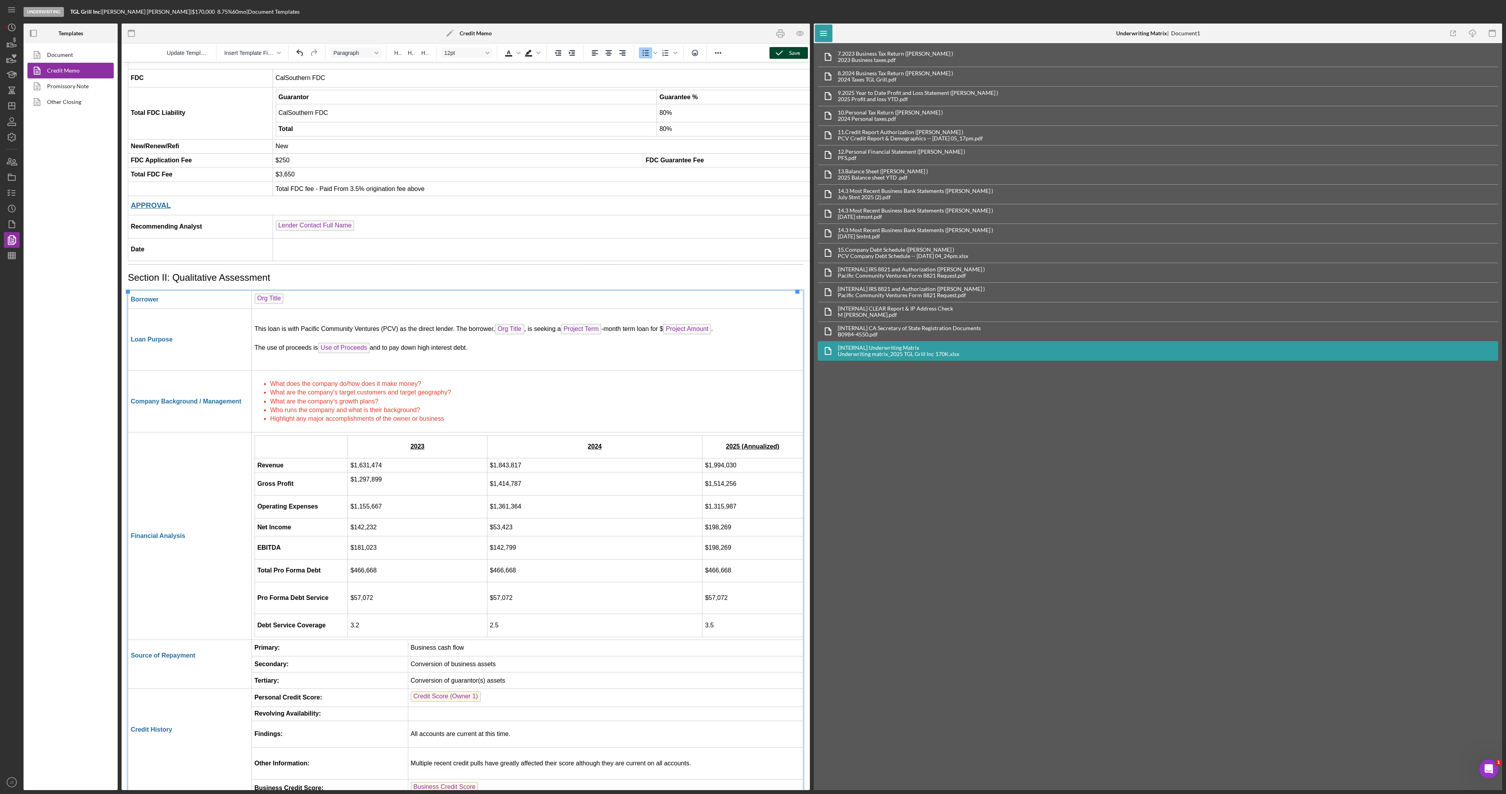
click at [434, 388] on li "What does the company do/how does it make money?" at bounding box center [535, 384] width 530 height 9
click at [484, 395] on li "What are the company's target customers and target geography?" at bounding box center [535, 392] width 530 height 9
click at [484, 399] on li "What are the company's growth plans?" at bounding box center [535, 401] width 530 height 9
click at [471, 397] on li "What are the company's target customers and target geography?" at bounding box center [535, 392] width 530 height 9
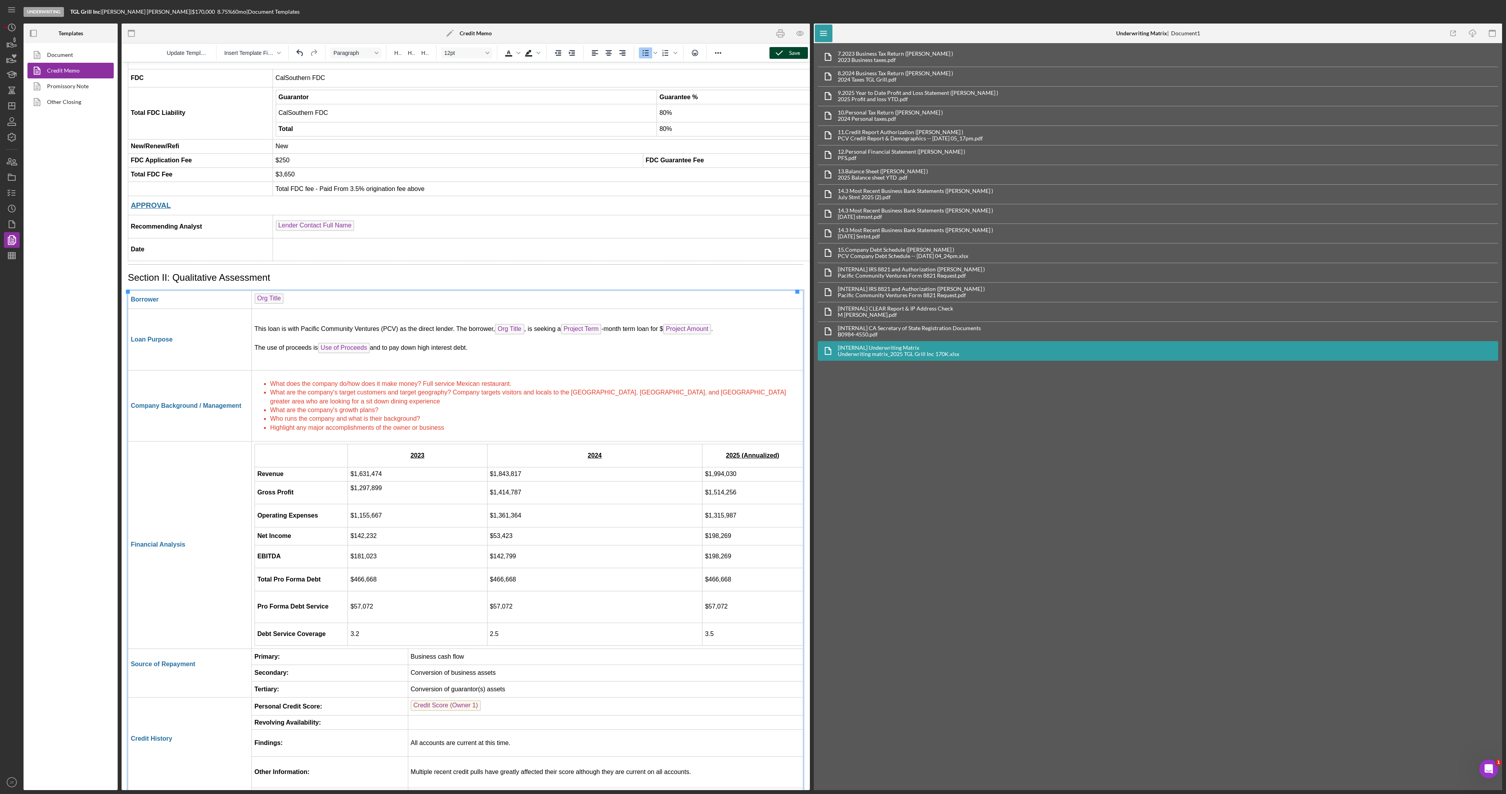
click at [331, 404] on li "What are the company's target customers and target geography? Company targets v…" at bounding box center [535, 397] width 530 height 18
click at [395, 412] on li "What are the company's growth plans?" at bounding box center [535, 410] width 530 height 9
click at [428, 423] on li "Who runs the company and what is their background?" at bounding box center [535, 419] width 530 height 9
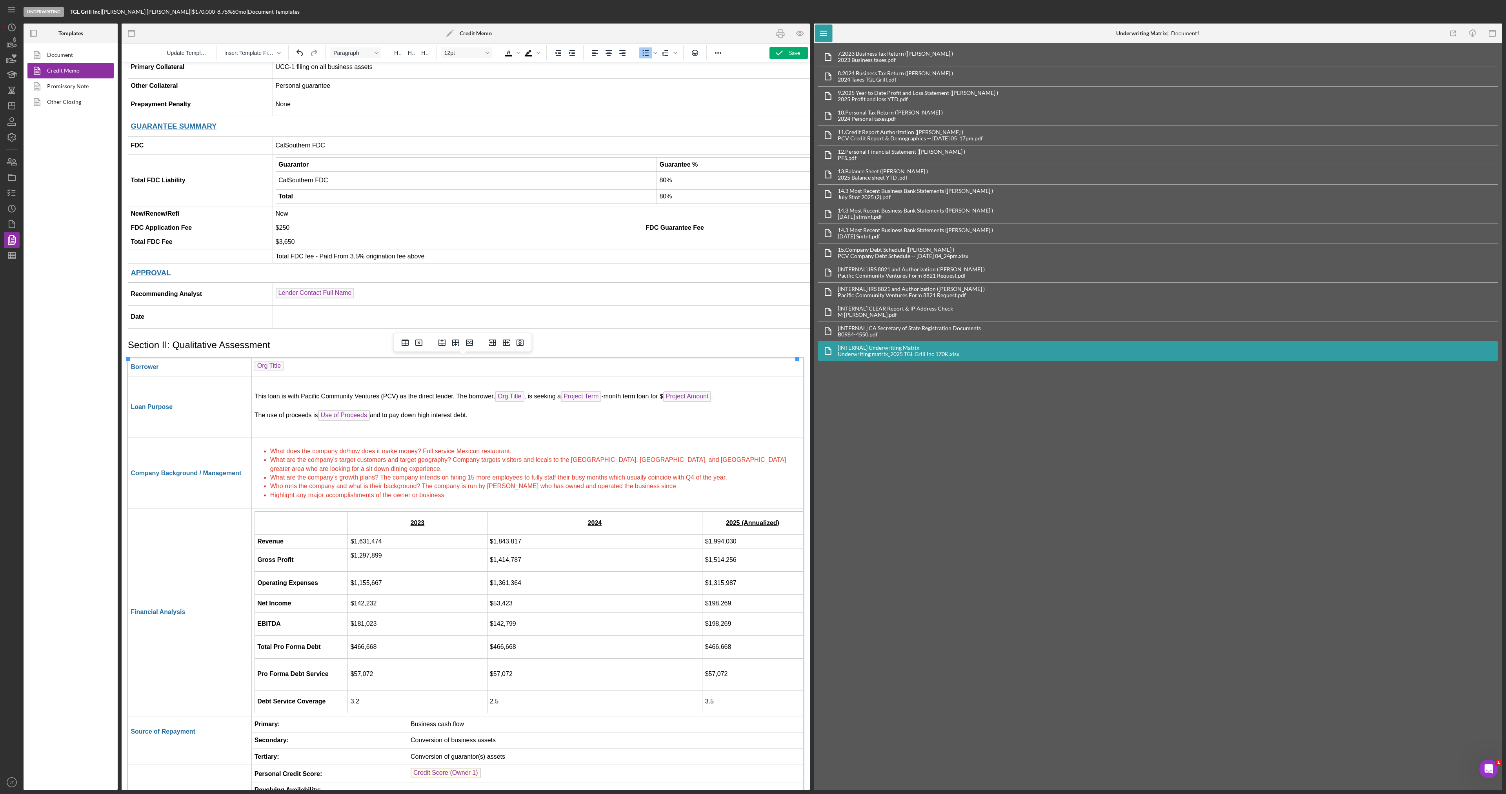
scroll to position [981, 0]
drag, startPoint x: 444, startPoint y: 494, endPoint x: 269, endPoint y: 506, distance: 176.1
click at [269, 506] on html "CREDIT ME [GEOGRAPHIC_DATA]: Request for Loan Approval Section I: Executive Sum…" at bounding box center [466, 192] width 688 height 2220
drag, startPoint x: 421, startPoint y: 486, endPoint x: 266, endPoint y: 485, distance: 155.0
click at [266, 485] on ul "What does the company do/how does it make money? Full service Mexican restauran…" at bounding box center [528, 470] width 546 height 53
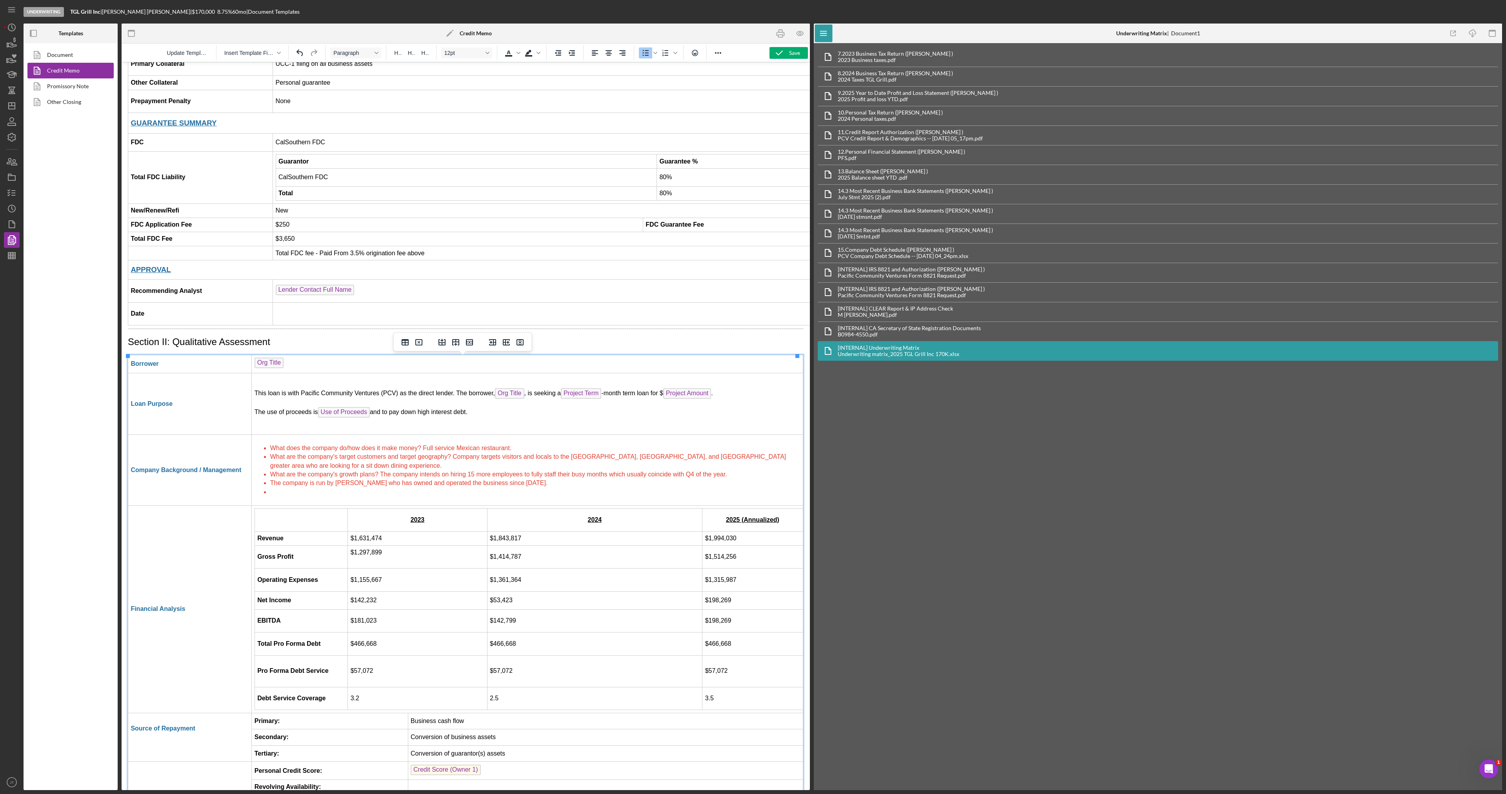
click at [268, 495] on ul "What does the company do/how does it make money? Full service Mexican restauran…" at bounding box center [528, 470] width 546 height 53
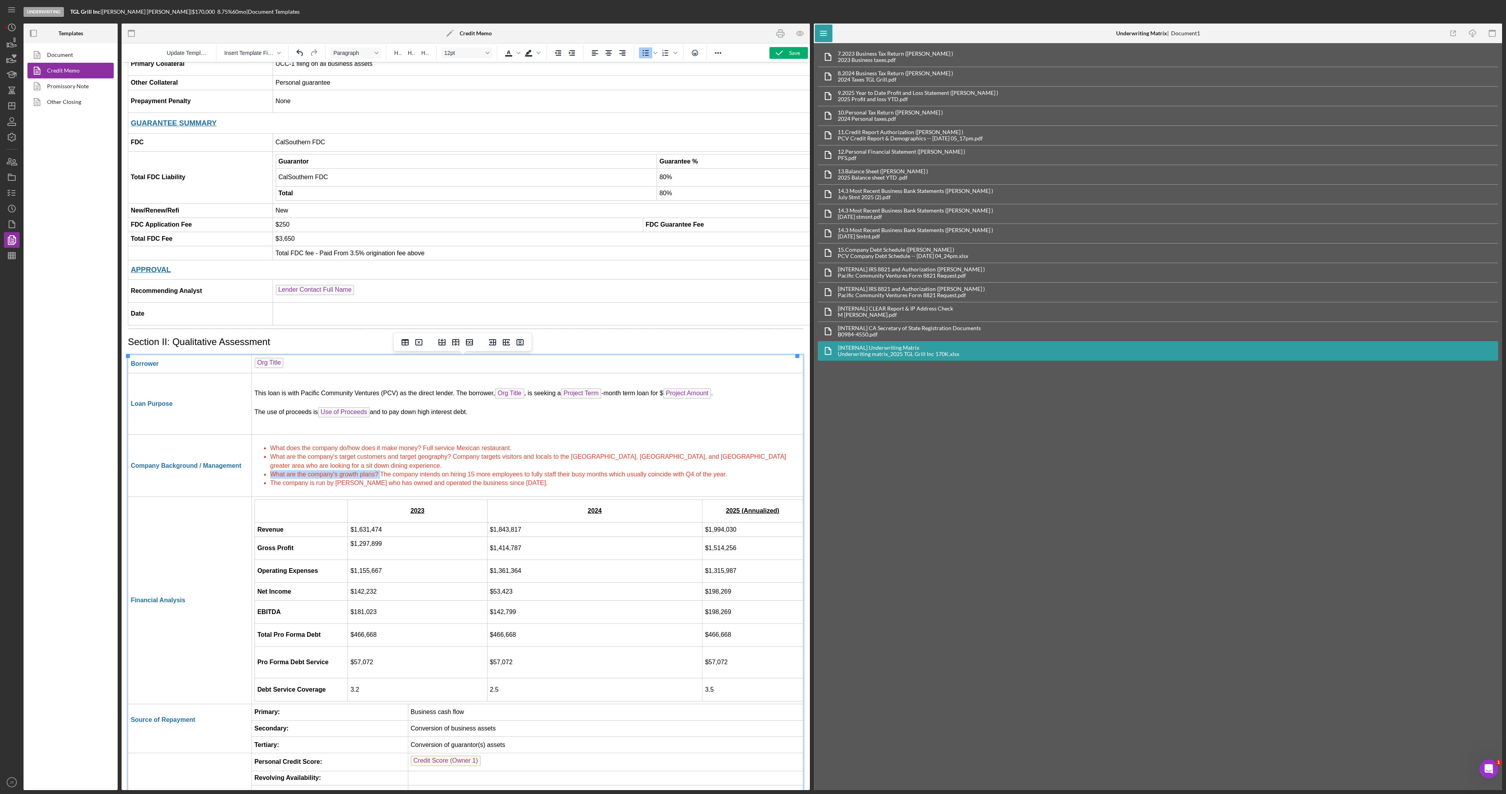
drag, startPoint x: 379, startPoint y: 476, endPoint x: 266, endPoint y: 476, distance: 113.0
click at [266, 476] on ul "What does the company do/how does it make money? Full service Mexican restauran…" at bounding box center [528, 466] width 546 height 44
drag, startPoint x: 452, startPoint y: 459, endPoint x: 267, endPoint y: 459, distance: 184.8
click at [267, 459] on ul "What does the company do/how does it make money? Full service Mexican restauran…" at bounding box center [528, 466] width 546 height 44
drag, startPoint x: 424, startPoint y: 455, endPoint x: 262, endPoint y: 457, distance: 161.6
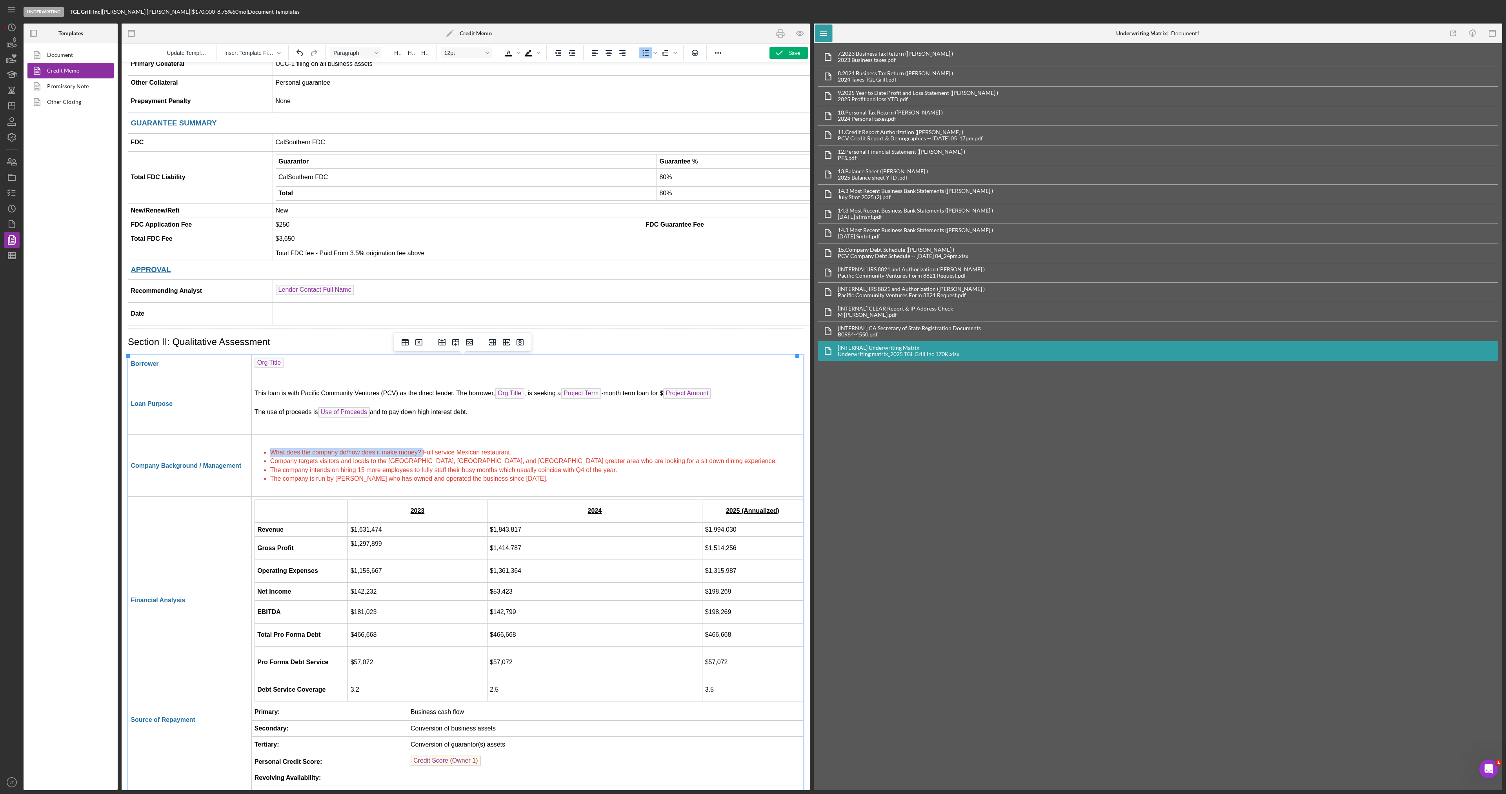
click at [270, 457] on li "What does the company do/how does it make money? Full service Mexican restauran…" at bounding box center [535, 452] width 530 height 9
click at [532, 481] on li "The company is run by [PERSON_NAME] who has owned and operated the business sin…" at bounding box center [535, 479] width 530 height 9
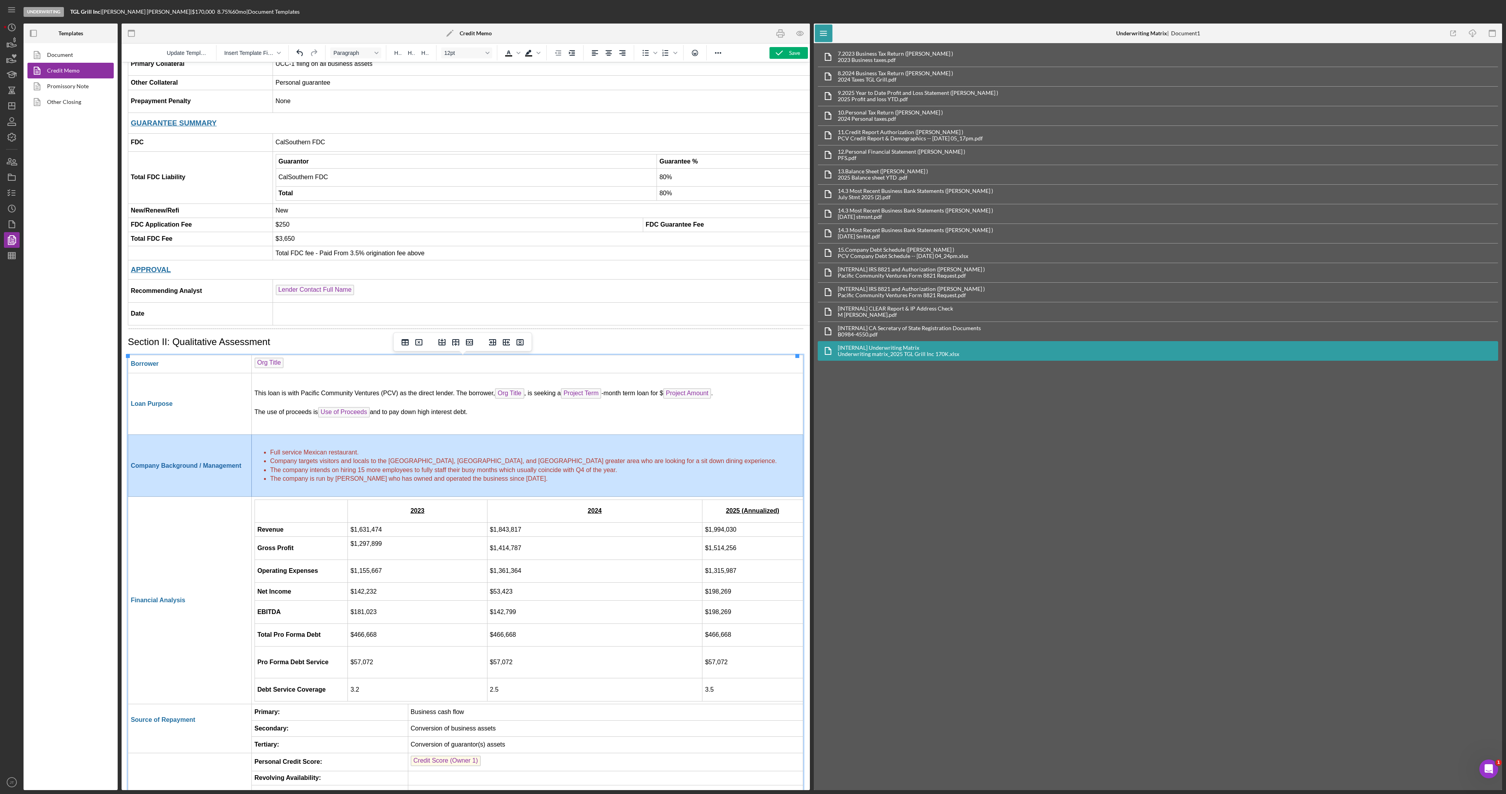
drag, startPoint x: 543, startPoint y: 481, endPoint x: 236, endPoint y: 449, distance: 308.4
click at [239, 451] on tr "Company Background / Management Full service Mexican restaurant. Company target…" at bounding box center [465, 466] width 675 height 62
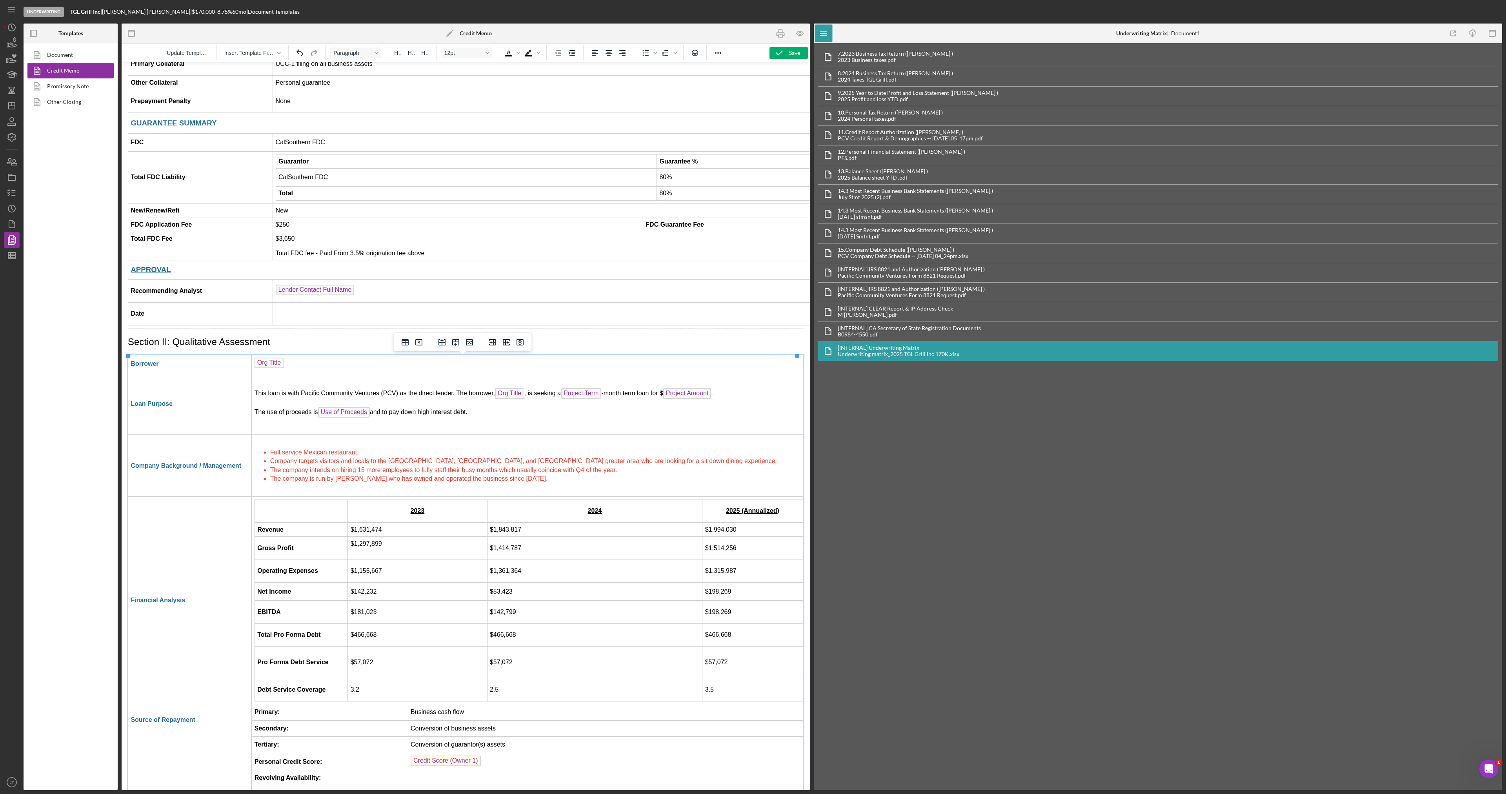
click at [561, 484] on td "Full service Mexican restaurant. Company targets visitors and locals to the [GE…" at bounding box center [528, 466] width 552 height 62
click at [526, 483] on li "The company is run by [PERSON_NAME] who has owned and operated the business sin…" at bounding box center [535, 479] width 530 height 9
drag, startPoint x: 501, startPoint y: 481, endPoint x: 266, endPoint y: 457, distance: 236.1
click at [266, 457] on ul "Full service Mexican restaurant. Company targets visitors and locals to the Pal…" at bounding box center [528, 465] width 546 height 35
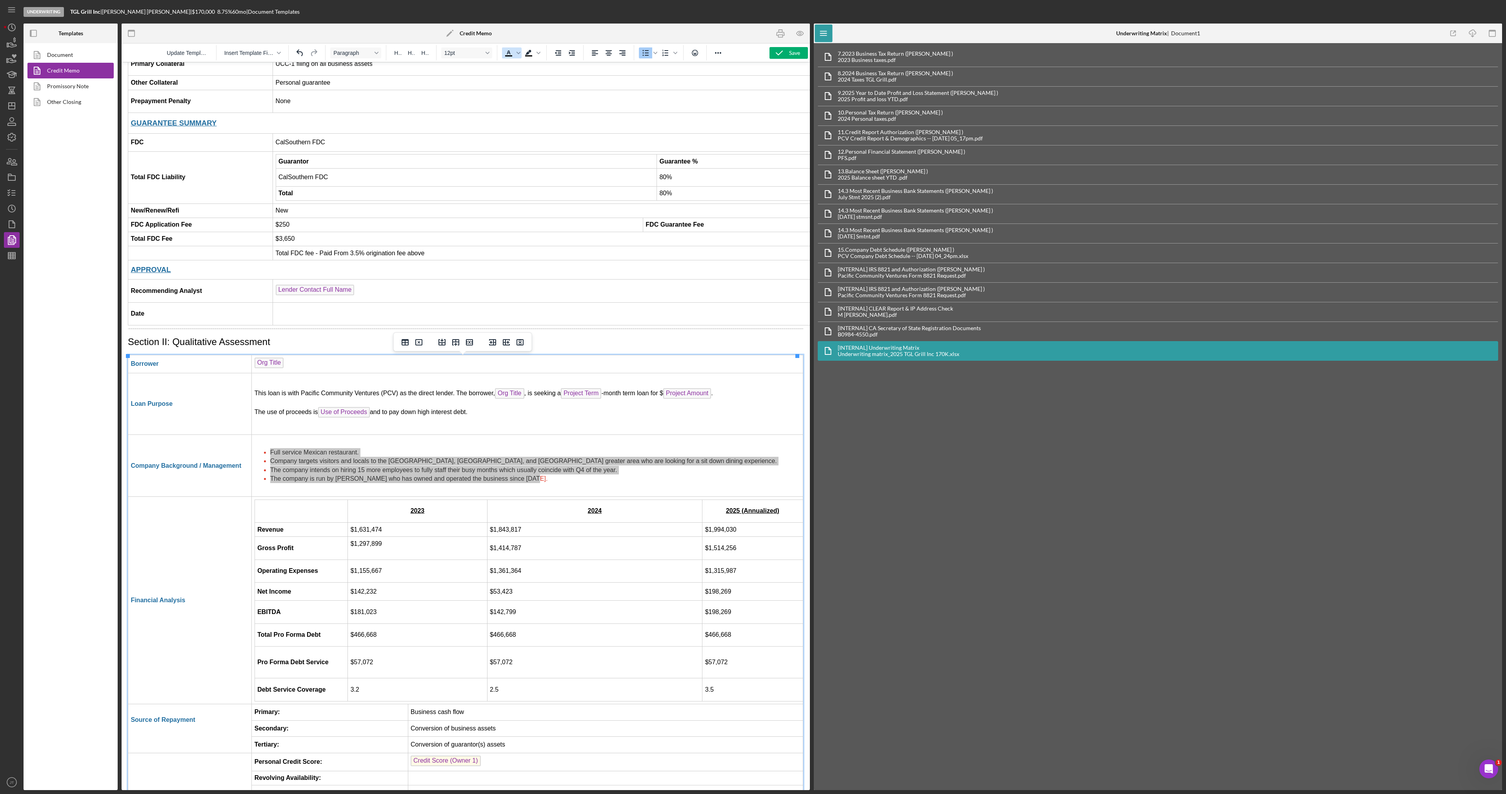
click at [504, 53] on icon "Text color Black" at bounding box center [508, 52] width 9 height 9
click at [552, 420] on p "The use of proceeds is Use of Proceeds and to pay down high interest debt." at bounding box center [528, 413] width 546 height 13
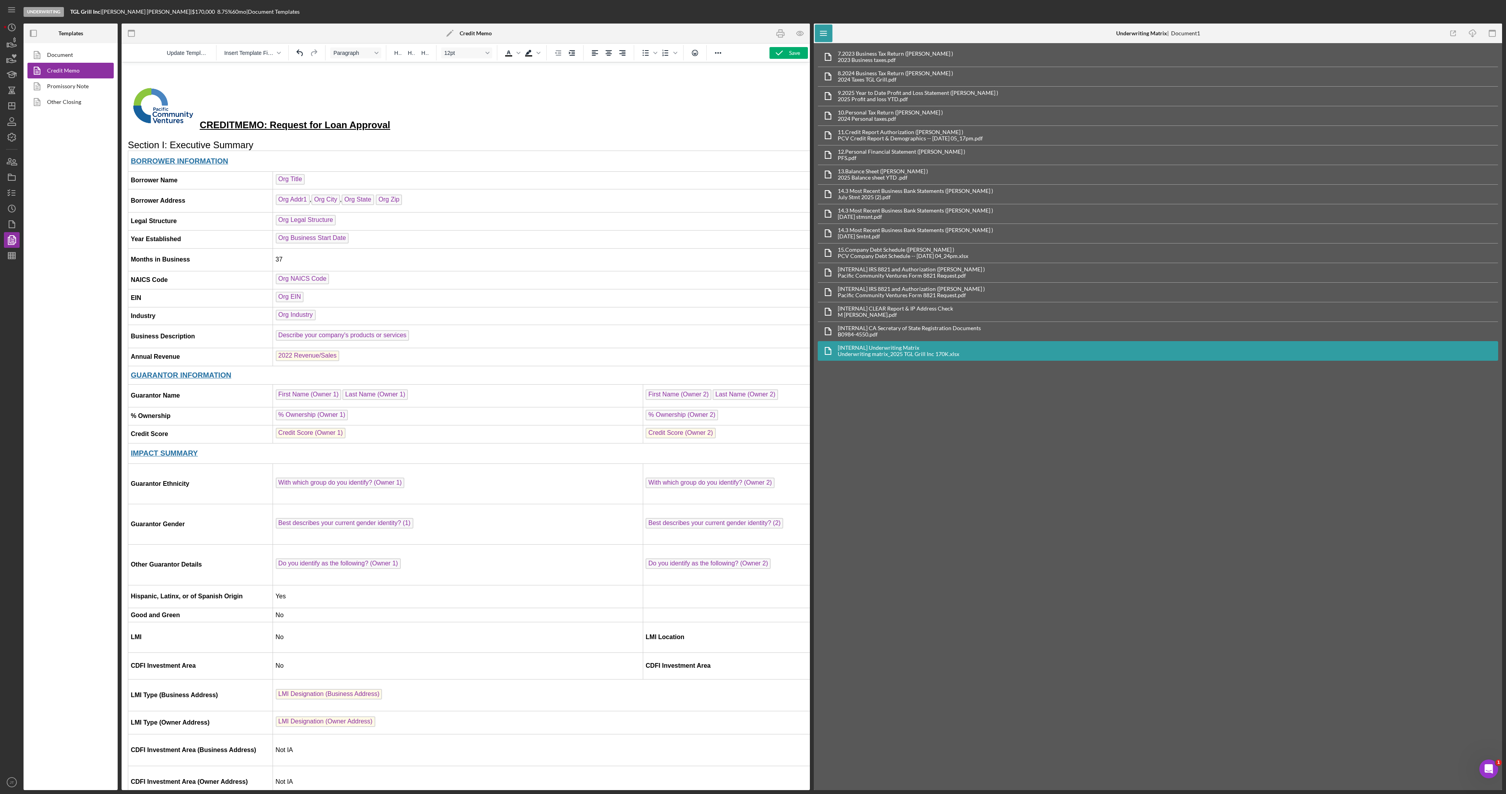
scroll to position [0, 0]
click at [801, 33] on icon "button" at bounding box center [801, 34] width 18 height 18
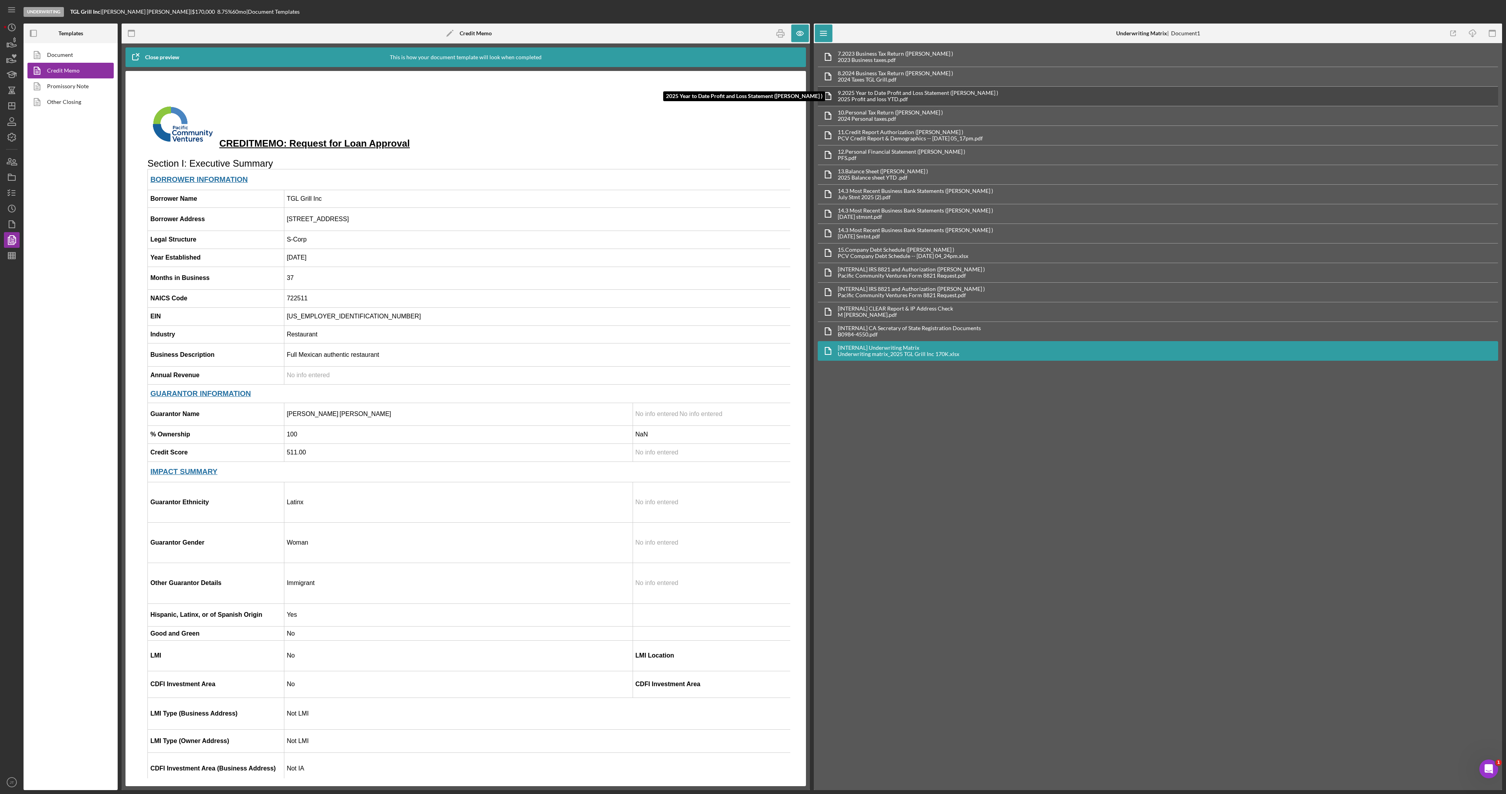
click at [860, 97] on div "2025 Profit and loss YTD.pdf" at bounding box center [918, 99] width 160 height 6
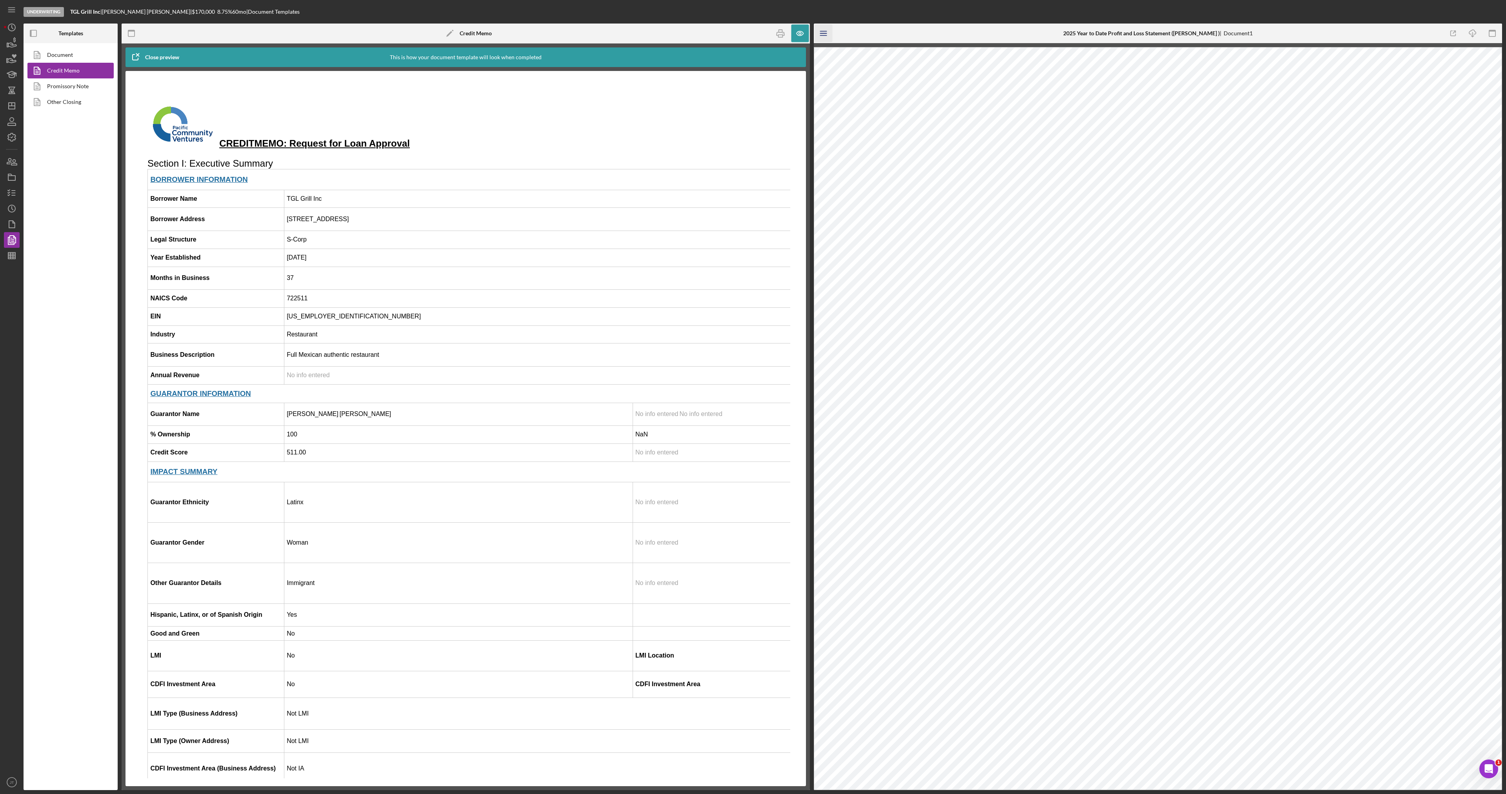
click at [825, 34] on icon "Icon/Menu" at bounding box center [824, 34] width 18 height 18
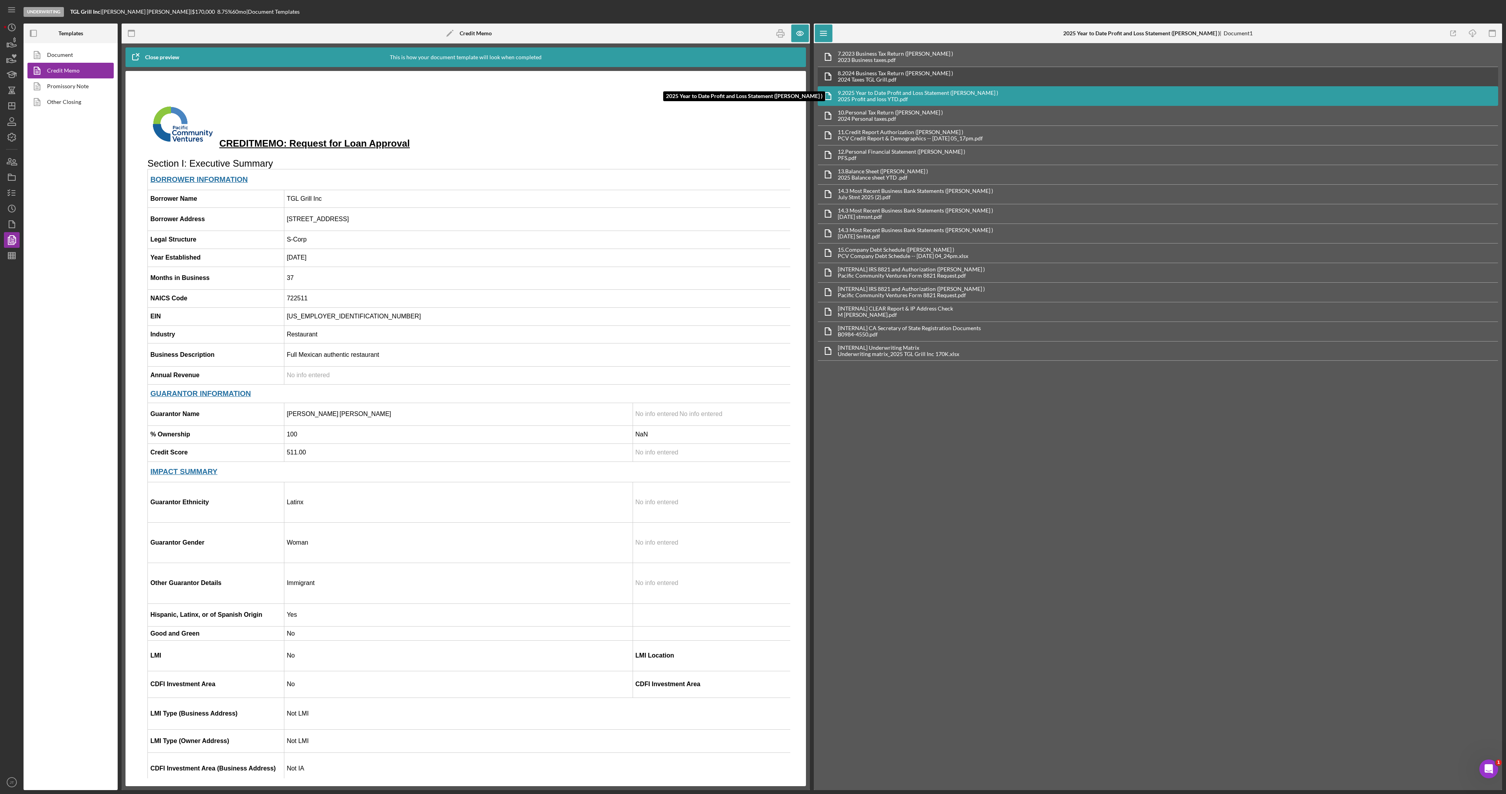
click at [888, 78] on div "2024 Taxes TGL Grill.pdf" at bounding box center [895, 79] width 115 height 6
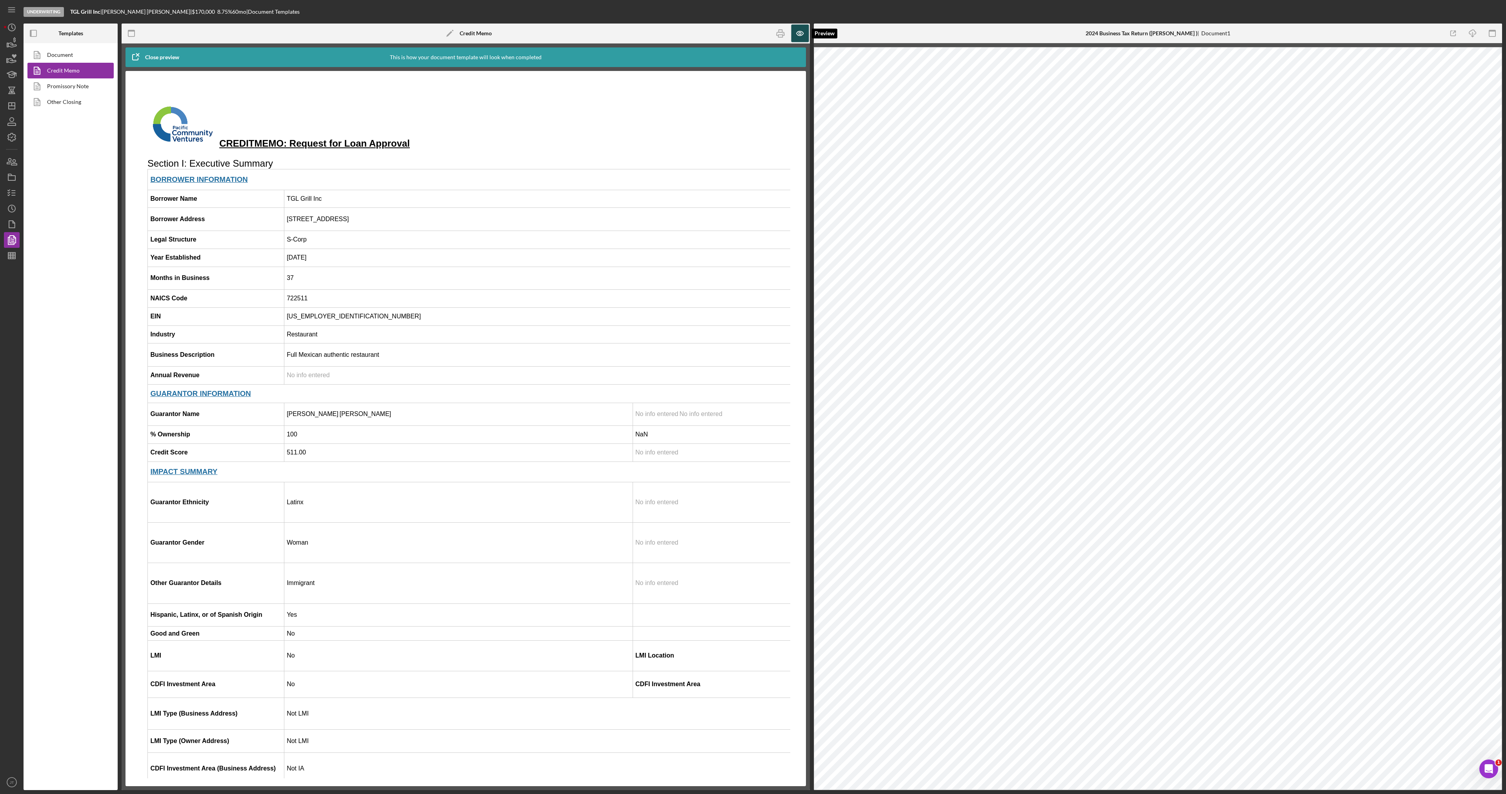
click at [794, 33] on icon "button" at bounding box center [801, 34] width 18 height 18
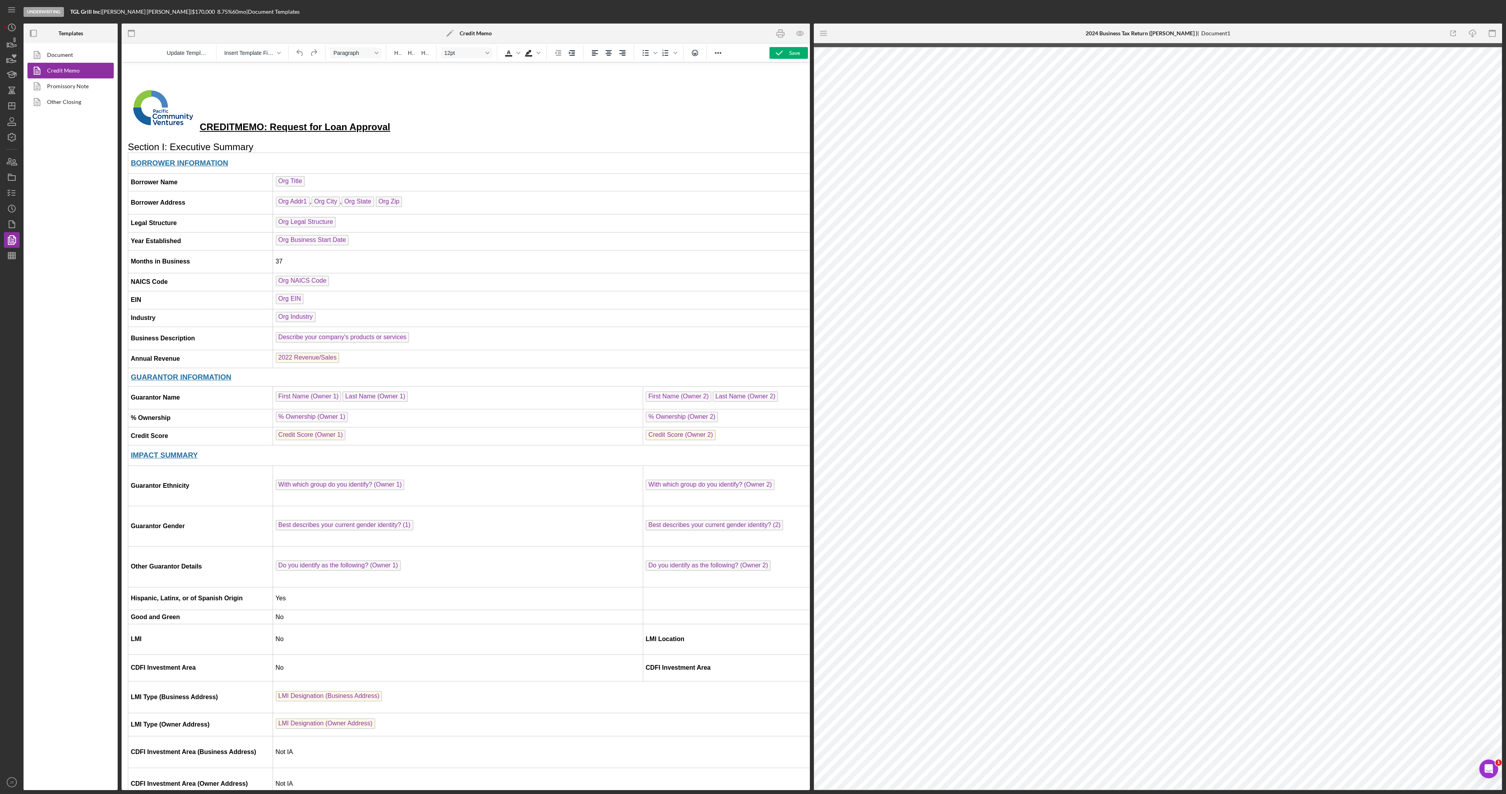
click at [344, 360] on td "2022 Revenue/Sales" at bounding box center [1013, 359] width 1481 height 18
click at [804, 34] on icon "button" at bounding box center [801, 34] width 18 height 18
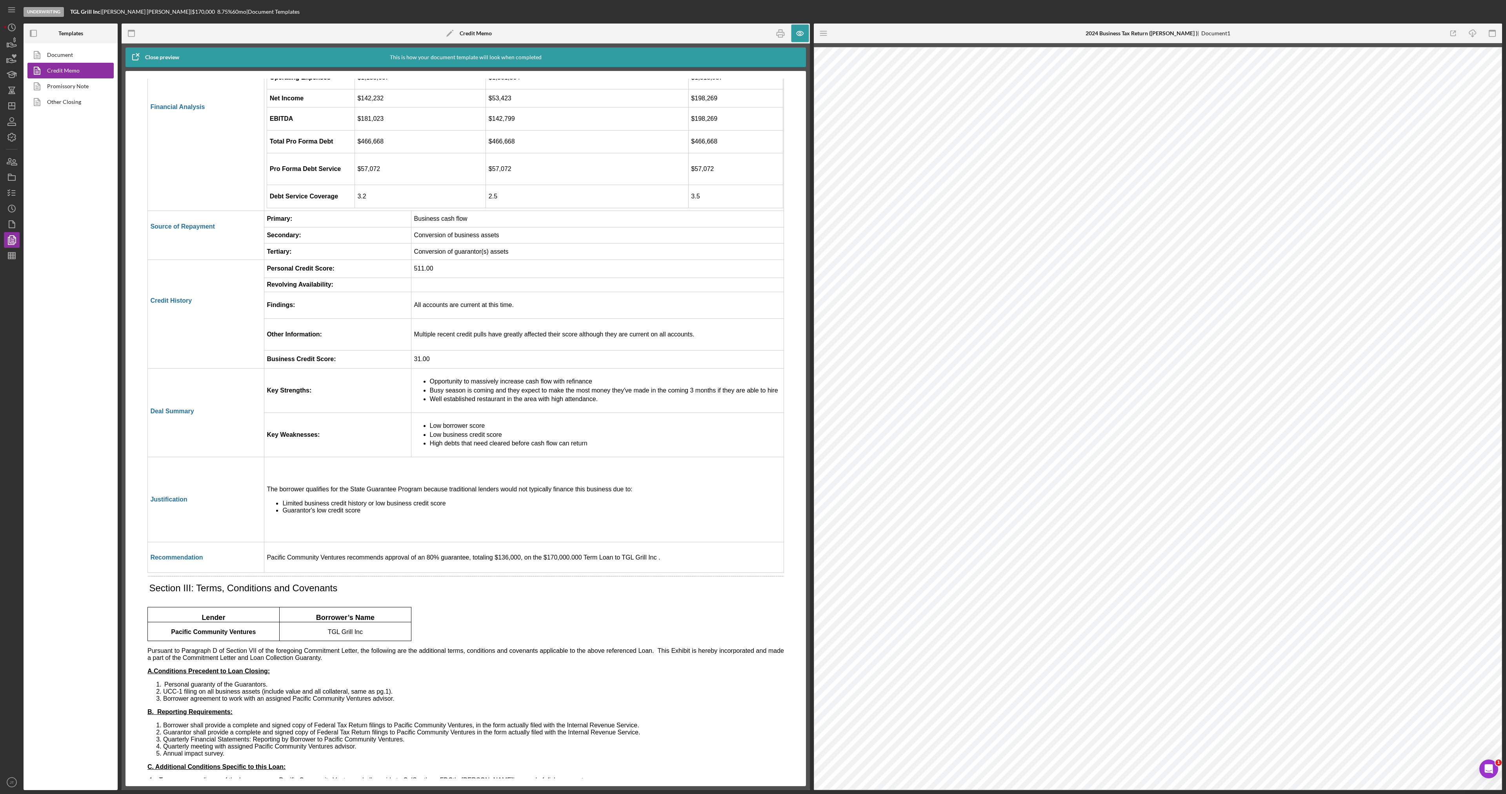
scroll to position [1545, 0]
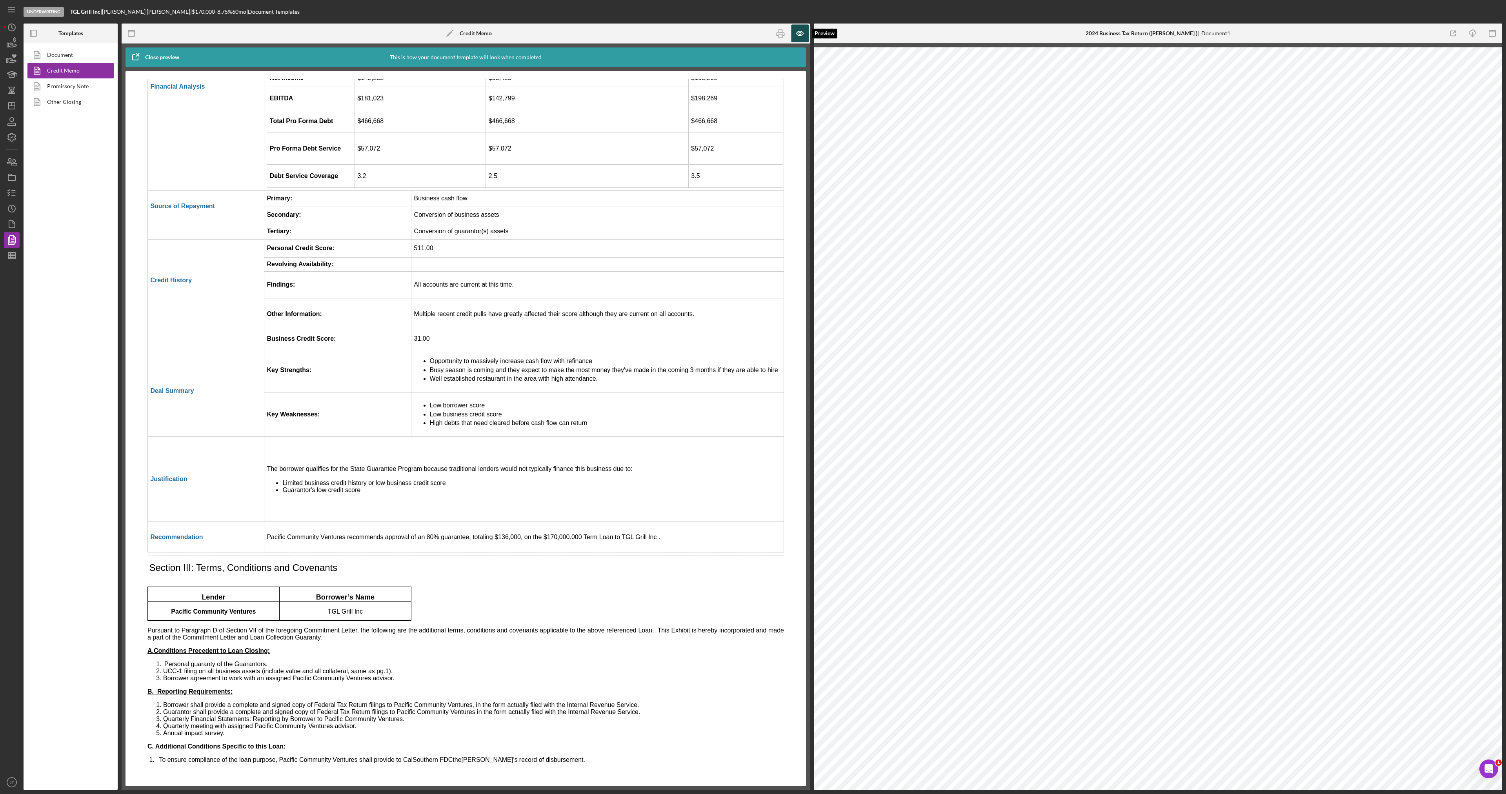
click at [793, 40] on icon "button" at bounding box center [801, 34] width 18 height 18
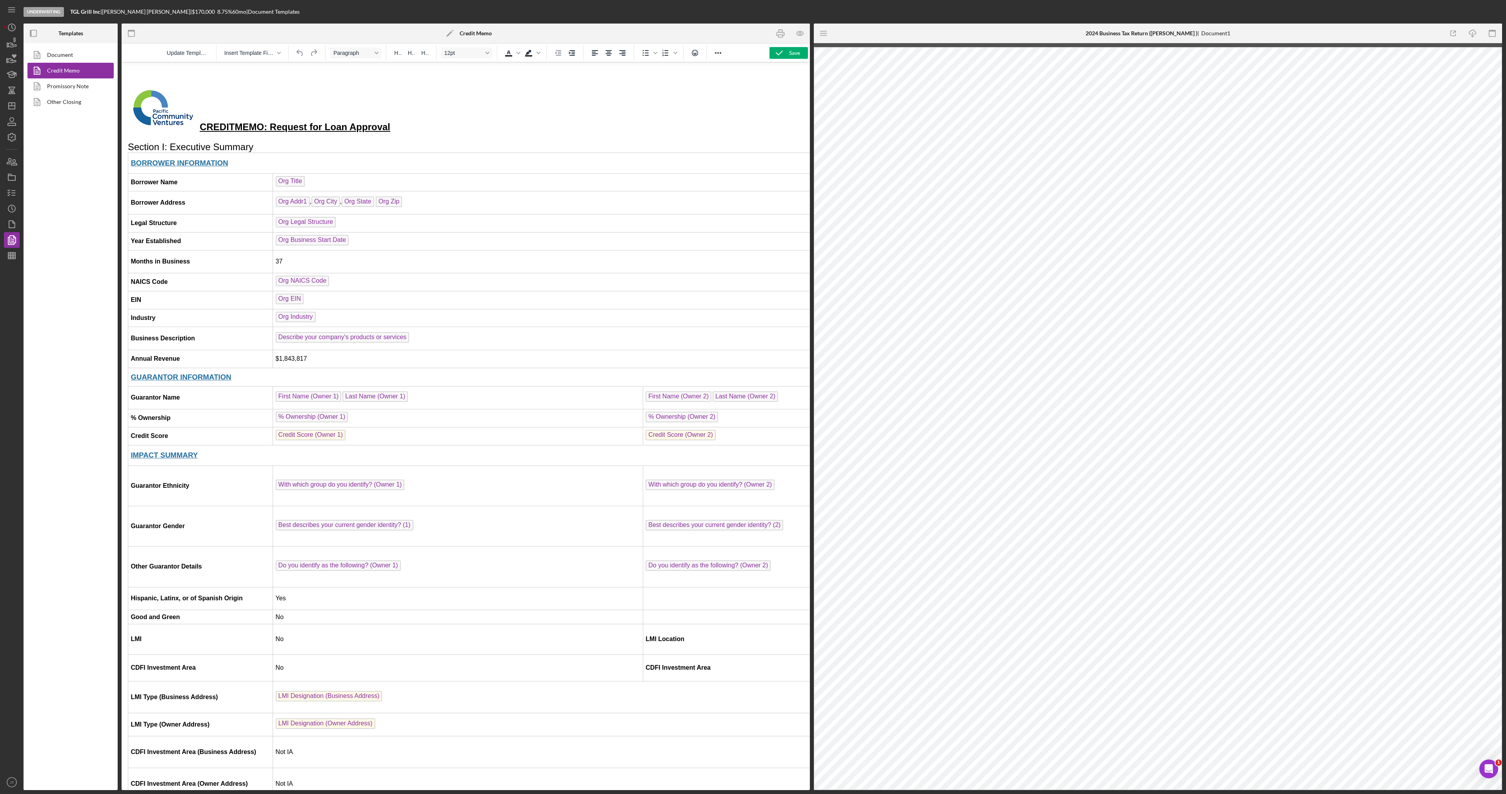
scroll to position [0, 0]
click at [822, 36] on icon "Icon/Menu" at bounding box center [824, 34] width 18 height 18
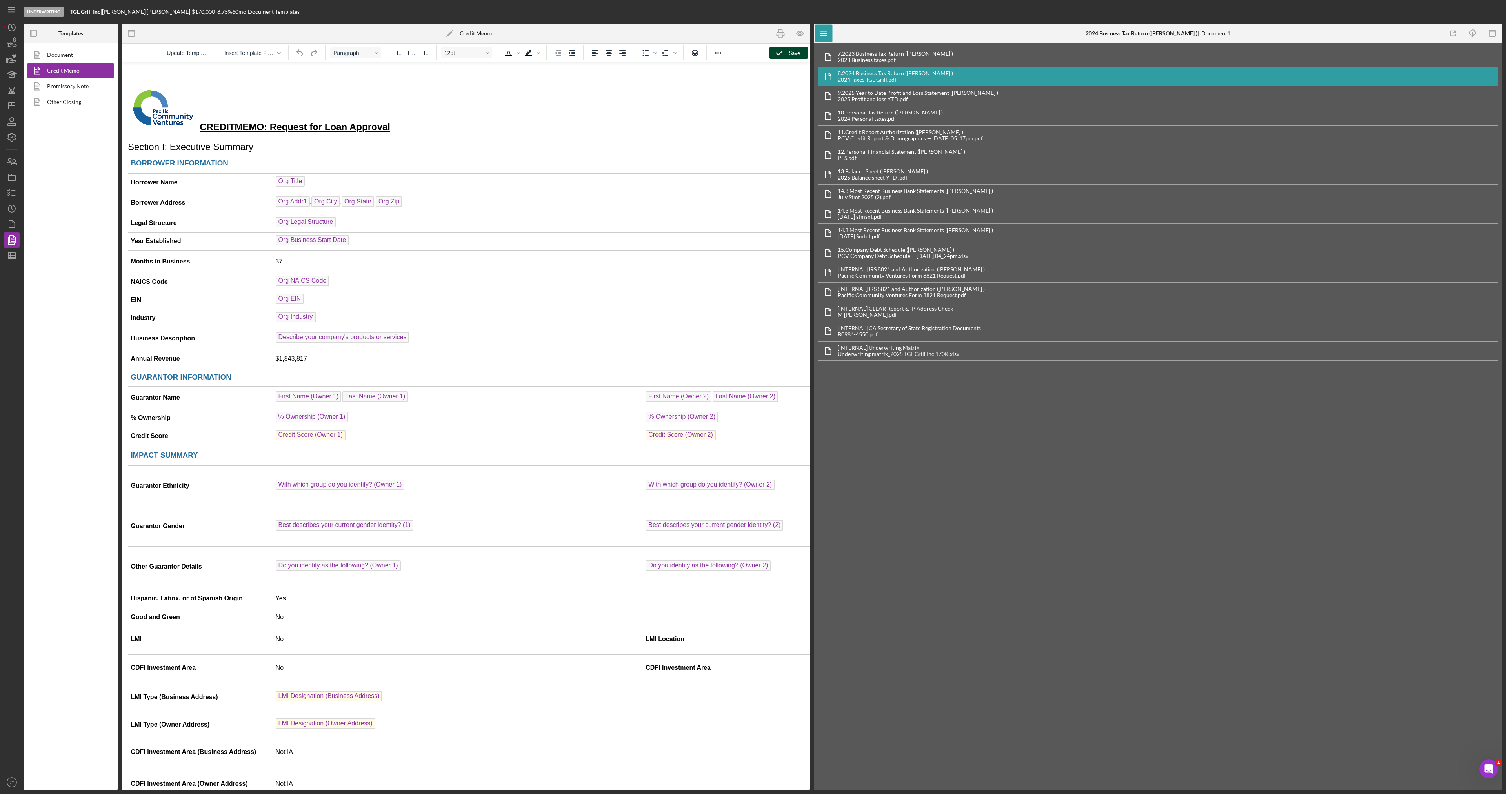
click at [785, 56] on icon "button" at bounding box center [780, 53] width 20 height 20
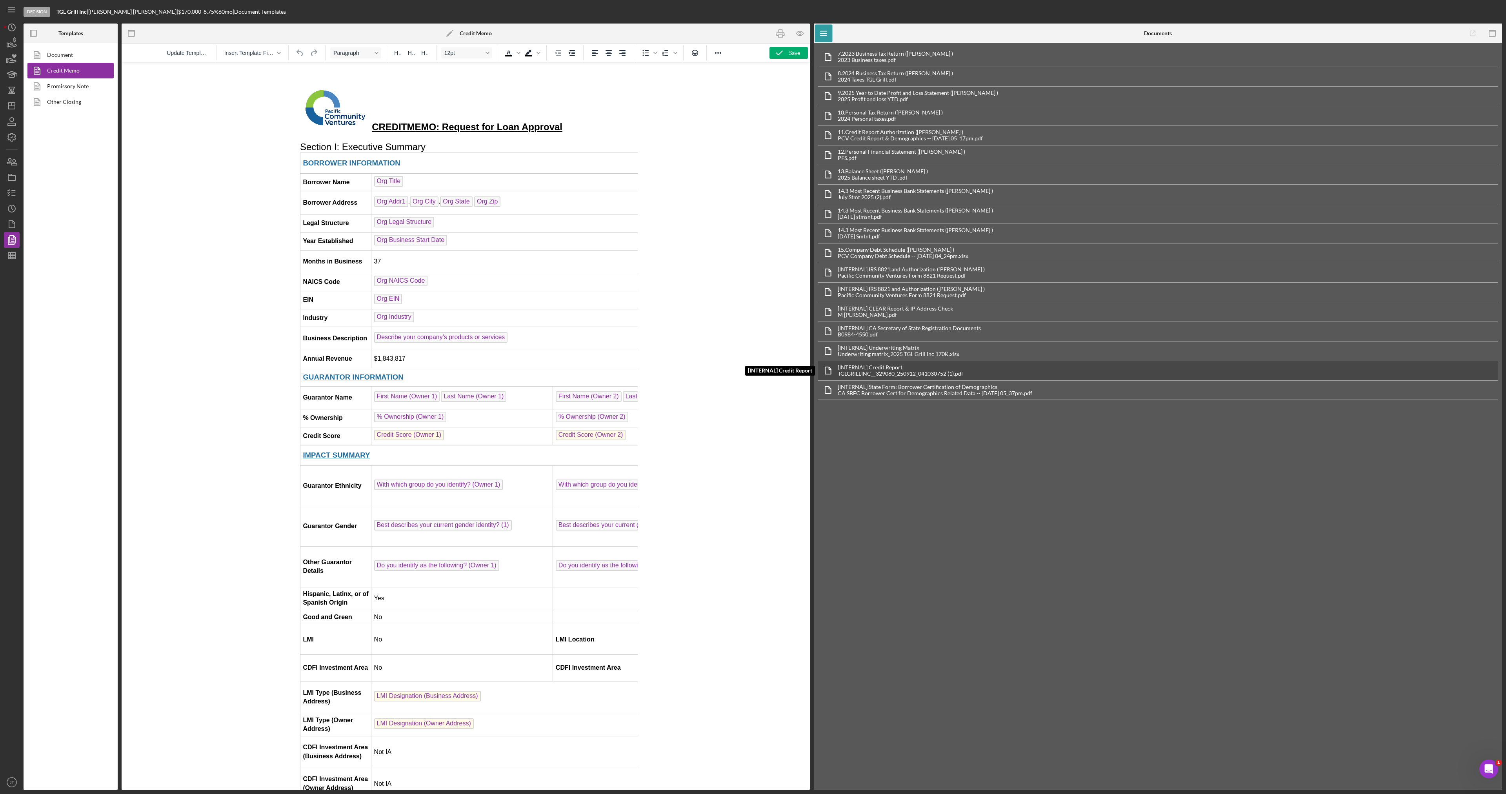
click at [920, 376] on div "TGLGRILLINC__329080_250912_041030752 (1).pdf" at bounding box center [901, 374] width 126 height 6
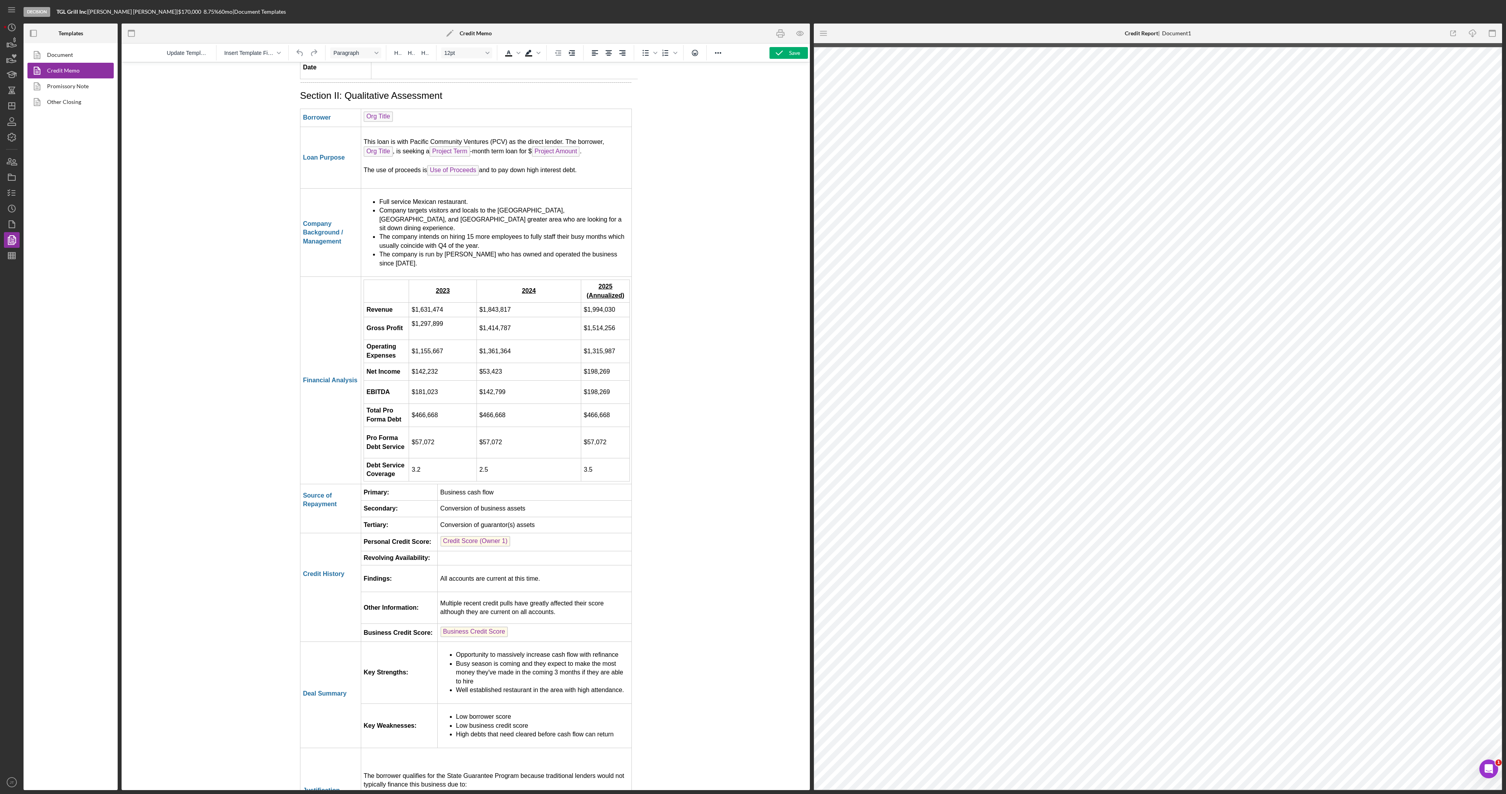
scroll to position [1334, 0]
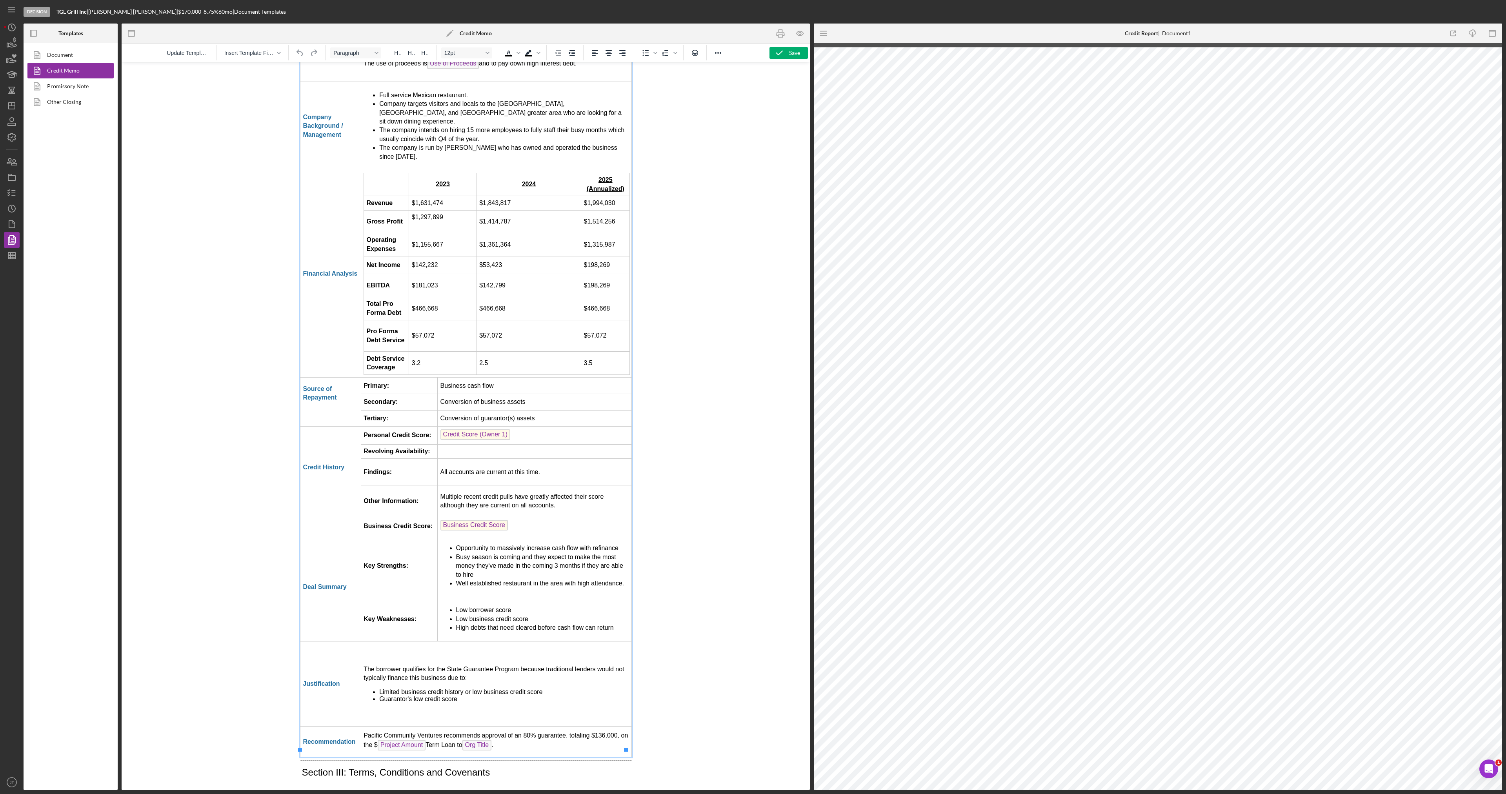
click at [444, 445] on td "Rich Text Area. Press ALT-0 for help." at bounding box center [534, 452] width 194 height 14
click at [538, 427] on td "Credit Score (Owner 1)" at bounding box center [534, 436] width 194 height 18
click at [552, 462] on td "All accounts are current at this time." at bounding box center [534, 472] width 194 height 27
click at [535, 517] on td "Business Credit Score" at bounding box center [534, 526] width 194 height 18
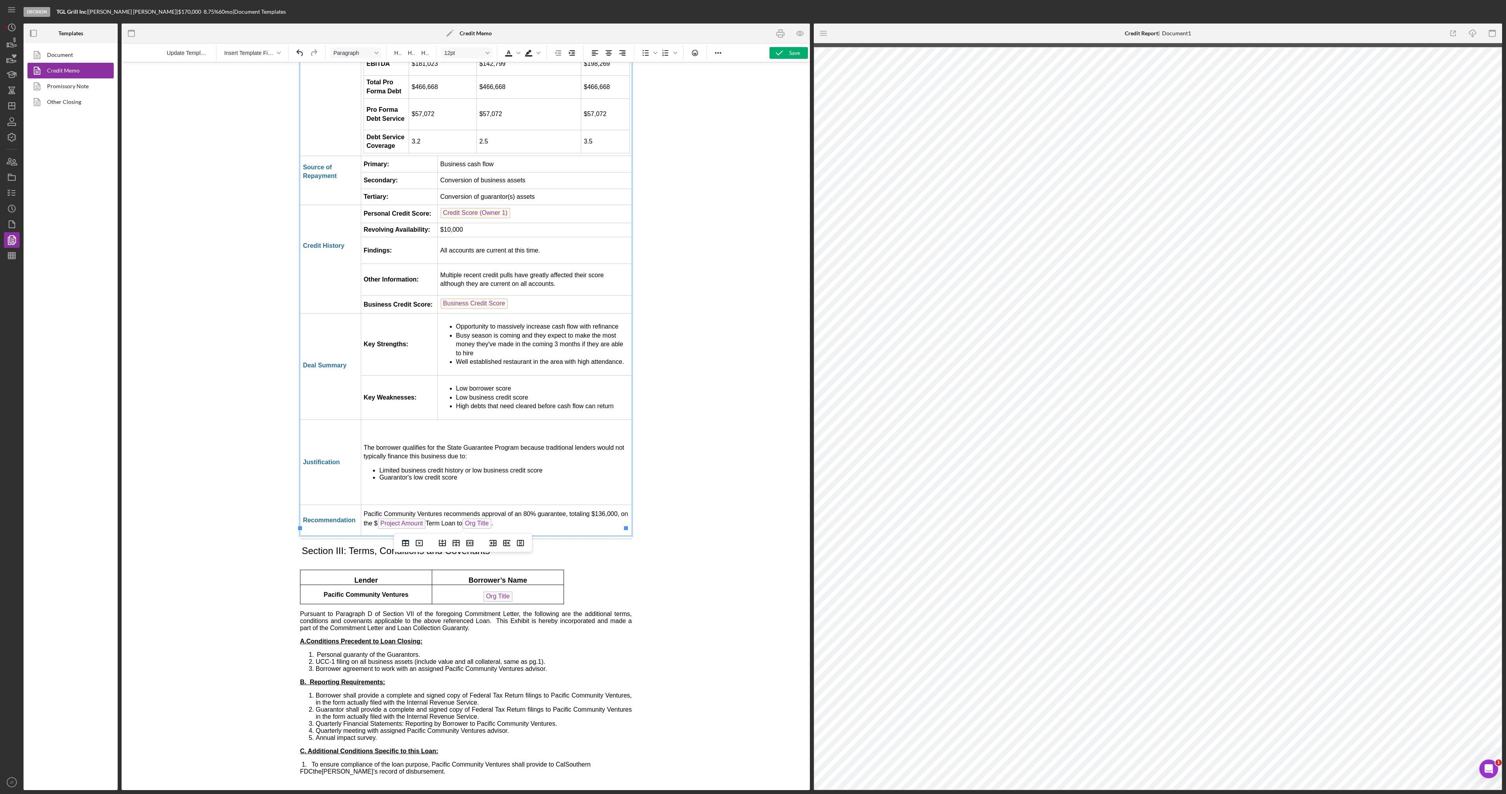
scroll to position [1569, 0]
drag, startPoint x: 466, startPoint y: 483, endPoint x: 470, endPoint y: 390, distance: 93.1
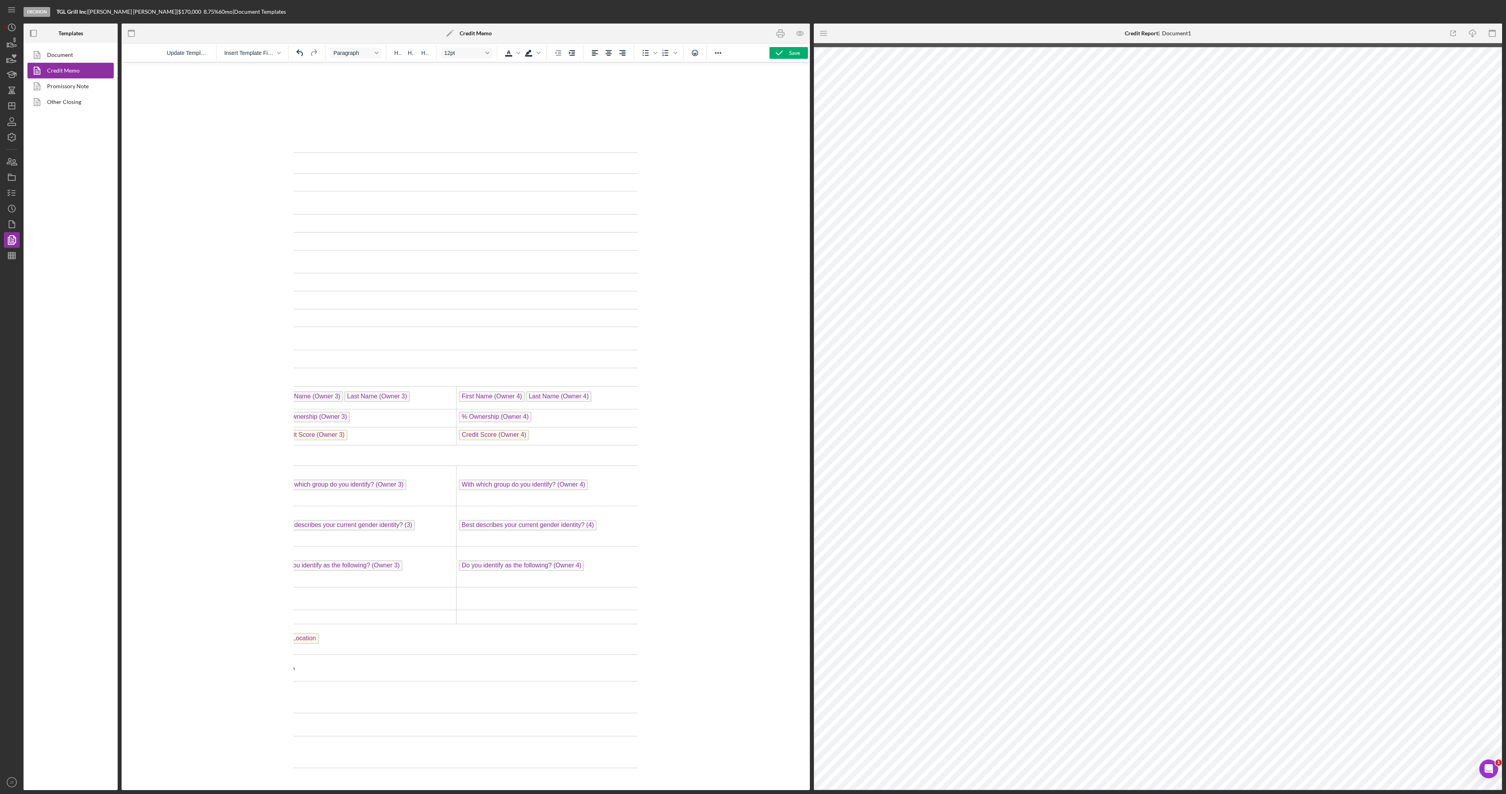
scroll to position [0, 459]
click at [543, 398] on span "Last Name (Owner 4)" at bounding box center [559, 397] width 66 height 11
click at [484, 395] on span "First Name (Owner 4)" at bounding box center [492, 397] width 66 height 11
click at [484, 415] on span "% Ownership (Owner 4)" at bounding box center [495, 417] width 73 height 11
click at [486, 432] on span "Credit Score (Owner 4)" at bounding box center [494, 435] width 70 height 11
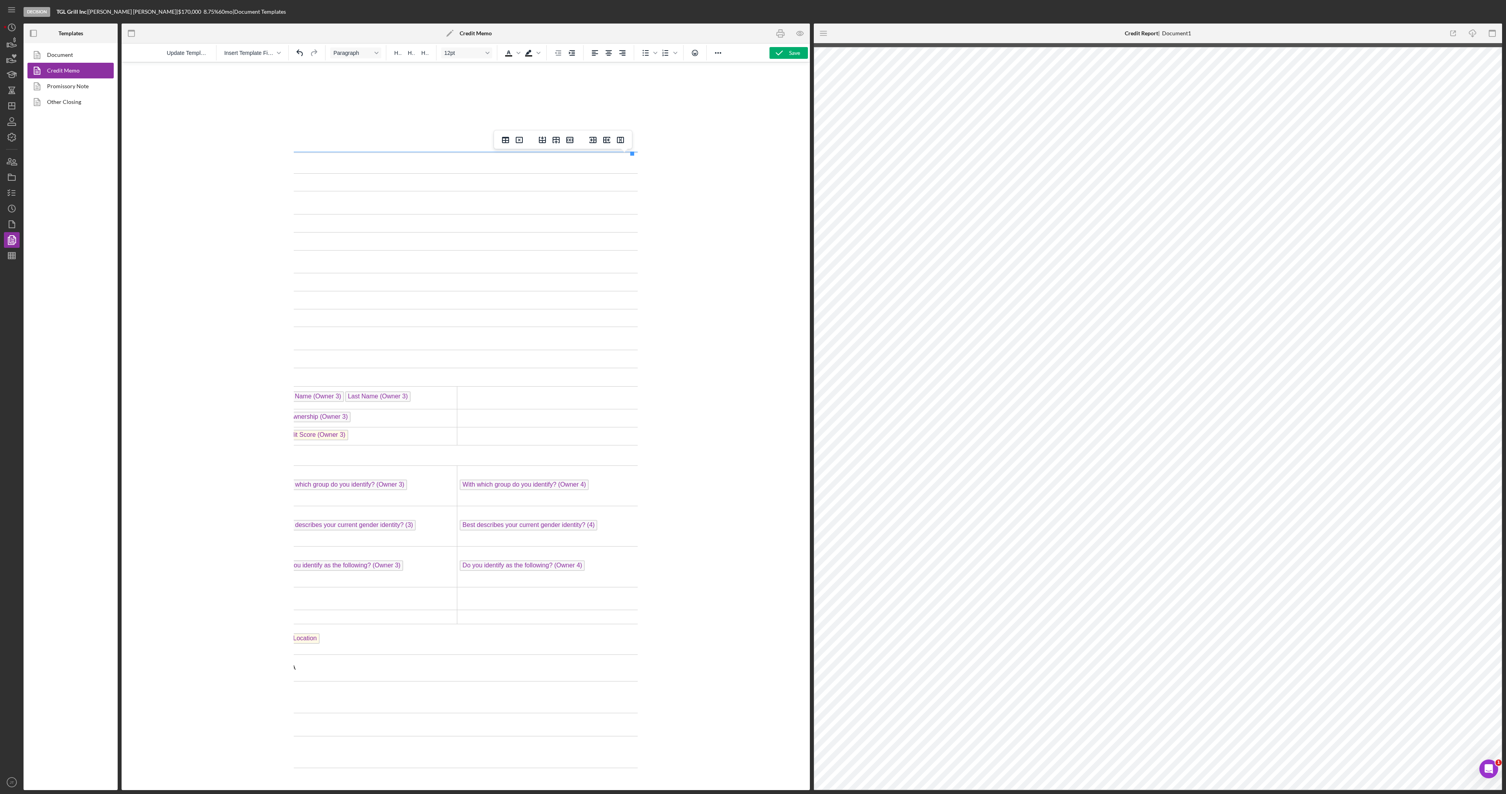
click at [497, 486] on span "With which group do you identify? (Owner 4)" at bounding box center [523, 485] width 129 height 11
click at [501, 516] on td "Best describes your current gender identity? (4)" at bounding box center [548, 526] width 182 height 40
click at [501, 523] on span "Best describes your current gender identity? (4)" at bounding box center [528, 525] width 138 height 11
click at [497, 561] on td "﻿ Do you identify as the following? (Owner 4)" at bounding box center [548, 567] width 182 height 40
click at [496, 567] on span "Do you identify as the following? (Owner 4)" at bounding box center [521, 566] width 125 height 11
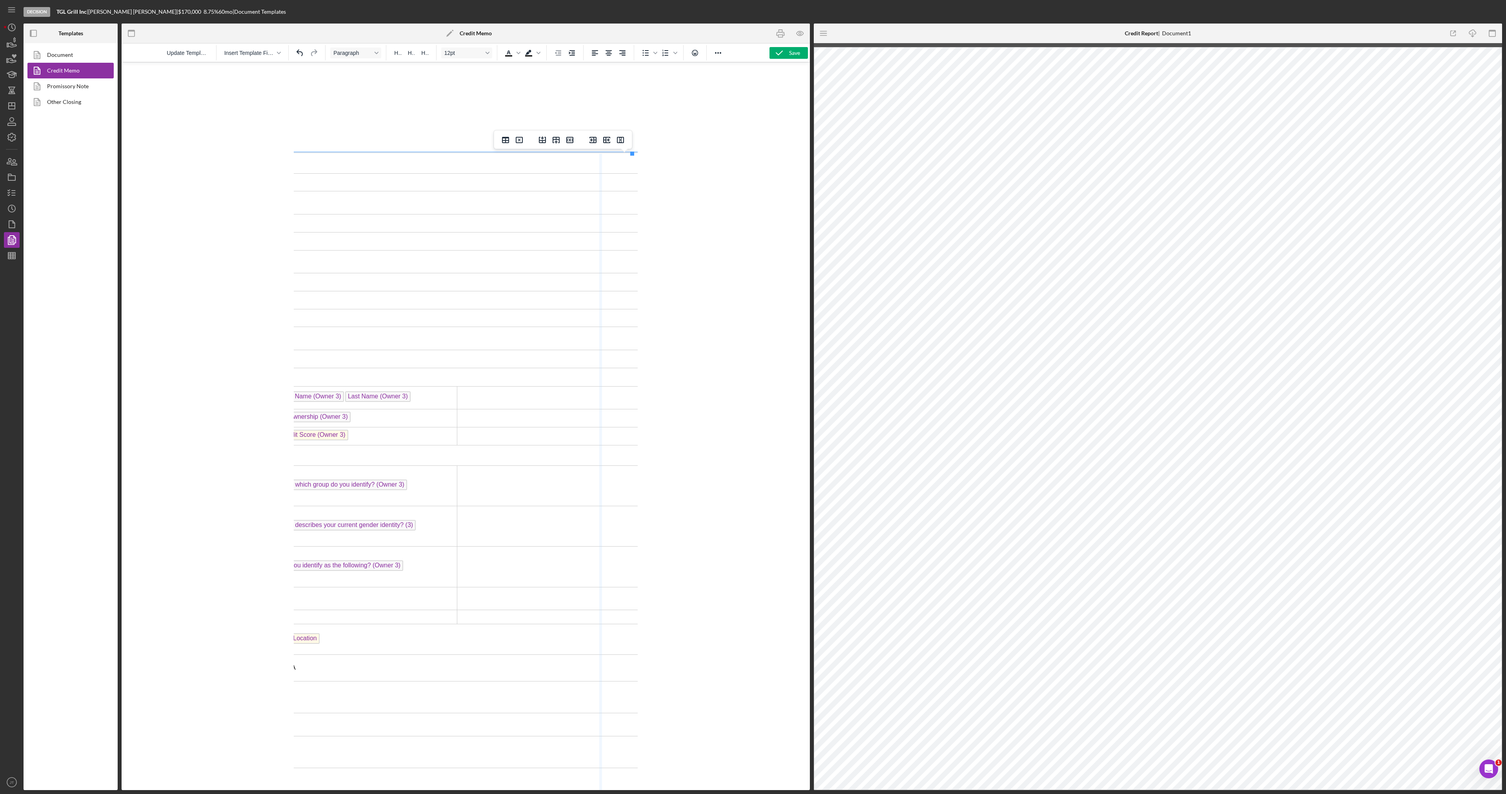
drag, startPoint x: 624, startPoint y: 512, endPoint x: 536, endPoint y: 509, distance: 87.9
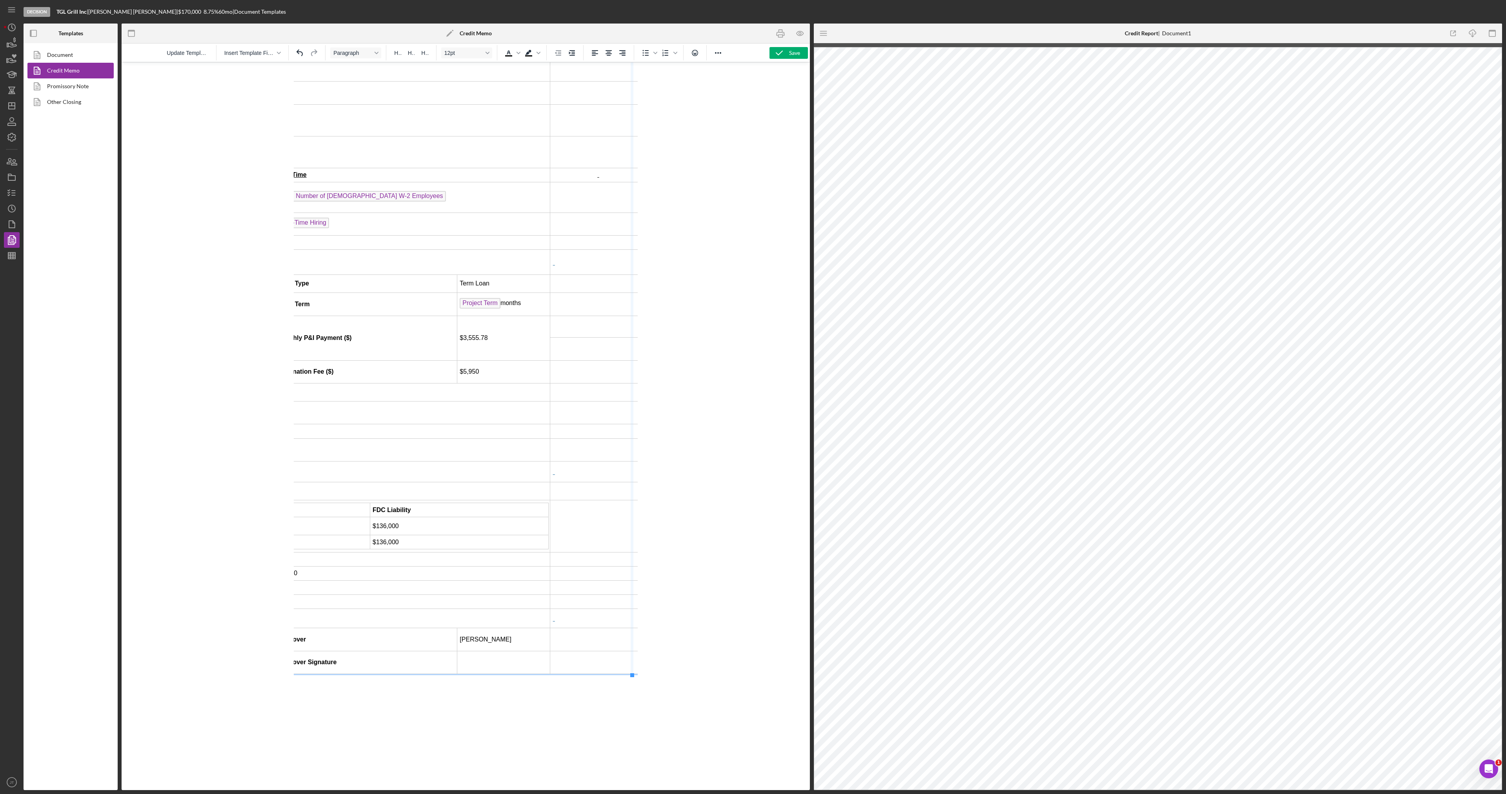
drag, startPoint x: 631, startPoint y: 508, endPoint x: 564, endPoint y: 513, distance: 66.9
drag, startPoint x: 628, startPoint y: 490, endPoint x: 560, endPoint y: 491, distance: 68.7
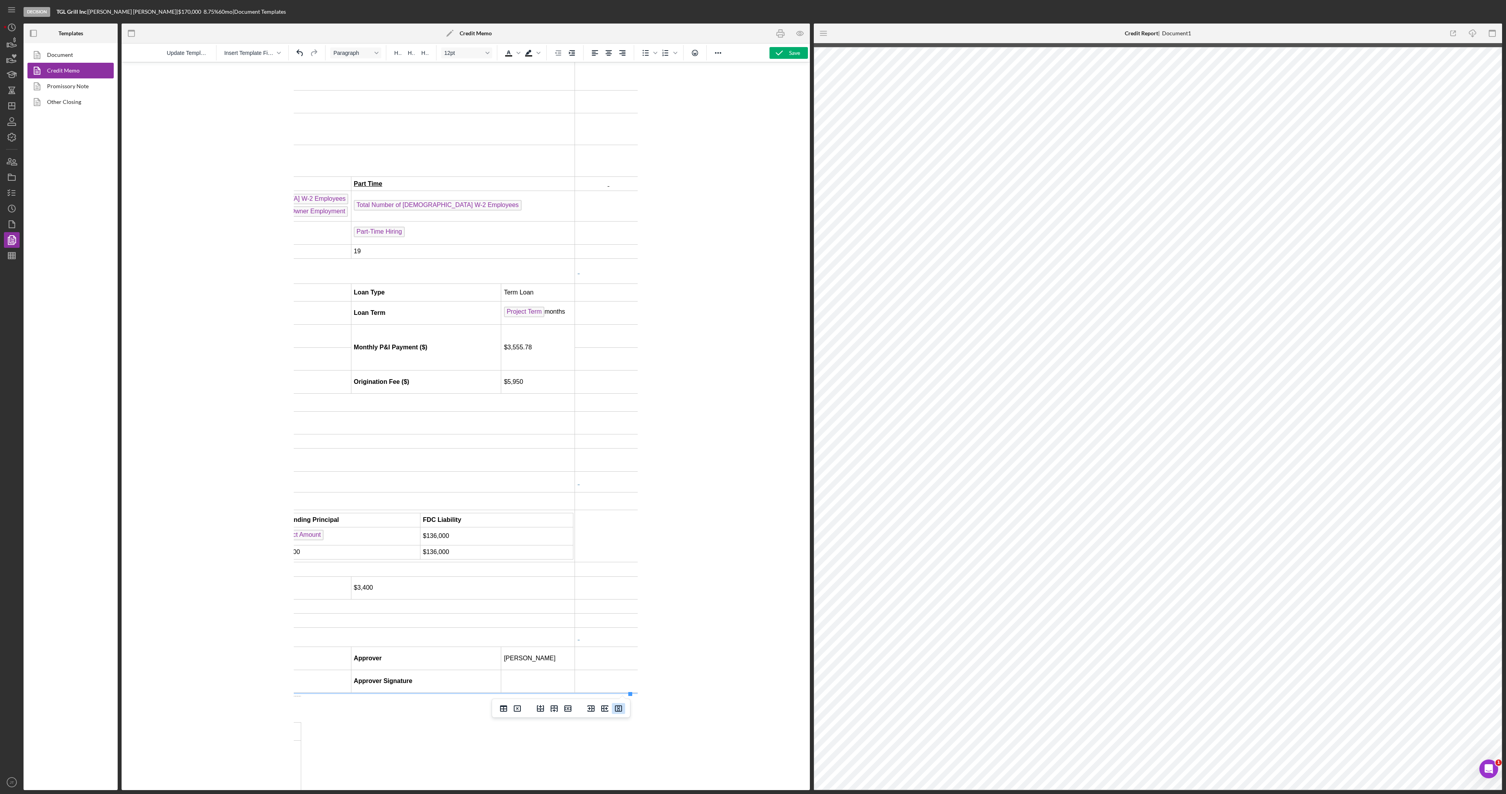
click at [617, 707] on icon "Delete column" at bounding box center [618, 709] width 7 height 6
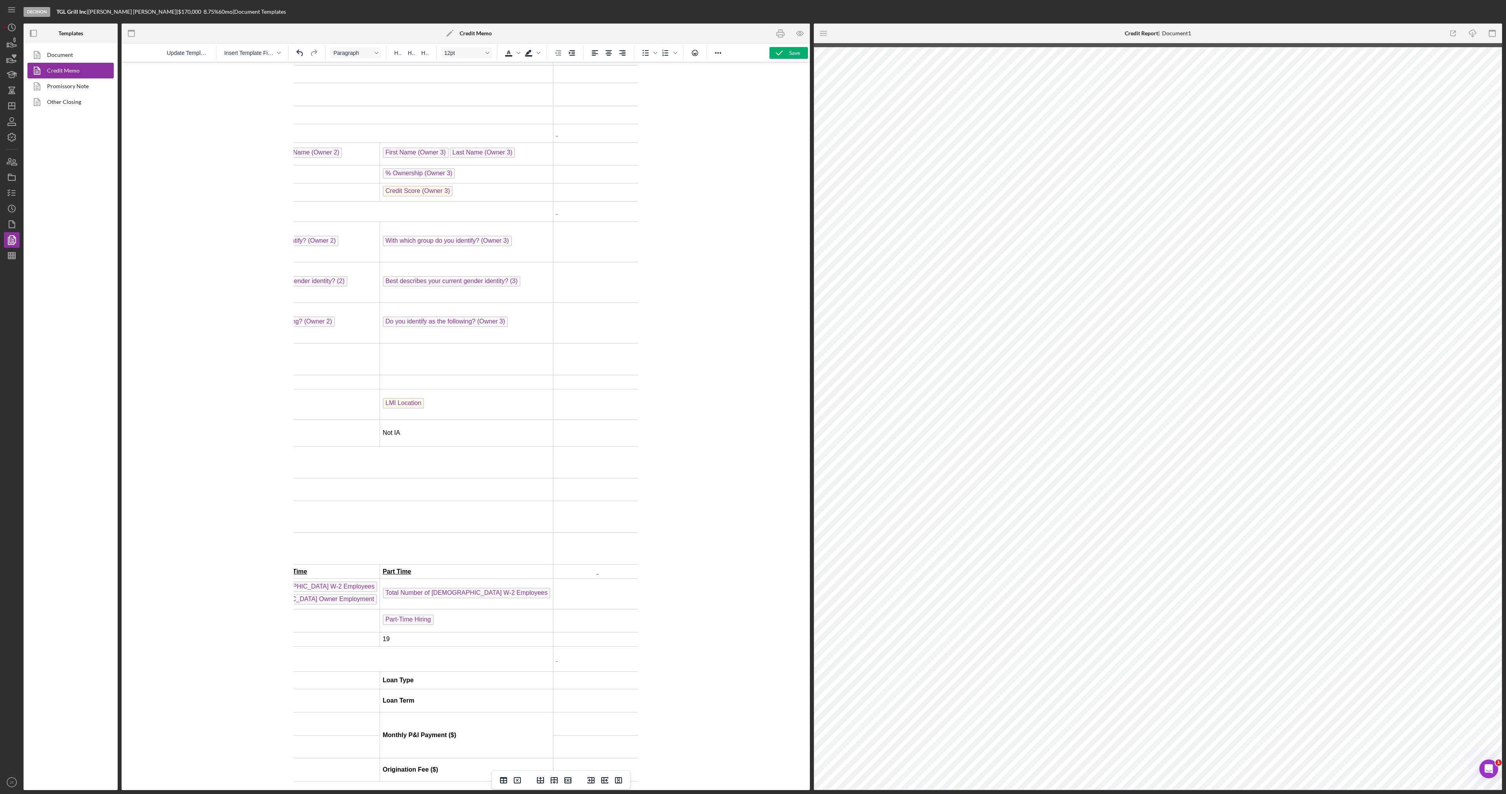
scroll to position [240, 331]
click at [297, 51] on icon "Undo" at bounding box center [300, 52] width 6 height 7
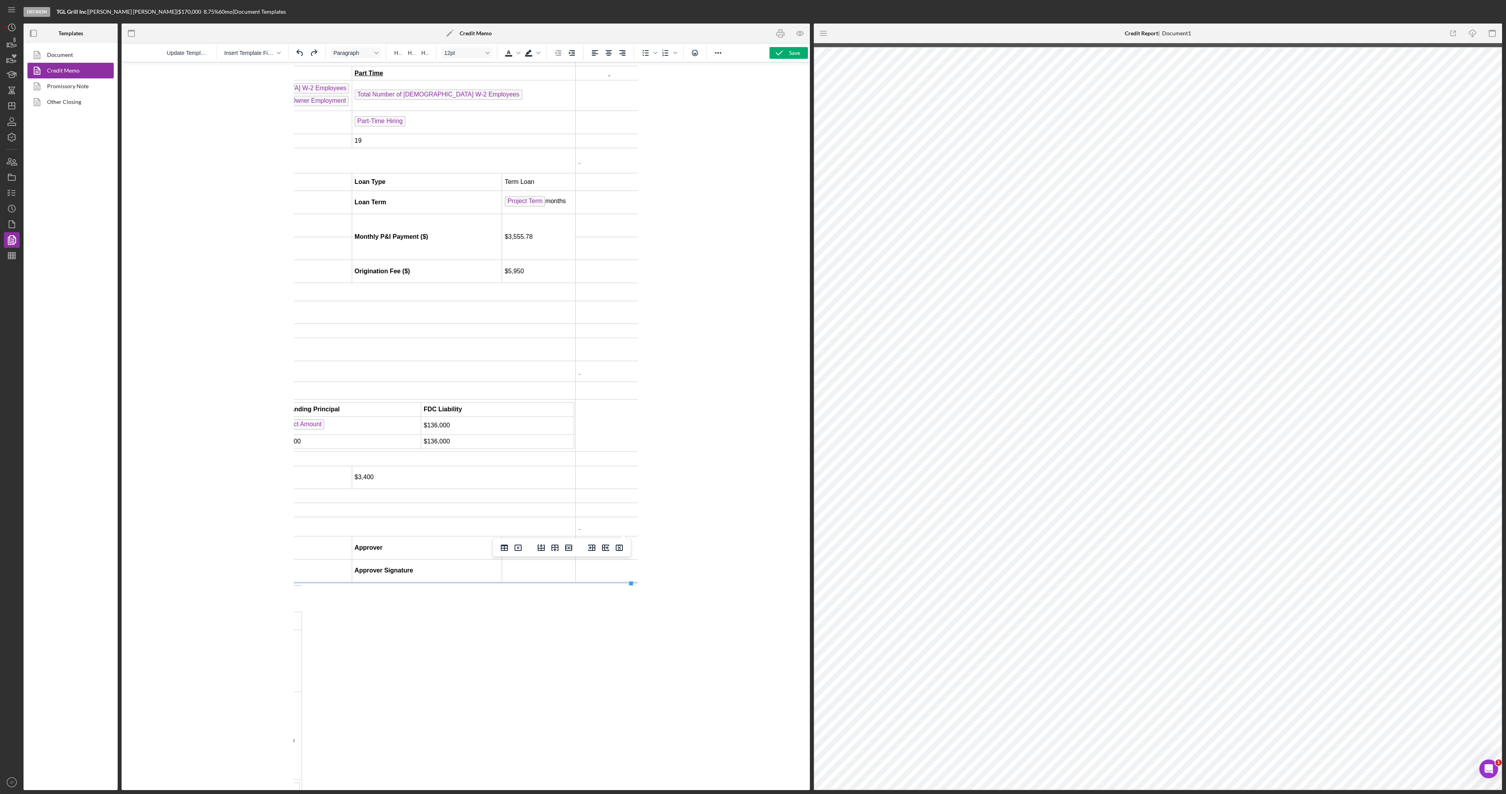
scroll to position [828, 330]
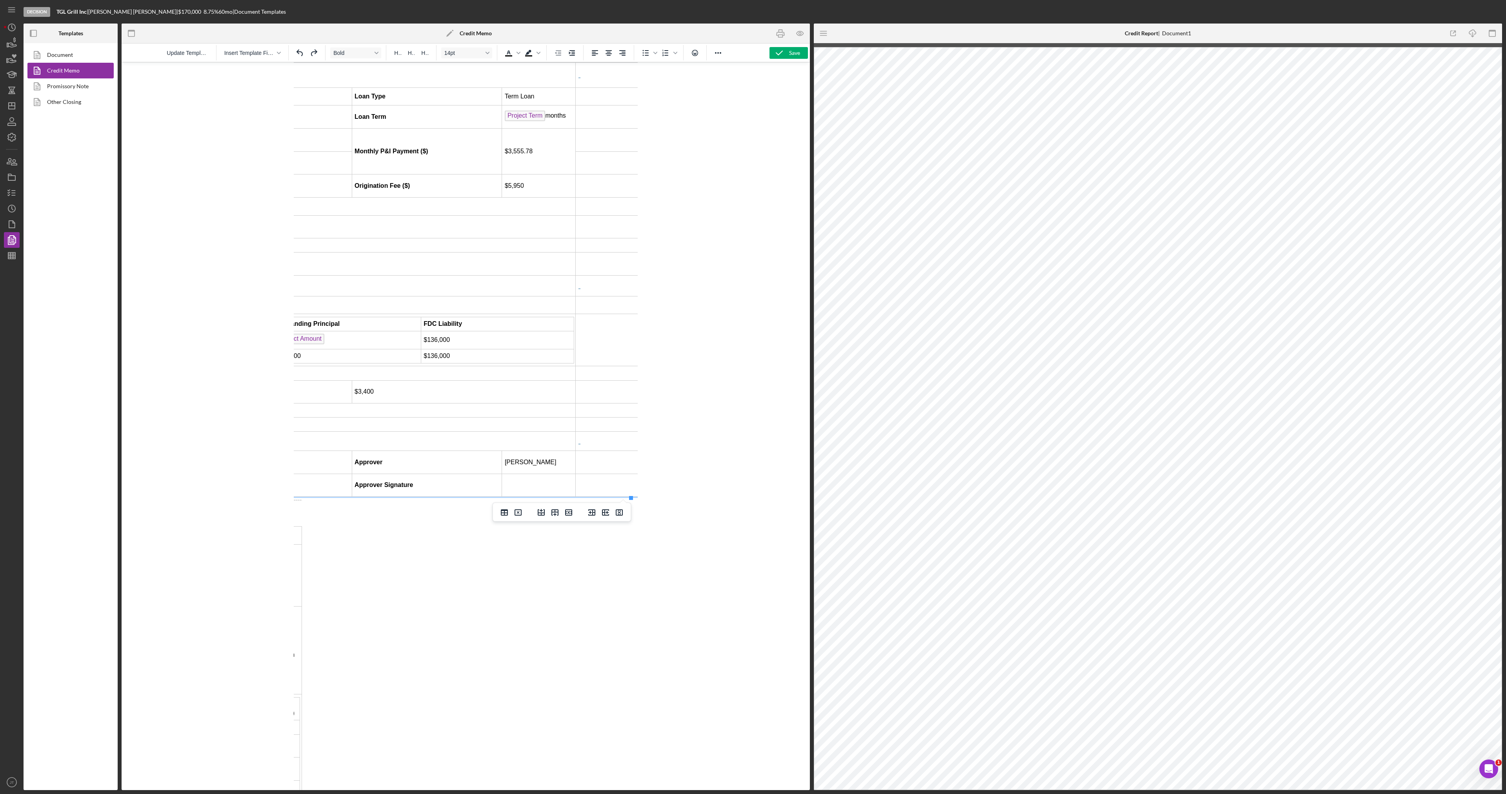
click at [593, 450] on td "Rich Text Area. Press ALT-0 for help." at bounding box center [609, 441] width 67 height 19
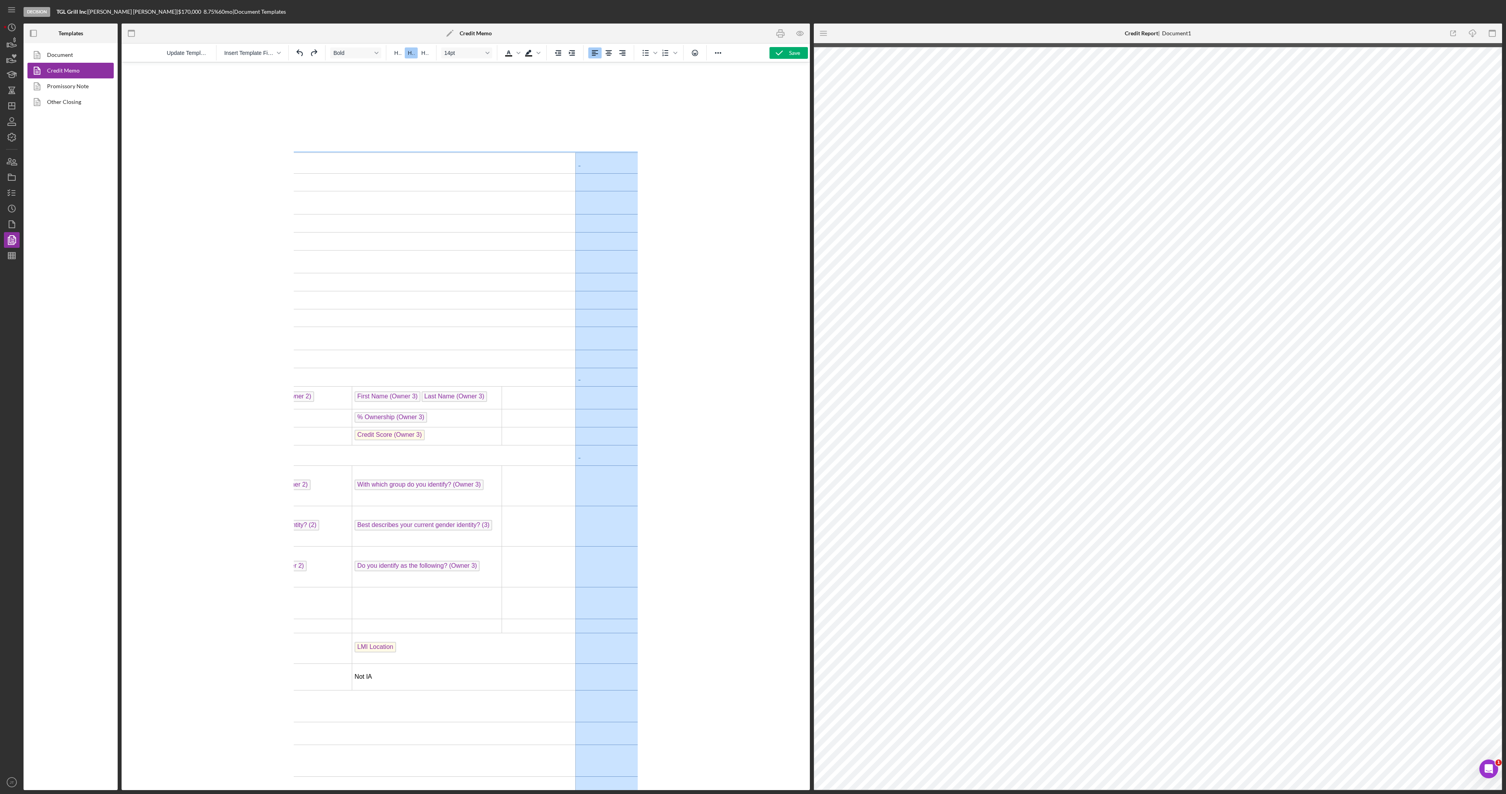
scroll to position [0, 329]
drag, startPoint x: 605, startPoint y: 486, endPoint x: 599, endPoint y: 160, distance: 325.7
click at [599, 160] on tbody "BORROWER INFORMATION Borrower Name Org Title Borrower Address Org Addr1 , Org C…" at bounding box center [307, 739] width 672 height 1173
click at [619, 140] on icon "Delete column" at bounding box center [620, 139] width 9 height 9
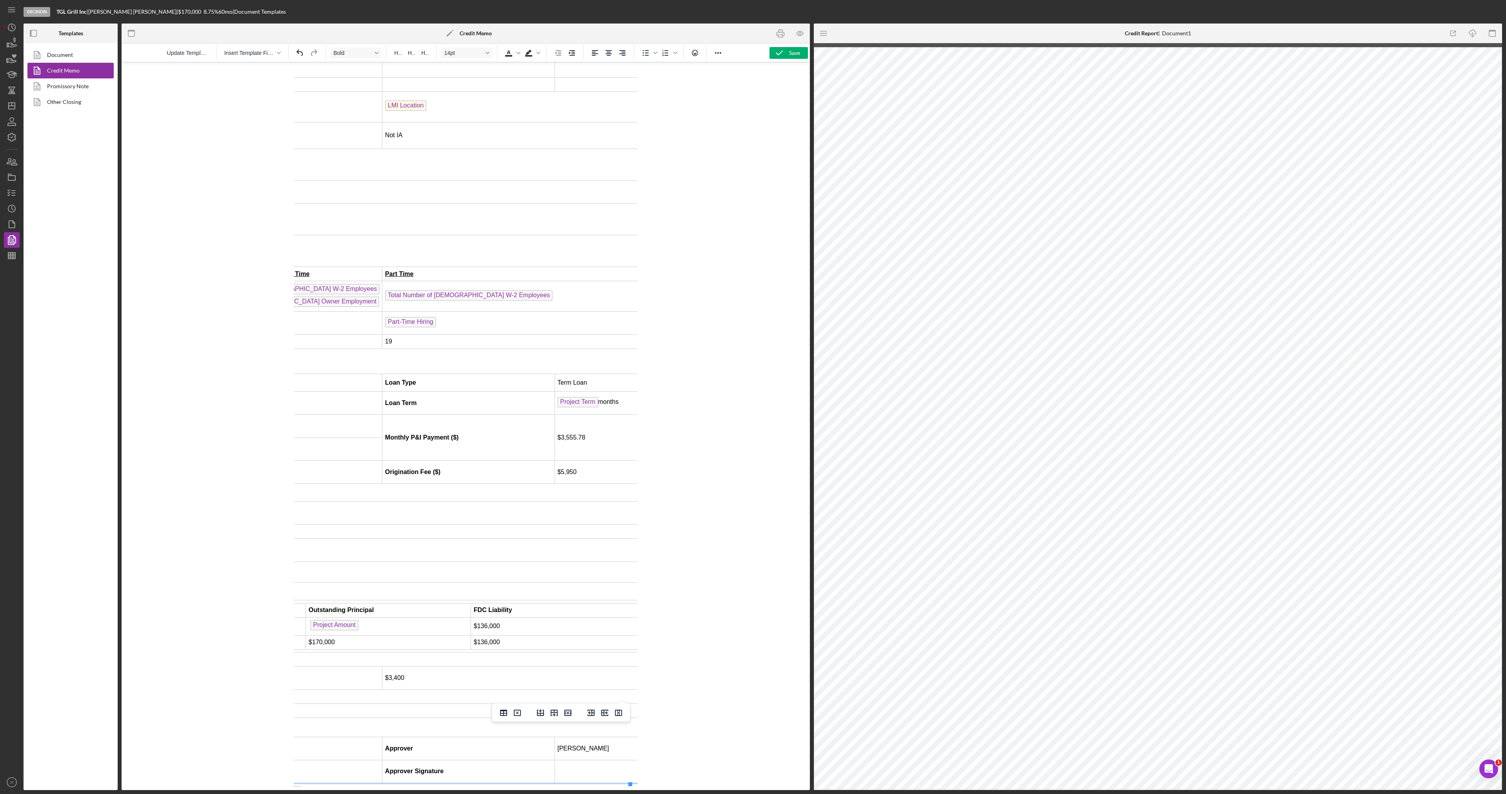
scroll to position [0, 331]
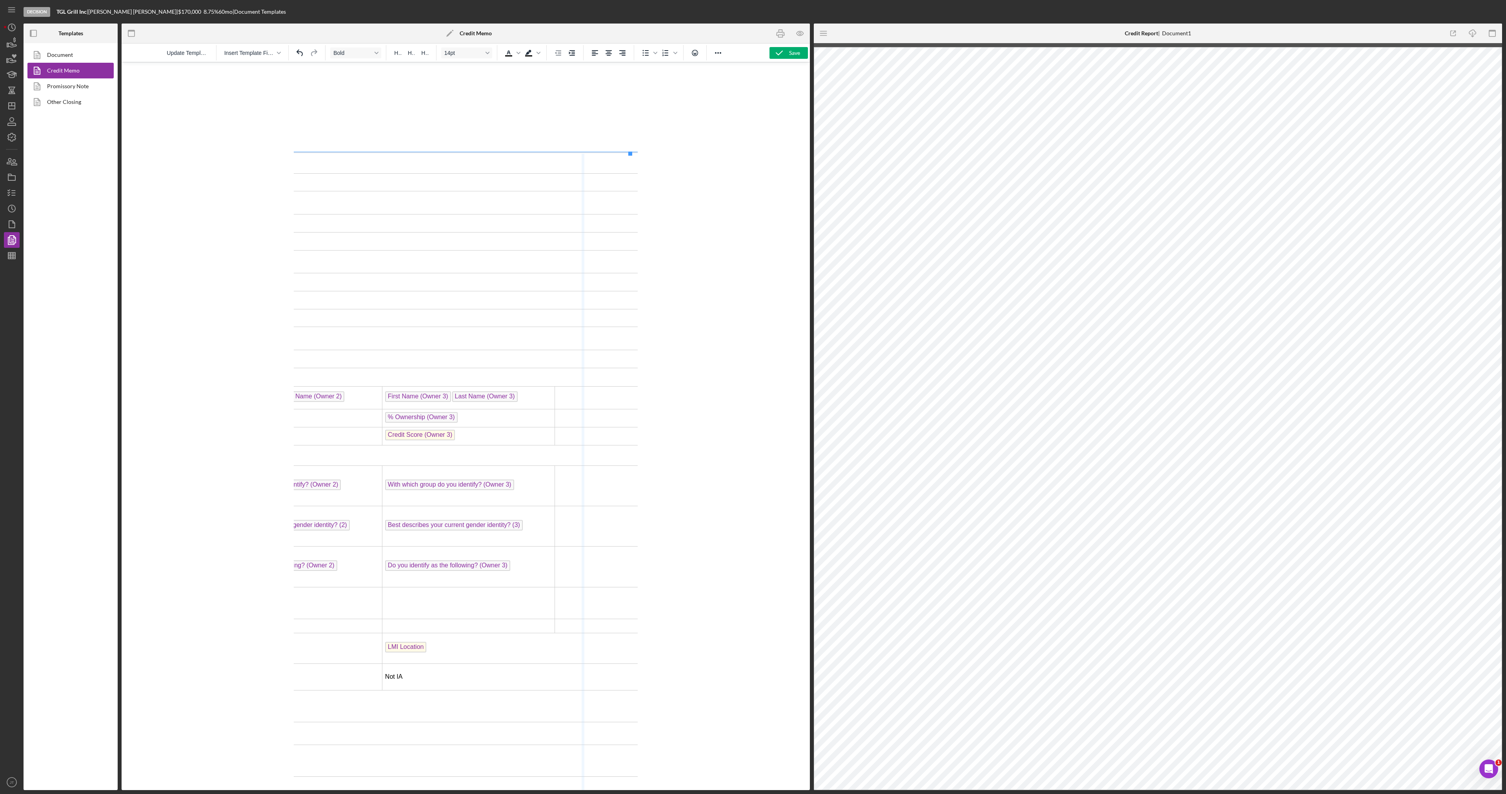
drag, startPoint x: 631, startPoint y: 375, endPoint x: 571, endPoint y: 376, distance: 59.7
drag, startPoint x: 629, startPoint y: 373, endPoint x: 573, endPoint y: 376, distance: 55.8
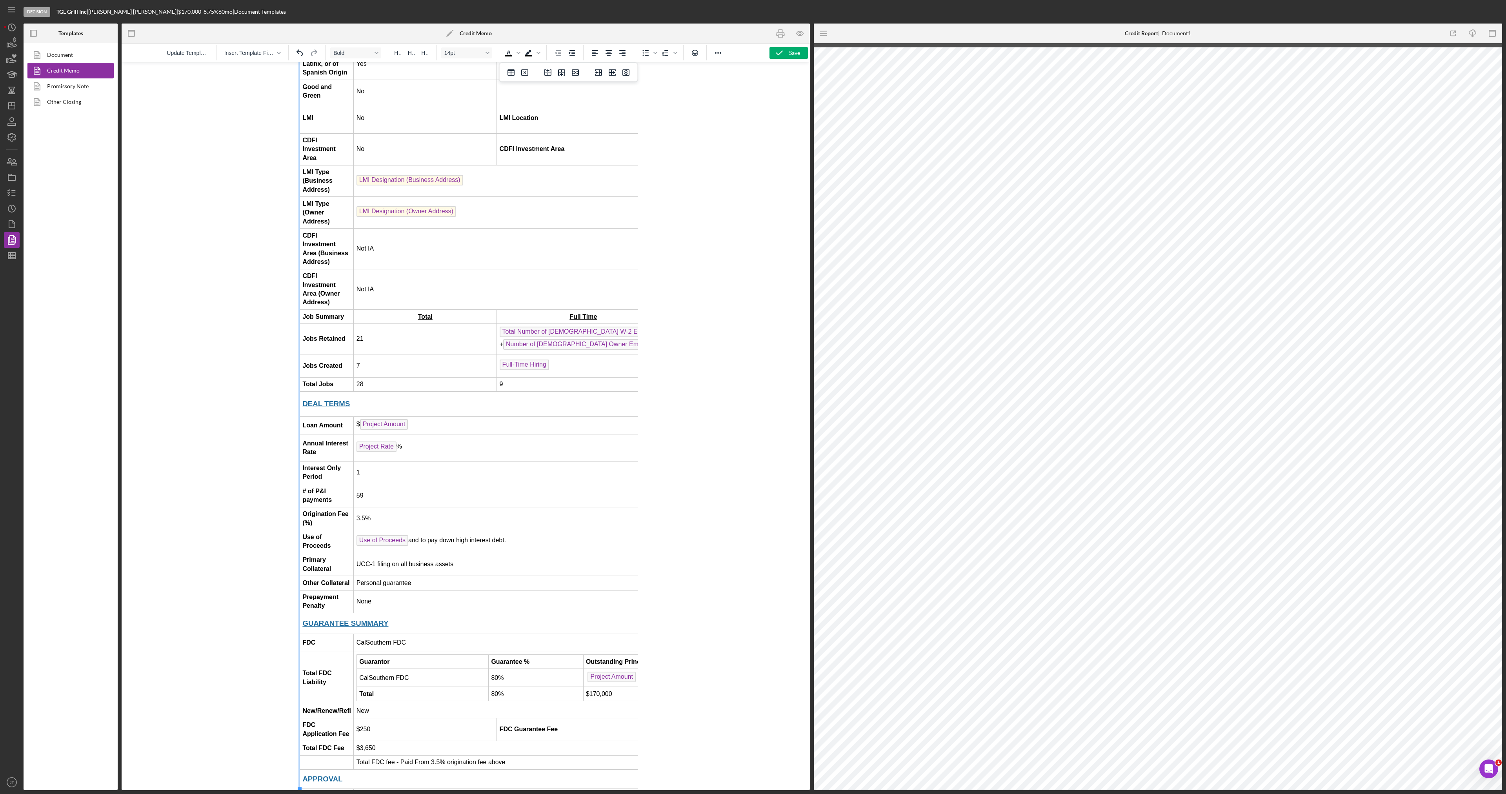
scroll to position [549, 0]
click at [796, 53] on div "Save" at bounding box center [794, 53] width 11 height 12
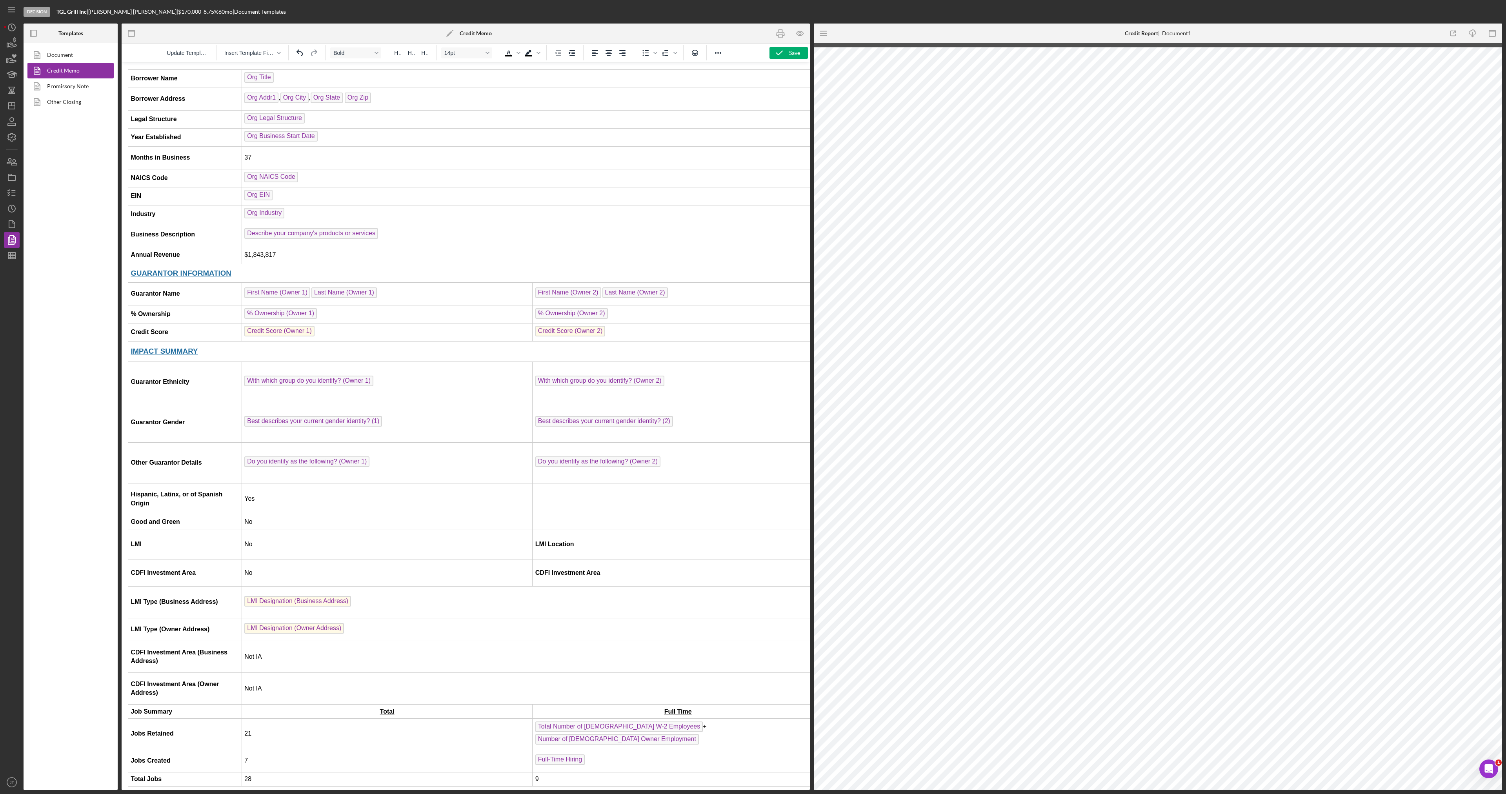
scroll to position [0, 0]
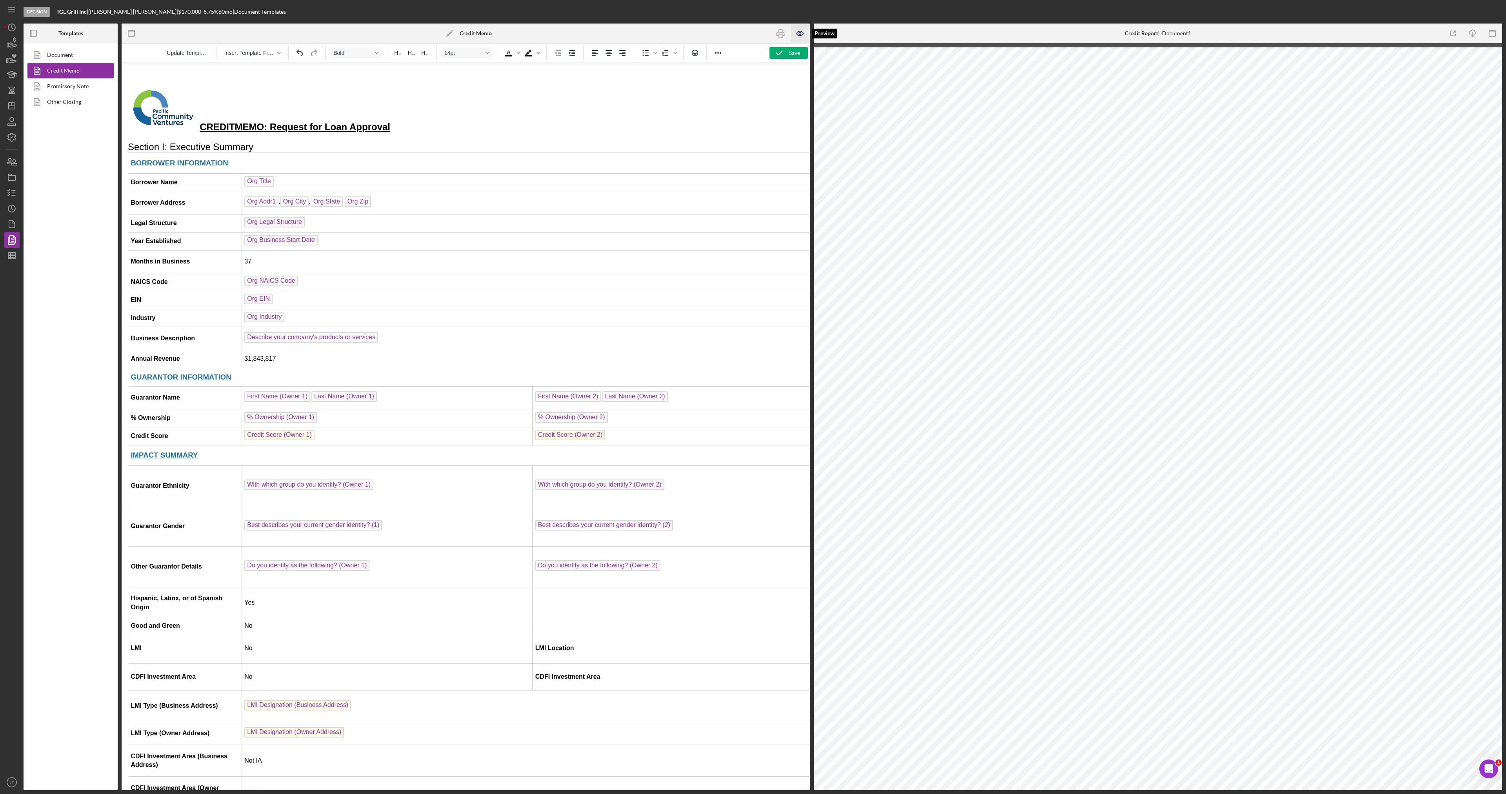
click at [798, 38] on icon "button" at bounding box center [801, 34] width 18 height 18
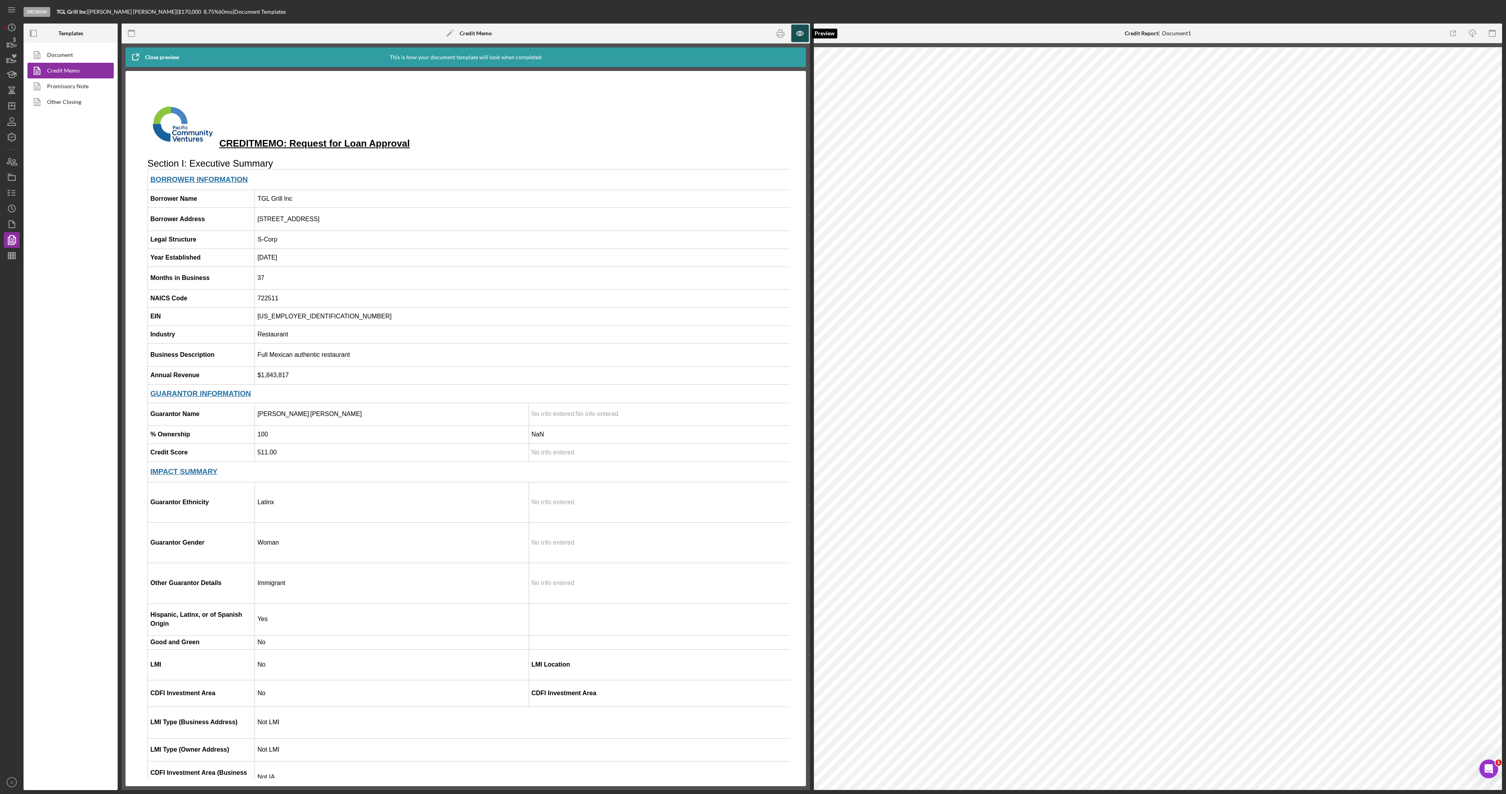
click at [801, 38] on icon "button" at bounding box center [801, 34] width 18 height 18
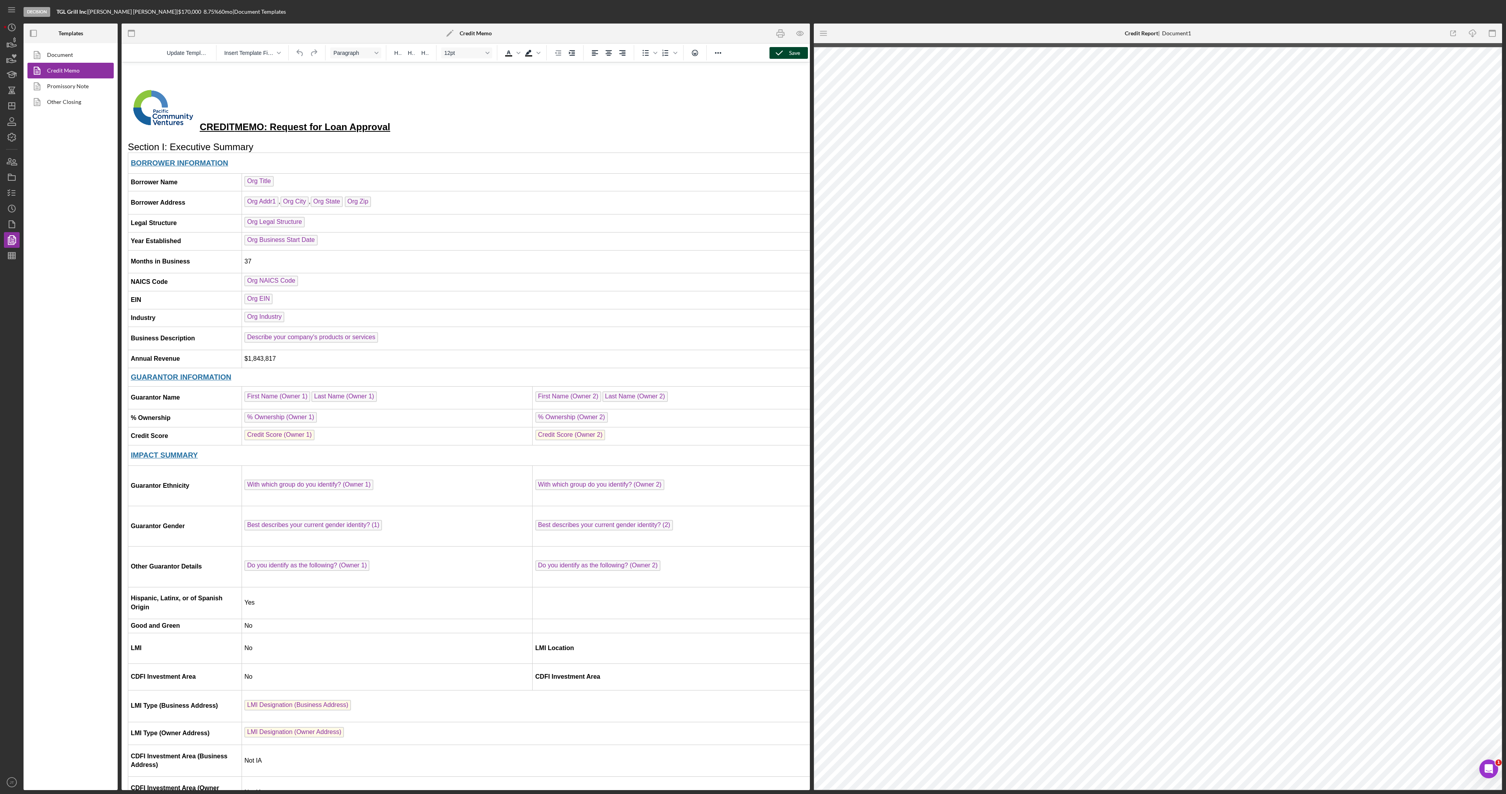
click at [782, 57] on icon "button" at bounding box center [780, 53] width 20 height 20
click at [780, 36] on icon "button" at bounding box center [781, 34] width 18 height 18
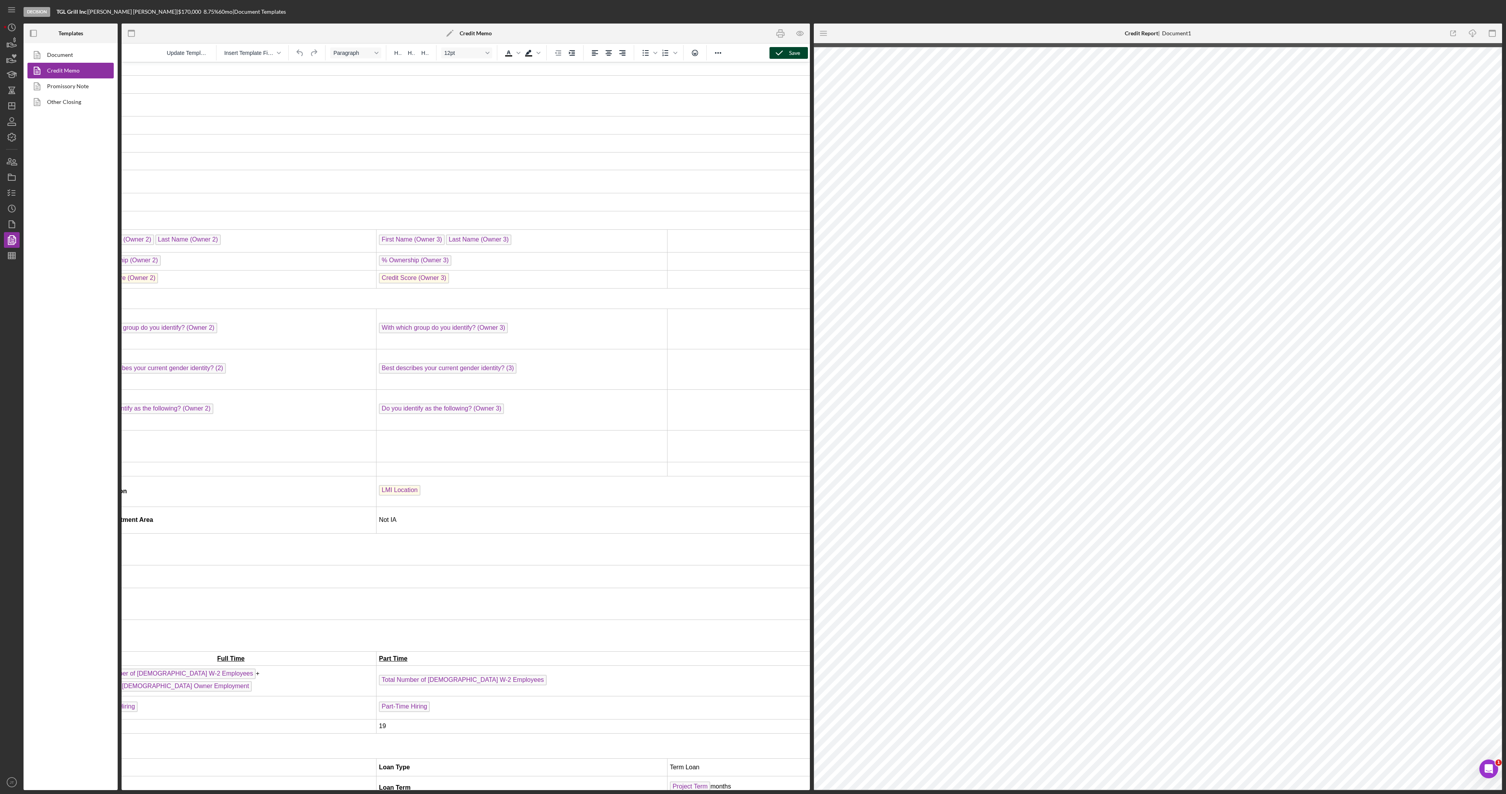
scroll to position [157, 448]
click at [427, 240] on span "First Name (Owner 3)" at bounding box center [411, 240] width 66 height 11
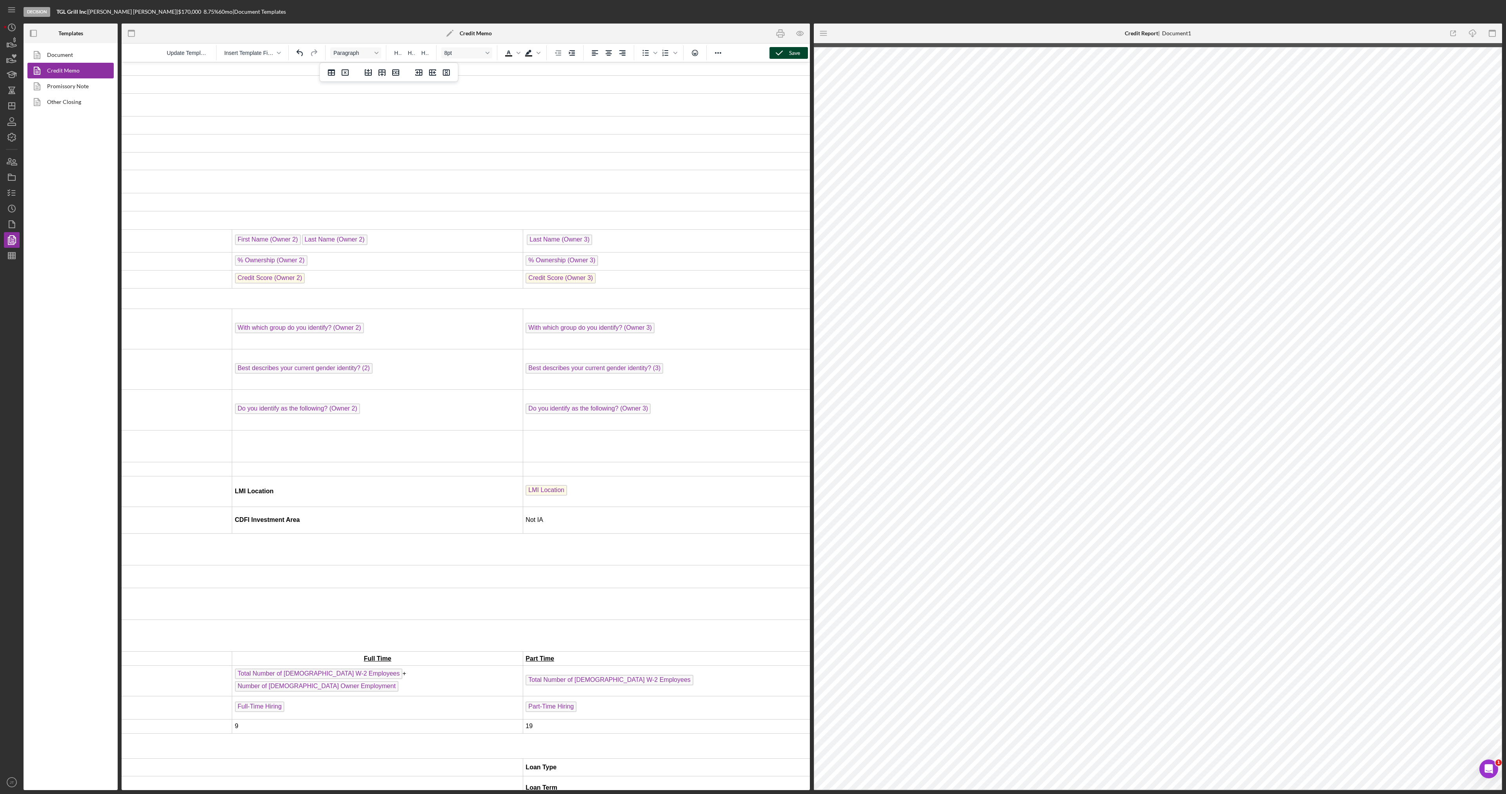
scroll to position [157, 301]
click at [551, 244] on span "Last Name (Owner 3)" at bounding box center [559, 240] width 66 height 11
click at [558, 258] on span "% Ownership (Owner 3)" at bounding box center [561, 260] width 73 height 11
click at [558, 280] on span "Credit Score (Owner 3)" at bounding box center [560, 278] width 70 height 11
click at [583, 332] on span "With which group do you identify? (Owner 3)" at bounding box center [589, 328] width 129 height 11
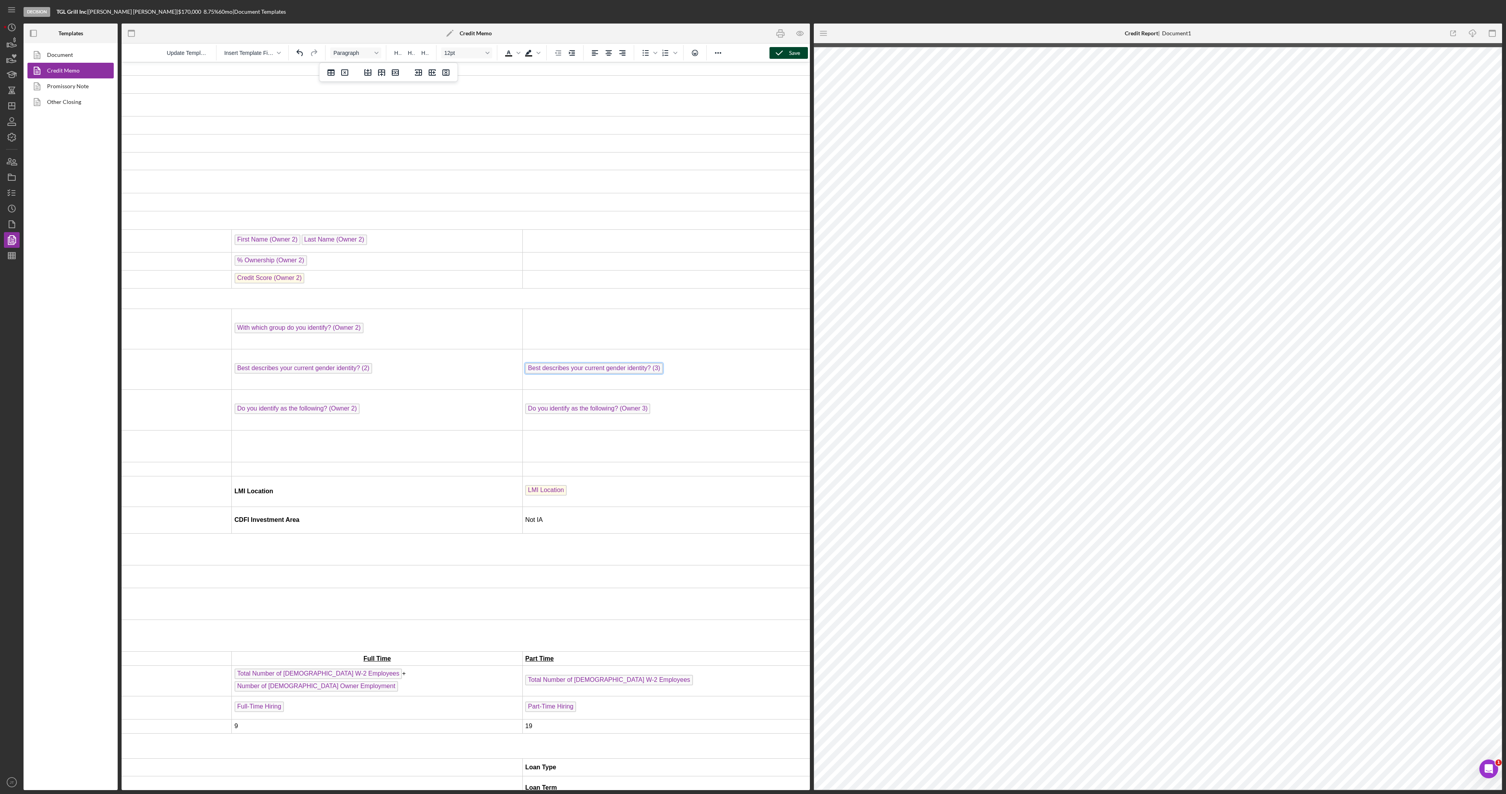
click at [577, 367] on span "Best describes your current gender identity? (3)" at bounding box center [594, 368] width 138 height 11
click at [572, 416] on td "﻿ Do you identify as the following? (Owner 3)" at bounding box center [668, 410] width 291 height 40
click at [572, 413] on span "Do you identify as the following? (Owner 3)" at bounding box center [587, 409] width 125 height 11
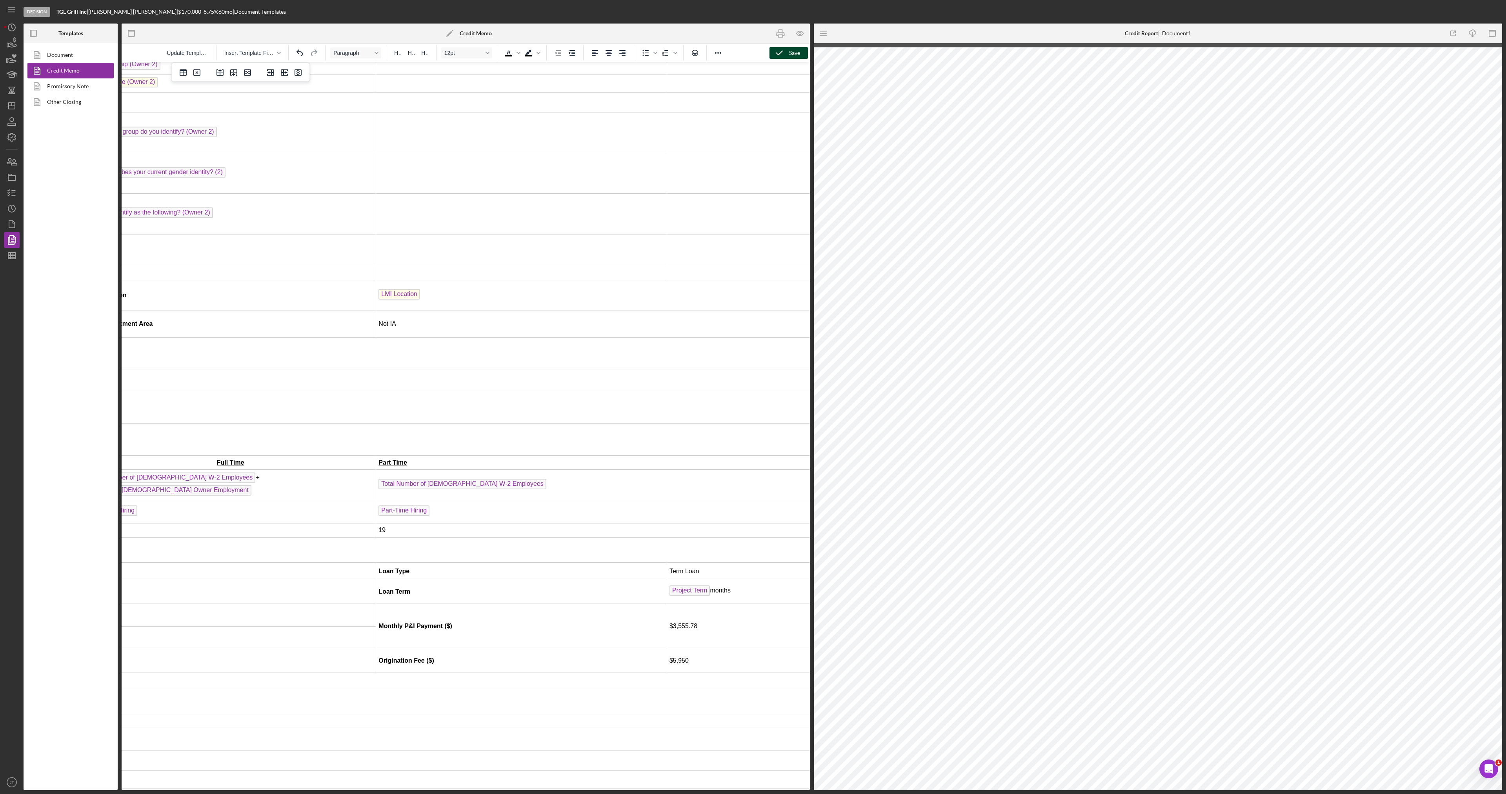
scroll to position [353, 449]
drag, startPoint x: 654, startPoint y: 192, endPoint x: 539, endPoint y: 192, distance: 114.9
drag, startPoint x: 802, startPoint y: 244, endPoint x: 678, endPoint y: 248, distance: 123.6
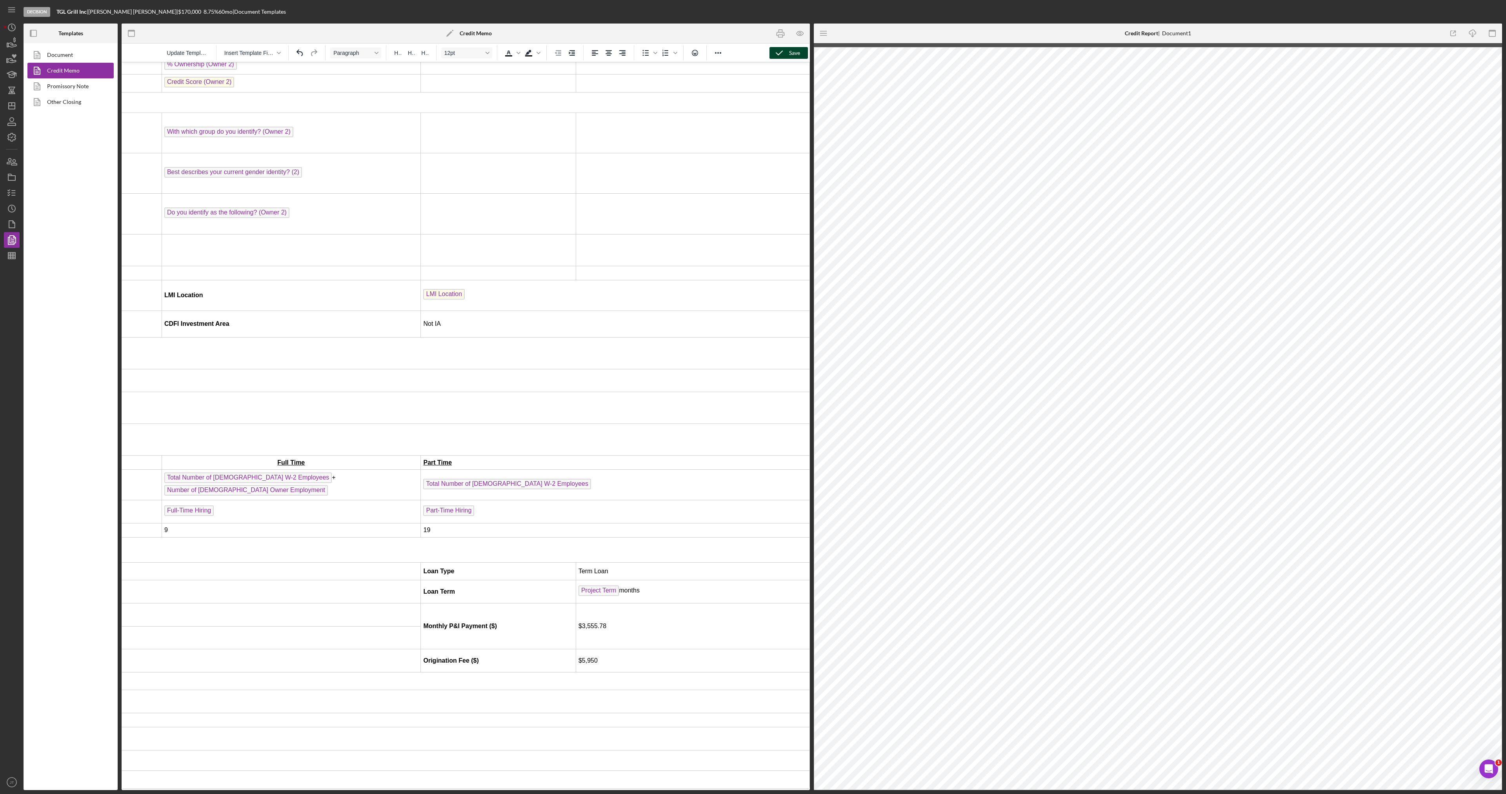
scroll to position [353, 326]
drag, startPoint x: 802, startPoint y: 231, endPoint x: 661, endPoint y: 237, distance: 141.7
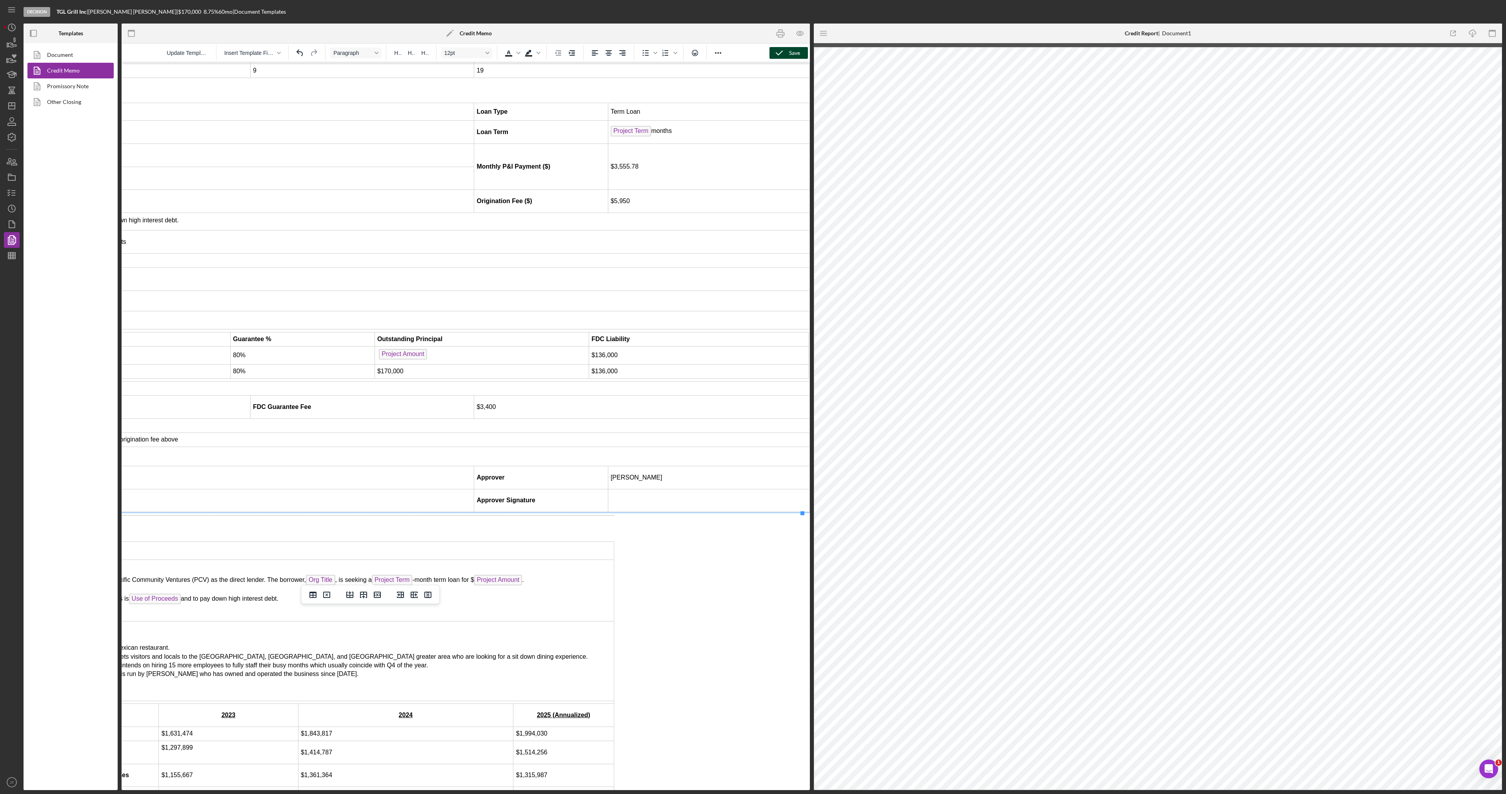
scroll to position [942, 189]
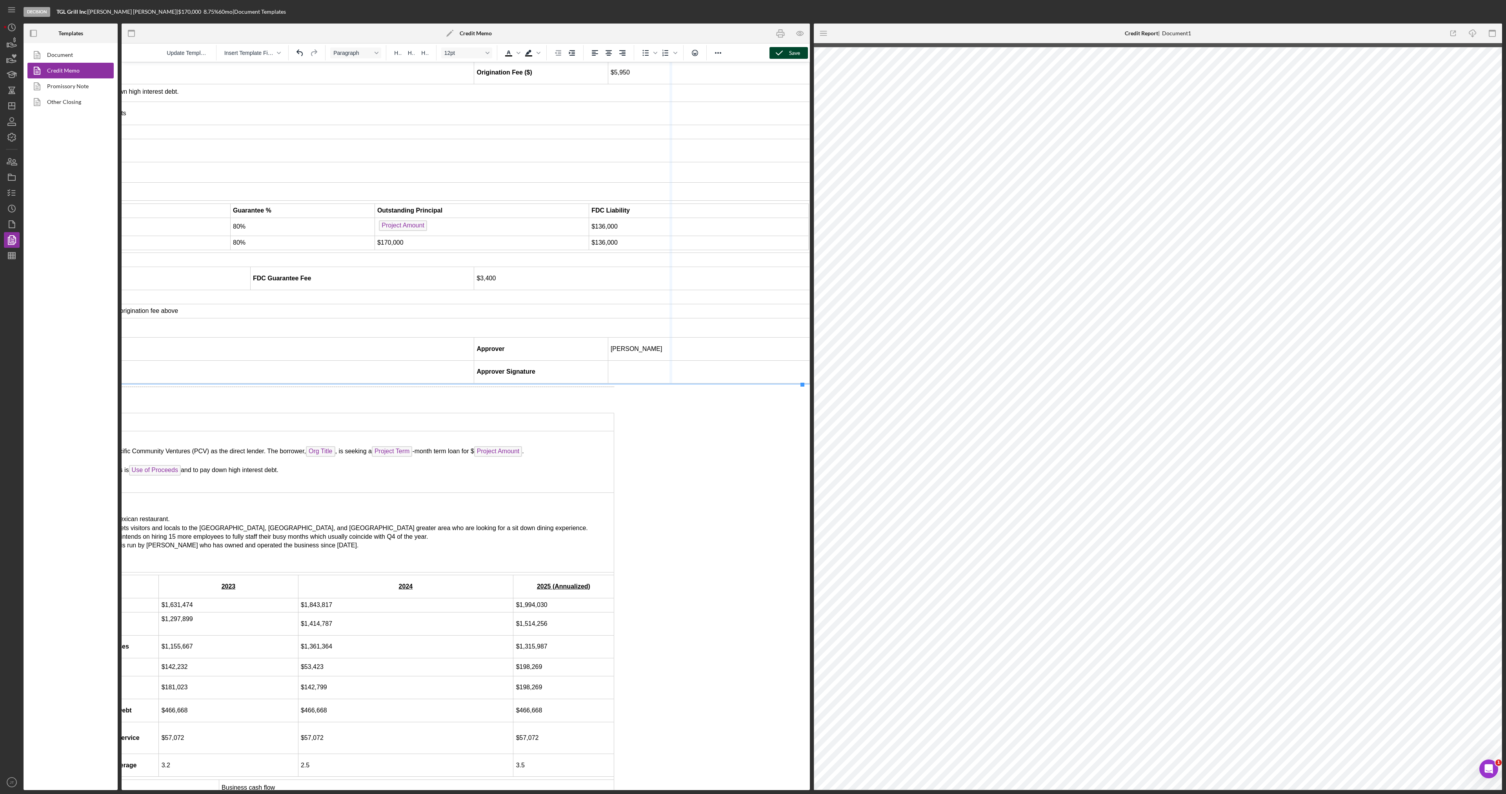
drag, startPoint x: 801, startPoint y: 331, endPoint x: 646, endPoint y: 324, distance: 155.1
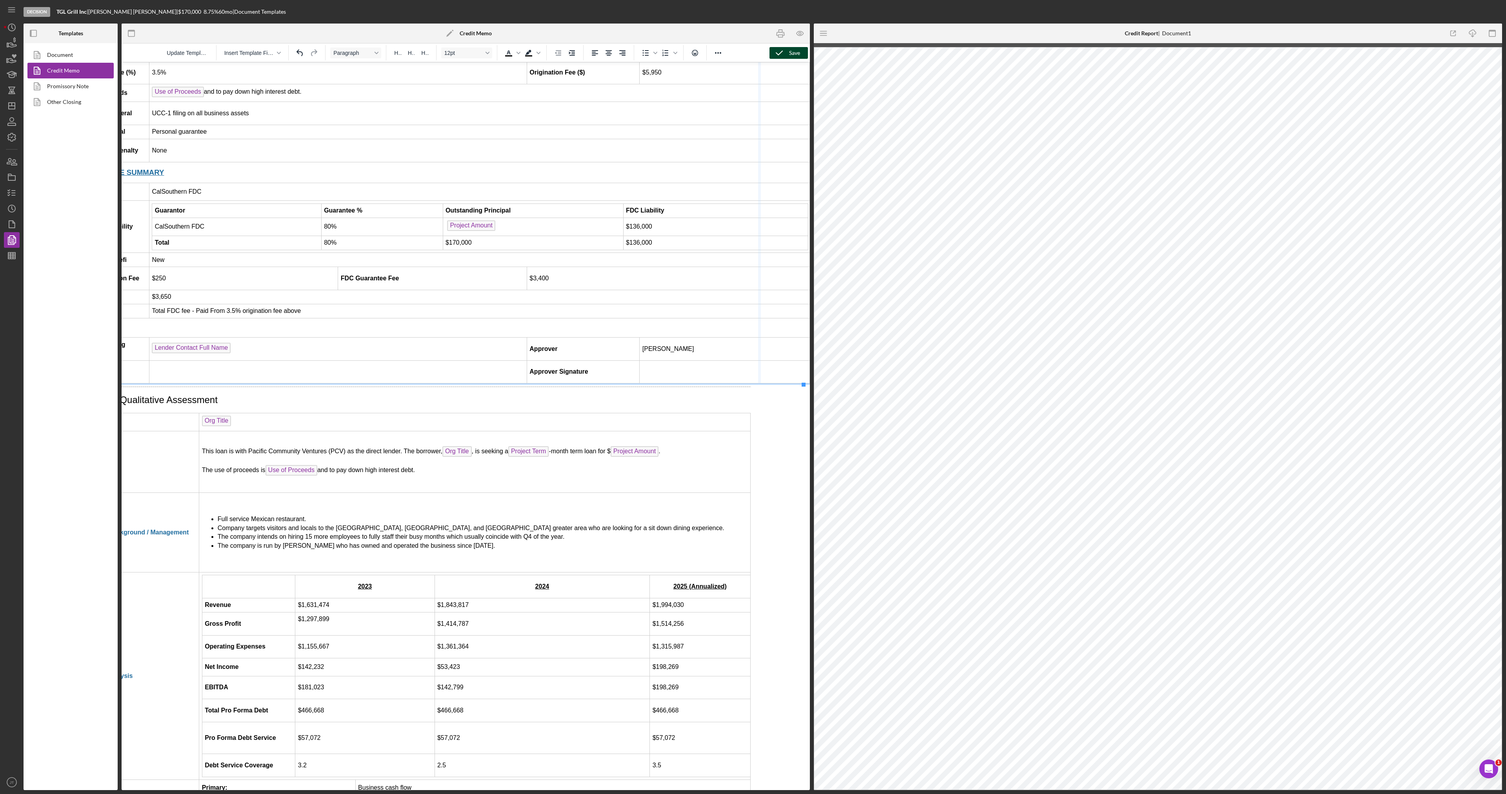
drag, startPoint x: 801, startPoint y: 284, endPoint x: 747, endPoint y: 291, distance: 54.1
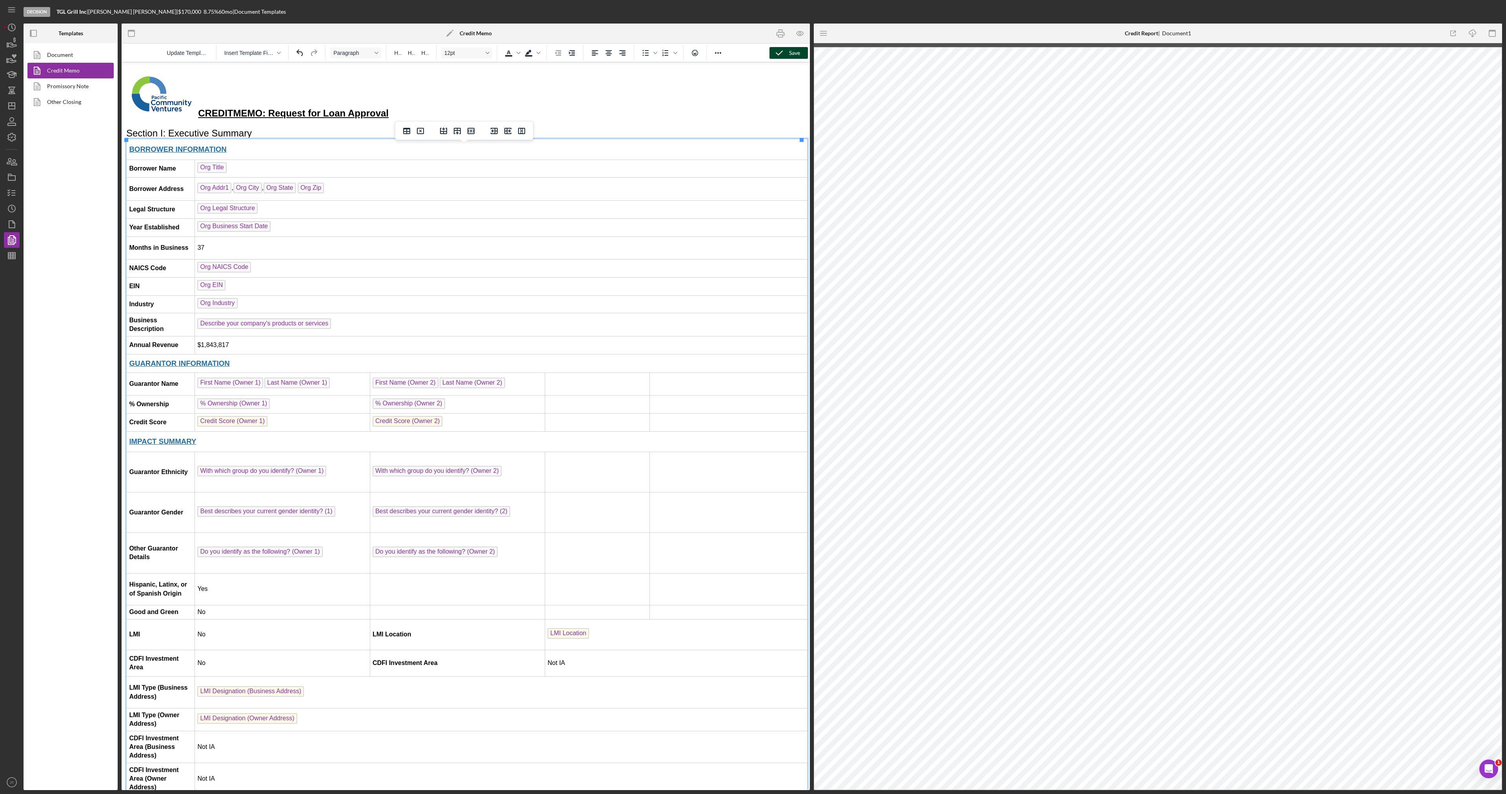
scroll to position [0, 2]
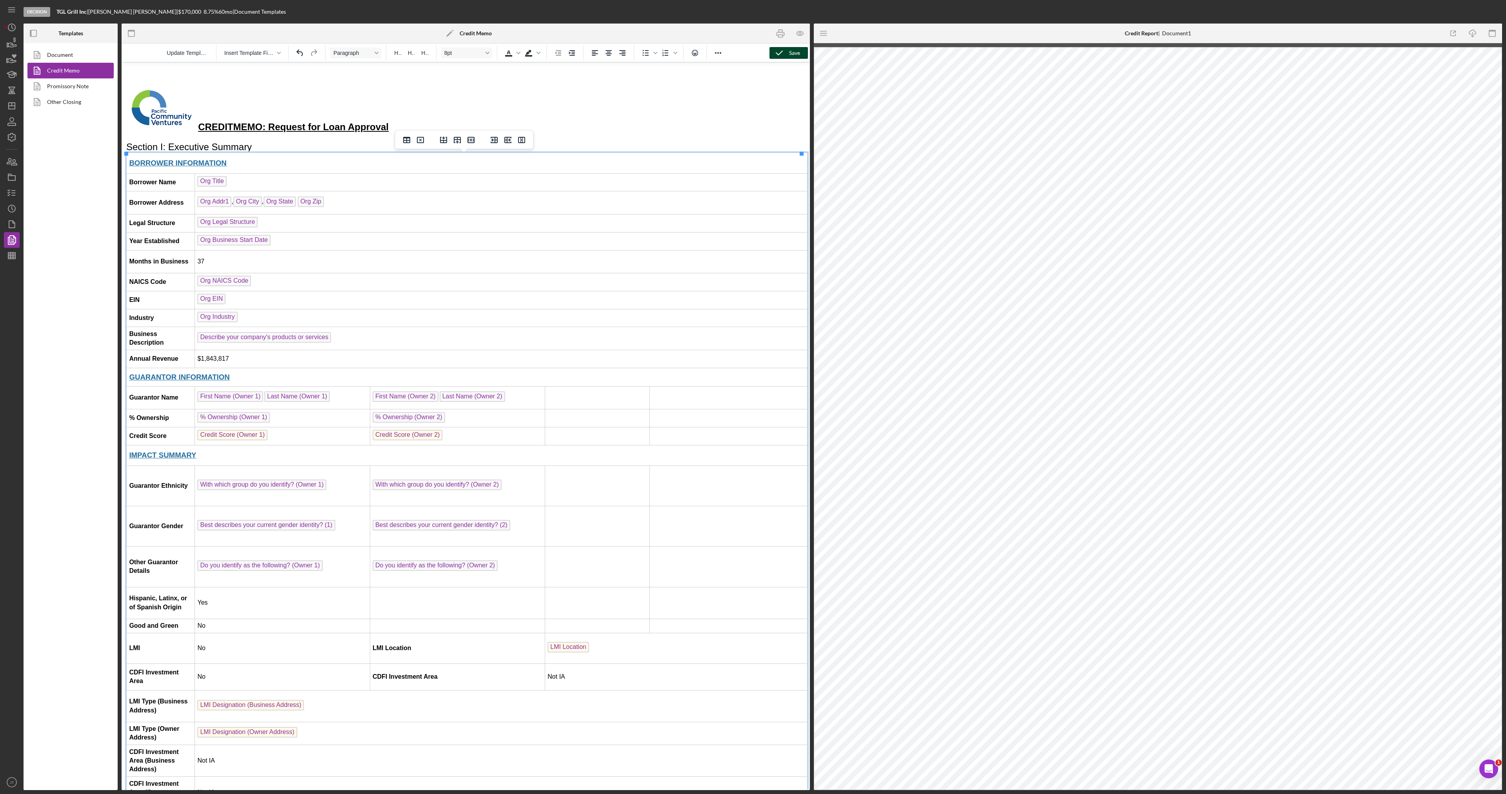
click at [583, 393] on td "Rich Text Area. Press ALT-0 for help." at bounding box center [597, 397] width 105 height 23
click at [794, 53] on div "Save" at bounding box center [794, 53] width 11 height 12
click at [776, 33] on icon "button" at bounding box center [781, 34] width 18 height 18
click at [475, 397] on span "Last Name (Owner 2)" at bounding box center [473, 397] width 66 height 11
click at [408, 401] on span "First Name (Owner 2)" at bounding box center [406, 397] width 66 height 11
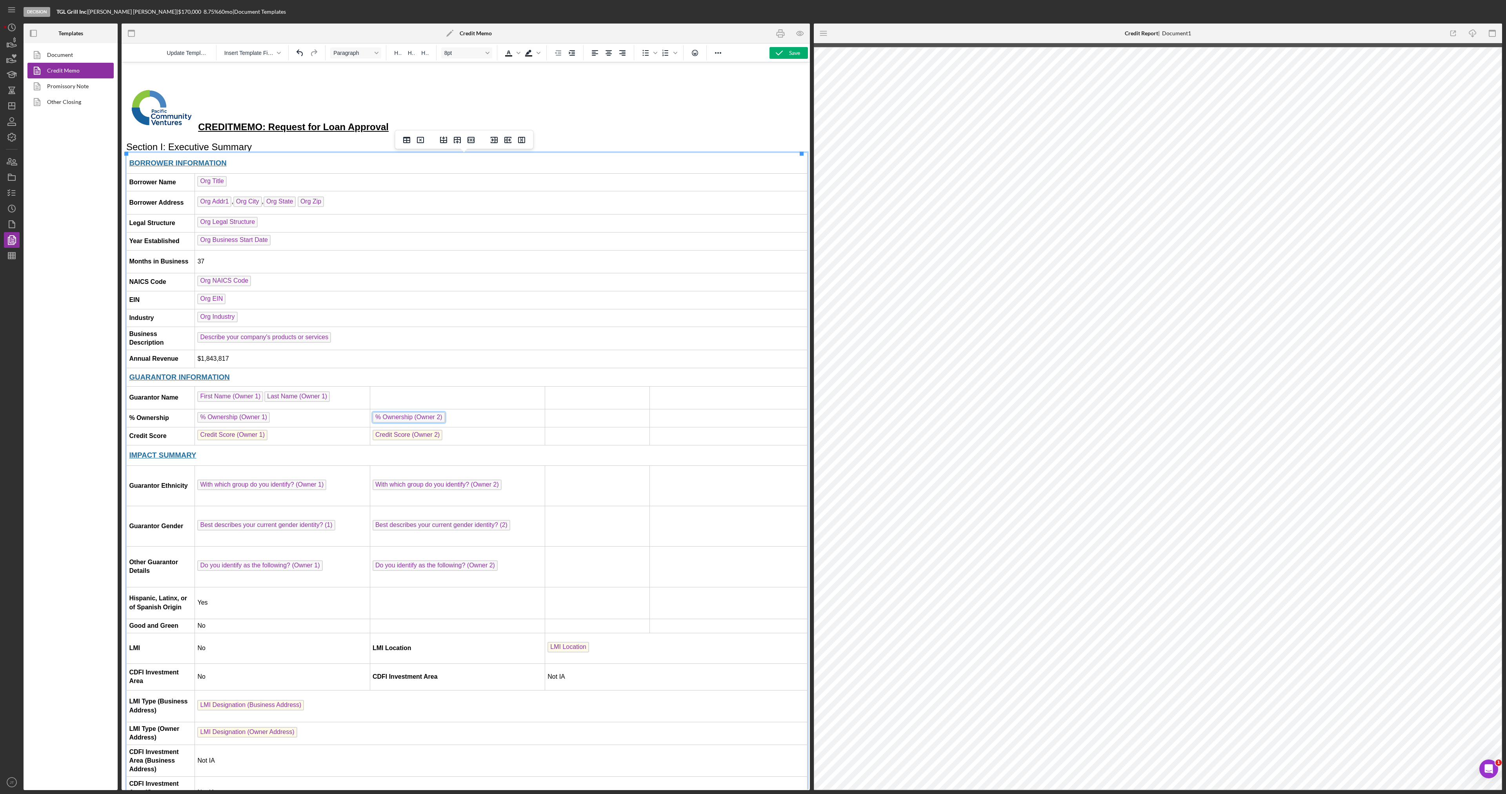
click at [411, 417] on span "% Ownership (Owner 2)" at bounding box center [409, 417] width 73 height 11
click at [412, 433] on span "Credit Score (Owner 2)" at bounding box center [408, 435] width 70 height 11
drag, startPoint x: 419, startPoint y: 462, endPoint x: 420, endPoint y: 474, distance: 11.8
click at [424, 486] on span "With which group do you identify? (Owner 2)" at bounding box center [437, 485] width 129 height 11
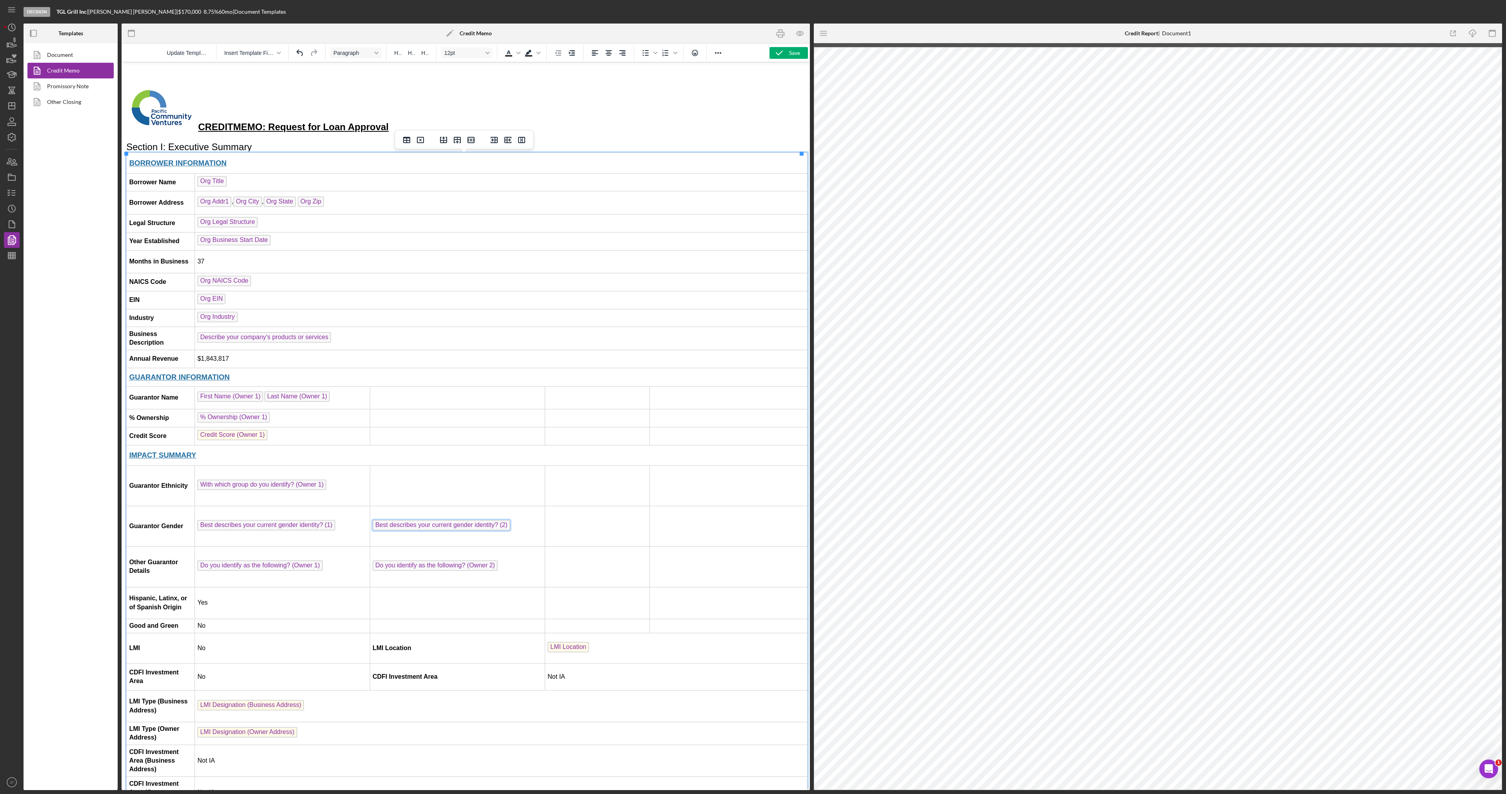
click at [439, 527] on span "Best describes your current gender identity? (2)" at bounding box center [442, 525] width 138 height 11
click at [442, 576] on td "Do you identify as the following? (Owner 2)" at bounding box center [457, 567] width 175 height 40
click at [443, 568] on span "Do you identify as the following? (Owner 2)" at bounding box center [435, 566] width 125 height 11
click at [790, 51] on div "Save" at bounding box center [794, 53] width 11 height 12
click at [782, 35] on rect "button" at bounding box center [781, 36] width 4 height 2
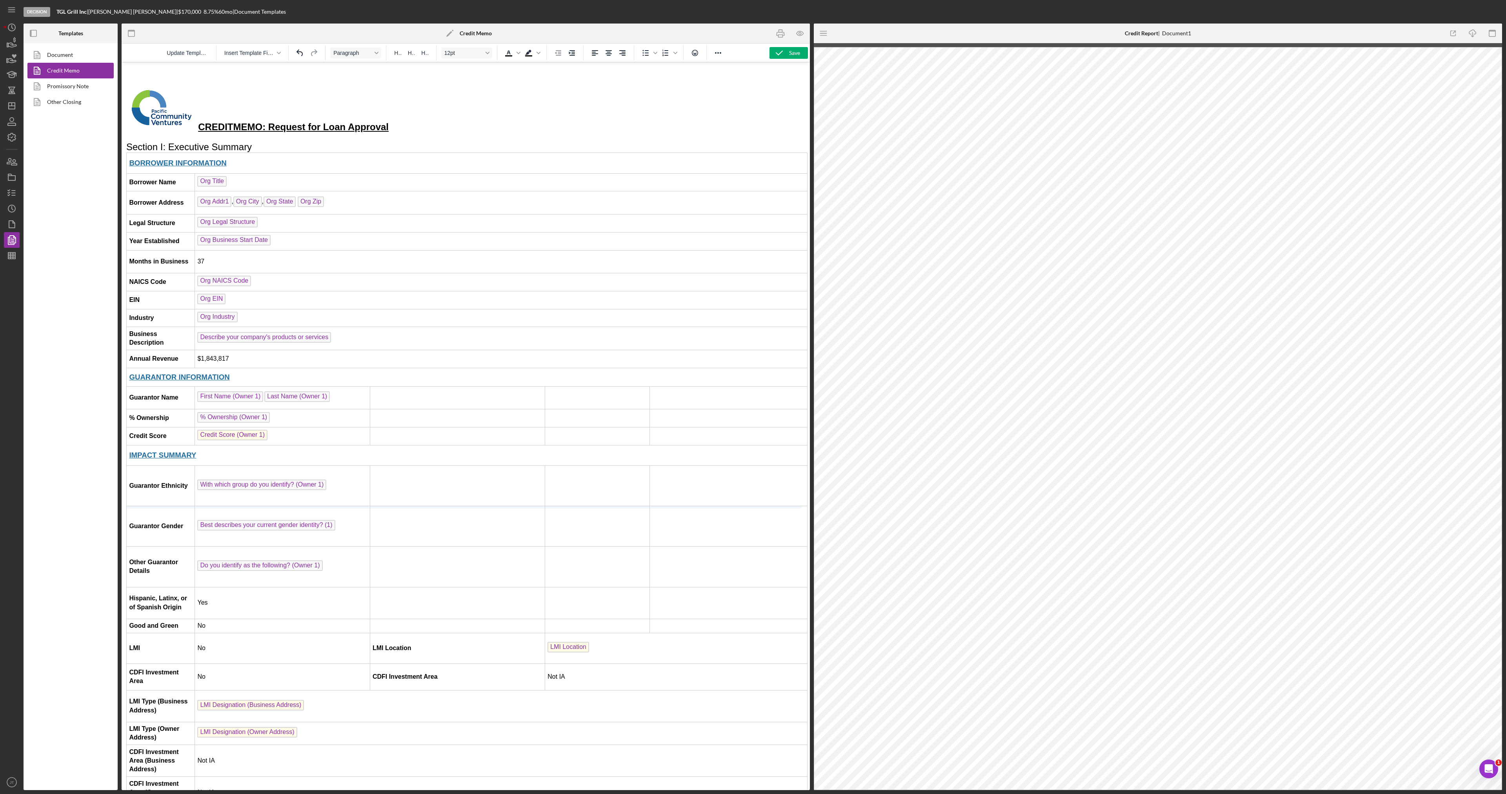
drag, startPoint x: 261, startPoint y: 506, endPoint x: 262, endPoint y: 440, distance: 66.7
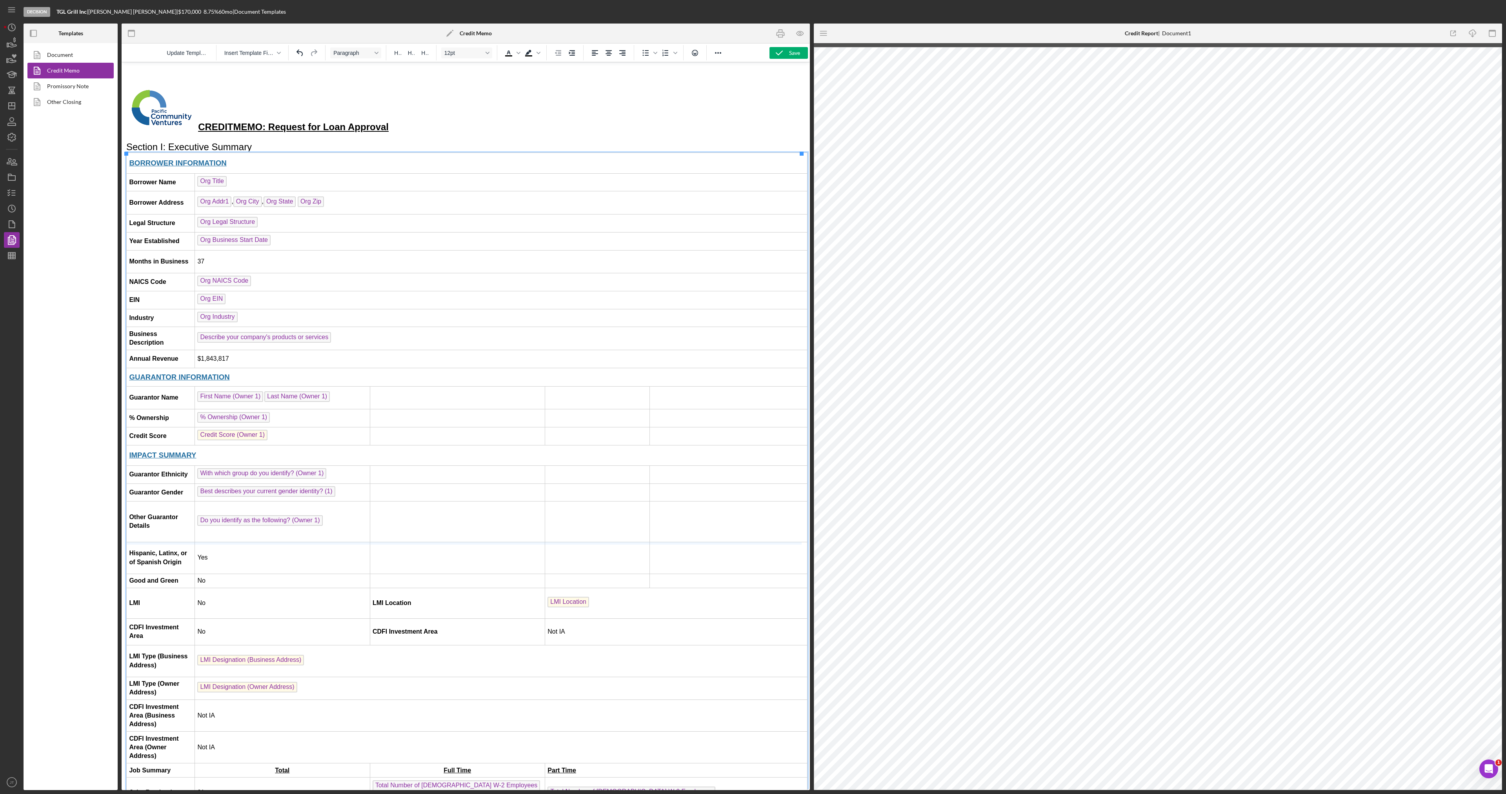
drag, startPoint x: 254, startPoint y: 543, endPoint x: 260, endPoint y: 453, distance: 90.0
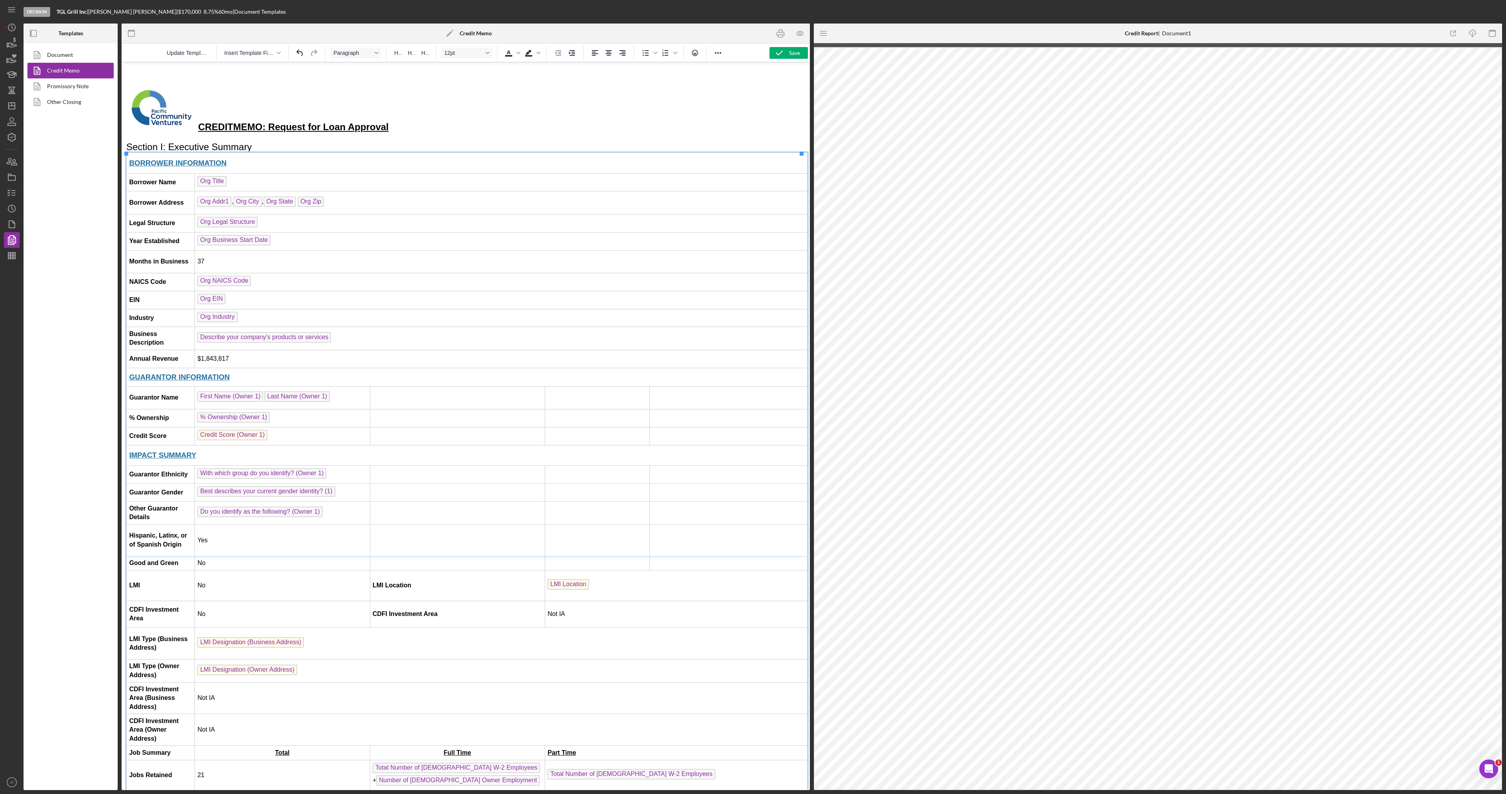
drag, startPoint x: 256, startPoint y: 558, endPoint x: 273, endPoint y: 435, distance: 124.1
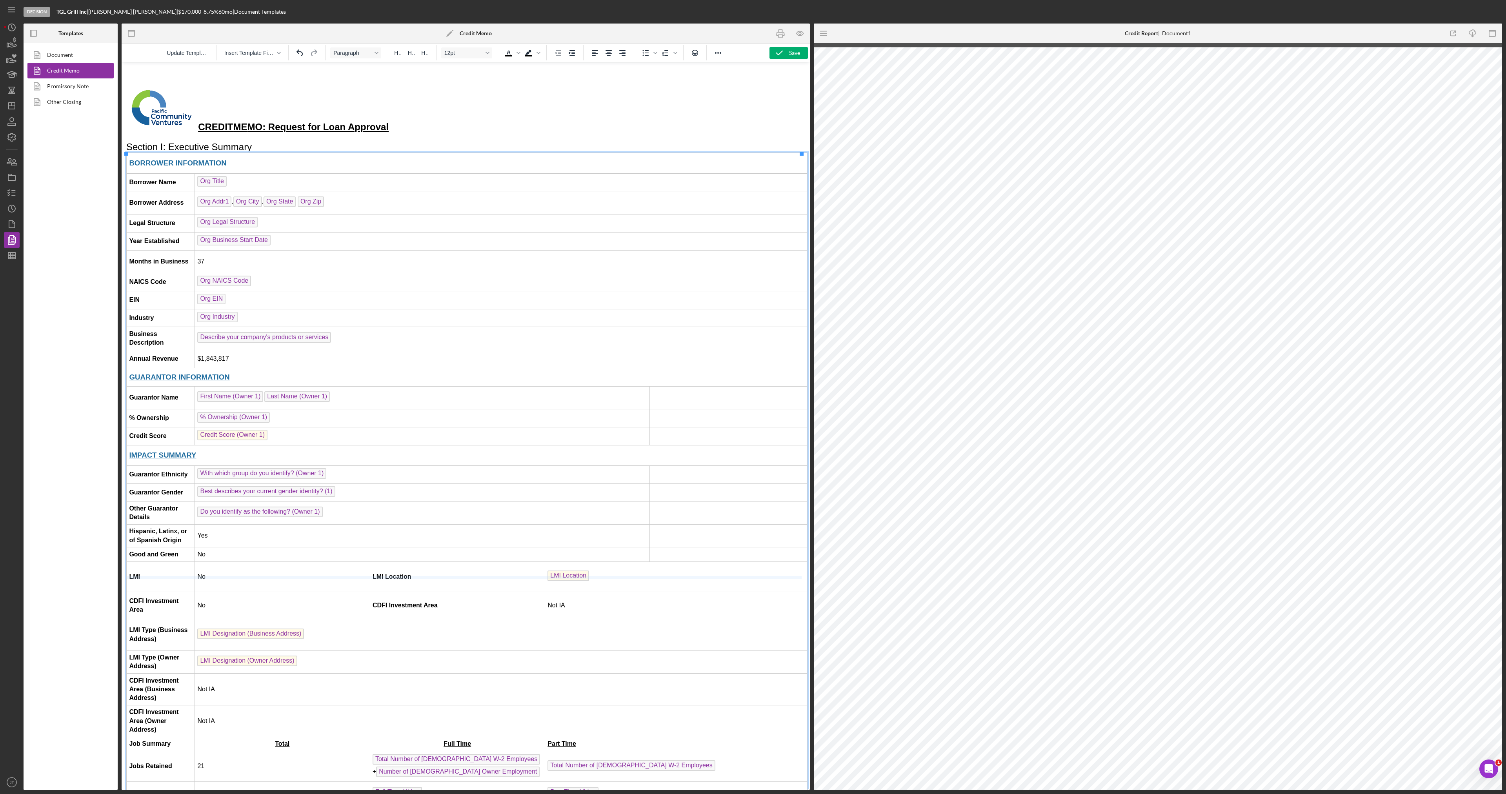
drag, startPoint x: 221, startPoint y: 593, endPoint x: 228, endPoint y: 514, distance: 78.8
drag, startPoint x: 248, startPoint y: 592, endPoint x: 246, endPoint y: 545, distance: 47.1
drag, startPoint x: 251, startPoint y: 619, endPoint x: 251, endPoint y: 554, distance: 65.5
drag, startPoint x: 195, startPoint y: 590, endPoint x: 219, endPoint y: 589, distance: 24.7
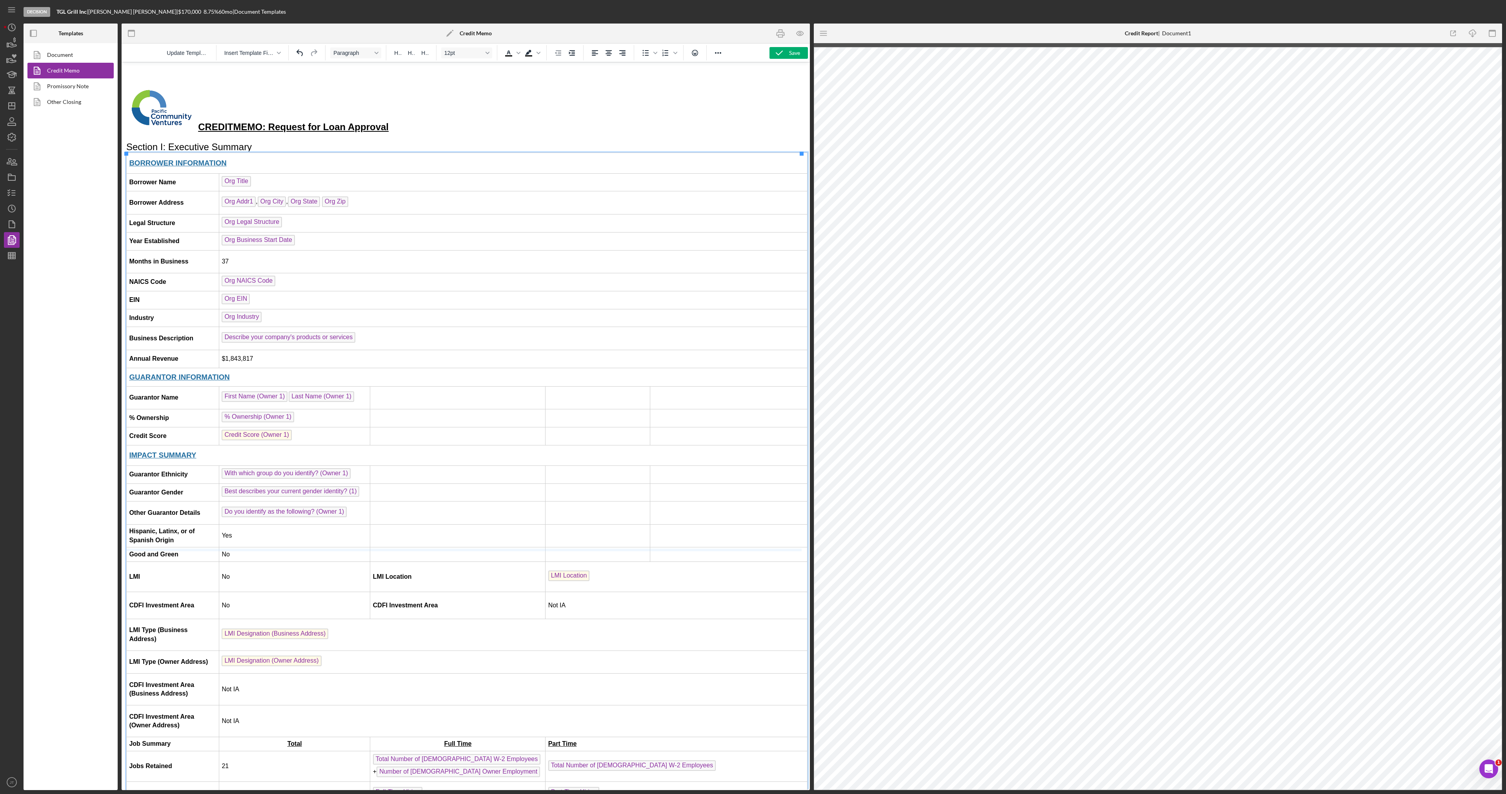
drag, startPoint x: 272, startPoint y: 594, endPoint x: 270, endPoint y: 541, distance: 53.0
drag, startPoint x: 262, startPoint y: 621, endPoint x: 263, endPoint y: 582, distance: 38.8
drag, startPoint x: 248, startPoint y: 550, endPoint x: 251, endPoint y: 512, distance: 37.4
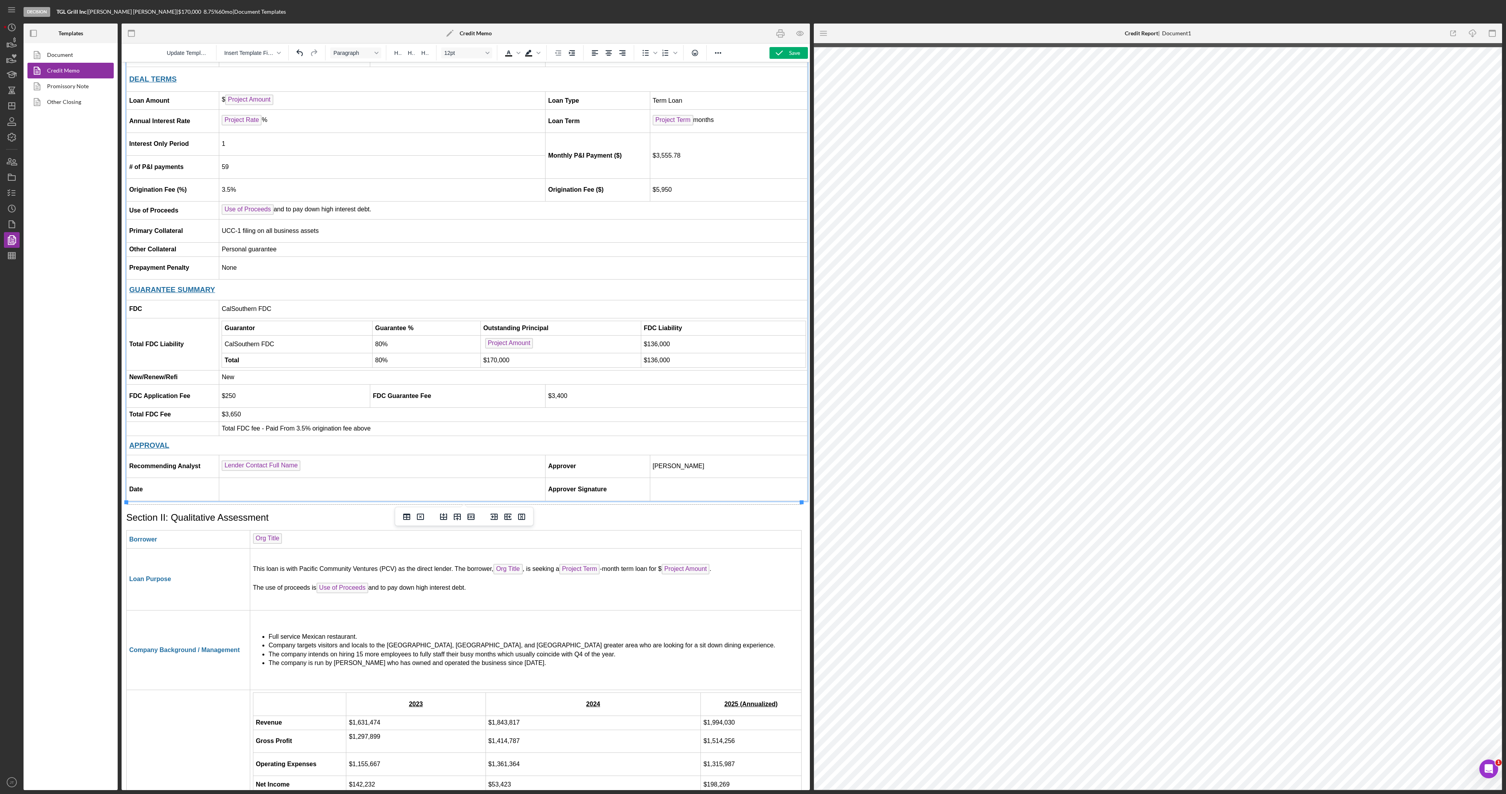
scroll to position [863, 2]
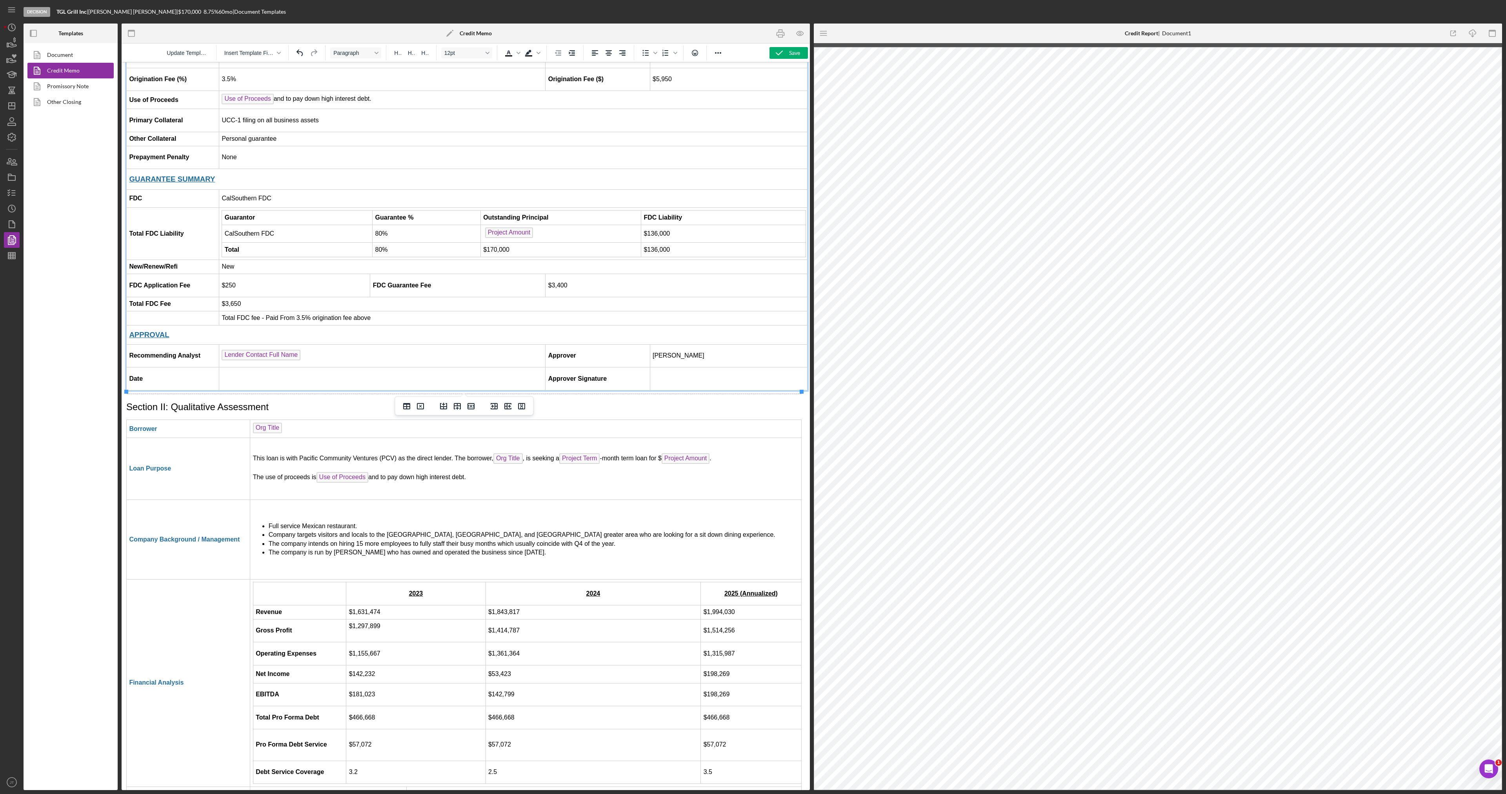
click at [384, 364] on td "Lender Contact Full Name ﻿" at bounding box center [382, 355] width 326 height 23
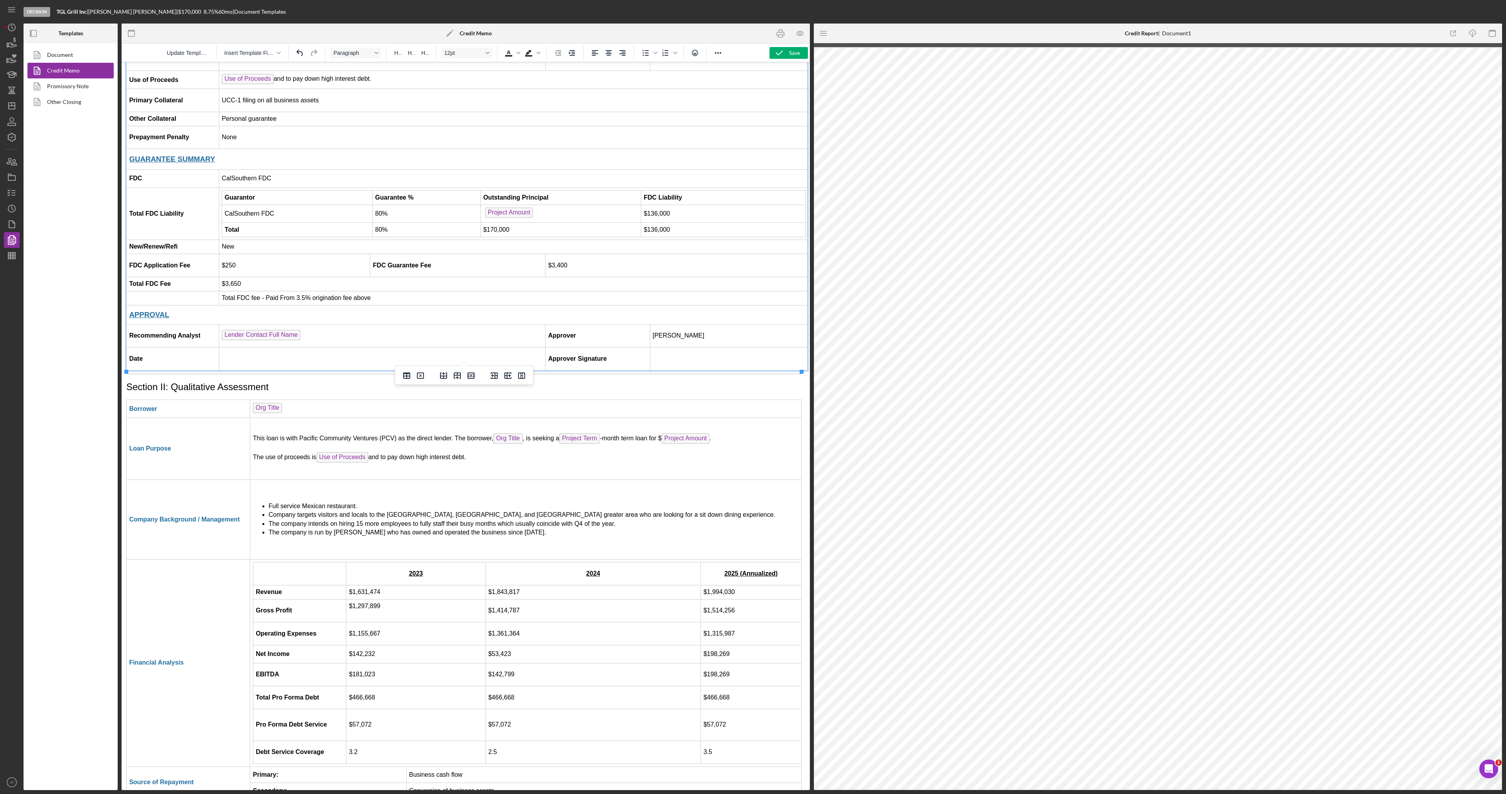
scroll to position [902, 2]
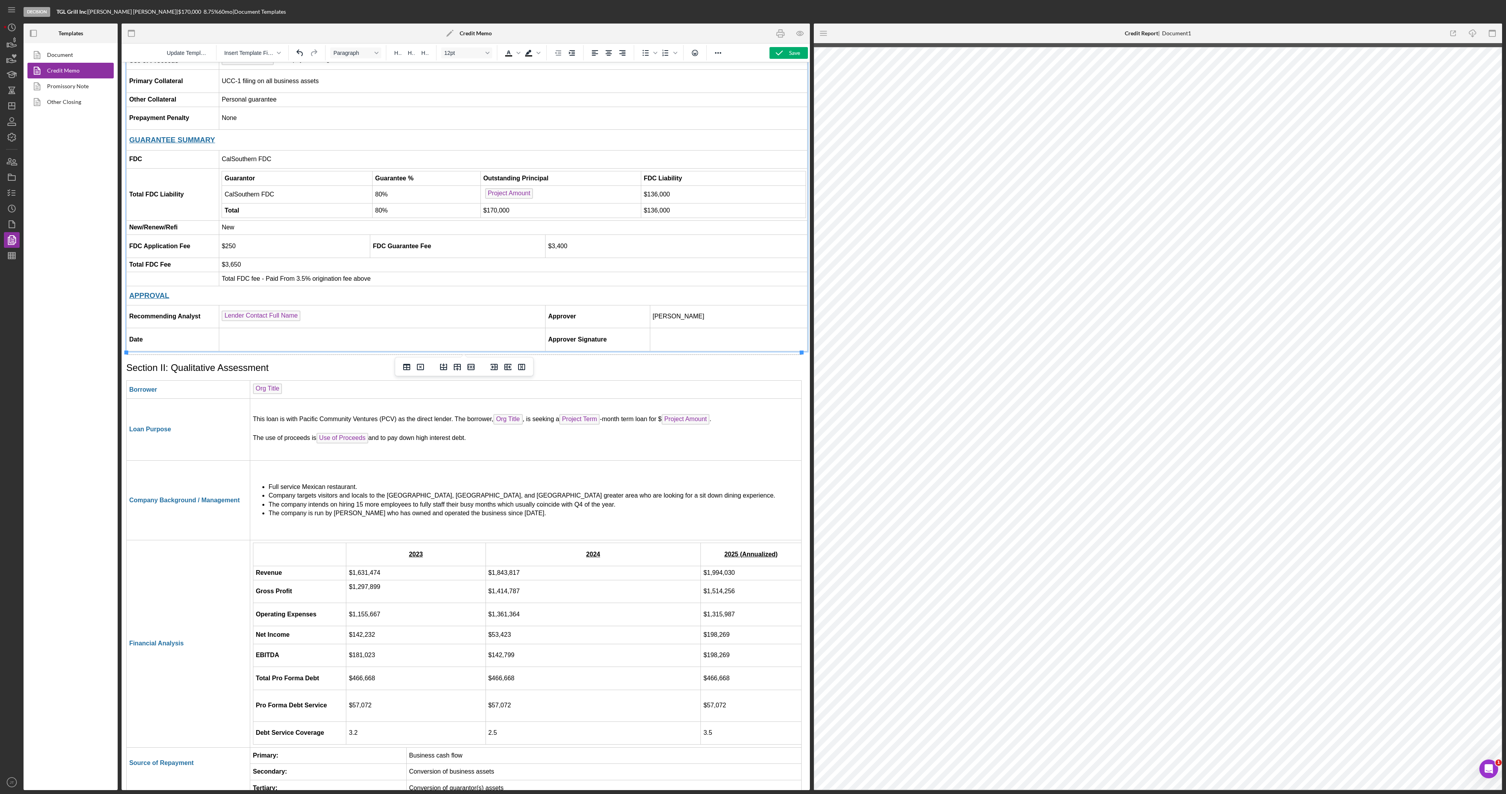
click at [378, 338] on td "Rich Text Area. Press ALT-0 for help." at bounding box center [382, 339] width 326 height 23
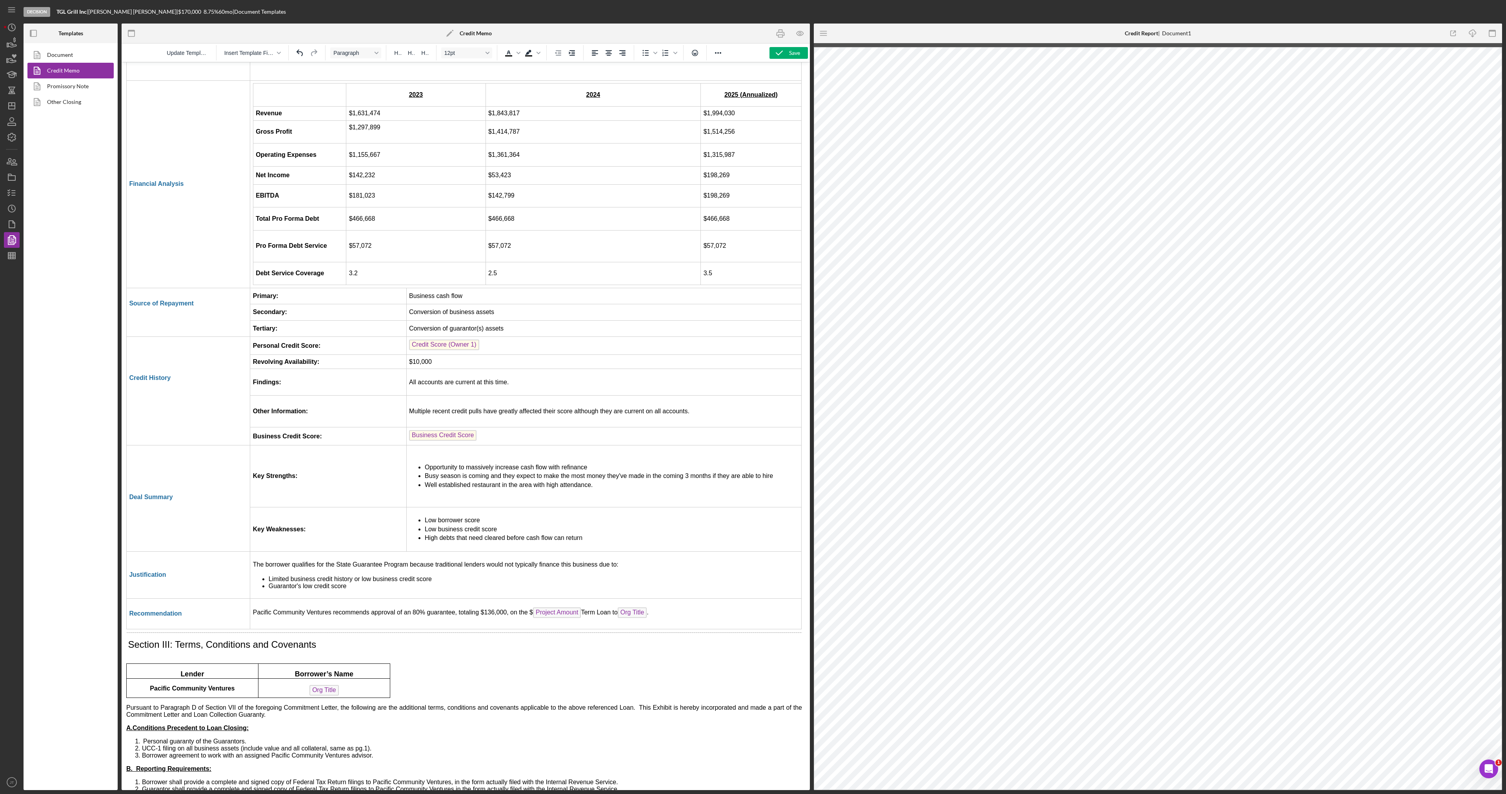
scroll to position [1455, 2]
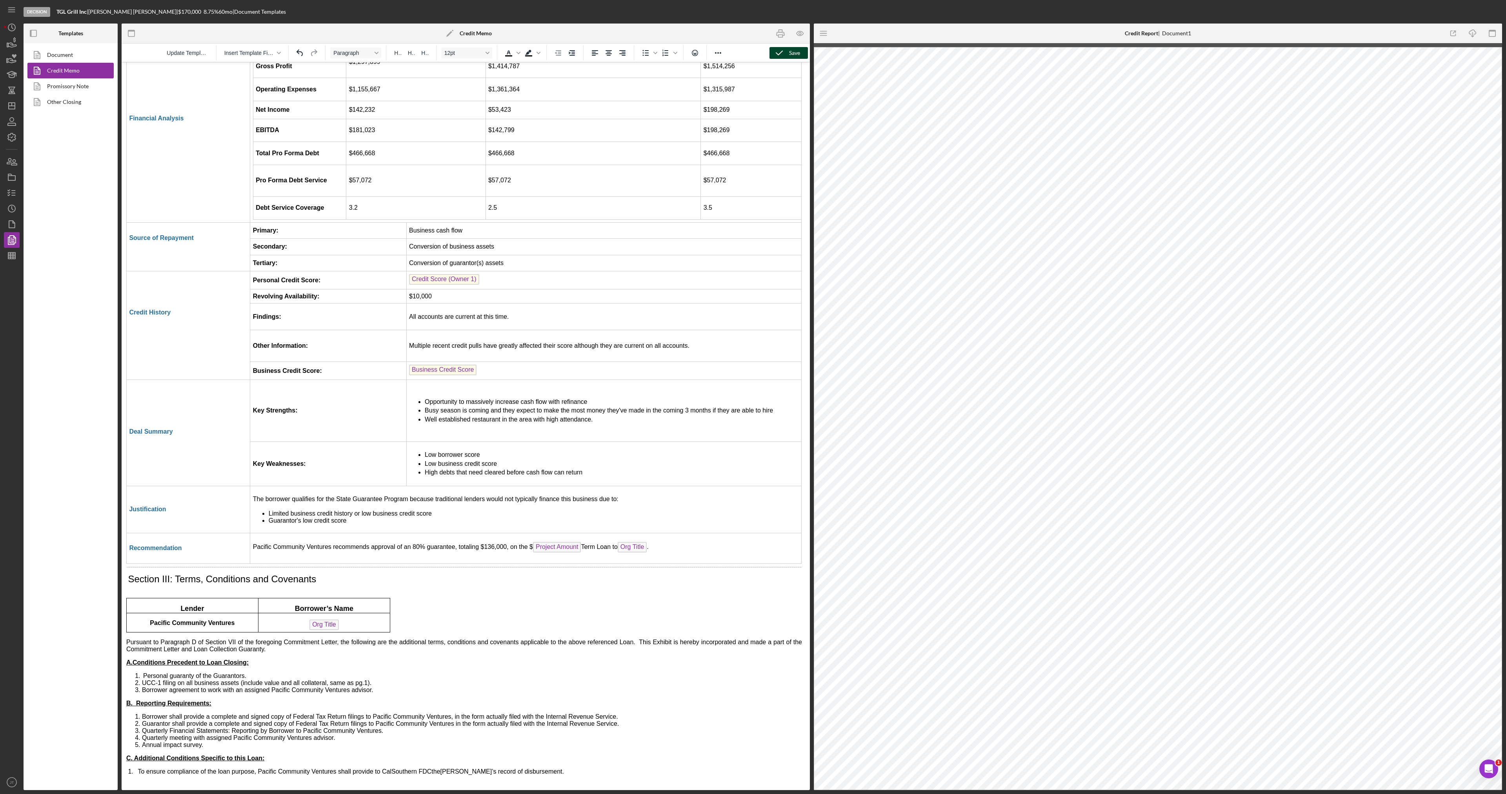
click at [800, 53] on button "Save" at bounding box center [789, 53] width 38 height 12
drag, startPoint x: 782, startPoint y: 37, endPoint x: 435, endPoint y: 192, distance: 380.2
click at [782, 37] on rect "button" at bounding box center [781, 36] width 4 height 2
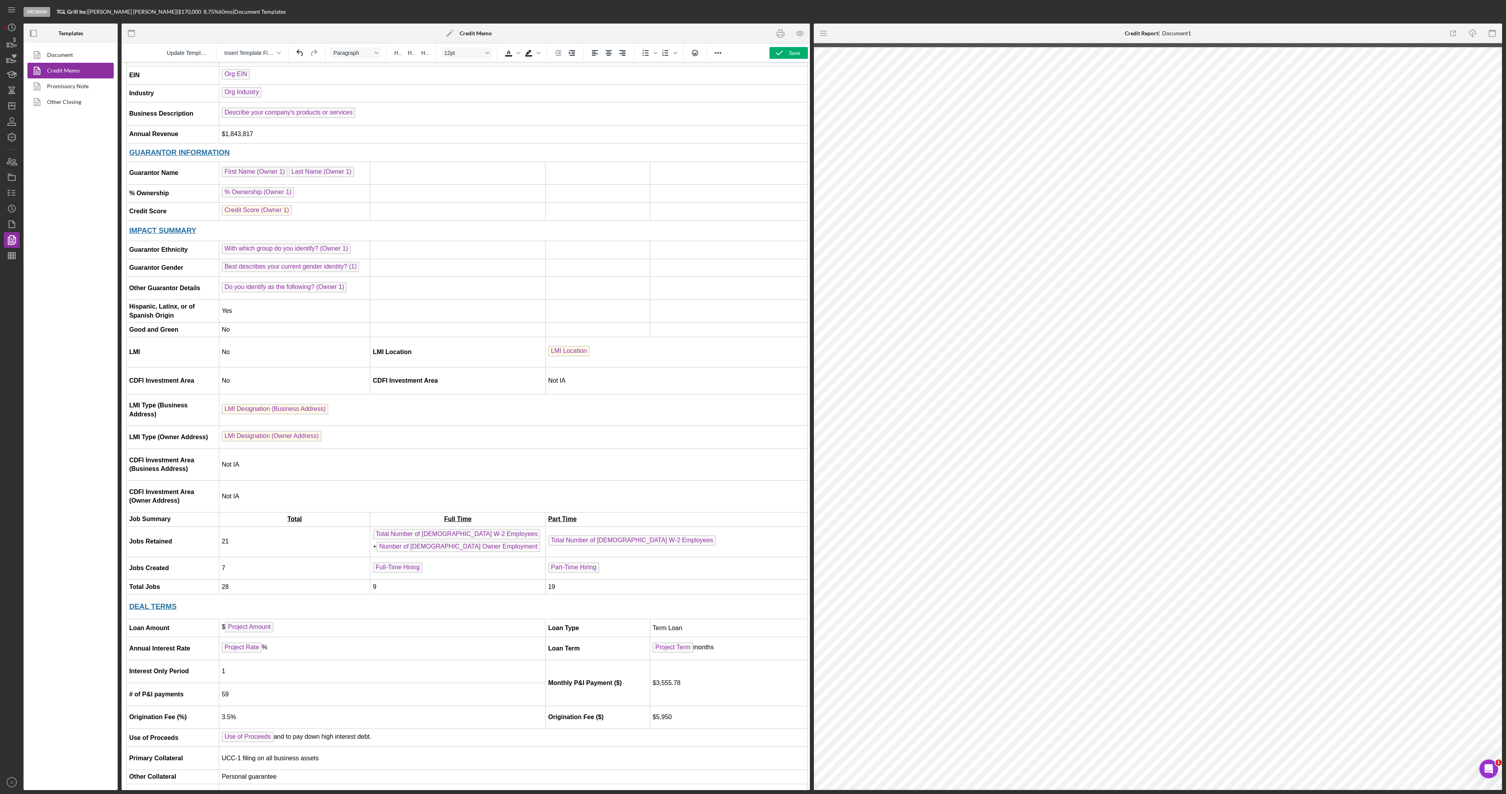
scroll to position [0, 2]
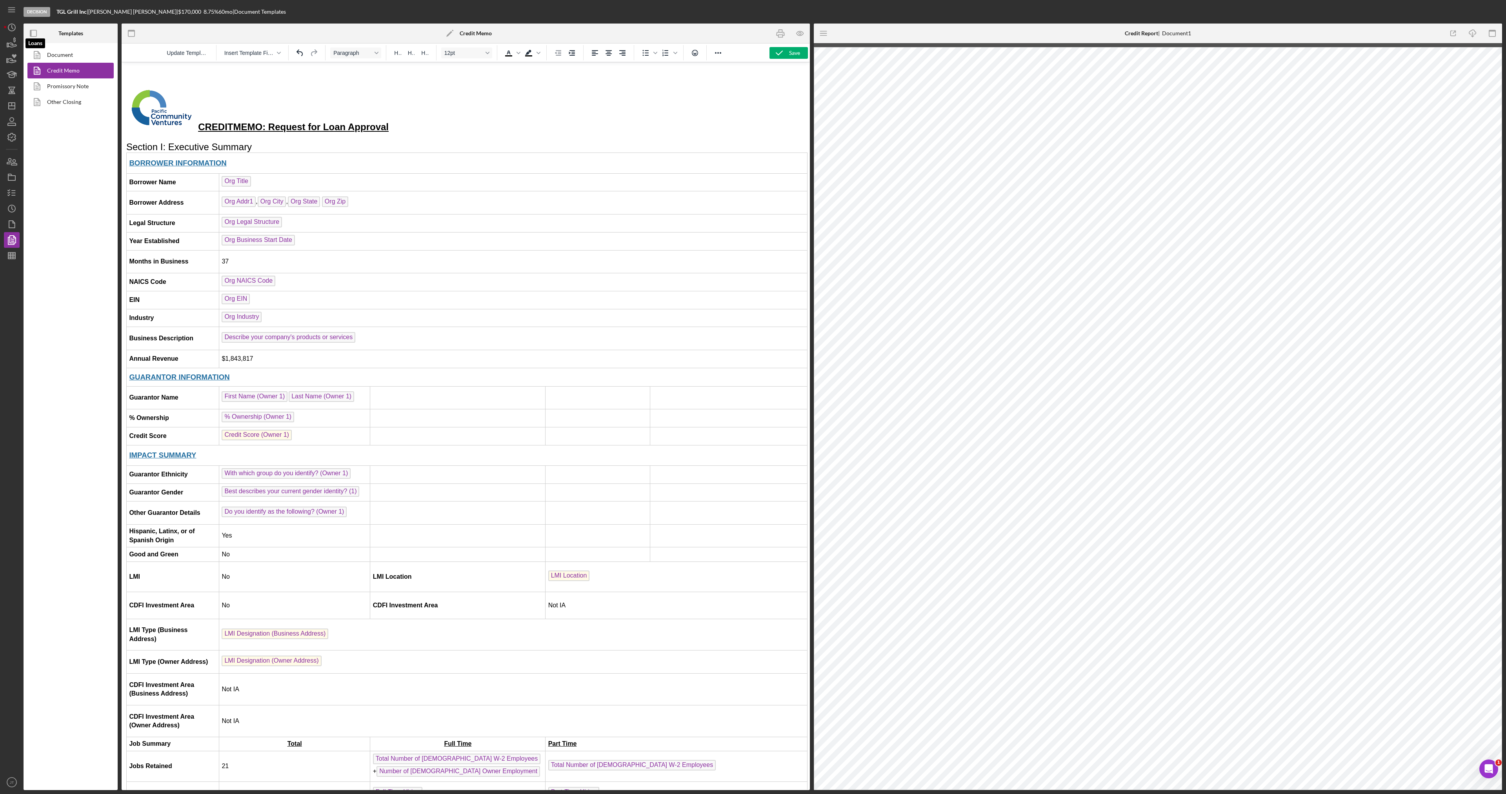
drag, startPoint x: 12, startPoint y: 48, endPoint x: 34, endPoint y: 52, distance: 22.0
click at [12, 48] on icon "button" at bounding box center [12, 43] width 20 height 20
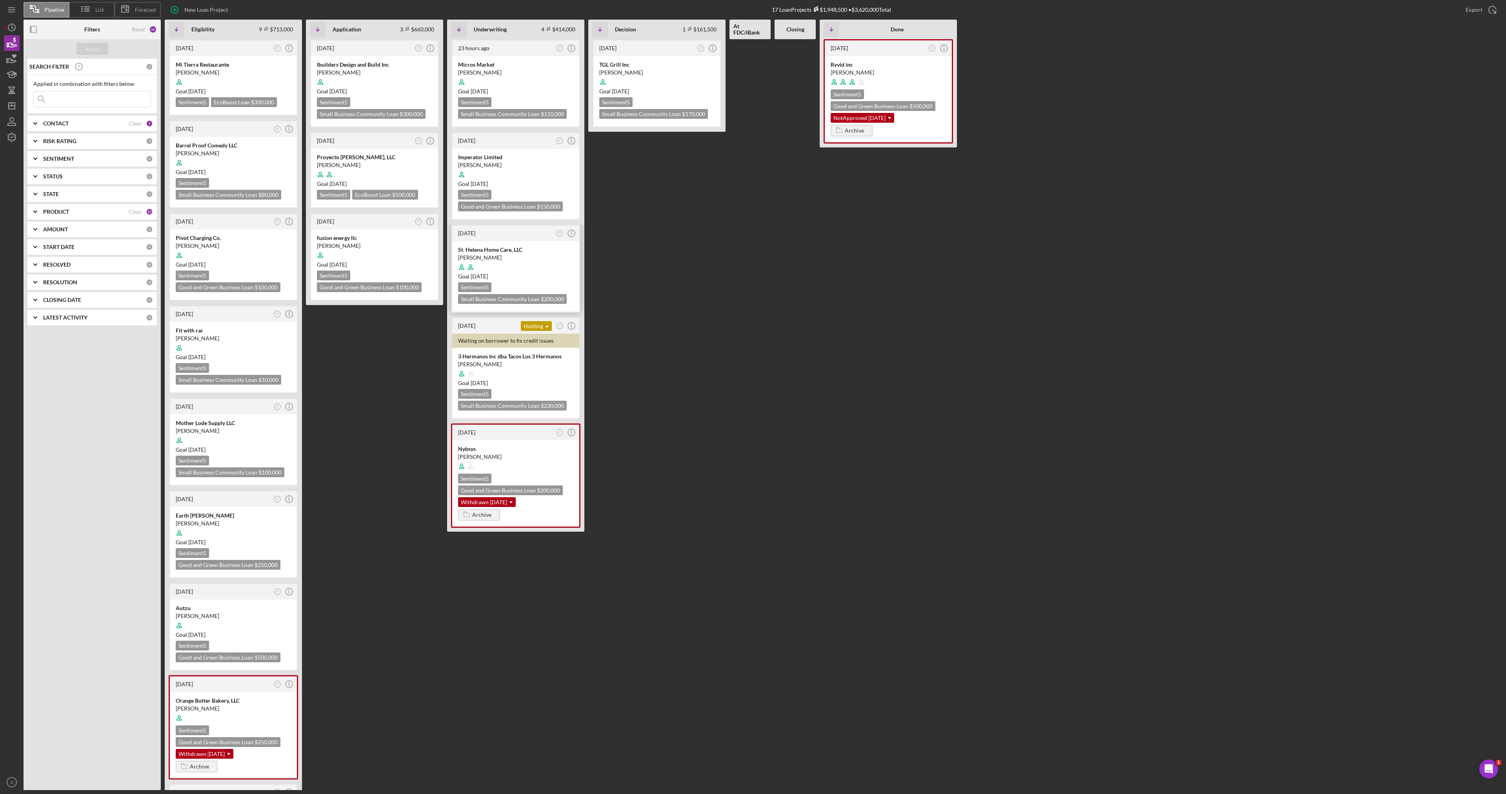
click at [536, 265] on div at bounding box center [515, 267] width 115 height 15
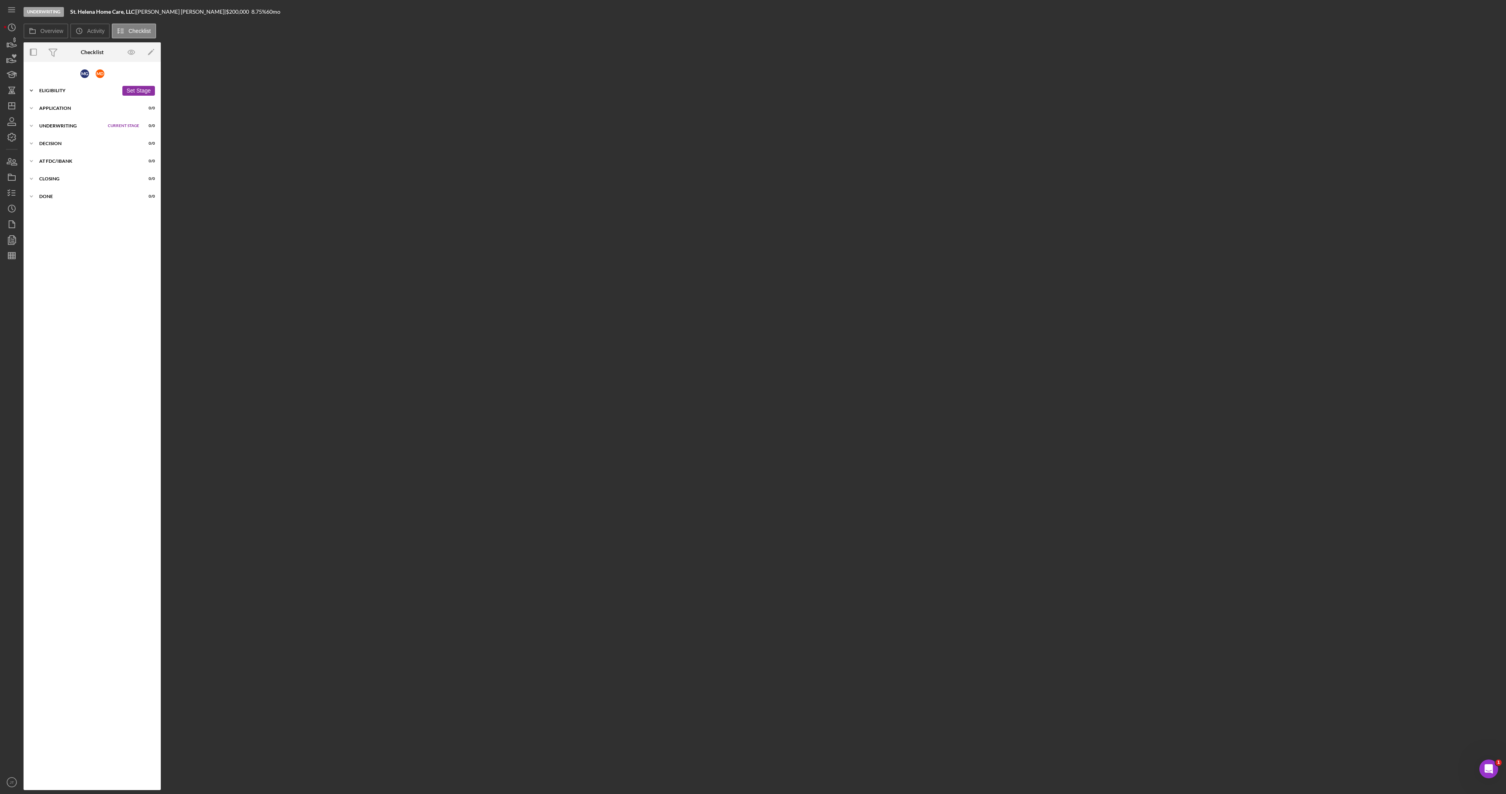
click at [74, 95] on div "Icon/Expander Eligibility 27 / 53 Set Stage" at bounding box center [92, 91] width 137 height 16
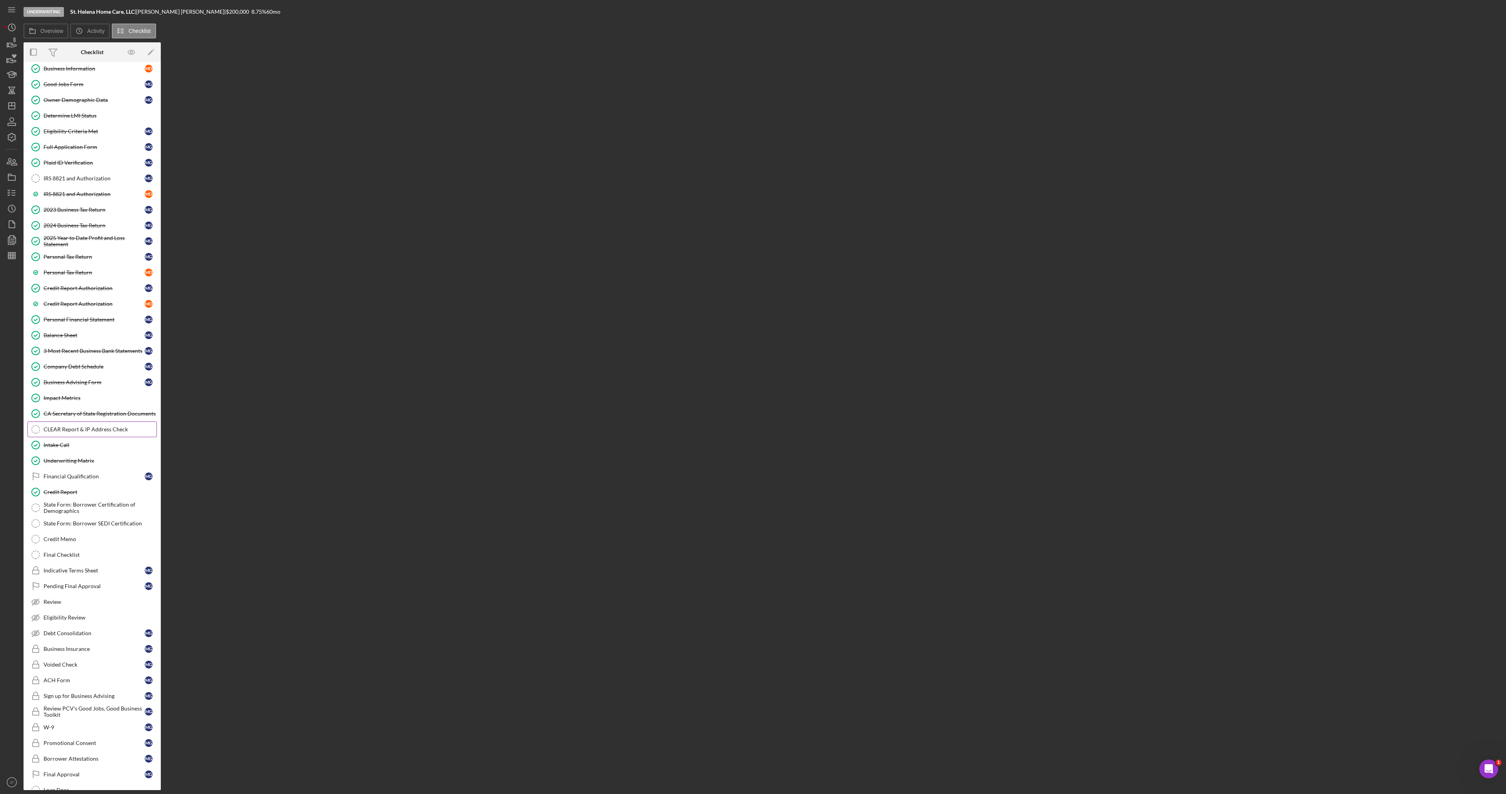
scroll to position [78, 0]
click at [84, 497] on div "State Form: Borrower Certification of Demographics" at bounding box center [100, 499] width 113 height 13
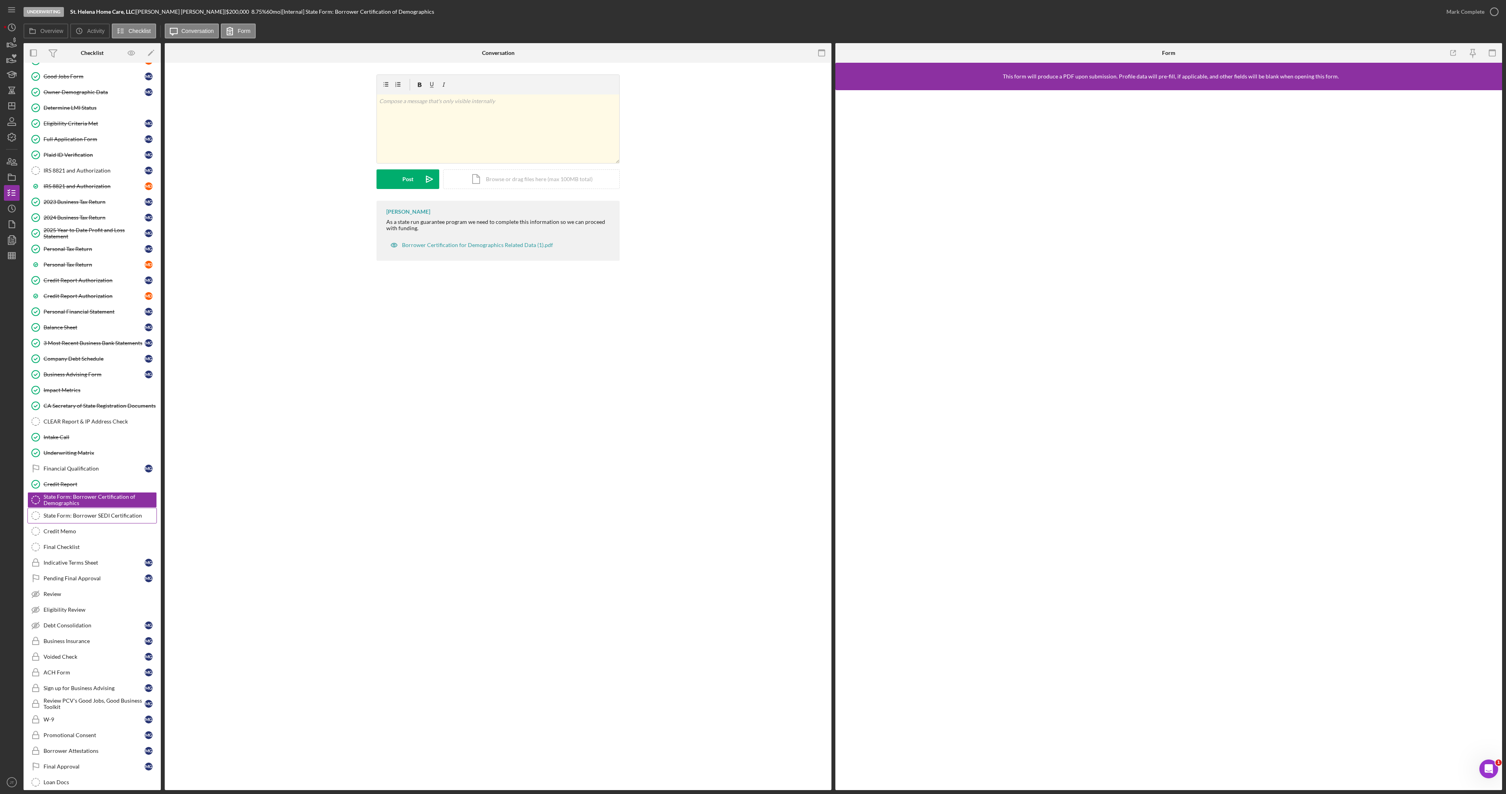
click at [66, 518] on div "State Form: Borrower SEDI Certification" at bounding box center [100, 516] width 113 height 6
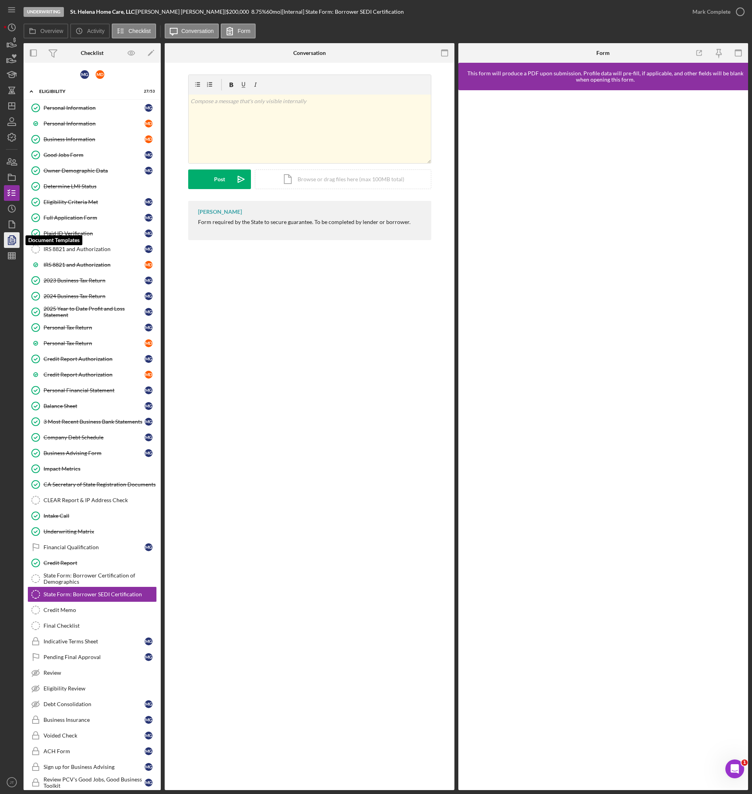
click at [15, 240] on icon "button" at bounding box center [12, 240] width 20 height 20
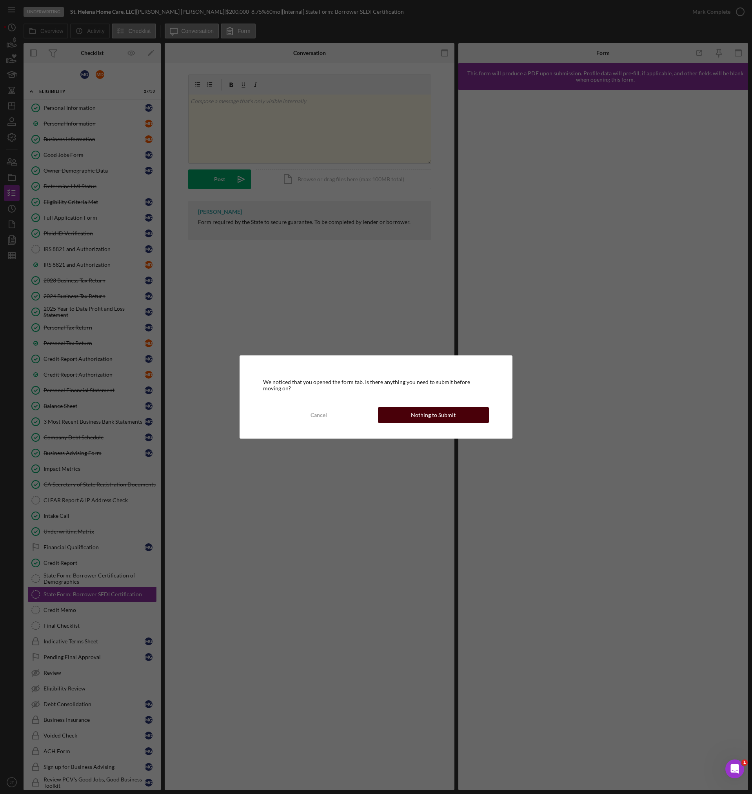
click at [425, 413] on div "Nothing to Submit" at bounding box center [433, 415] width 45 height 16
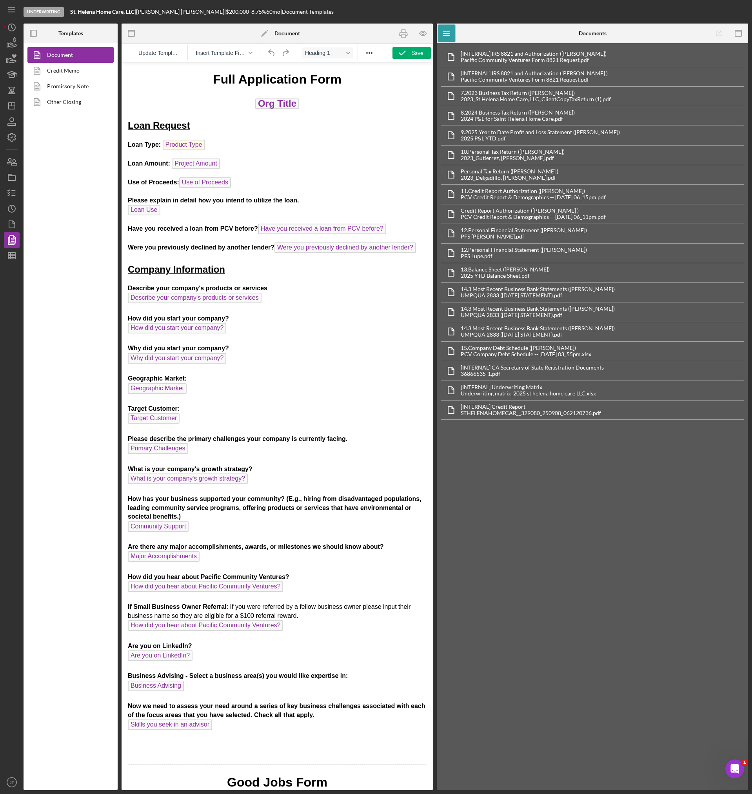
click at [461, 33] on div "Icon/Menu" at bounding box center [489, 34] width 104 height 20
click at [449, 35] on line "button" at bounding box center [446, 35] width 6 height 0
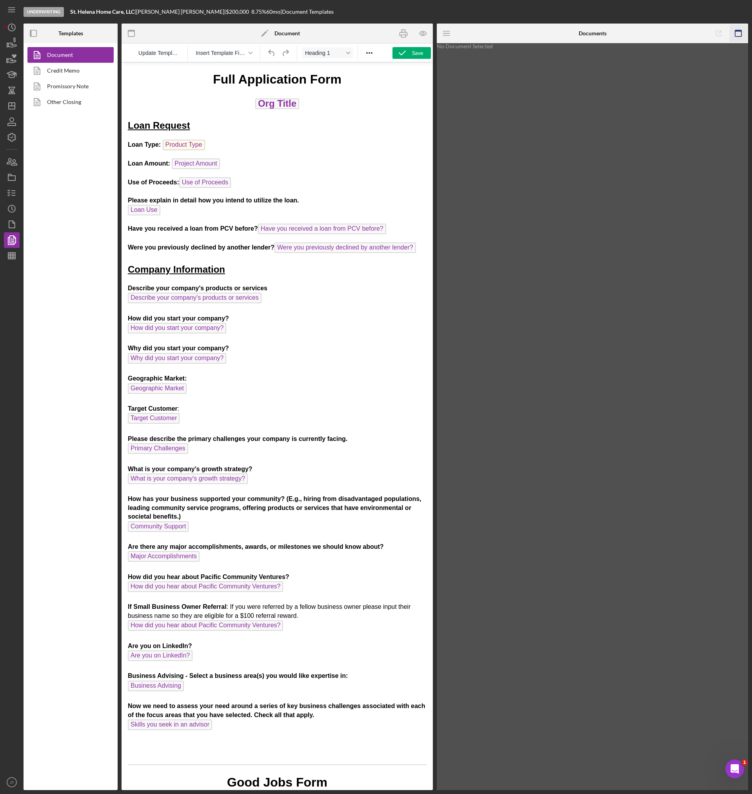
click at [737, 38] on icon "button" at bounding box center [739, 34] width 18 height 18
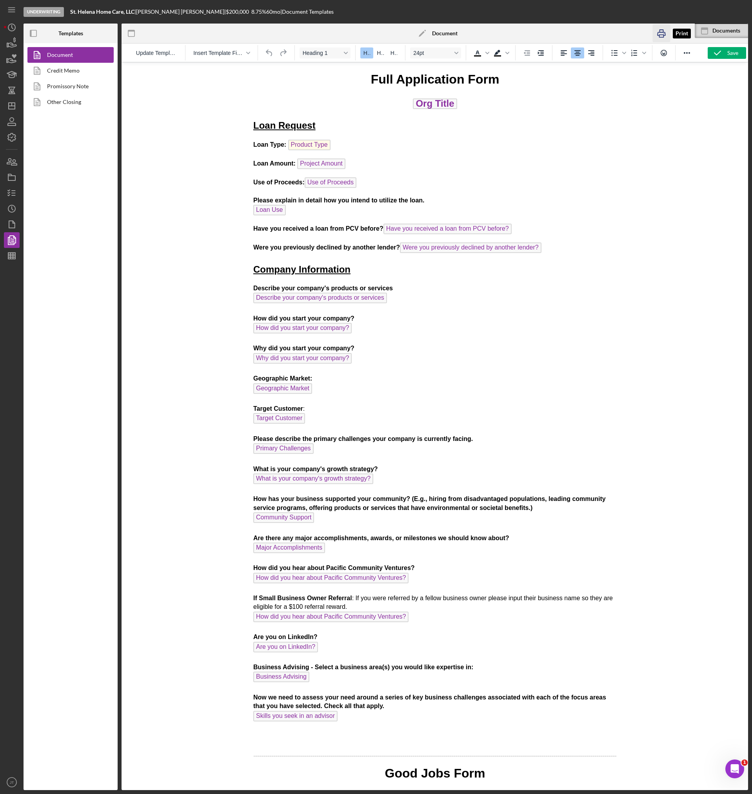
click at [664, 32] on icon "button" at bounding box center [662, 33] width 8 height 3
click at [65, 71] on link "Credit Memo" at bounding box center [68, 71] width 82 height 16
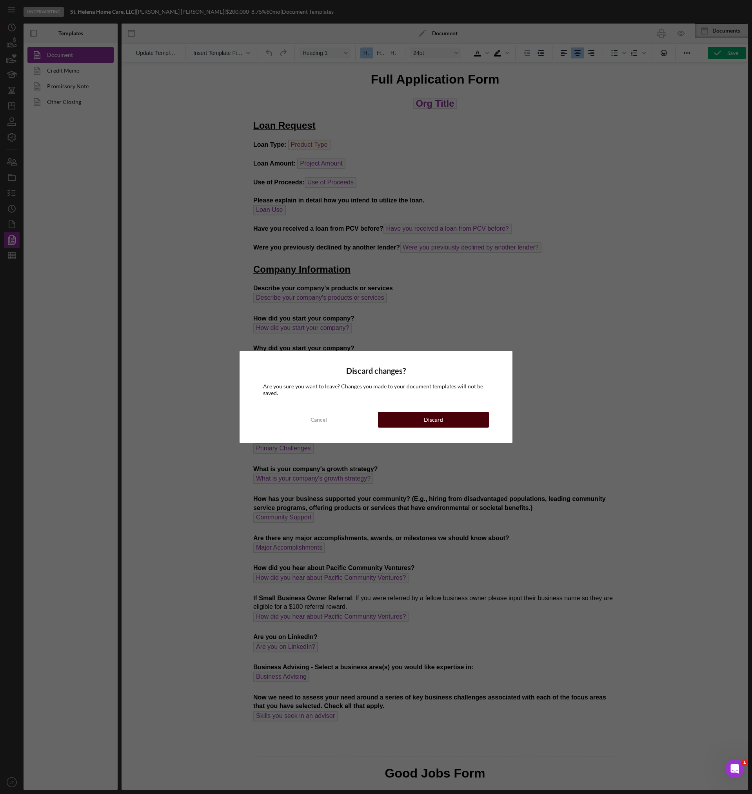
click at [422, 414] on button "Discard" at bounding box center [433, 420] width 111 height 16
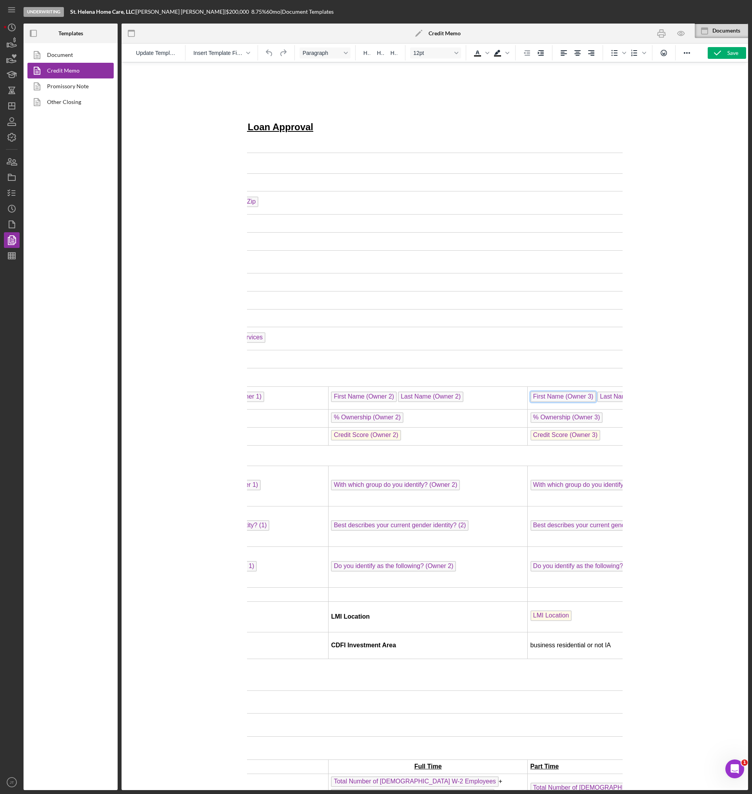
click at [530, 398] on span "First Name (Owner 3)" at bounding box center [563, 397] width 66 height 11
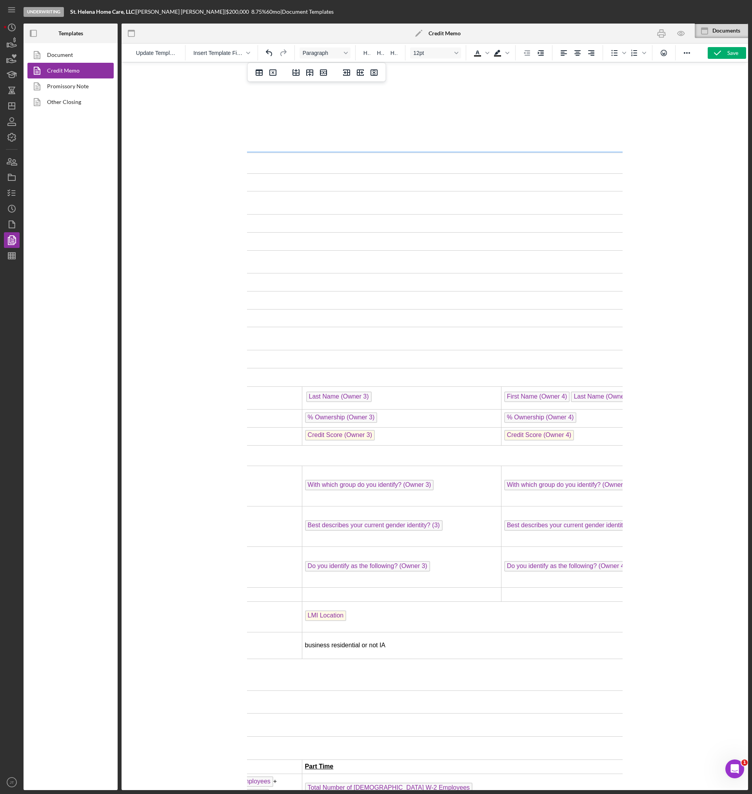
drag, startPoint x: 363, startPoint y: 397, endPoint x: 344, endPoint y: 402, distance: 19.8
click at [362, 398] on td "Last Name (Owner 3)" at bounding box center [400, 397] width 199 height 23
click at [338, 419] on span "% Ownership (Owner 3)" at bounding box center [323, 417] width 73 height 11
click at [340, 433] on span "Credit Score (Owner 3)" at bounding box center [322, 435] width 70 height 11
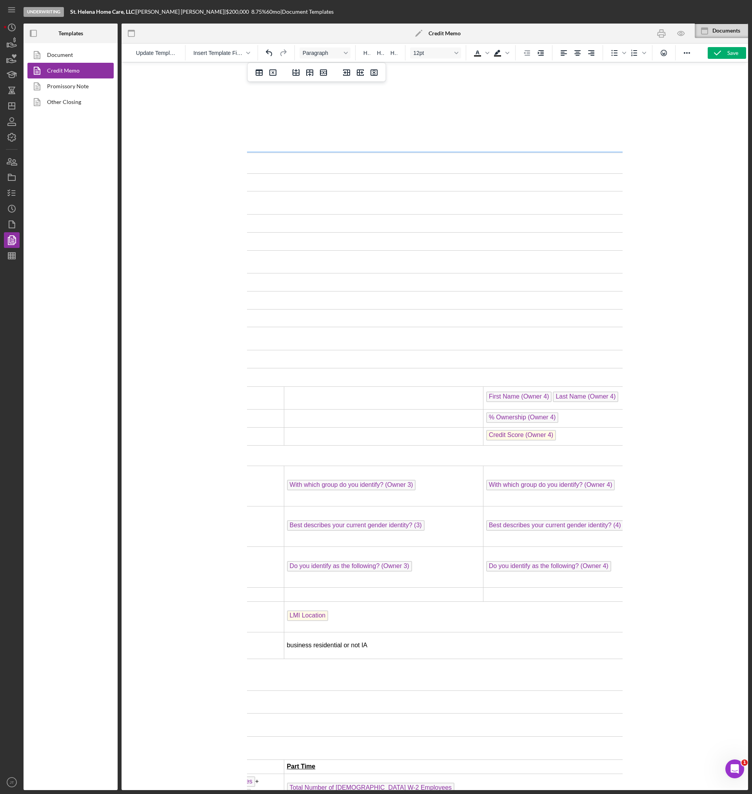
click at [359, 487] on span "With which group do you identify? (Owner 3)" at bounding box center [351, 485] width 129 height 11
click at [362, 524] on span "Best describes your current gender identity? (3)" at bounding box center [356, 525] width 138 height 11
click at [368, 566] on span "Do you identify as the following? (Owner 3)" at bounding box center [349, 566] width 125 height 11
click at [534, 568] on span "Do you identify as the following? (Owner 4)" at bounding box center [548, 566] width 125 height 11
click at [528, 534] on td "Best describes your current gender identity? (4)" at bounding box center [582, 526] width 199 height 40
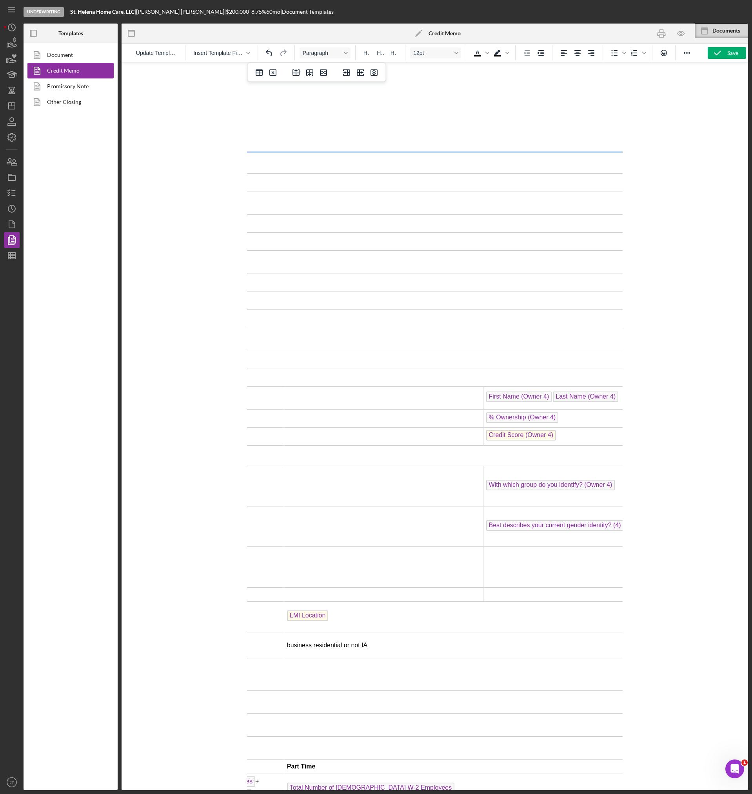
click at [528, 529] on span "Best describes your current gender identity? (4)" at bounding box center [555, 525] width 138 height 11
click at [533, 485] on span "With which group do you identify? (Owner 4)" at bounding box center [550, 485] width 129 height 11
click at [526, 439] on td "Credit Score (Owner 4) ﻿" at bounding box center [582, 437] width 199 height 18
click at [526, 439] on span "Credit Score (Owner 4)" at bounding box center [521, 435] width 70 height 11
click at [529, 416] on span "% Ownership (Owner 4)" at bounding box center [522, 417] width 73 height 11
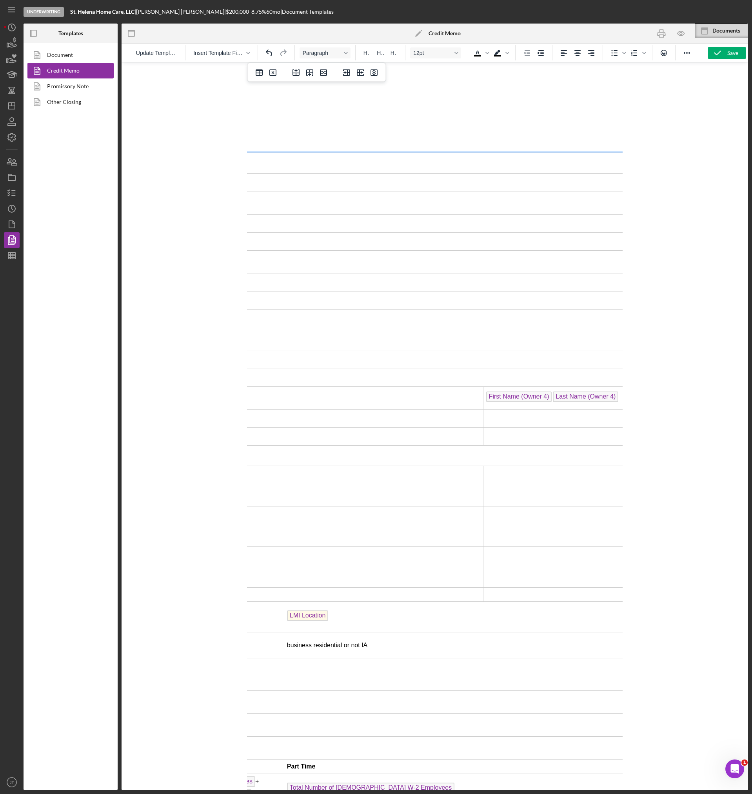
click at [525, 400] on span "First Name (Owner 4)" at bounding box center [519, 397] width 66 height 11
click at [526, 397] on span "Last Name (Owner 4)" at bounding box center [520, 397] width 66 height 11
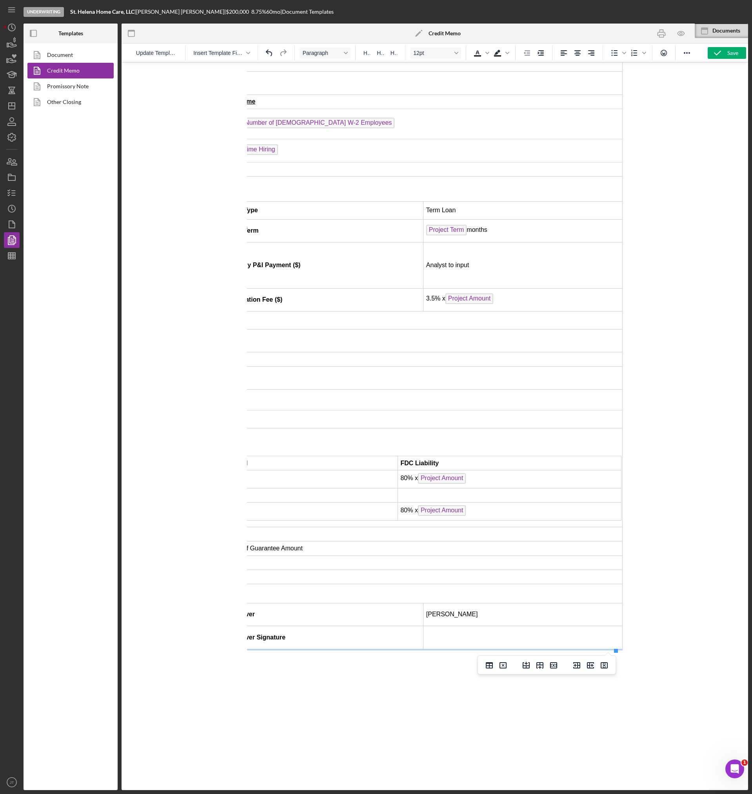
scroll to position [665, 507]
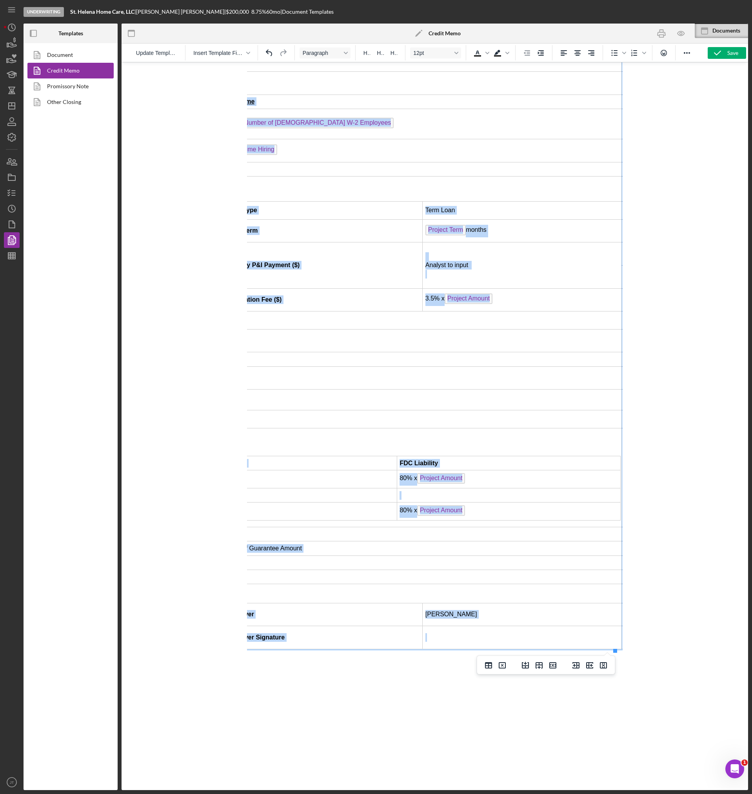
drag, startPoint x: 611, startPoint y: 167, endPoint x: 610, endPoint y: 632, distance: 465.7
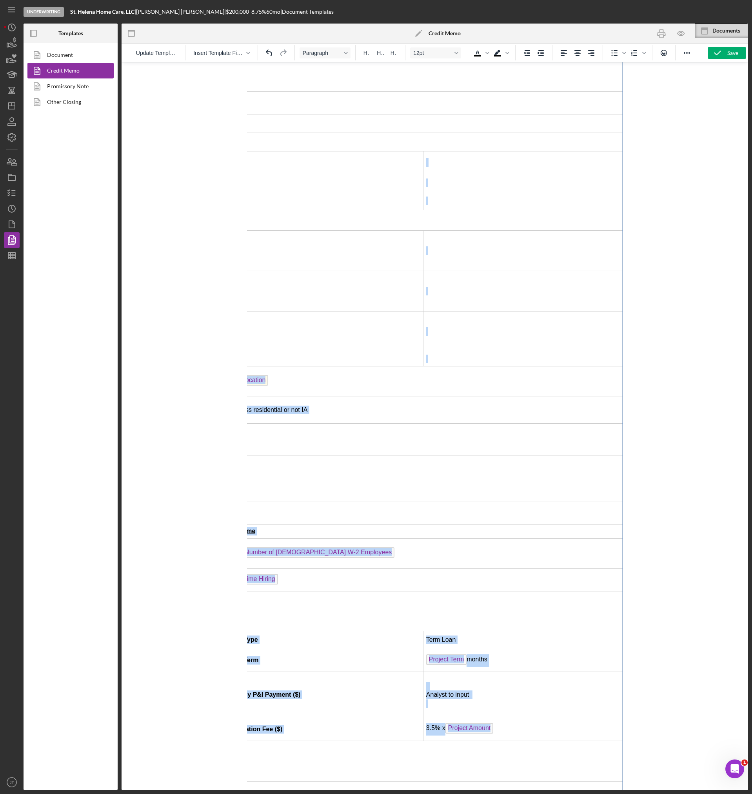
scroll to position [235, 505]
drag, startPoint x: 608, startPoint y: 68, endPoint x: 596, endPoint y: 74, distance: 14.2
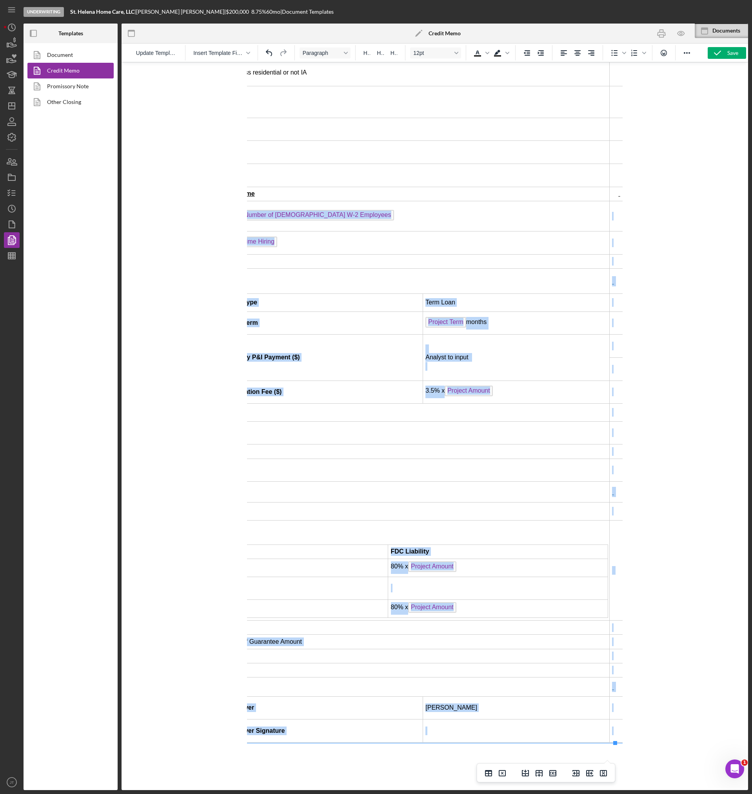
scroll to position [580, 507]
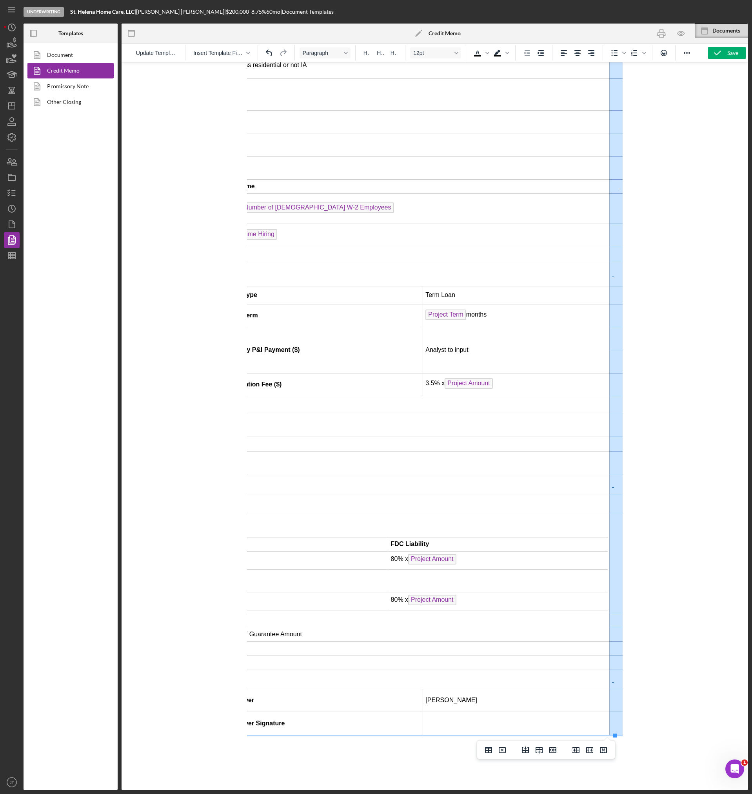
drag, startPoint x: 612, startPoint y: 166, endPoint x: 607, endPoint y: 727, distance: 561.4
click at [607, 727] on tbody "BORROWER INFORMATION Borrower Name Org Title Borrower Address Org Addr1 , Org C…" at bounding box center [188, 153] width 883 height 1162
click at [604, 751] on icon "Delete column" at bounding box center [603, 749] width 9 height 9
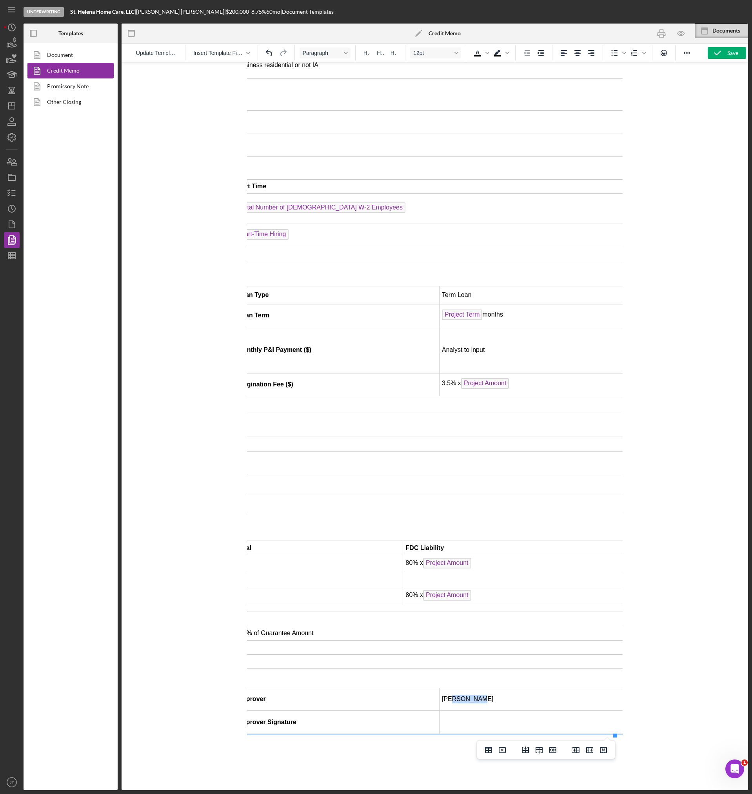
drag, startPoint x: 468, startPoint y: 706, endPoint x: 442, endPoint y: 707, distance: 26.7
click at [442, 707] on td "Robyn Rogin" at bounding box center [534, 699] width 190 height 23
click at [457, 726] on td "Rich Text Area. Press ALT-0 for help." at bounding box center [534, 722] width 190 height 23
click at [468, 565] on td "80% x Project Amount" at bounding box center [515, 564] width 225 height 18
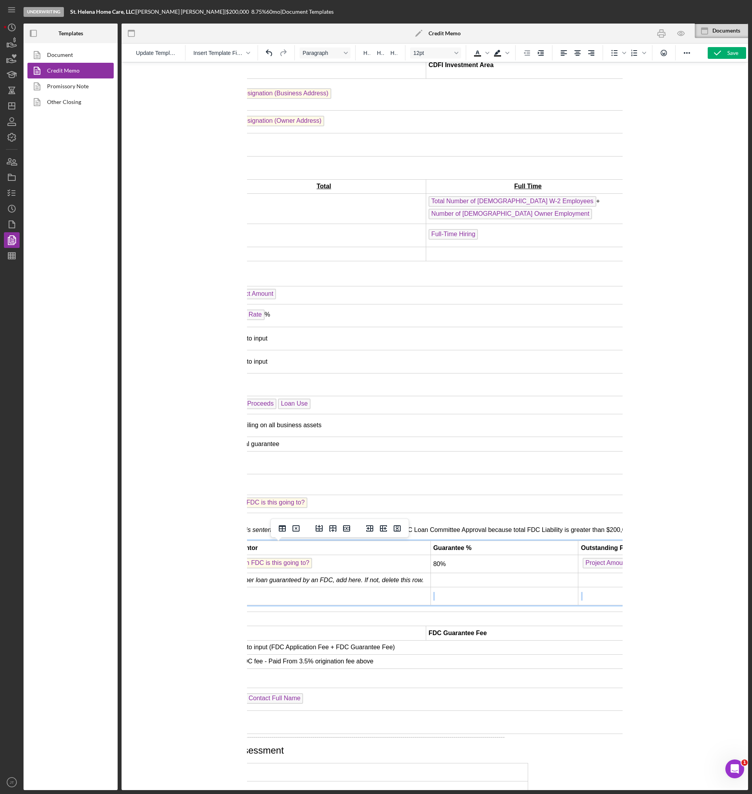
scroll to position [580, 259]
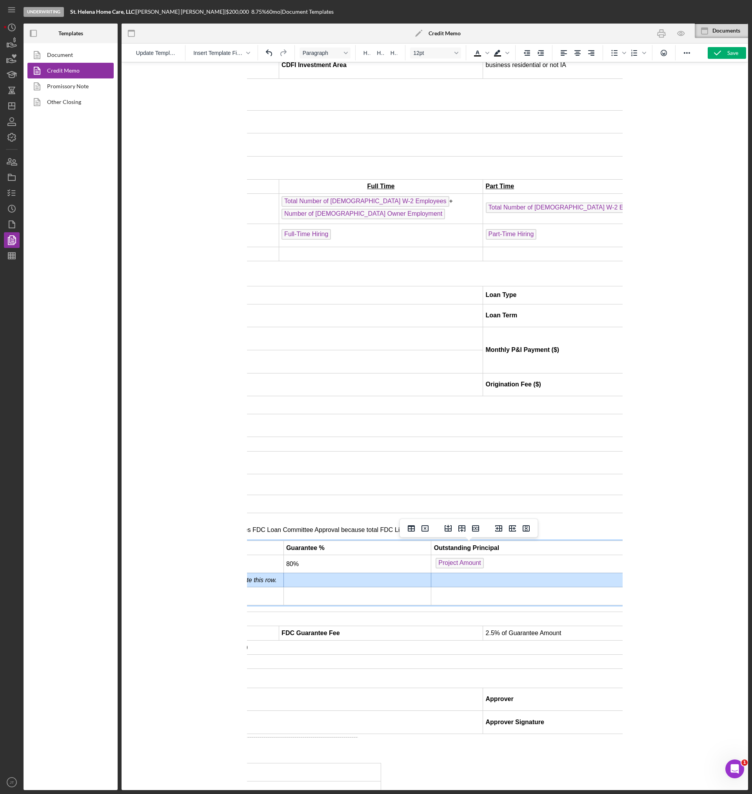
drag, startPoint x: 392, startPoint y: 584, endPoint x: 499, endPoint y: 581, distance: 107.1
click at [499, 581] on tr "If another loan guaranteed by an FDC, add here. If not, delete this row." at bounding box center [476, 580] width 799 height 14
click at [526, 526] on icon "Delete column" at bounding box center [526, 528] width 7 height 6
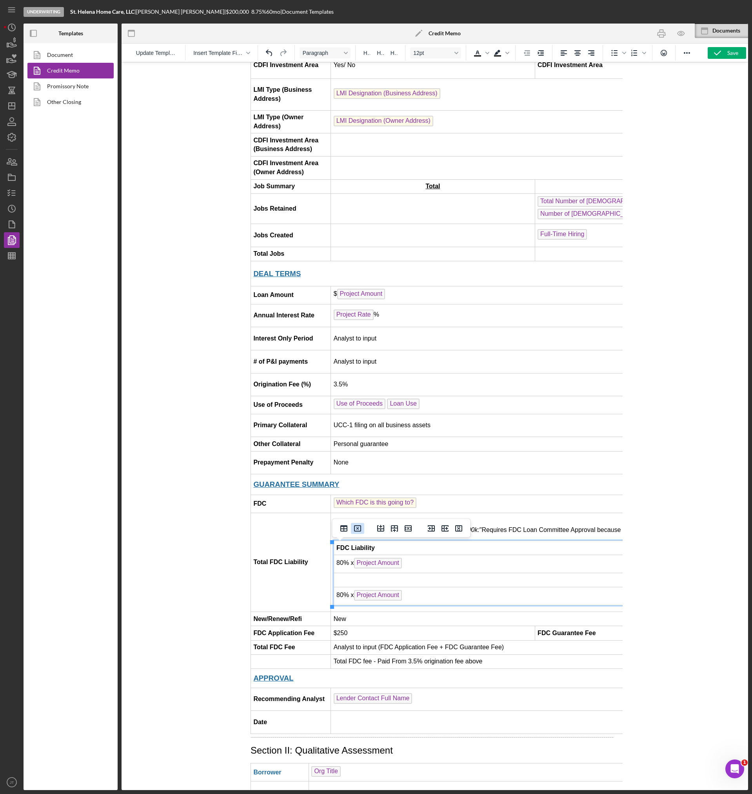
scroll to position [580, 4]
click at [266, 53] on icon "Undo" at bounding box center [269, 52] width 9 height 9
click at [405, 581] on em "If another loan guaranteed by an FDC, add here. If not, delete this row." at bounding box center [433, 580] width 197 height 7
click at [548, 582] on td "Rich Text Area. Press ALT-0 for help." at bounding box center [613, 580] width 148 height 14
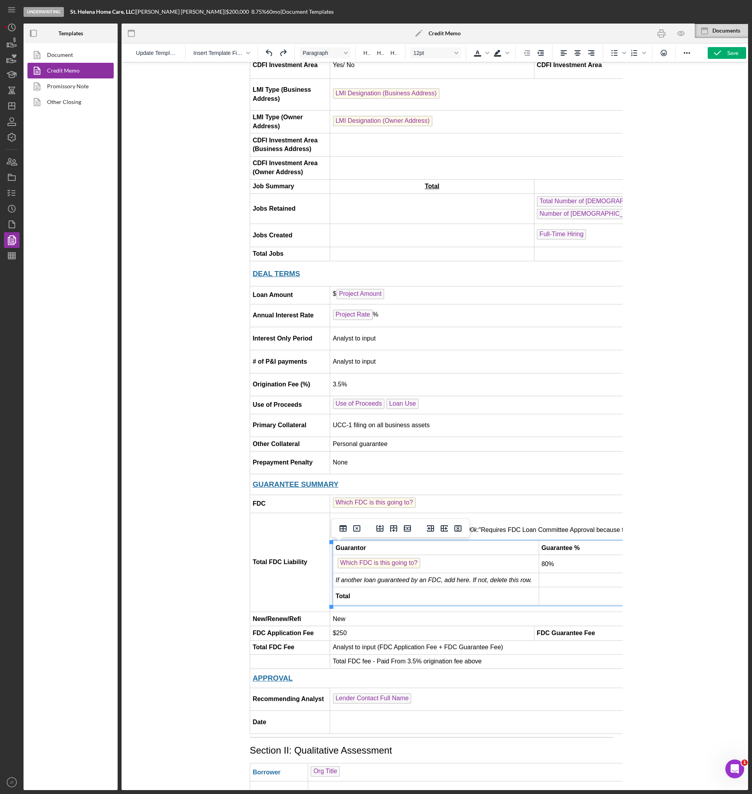
click at [519, 565] on td "Which FDC is this going to? ﻿" at bounding box center [436, 564] width 206 height 18
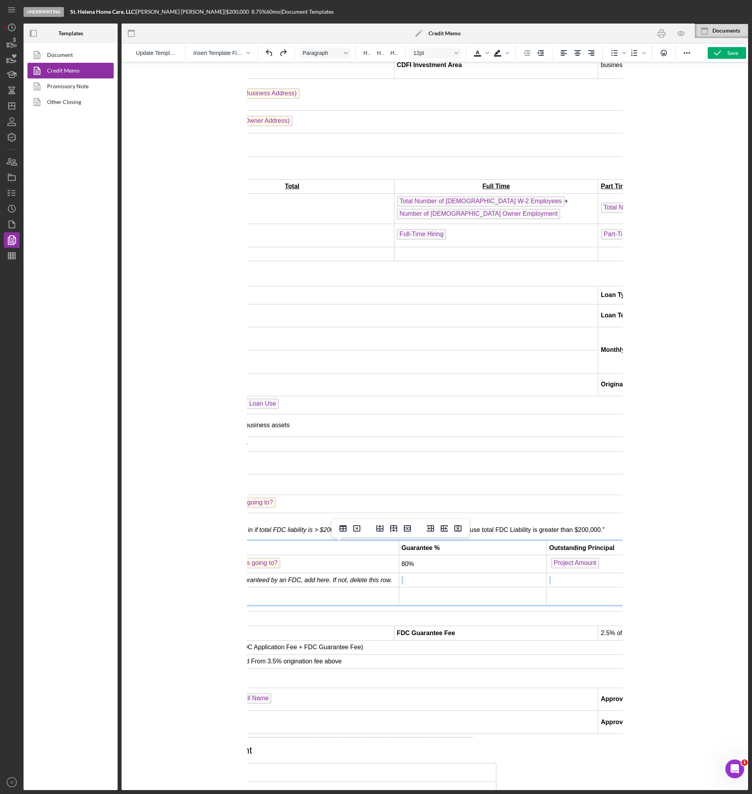
scroll to position [580, 466]
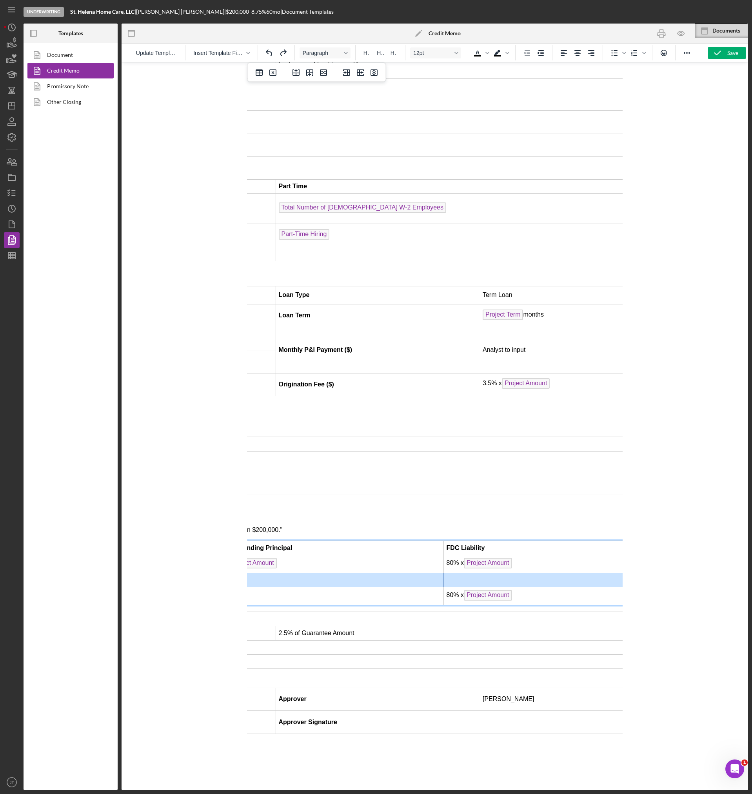
drag, startPoint x: 529, startPoint y: 585, endPoint x: 567, endPoint y: 583, distance: 38.1
click at [567, 583] on tr "If another loan guaranteed by an FDC, add here. If not, delete this row." at bounding box center [269, 580] width 799 height 14
drag, startPoint x: 324, startPoint y: 73, endPoint x: 69, endPoint y: 103, distance: 256.7
click at [324, 73] on icon "Delete row" at bounding box center [323, 72] width 9 height 9
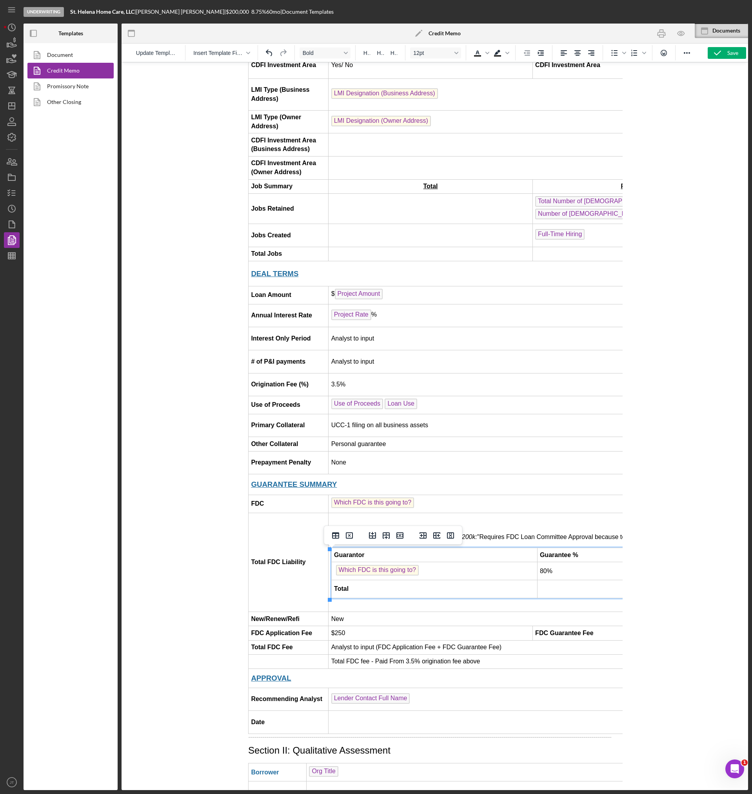
scroll to position [580, 0]
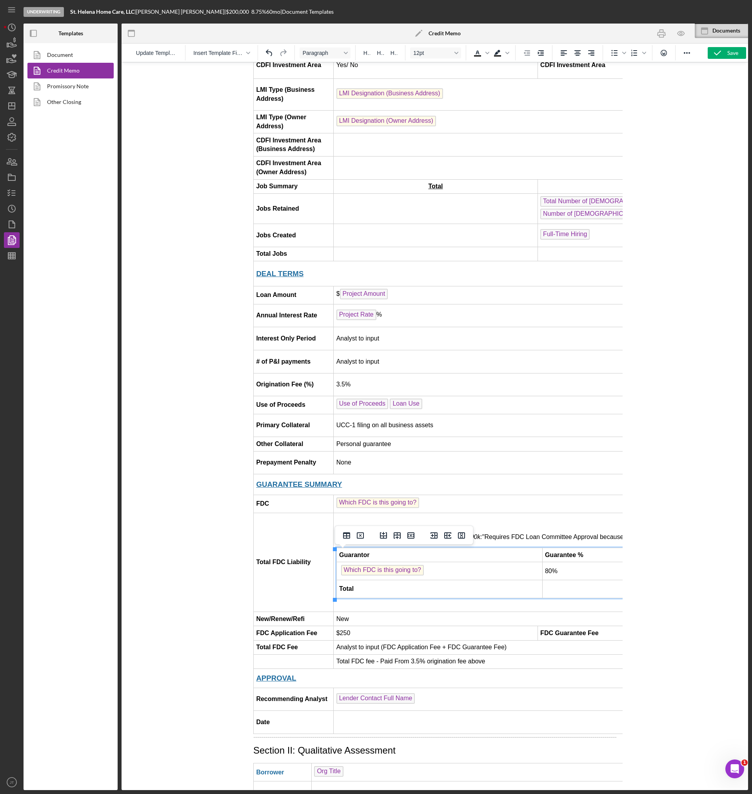
click at [552, 587] on td "Rich Text Area. Press ALT-0 for help." at bounding box center [616, 589] width 148 height 18
click at [409, 572] on span "Which FDC is this going to?" at bounding box center [382, 570] width 83 height 11
click at [401, 500] on span "Which FDC is this going to?" at bounding box center [377, 502] width 83 height 11
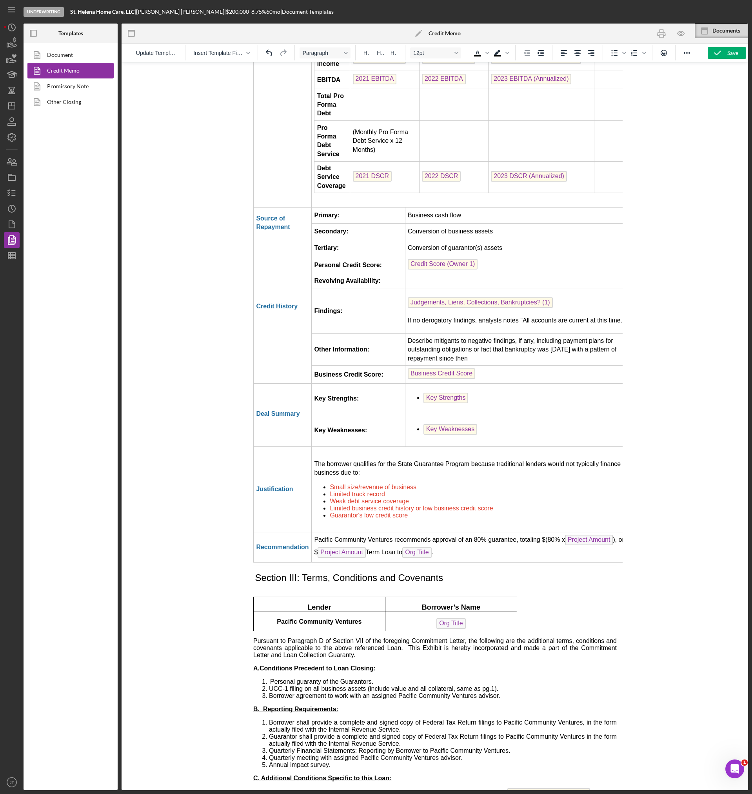
scroll to position [1676, 0]
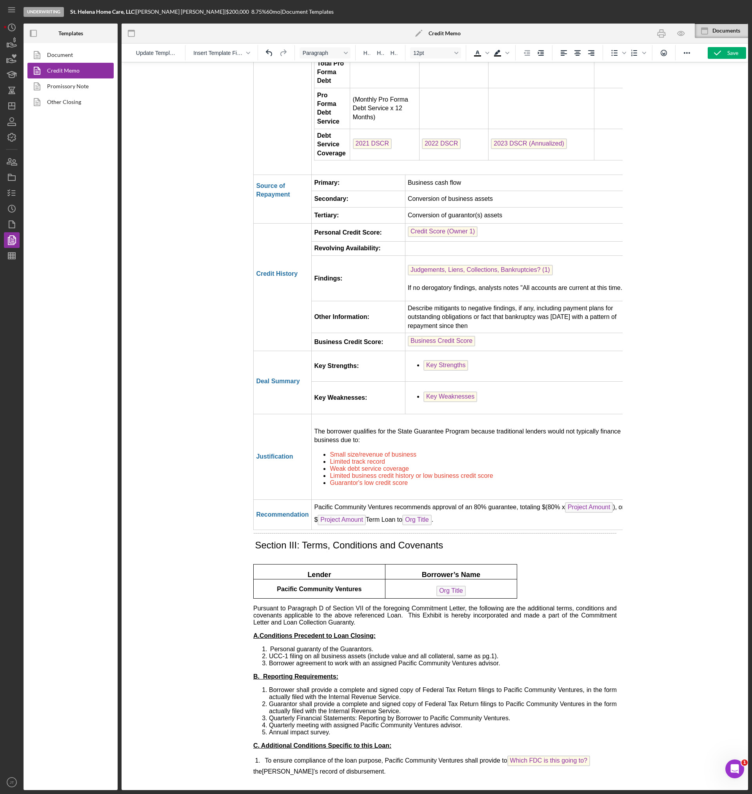
click at [564, 756] on span "Which FDC is this going to?" at bounding box center [548, 761] width 83 height 11
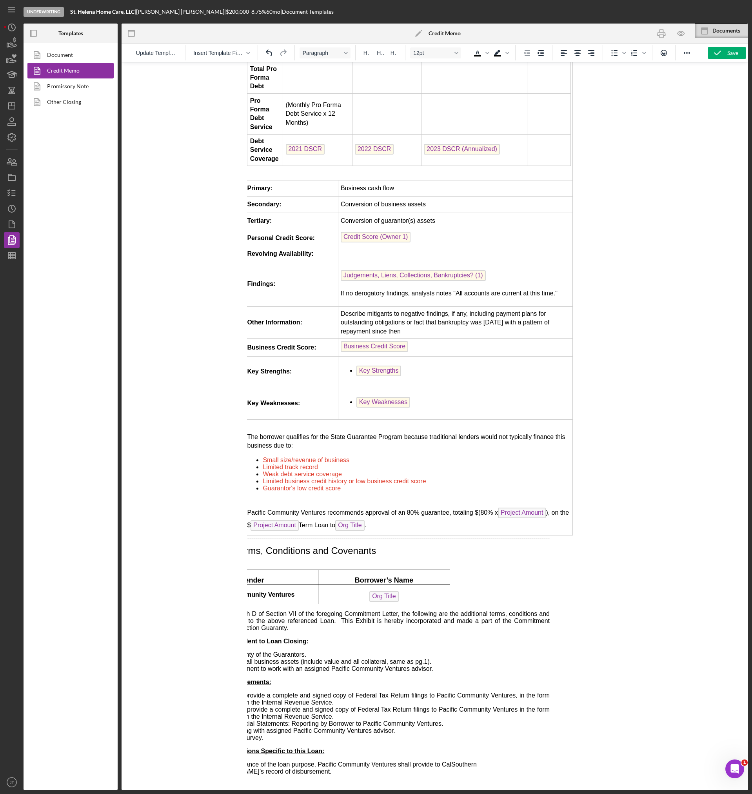
scroll to position [1672, 67]
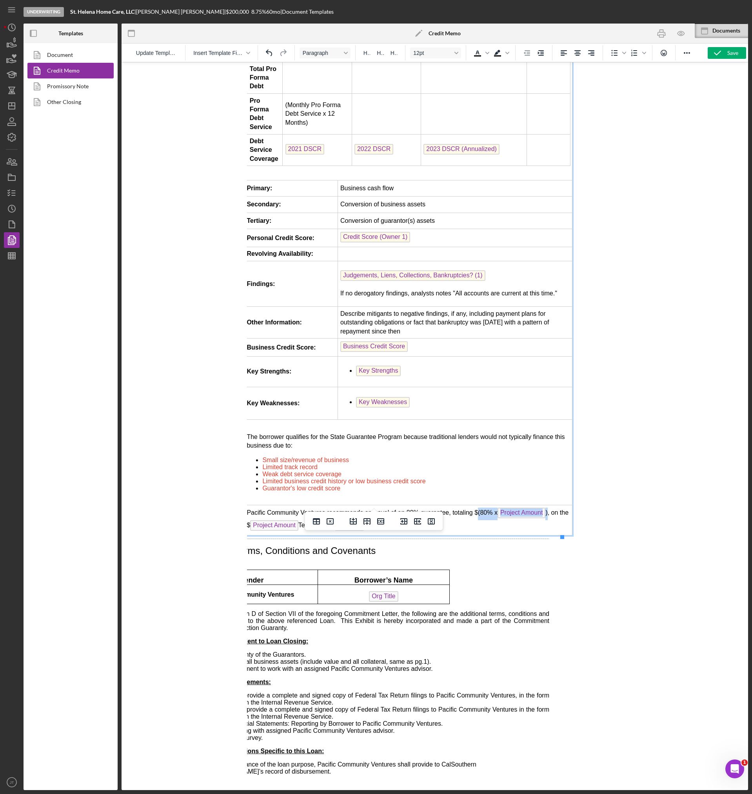
drag, startPoint x: 476, startPoint y: 486, endPoint x: 548, endPoint y: 482, distance: 72.3
click at [548, 505] on td "Pacific Community Ventures recommends approval of an 80% guarantee, totaling $(…" at bounding box center [408, 520] width 328 height 31
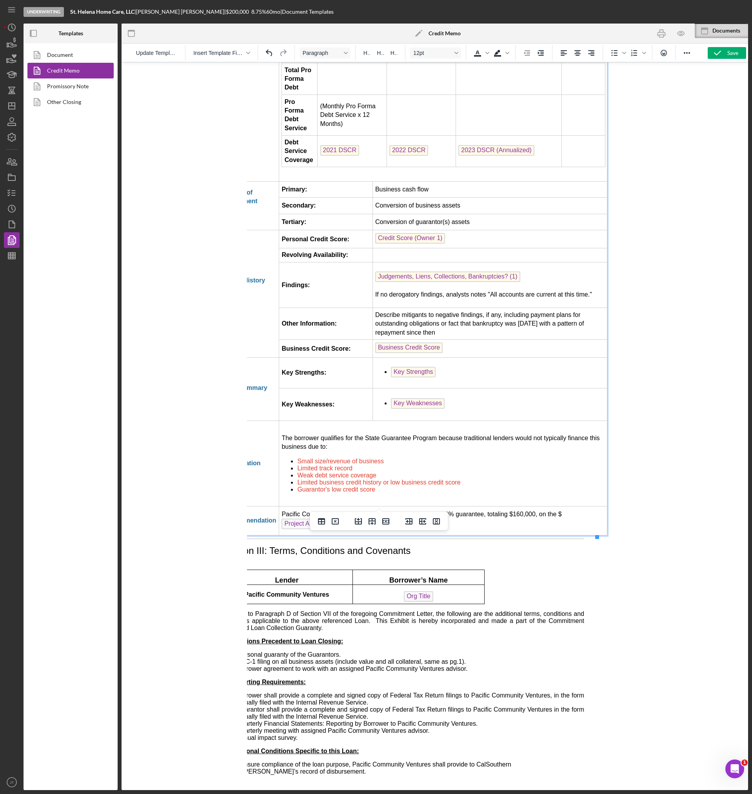
scroll to position [1671, 0]
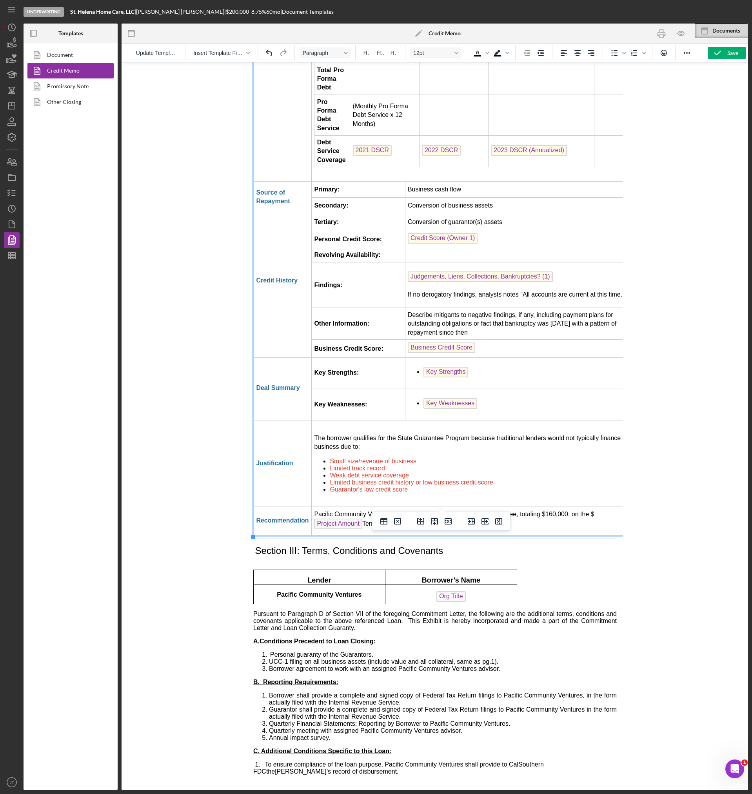
click at [418, 519] on span "Org Title" at bounding box center [413, 524] width 29 height 11
click at [348, 519] on span "Project Amount" at bounding box center [338, 524] width 48 height 11
click at [427, 486] on li "Guarantor's low credit score" at bounding box center [483, 489] width 307 height 7
click at [674, 36] on icon "button" at bounding box center [682, 34] width 18 height 18
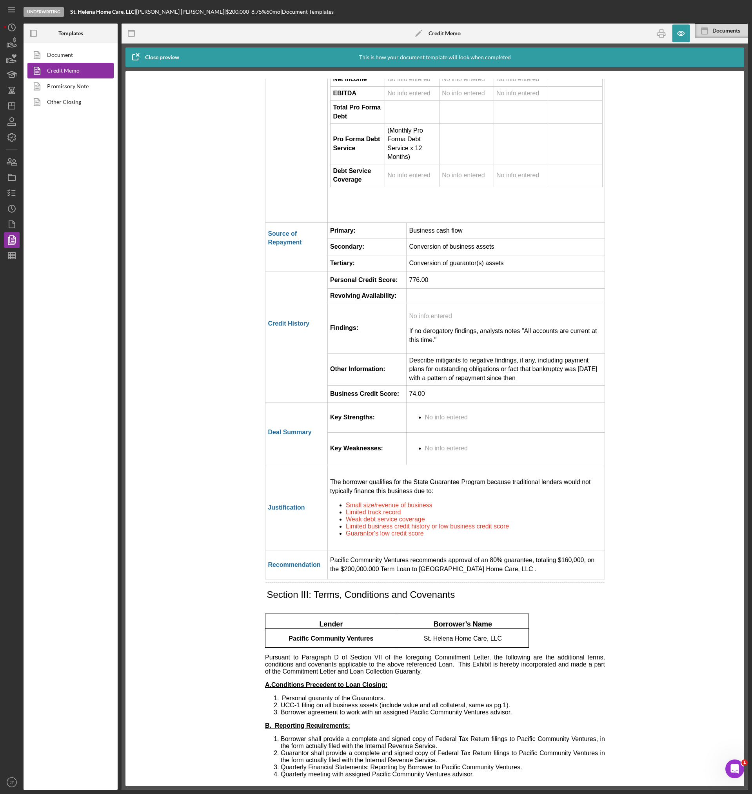
scroll to position [1694, 0]
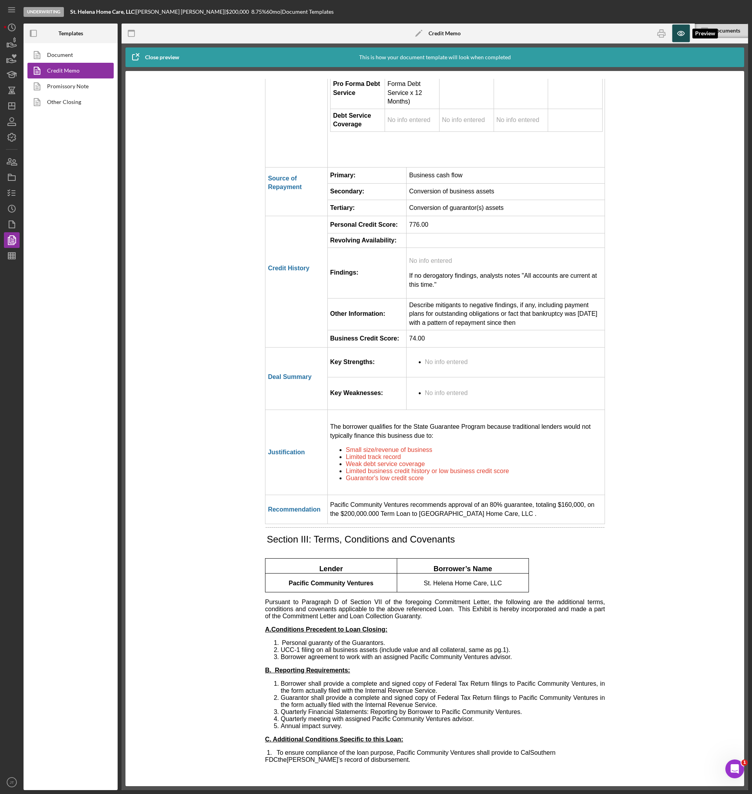
click at [679, 33] on icon "button" at bounding box center [682, 34] width 18 height 18
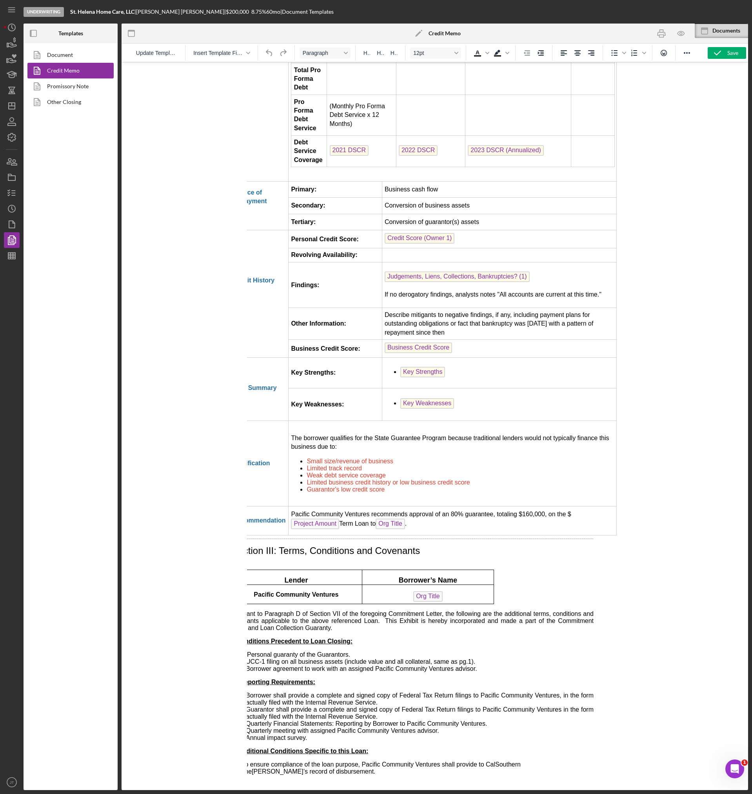
scroll to position [1671, 23]
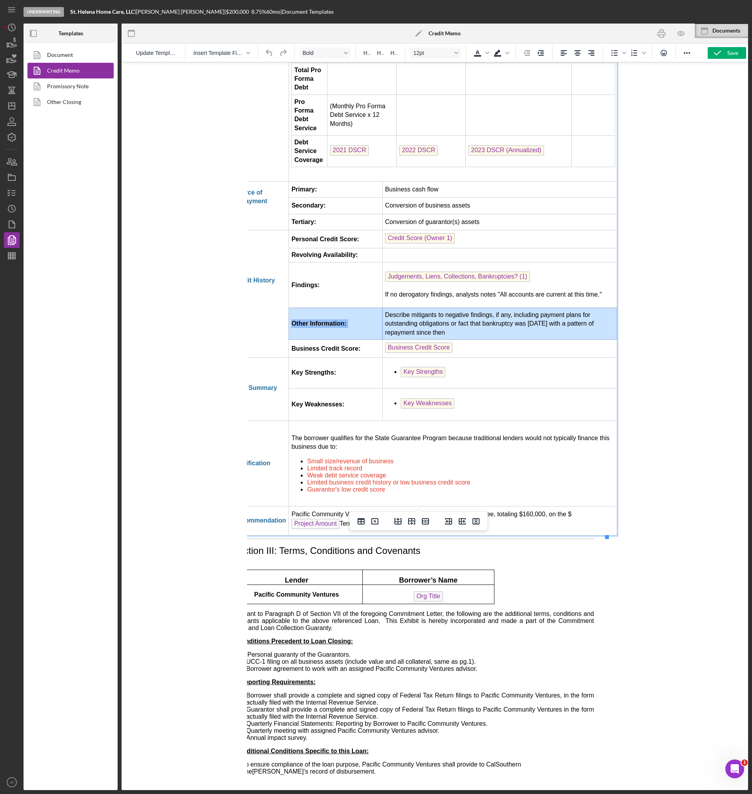
drag, startPoint x: 466, startPoint y: 305, endPoint x: 379, endPoint y: 284, distance: 90.4
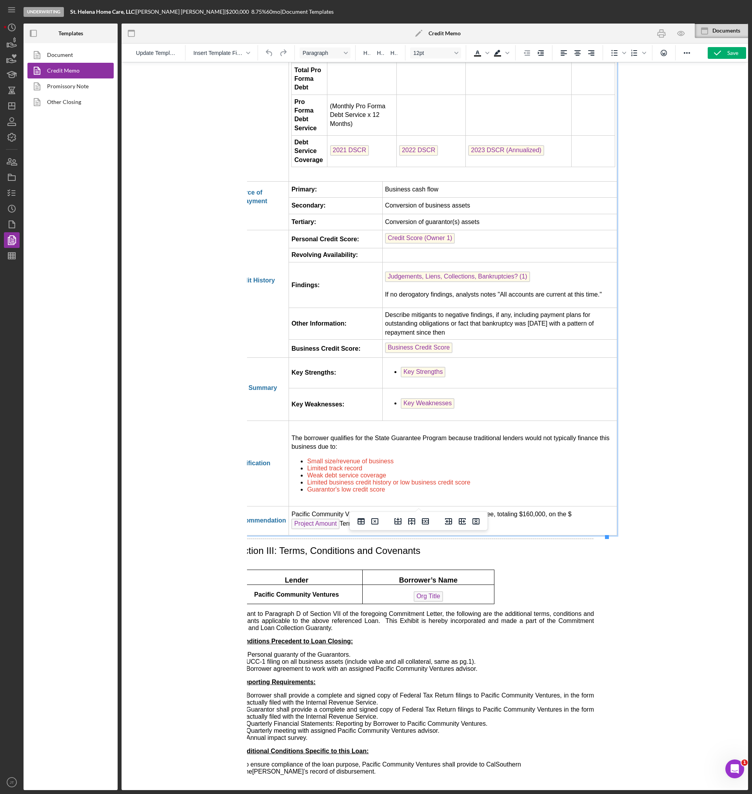
click at [452, 308] on td "Describe mitigants to negative findings, if any, including payment plans for ou…" at bounding box center [499, 324] width 235 height 32
drag, startPoint x: 442, startPoint y: 305, endPoint x: 381, endPoint y: 288, distance: 62.6
click at [382, 308] on td "Describe mitigants to negative findings, if any, including payment plans for ou…" at bounding box center [499, 324] width 235 height 32
drag, startPoint x: 497, startPoint y: 267, endPoint x: 381, endPoint y: 266, distance: 116.9
click at [382, 266] on td "Judgements, Liens, Collections, Bankruptcies? (1) If no derogatory findings, an…" at bounding box center [499, 285] width 235 height 46
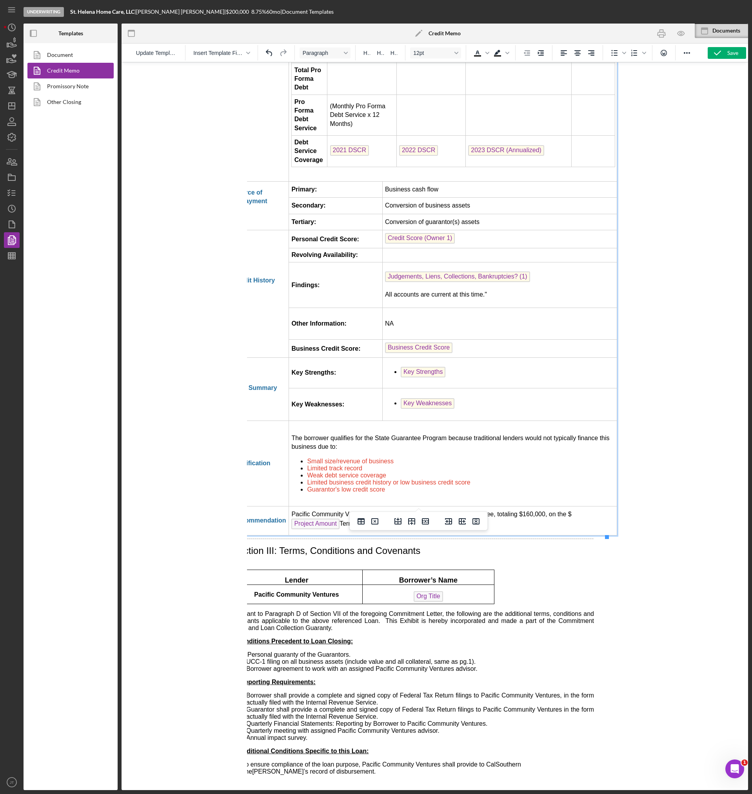
click at [488, 290] on p "All accounts are current at this time."" at bounding box center [499, 294] width 229 height 9
click at [519, 271] on span "Judgements, Liens, Collections, Bankruptcies? (1)" at bounding box center [457, 276] width 145 height 11
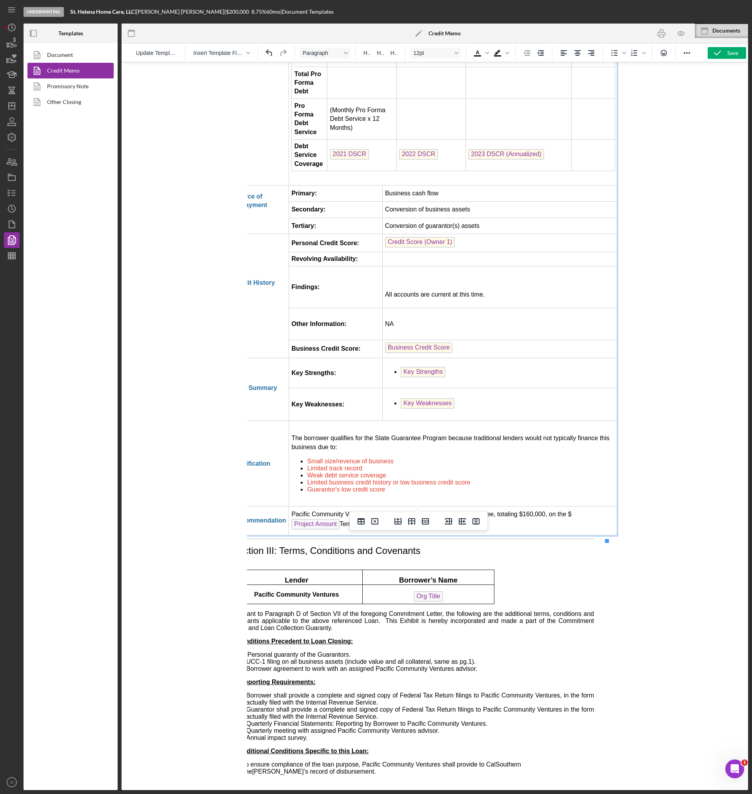
scroll to position [1667, 23]
click at [385, 290] on p "All accounts are current at this time." at bounding box center [499, 294] width 229 height 9
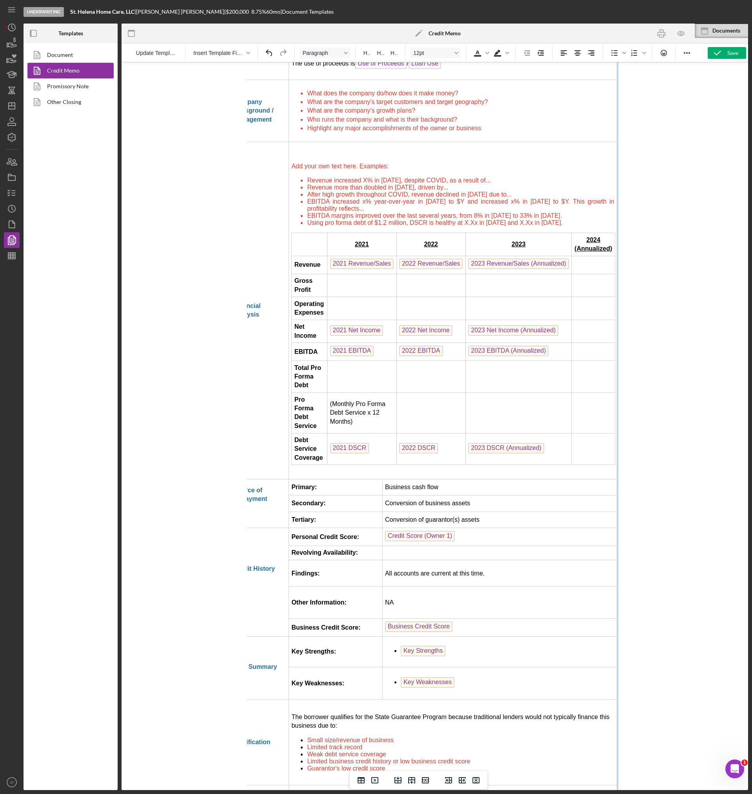
scroll to position [1338, 23]
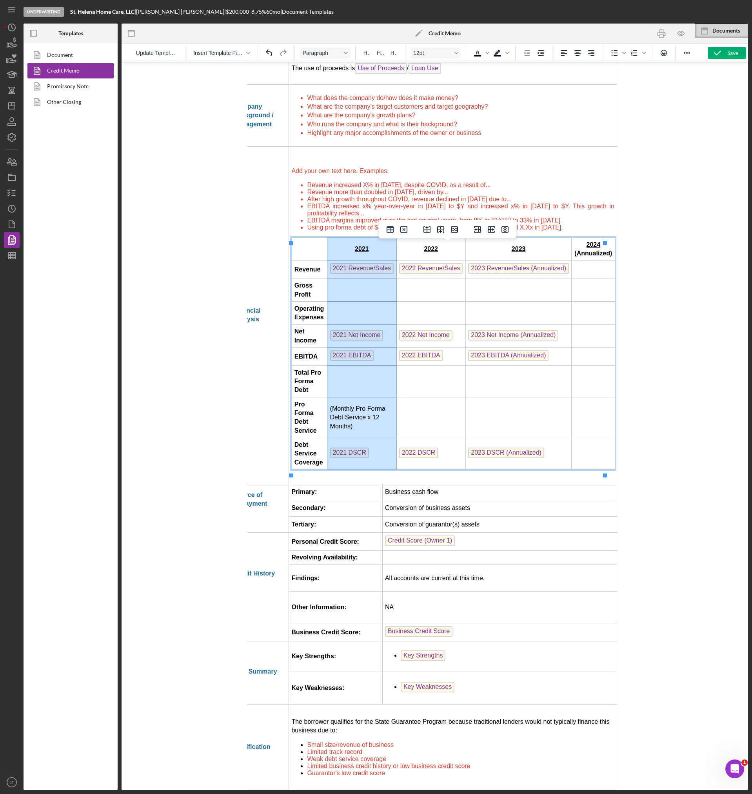
drag, startPoint x: 381, startPoint y: 263, endPoint x: 387, endPoint y: 450, distance: 187.2
click at [387, 450] on tbody "2021 2022 2023 2024 (Annualized) Revenue 2021 Revenue/Sales 2022 Revenue/Sales …" at bounding box center [453, 354] width 324 height 232
click at [505, 230] on icon "Delete column" at bounding box center [505, 229] width 7 height 6
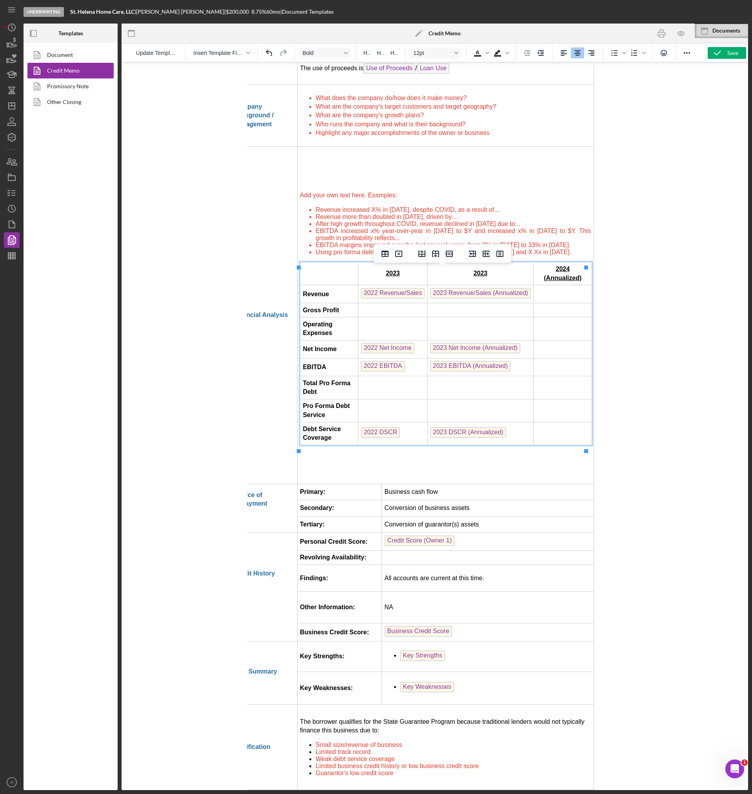
click at [491, 280] on td "2023" at bounding box center [480, 273] width 106 height 23
click at [563, 271] on strong "2024 (Annualized)" at bounding box center [563, 273] width 38 height 15
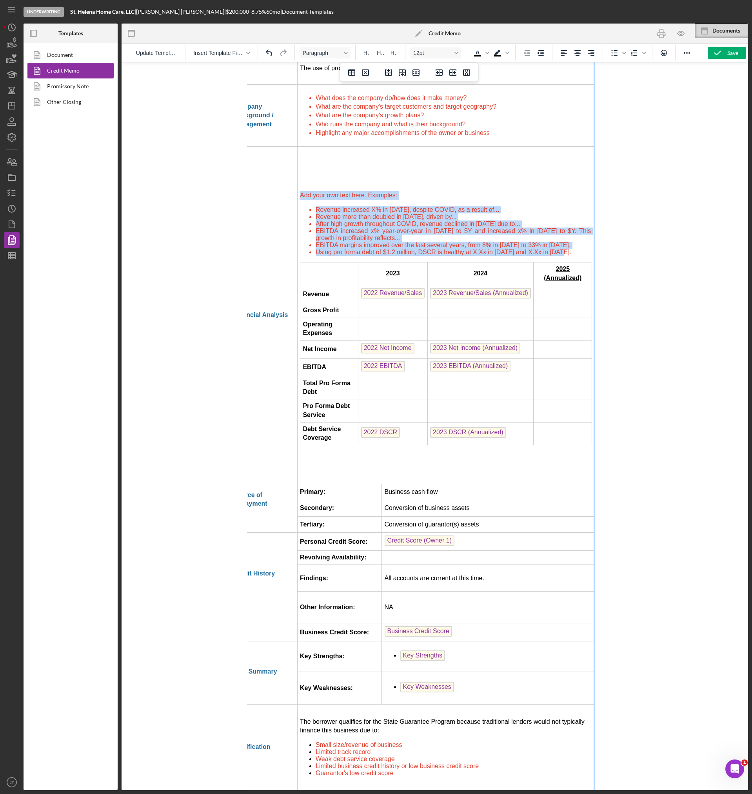
drag, startPoint x: 554, startPoint y: 259, endPoint x: 301, endPoint y: 197, distance: 260.9
click at [301, 197] on td "Add your own text here. Examples: Revenue increased X% in 2020, despite COVID, …" at bounding box center [445, 314] width 297 height 337
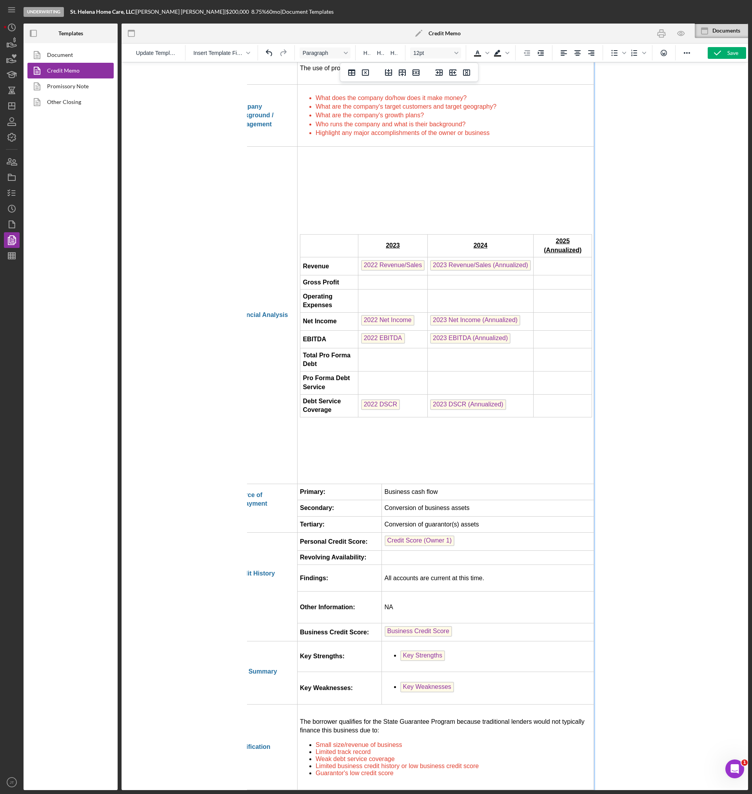
click at [298, 252] on td "2023 2024 2025 (Annualized) Revenue 2022 Revenue/Sales 2023 Revenue/Sales (Annu…" at bounding box center [445, 314] width 297 height 337
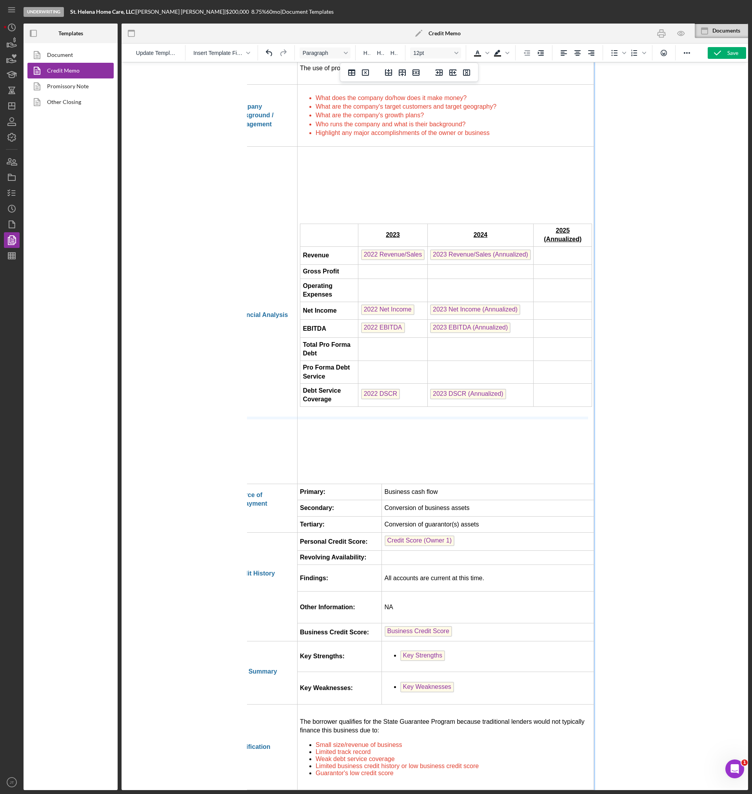
drag, startPoint x: 386, startPoint y: 485, endPoint x: 433, endPoint y: 95, distance: 392.8
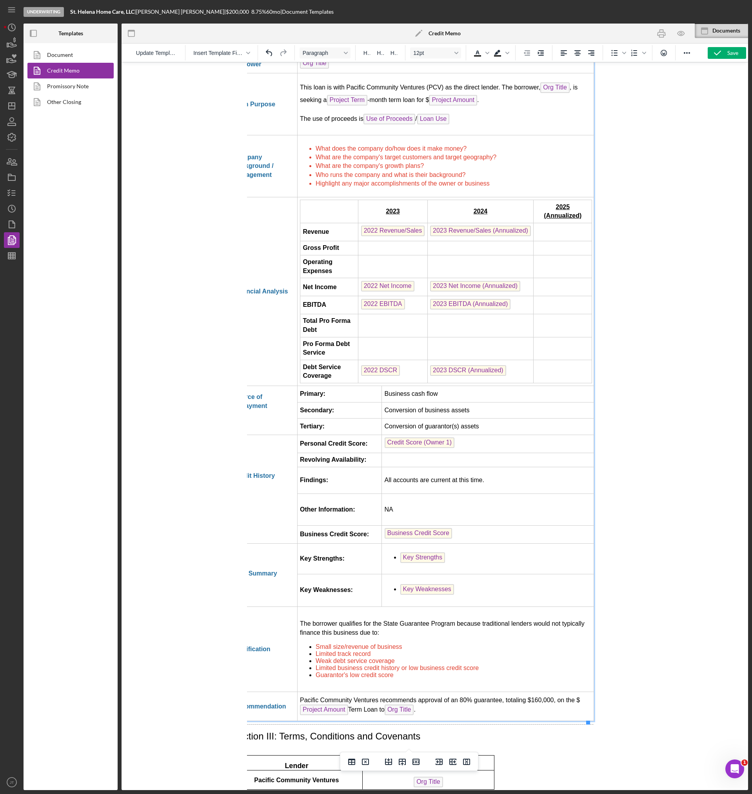
scroll to position [1260, 23]
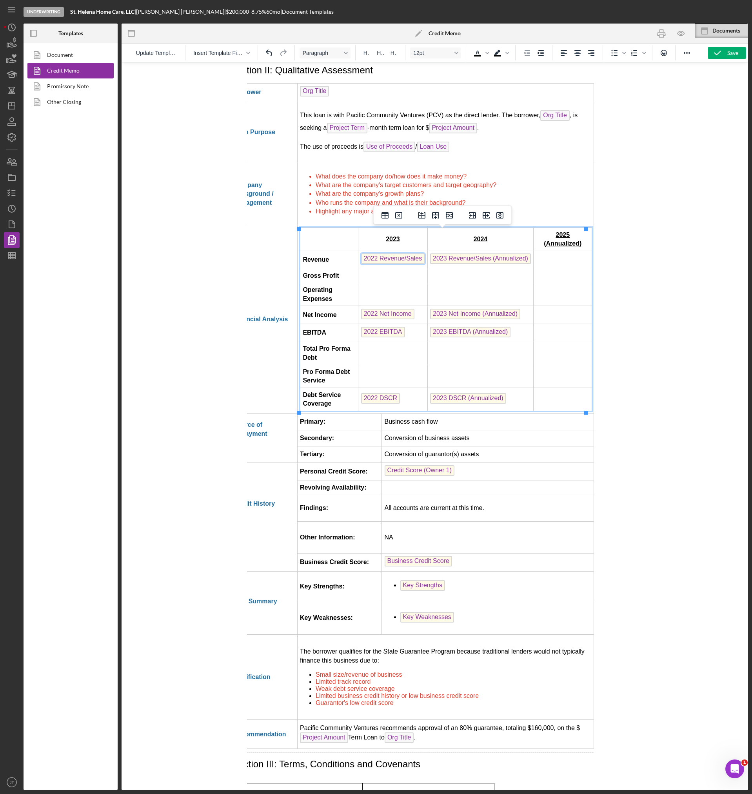
click at [398, 262] on span "2022 Revenue/Sales" at bounding box center [393, 258] width 64 height 11
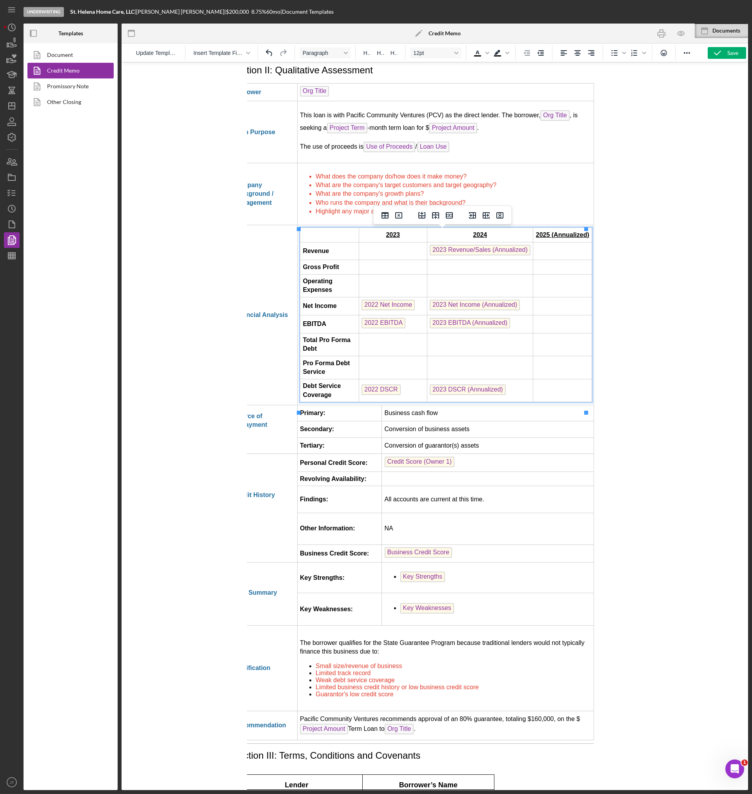
click at [440, 255] on span "2023 Revenue/Sales (Annualized)" at bounding box center [480, 250] width 101 height 11
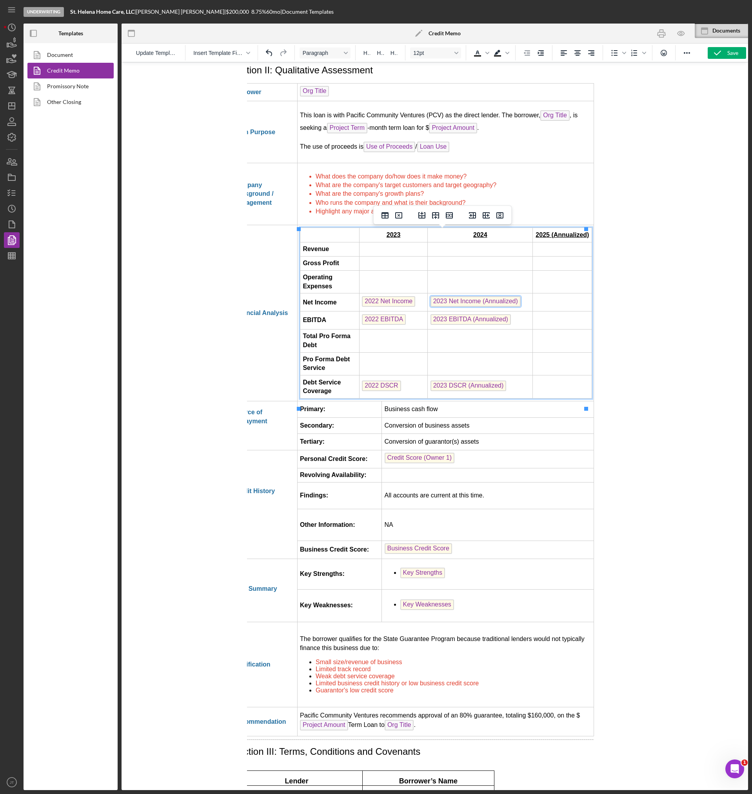
click at [451, 307] on span "2023 Net Income (Annualized)" at bounding box center [475, 301] width 90 height 11
click at [443, 325] on span "2023 EBITDA (Annualized)" at bounding box center [470, 319] width 80 height 11
click at [395, 307] on span "2022 Net Income" at bounding box center [388, 301] width 53 height 11
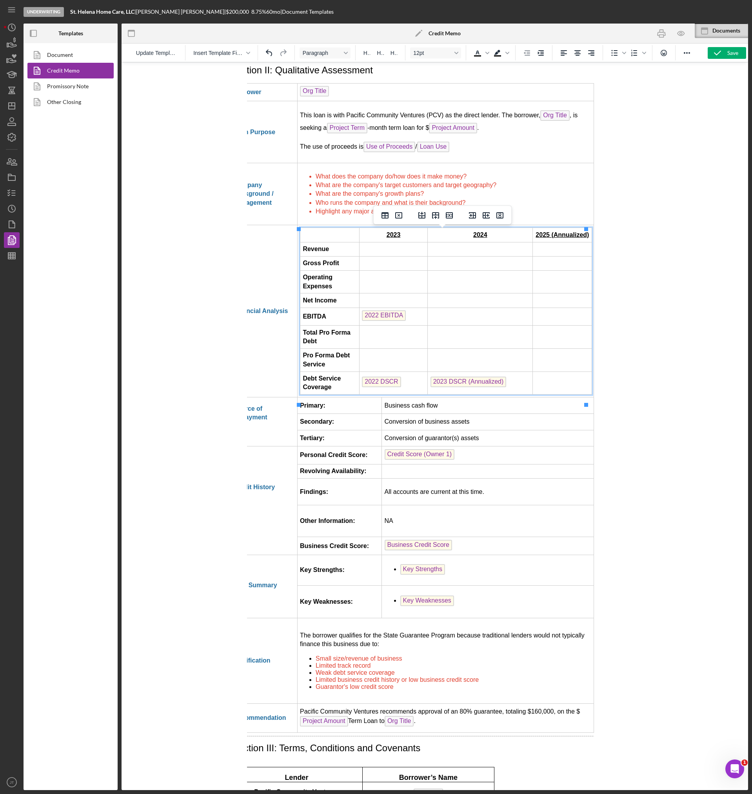
click at [388, 321] on span "2022 EBITDA" at bounding box center [384, 315] width 44 height 11
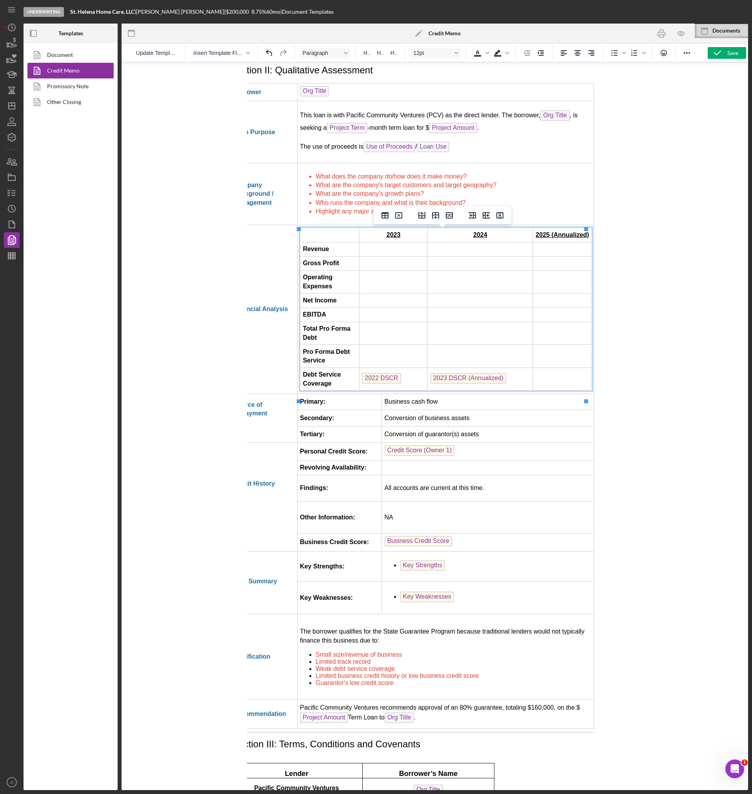
click at [377, 384] on span "2022 DSCR" at bounding box center [381, 378] width 39 height 11
click at [449, 384] on span "2023 DSCR (Annualized)" at bounding box center [468, 378] width 76 height 11
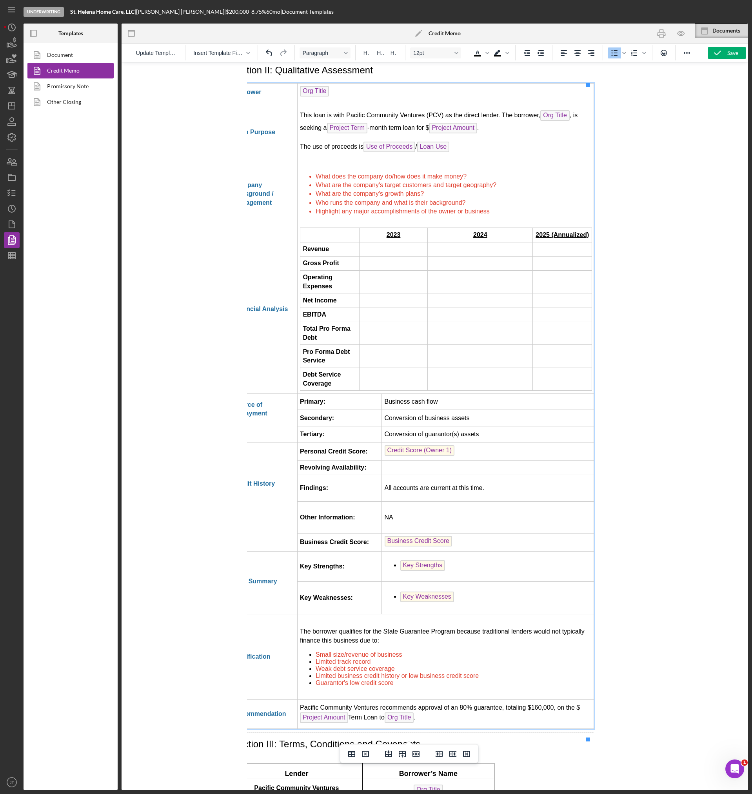
click at [484, 177] on li "What does the company do/how does it make money?" at bounding box center [452, 176] width 275 height 9
click at [501, 187] on li "What are the company's target customers and target geography?" at bounding box center [452, 185] width 275 height 9
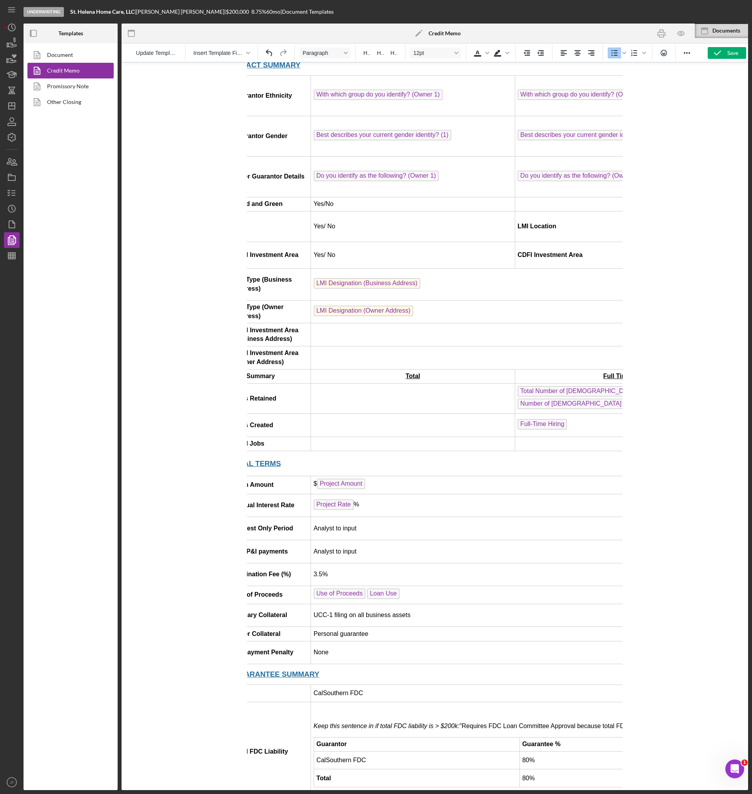
scroll to position [0, 23]
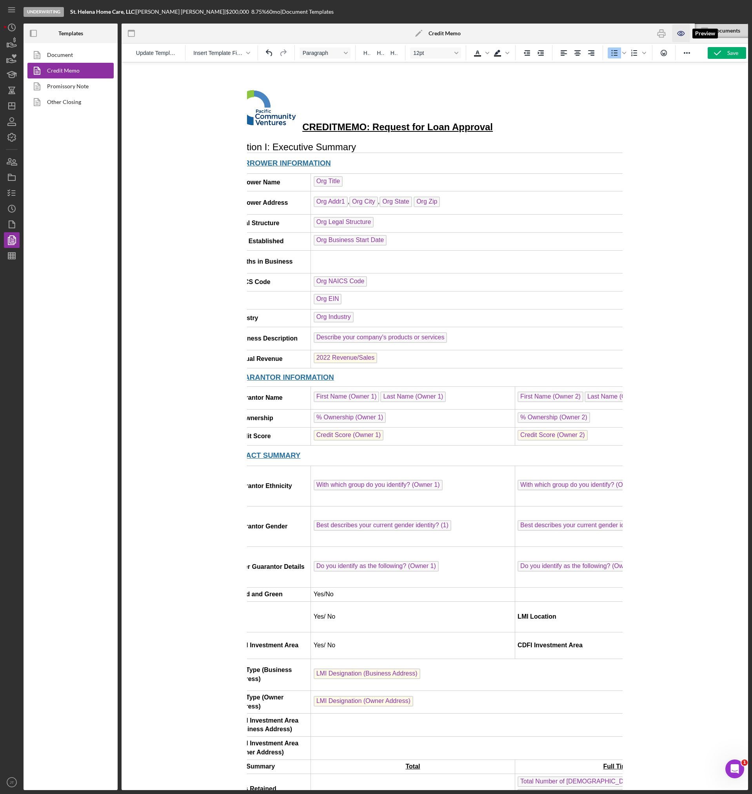
click at [676, 31] on icon "button" at bounding box center [682, 34] width 18 height 18
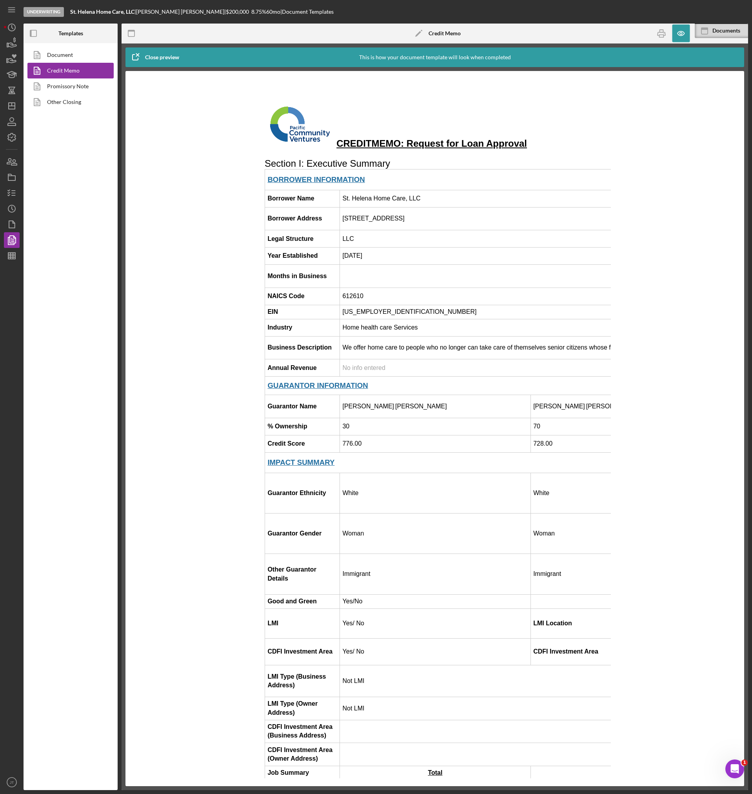
scroll to position [0, 0]
drag, startPoint x: 498, startPoint y: 217, endPoint x: 340, endPoint y: 229, distance: 158.1
click at [340, 229] on td "2011 Olive Ave, St. Helena Home Care LLC, CA 94574" at bounding box center [715, 218] width 751 height 23
copy td "2011 Olive Ave, St. Helena Home Care LLC, CA 94574"
click at [680, 36] on icon "button" at bounding box center [682, 34] width 18 height 18
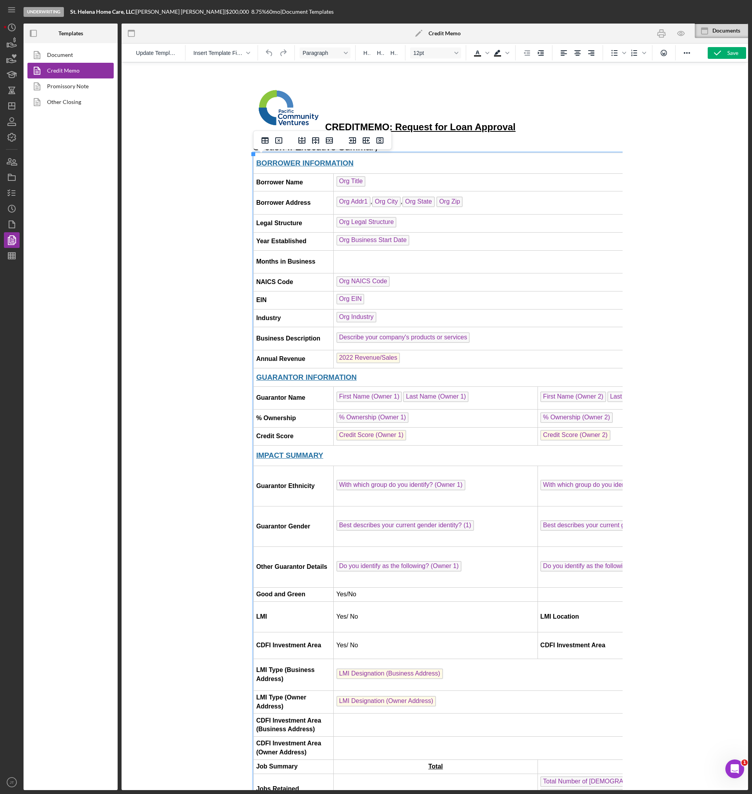
click at [479, 209] on td "Org Addr1 , Org City , Org State Org Zip ﻿" at bounding box center [734, 202] width 803 height 23
drag, startPoint x: 477, startPoint y: 203, endPoint x: 371, endPoint y: 200, distance: 106.0
click at [371, 200] on td "Org Addr1 , Org City , Org State Org Zip ﻿" at bounding box center [734, 202] width 803 height 23
drag, startPoint x: 452, startPoint y: 206, endPoint x: 406, endPoint y: 210, distance: 46.1
click at [406, 210] on td "[STREET_ADDRESS]" at bounding box center [734, 202] width 803 height 23
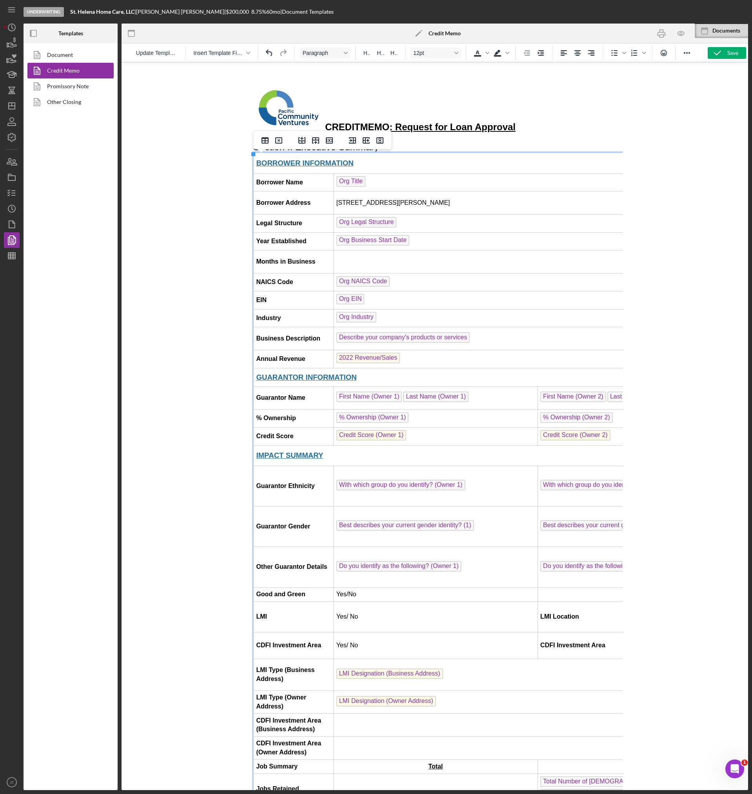
click at [432, 223] on td "Org Legal Structure" at bounding box center [734, 224] width 803 height 18
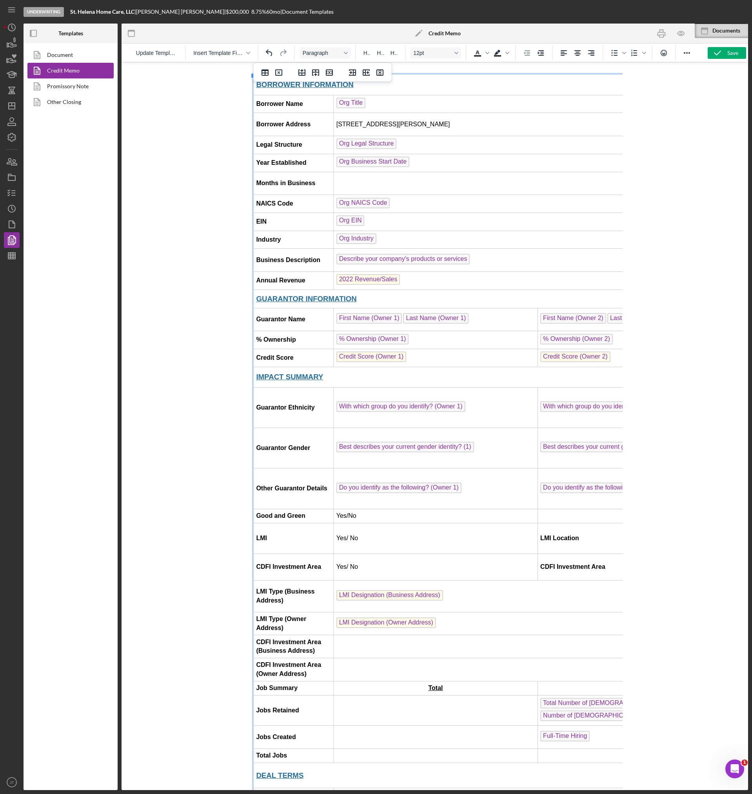
scroll to position [39, 0]
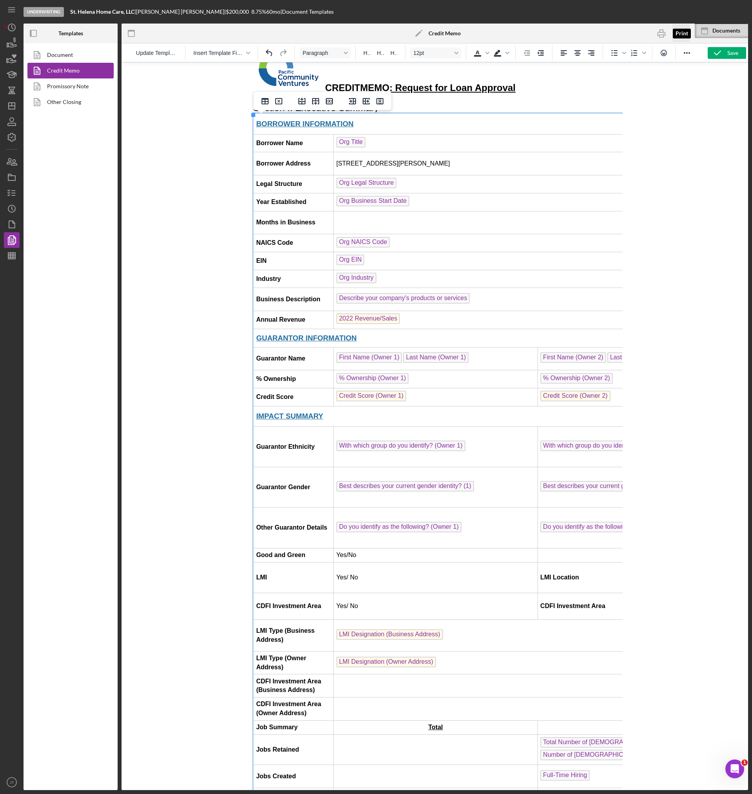
click at [676, 35] on icon "button" at bounding box center [682, 34] width 18 height 18
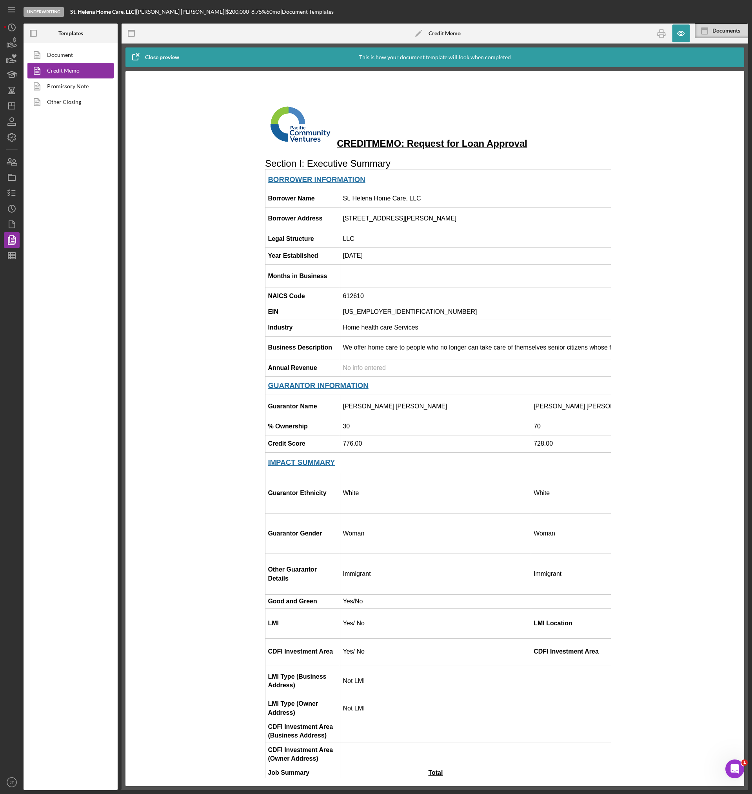
click at [355, 279] on td "Rich Text Area. Press ALT-0 for help." at bounding box center [715, 276] width 751 height 23
click at [683, 28] on icon "button" at bounding box center [682, 34] width 18 height 18
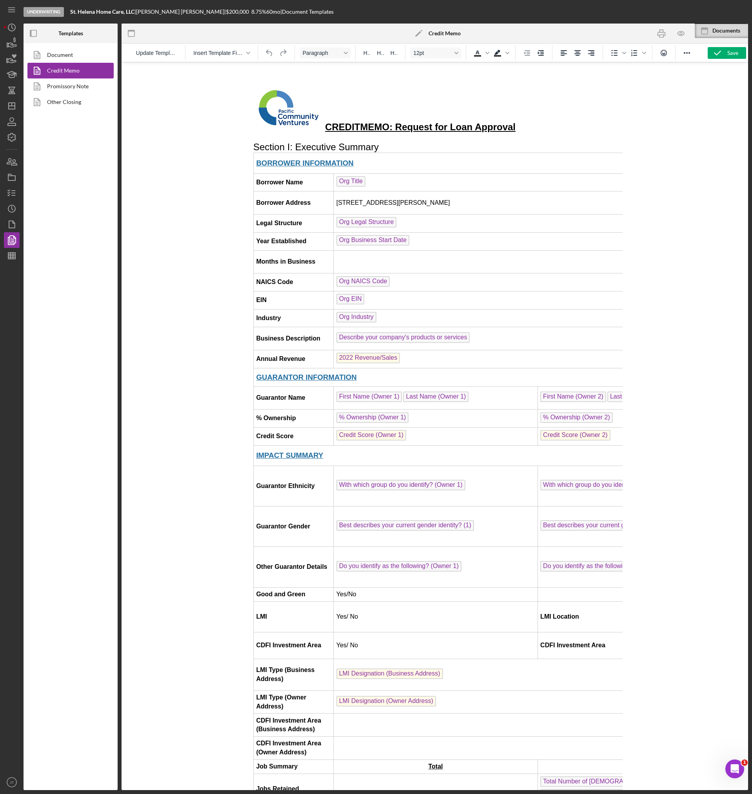
scroll to position [0, 0]
click at [352, 267] on td "Rich Text Area. Press ALT-0 for help." at bounding box center [734, 261] width 803 height 23
click at [425, 289] on td "Org NAICS Code" at bounding box center [734, 282] width 803 height 18
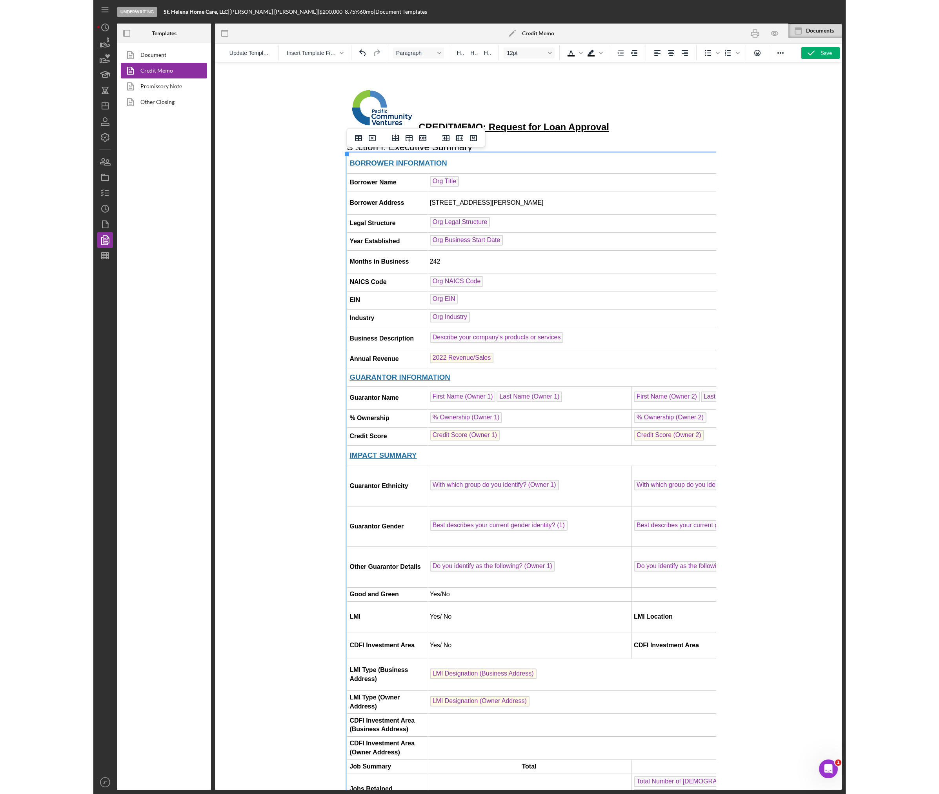
scroll to position [39, 0]
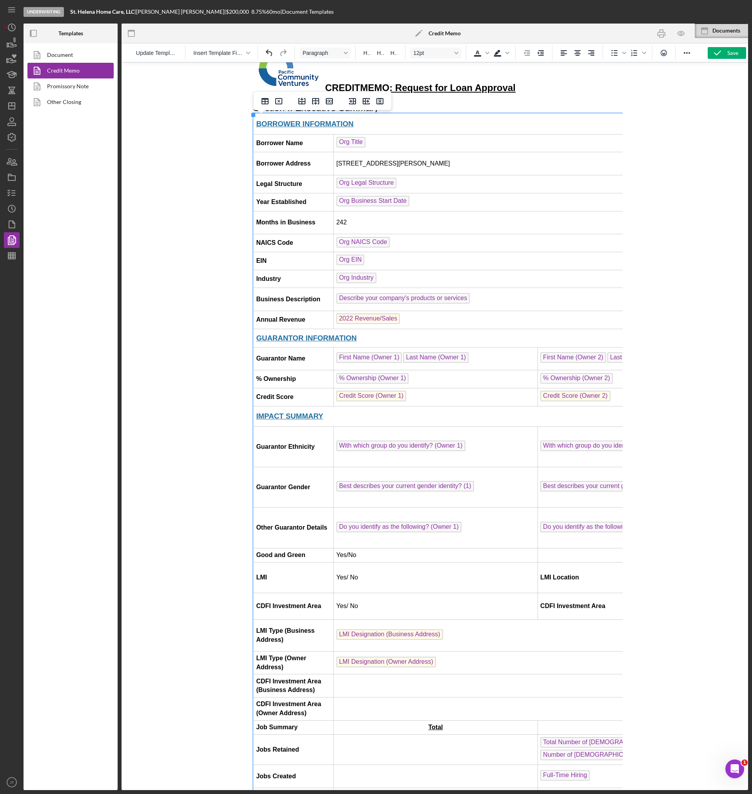
click at [421, 323] on td "2022 Revenue/Sales ﻿" at bounding box center [734, 320] width 803 height 18
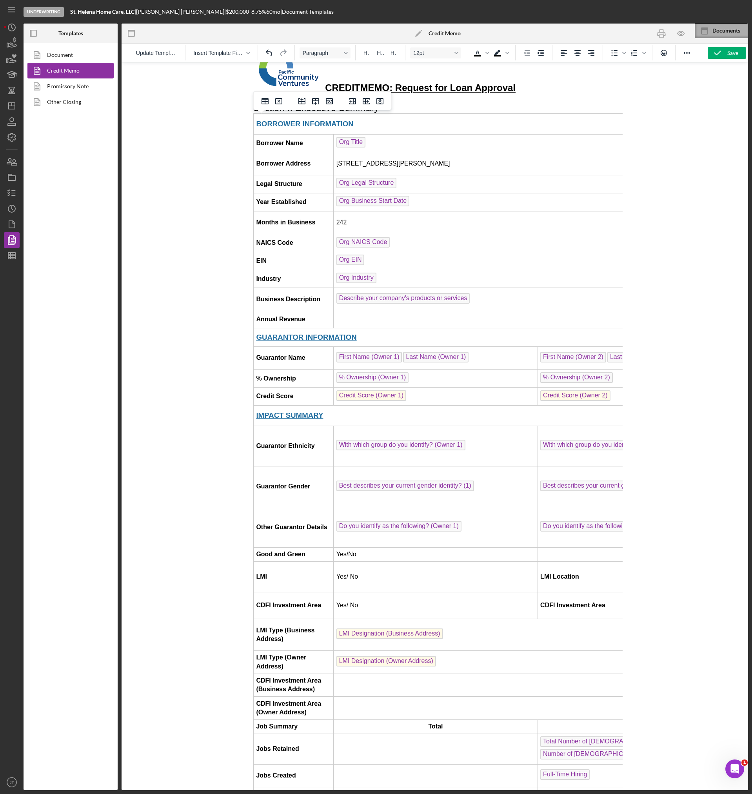
click at [726, 33] on div "Documents" at bounding box center [731, 30] width 36 height 6
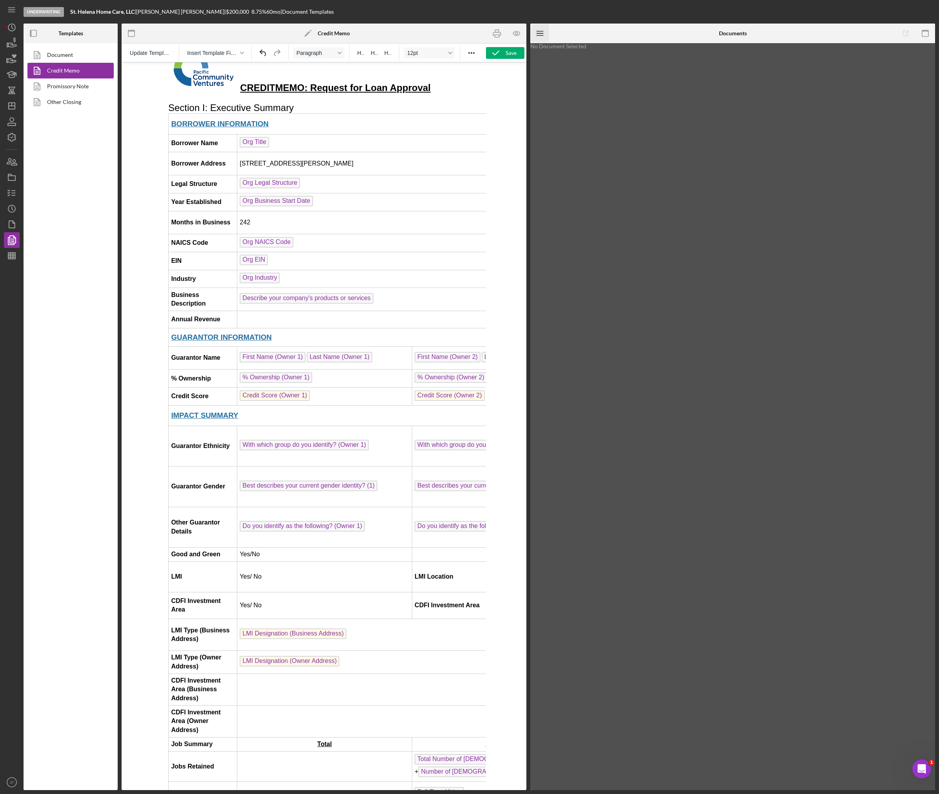
click at [539, 34] on icon "Icon/Menu" at bounding box center [541, 34] width 18 height 18
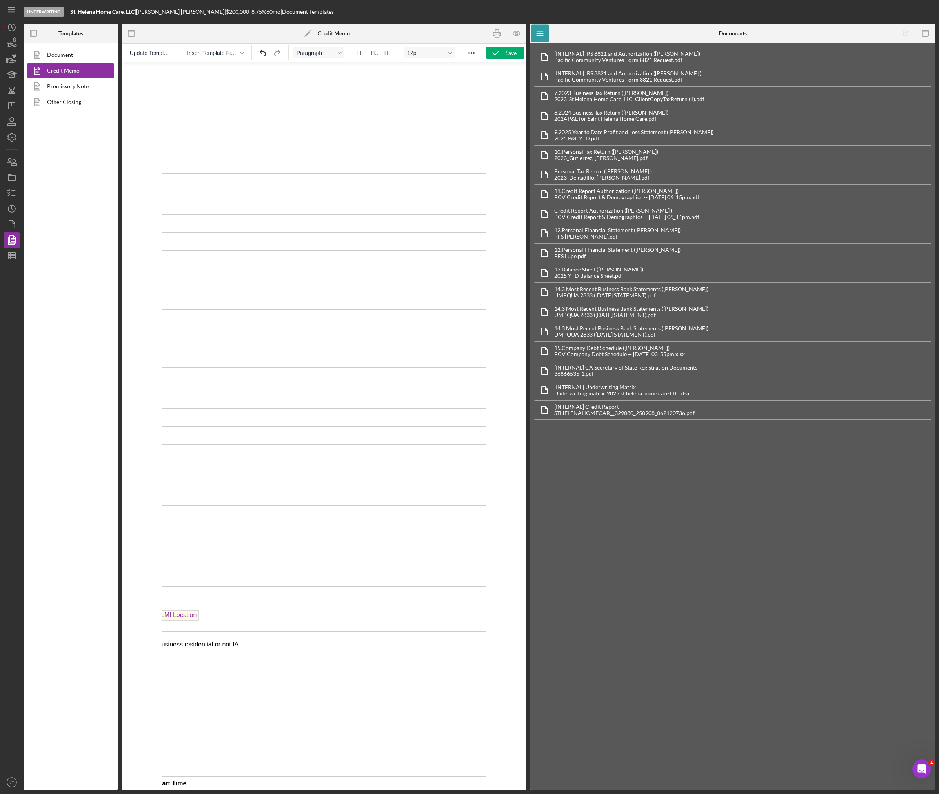
scroll to position [0, 430]
drag, startPoint x: 479, startPoint y: 163, endPoint x: 273, endPoint y: 175, distance: 205.9
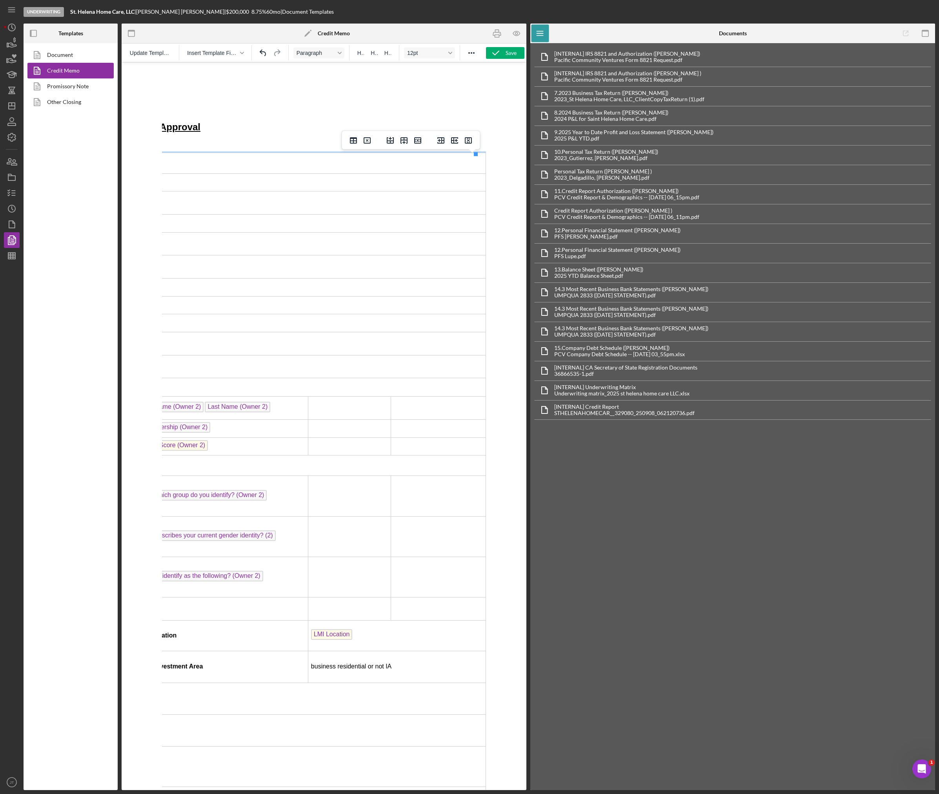
scroll to position [0, 226]
drag, startPoint x: 479, startPoint y: 307, endPoint x: 340, endPoint y: 303, distance: 138.5
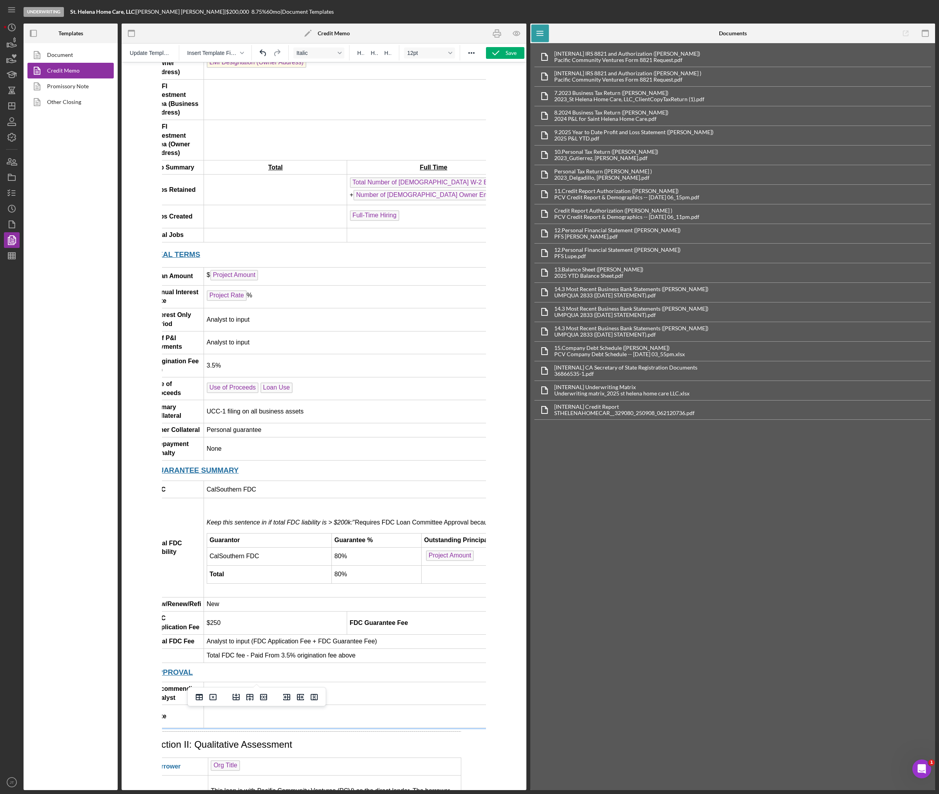
scroll to position [667, 0]
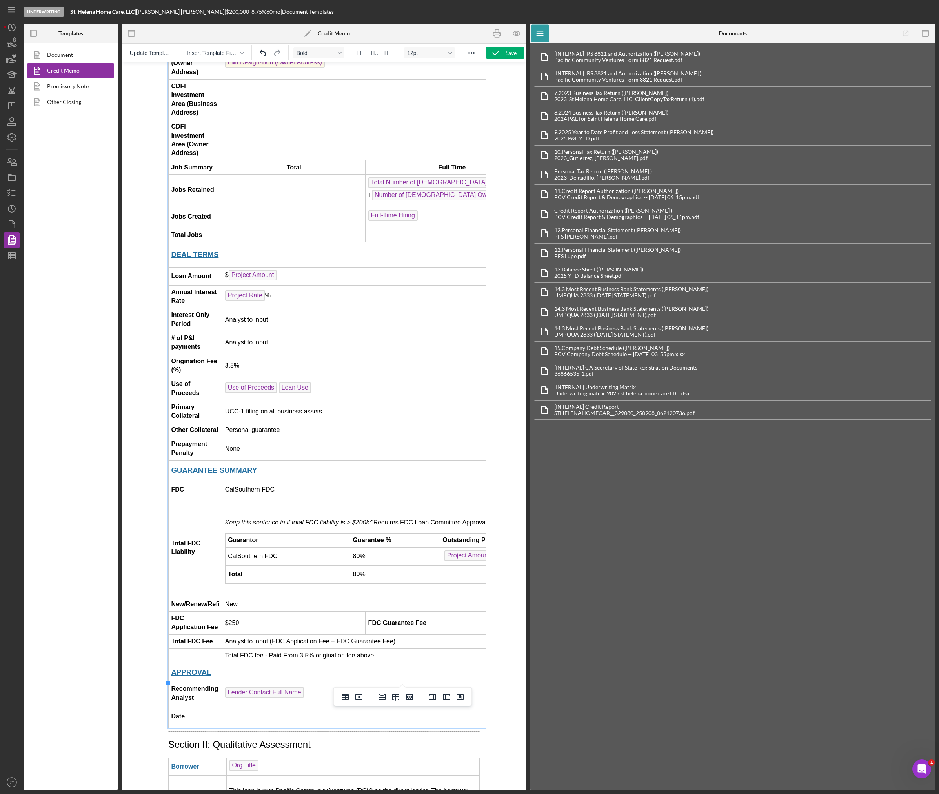
drag, startPoint x: 473, startPoint y: 479, endPoint x: 229, endPoint y: 480, distance: 243.2
click at [229, 518] on p "Keep this sentence in if total FDC liability is > $200k: "Requires FDC Loan Com…" at bounding box center [467, 522] width 484 height 9
click at [226, 498] on td "Keep this sentence in if total FDC liability is > $200k: "Requires FDC Loan Com…" at bounding box center [466, 547] width 489 height 99
click at [226, 519] on em "Keep this sentence in if total FDC liability is > $200k:" at bounding box center [298, 522] width 146 height 7
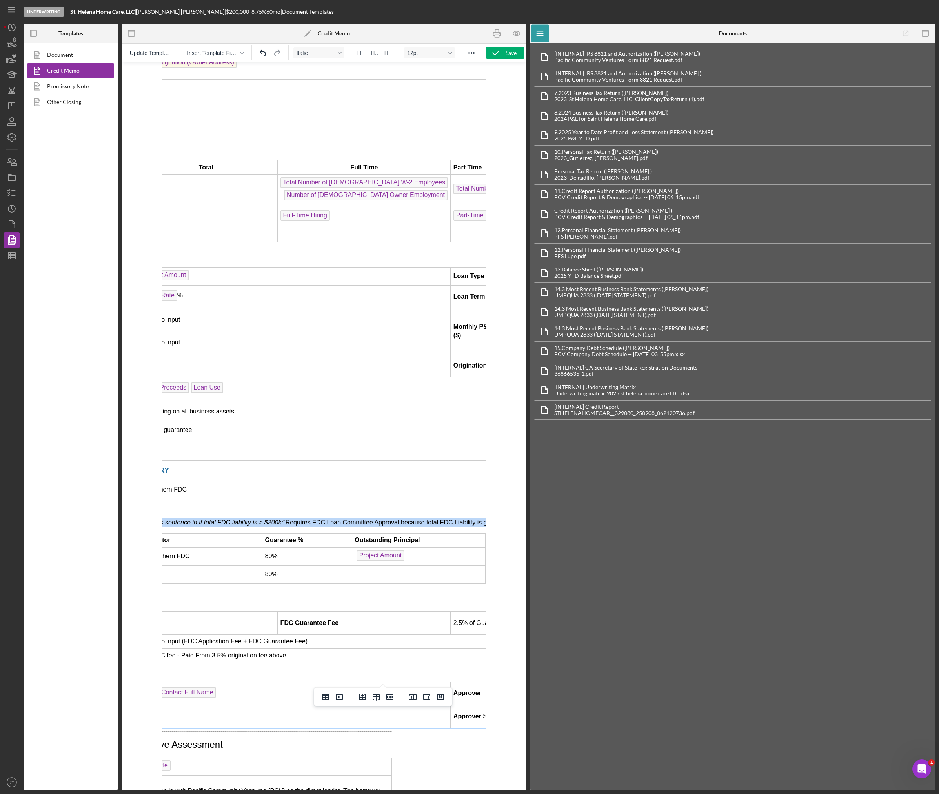
scroll to position [667, 158]
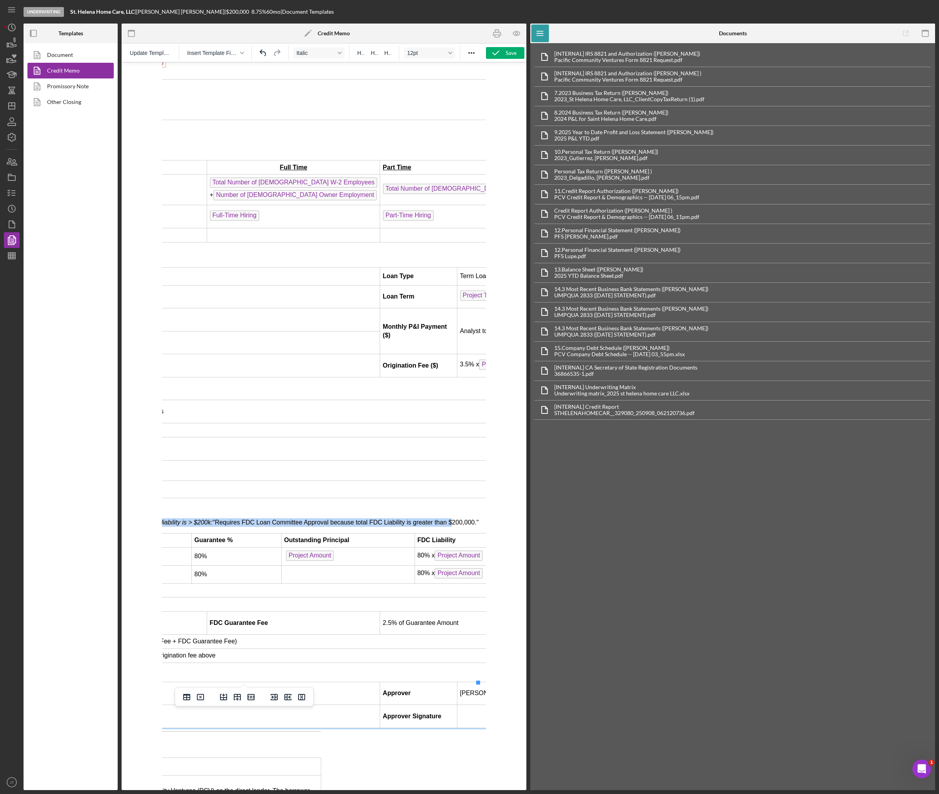
drag, startPoint x: 226, startPoint y: 478, endPoint x: 472, endPoint y: 472, distance: 246.0
click at [472, 518] on p "Keep this sentence in if total FDC liability is > $200k: "Requires FDC Loan Com…" at bounding box center [309, 522] width 484 height 9
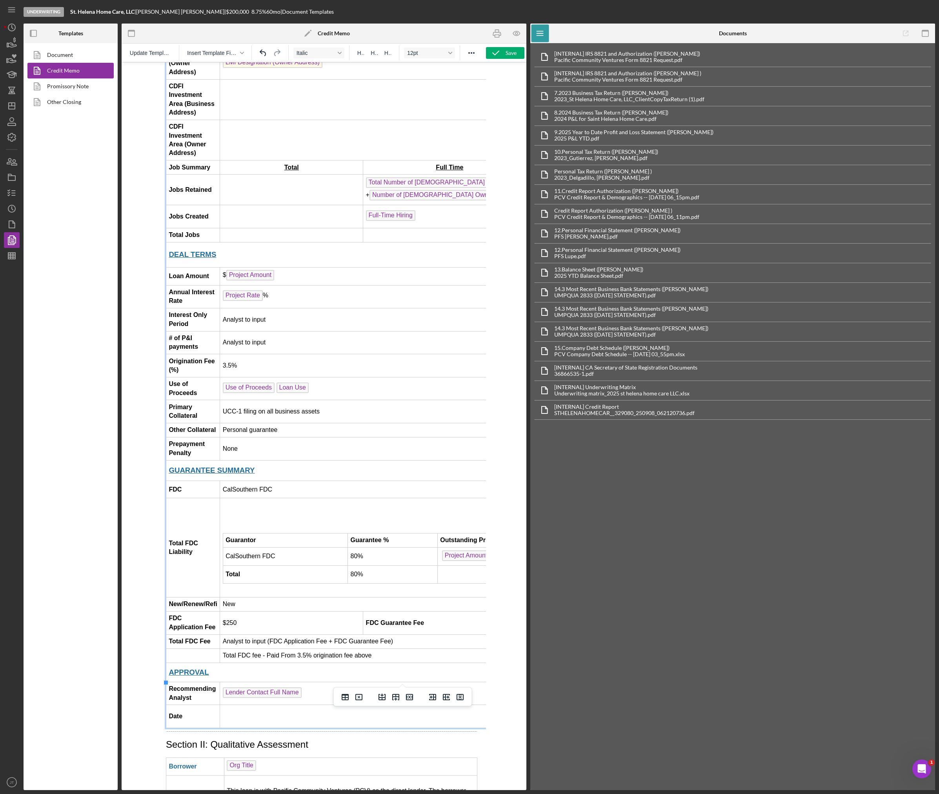
scroll to position [667, 0]
click at [226, 533] on table "Guarantor Guarantee % Outstanding Principal FDC Liability CalSouthern FDC 80% P…" at bounding box center [467, 558] width 485 height 51
drag, startPoint x: 295, startPoint y: 551, endPoint x: 297, endPoint y: 455, distance: 96.1
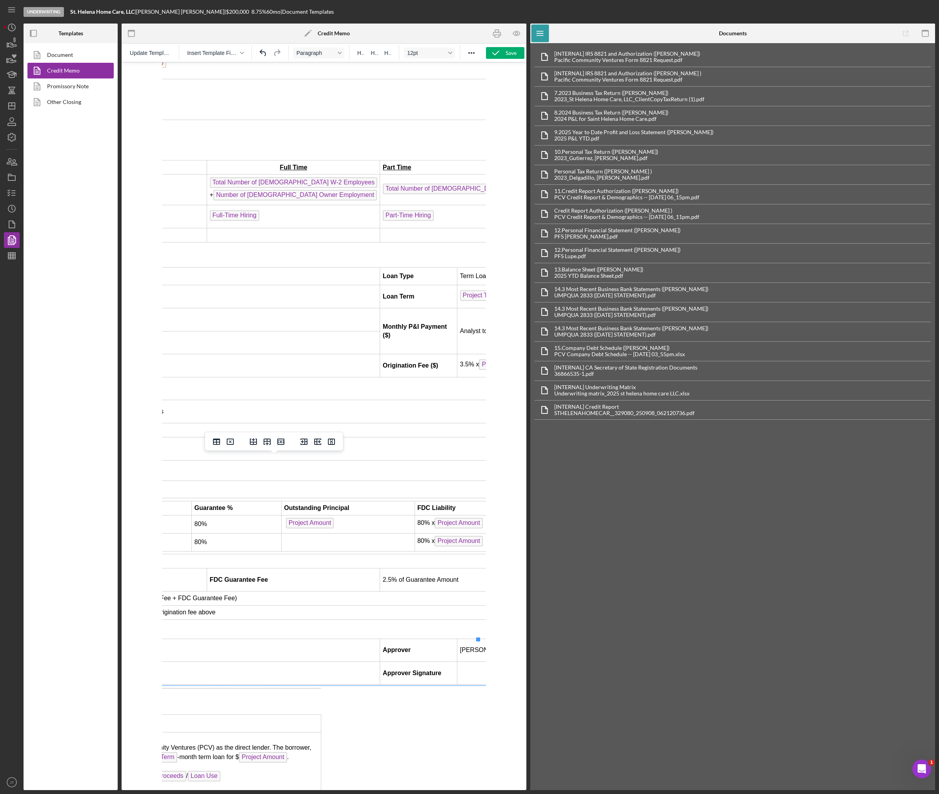
click at [281, 533] on td "Rich Text Area. Press ALT-0 for help." at bounding box center [347, 542] width 133 height 18
click at [437, 515] on td "80% x Project Amount" at bounding box center [485, 524] width 137 height 18
click at [439, 533] on td "80% x Project Amount" at bounding box center [485, 542] width 137 height 18
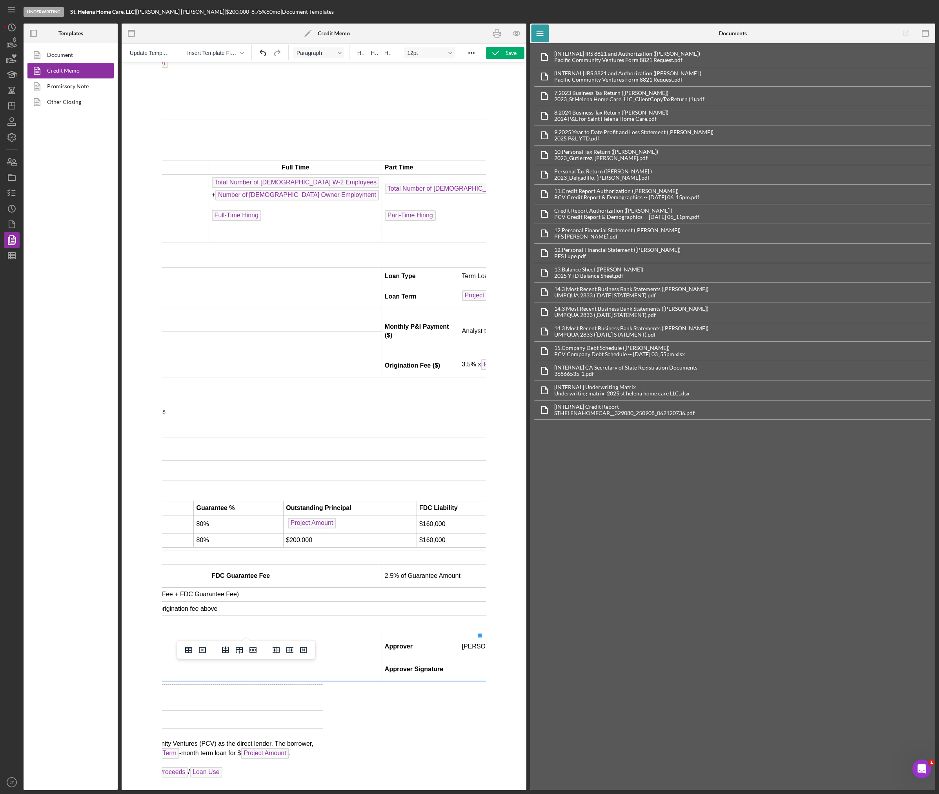
drag, startPoint x: 435, startPoint y: 531, endPoint x: 354, endPoint y: 533, distance: 80.4
click at [382, 565] on td "2.5% of Guarantee Amount" at bounding box center [468, 576] width 173 height 23
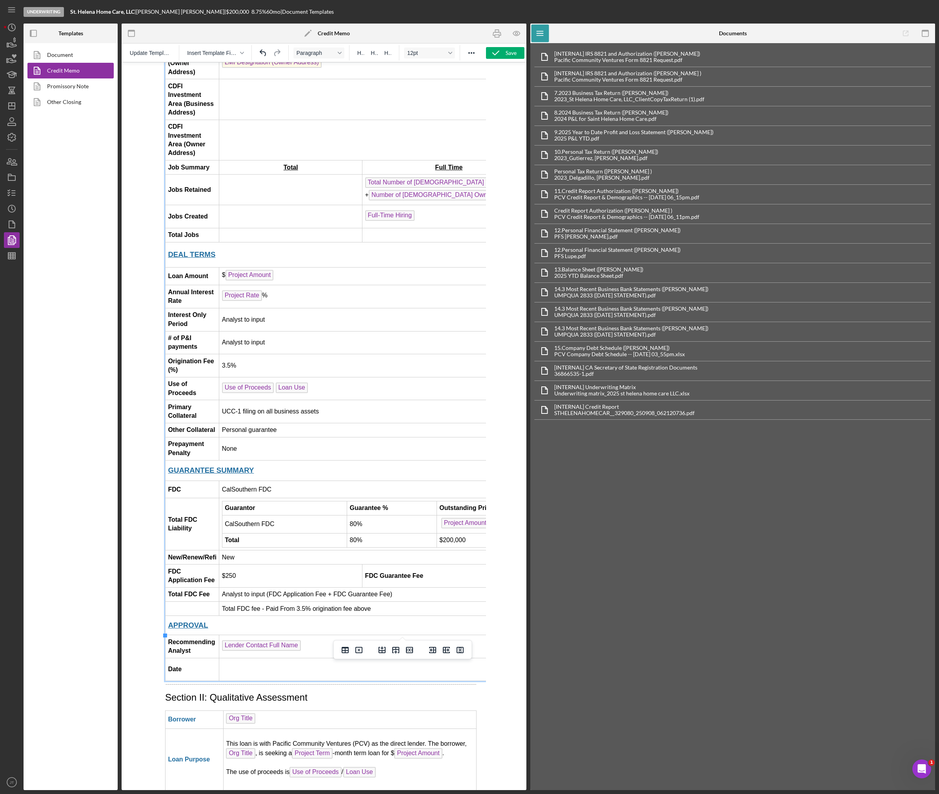
scroll to position [667, 0]
drag, startPoint x: 404, startPoint y: 550, endPoint x: 227, endPoint y: 556, distance: 177.0
click at [227, 556] on html "CREDIT MEMO: Request for Loan Approval Section I: Executive Summary BORROWER IN…" at bounding box center [324, 525] width 324 height 2261
click at [280, 565] on td "$250" at bounding box center [293, 576] width 143 height 23
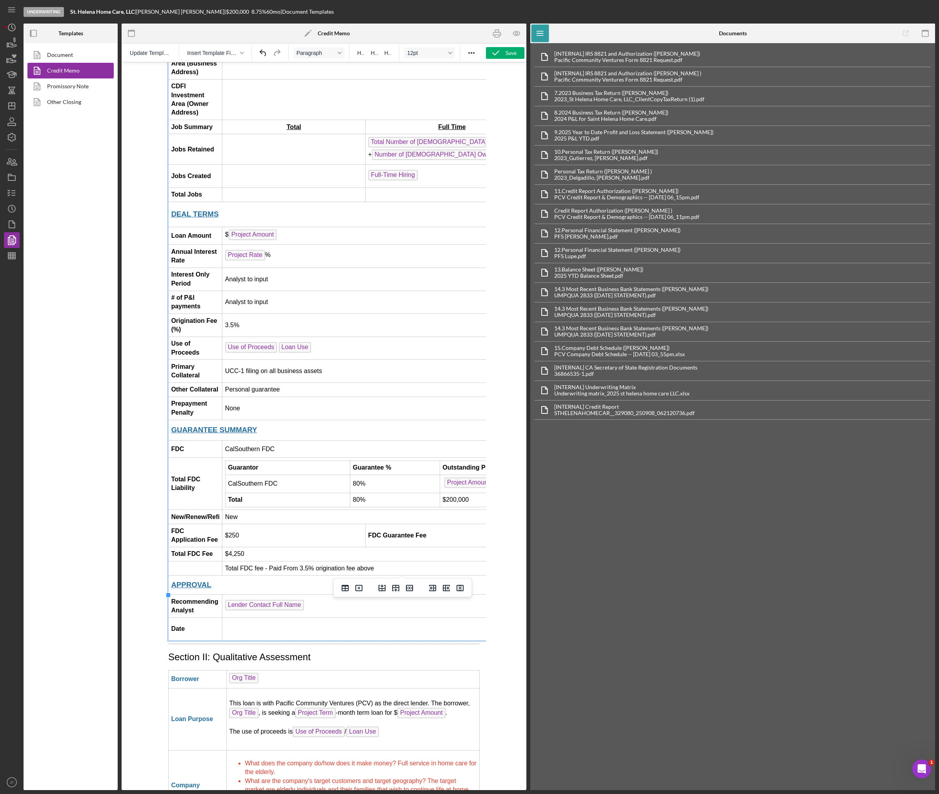
scroll to position [745, 0]
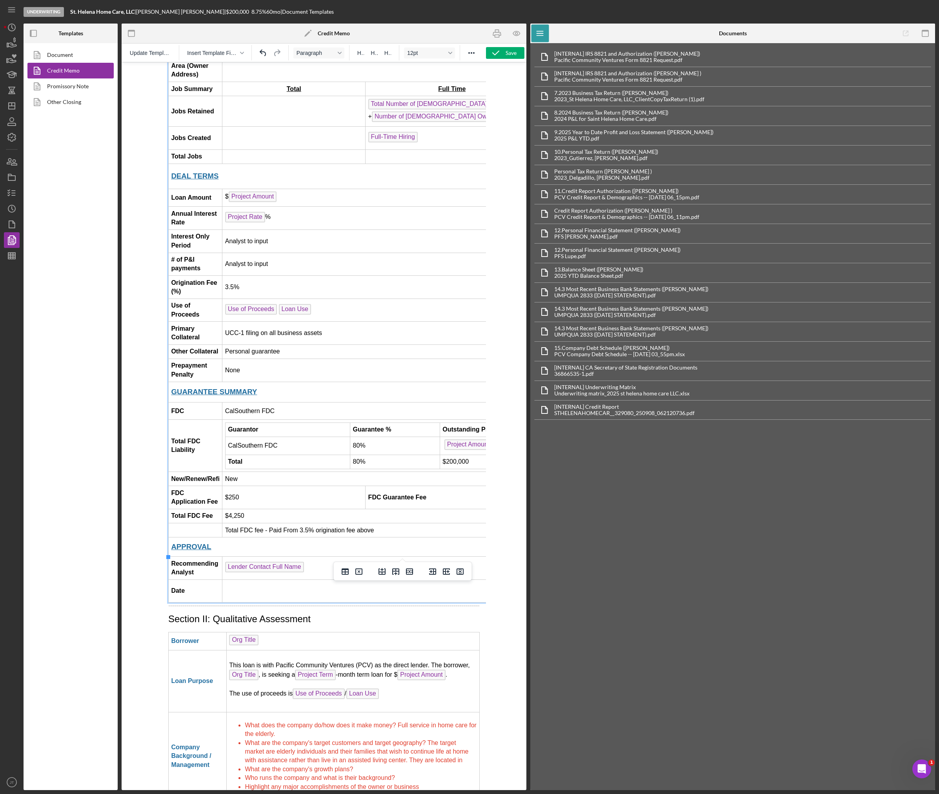
click at [341, 579] on td "Rich Text Area. Press ALT-0 for help." at bounding box center [380, 590] width 316 height 23
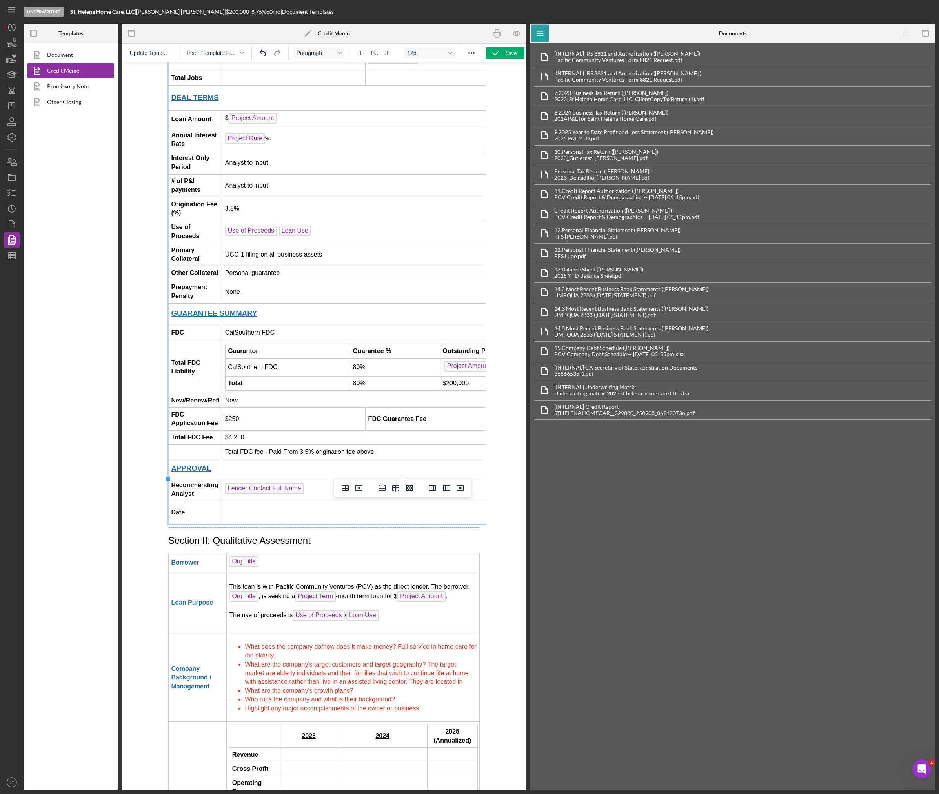
scroll to position [863, 0]
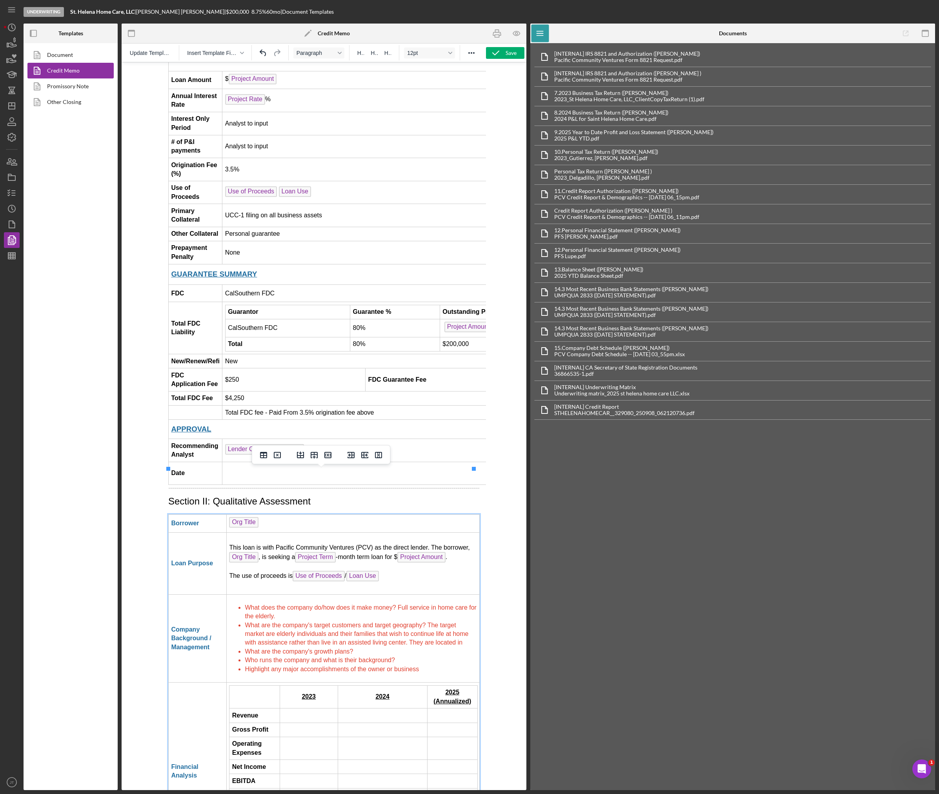
click at [464, 621] on li "What are the company's target customers and target geography? The target market…" at bounding box center [361, 634] width 232 height 26
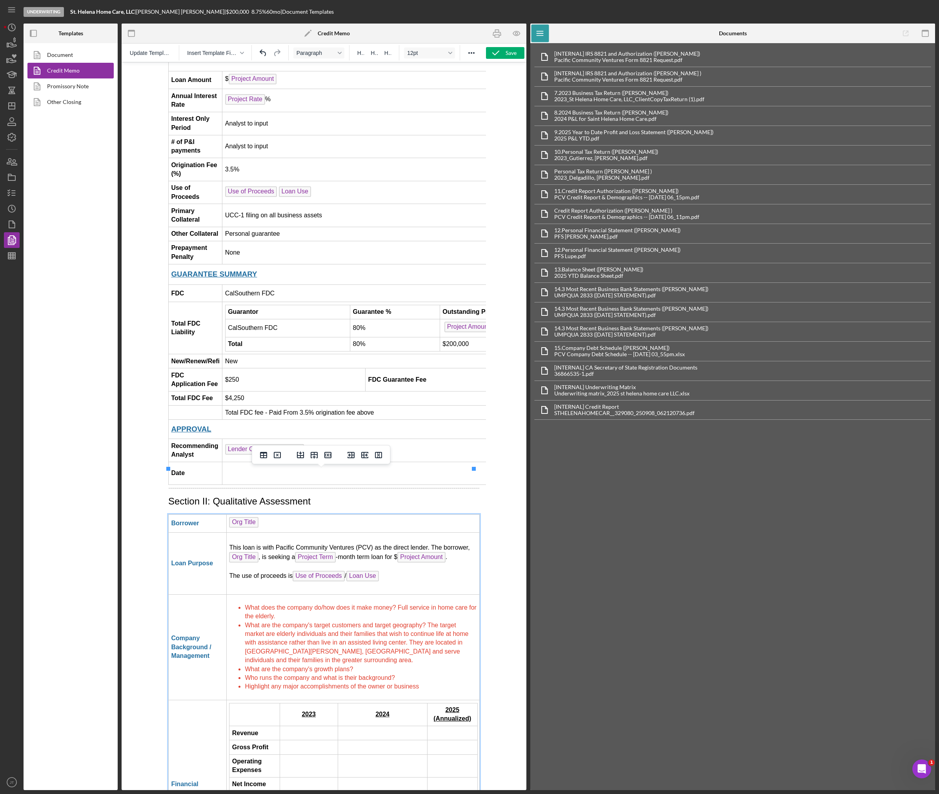
click at [373, 665] on li "What are the company's growth plans?" at bounding box center [361, 669] width 232 height 9
click at [408, 682] on li "Who runs the company and what is their background?" at bounding box center [361, 686] width 232 height 9
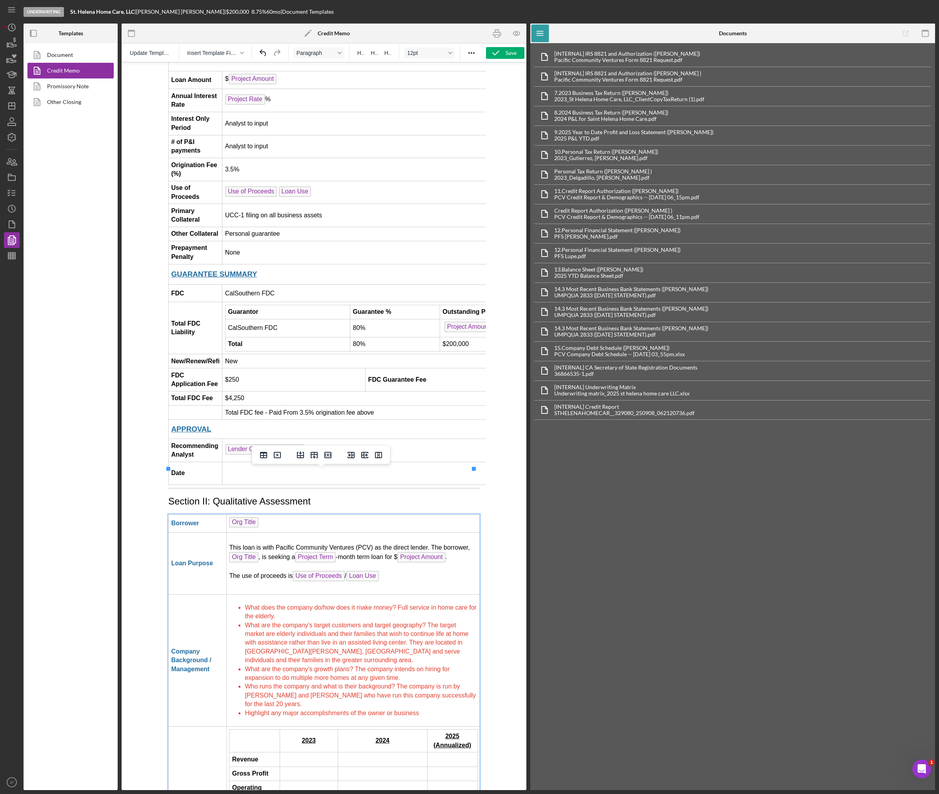
drag, startPoint x: 424, startPoint y: 668, endPoint x: 243, endPoint y: 674, distance: 180.6
click at [243, 674] on td "What does the company do/how does it make money? Full service in home care for …" at bounding box center [353, 660] width 253 height 132
drag, startPoint x: 397, startPoint y: 641, endPoint x: 244, endPoint y: 642, distance: 153.4
click at [245, 683] on span "Who runs the company and what is their background? The company is run by Maria …" at bounding box center [360, 695] width 231 height 24
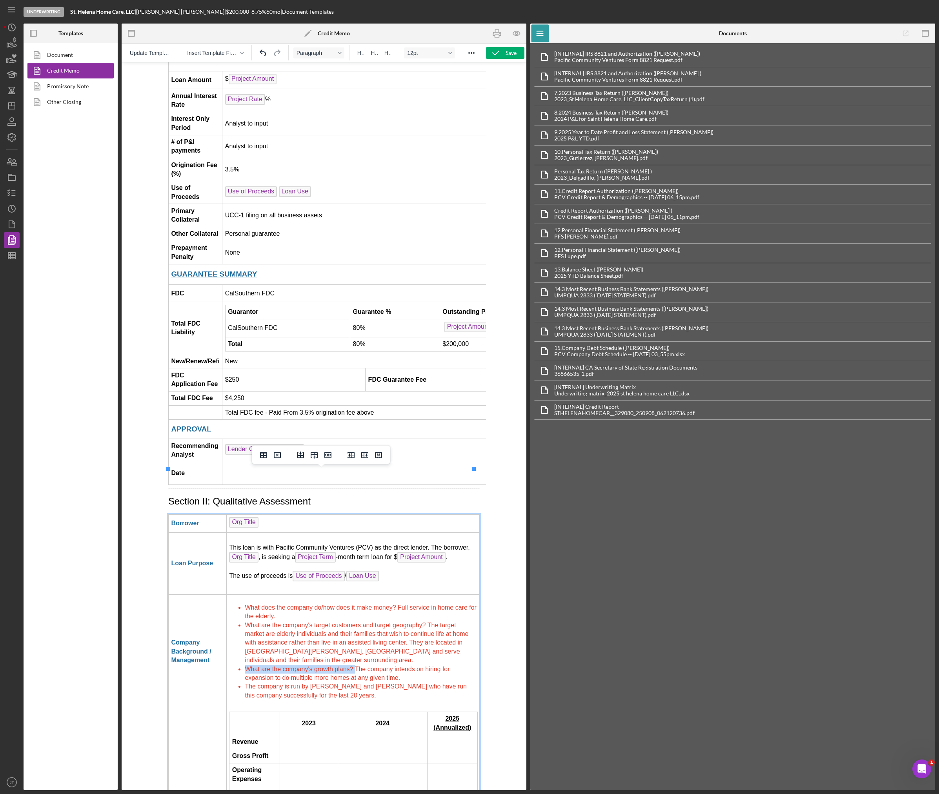
drag, startPoint x: 353, startPoint y: 625, endPoint x: 247, endPoint y: 627, distance: 106.3
click at [247, 666] on span "What are the company's growth plans? The company intends on hiring for expansio…" at bounding box center [347, 673] width 205 height 15
drag, startPoint x: 427, startPoint y: 579, endPoint x: 246, endPoint y: 583, distance: 181.3
click at [246, 622] on span "What are the company's target customers and target geography? The target market…" at bounding box center [357, 643] width 224 height 42
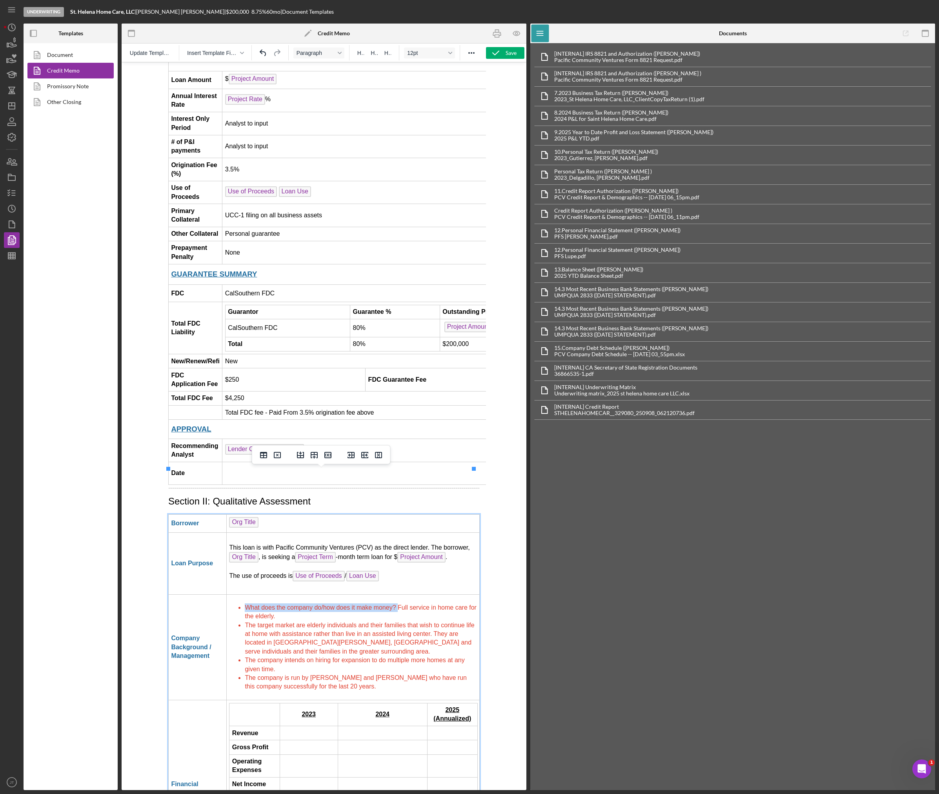
drag, startPoint x: 399, startPoint y: 564, endPoint x: 245, endPoint y: 565, distance: 153.4
click at [245, 604] on span "What does the company do/how does it make money? Full service in home care for …" at bounding box center [361, 611] width 232 height 15
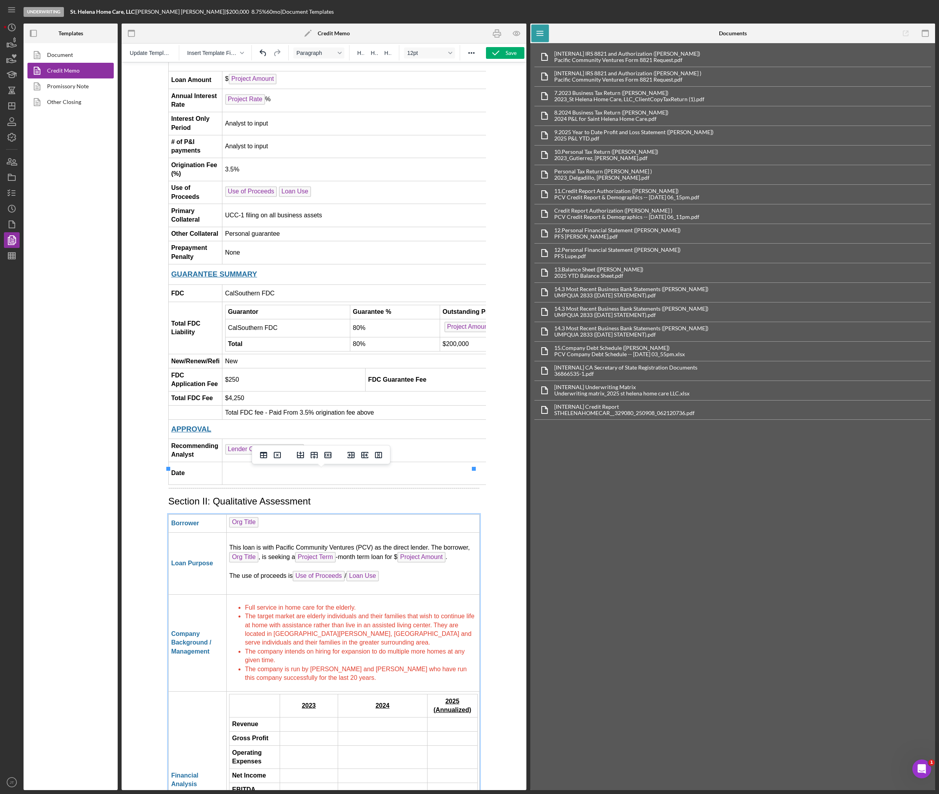
click at [374, 665] on li "The company is run by Maria Gutierrez and Maria Delgadillo who have run this co…" at bounding box center [361, 674] width 232 height 18
drag, startPoint x: 374, startPoint y: 634, endPoint x: 245, endPoint y: 565, distance: 146.2
click at [245, 603] on ul "Full service in home care for the elderly. The target market are elderly indivi…" at bounding box center [353, 642] width 248 height 79
click at [469, 51] on icon "Reveal or hide additional toolbar items" at bounding box center [471, 52] width 9 height 9
click at [136, 68] on icon "Text color Black" at bounding box center [135, 68] width 4 height 4
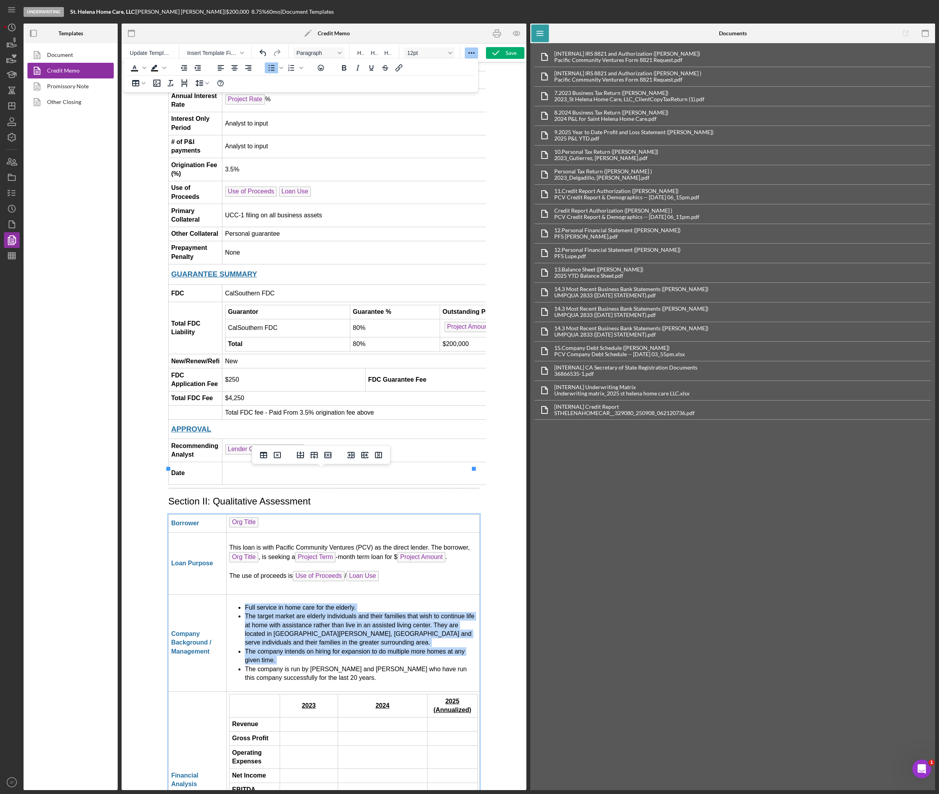
click at [380, 613] on span "The target market are elderly individuals and their families that wish to conti…" at bounding box center [359, 629] width 229 height 33
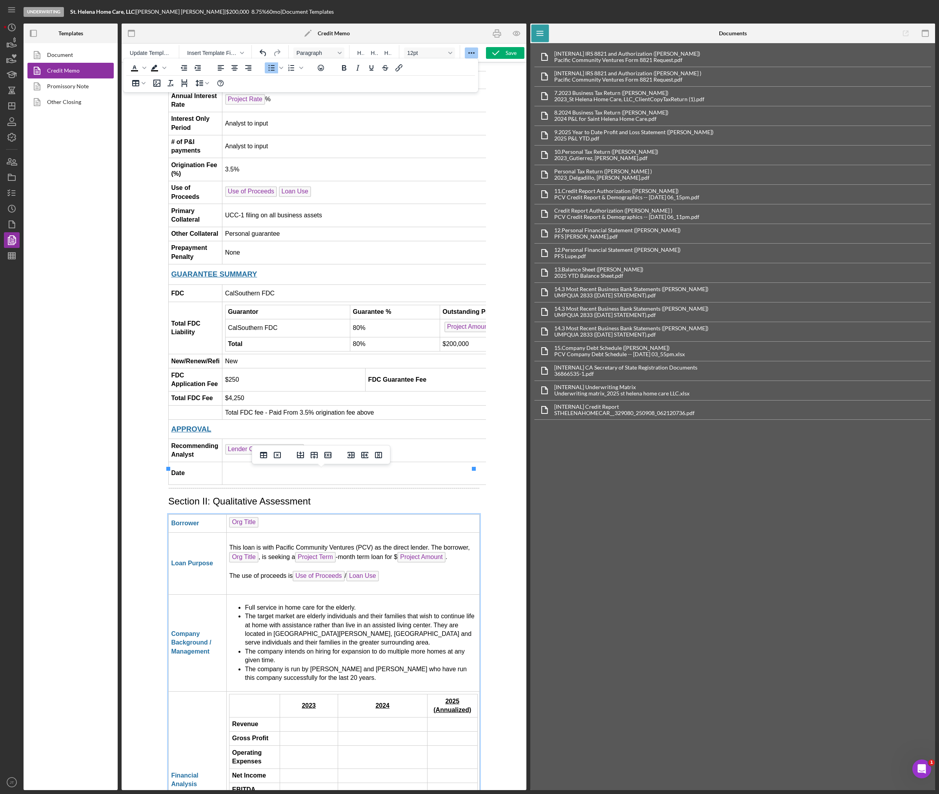
click at [374, 603] on li "Full service in home care for the elderly." at bounding box center [361, 607] width 232 height 9
click at [395, 571] on p "The use of proceeds is Use of Proceeds / Loan Use" at bounding box center [353, 577] width 248 height 13
click at [513, 35] on icon "button" at bounding box center [517, 34] width 18 height 18
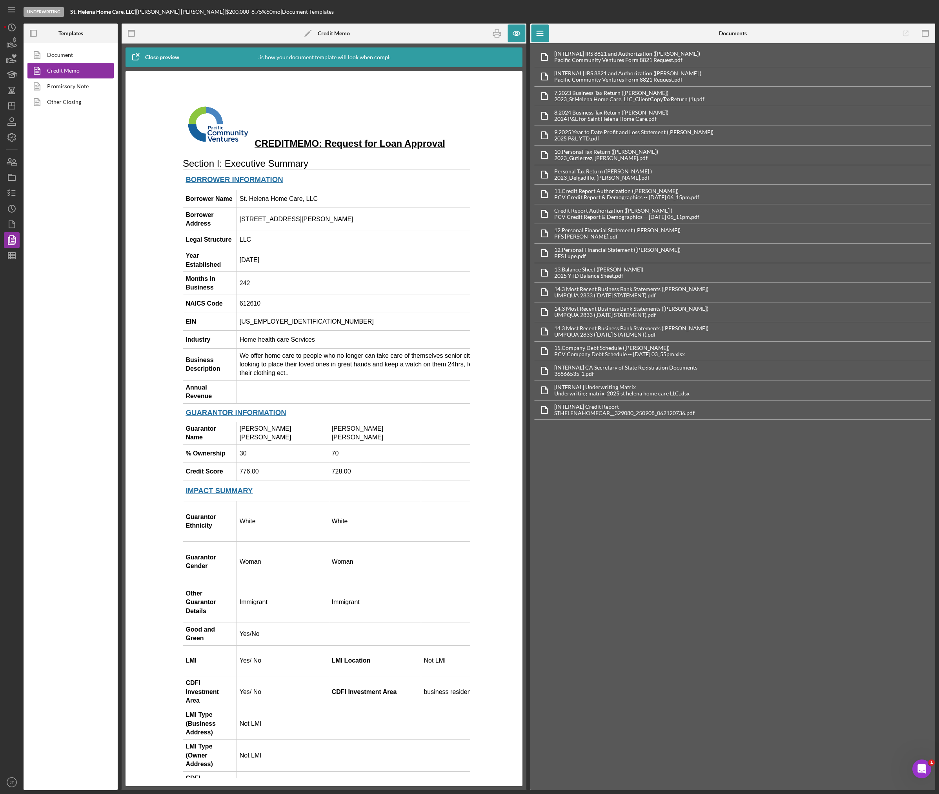
scroll to position [0, 0]
click at [298, 381] on td "We offer home care to people who no longer can take care of themselves senior c…" at bounding box center [396, 365] width 316 height 32
drag, startPoint x: 300, startPoint y: 384, endPoint x: 242, endPoint y: 365, distance: 61.2
click at [242, 365] on td "We offer home care to people who no longer can take care of themselves senior c…" at bounding box center [396, 365] width 316 height 32
copy td "We offer home care to people who no longer can take care of themselves senior c…"
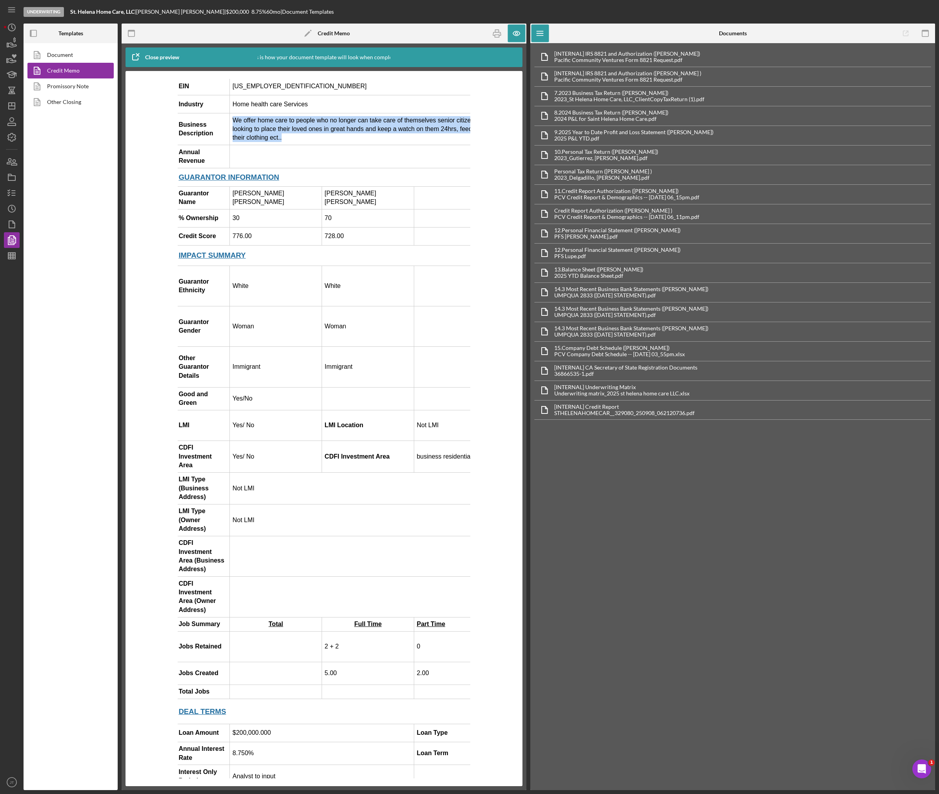
scroll to position [235, 0]
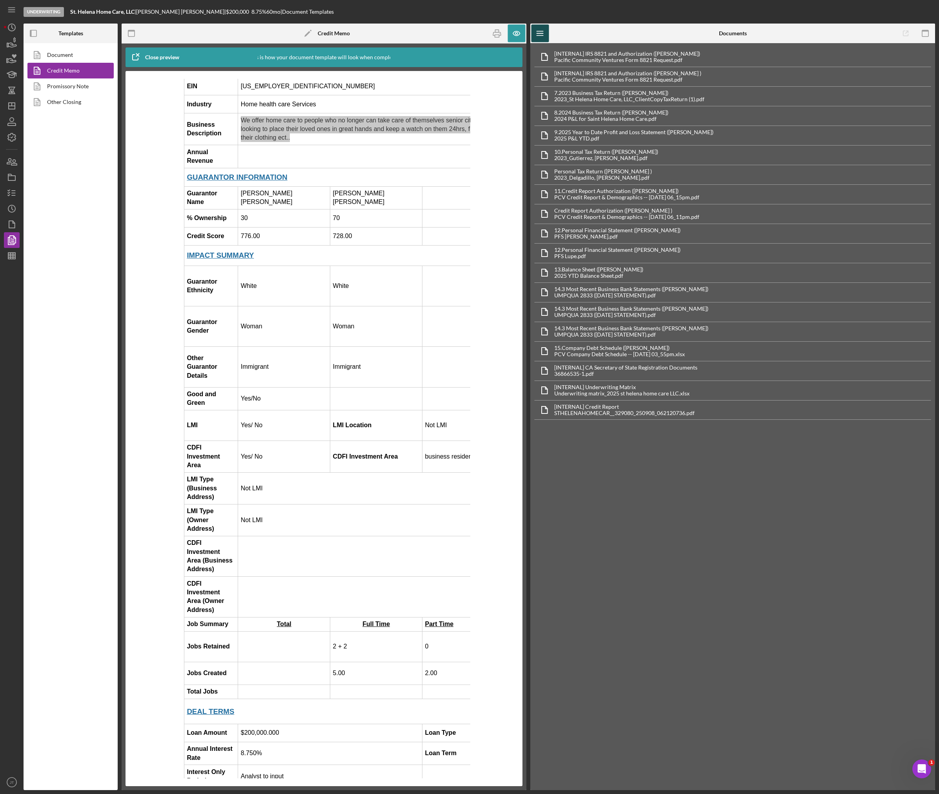
click at [543, 37] on icon "Icon/Menu" at bounding box center [541, 34] width 18 height 18
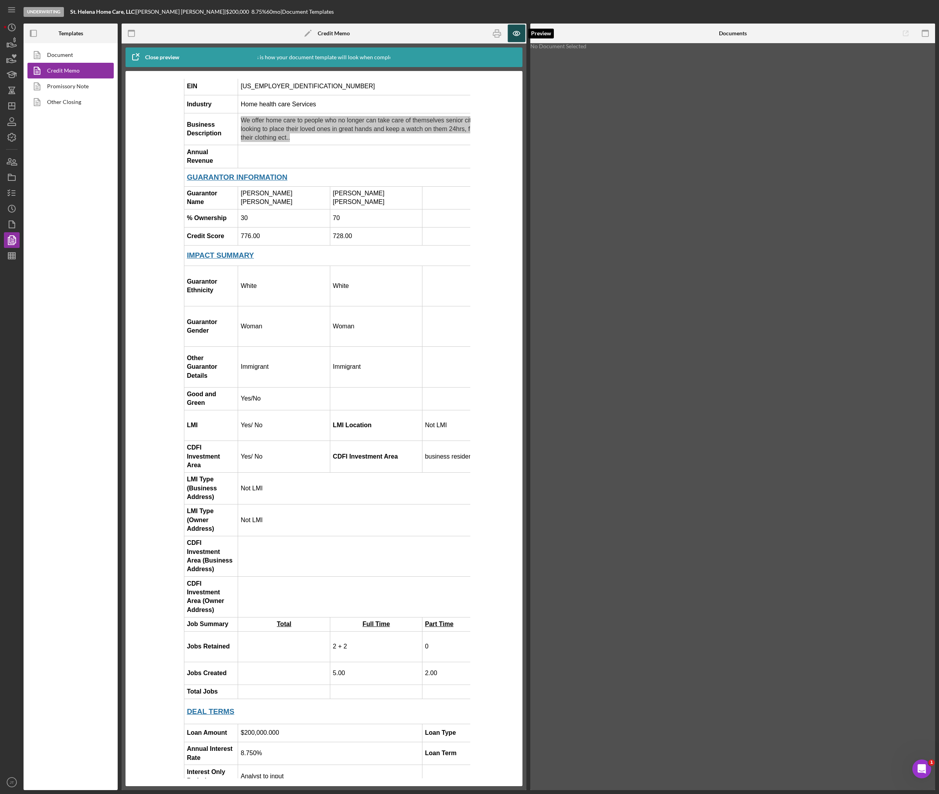
click at [511, 32] on icon "button" at bounding box center [517, 34] width 18 height 18
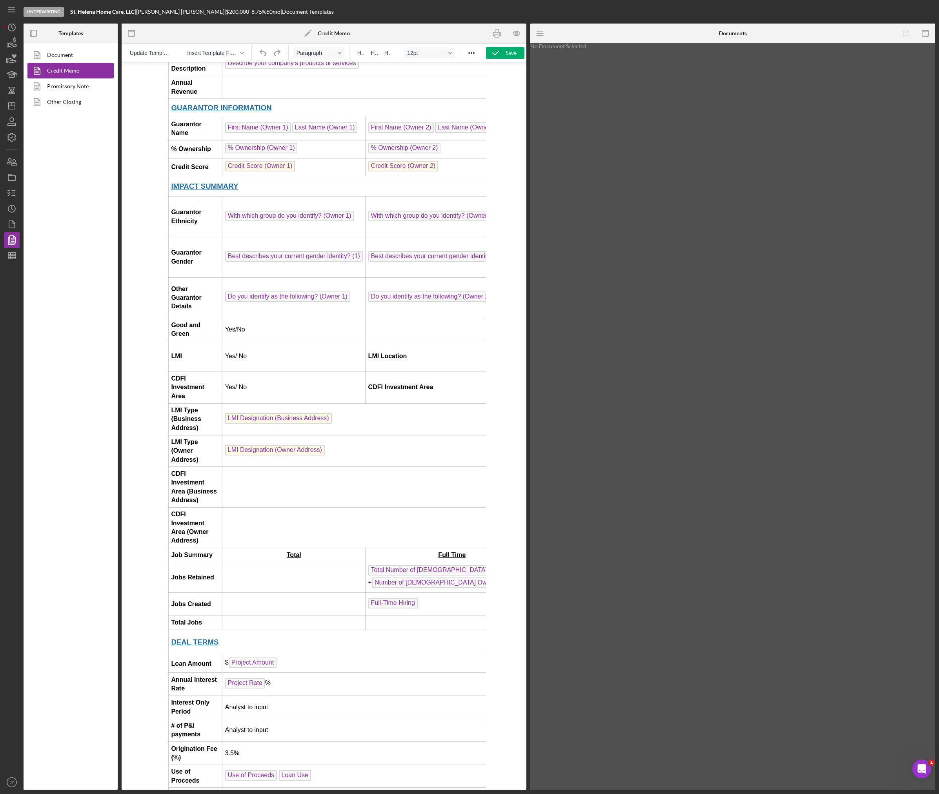
scroll to position [392, 0]
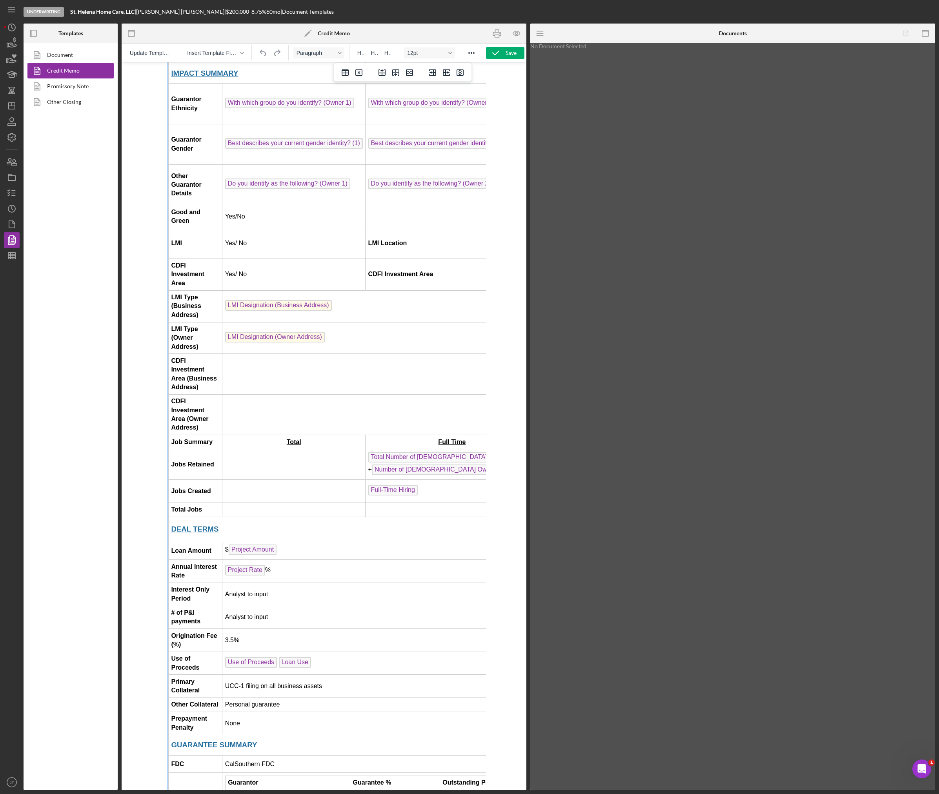
click at [279, 449] on td "Rich Text Area. Press ALT-0 for help." at bounding box center [293, 464] width 143 height 31
click at [273, 480] on td "Rich Text Area. Press ALT-0 for help." at bounding box center [293, 491] width 143 height 23
click at [269, 503] on td "Rich Text Area. Press ALT-0 for help." at bounding box center [293, 510] width 143 height 14
click at [389, 517] on td "DEAL TERMS" at bounding box center [440, 529] width 543 height 25
click at [389, 503] on td "Rich Text Area. Press ALT-0 for help." at bounding box center [452, 510] width 173 height 14
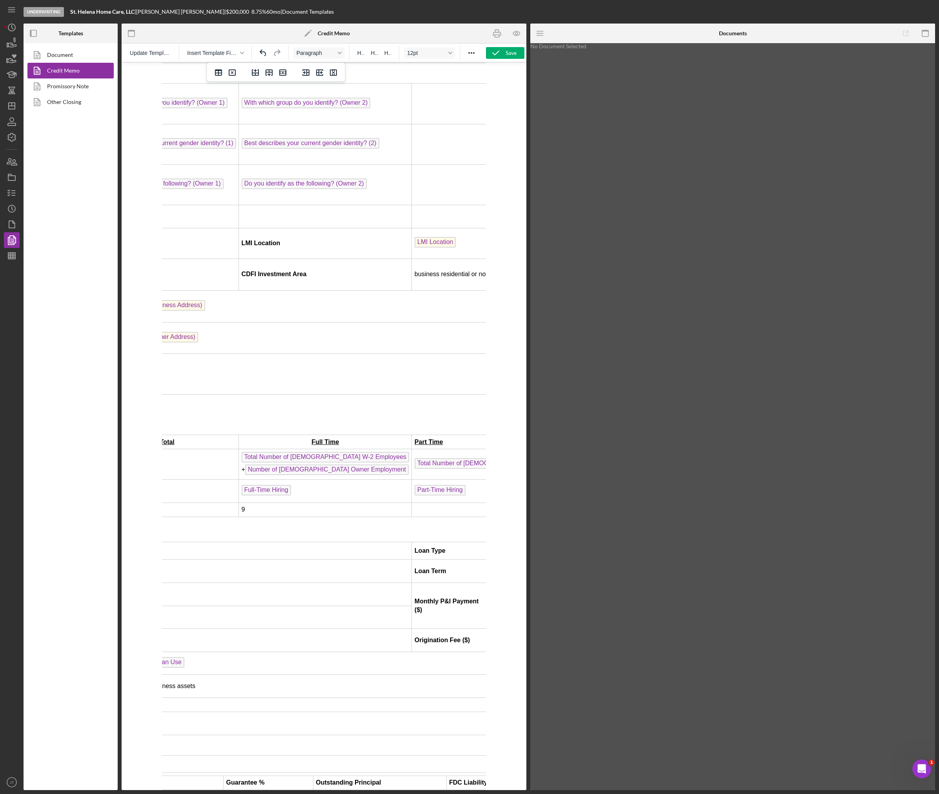
click at [415, 503] on td "Rich Text Area. Press ALT-0 for help." at bounding box center [498, 510] width 173 height 14
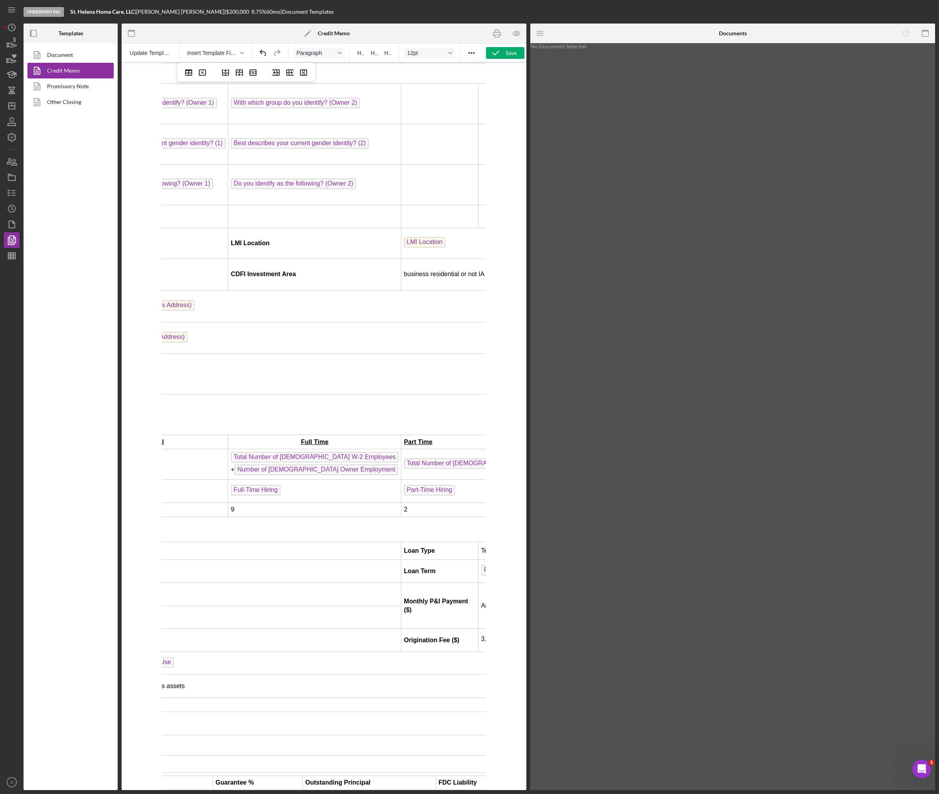
scroll to position [392, 158]
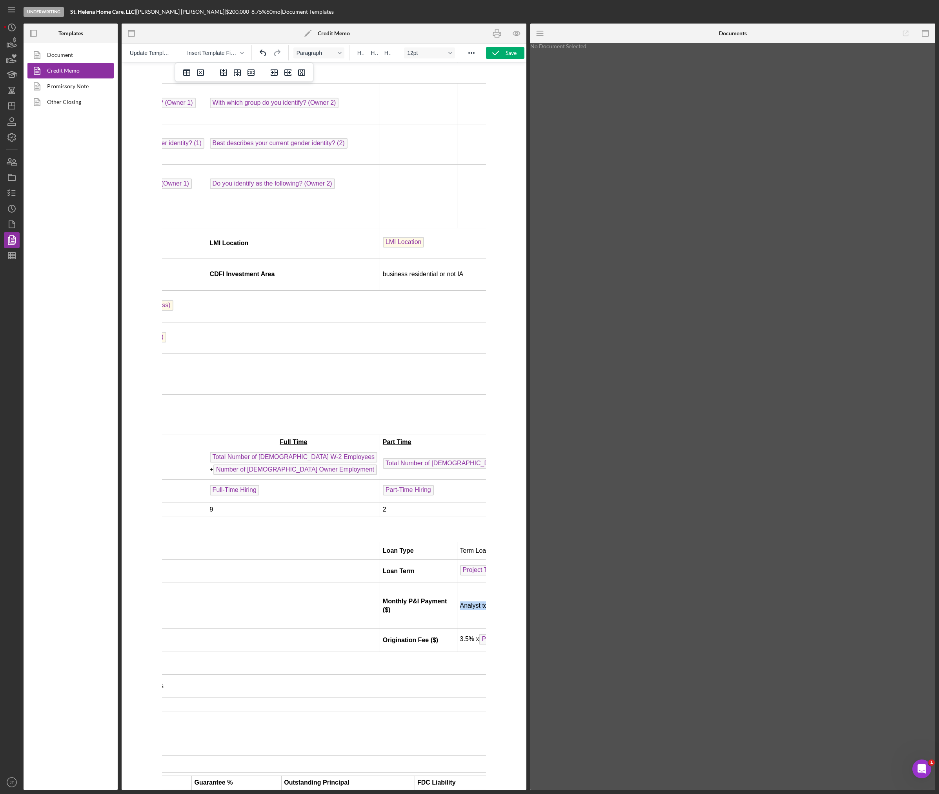
drag, startPoint x: 449, startPoint y: 568, endPoint x: 404, endPoint y: 568, distance: 44.3
click at [457, 583] on td "Analyst to input" at bounding box center [505, 606] width 96 height 46
click at [479, 634] on span "Project Amount" at bounding box center [503, 639] width 48 height 11
click at [457, 583] on td "Rich Text Area. Press ALT-0 for help." at bounding box center [505, 606] width 96 height 46
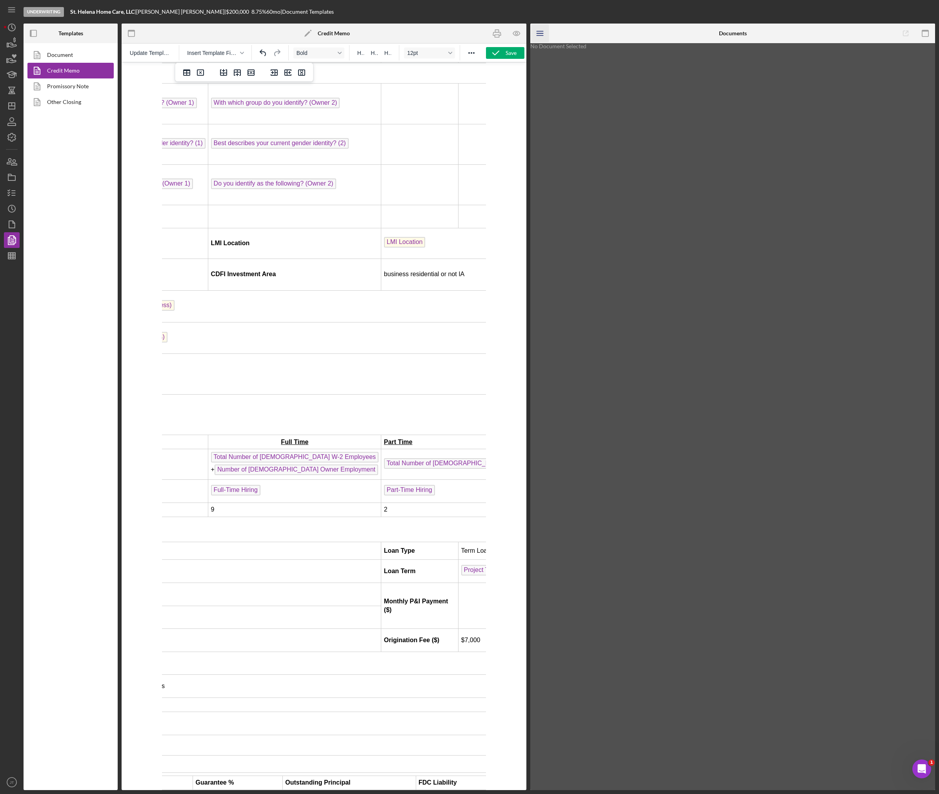
click at [543, 35] on icon "Icon/Menu" at bounding box center [541, 34] width 18 height 18
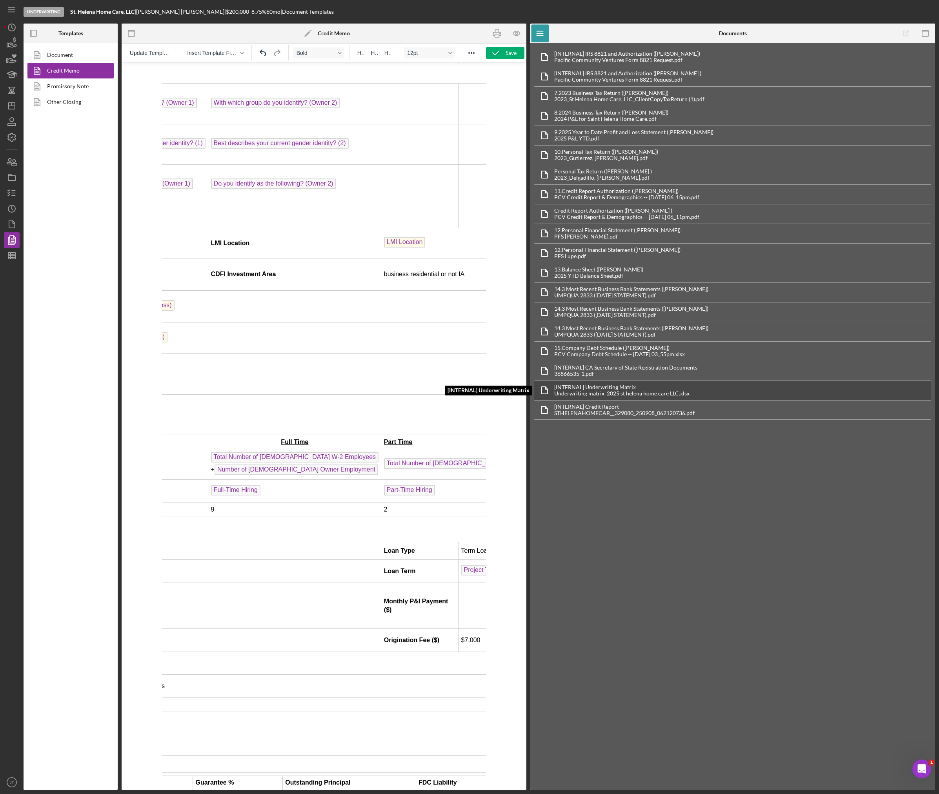
click at [632, 392] on div "Underwriting matrix_2025 st helena home care LLC.xlsx" at bounding box center [621, 393] width 135 height 6
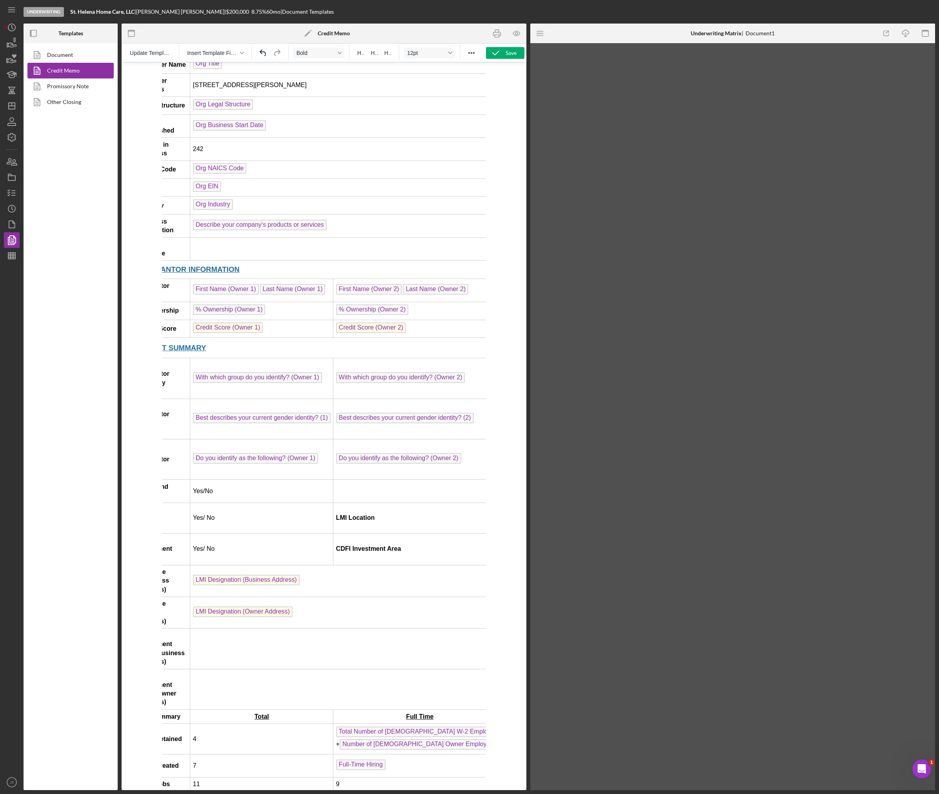
scroll to position [118, 0]
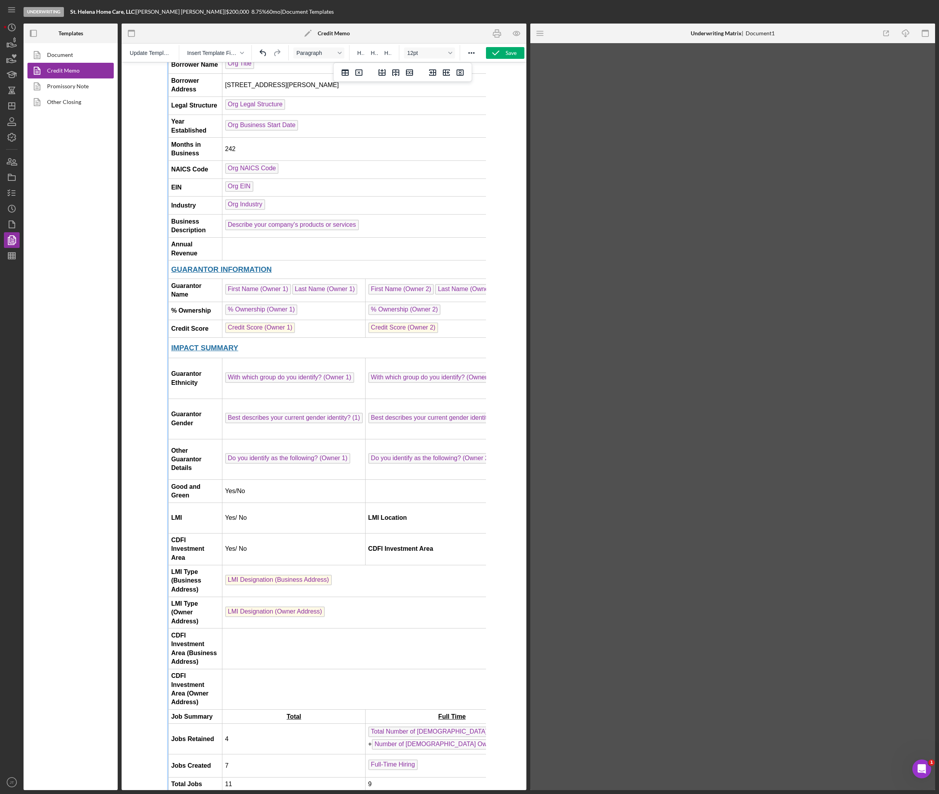
click at [270, 248] on td "Rich Text Area. Press ALT-0 for help." at bounding box center [466, 248] width 489 height 23
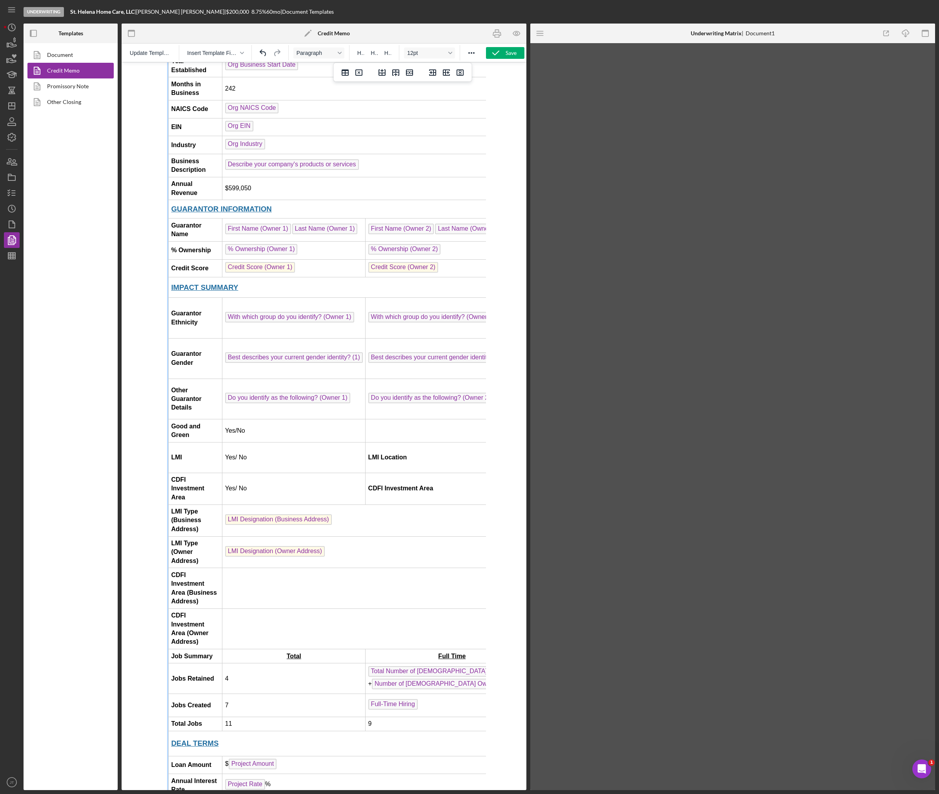
scroll to position [235, 0]
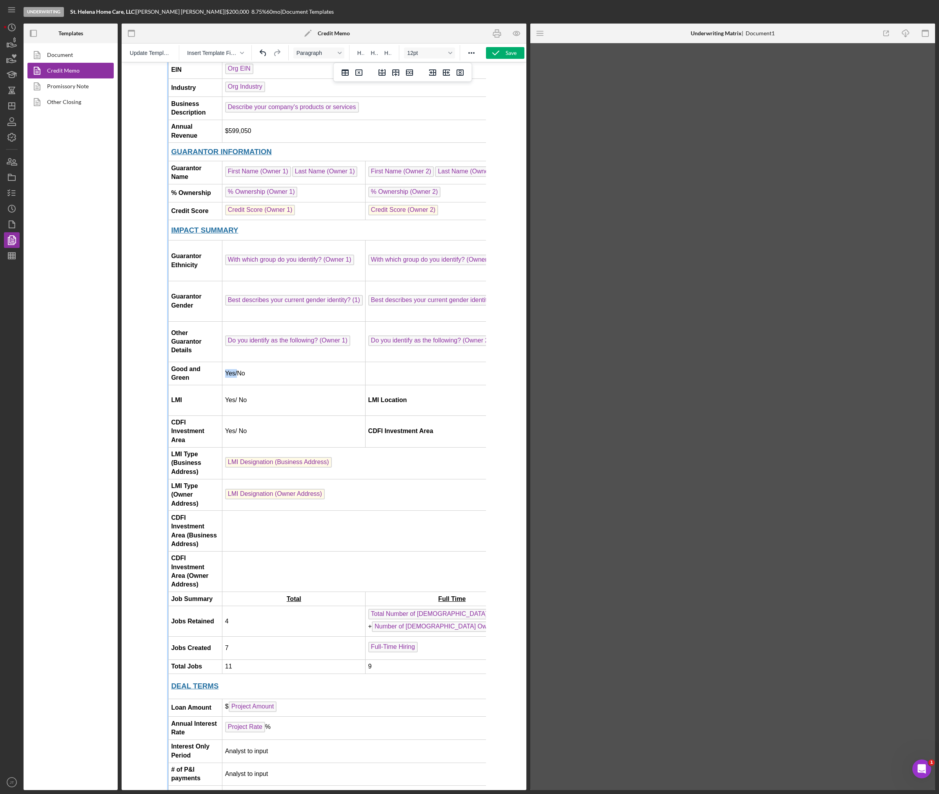
drag, startPoint x: 240, startPoint y: 361, endPoint x: 228, endPoint y: 362, distance: 12.2
click at [228, 362] on td "Yes/No" at bounding box center [293, 373] width 143 height 23
drag, startPoint x: 250, startPoint y: 384, endPoint x: 226, endPoint y: 384, distance: 23.9
click at [226, 385] on td "Yes/ No" at bounding box center [293, 400] width 143 height 31
drag, startPoint x: 257, startPoint y: 415, endPoint x: 227, endPoint y: 412, distance: 29.6
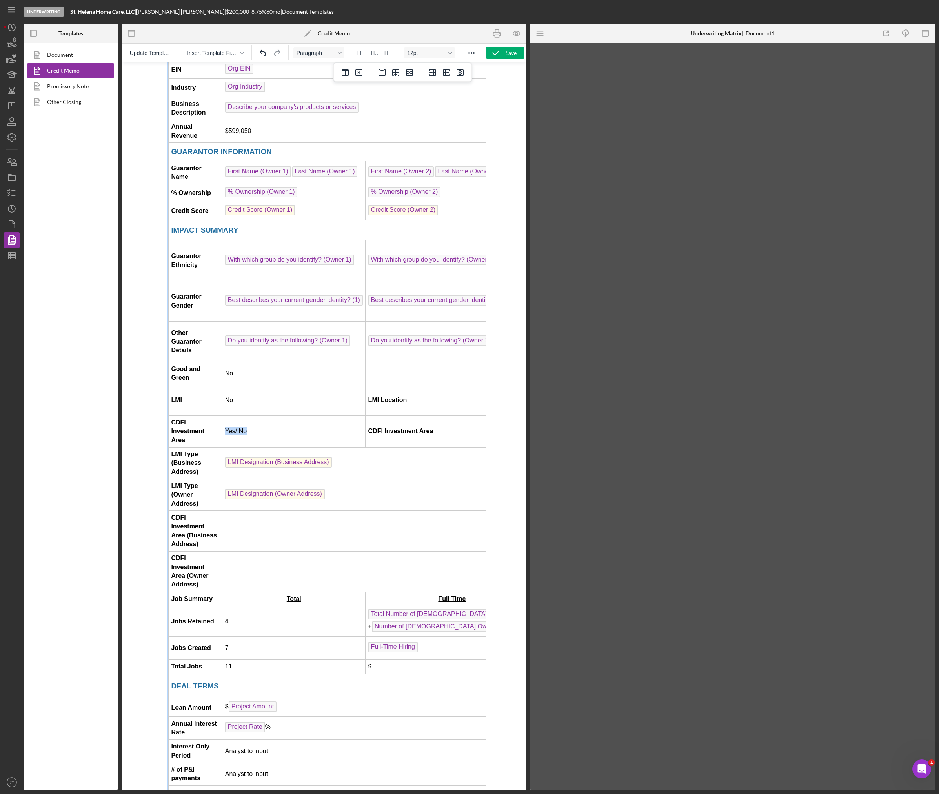
click at [227, 415] on td "Yes/ No" at bounding box center [293, 431] width 143 height 32
click at [238, 511] on td "Rich Text Area. Press ALT-0 for help." at bounding box center [466, 531] width 489 height 40
click at [240, 551] on td "Rich Text Area. Press ALT-0 for help." at bounding box center [466, 571] width 489 height 40
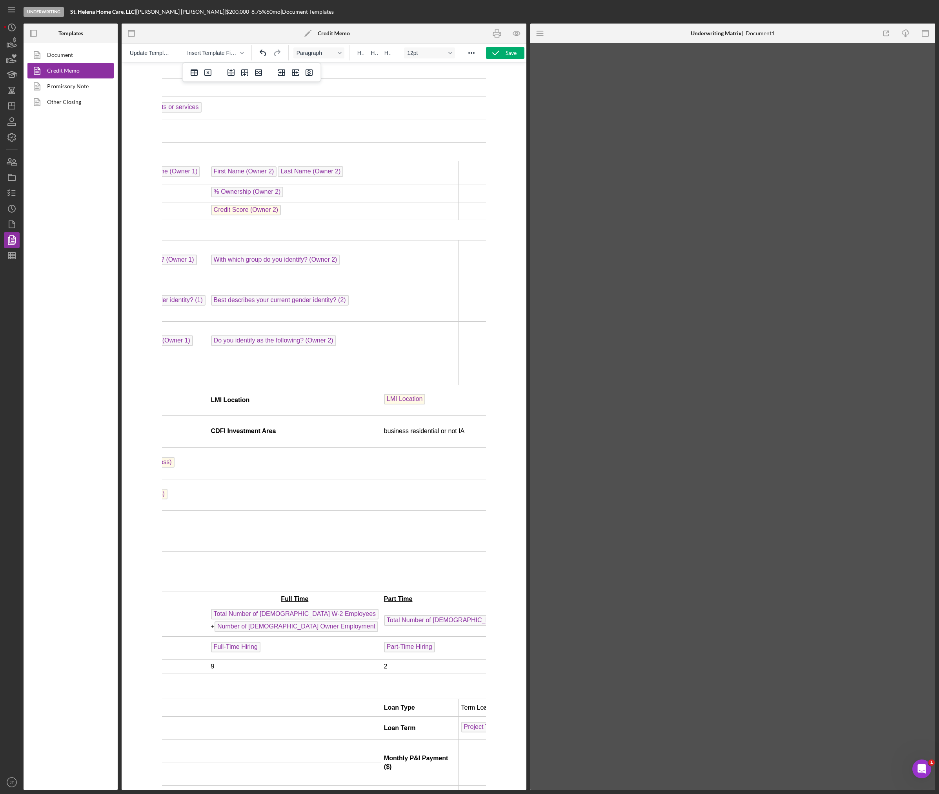
scroll to position [235, 158]
click at [434, 427] on p "business residential or not IA" at bounding box center [467, 431] width 168 height 9
drag, startPoint x: 419, startPoint y: 413, endPoint x: 352, endPoint y: 413, distance: 67.1
click at [383, 427] on p "business residential or not IA" at bounding box center [467, 431] width 168 height 9
click at [517, 36] on icon "button" at bounding box center [517, 34] width 18 height 18
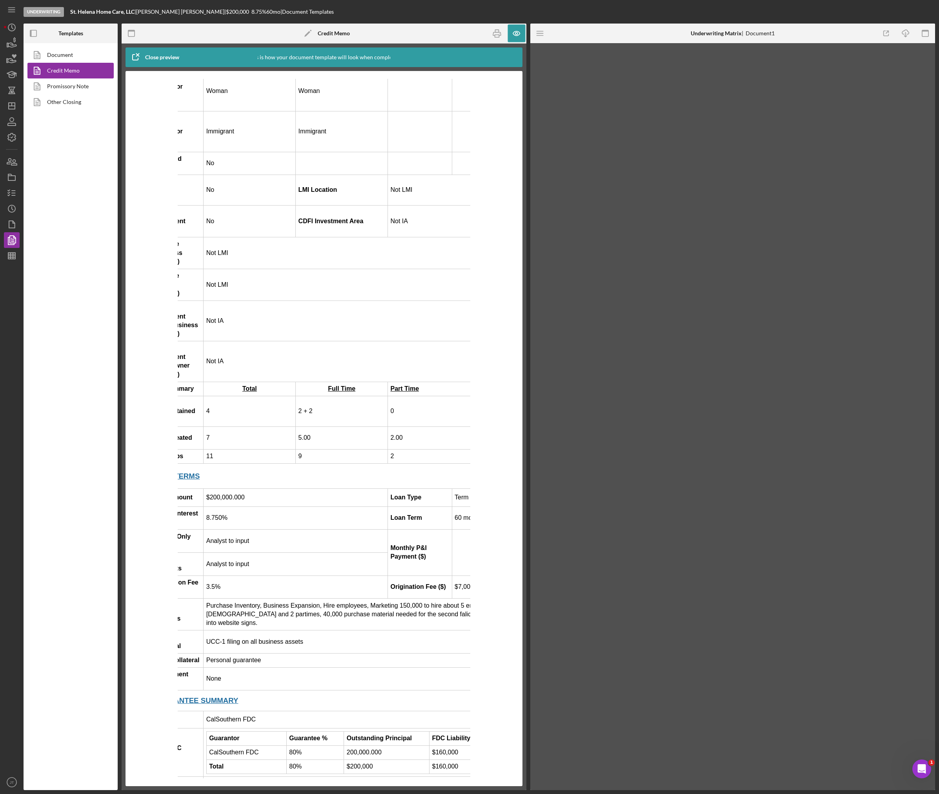
scroll to position [471, 0]
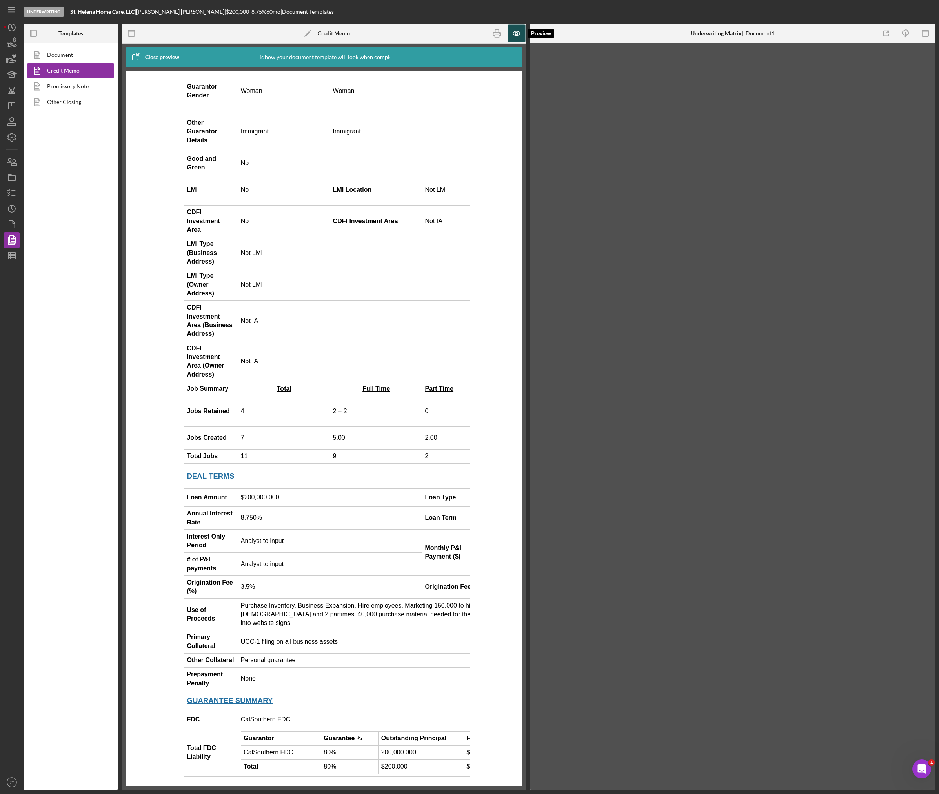
click at [511, 31] on icon "button" at bounding box center [517, 34] width 18 height 18
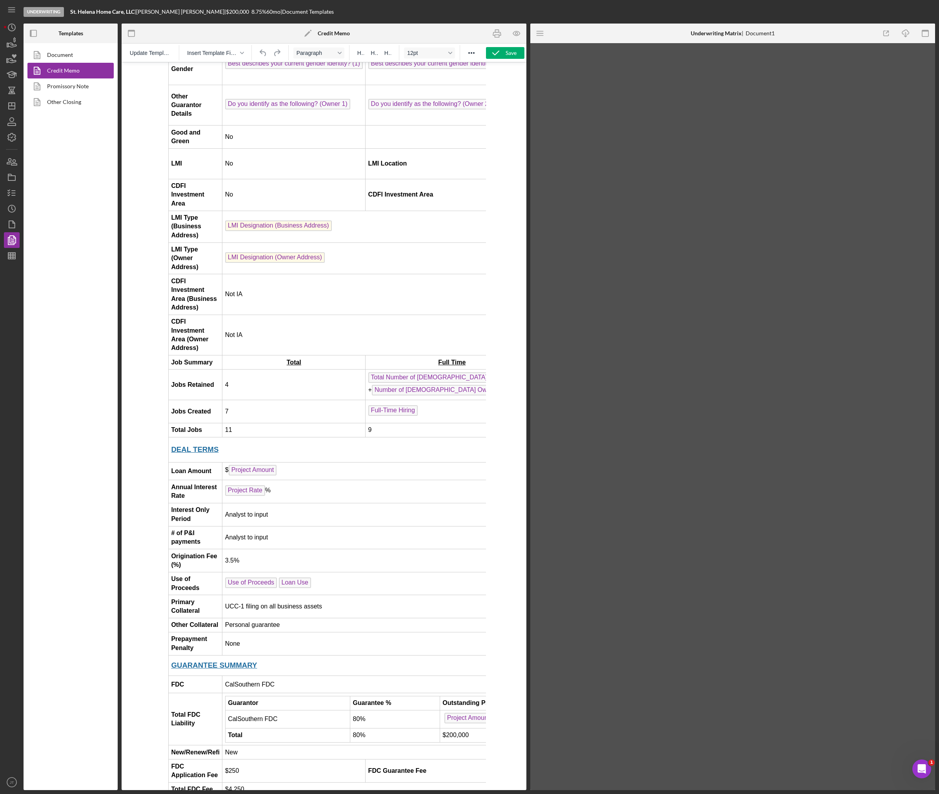
scroll to position [510, 0]
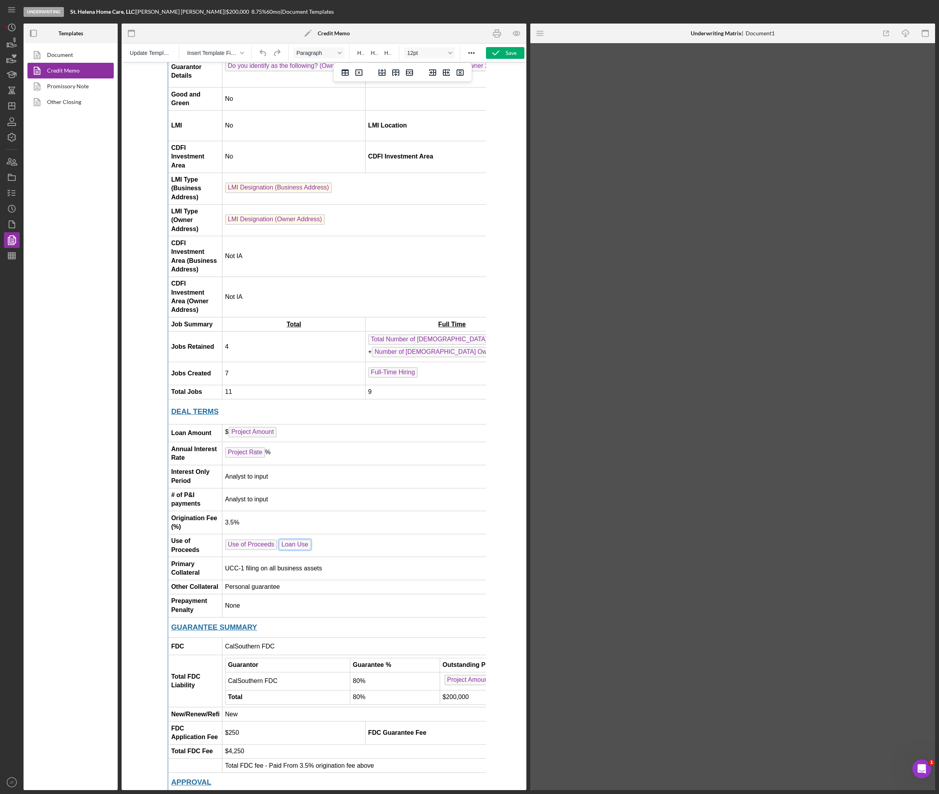
click at [289, 539] on span "Loan Use" at bounding box center [295, 544] width 33 height 11
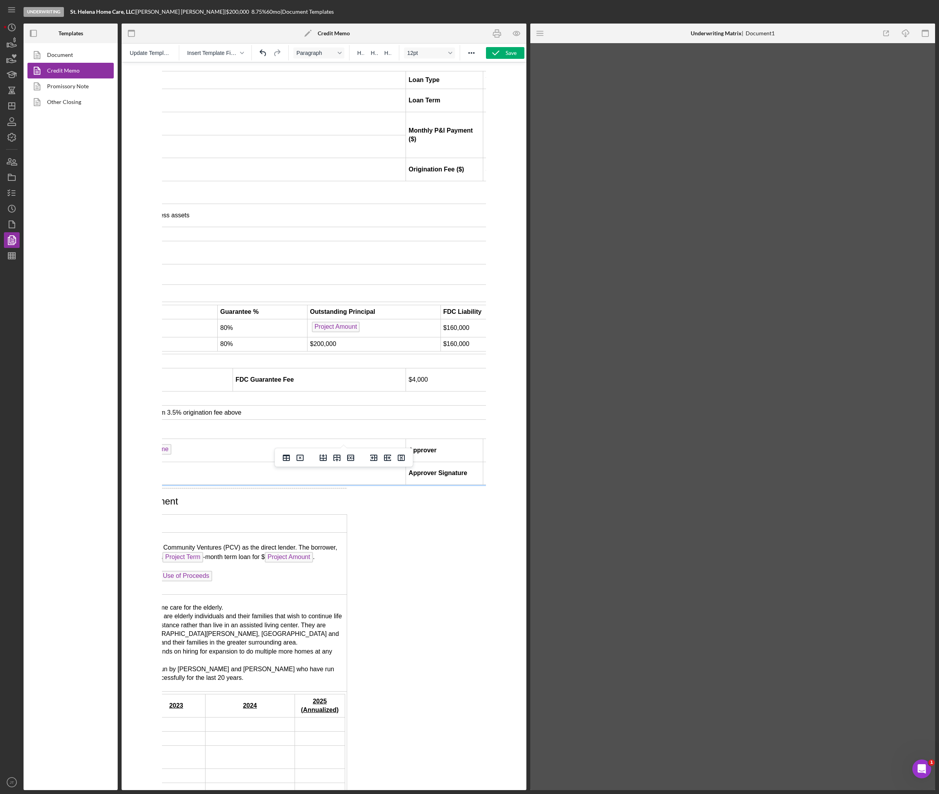
scroll to position [863, 158]
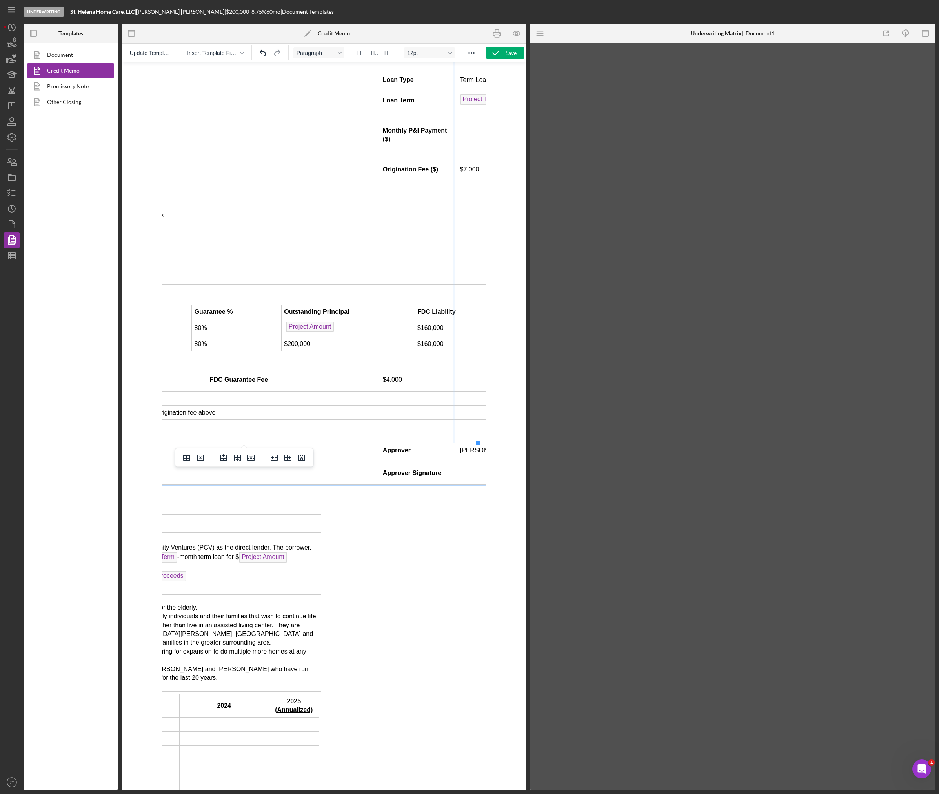
drag, startPoint x: 477, startPoint y: 325, endPoint x: 453, endPoint y: 327, distance: 24.0
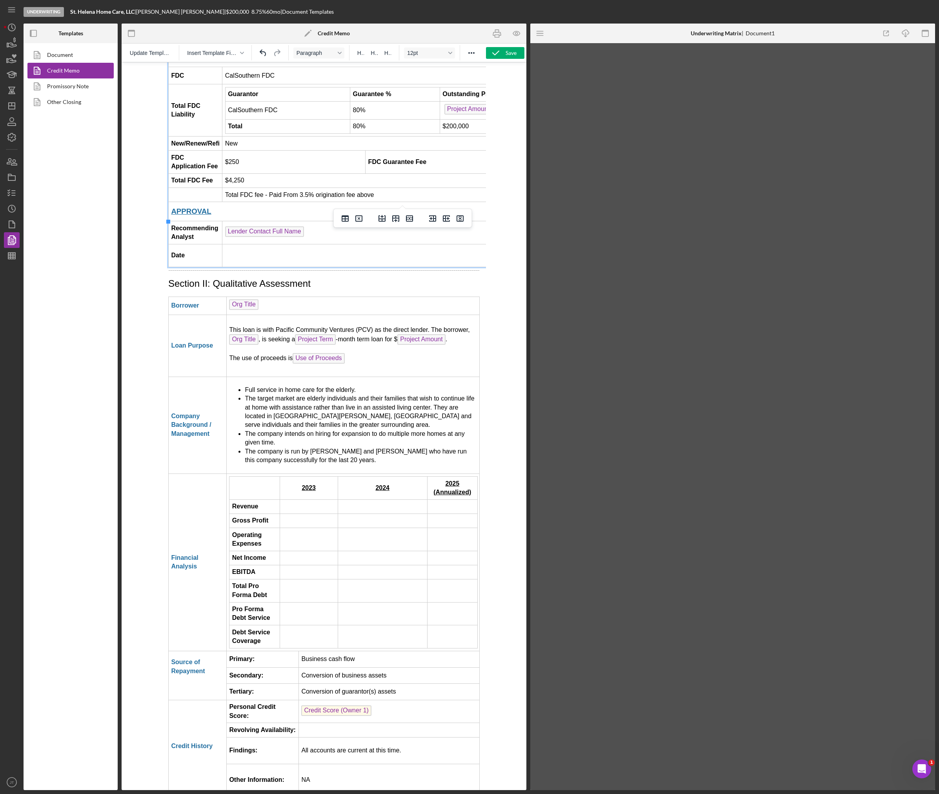
scroll to position [1098, 0]
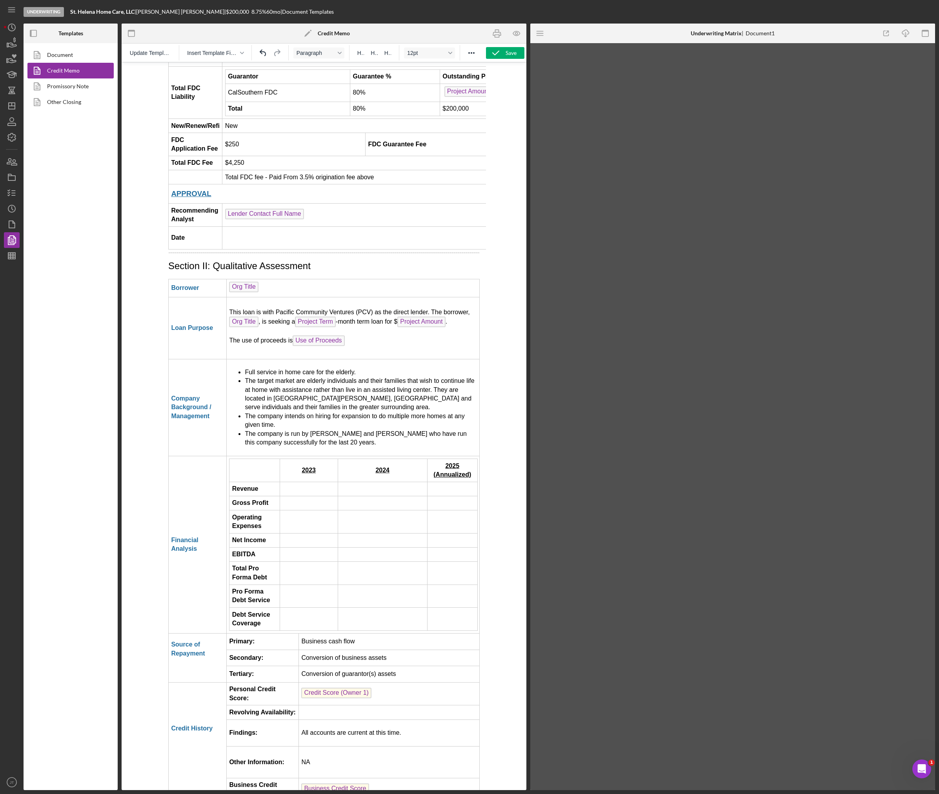
click at [288, 482] on td "Rich Text Area. Press ALT-0 for help." at bounding box center [309, 489] width 58 height 14
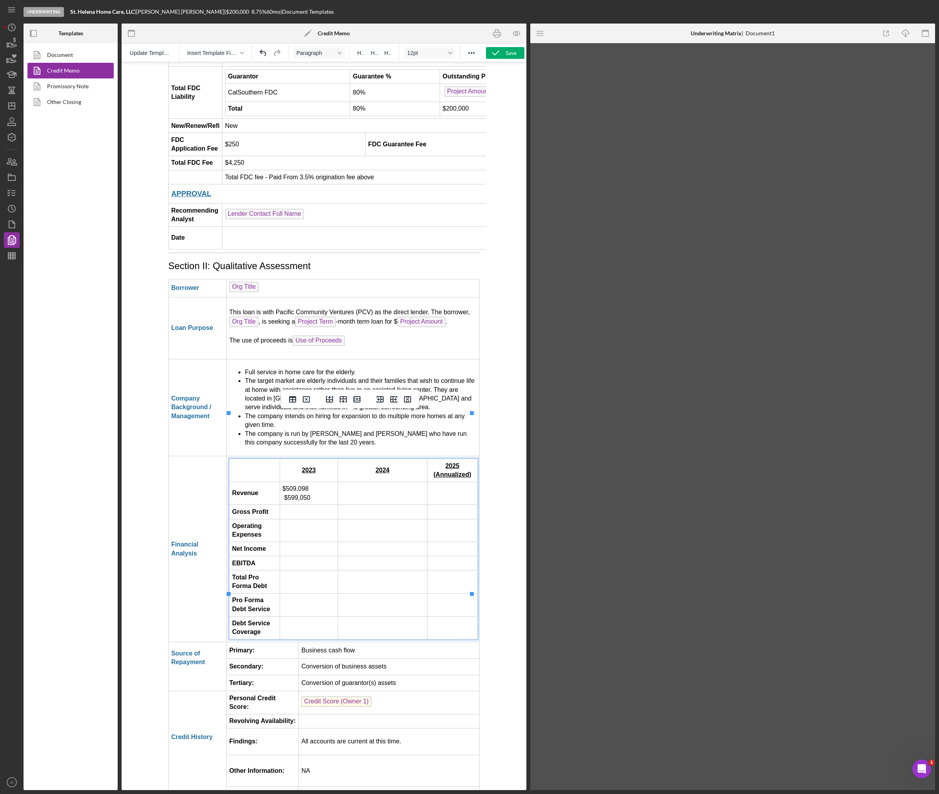
drag, startPoint x: 309, startPoint y: 452, endPoint x: 283, endPoint y: 453, distance: 26.3
click at [283, 482] on td "$509,098 $599,050" at bounding box center [309, 493] width 58 height 23
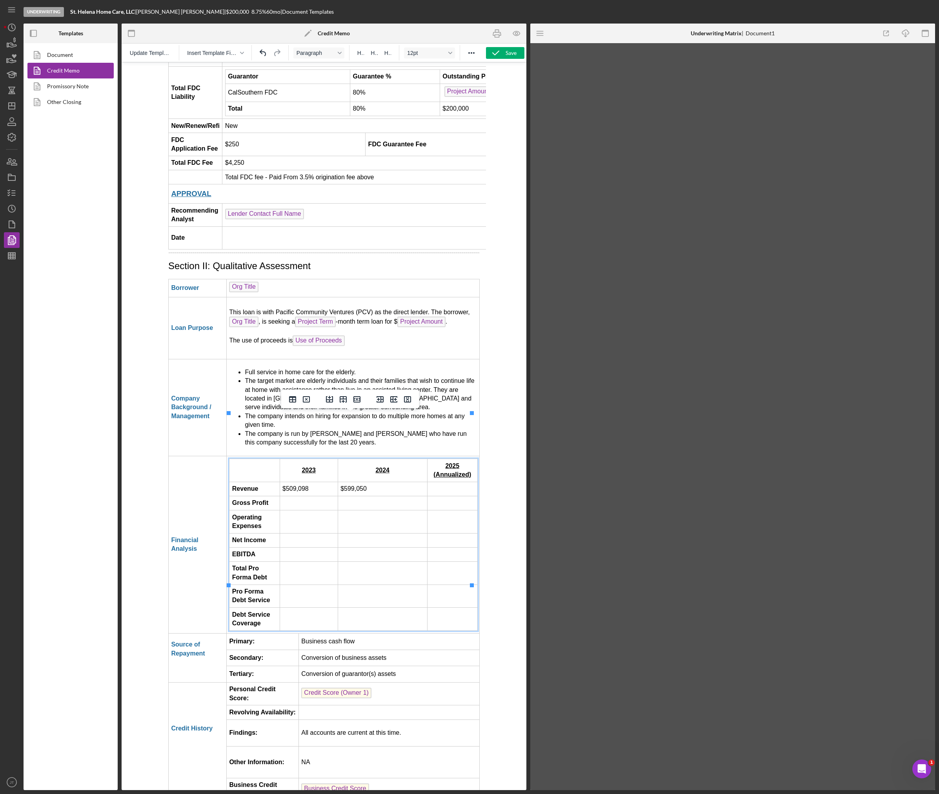
click at [308, 496] on td "Rich Text Area. Press ALT-0 for help." at bounding box center [309, 503] width 58 height 14
click at [303, 496] on td "Rich Text Area. Press ALT-0 for help." at bounding box center [309, 503] width 58 height 14
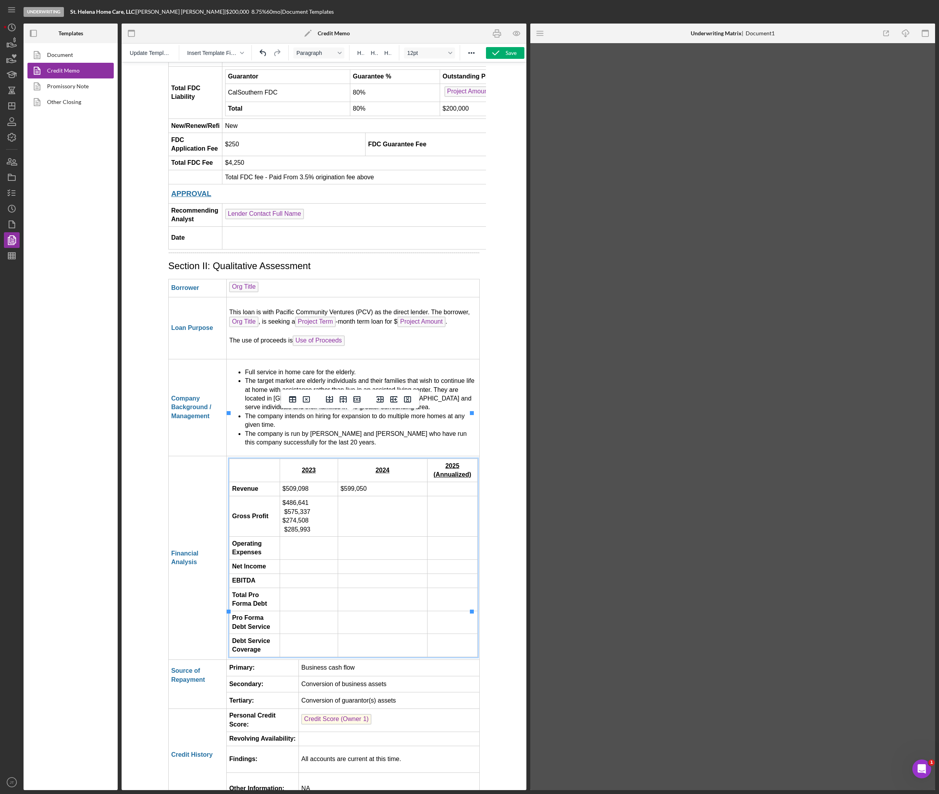
drag, startPoint x: 282, startPoint y: 466, endPoint x: 306, endPoint y: 468, distance: 24.0
click at [306, 496] on td "$486,641 $575,337 $274,508 $285,993" at bounding box center [309, 516] width 58 height 40
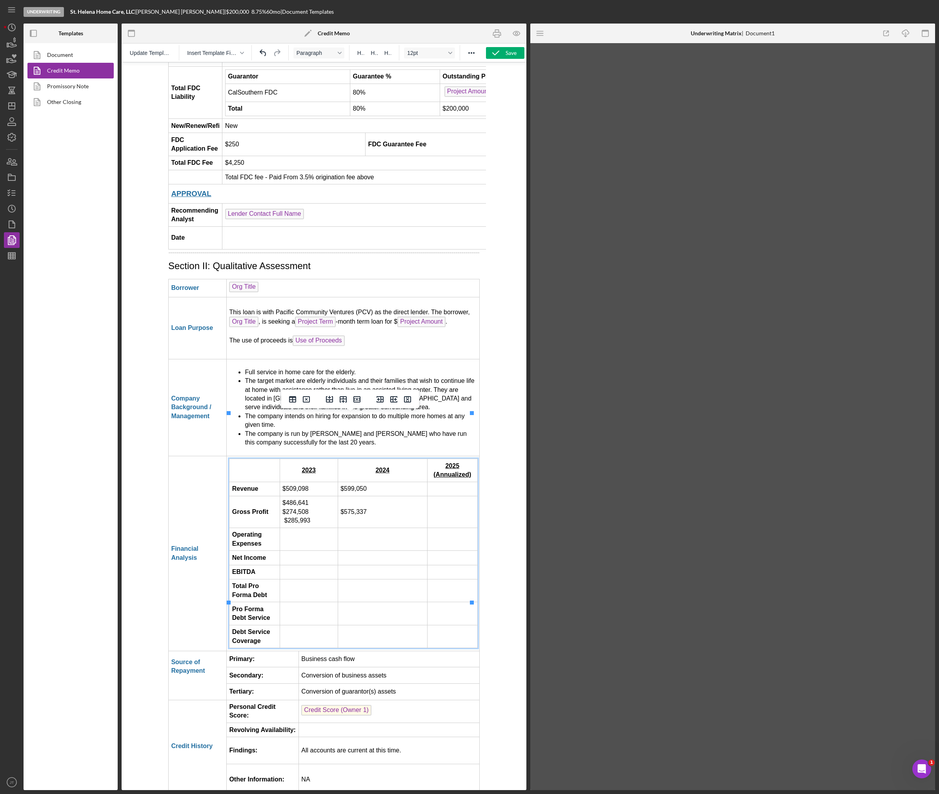
drag, startPoint x: 283, startPoint y: 468, endPoint x: 311, endPoint y: 476, distance: 29.0
click at [311, 496] on td "$486,641 $274,508 $285,993" at bounding box center [309, 512] width 58 height 32
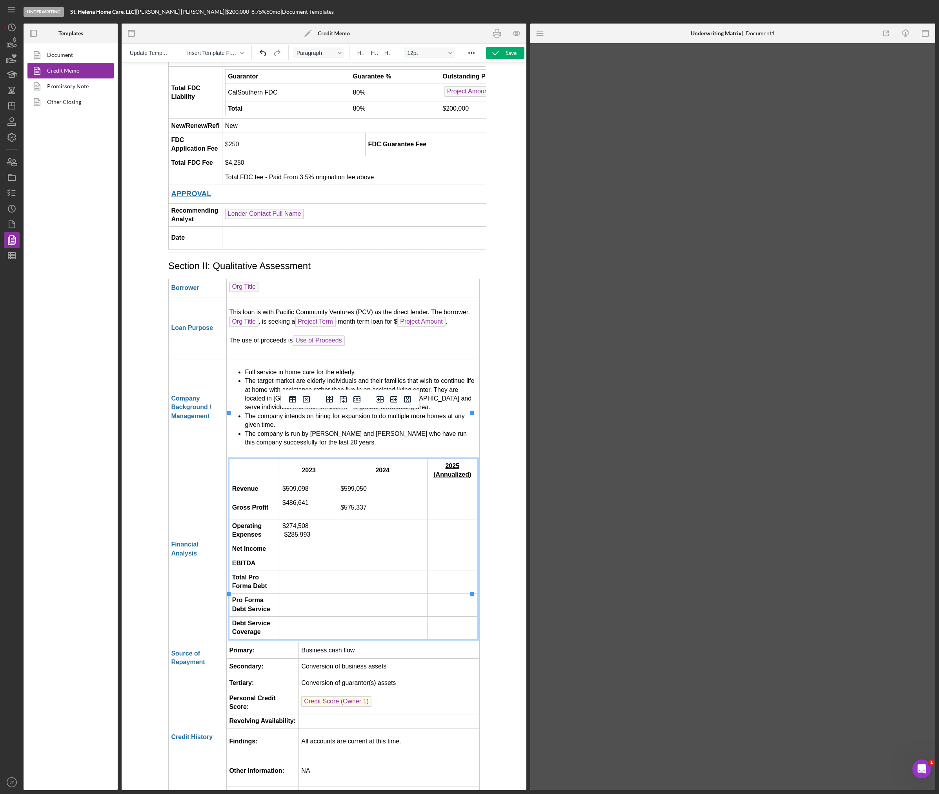
drag, startPoint x: 281, startPoint y: 490, endPoint x: 310, endPoint y: 490, distance: 29.0
click at [310, 519] on td "$274,508 $285,993" at bounding box center [309, 530] width 58 height 23
click at [307, 542] on td "Rich Text Area. Press ALT-0 for help." at bounding box center [309, 549] width 58 height 14
click at [296, 542] on td "Rich Text Area. Press ALT-0 for help." at bounding box center [309, 549] width 58 height 14
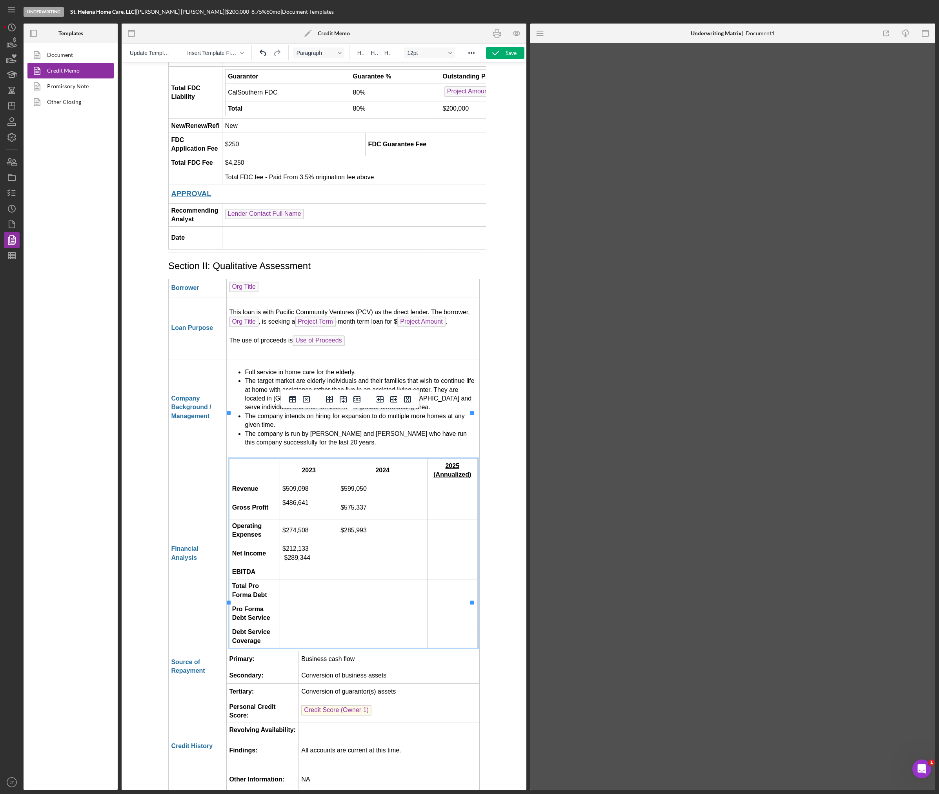
drag, startPoint x: 282, startPoint y: 514, endPoint x: 308, endPoint y: 513, distance: 25.5
click at [308, 542] on td "$212,133 $289,344" at bounding box center [309, 553] width 58 height 23
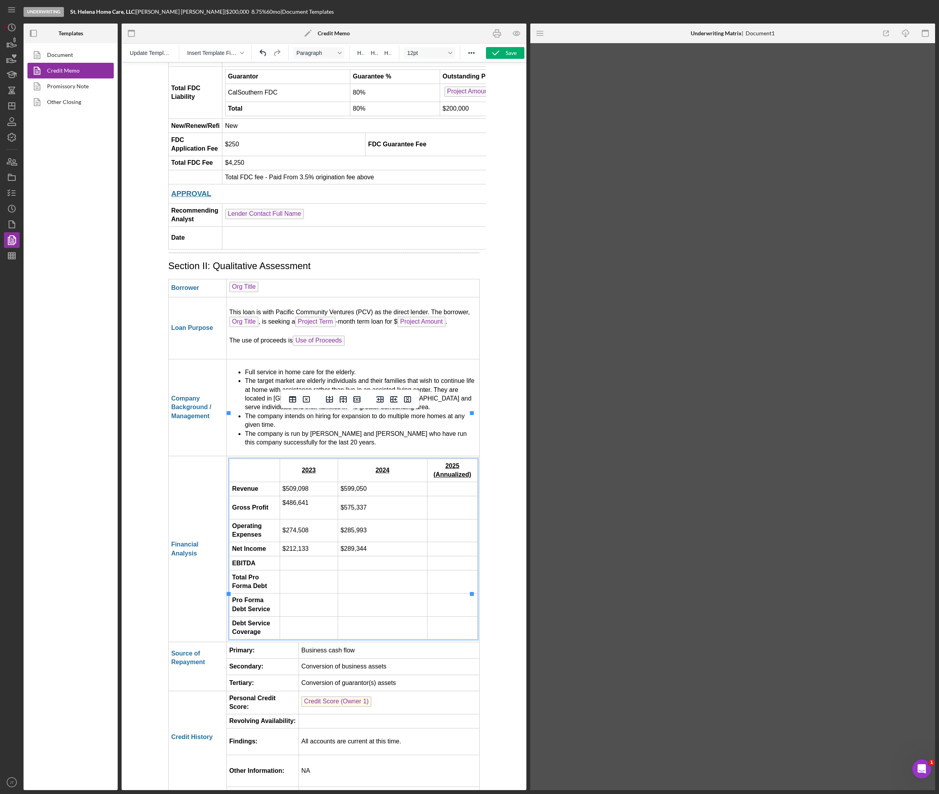
click at [315, 556] on td "Rich Text Area. Press ALT-0 for help." at bounding box center [309, 563] width 58 height 14
click at [312, 556] on td "Rich Text Area. Press ALT-0 for help." at bounding box center [309, 563] width 58 height 14
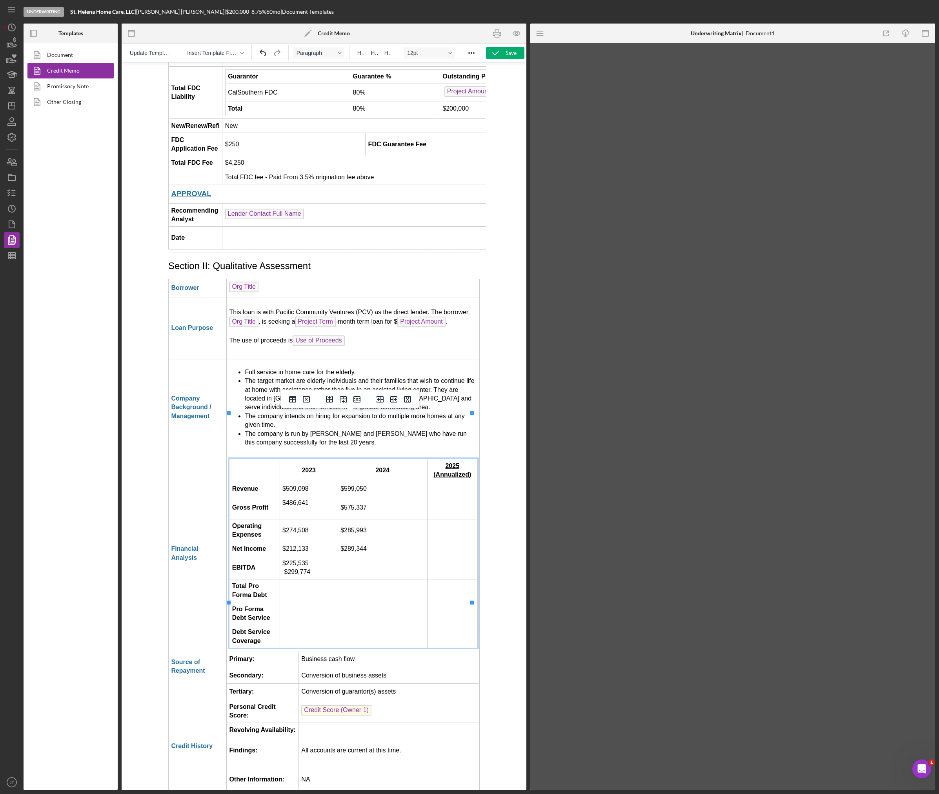
drag, startPoint x: 280, startPoint y: 528, endPoint x: 307, endPoint y: 526, distance: 27.5
click at [307, 556] on td "$225,535 $299,774" at bounding box center [309, 567] width 58 height 23
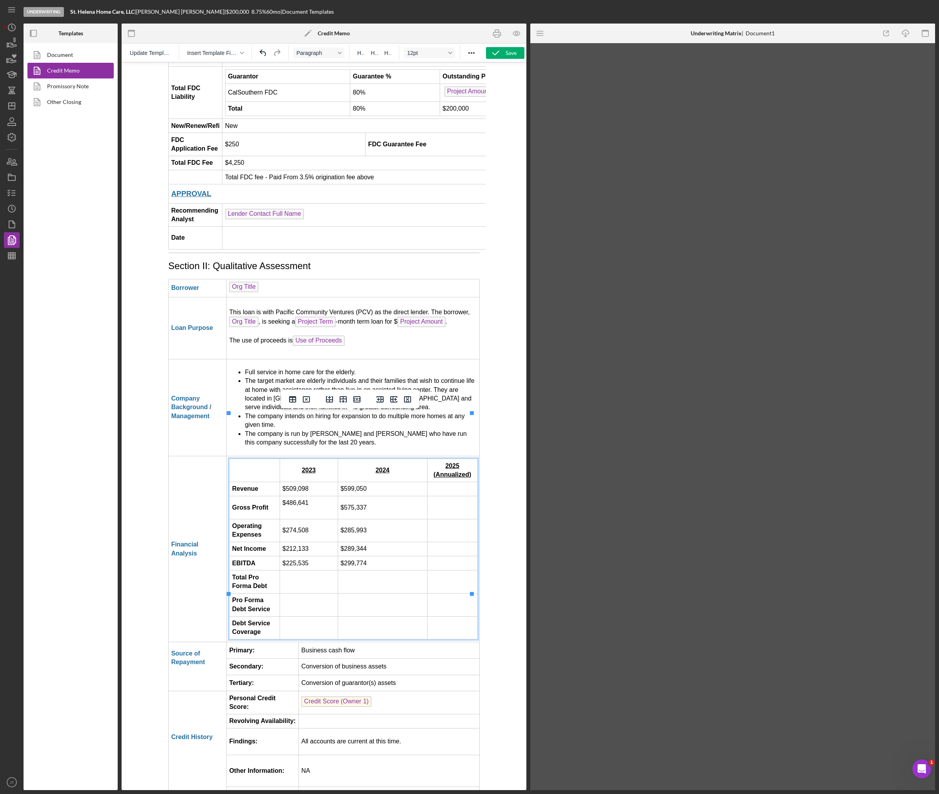
click at [302, 570] on td "Rich Text Area. Press ALT-0 for help." at bounding box center [309, 581] width 58 height 23
drag, startPoint x: 324, startPoint y: 534, endPoint x: 279, endPoint y: 539, distance: 45.7
click at [279, 539] on html "CREDIT MEMO: Request for Loan Approval Section I: Executive Summary BORROWER IN…" at bounding box center [324, 103] width 324 height 2278
click at [280, 570] on td "$285,000" at bounding box center [309, 581] width 58 height 23
click at [282, 570] on td "$285,000" at bounding box center [309, 581] width 58 height 23
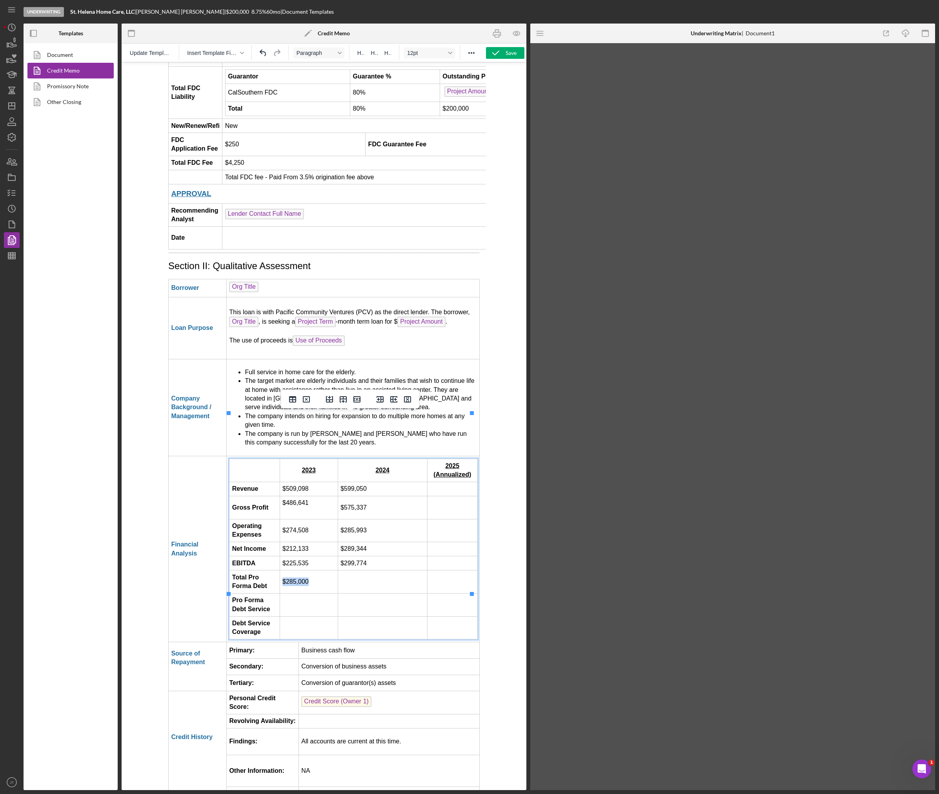
drag, startPoint x: 280, startPoint y: 537, endPoint x: 304, endPoint y: 535, distance: 24.0
click at [304, 570] on td "$285,000" at bounding box center [309, 581] width 58 height 23
copy td "$285,000"
click at [352, 570] on td "Rich Text Area. Press ALT-0 for help." at bounding box center [382, 581] width 89 height 23
click at [459, 570] on td "Rich Text Area. Press ALT-0 for help." at bounding box center [452, 581] width 50 height 23
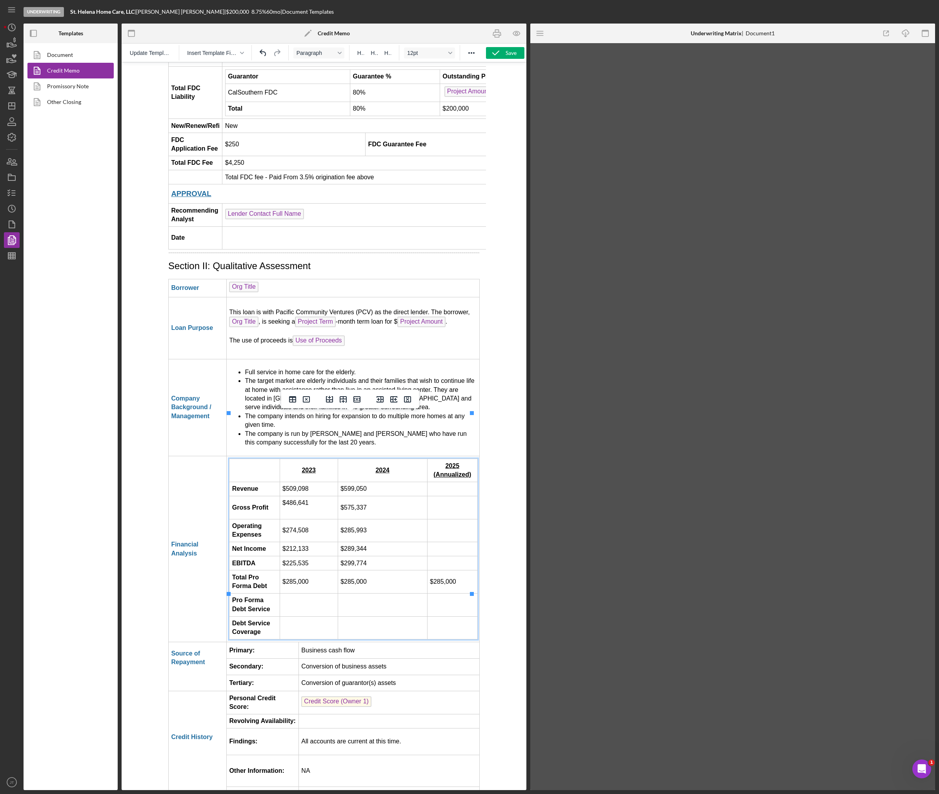
click at [309, 593] on td "Rich Text Area. Press ALT-0 for help." at bounding box center [309, 604] width 58 height 23
click at [311, 593] on td "Rich Text Area. Press ALT-0 for help." at bounding box center [309, 604] width 58 height 23
drag, startPoint x: 311, startPoint y: 557, endPoint x: 280, endPoint y: 566, distance: 32.3
click at [280, 593] on td "$60,720" at bounding box center [309, 604] width 58 height 23
copy td "$60,720"
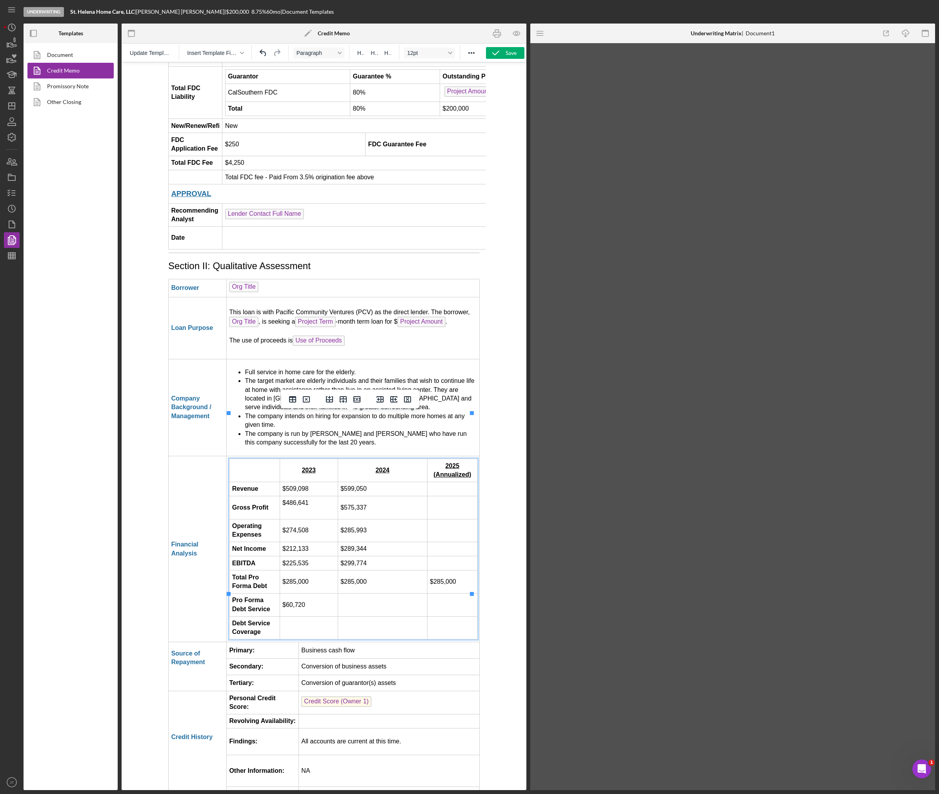
click at [375, 593] on td "Rich Text Area. Press ALT-0 for help." at bounding box center [382, 604] width 89 height 23
click at [454, 593] on td "Rich Text Area. Press ALT-0 for help." at bounding box center [452, 604] width 50 height 23
click at [300, 616] on td "Rich Text Area. Press ALT-0 for help." at bounding box center [309, 627] width 58 height 23
click at [365, 616] on td "Rich Text Area. Press ALT-0 for help." at bounding box center [381, 627] width 89 height 23
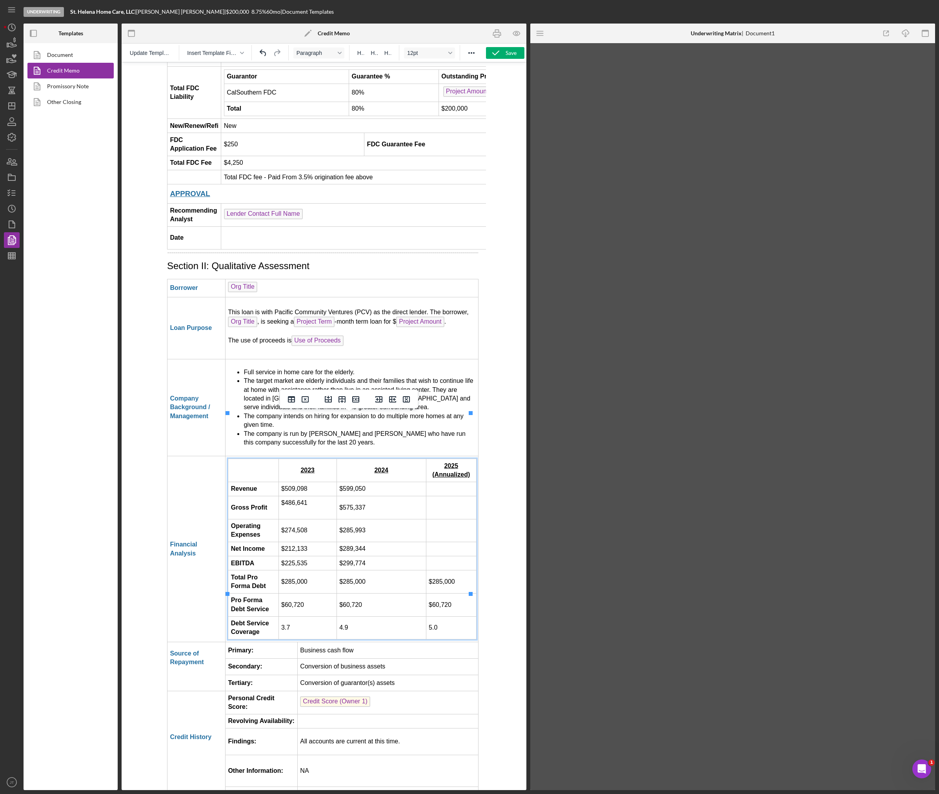
click at [433, 482] on td "Rich Text Area. Press ALT-0 for help." at bounding box center [451, 489] width 50 height 14
click at [440, 482] on td "Rich Text Area. Press ALT-0 for help." at bounding box center [451, 489] width 50 height 14
click at [441, 496] on td "Rich Text Area. Press ALT-0 for help." at bounding box center [451, 507] width 50 height 23
click at [444, 496] on td "Rich Text Area. Press ALT-0 for help." at bounding box center [451, 507] width 50 height 23
drag, startPoint x: 424, startPoint y: 466, endPoint x: 449, endPoint y: 466, distance: 25.5
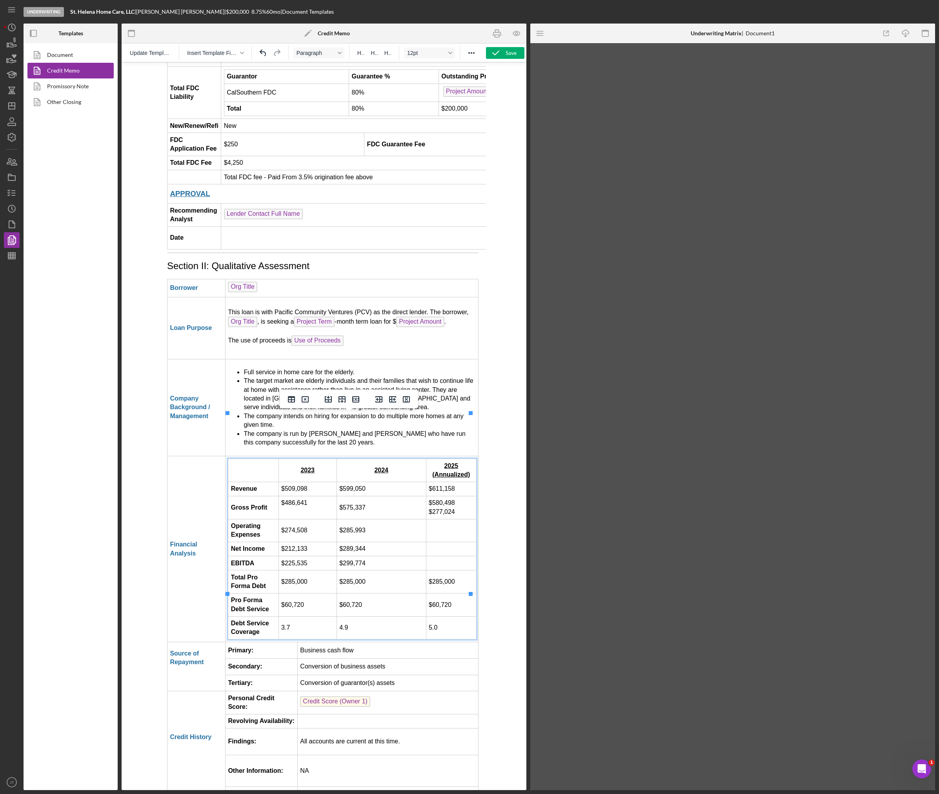
click at [449, 496] on td "$580,498 $277,024" at bounding box center [451, 507] width 50 height 23
click at [444, 542] on td "Rich Text Area. Press ALT-0 for help." at bounding box center [451, 549] width 50 height 14
click at [439, 556] on td "Rich Text Area. Press ALT-0 for help." at bounding box center [451, 563] width 50 height 14
click at [373, 556] on td "$299,774" at bounding box center [381, 563] width 89 height 14
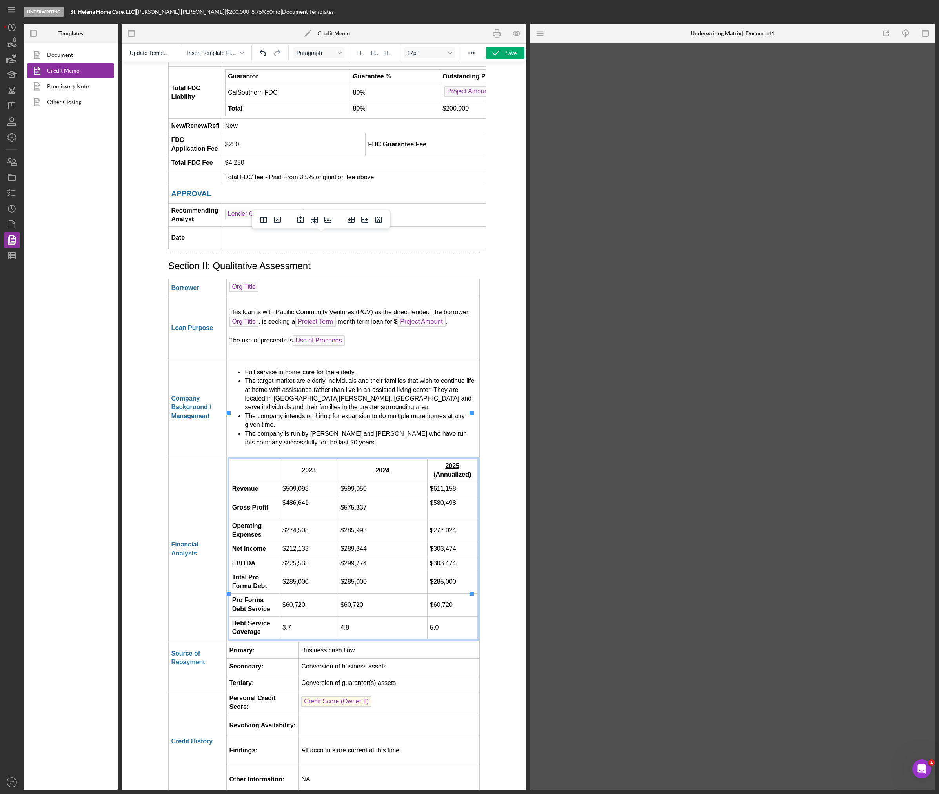
click at [384, 642] on td "Business cash flow" at bounding box center [389, 650] width 181 height 16
click at [386, 430] on li "The company is run by Maria Gutierrez and Maria Delgadillo who have run this co…" at bounding box center [361, 439] width 232 height 18
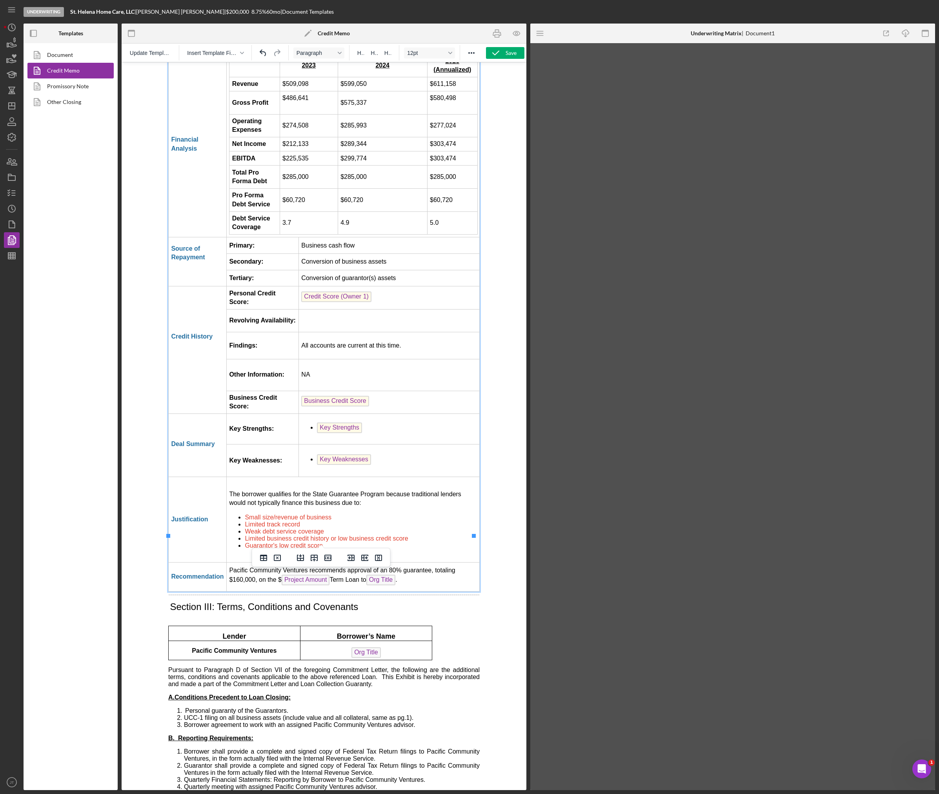
scroll to position [1532, 0]
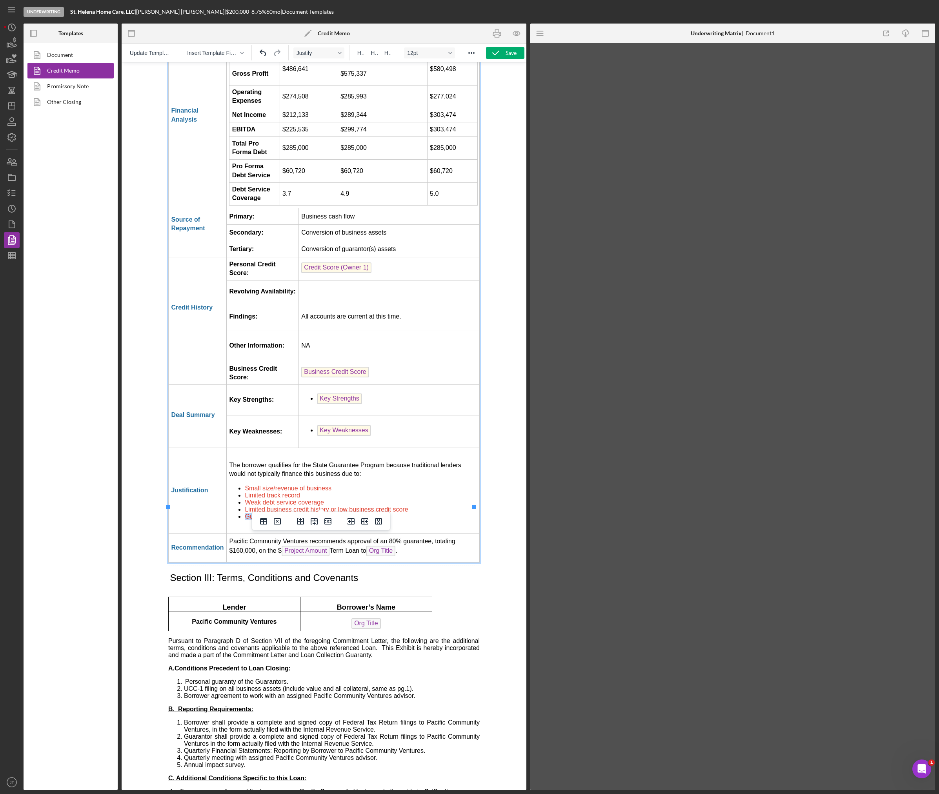
drag, startPoint x: 323, startPoint y: 464, endPoint x: 243, endPoint y: 470, distance: 80.2
click at [243, 470] on td "The borrower qualifies for the State Guarantee Program because traditional lend…" at bounding box center [353, 491] width 253 height 86
click at [324, 513] on li "Guarantor's low credit score" at bounding box center [361, 516] width 232 height 7
drag, startPoint x: 327, startPoint y: 465, endPoint x: 335, endPoint y: 471, distance: 10.4
click at [335, 471] on td "The borrower qualifies for the State Guarantee Program because traditional lend…" at bounding box center [353, 491] width 253 height 86
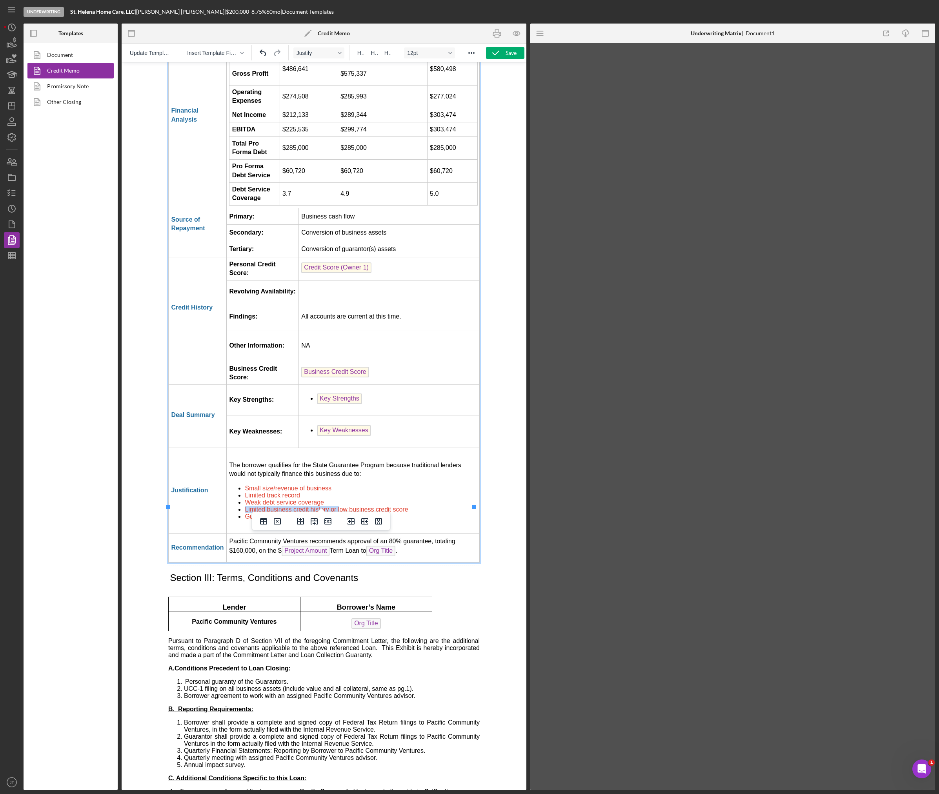
drag, startPoint x: 338, startPoint y: 457, endPoint x: 242, endPoint y: 457, distance: 96.1
click at [242, 485] on ul "Small size/revenue of business Limited track record Weak debt service coverage …" at bounding box center [353, 502] width 248 height 35
click at [325, 513] on li "Guarantor's low credit score" at bounding box center [361, 516] width 232 height 7
drag, startPoint x: 329, startPoint y: 464, endPoint x: 246, endPoint y: 464, distance: 83.2
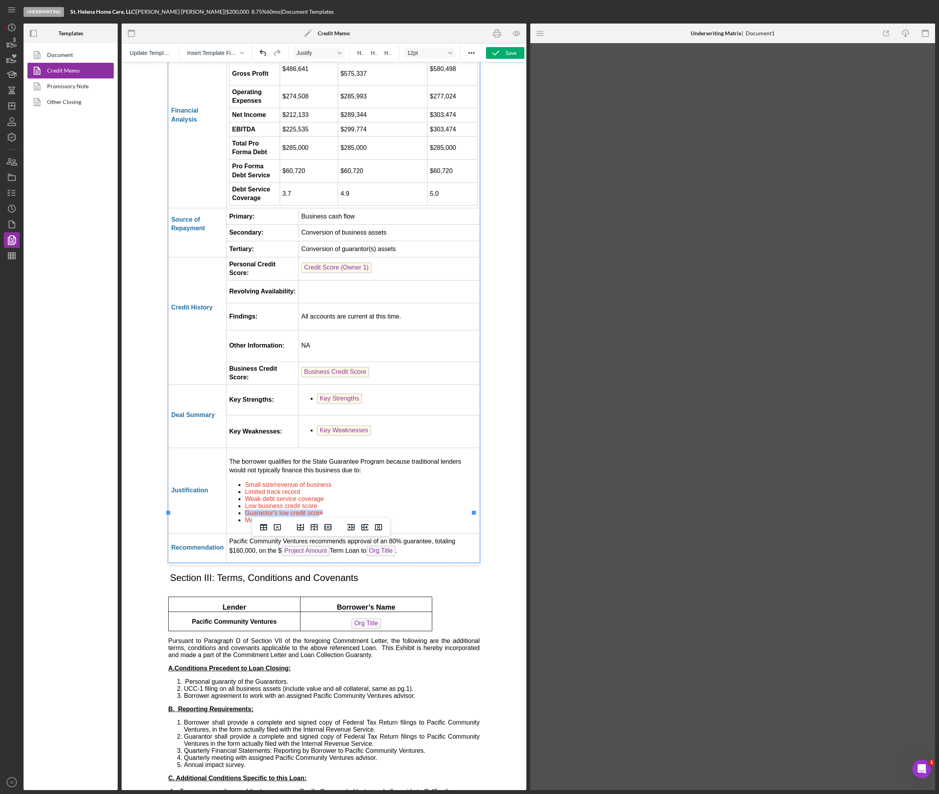
click at [246, 510] on li "Guarantor's low credit score" at bounding box center [361, 513] width 232 height 7
drag, startPoint x: 324, startPoint y: 448, endPoint x: 239, endPoint y: 441, distance: 86.2
click at [239, 485] on ul "Small size/revenue of business Limited track record Weak debt service coverage …" at bounding box center [353, 502] width 248 height 35
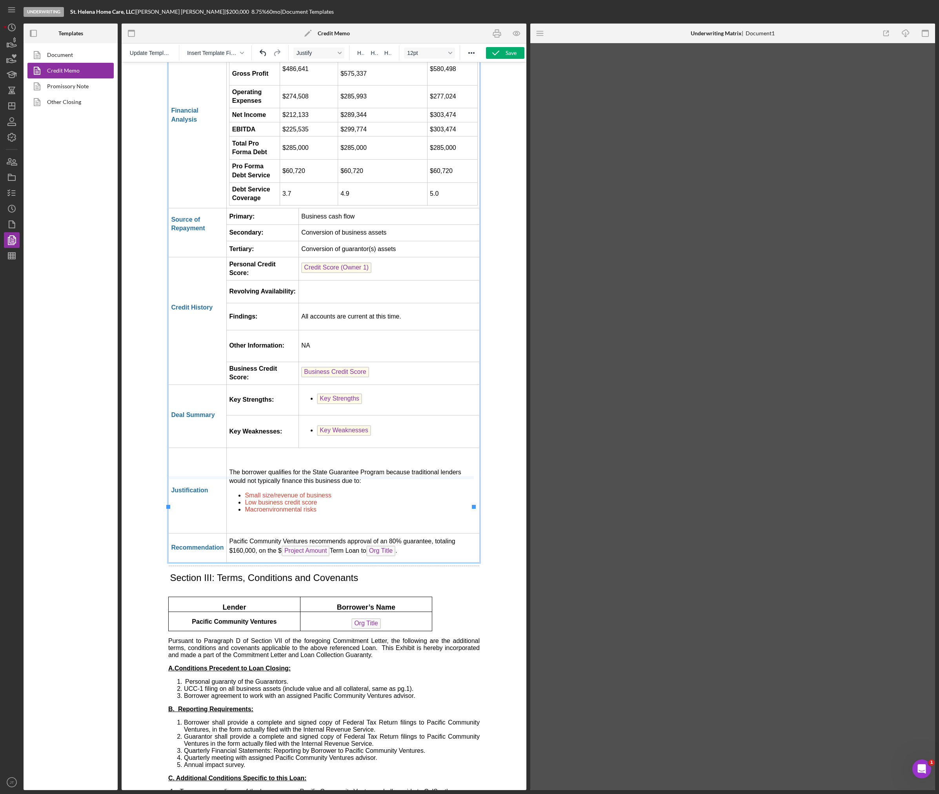
drag, startPoint x: 320, startPoint y: 476, endPoint x: 318, endPoint y: 431, distance: 45.6
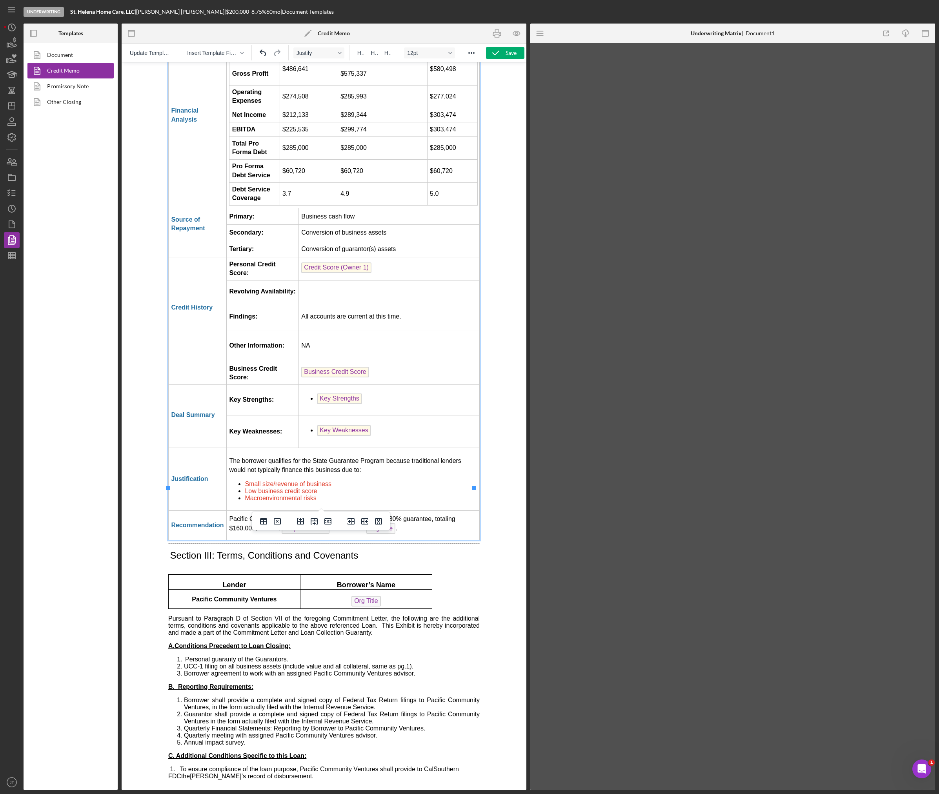
scroll to position [1514, 0]
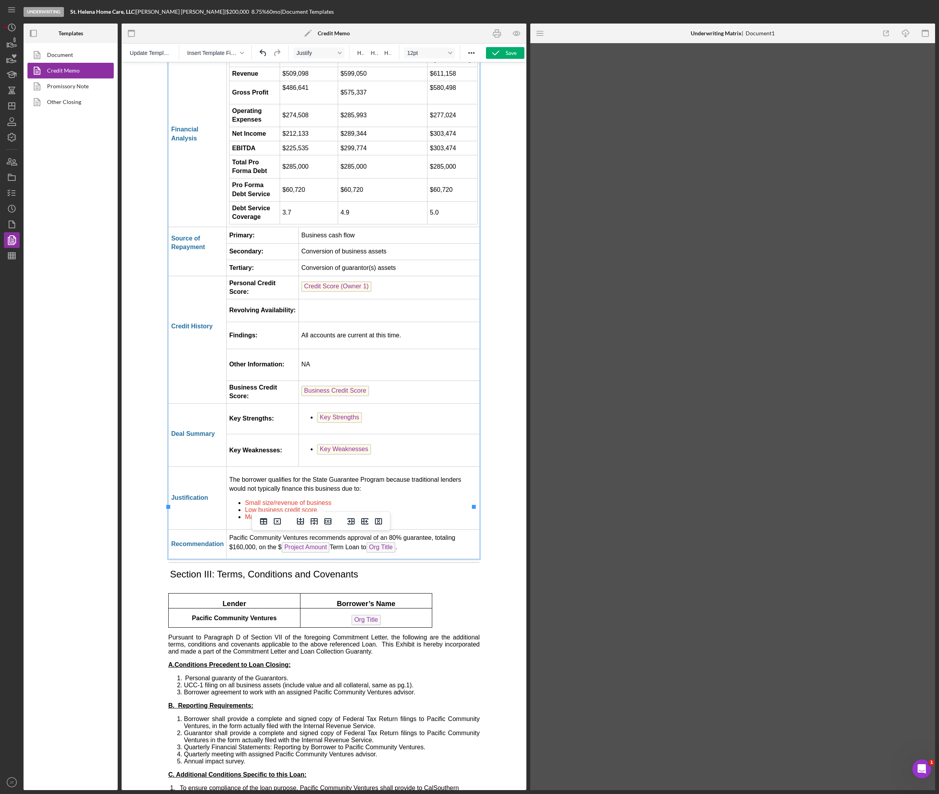
click at [317, 514] on li "Macroenvironmental risks﻿" at bounding box center [361, 517] width 232 height 7
drag, startPoint x: 321, startPoint y: 465, endPoint x: 222, endPoint y: 383, distance: 129.0
click at [238, 499] on ul "Small size/revenue of business Low business credit score Macroenvironmental ris…" at bounding box center [353, 509] width 248 height 21
click at [472, 52] on icon "Reveal or hide additional toolbar items" at bounding box center [471, 52] width 9 height 9
click at [133, 67] on icon "Text color Black" at bounding box center [134, 67] width 9 height 9
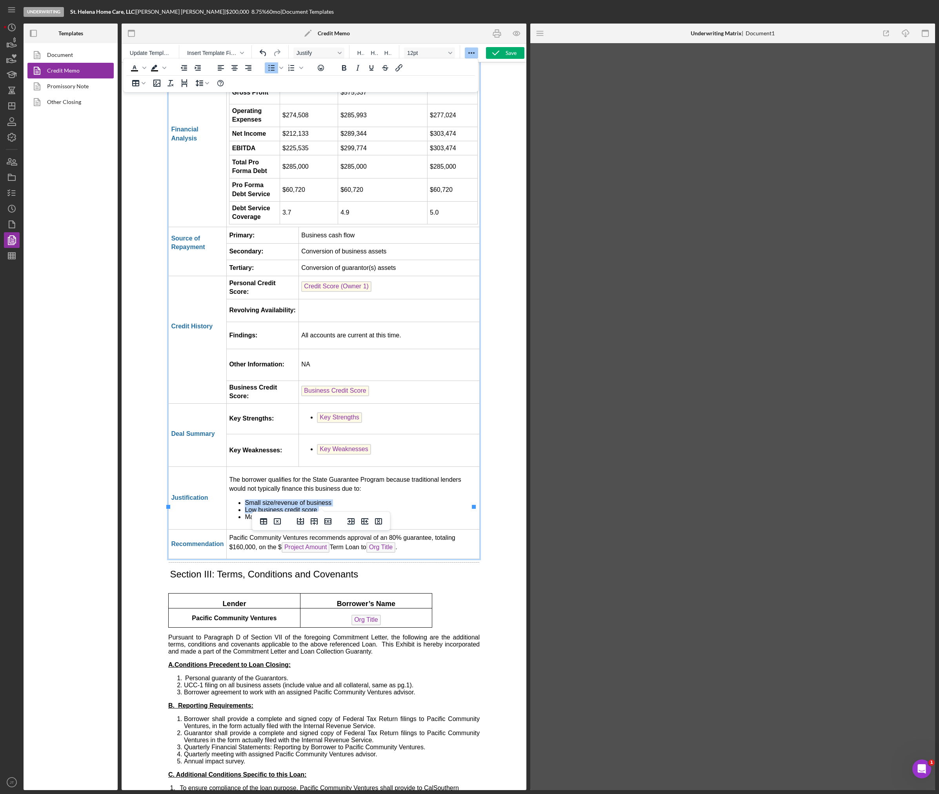
click at [347, 514] on li "Macroenvironmental risks﻿" at bounding box center [361, 517] width 232 height 7
click at [419, 530] on td "Pacific Community Ventures recommends approval of an 80% guarantee, totaling $1…" at bounding box center [353, 544] width 253 height 29
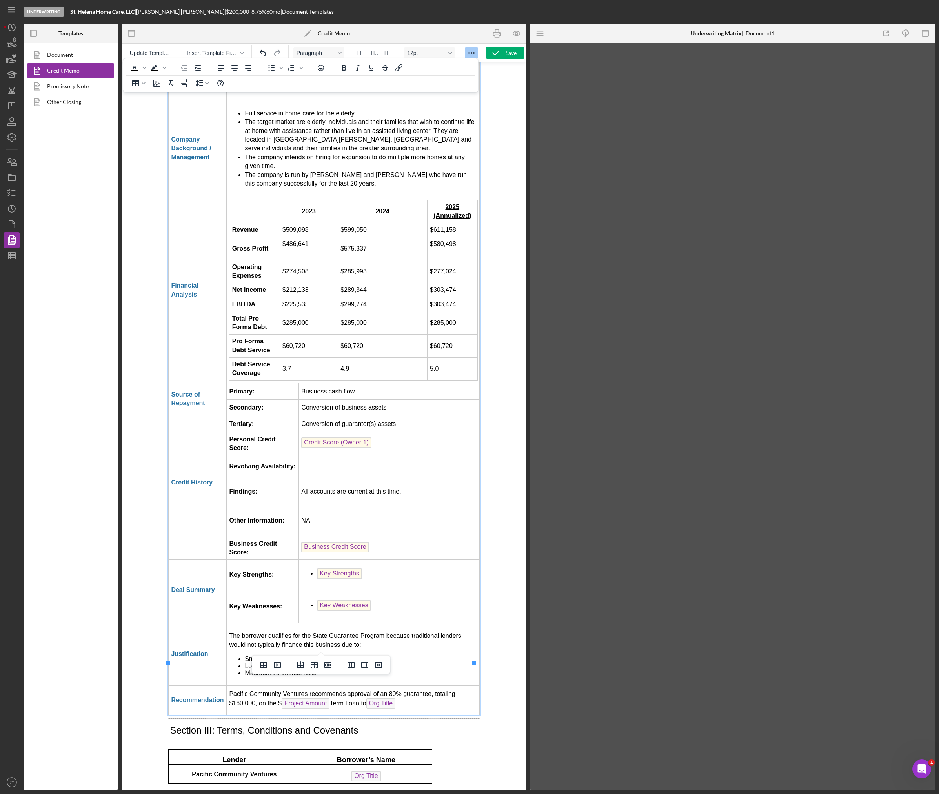
scroll to position [1357, 0]
click at [351, 656] on li "Small size/revenue of business" at bounding box center [361, 659] width 232 height 7
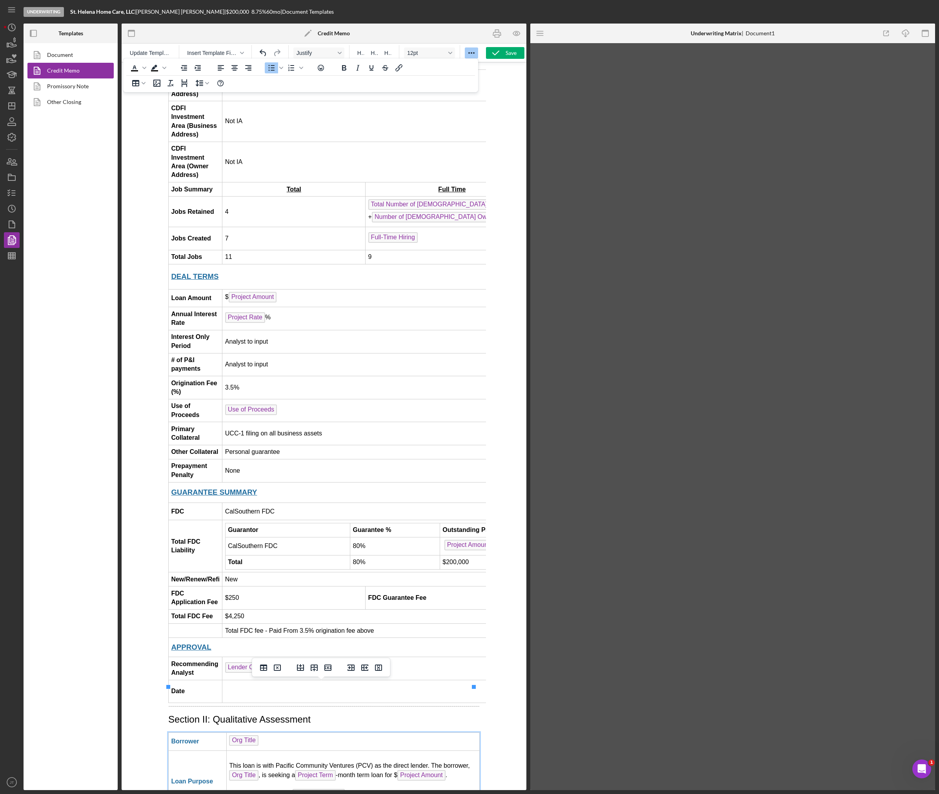
scroll to position [572, 0]
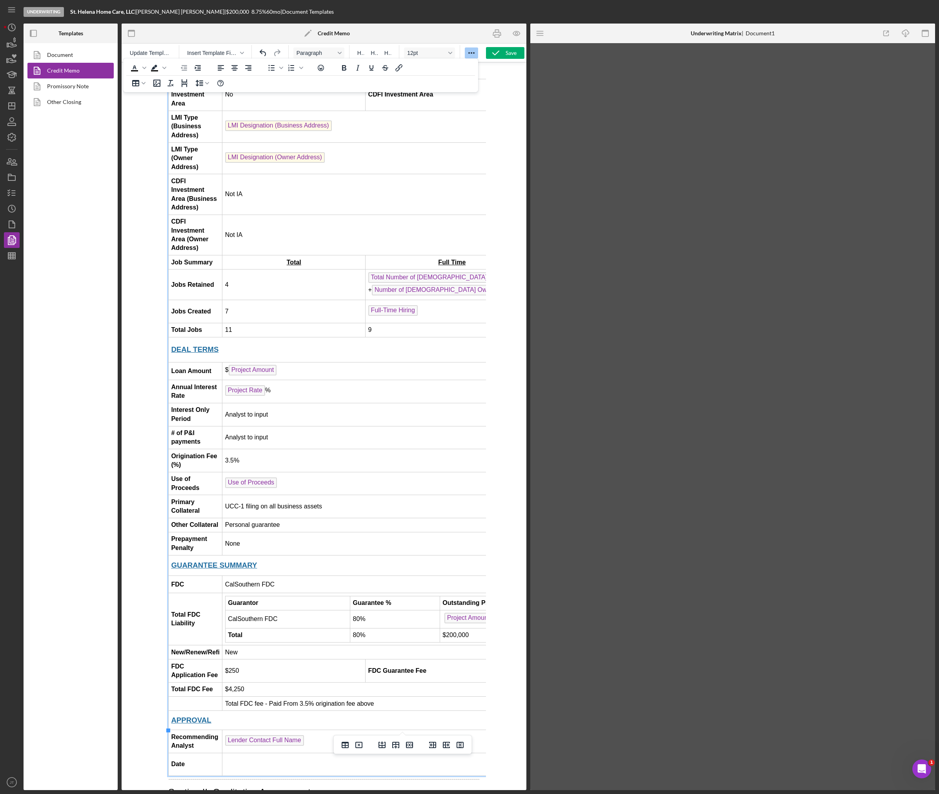
drag, startPoint x: 277, startPoint y: 374, endPoint x: 226, endPoint y: 380, distance: 51.3
click at [226, 403] on td "Analyst to input" at bounding box center [380, 414] width 316 height 23
drag, startPoint x: 272, startPoint y: 397, endPoint x: 227, endPoint y: 400, distance: 45.2
click at [227, 426] on td "Analyst to input" at bounding box center [380, 437] width 316 height 23
click at [340, 472] on td "Use of Proceeds" at bounding box center [466, 483] width 489 height 23
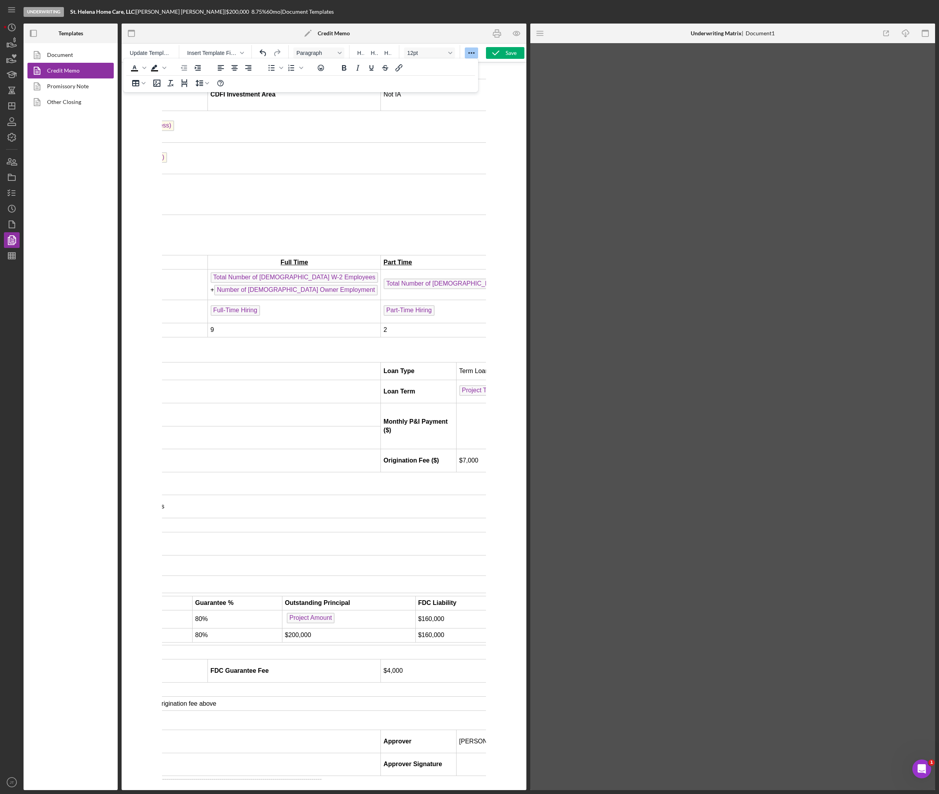
scroll to position [572, 157]
click at [458, 403] on td "Rich Text Area. Press ALT-0 for help." at bounding box center [507, 426] width 98 height 46
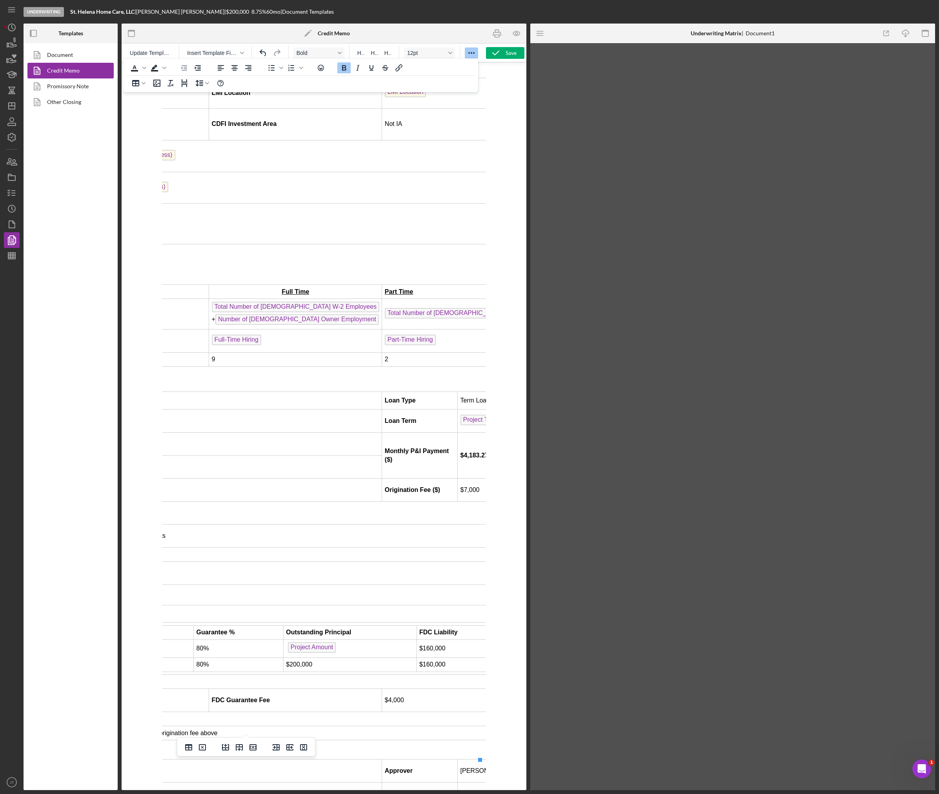
scroll to position [494, 157]
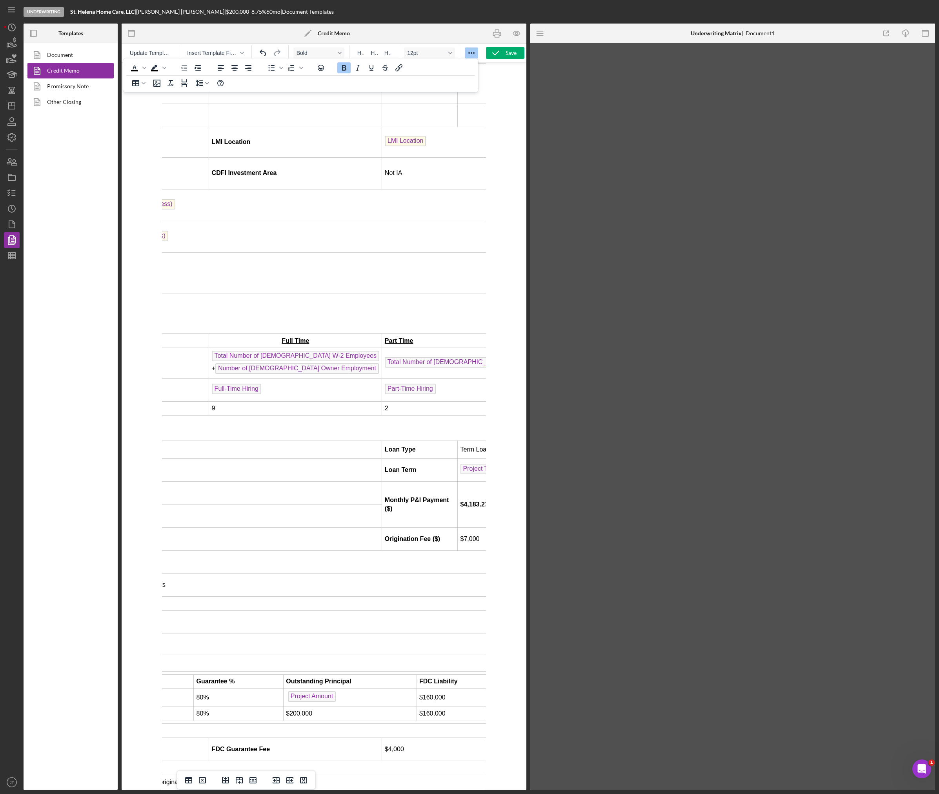
click at [364, 415] on td "DEAL TERMS" at bounding box center [283, 427] width 543 height 25
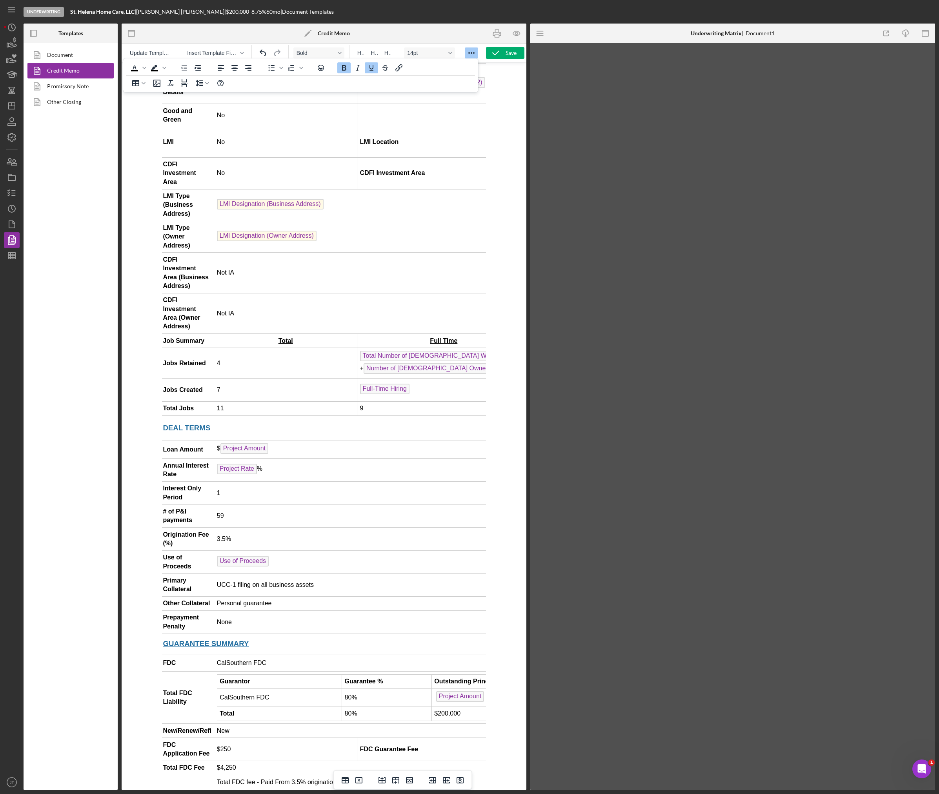
scroll to position [494, 0]
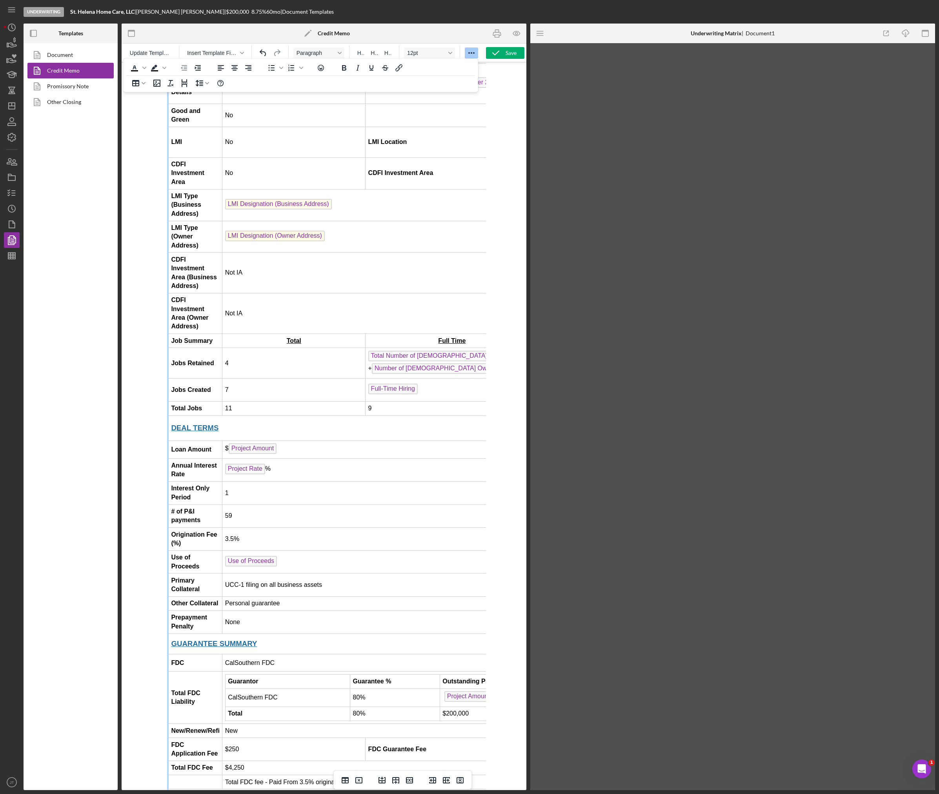
click at [304, 401] on td "11" at bounding box center [293, 408] width 143 height 14
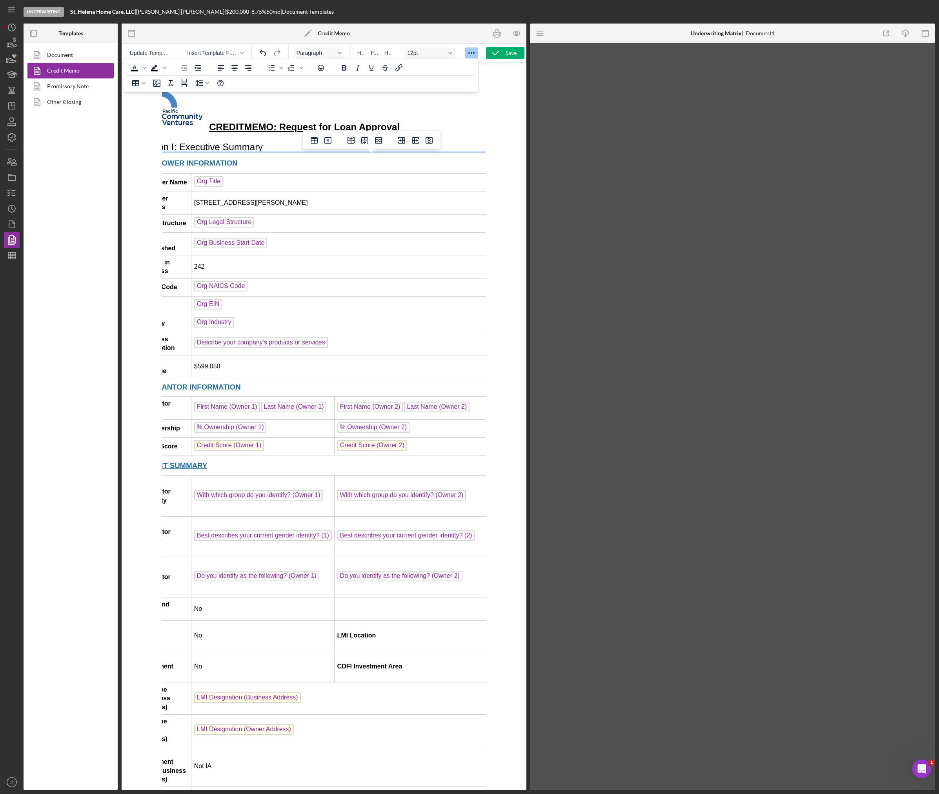
scroll to position [0, 31]
drag, startPoint x: 272, startPoint y: 215, endPoint x: 287, endPoint y: 157, distance: 59.5
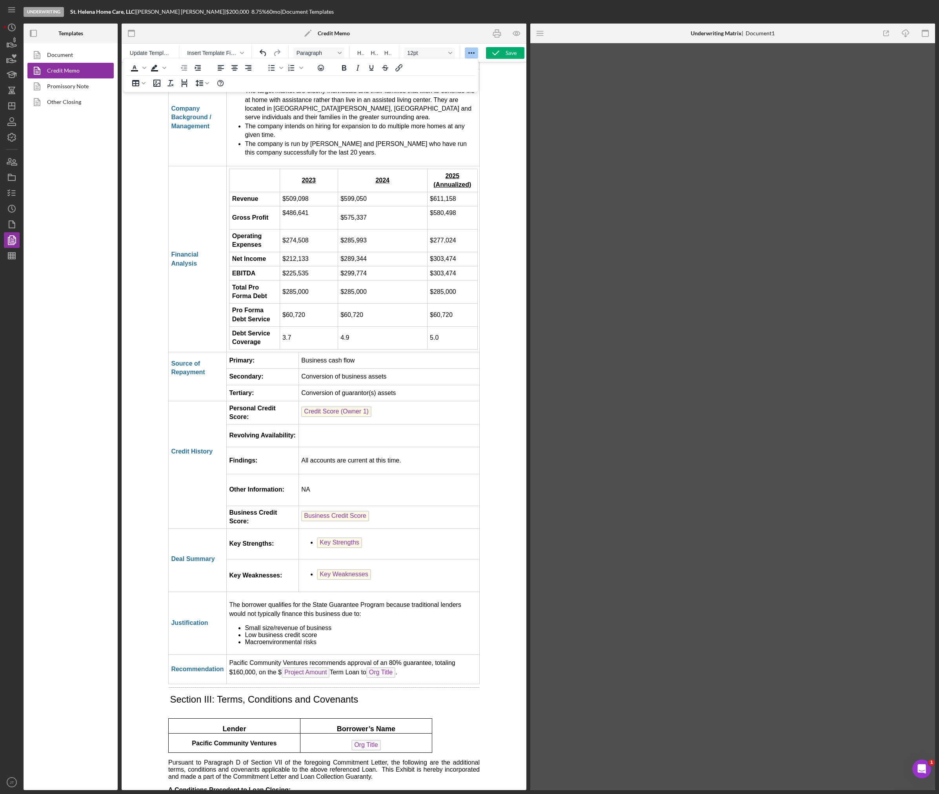
scroll to position [1412, 0]
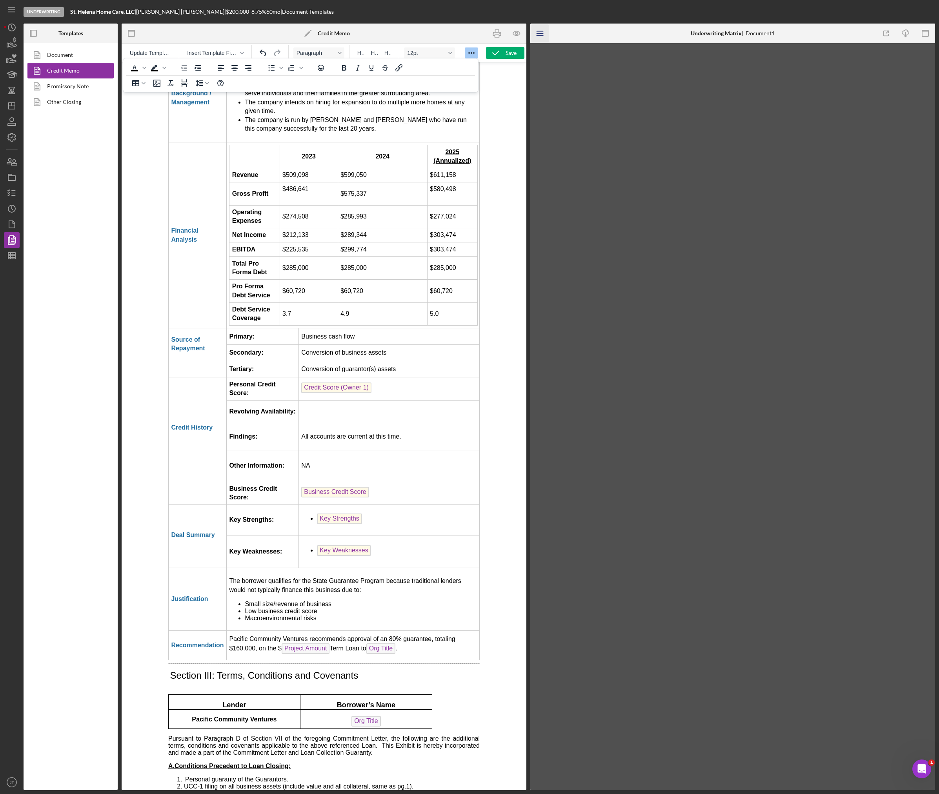
click at [535, 41] on icon "Icon/Menu" at bounding box center [541, 34] width 18 height 18
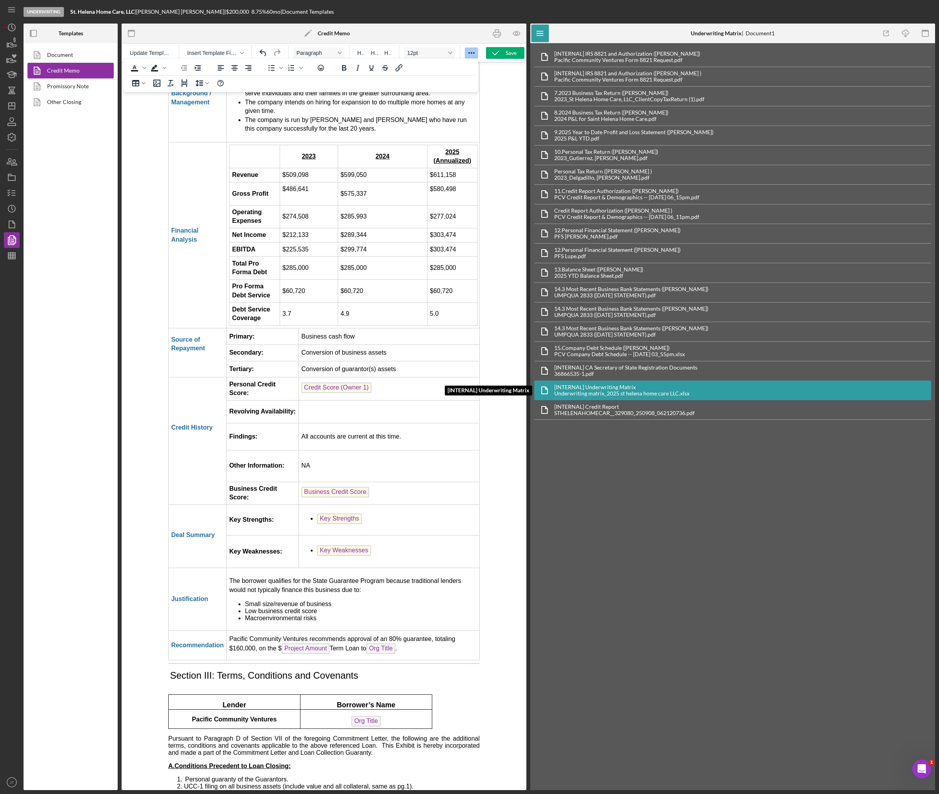
click at [606, 399] on div "[INTERNAL] Underwriting Matrix [INTERNAL] Underwriting Matrix Underwriting matr…" at bounding box center [732, 391] width 397 height 20
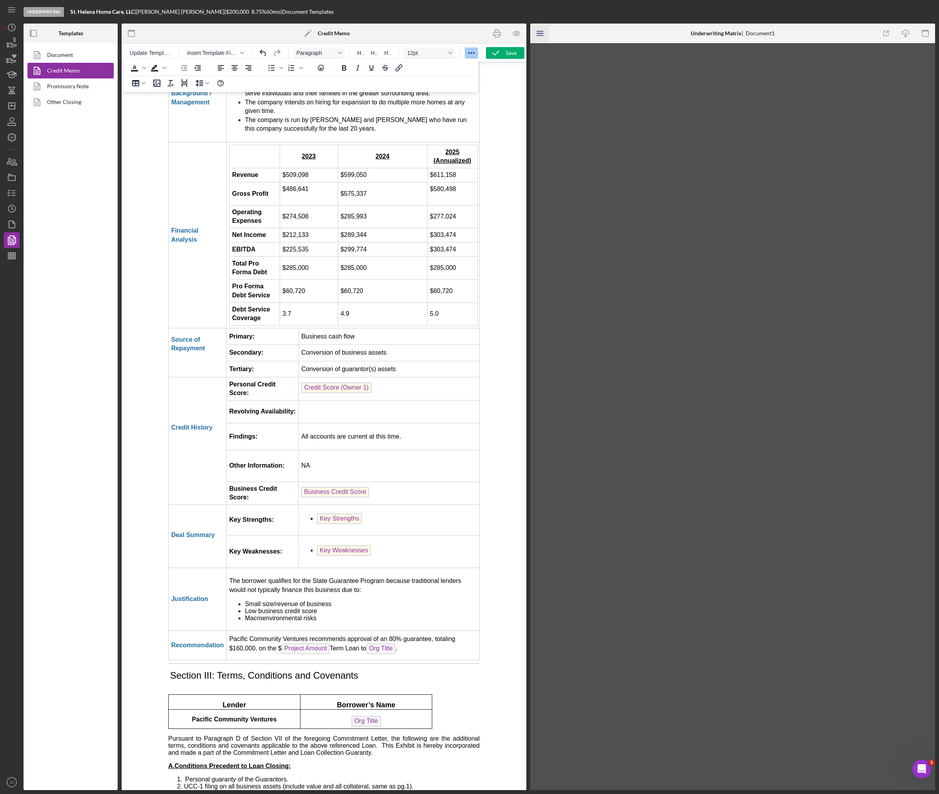
click at [535, 32] on icon "Icon/Menu" at bounding box center [541, 34] width 18 height 18
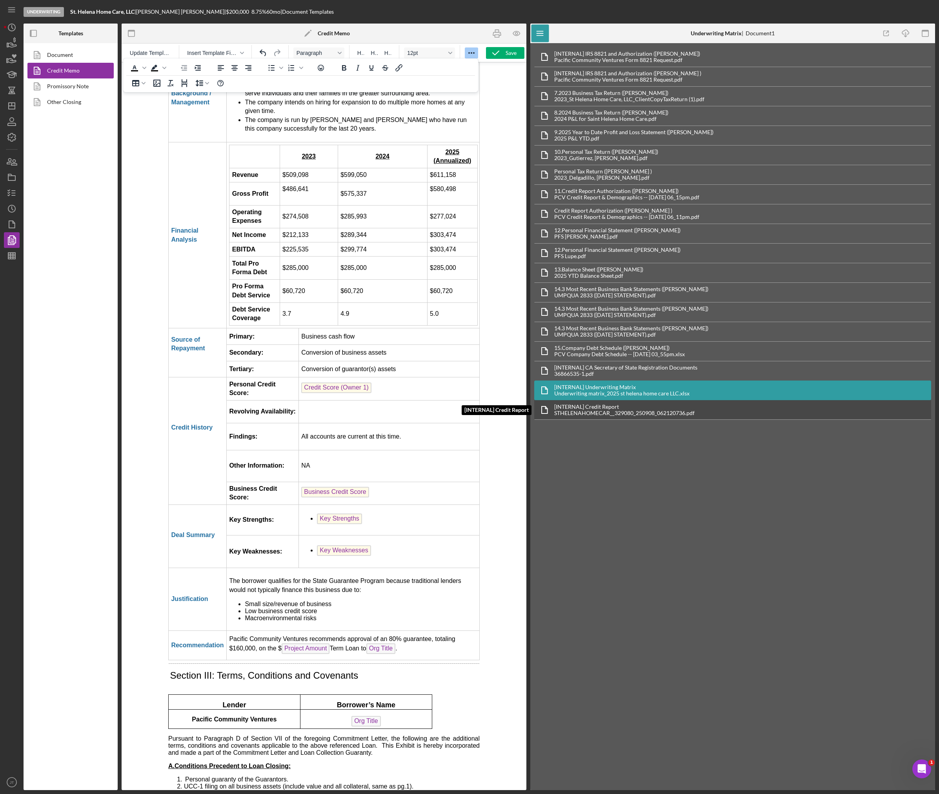
click at [672, 412] on div "STHELENAHOMECAR__329080_250908_062120736.pdf" at bounding box center [624, 413] width 140 height 6
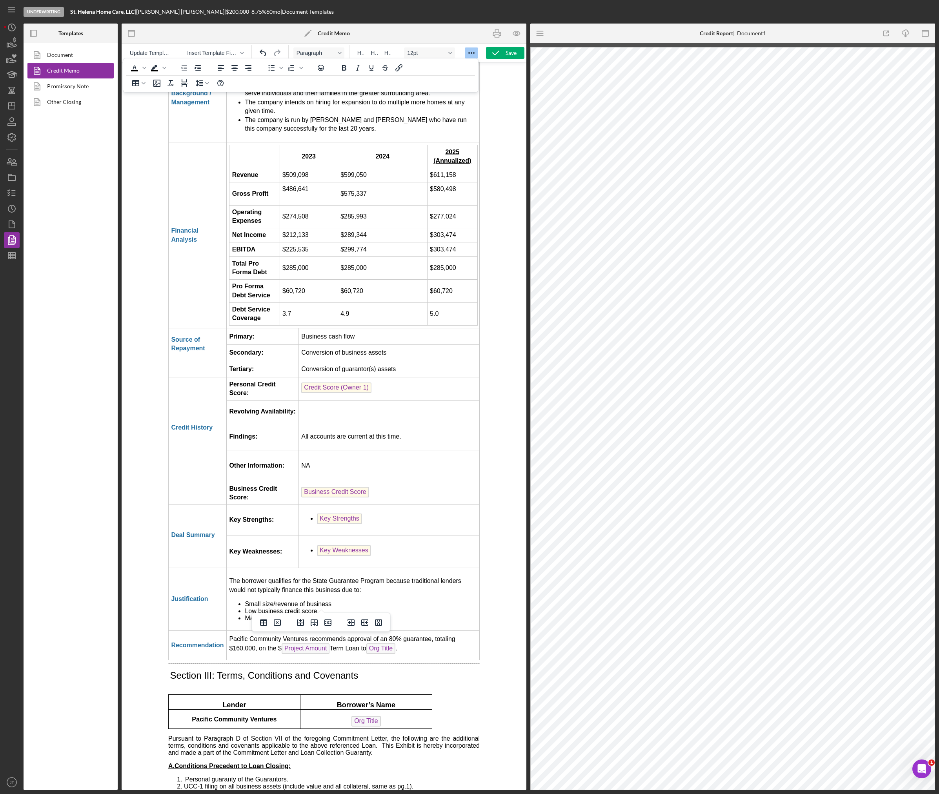
click at [312, 400] on td "Rich Text Area. Press ALT-0 for help." at bounding box center [389, 411] width 181 height 23
click at [410, 432] on p "All accounts are current at this time." at bounding box center [388, 436] width 175 height 9
click at [380, 377] on td "Credit Score (Owner 1) ﻿" at bounding box center [389, 388] width 181 height 23
click at [372, 514] on li "Key Strengths" at bounding box center [397, 520] width 160 height 13
click at [372, 545] on li "Key Weaknesses" at bounding box center [397, 551] width 160 height 13
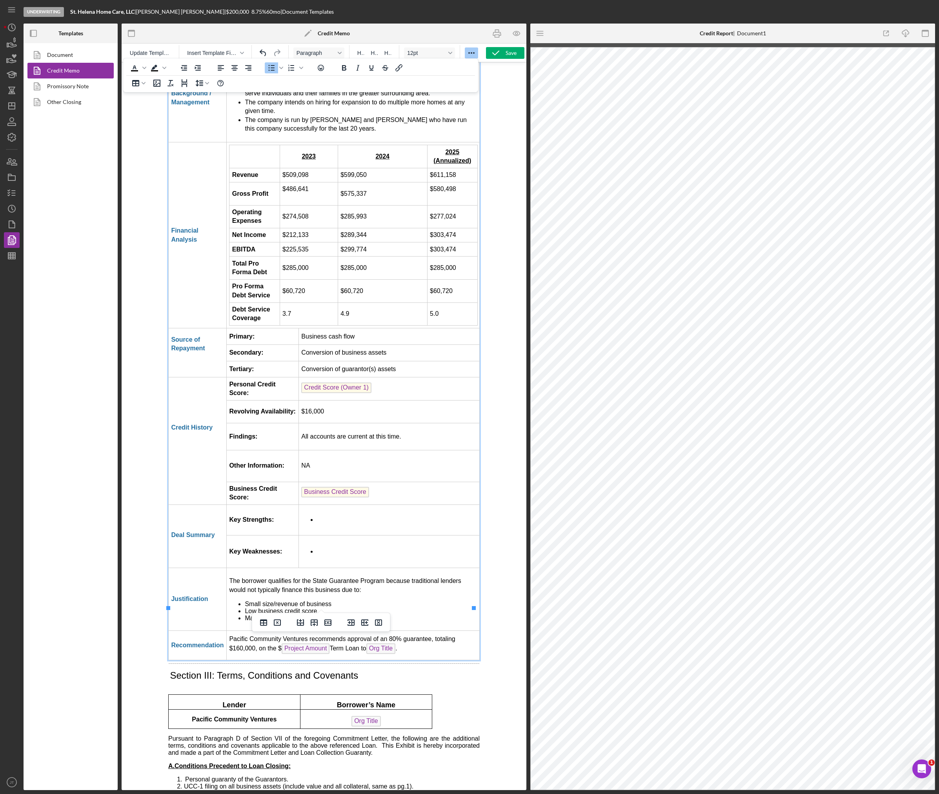
click at [327, 505] on td "Rich Text Area. Press ALT-0 for help." at bounding box center [389, 520] width 181 height 31
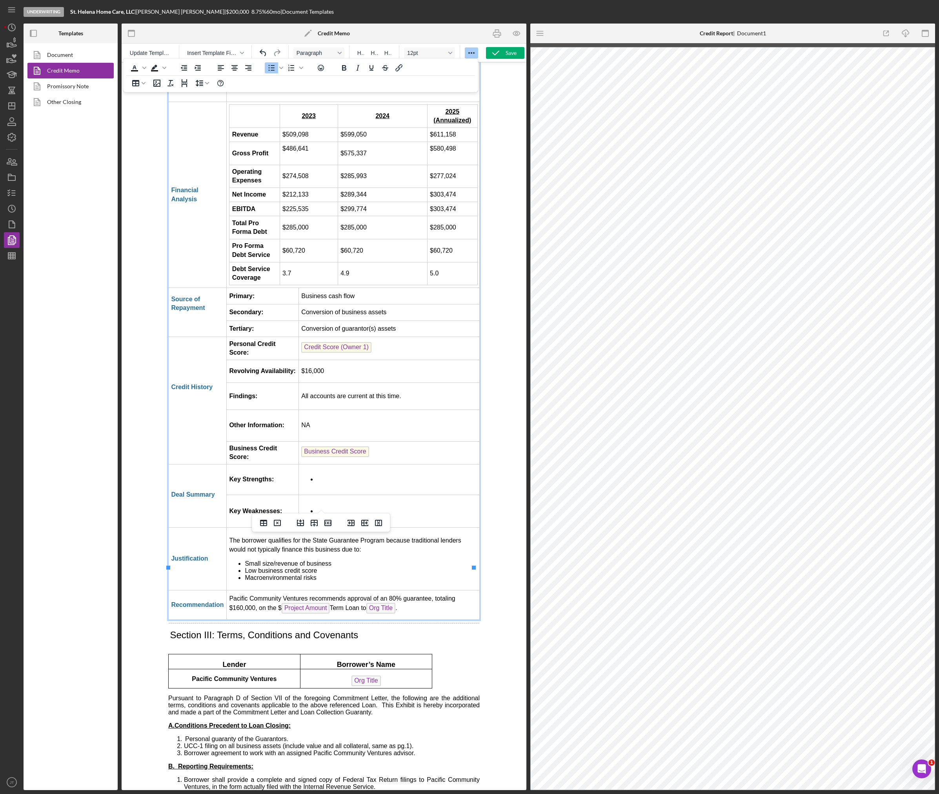
scroll to position [1514, 0]
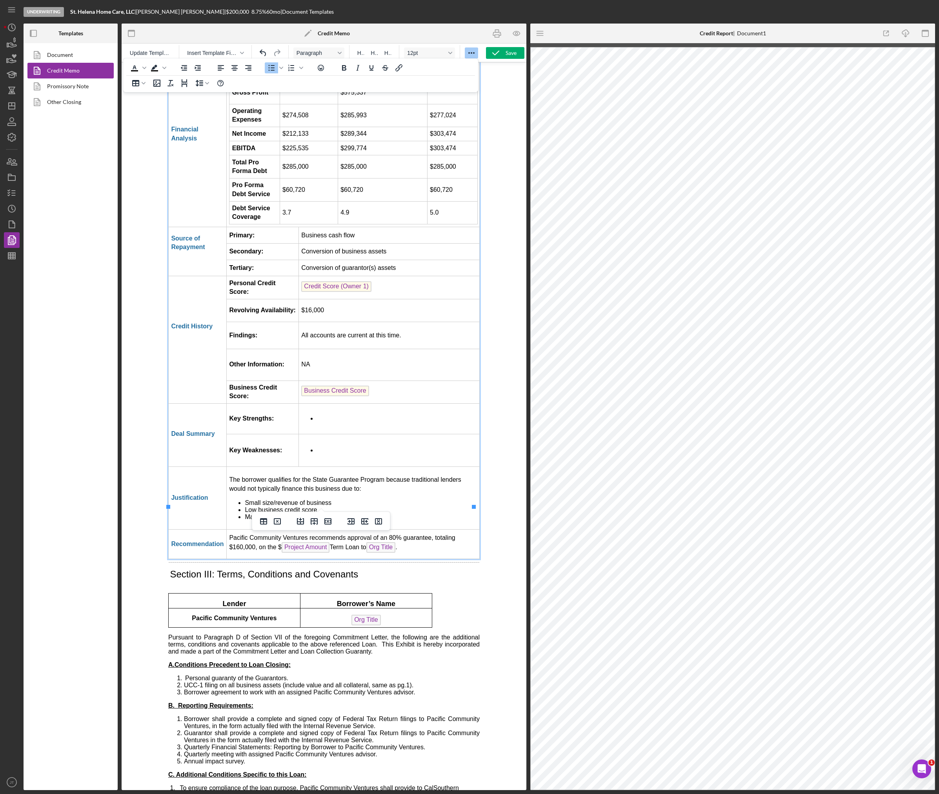
click at [430, 530] on td "Pacific Community Ventures recommends approval of an 80% guarantee, totaling $1…" at bounding box center [353, 544] width 253 height 29
click at [314, 615] on p "﻿ Org Title" at bounding box center [366, 621] width 126 height 13
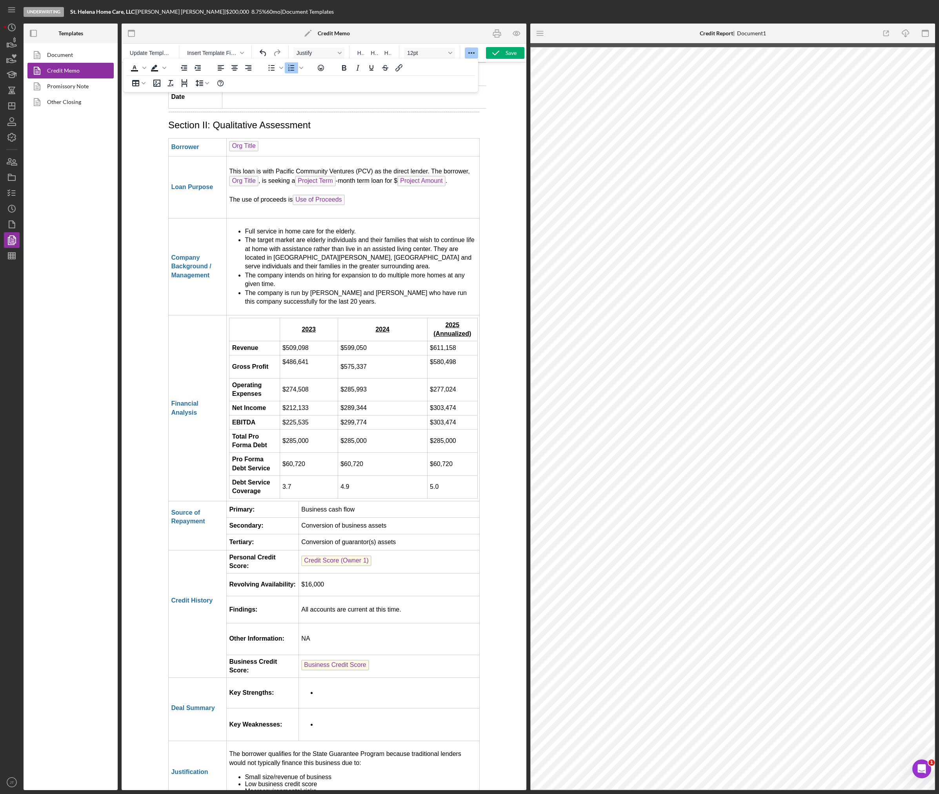
scroll to position [1239, 0]
click at [315, 623] on td "NA" at bounding box center [389, 639] width 181 height 32
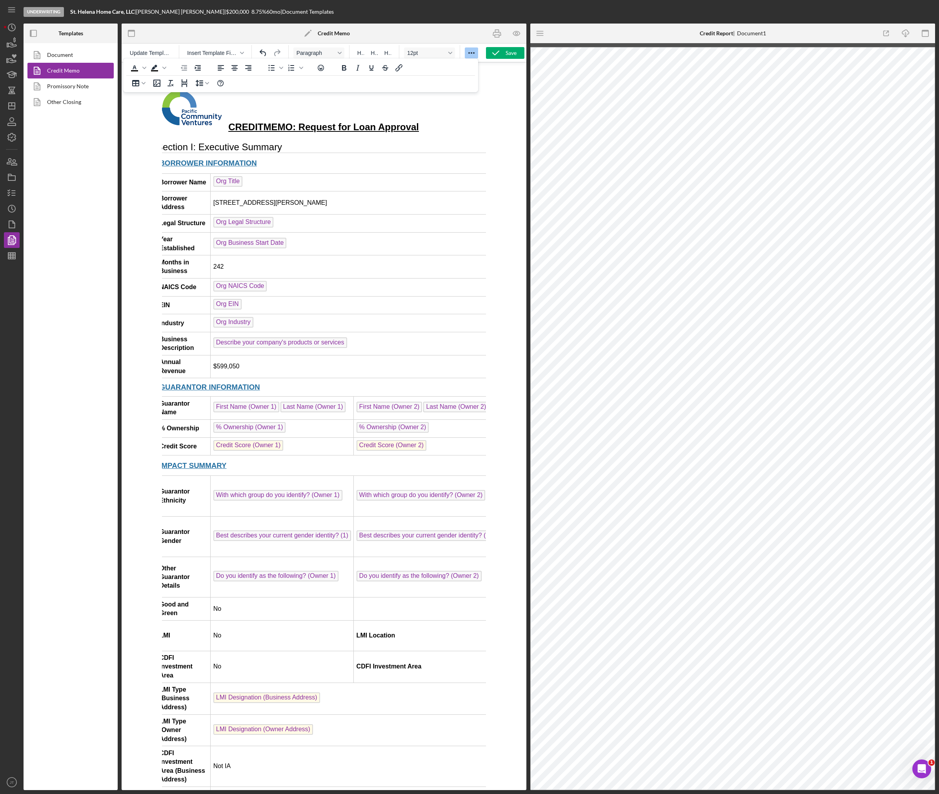
scroll to position [0, 0]
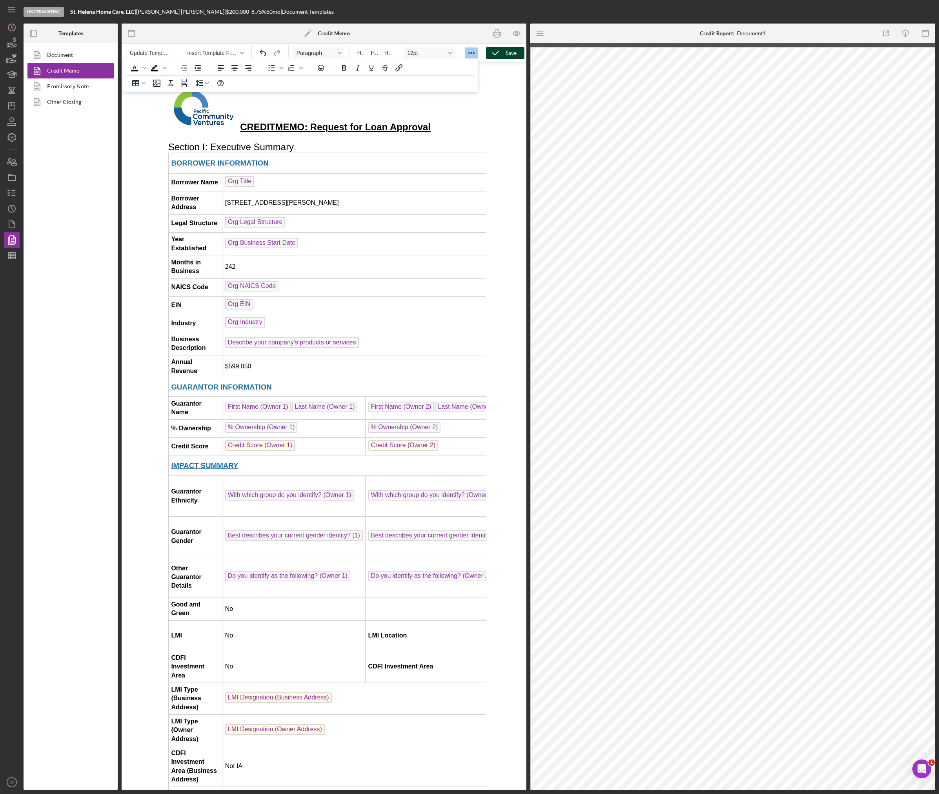
click at [502, 54] on icon "button" at bounding box center [496, 53] width 20 height 20
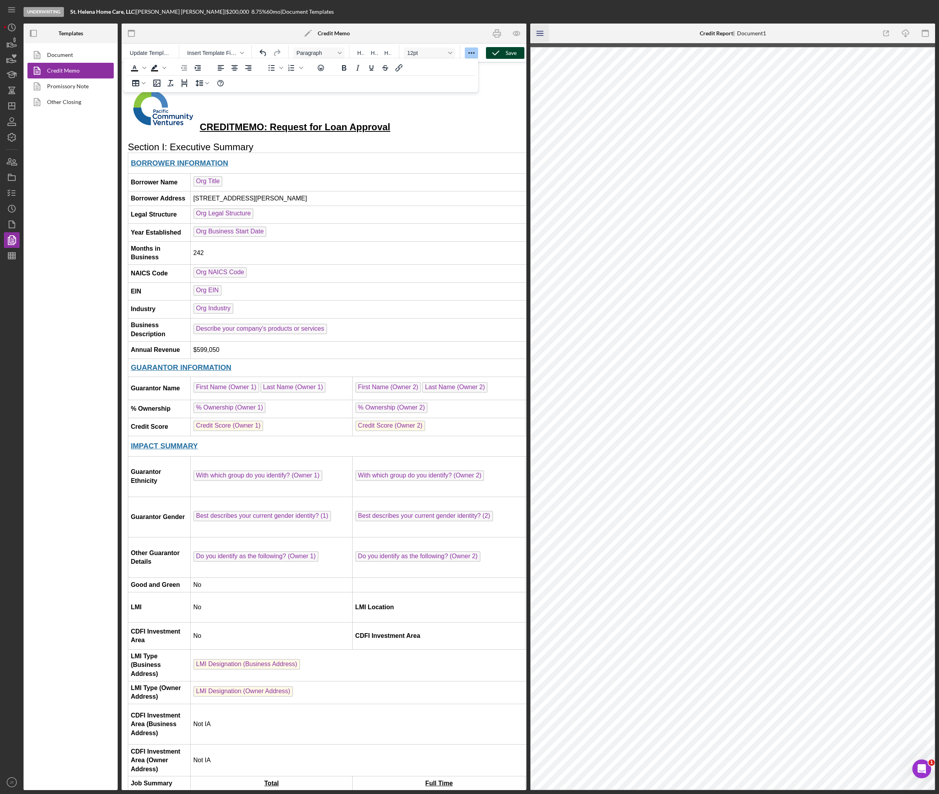
click at [534, 38] on icon "Icon/Menu" at bounding box center [541, 34] width 18 height 18
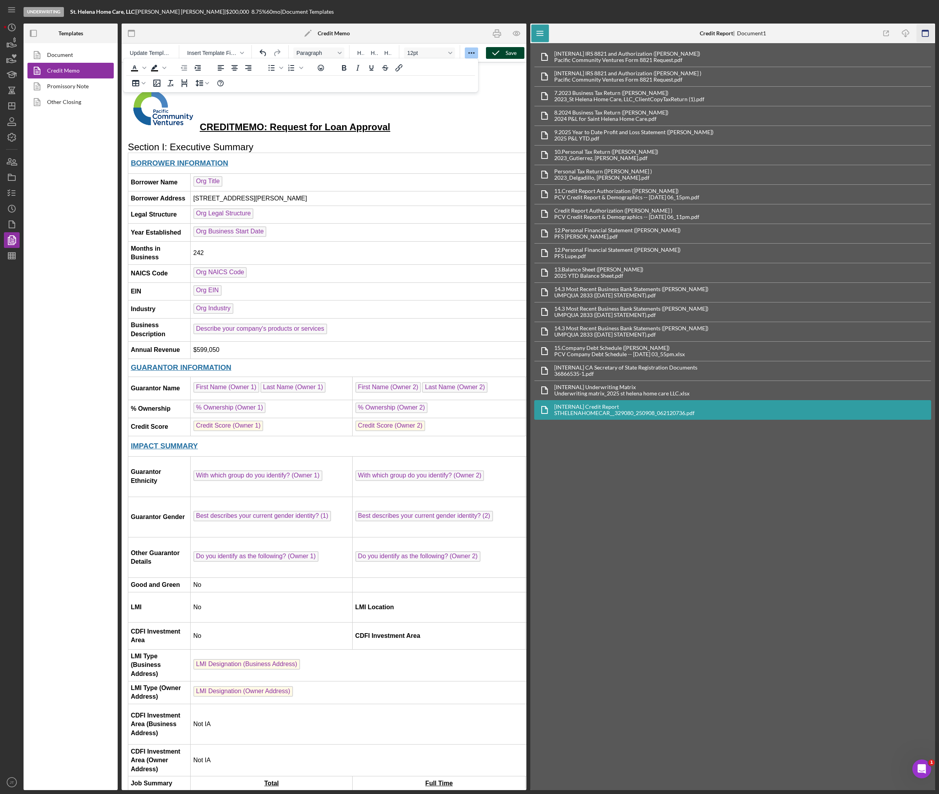
click at [925, 37] on icon "button" at bounding box center [926, 34] width 18 height 18
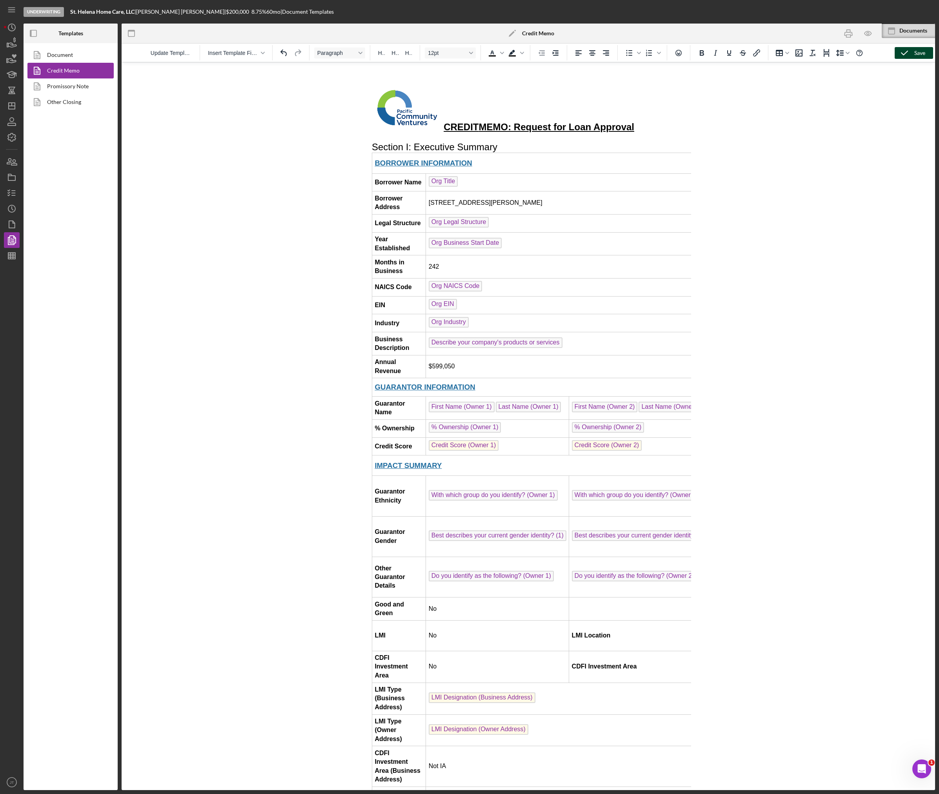
click at [898, 53] on icon "button" at bounding box center [905, 53] width 20 height 20
